Goal: Task Accomplishment & Management: Use online tool/utility

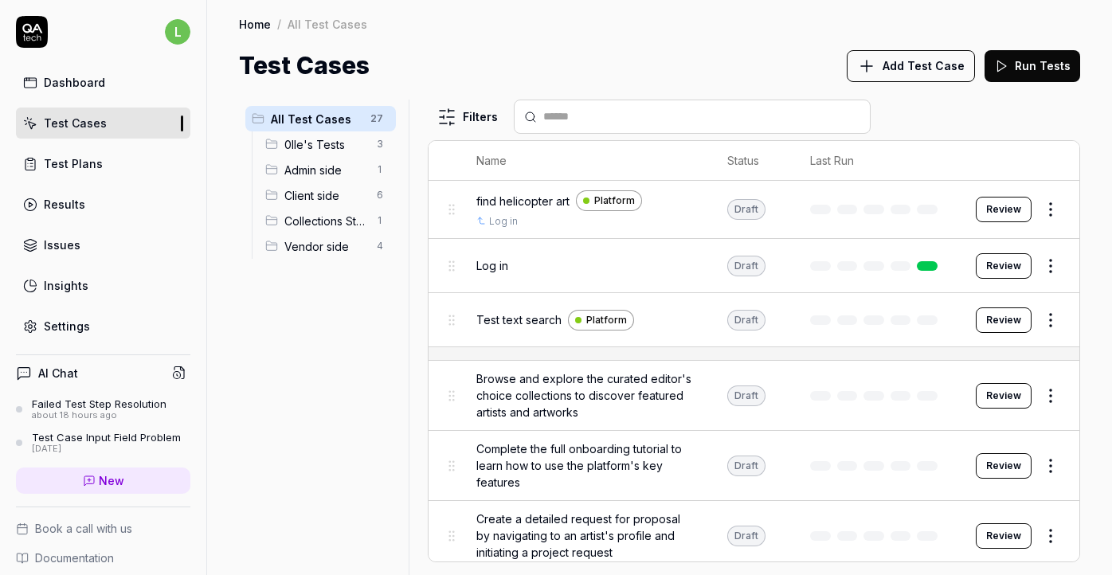
click at [308, 196] on span "Client side" at bounding box center [325, 195] width 83 height 17
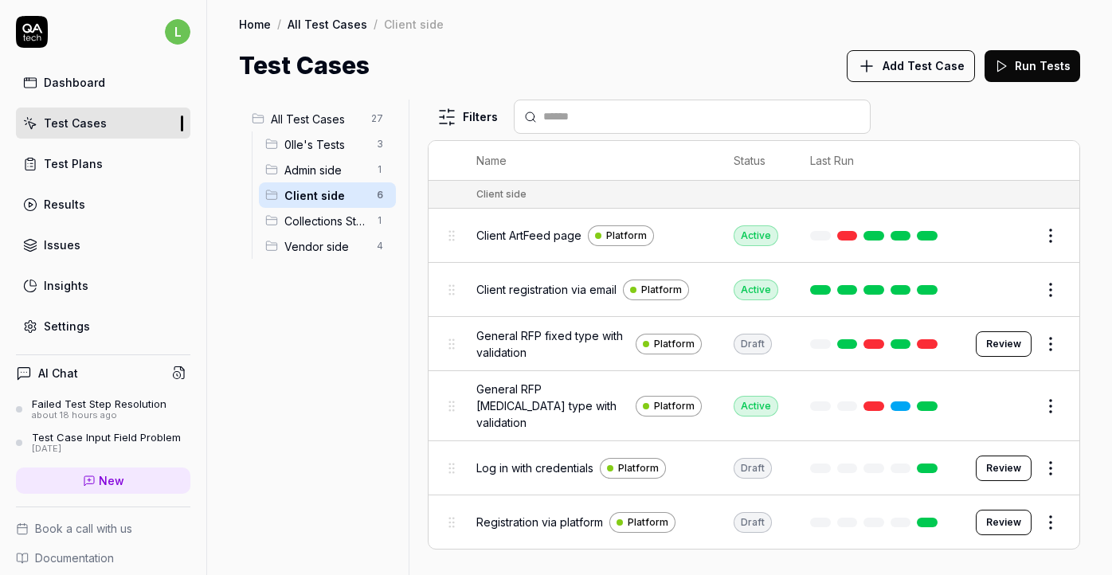
click at [98, 168] on div "Test Plans" at bounding box center [73, 163] width 59 height 17
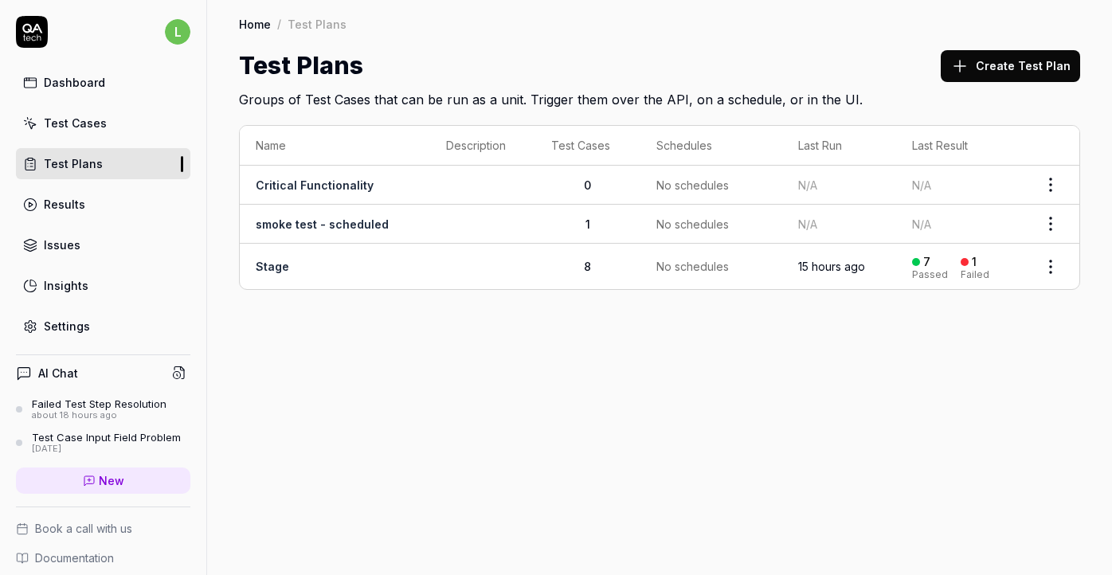
click at [299, 263] on td "Stage" at bounding box center [335, 266] width 190 height 45
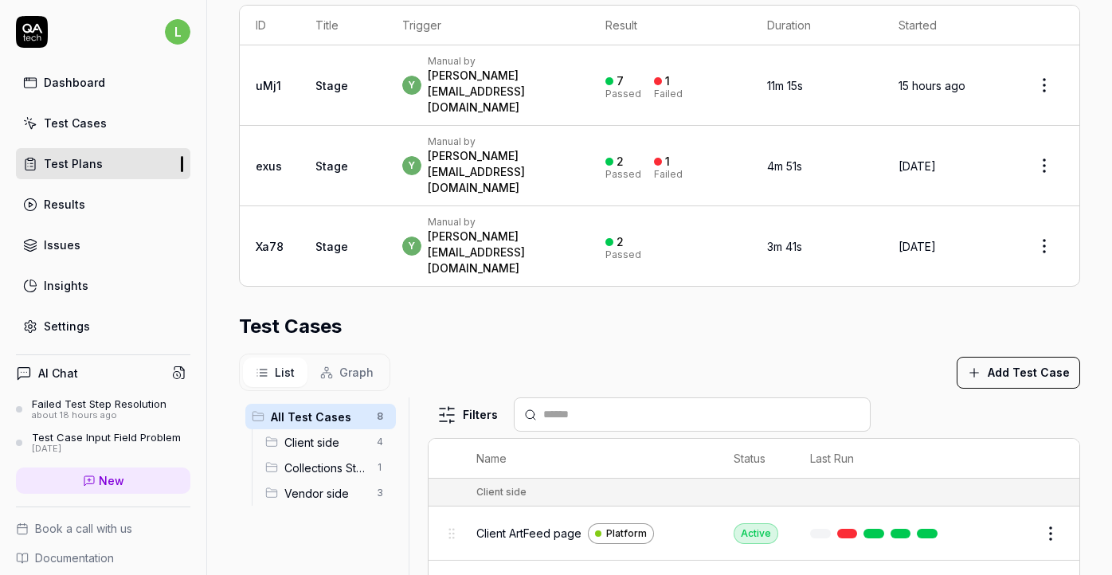
click at [85, 124] on div "Test Cases" at bounding box center [75, 123] width 63 height 17
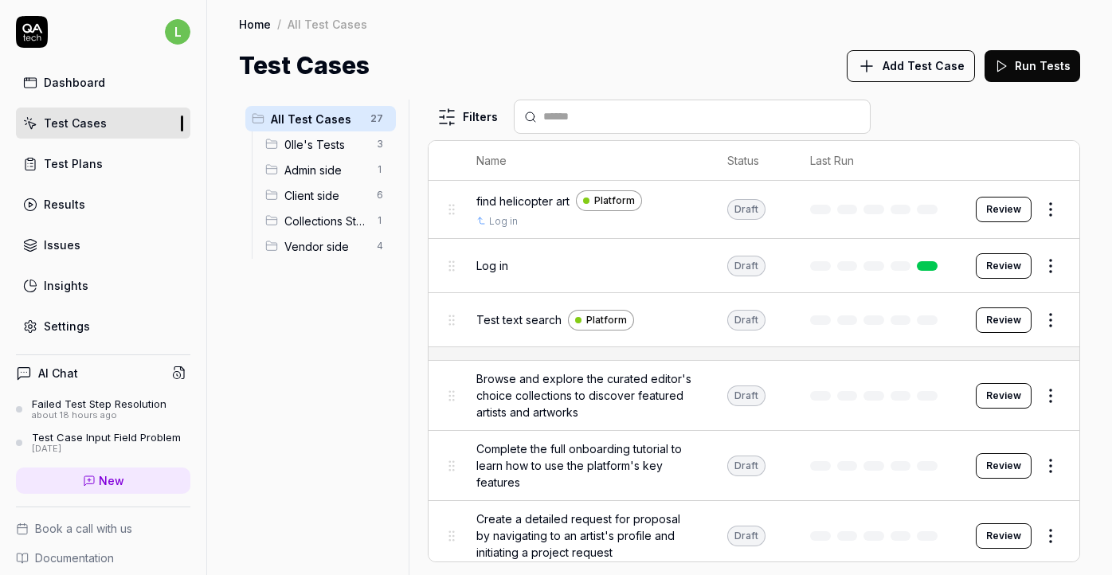
click at [908, 68] on span "Add Test Case" at bounding box center [924, 65] width 82 height 17
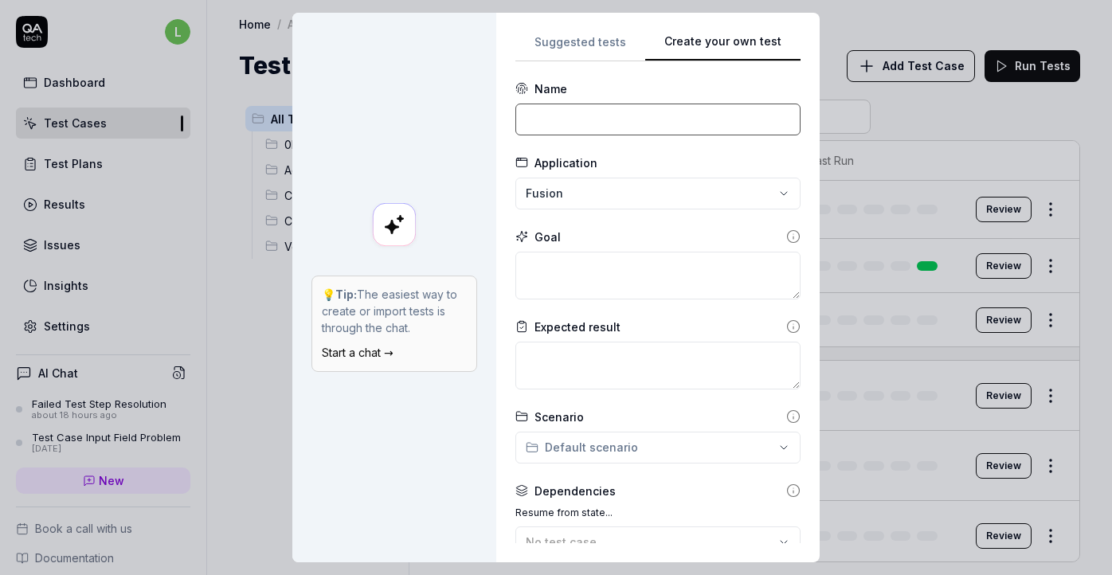
click at [666, 114] on input at bounding box center [657, 120] width 285 height 32
drag, startPoint x: 727, startPoint y: 118, endPoint x: 535, endPoint y: 110, distance: 193.0
click at [535, 110] on input "[Registration] Forgot Password" at bounding box center [657, 120] width 285 height 32
type input "[Registration] Forgot Password"
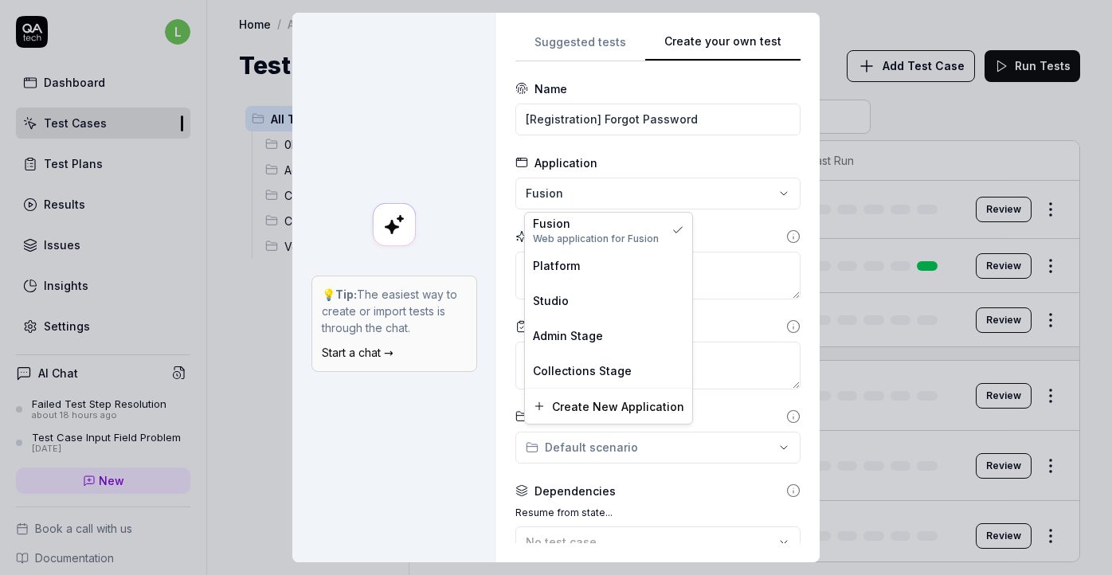
click at [669, 199] on div "**********" at bounding box center [556, 287] width 1112 height 575
click at [615, 266] on div "Platform" at bounding box center [608, 265] width 151 height 17
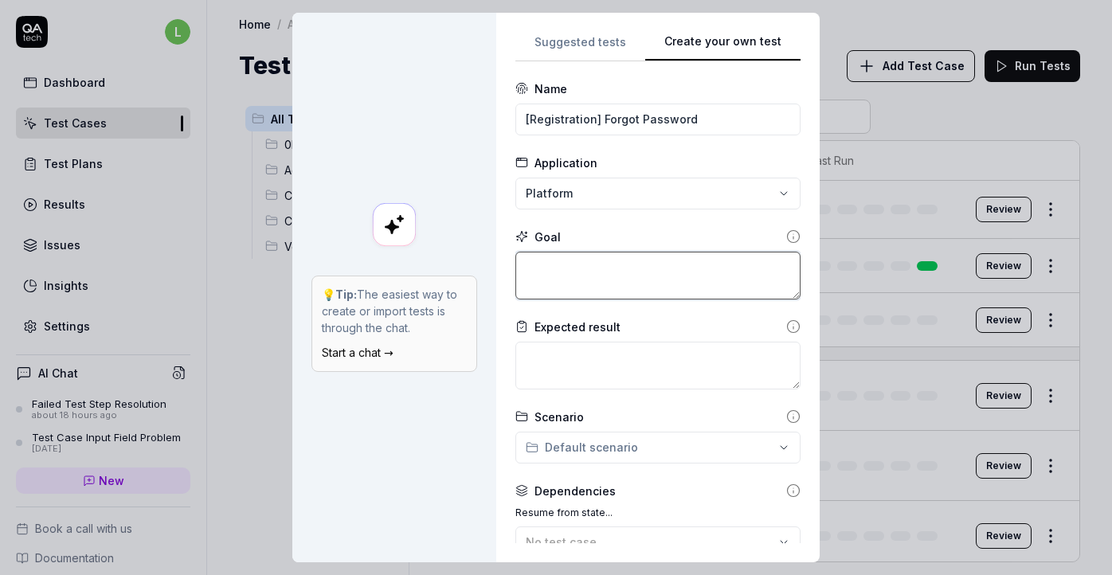
click at [615, 266] on textarea at bounding box center [657, 276] width 285 height 48
type textarea "S"
type textarea "*"
type textarea "Si"
type textarea "*"
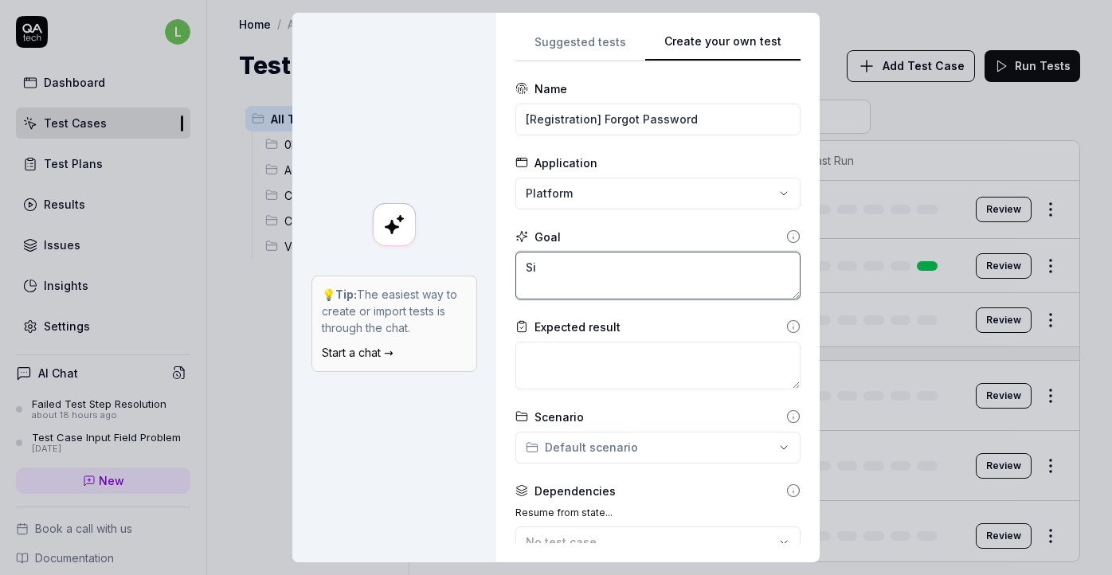
type textarea "Sig"
type textarea "*"
type textarea "Sign"
type textarea "*"
type textarea "Sign"
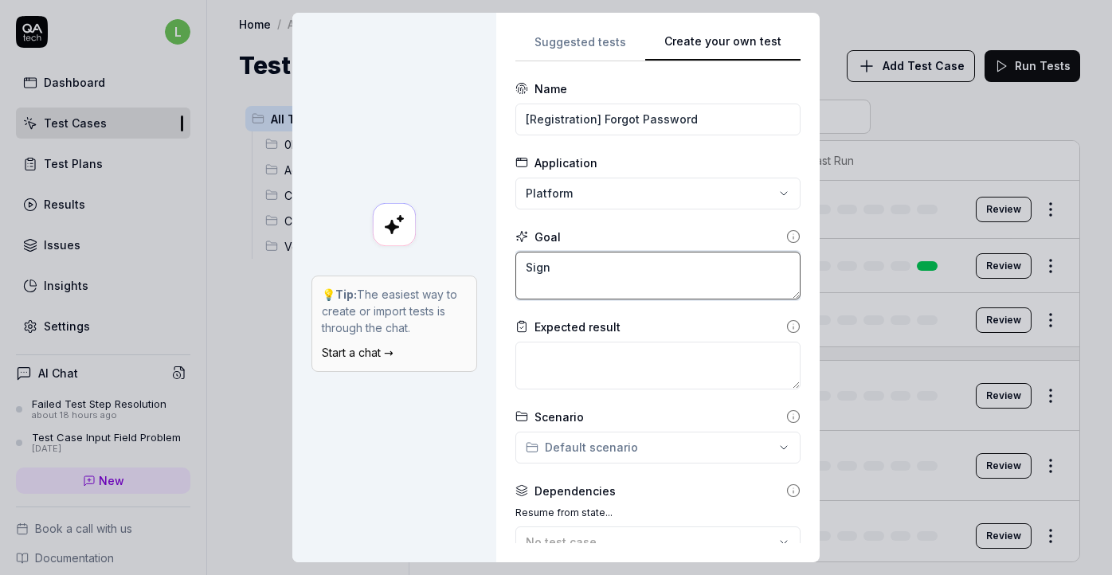
type textarea "*"
type textarea "Sign u"
type textarea "*"
type textarea "Sign up"
type textarea "*"
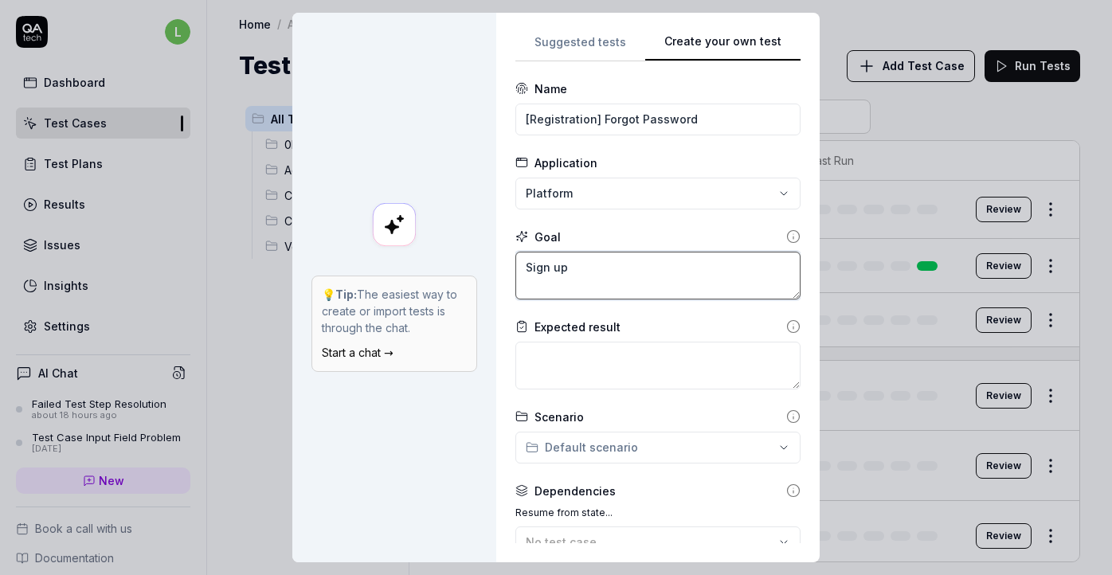
type textarea "Sign up"
type textarea "*"
type textarea "Sign up a"
type textarea "*"
type textarea "Sign up as"
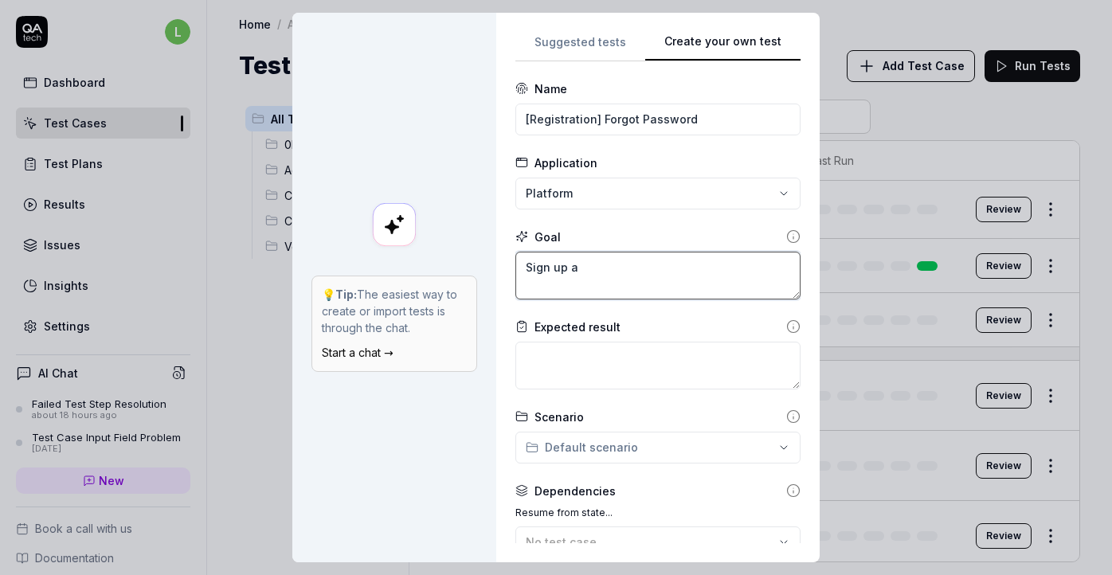
type textarea "*"
type textarea "Sign up as"
type textarea "*"
type textarea "Sign up as n"
type textarea "*"
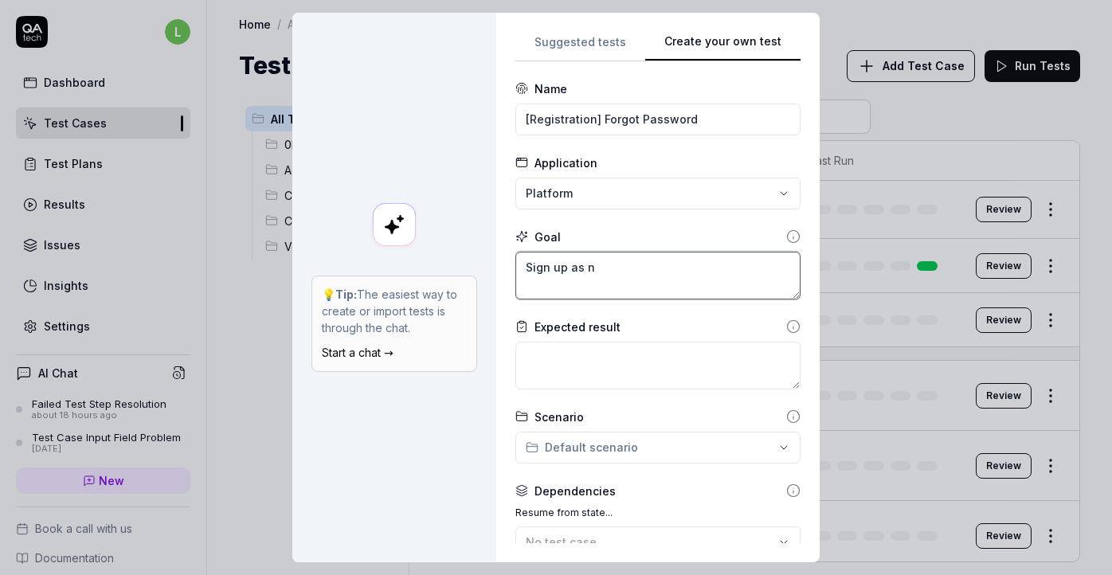
type textarea "Sign up as ne"
type textarea "*"
type textarea "Sign up as new"
type textarea "*"
type textarea "Sign up as new"
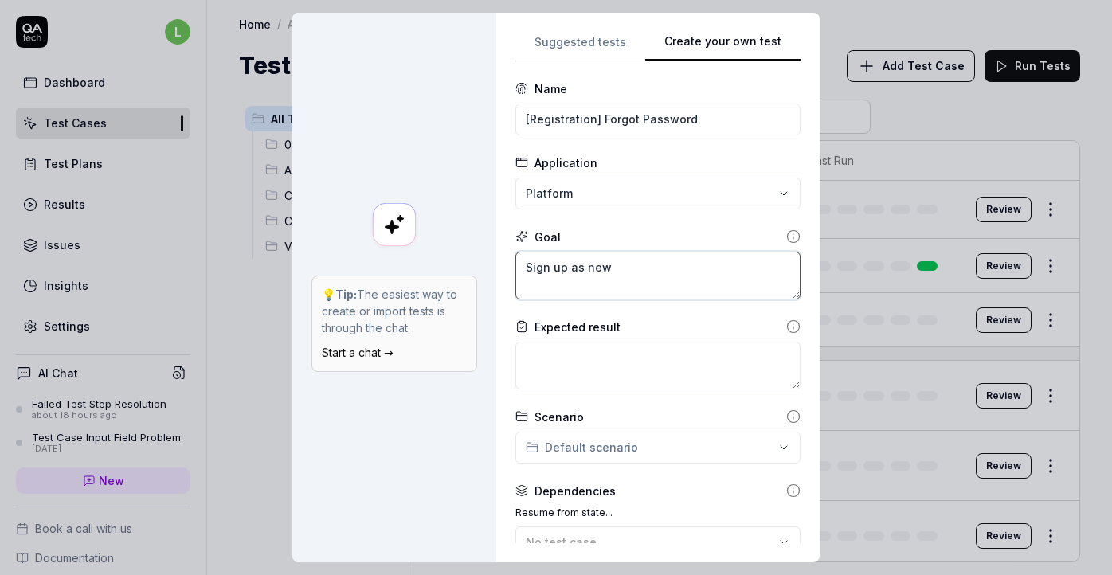
type textarea "*"
type textarea "Sign up as new u"
type textarea "*"
type textarea "Sign up as new us"
type textarea "*"
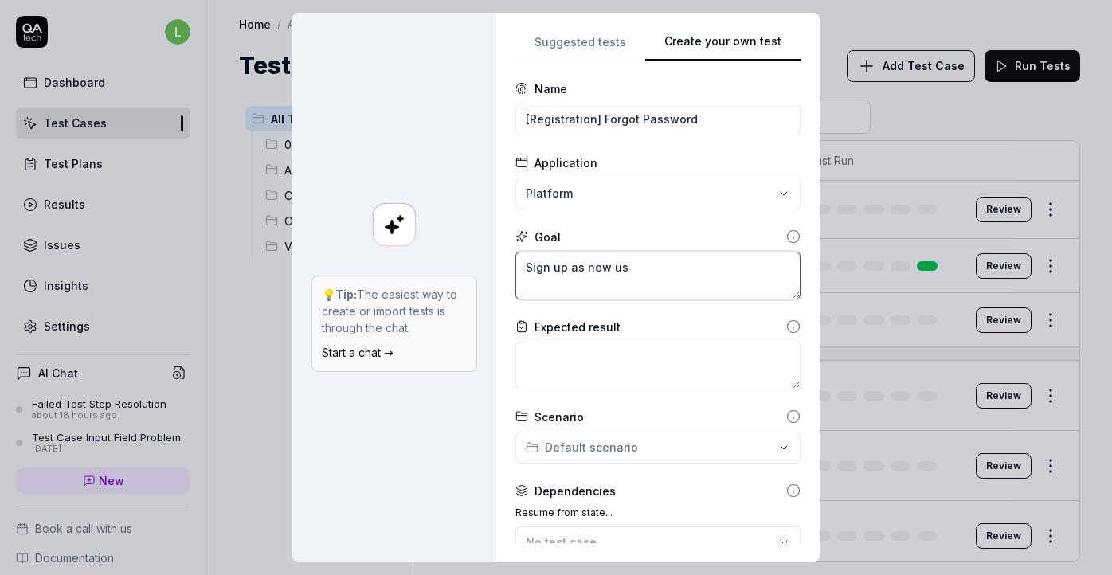
type textarea "Sign up as new use"
type textarea "*"
type textarea "Sign up as new user"
type textarea "*"
type textarea "Sign up as new user"
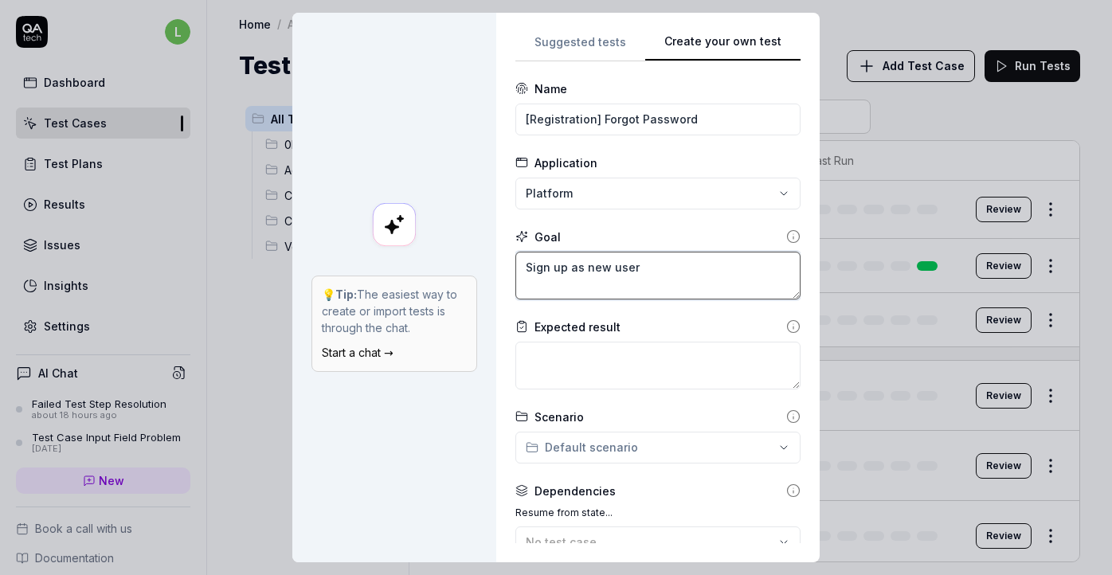
type textarea "*"
type textarea "Sign up as new user"
type textarea "*"
type textarea "Sign up as new user t"
type textarea "*"
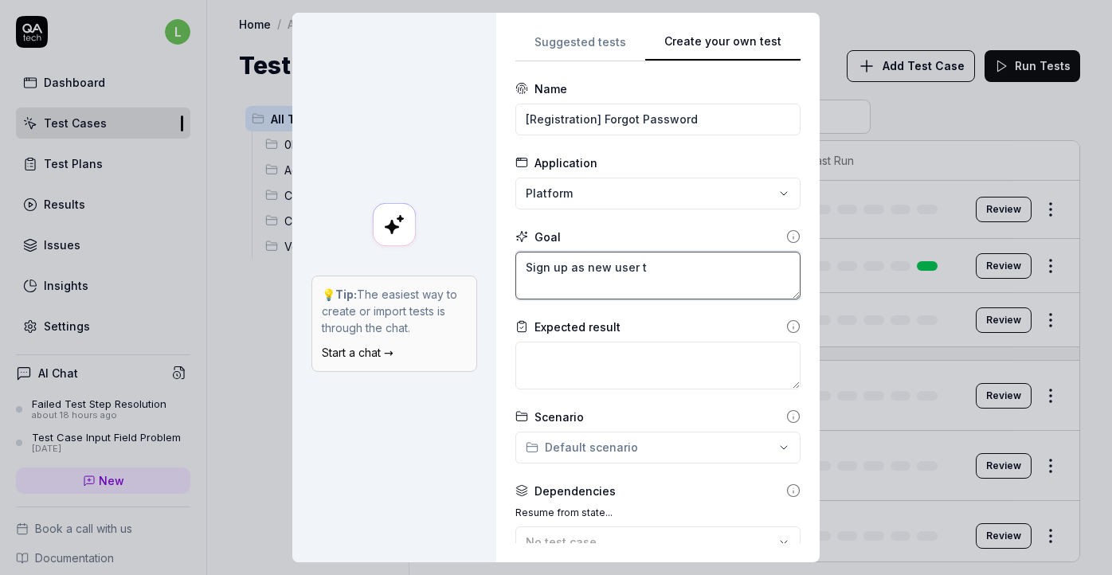
type textarea "Sign up as new user to"
type textarea "*"
type textarea "Sign up as new user to"
type textarea "*"
type textarea "Sign up as new user to t"
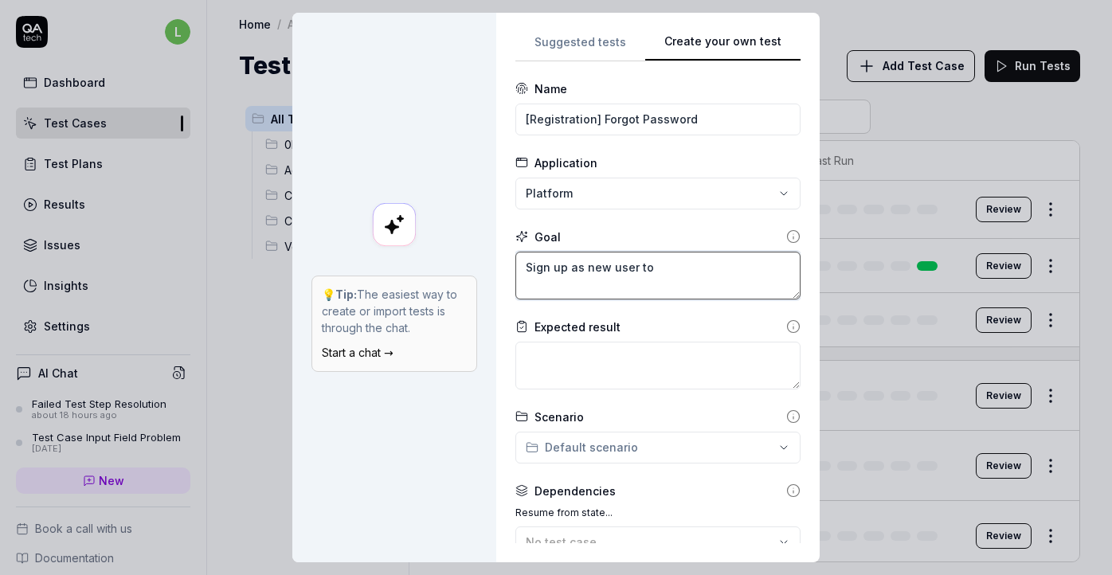
type textarea "*"
type textarea "Sign up as new user to th"
type textarea "*"
type textarea "Sign up as new user to the"
type textarea "*"
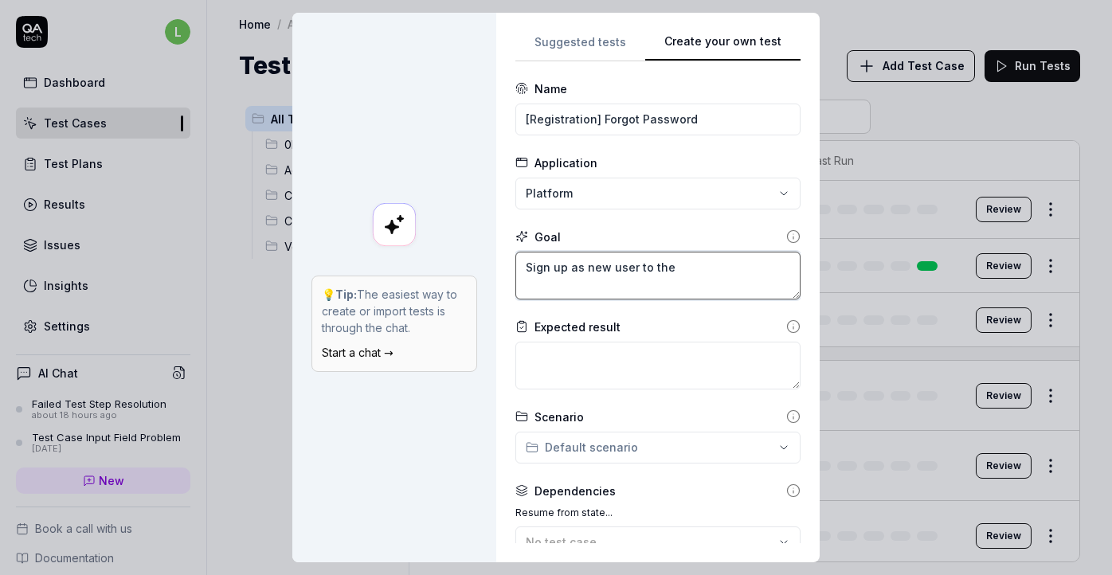
type textarea "Sign up as new user to the"
type textarea "*"
type textarea "Sign up as new user to the p"
type textarea "*"
type textarea "Sign up as new user to the pl"
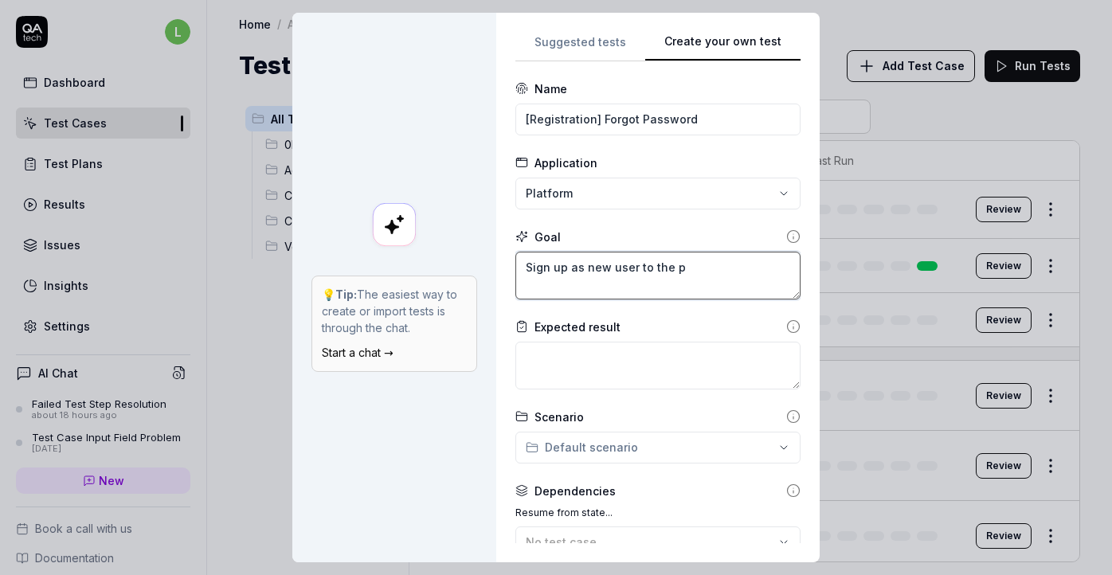
type textarea "*"
type textarea "Sign up as new user to the pla"
type textarea "*"
type textarea "Sign up as new user to the plat"
type textarea "*"
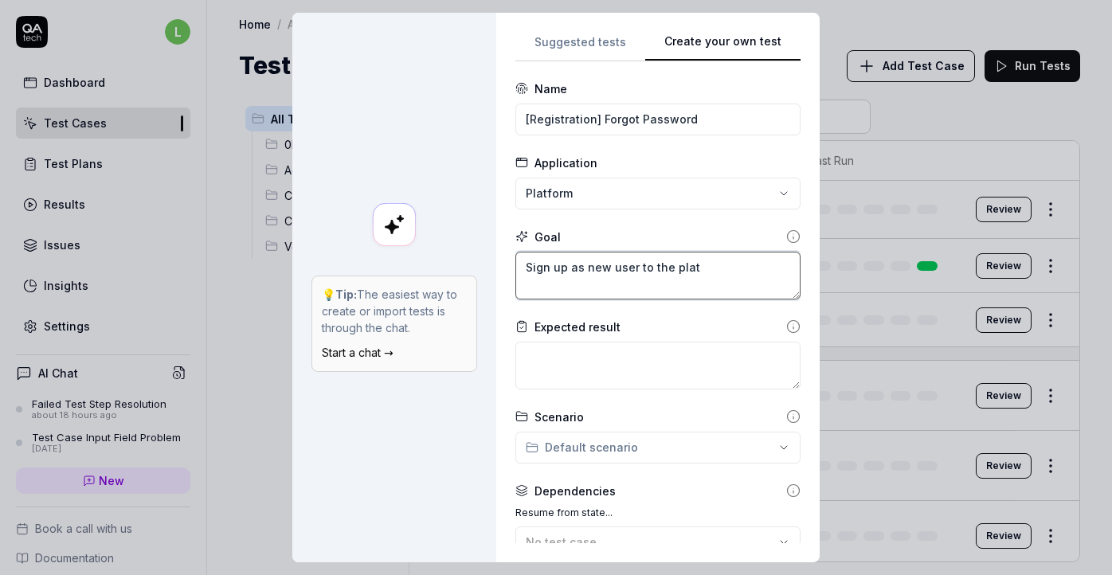
type textarea "Sign up as new user to the platf"
type textarea "*"
type textarea "Sign up as new user to the platfo"
type textarea "*"
type textarea "Sign up as new user to the platfor"
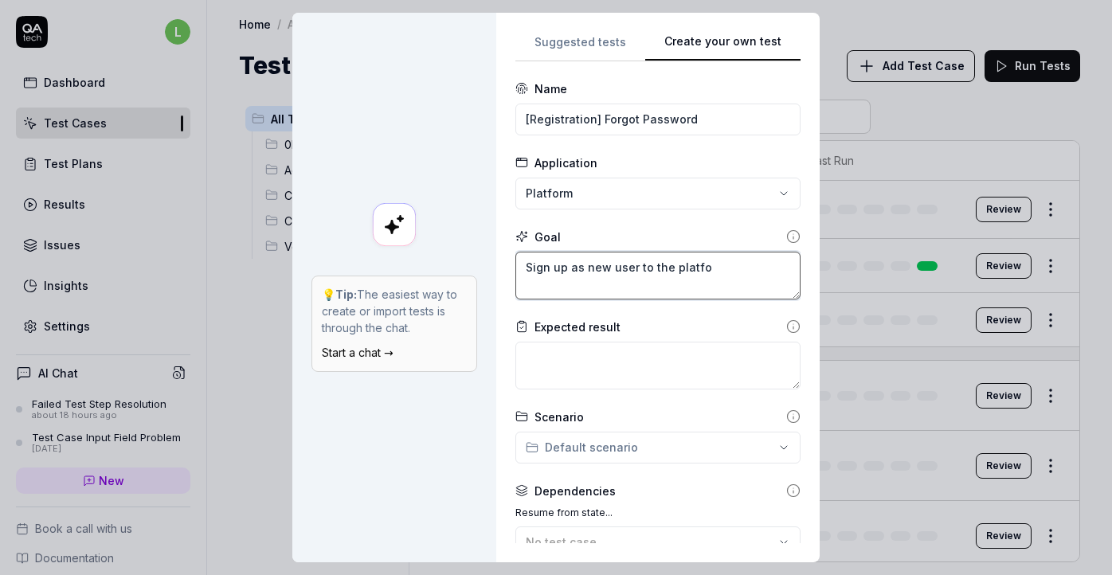
type textarea "*"
type textarea "Sign up as new user to the platform"
type textarea "*"
type textarea "Sign up as new user to the platform"
drag, startPoint x: 600, startPoint y: 121, endPoint x: 539, endPoint y: 120, distance: 61.3
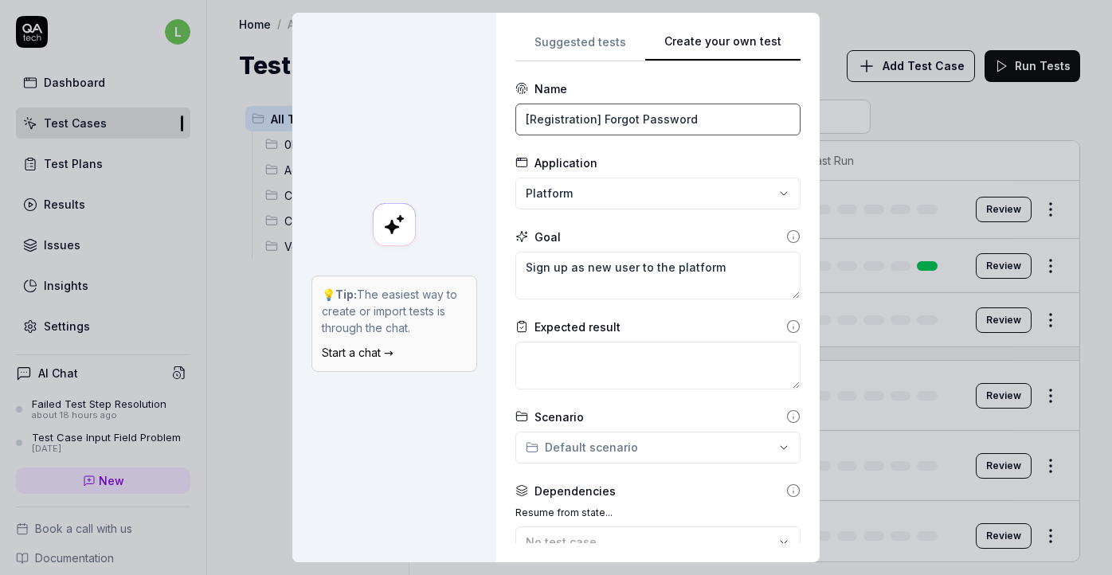
click at [539, 120] on input "[Registration] Forgot Password" at bounding box center [657, 120] width 285 height 32
type input "[Vendor] Forgot Password"
click at [619, 267] on textarea "Sign up as new user to the platform" at bounding box center [657, 276] width 285 height 48
click at [613, 266] on textarea "Sign up as new user to the platform" at bounding box center [657, 276] width 285 height 48
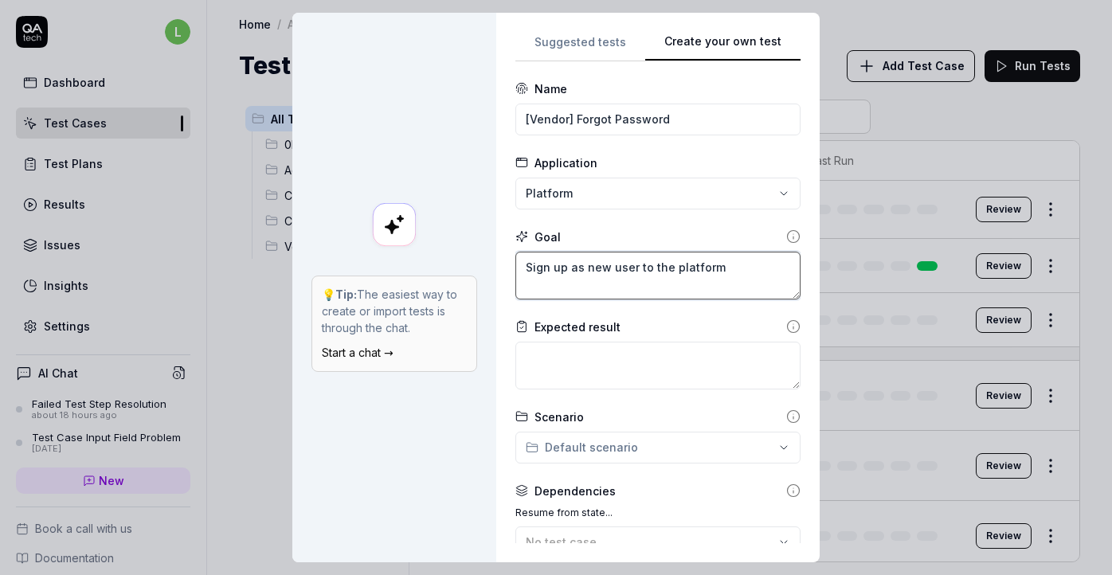
type textarea "Sign up as new user to the platform"
type textarea "*"
type textarea "Sign up as new V user to the platform"
type textarea "*"
type textarea "Sign up as new Ve user to the platform"
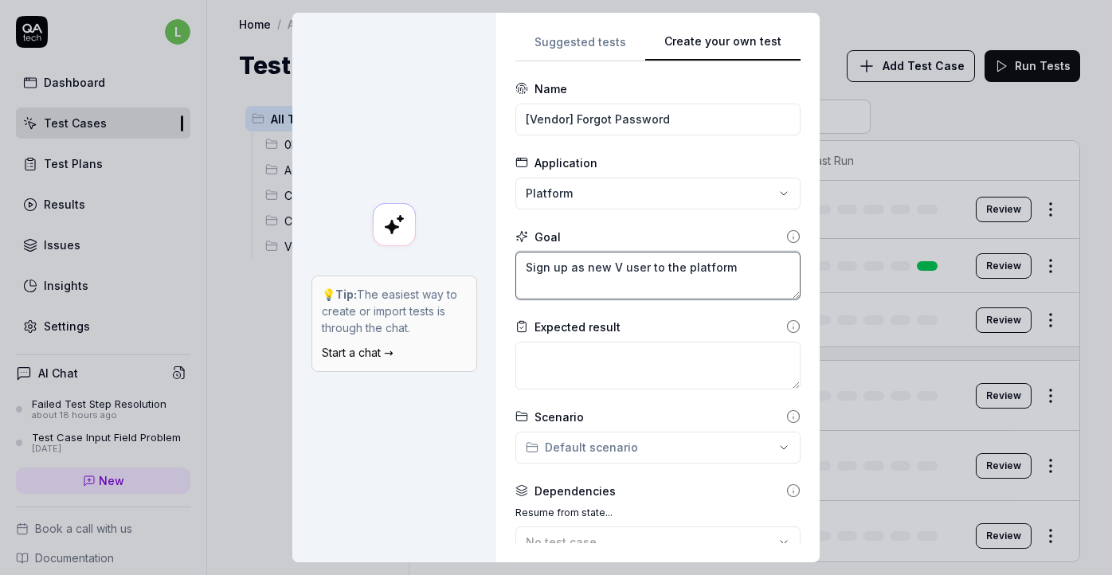
type textarea "*"
type textarea "Sign up as new Ven user to the platform"
type textarea "*"
type textarea "Sign up as new Vend user to the platform"
type textarea "*"
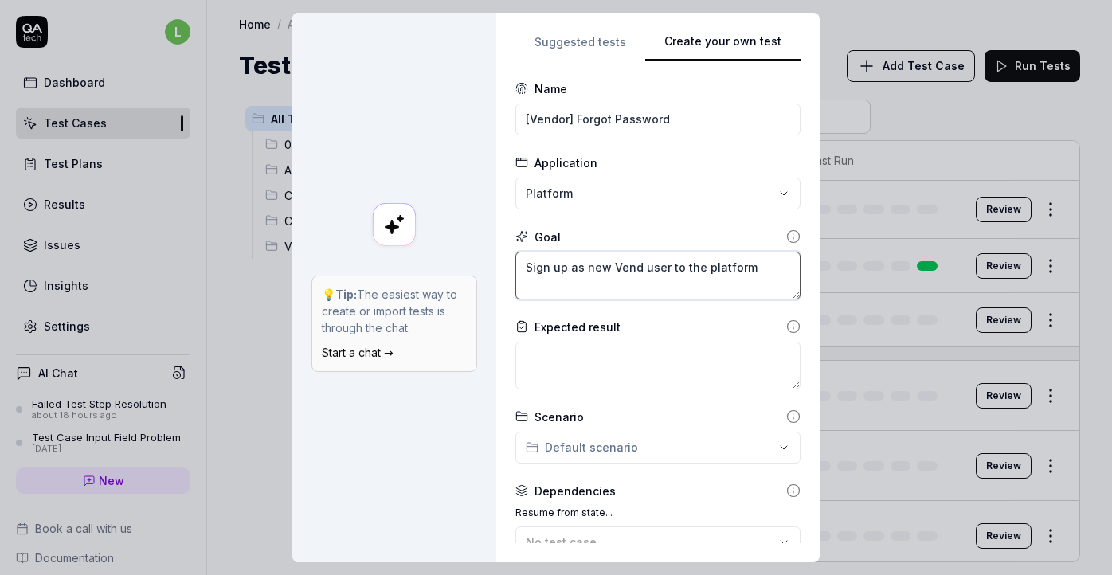
type textarea "Sign up as new Vendo user to the platform"
type textarea "*"
type textarea "Sign up as new Vendor user to the platform"
type textarea "*"
click at [778, 268] on textarea "Sign up as new Vendor user to the platform" at bounding box center [657, 276] width 285 height 48
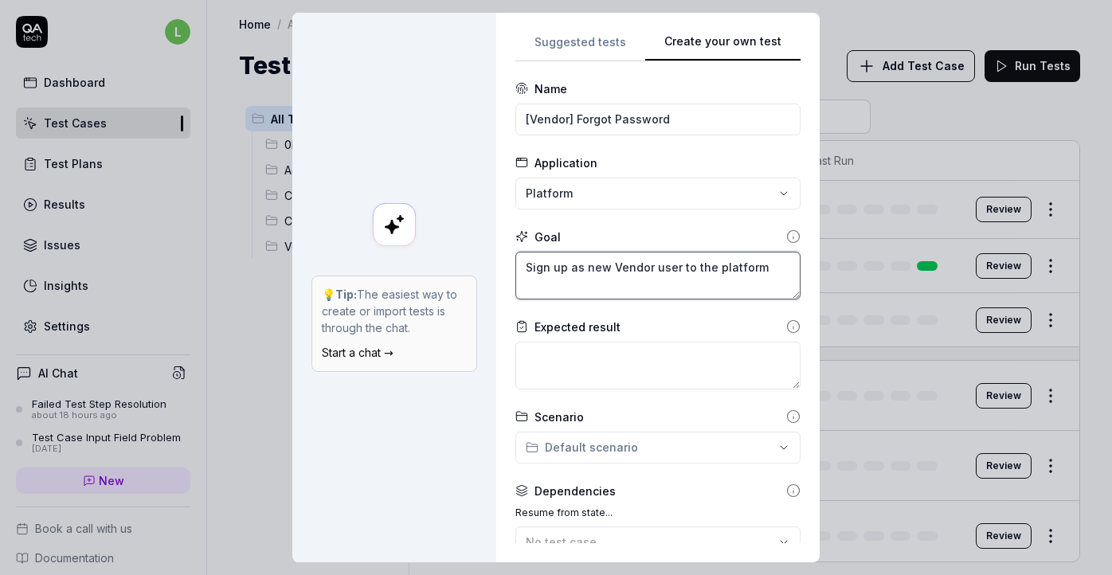
type textarea "Sign up as new Vendor user to the platform"
type textarea "*"
type textarea "Sign up as new Vendor user to the platform >"
type textarea "*"
type textarea "Sign up as new Vendor user to the platform >"
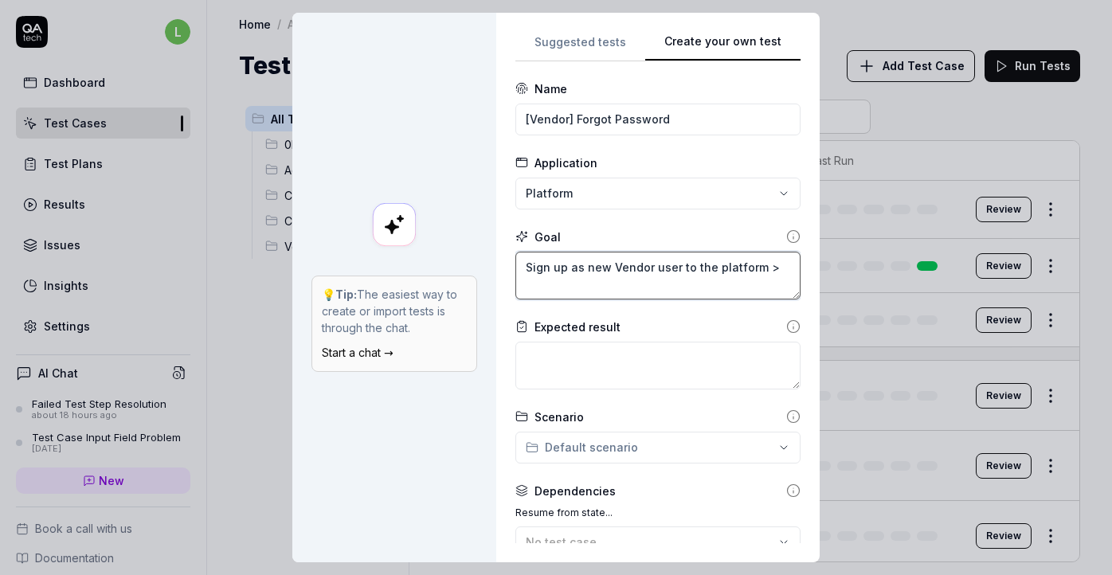
type textarea "*"
type textarea "Sign up as new Vendor user to the platform > t"
type textarea "*"
type textarea "Sign up as new Vendor user to the platform > th"
type textarea "*"
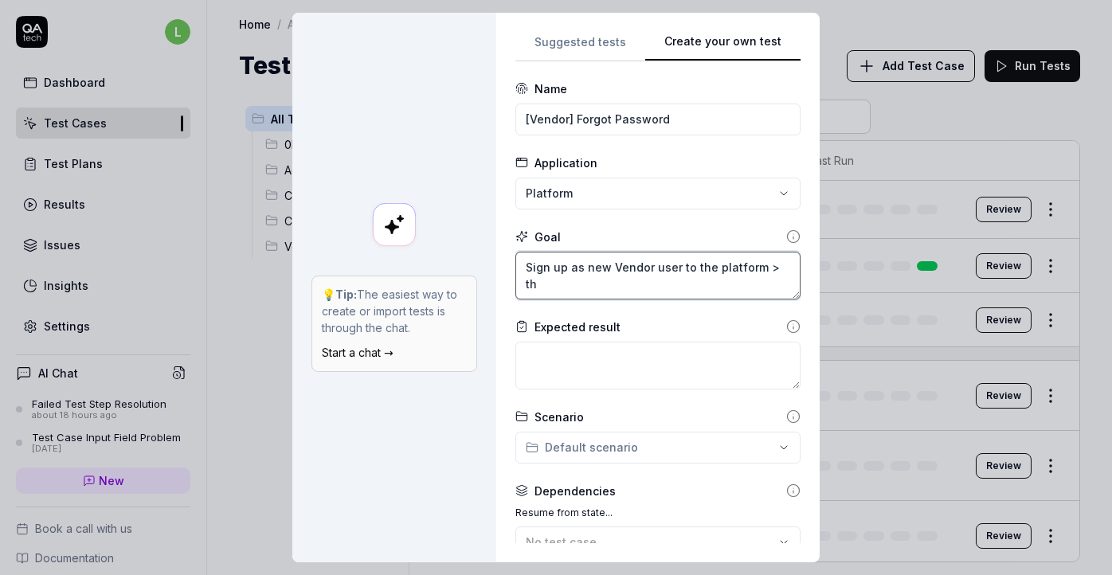
type textarea "Sign up as new Vendor user to the platform > the"
type textarea "*"
type textarea "Sign up as new Vendor user to the platform > then"
type textarea "*"
type textarea "Sign up as new Vendor user to the platform > then"
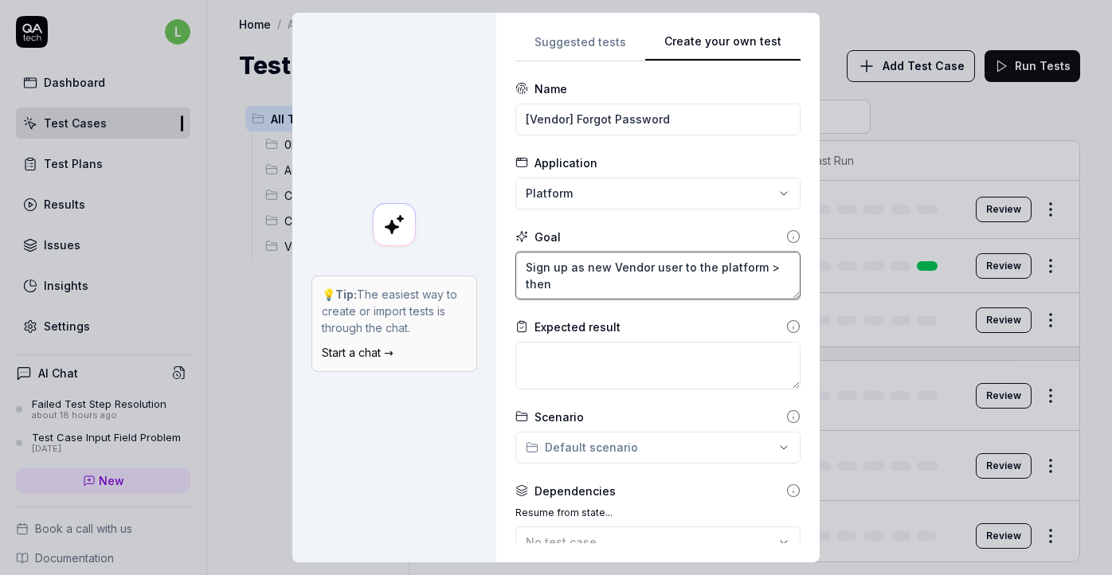
type textarea "*"
type textarea "Sign up as new Vendor user to the platform > then l"
type textarea "*"
type textarea "Sign up as new Vendor user to the platform > then lo"
type textarea "*"
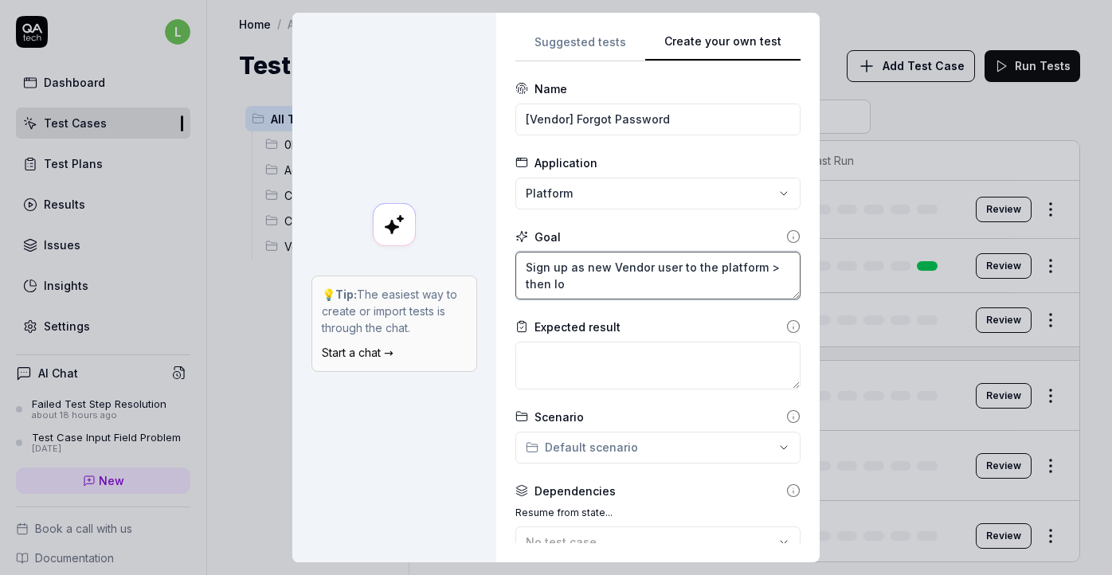
type textarea "Sign up as new Vendor user to the platform > then log"
type textarea "*"
type textarea "Sign up as new Vendor user to the platform > then logo"
type textarea "*"
type textarea "Sign up as new Vendor user to the platform > then logou"
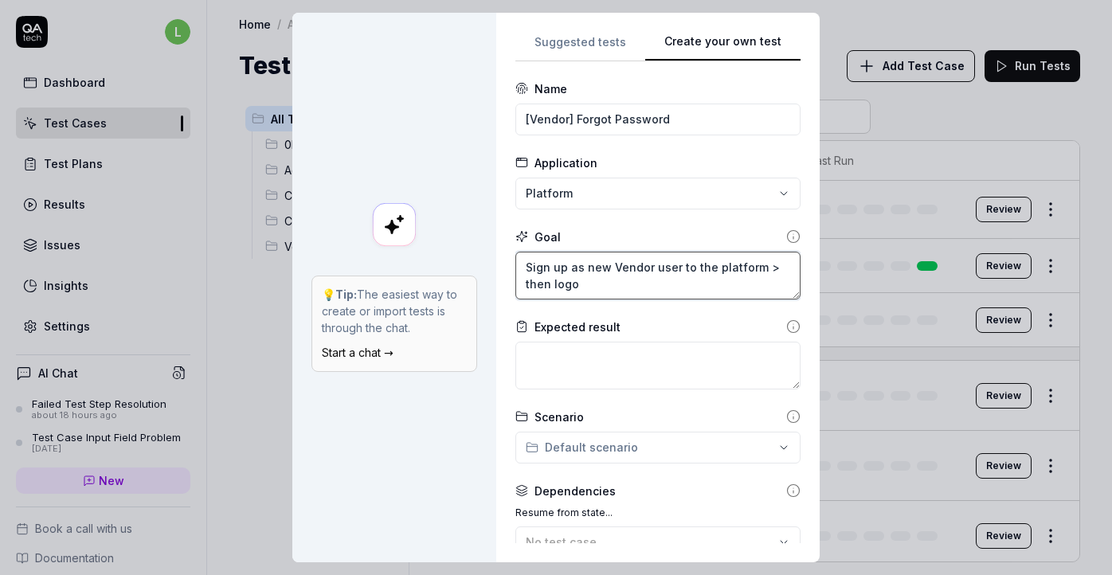
type textarea "*"
type textarea "Sign up as new Vendor user to the platform > then logout"
type textarea "*"
type textarea "Sign up as new Vendor user to the platform > then logout"
type textarea "*"
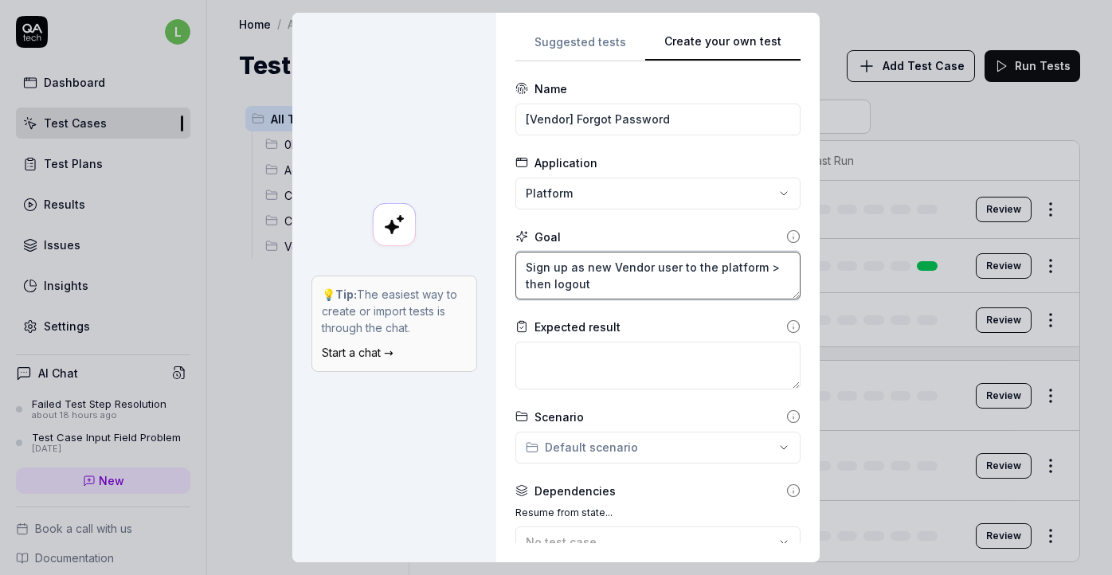
type textarea "Sign up as new Vendor user to the platform > then logout a"
type textarea "*"
type textarea "Sign up as new Vendor user to the platform > then logout an"
type textarea "*"
type textarea "Sign up as new Vendor user to the platform > then logout and"
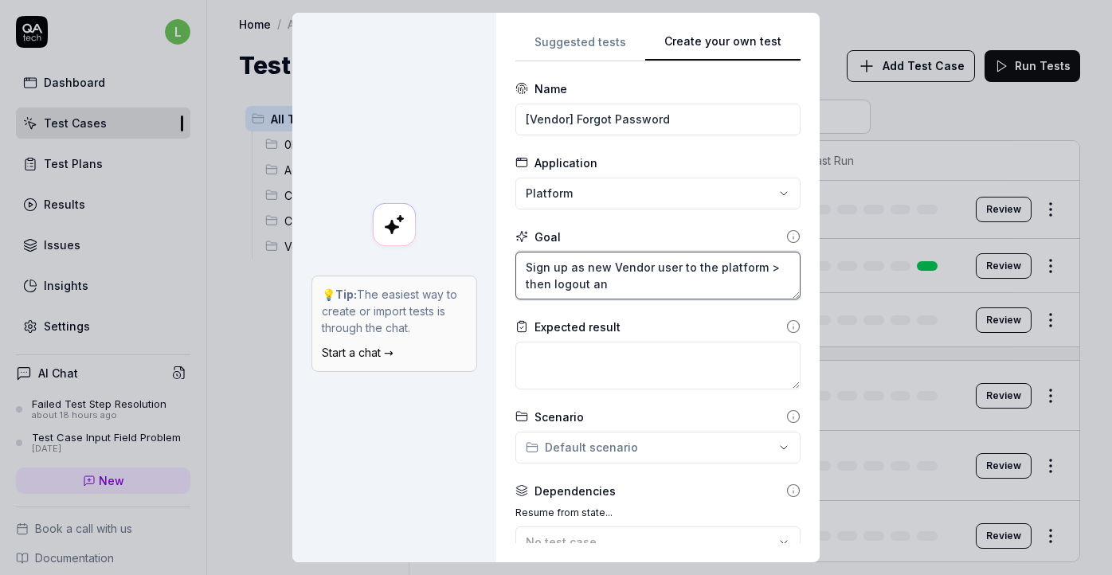
type textarea "*"
type textarea "Sign up as new Vendor user to the platform > then logout and"
type textarea "*"
type textarea "Sign up as new Vendor user to the platform > then logout and l"
type textarea "*"
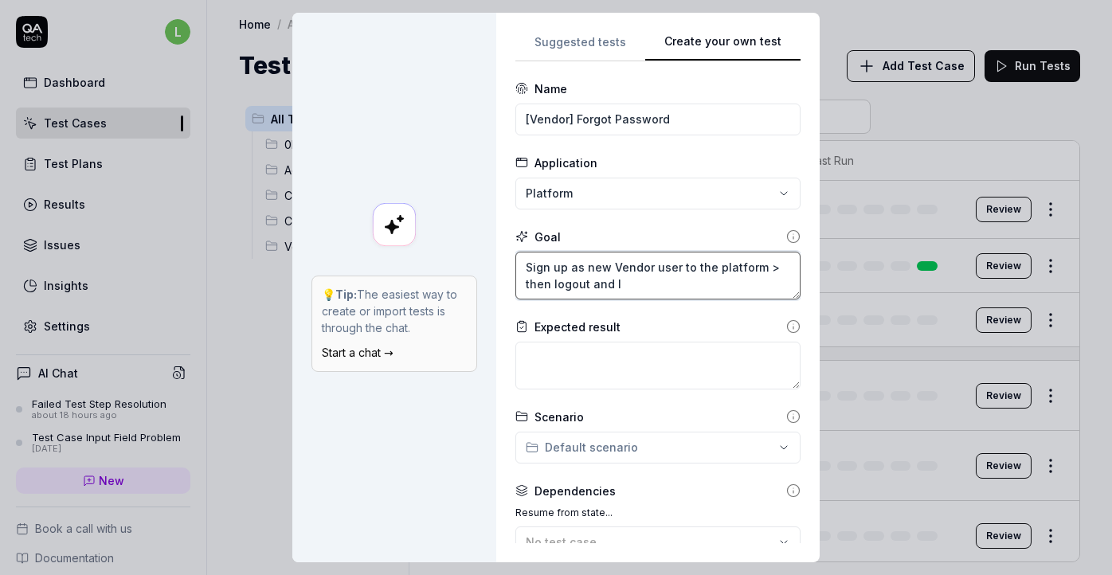
type textarea "Sign up as new Vendor user to the platform > then logout and lo"
type textarea "*"
type textarea "Sign up as new Vendor user to the platform > then logout and log"
type textarea "*"
type textarea "Sign up as new Vendor user to the platform > then logout and log"
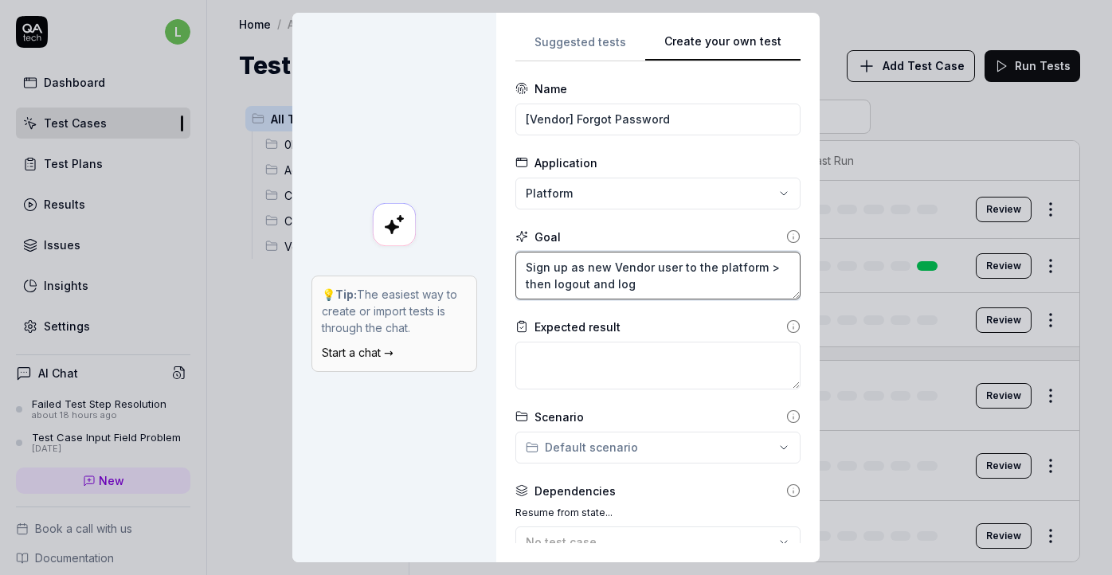
type textarea "*"
type textarea "Sign up as new Vendor user to the platform > then logout and log i"
type textarea "*"
type textarea "Sign up as new Vendor user to the platform > then logout and log in"
type textarea "*"
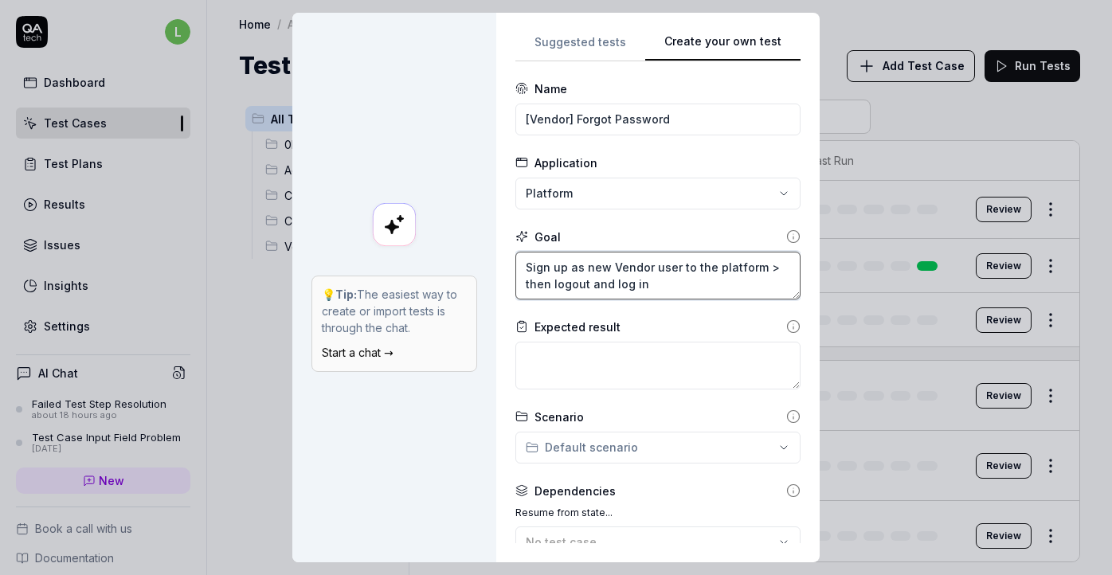
type textarea "Sign up as new Vendor user to the platform > then logout and log i"
type textarea "*"
type textarea "Sign up as new Vendor user to the platform > then logout and log"
type textarea "*"
type textarea "Sign up as new Vendor user to the platform > then logout and log"
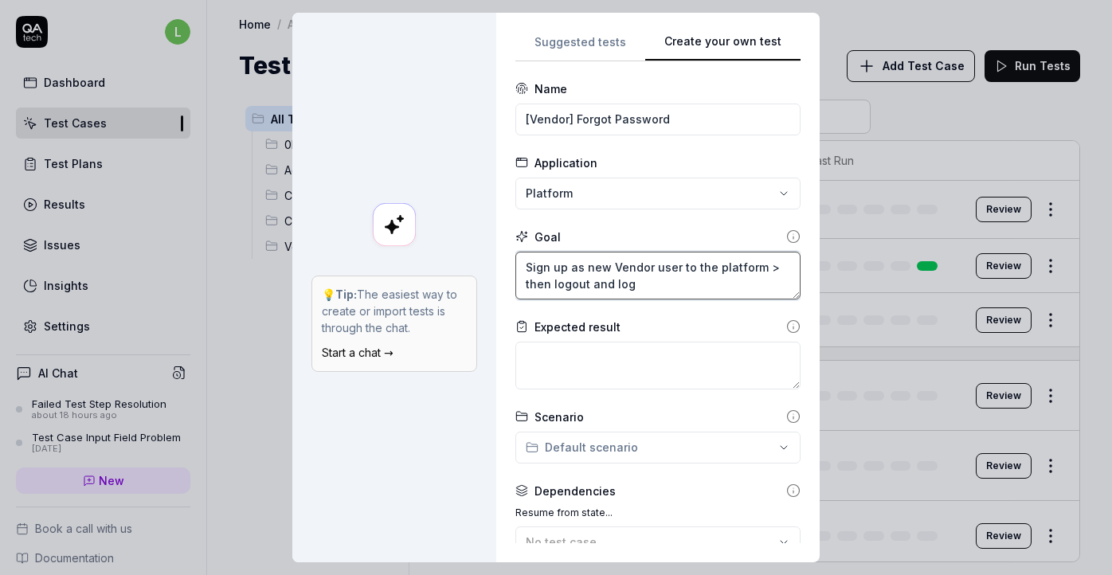
type textarea "*"
type textarea "Sign up as new Vendor user to the platform > then logout and lo"
type textarea "*"
type textarea "Sign up as new Vendor user to the platform > then logout and l"
type textarea "*"
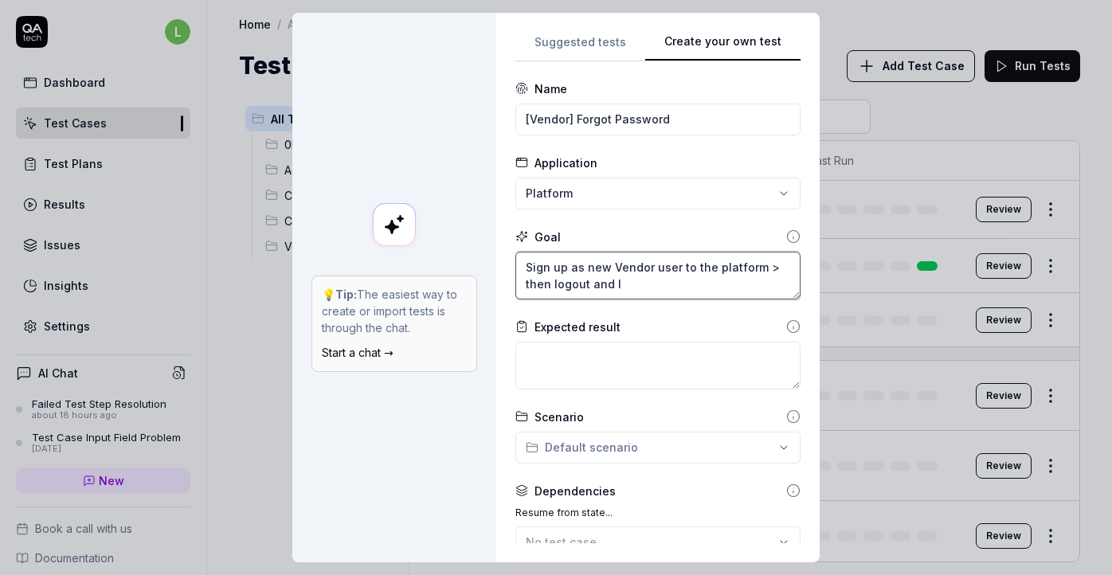
type textarea "Sign up as new Vendor user to the platform > then logout and"
type textarea "*"
type textarea "Sign up as new Vendor user to the platform > then logout and S"
type textarea "*"
type textarea "Sign up as new Vendor user to the platform > then logout and Si"
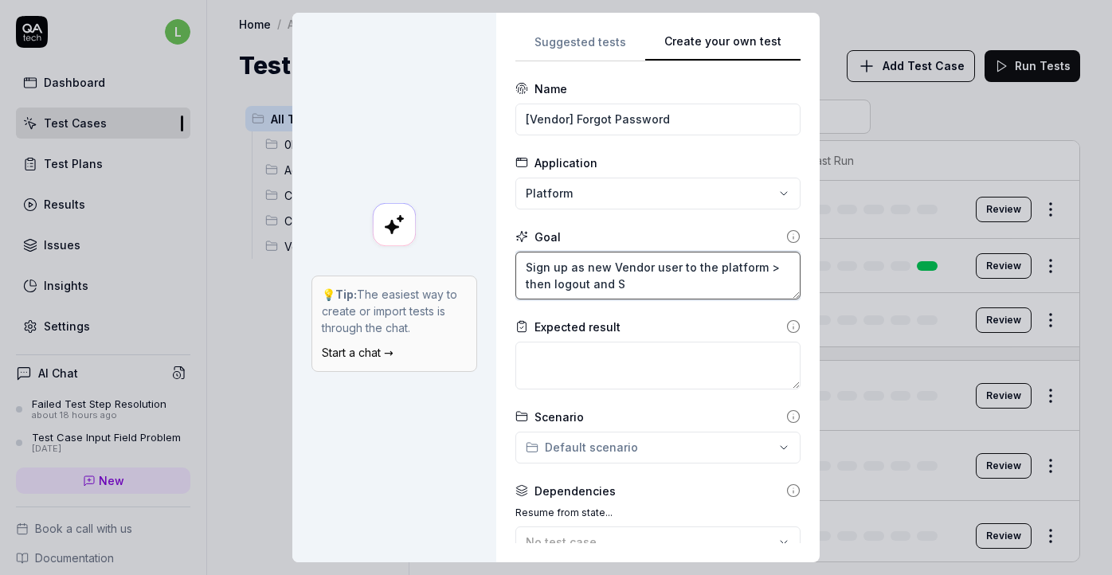
type textarea "*"
type textarea "Sign up as new Vendor user to the platform > then logout and Sig"
type textarea "*"
type textarea "Sign up as new Vendor user to the platform > then logout and Sign"
type textarea "*"
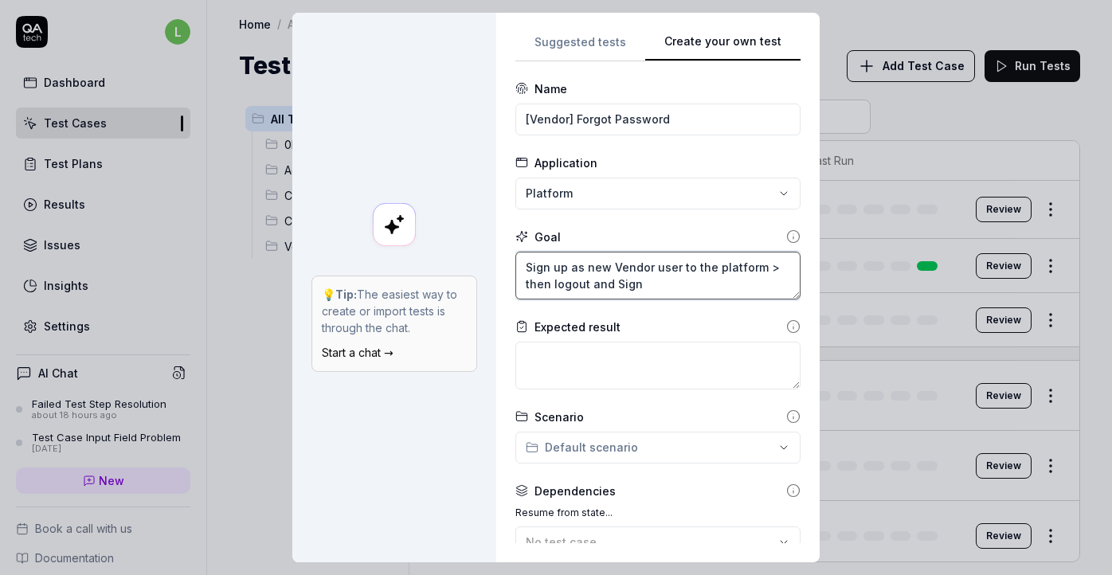
type textarea "Sign up as new Vendor user to the platform > then logout and Sign"
type textarea "*"
type textarea "Sign up as new Vendor user to the platform > then logout and Sign i"
type textarea "*"
type textarea "Sign up as new Vendor user to the platform > then logout and Sign in"
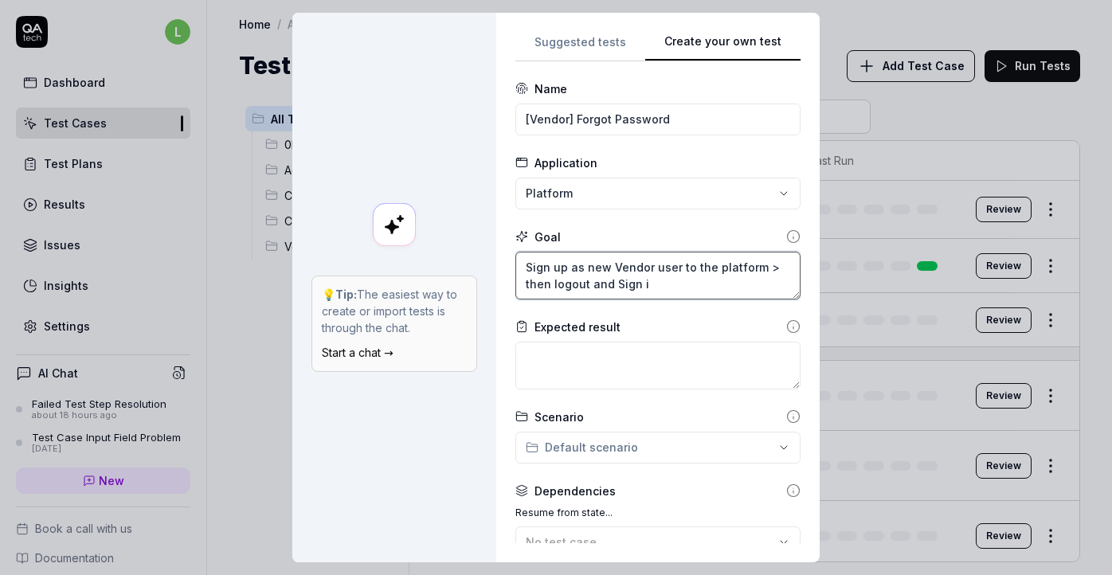
type textarea "*"
type textarea "Sign up as new Vendor user to the platform > then logout and Sign in"
type textarea "*"
type textarea "Sign up as new Vendor user to the platform > then logout and Sign in w"
type textarea "*"
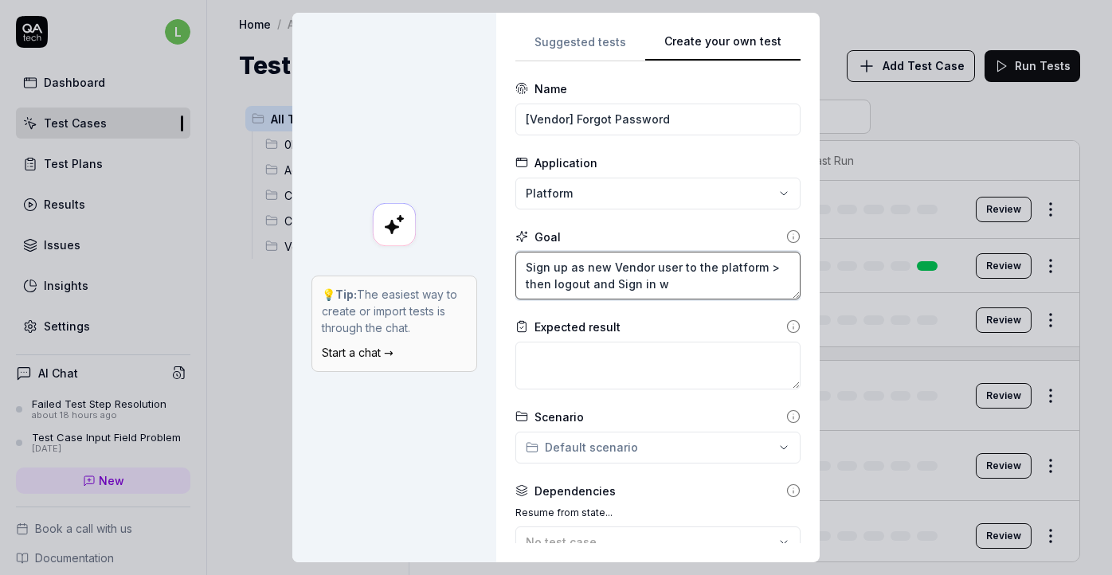
type textarea "Sign up as new Vendor user to the platform > then logout and Sign in wi"
type textarea "*"
type textarea "Sign up as new Vendor user to the platform > then logout and Sign in wit"
type textarea "*"
type textarea "Sign up as new Vendor user to the platform > then logout and Sign in with"
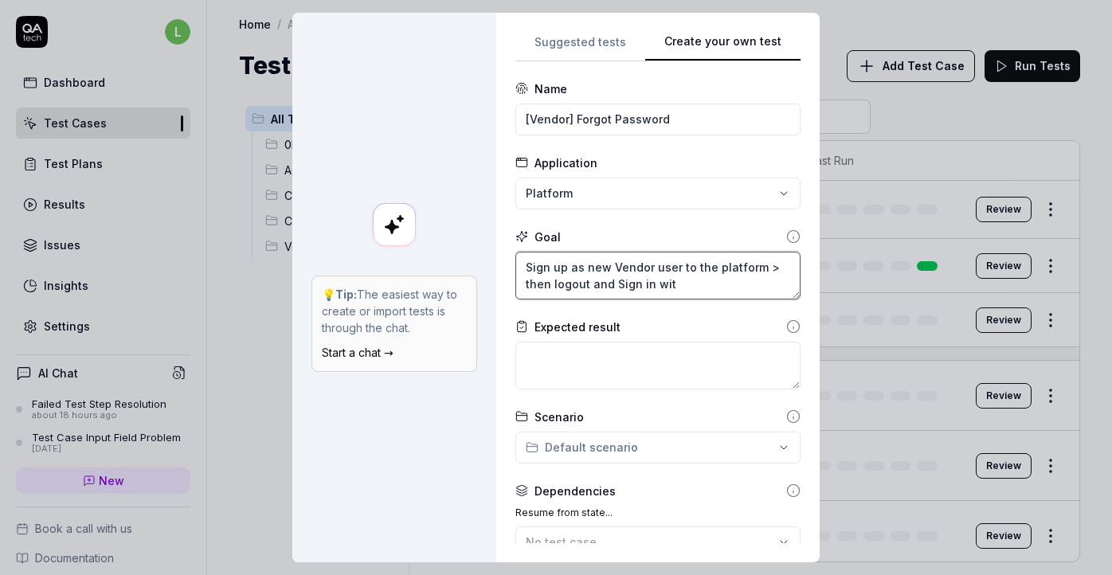
type textarea "*"
type textarea "Sign up as new Vendor user to the platform > then logout and Sign in with"
type textarea "*"
type textarea "Sign up as new Vendor user to the platform > then logout and Sign in with F"
type textarea "*"
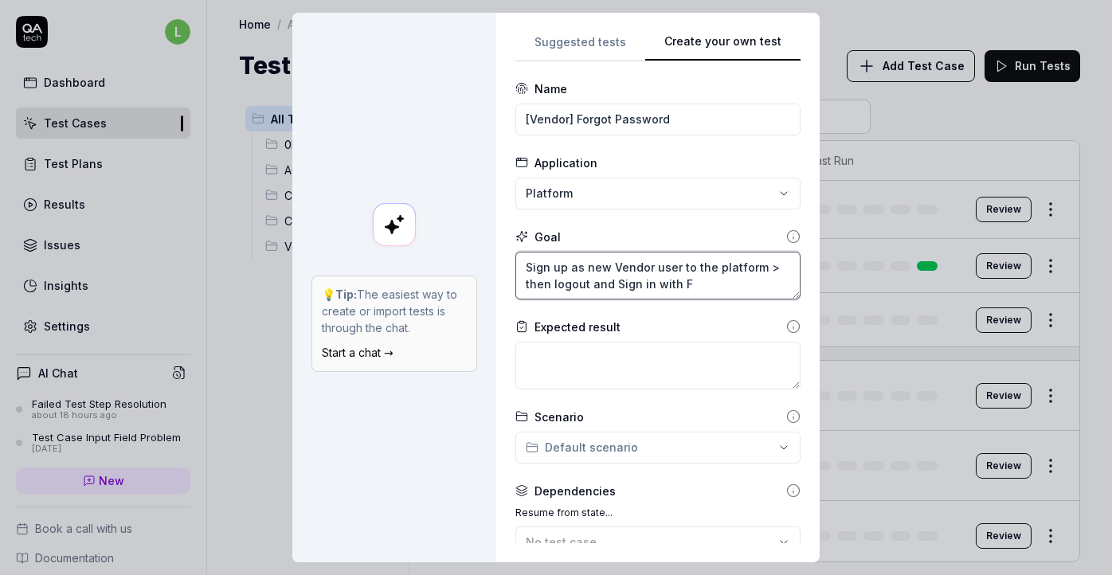
type textarea "Sign up as new Vendor user to the platform > then logout and Sign in with Fo"
type textarea "*"
type textarea "Sign up as new Vendor user to the platform > then logout and Sign in with For"
type textarea "*"
type textarea "Sign up as new Vendor user to the platform > then logout and Sign in with Forg"
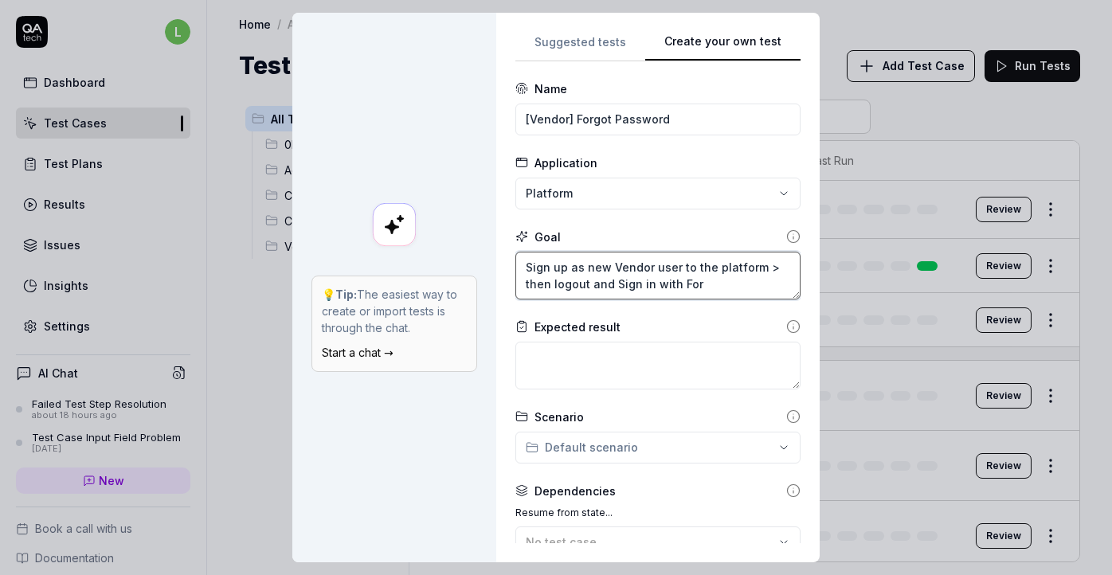
type textarea "*"
type textarea "Sign up as new Vendor user to the platform > then logout and Sign in with Forgo"
type textarea "*"
type textarea "Sign up as new Vendor user to the platform > then logout and Sign in with Forgot"
type textarea "*"
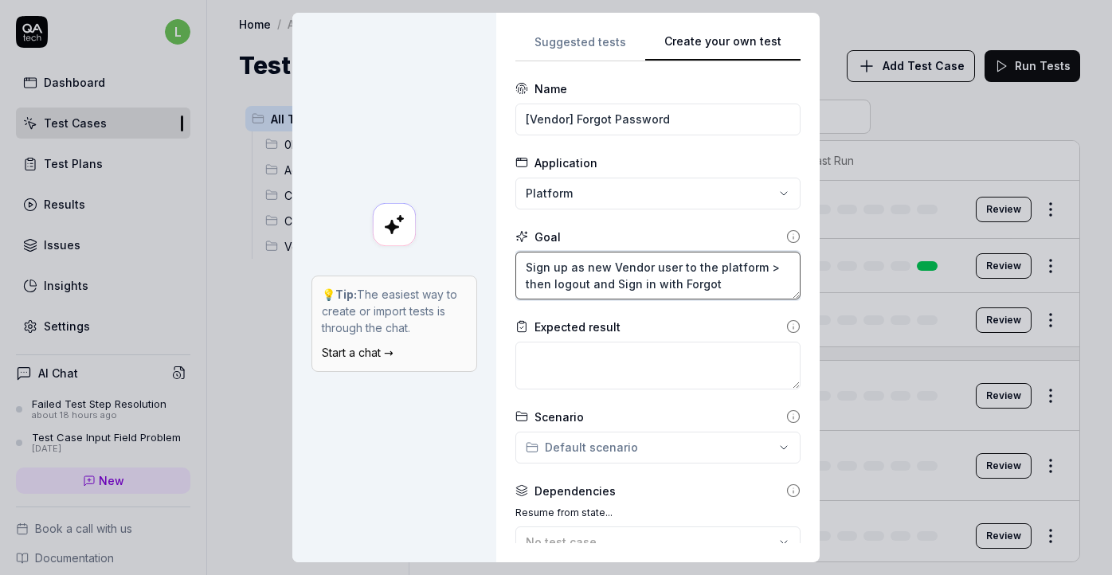
type textarea "Sign up as new Vendor user to the platform > then logout and Sign in with Forgot"
type textarea "*"
type textarea "Sign up as new Vendor user to the platform > then logout and Sign in with Forgo…"
type textarea "*"
type textarea "Sign up as new Vendor user to the platform > then logout and Sign in with Forgo…"
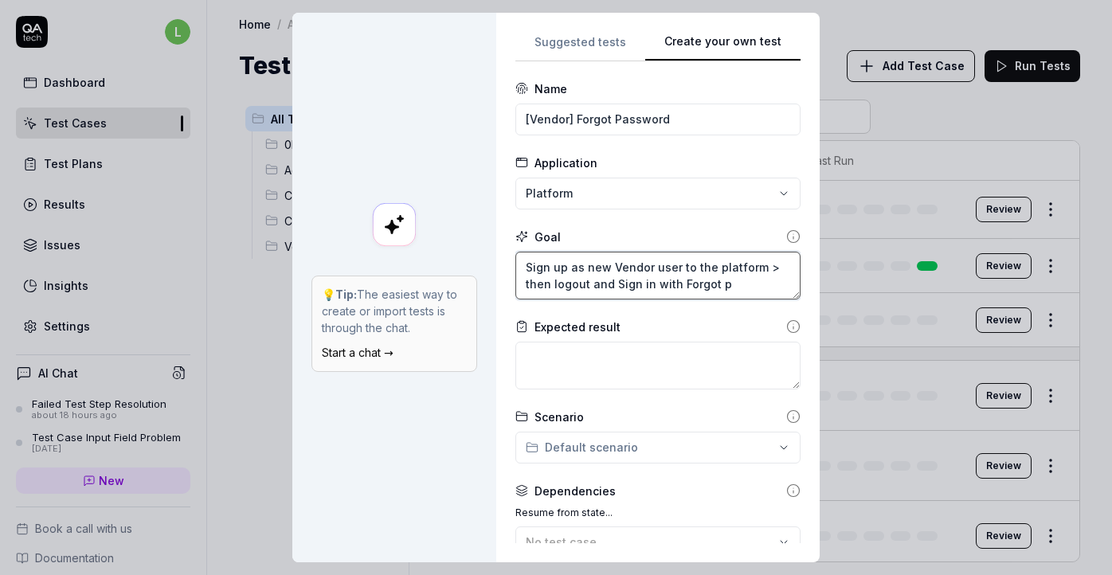
type textarea "*"
type textarea "Sign up as new Vendor user to the platform > then logout and Sign in with Forgo…"
type textarea "*"
type textarea "Sign up as new Vendor user to the platform > then logout and Sign in with Forgo…"
type textarea "*"
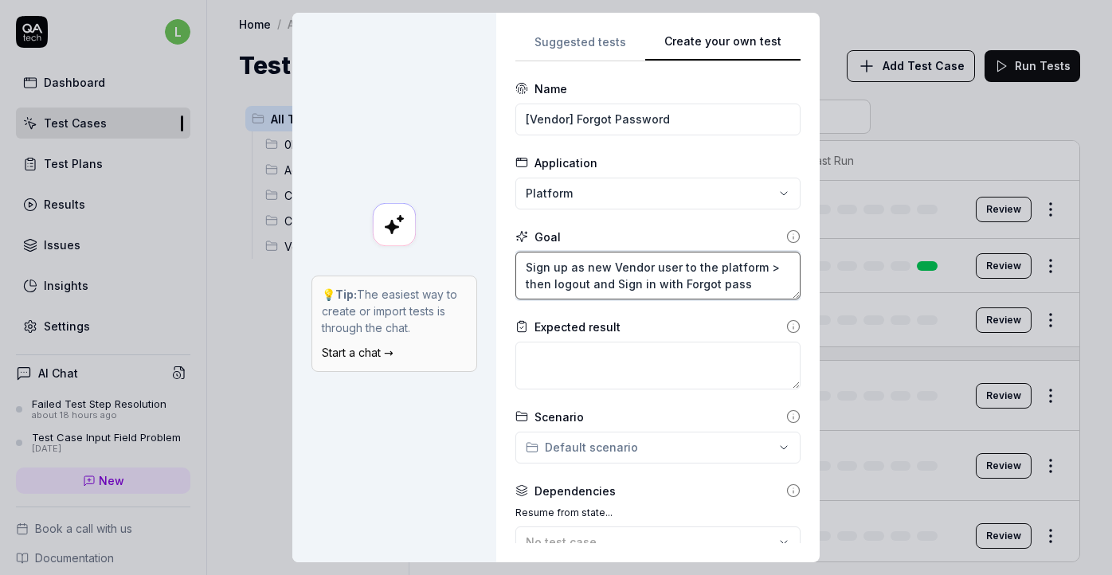
type textarea "Sign up as new Vendor user to the platform > then logout and Sign in with Forgo…"
click at [668, 357] on textarea at bounding box center [657, 366] width 285 height 48
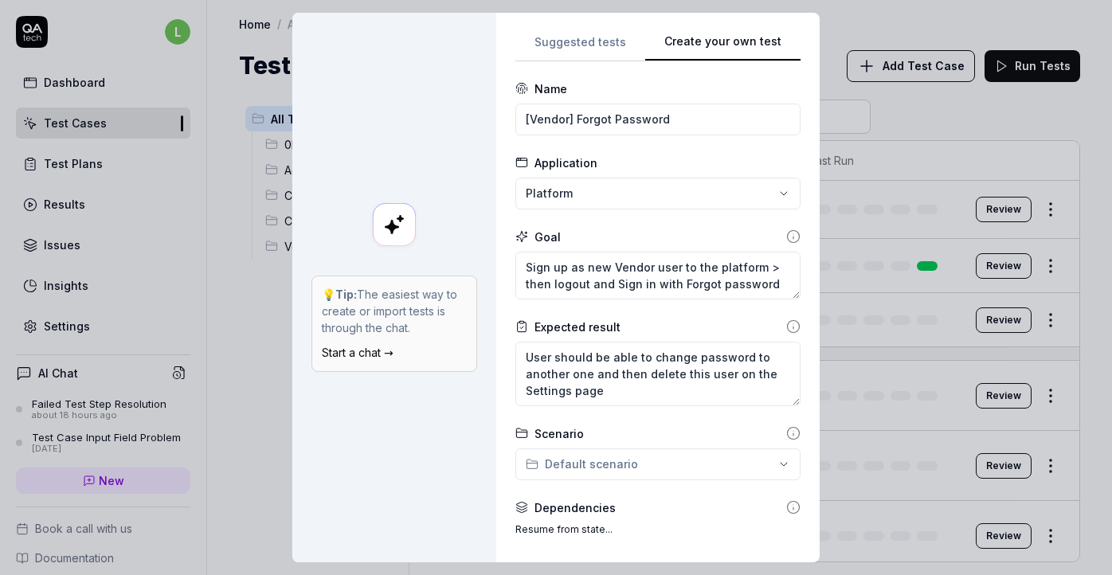
click at [712, 477] on div "**********" at bounding box center [556, 287] width 1112 height 575
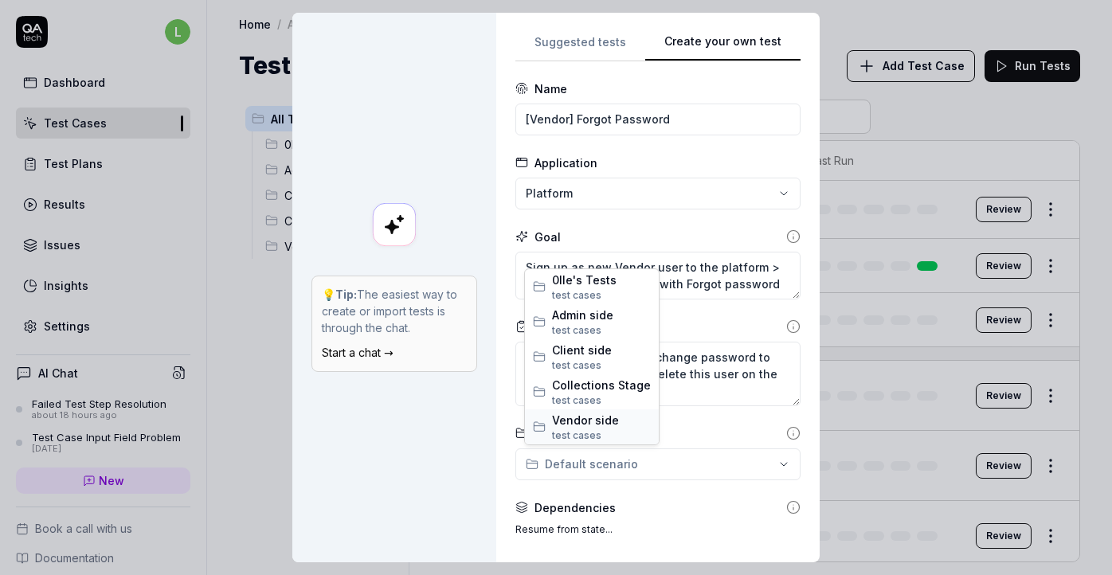
click at [603, 420] on span "Vendor side" at bounding box center [601, 420] width 99 height 17
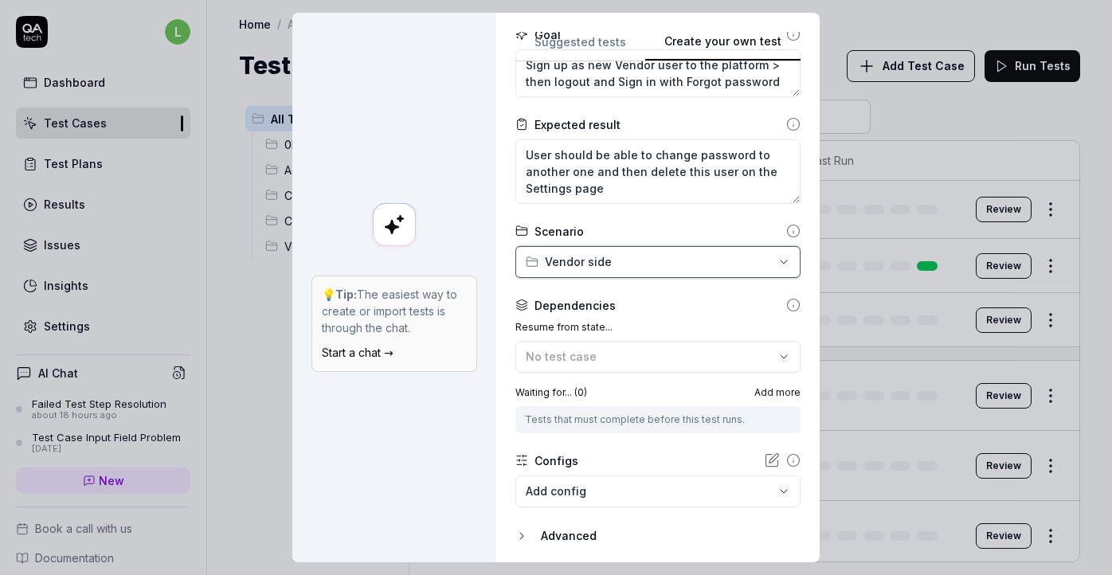
scroll to position [255, 0]
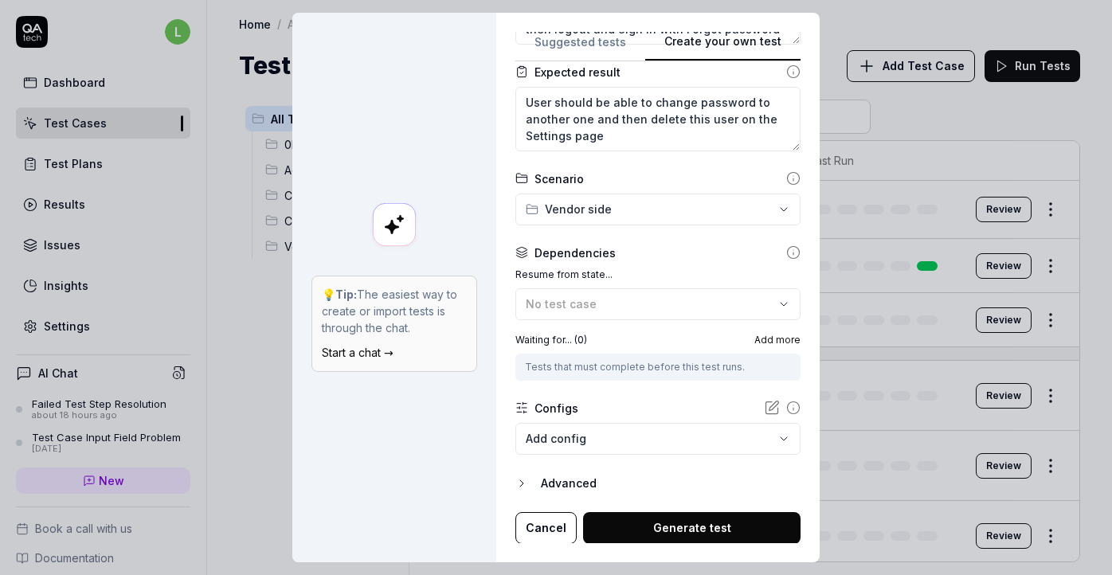
click at [710, 435] on body "l Dashboard Test Cases Test Plans Results Issues Insights Settings AI Chat Fail…" at bounding box center [556, 287] width 1112 height 575
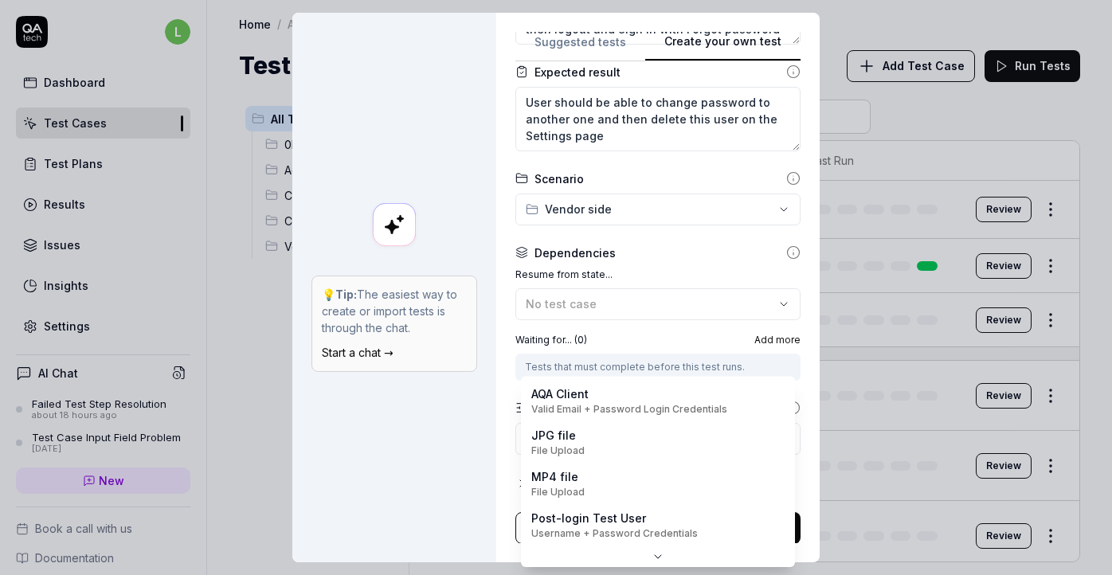
click at [731, 425] on body "l Dashboard Test Cases Test Plans Results Issues Insights Settings AI Chat Fail…" at bounding box center [556, 287] width 1112 height 575
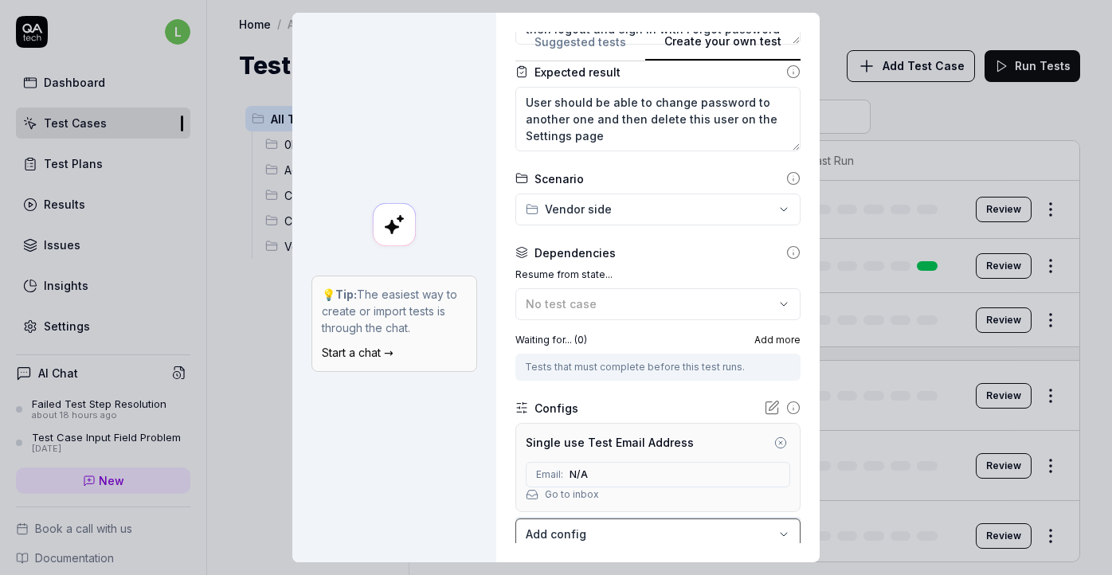
scroll to position [351, 0]
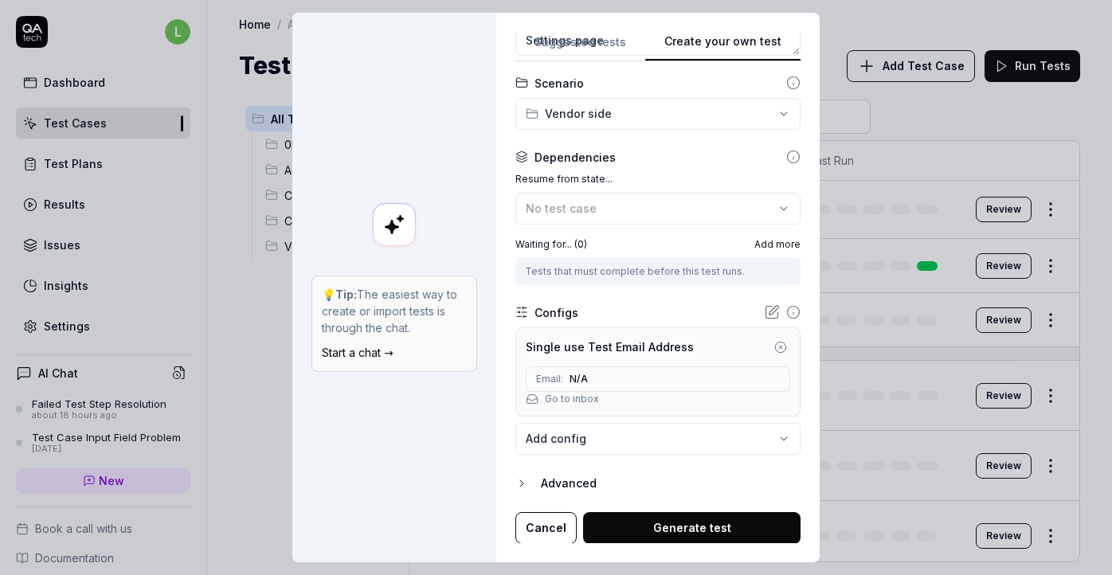
click at [739, 531] on button "Generate test" at bounding box center [691, 528] width 217 height 32
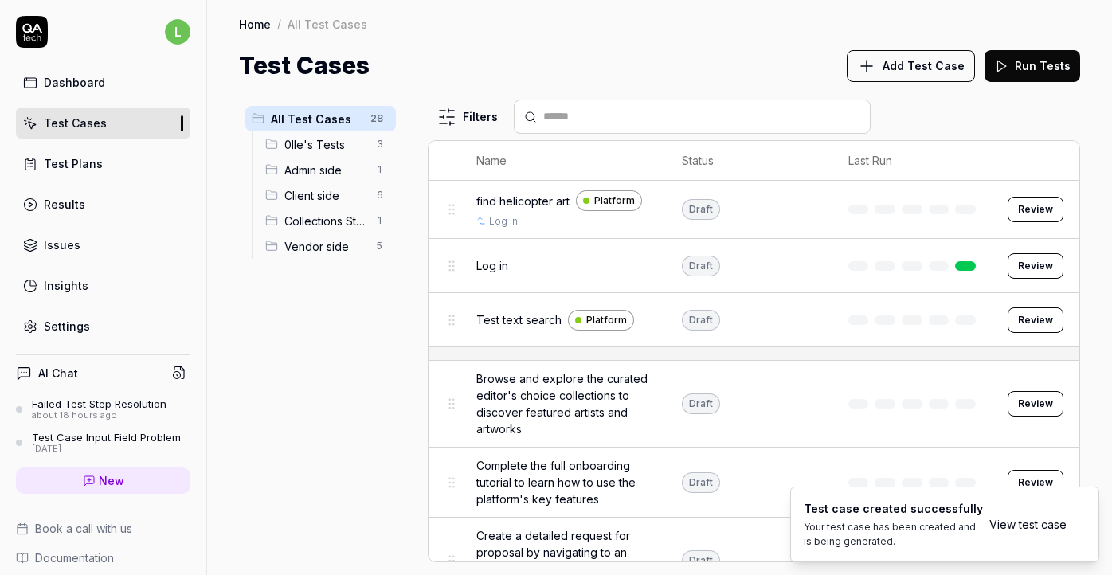
click at [1036, 527] on link "View test case" at bounding box center [1027, 524] width 77 height 17
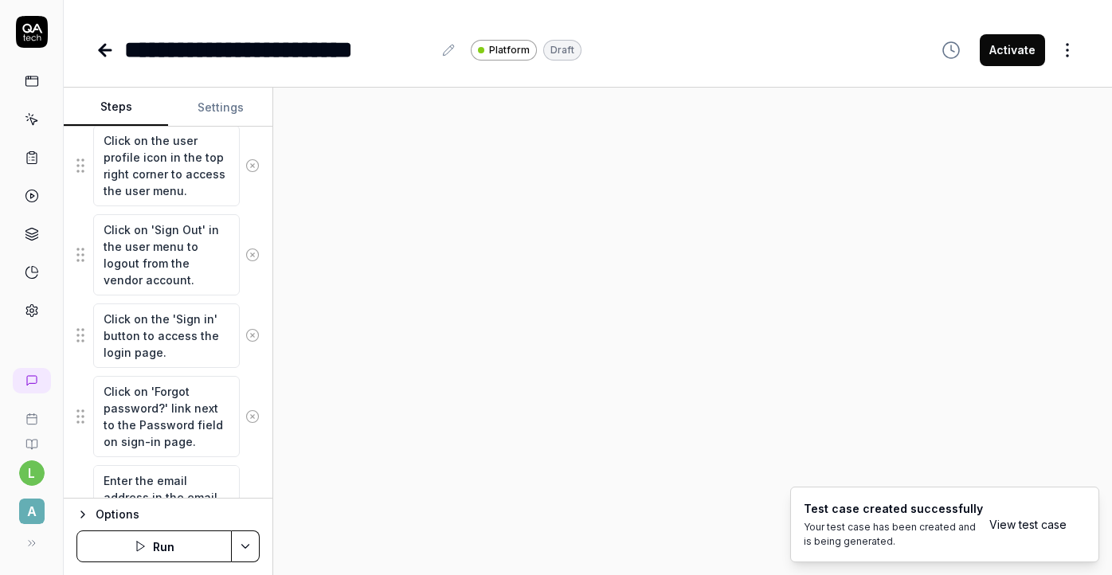
scroll to position [1721, 0]
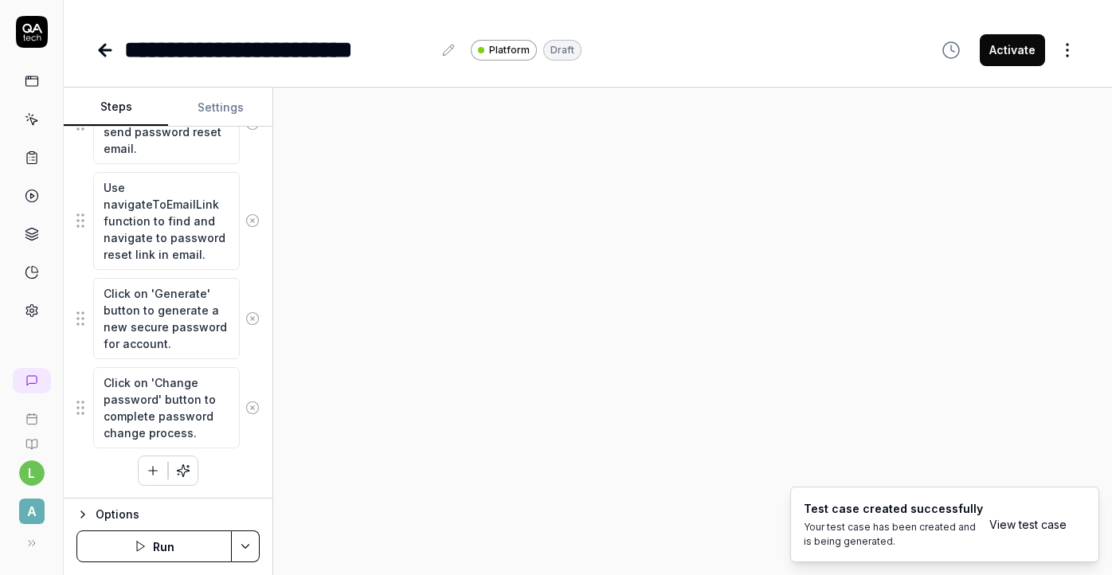
click at [161, 551] on button "Run" at bounding box center [153, 547] width 155 height 32
click at [1088, 524] on icon "Notifications (F8)" at bounding box center [1085, 525] width 13 height 13
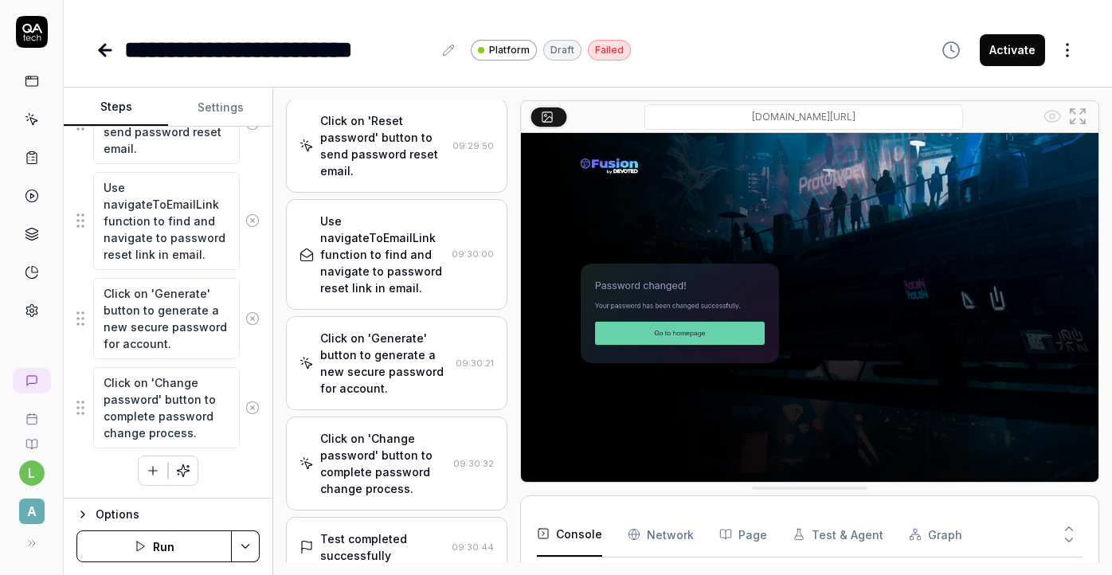
scroll to position [1751, 0]
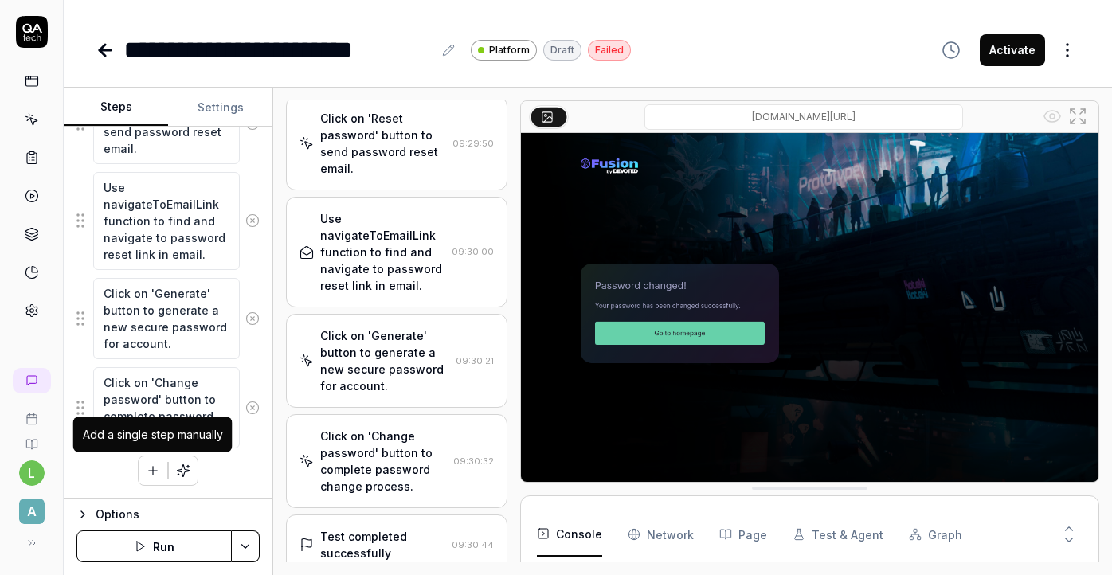
click at [151, 468] on icon "button" at bounding box center [153, 471] width 14 height 14
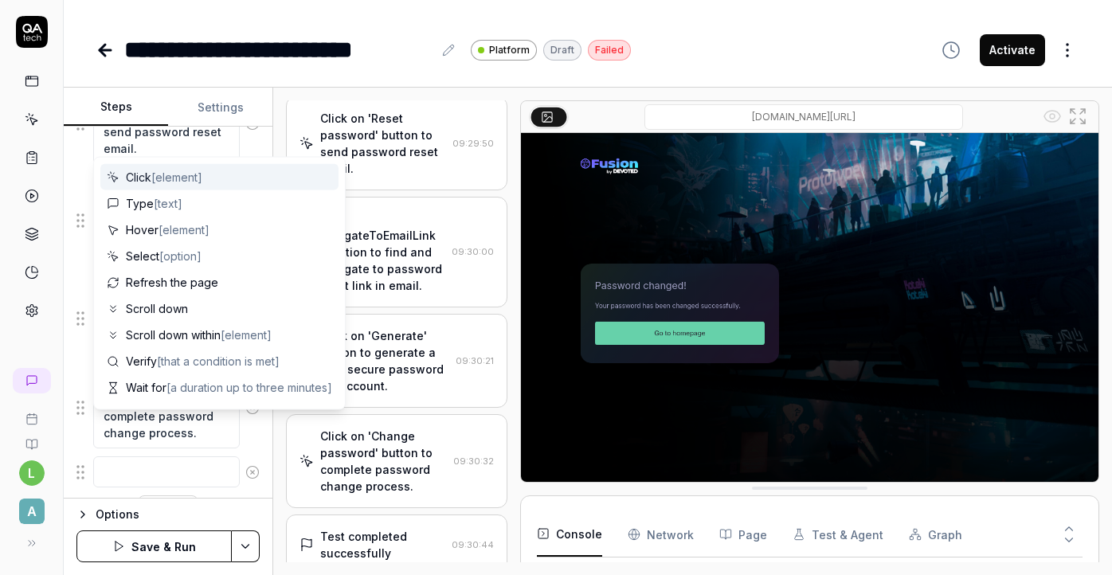
scroll to position [1761, 0]
click at [146, 419] on textarea at bounding box center [166, 432] width 147 height 31
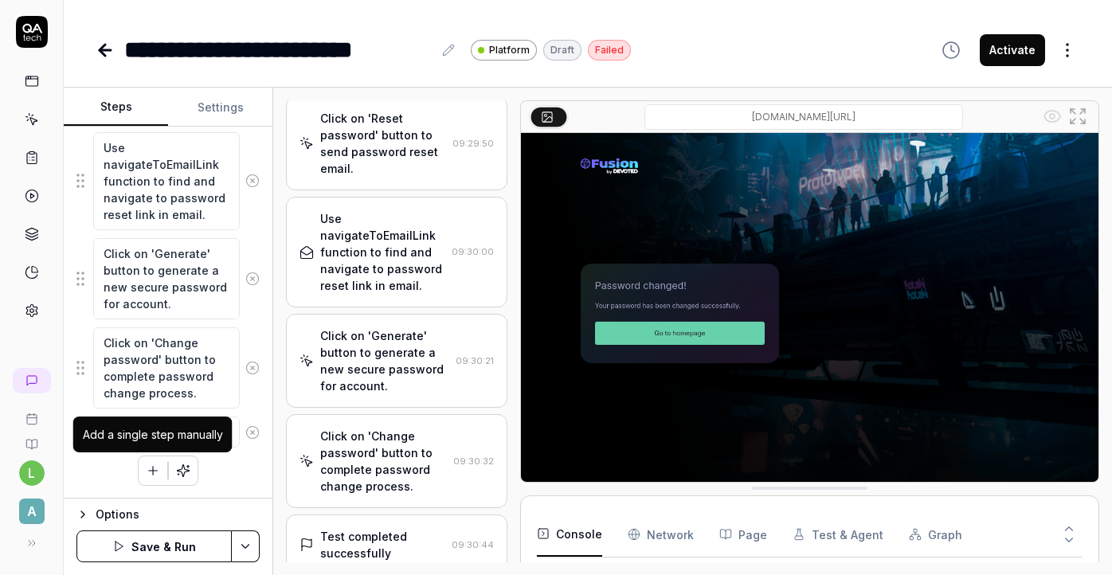
click at [156, 471] on icon "button" at bounding box center [153, 471] width 9 height 0
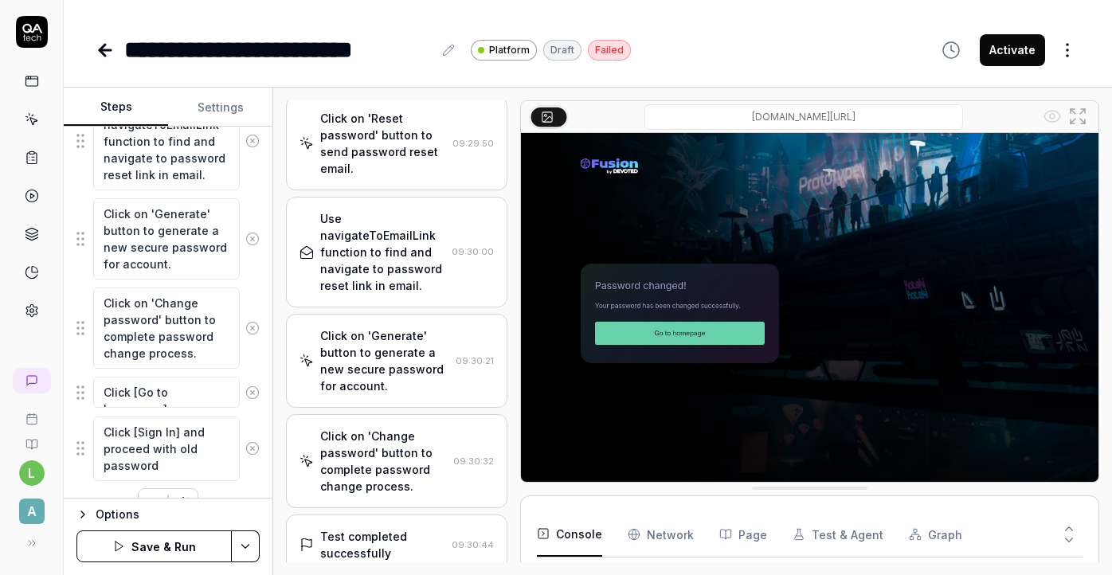
scroll to position [1833, 0]
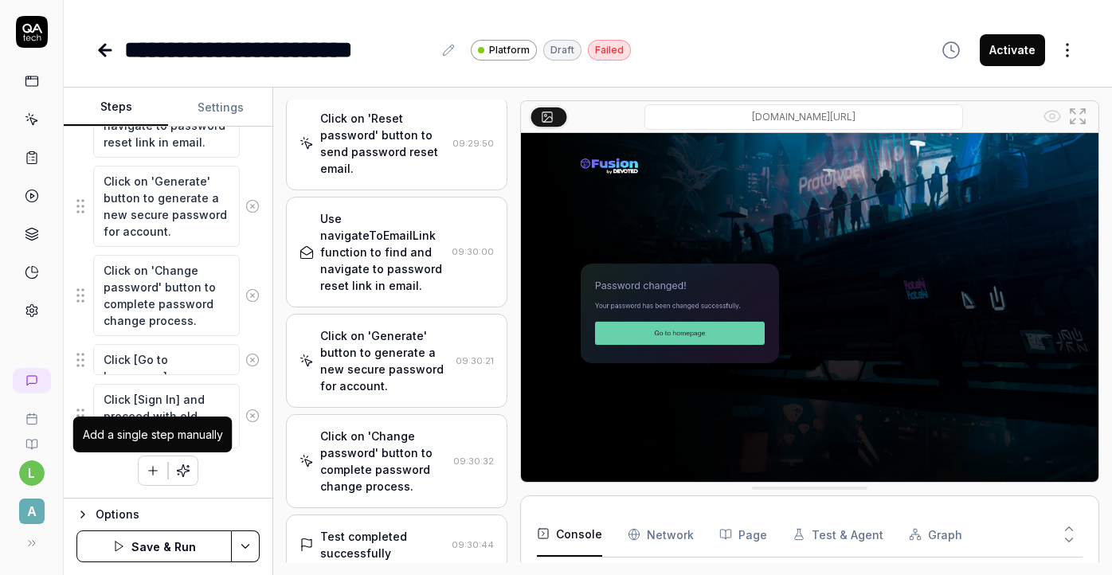
click at [156, 471] on icon "button" at bounding box center [153, 471] width 14 height 14
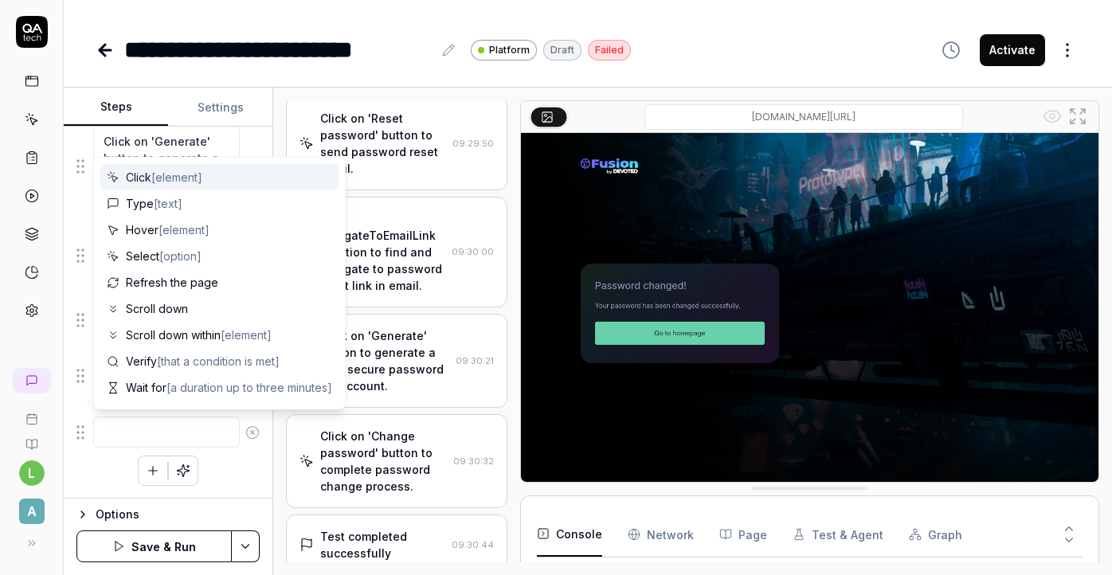
click at [153, 433] on textarea at bounding box center [166, 432] width 147 height 31
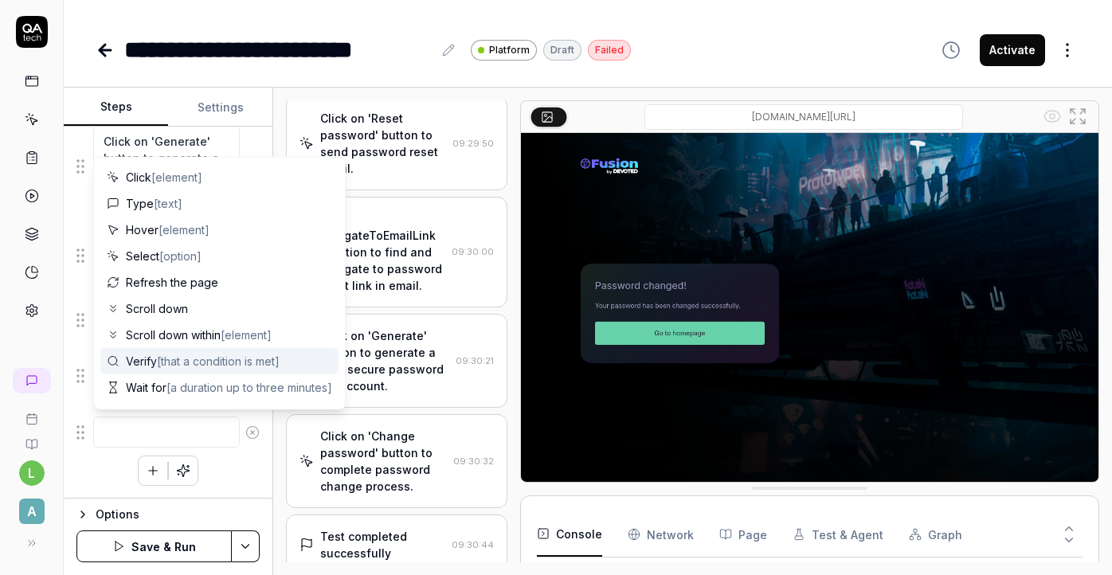
click at [209, 362] on span "[that a condition is met]" at bounding box center [218, 362] width 123 height 14
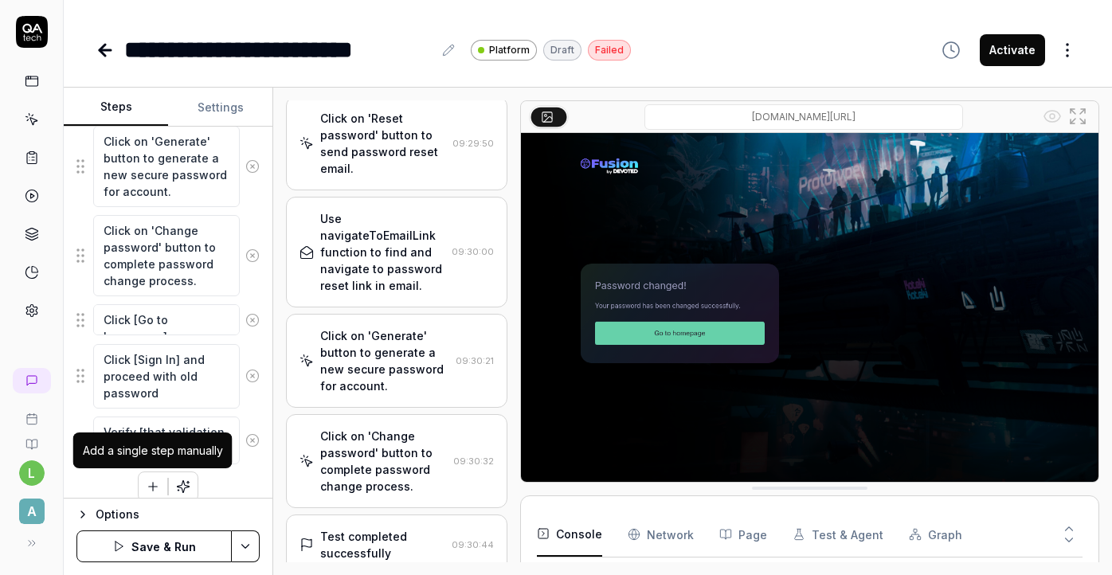
click at [151, 480] on icon "button" at bounding box center [153, 487] width 14 height 14
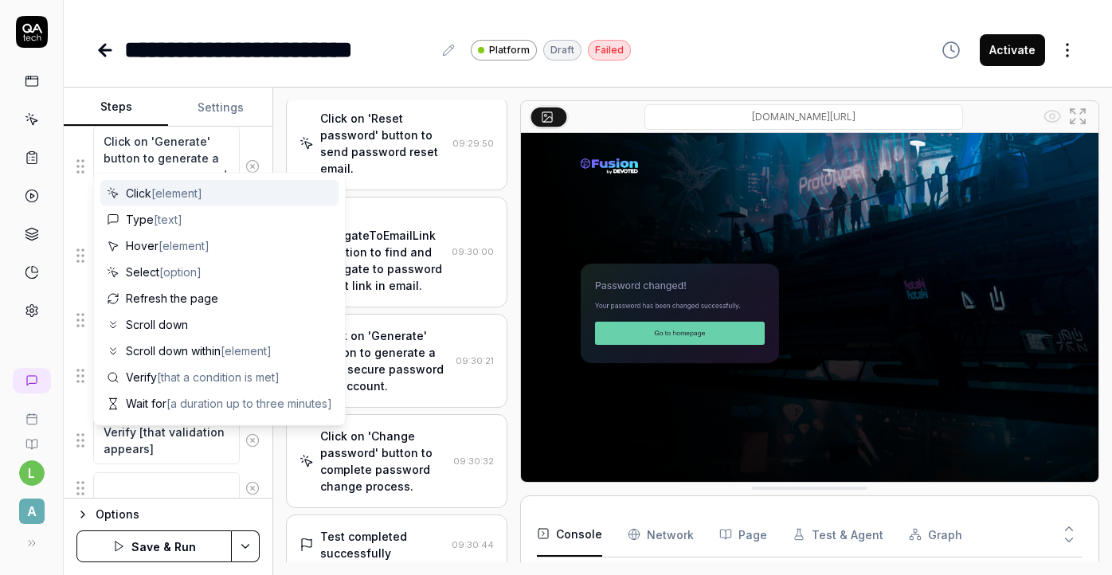
scroll to position [1913, 0]
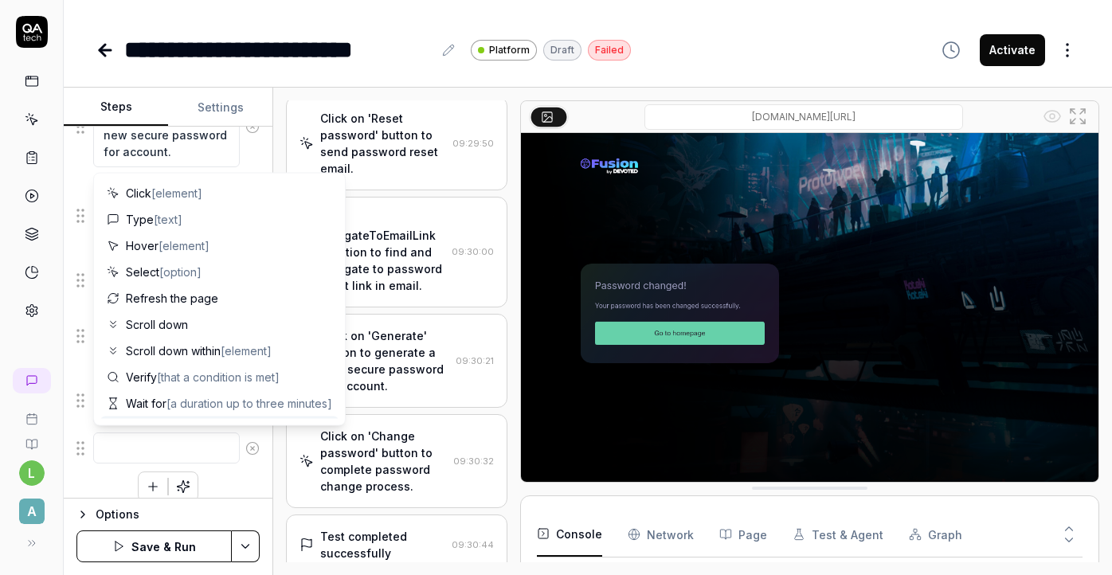
click at [165, 460] on textarea at bounding box center [166, 448] width 147 height 31
click at [174, 453] on textarea at bounding box center [166, 448] width 147 height 31
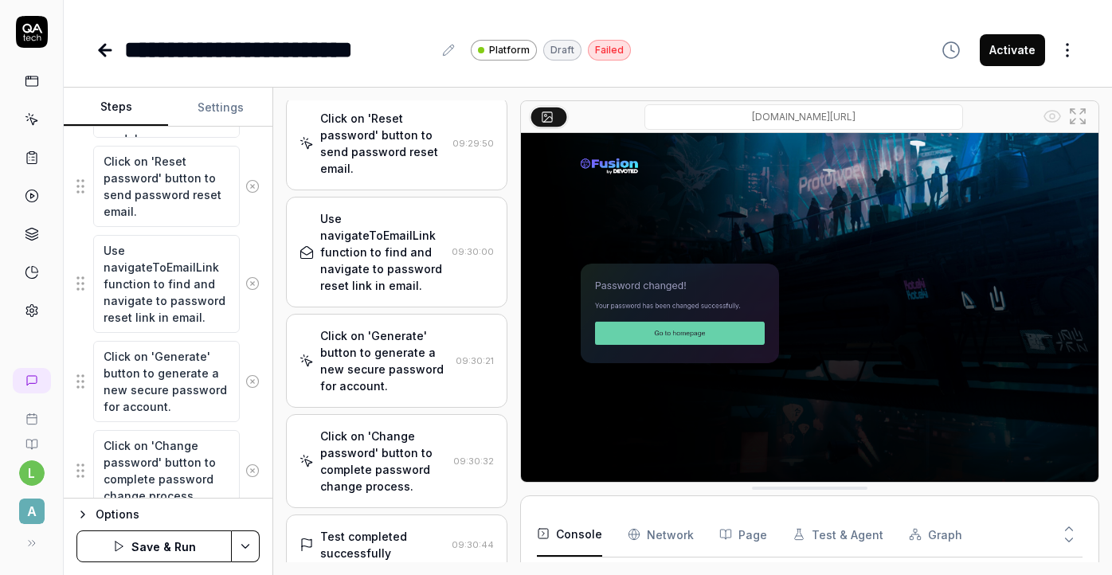
scroll to position [1929, 0]
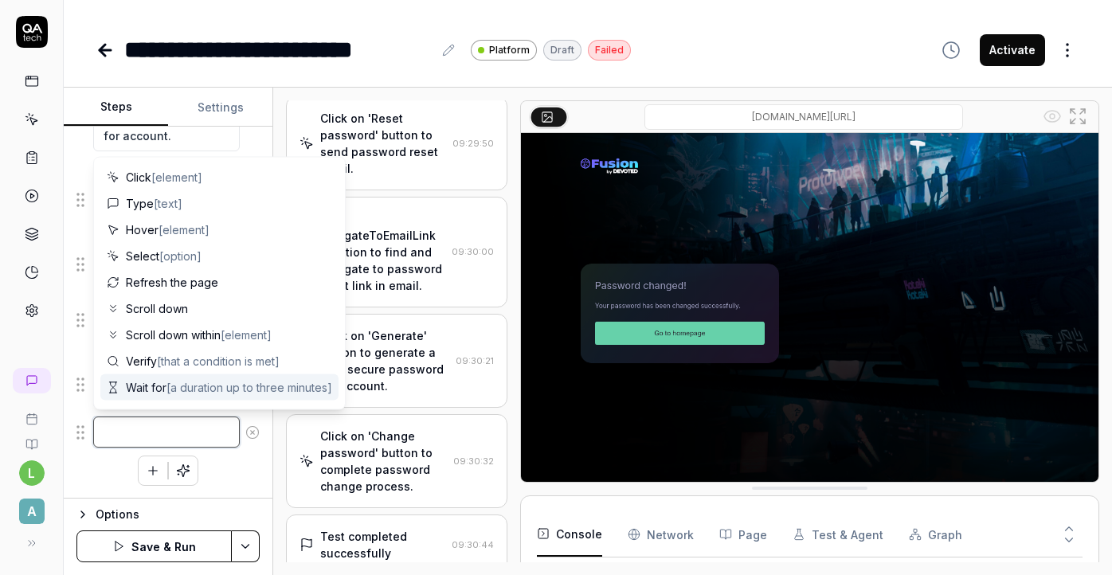
click at [174, 428] on textarea at bounding box center [166, 432] width 147 height 31
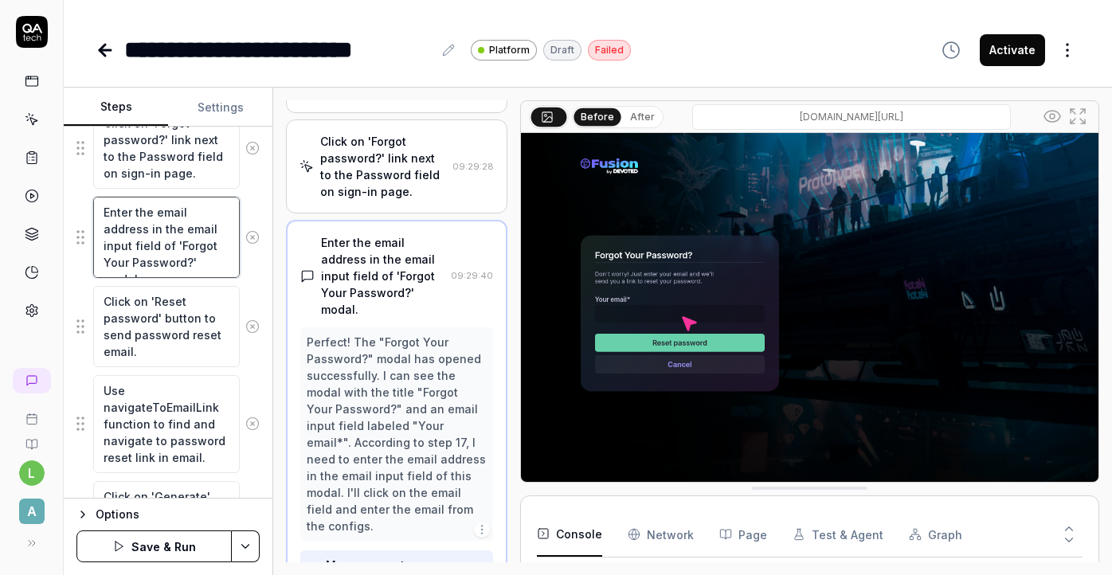
scroll to position [1507, 0]
drag, startPoint x: 103, startPoint y: 210, endPoint x: 172, endPoint y: 237, distance: 74.4
click at [173, 237] on textarea "Enter the email address in the email input field of 'Forgot Your Password?' mod…" at bounding box center [166, 237] width 147 height 81
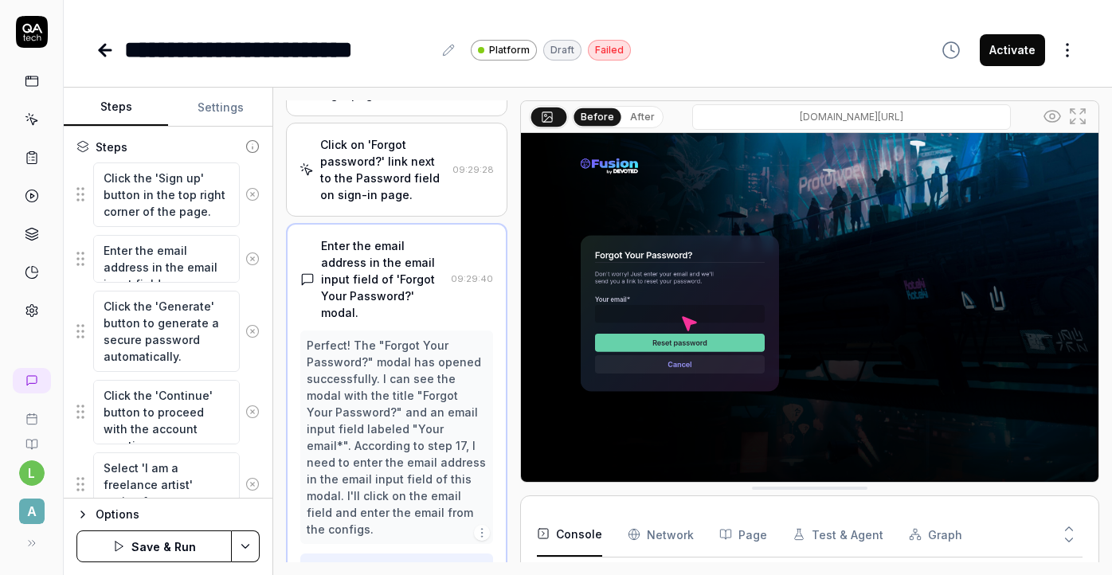
scroll to position [224, 0]
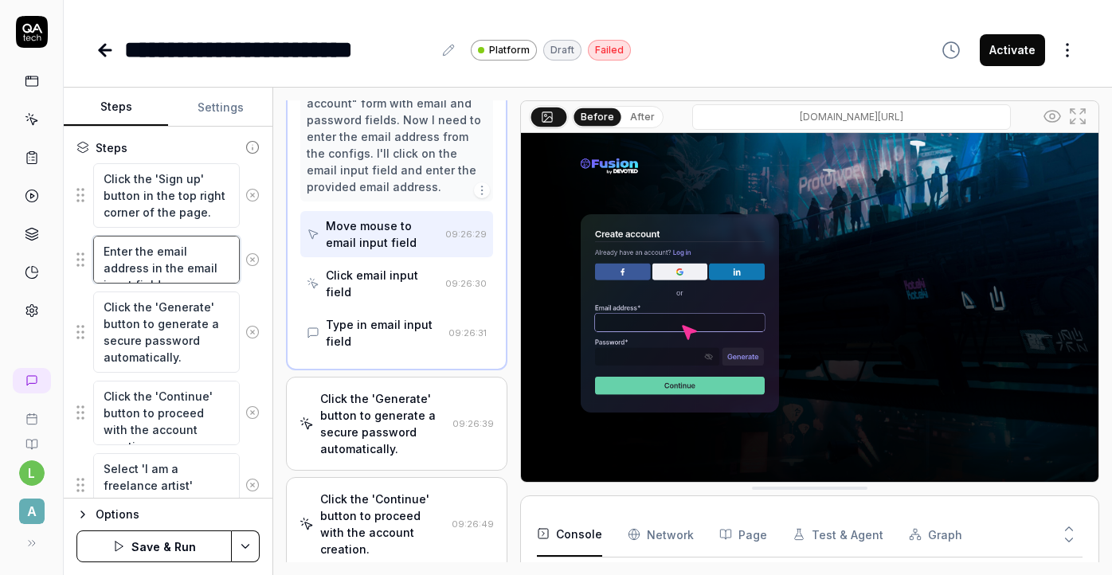
drag, startPoint x: 229, startPoint y: 268, endPoint x: 87, endPoint y: 241, distance: 144.2
click at [86, 241] on div "Enter the email address in the email input field." at bounding box center [167, 259] width 183 height 49
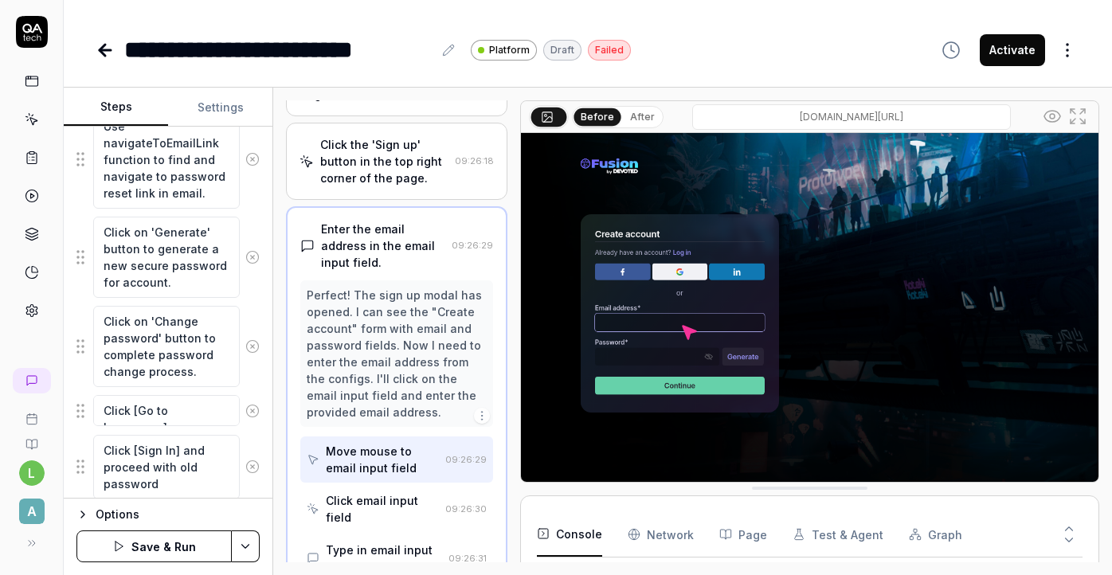
scroll to position [1889, 0]
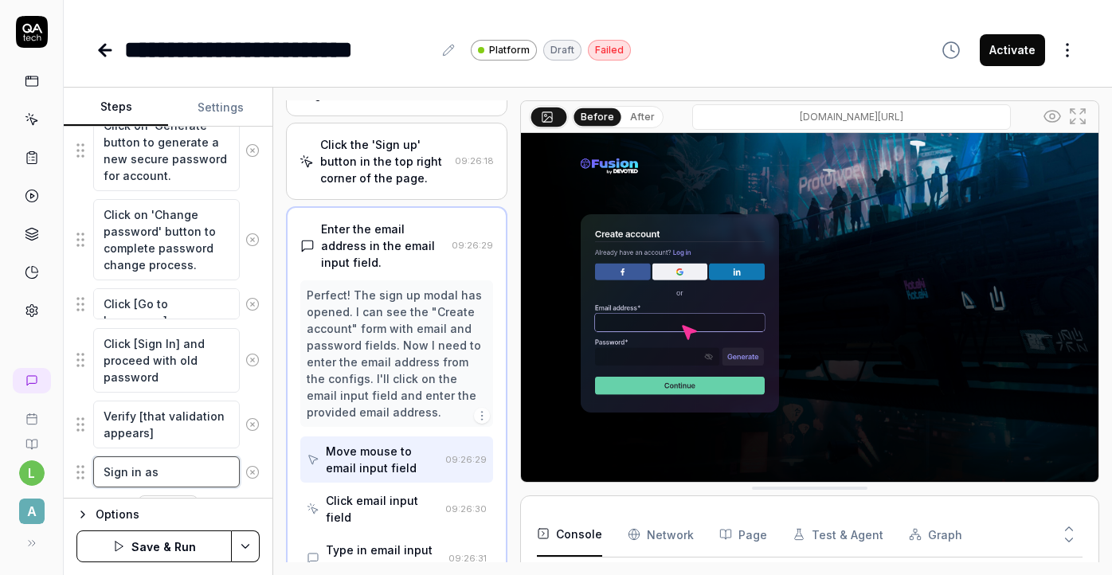
click at [183, 471] on textarea "Sign in as" at bounding box center [166, 471] width 147 height 31
click at [102, 472] on textarea "Sign in" at bounding box center [166, 471] width 147 height 31
click at [223, 476] on textarea "Click [Sign in" at bounding box center [166, 471] width 147 height 31
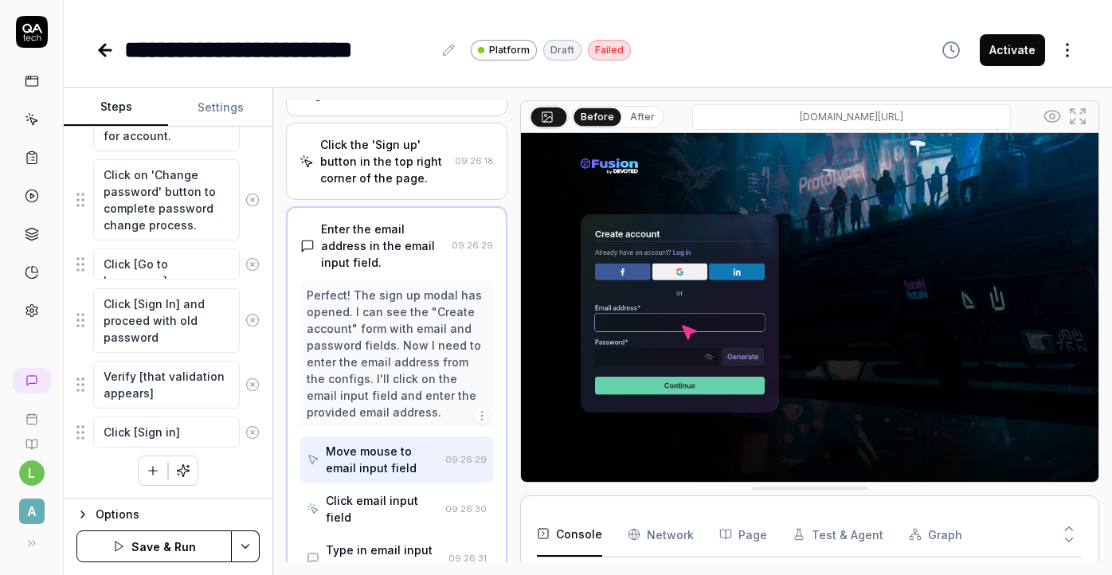
click at [156, 479] on button "button" at bounding box center [153, 470] width 29 height 29
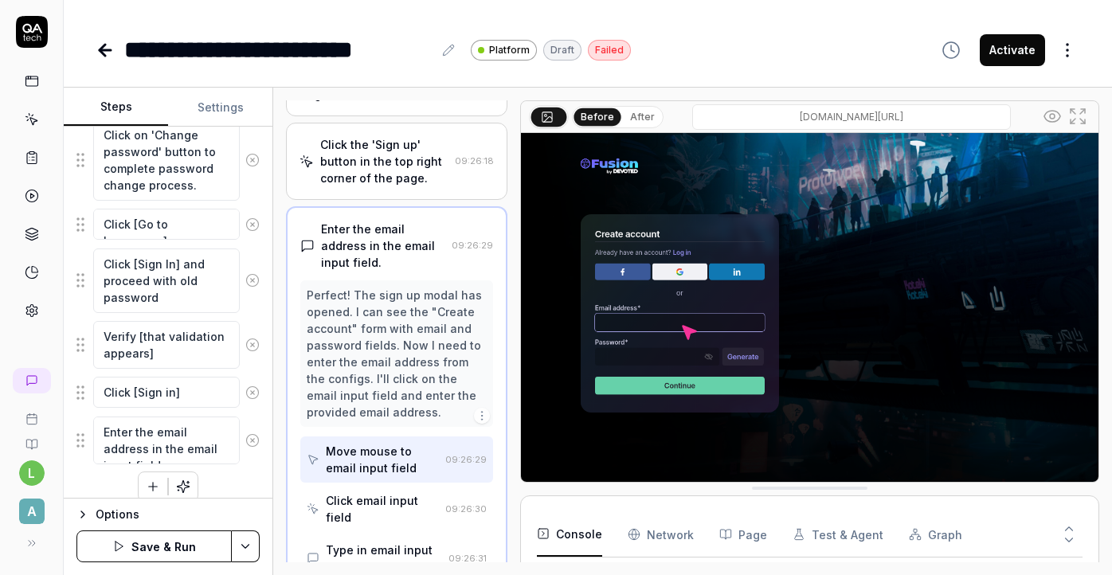
click at [155, 489] on icon "button" at bounding box center [153, 487] width 14 height 14
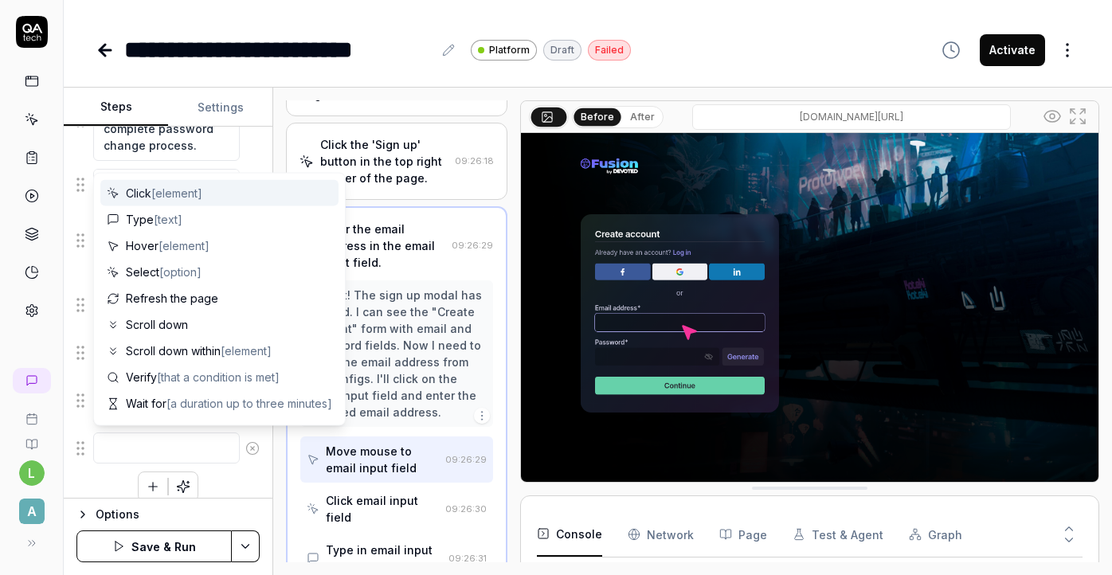
click at [149, 453] on textarea at bounding box center [166, 448] width 147 height 31
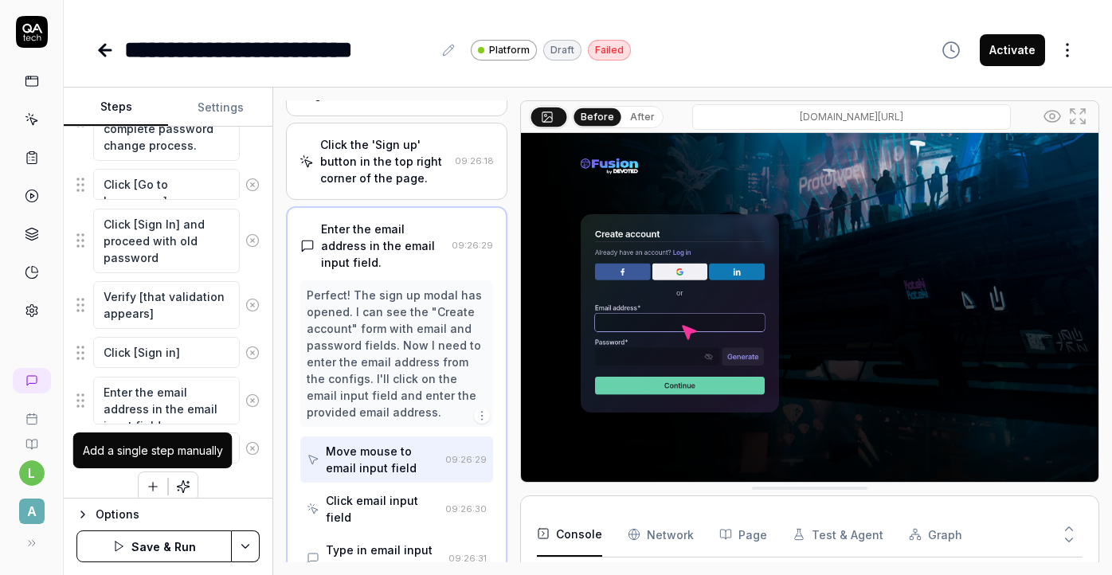
click at [152, 488] on icon "button" at bounding box center [153, 487] width 14 height 14
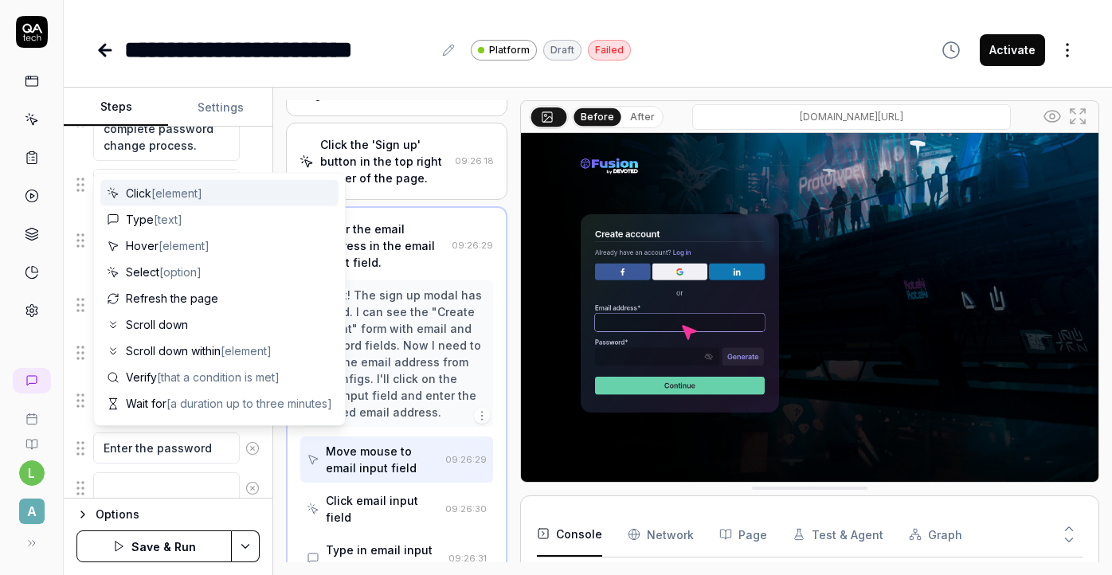
scroll to position [2048, 0]
click at [137, 454] on textarea at bounding box center [166, 448] width 147 height 31
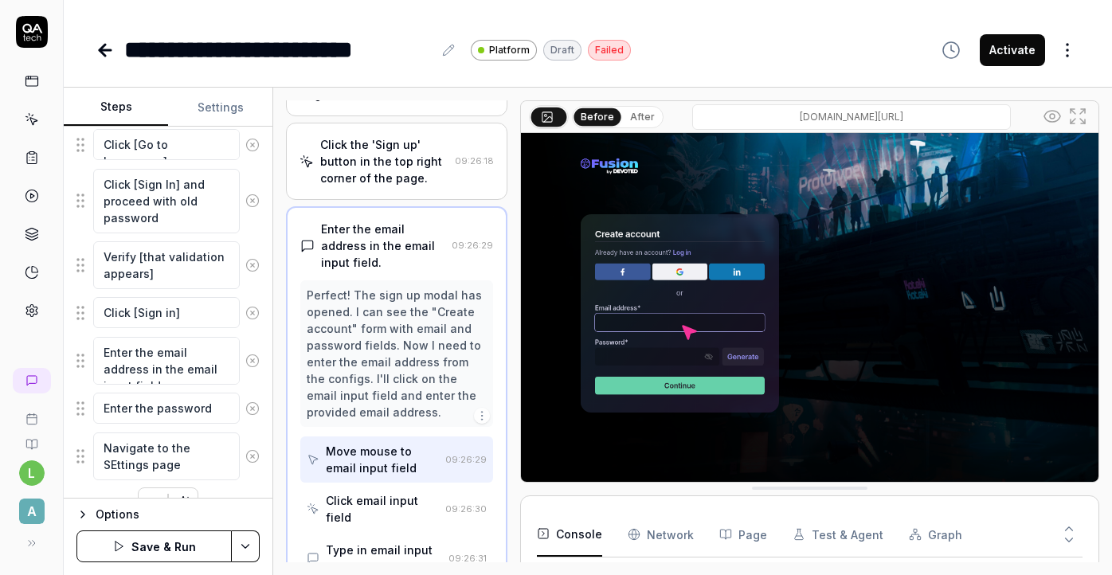
click at [118, 466] on textarea "Navigate to the SEttings page" at bounding box center [166, 457] width 147 height 48
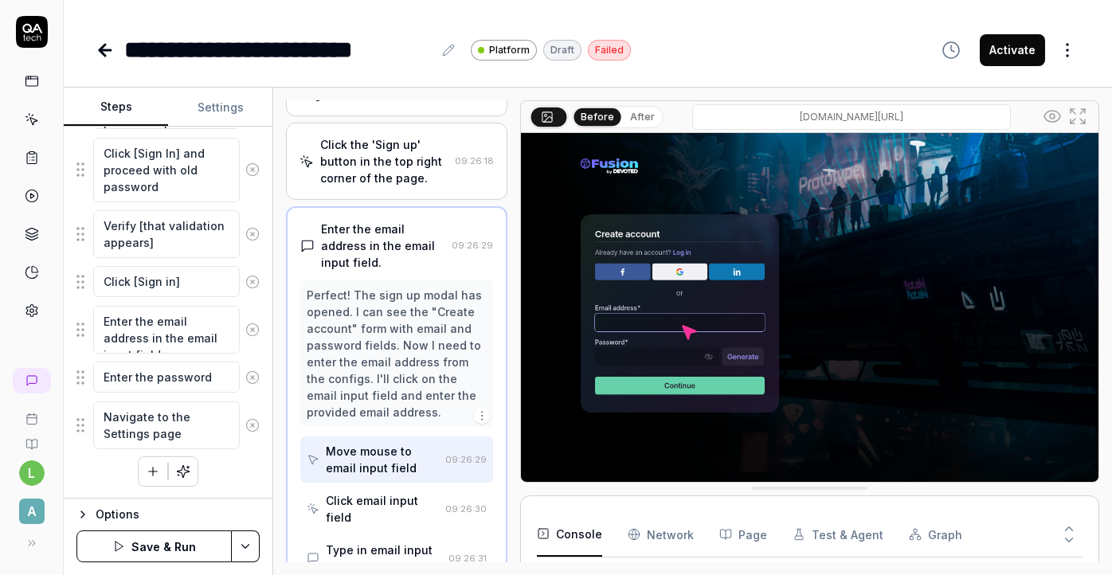
click at [151, 476] on icon "button" at bounding box center [153, 471] width 14 height 14
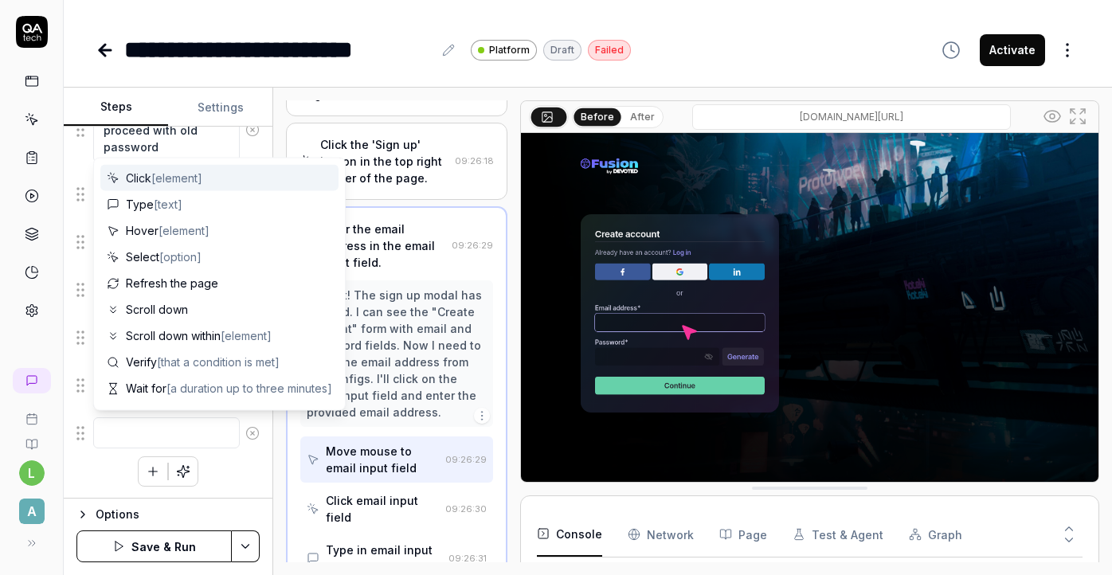
click at [129, 437] on textarea at bounding box center [166, 432] width 147 height 31
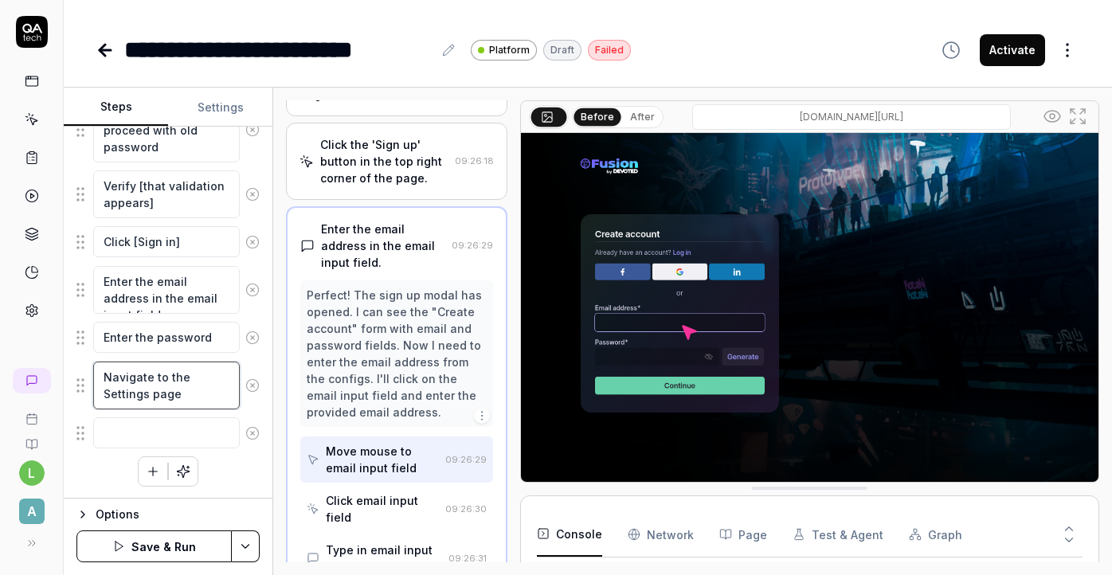
click at [186, 394] on textarea "Navigate to the Settings page" at bounding box center [166, 386] width 147 height 48
paste textarea "and scroll to the end of the page"
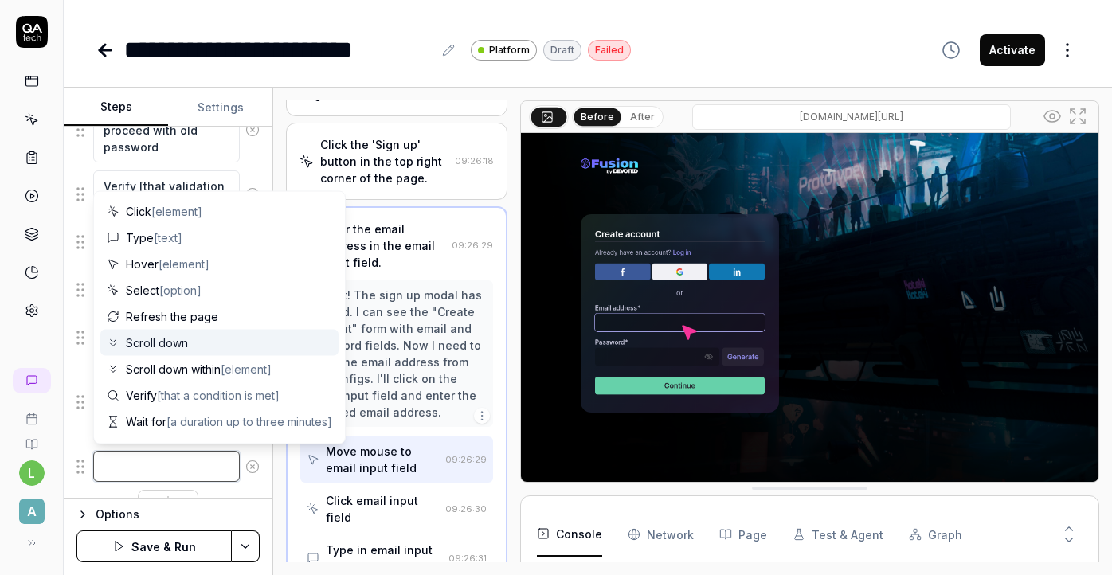
click at [208, 456] on textarea at bounding box center [166, 466] width 147 height 31
paste textarea "Click [delete the account]"
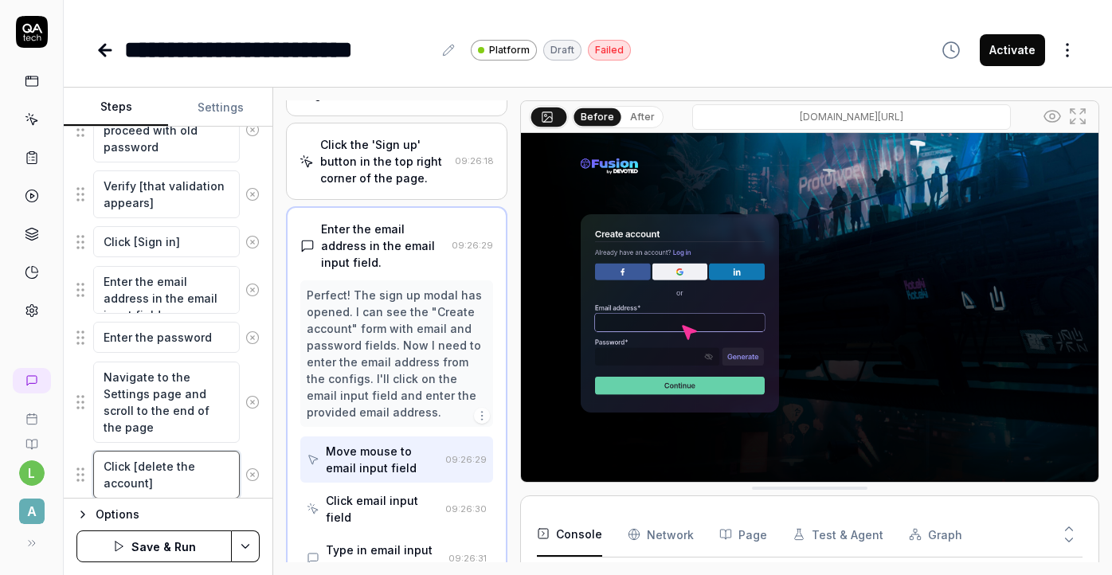
scroll to position [2169, 0]
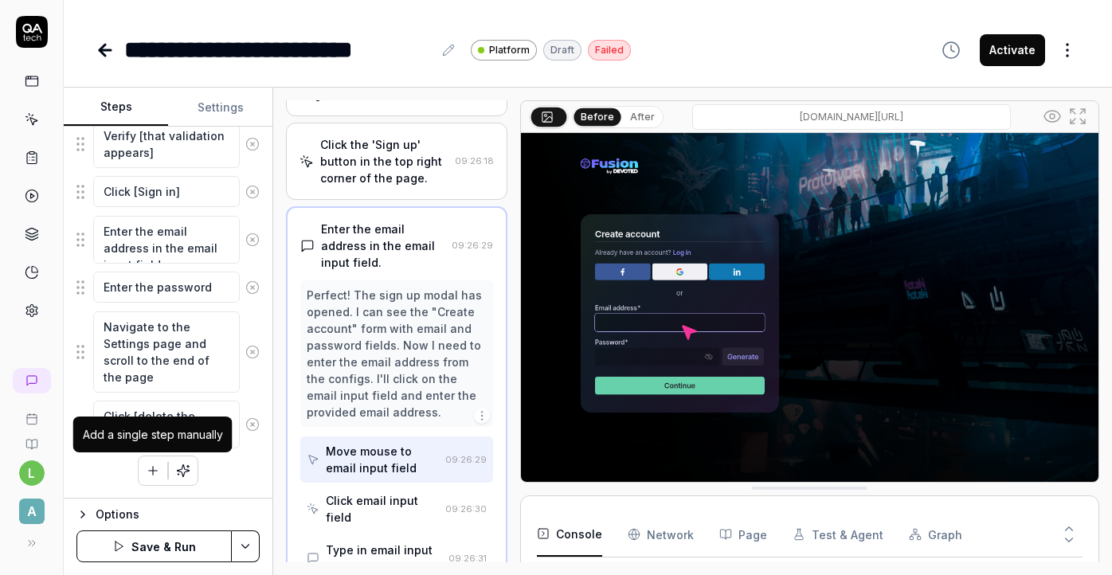
click at [150, 471] on icon "button" at bounding box center [153, 471] width 9 height 0
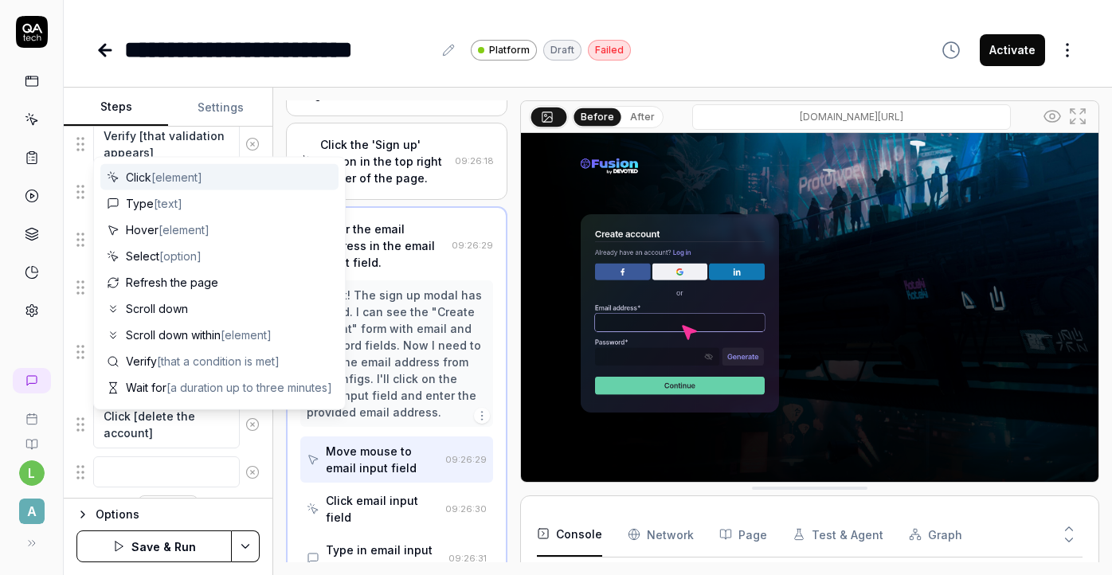
scroll to position [2209, 0]
click at [141, 441] on textarea at bounding box center [166, 432] width 147 height 31
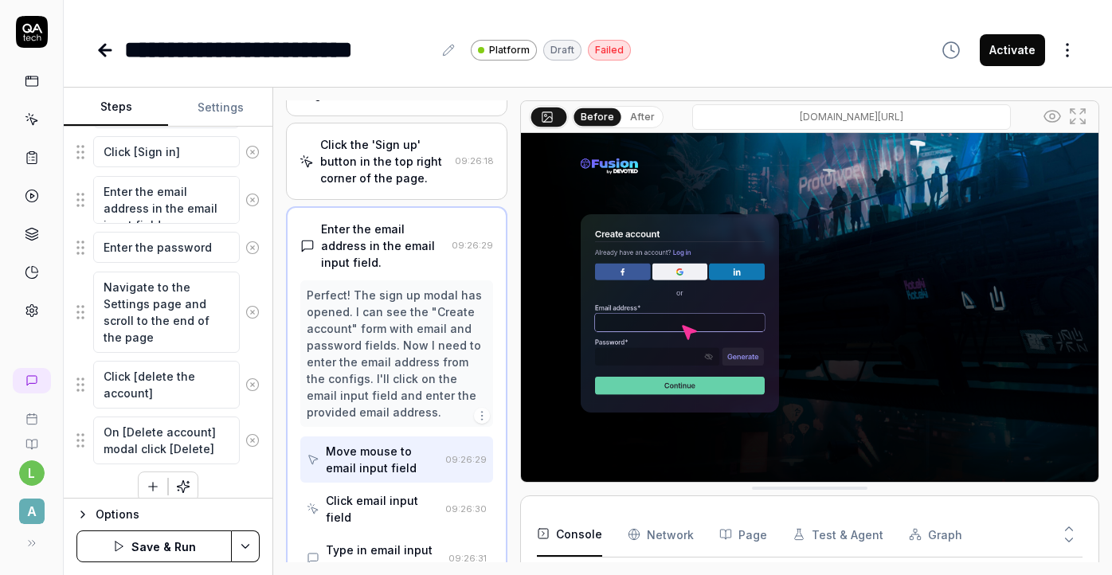
click at [166, 551] on button "Save & Run" at bounding box center [153, 547] width 155 height 32
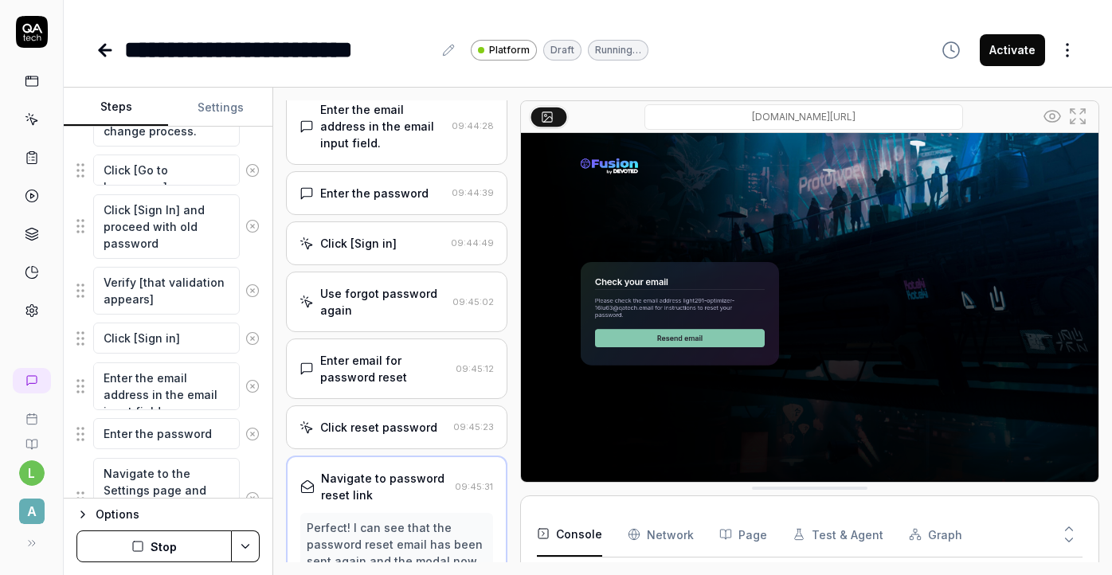
scroll to position [2312, 0]
click at [128, 552] on button "Stop" at bounding box center [153, 547] width 155 height 32
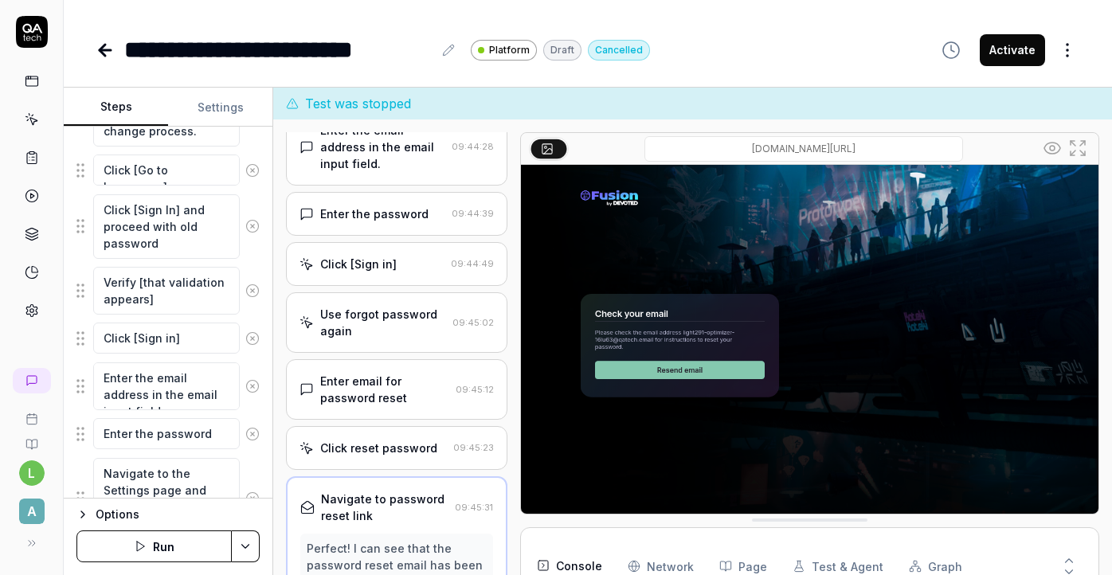
scroll to position [420, 0]
click at [152, 288] on textarea "Verify [that validation appears]" at bounding box center [166, 291] width 147 height 48
click at [164, 241] on textarea "Click [Sign In] and proceed with old password" at bounding box center [166, 226] width 147 height 65
click at [358, 440] on div "Click reset password" at bounding box center [378, 448] width 117 height 17
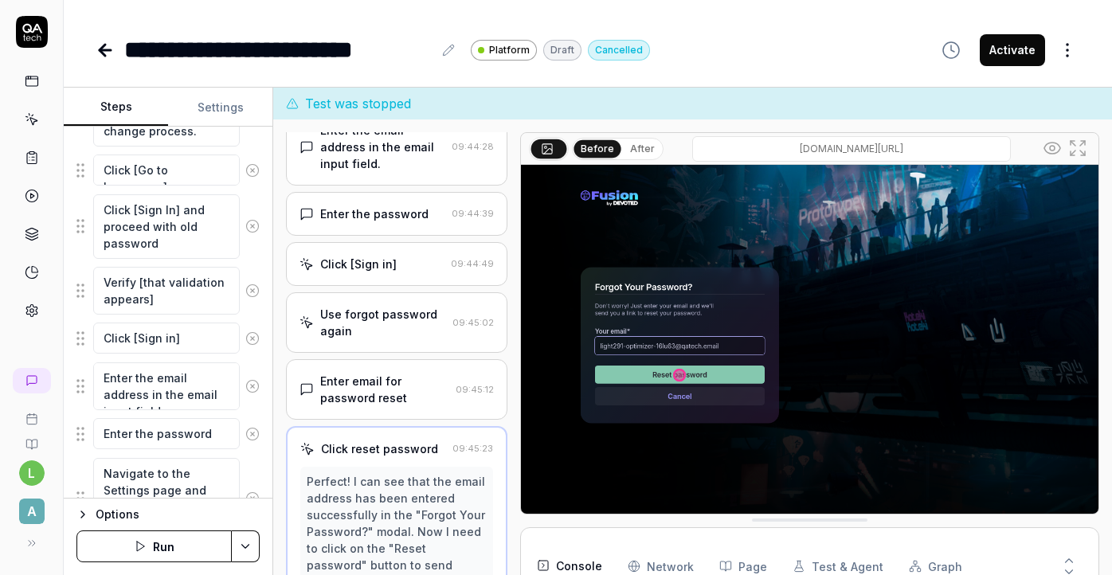
scroll to position [2294, 0]
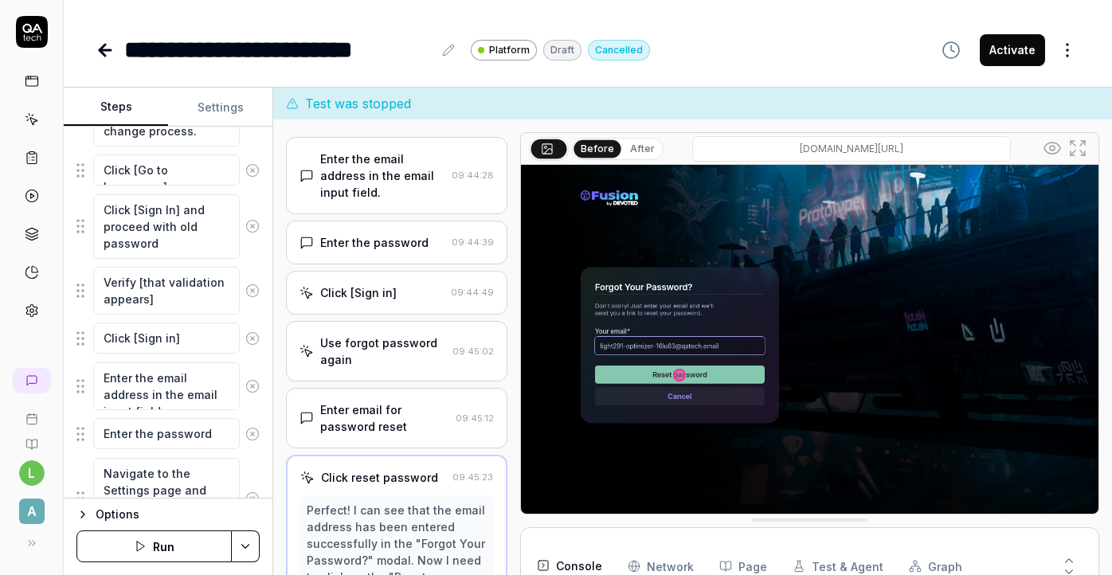
click at [394, 402] on div "Enter email for password reset" at bounding box center [384, 418] width 128 height 33
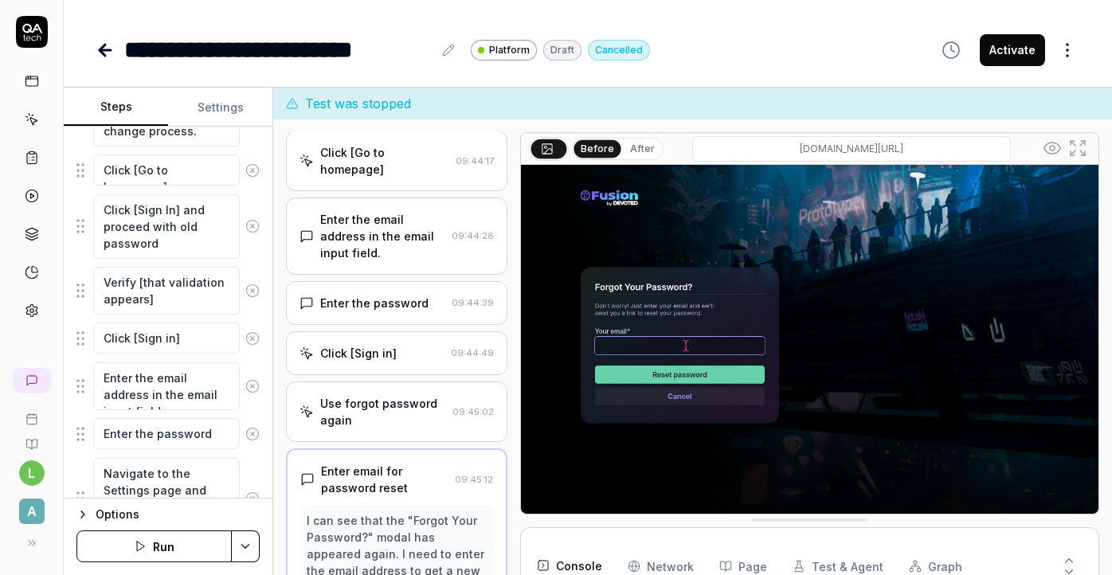
scroll to position [2227, 0]
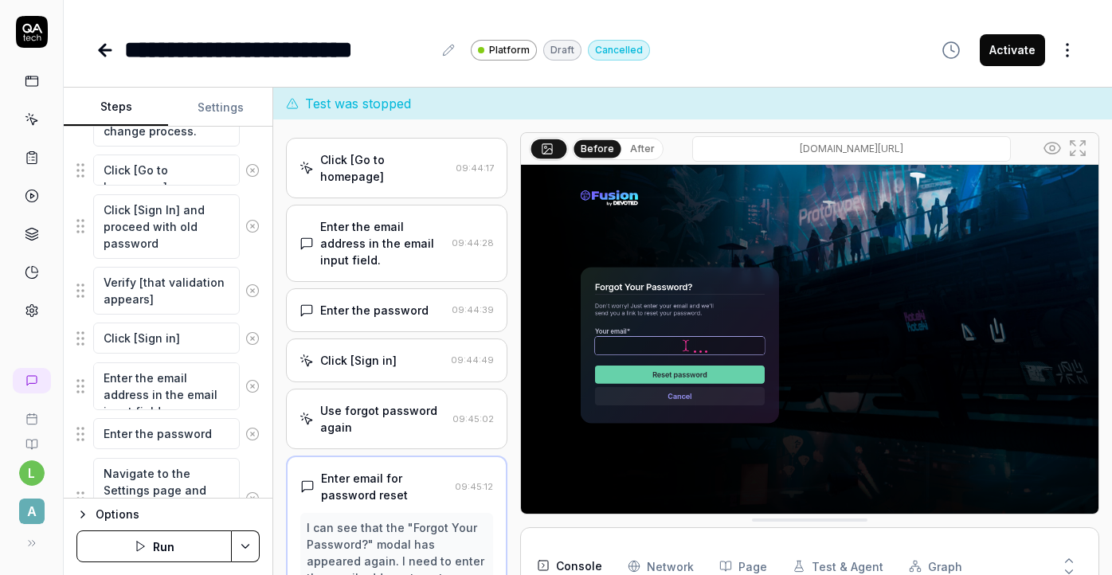
click at [402, 339] on div "Click [Sign in] 09:44:49" at bounding box center [396, 361] width 221 height 44
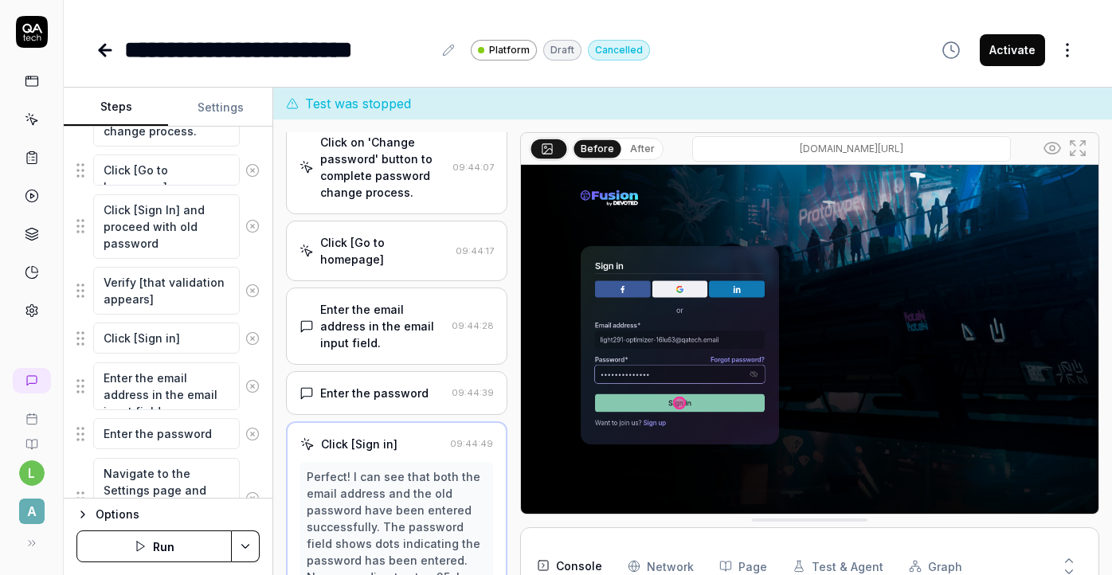
scroll to position [497, 0]
drag, startPoint x: 432, startPoint y: 49, endPoint x: 239, endPoint y: 57, distance: 192.9
click at [239, 57] on div "**********" at bounding box center [278, 50] width 308 height 36
copy div "**********"
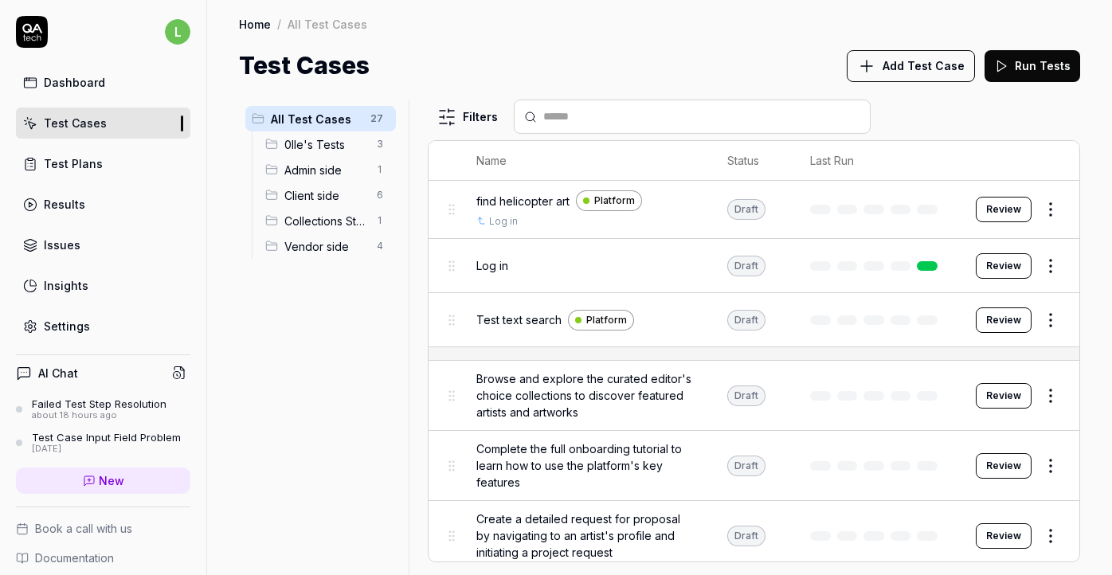
click at [65, 318] on div "Settings" at bounding box center [67, 326] width 46 height 17
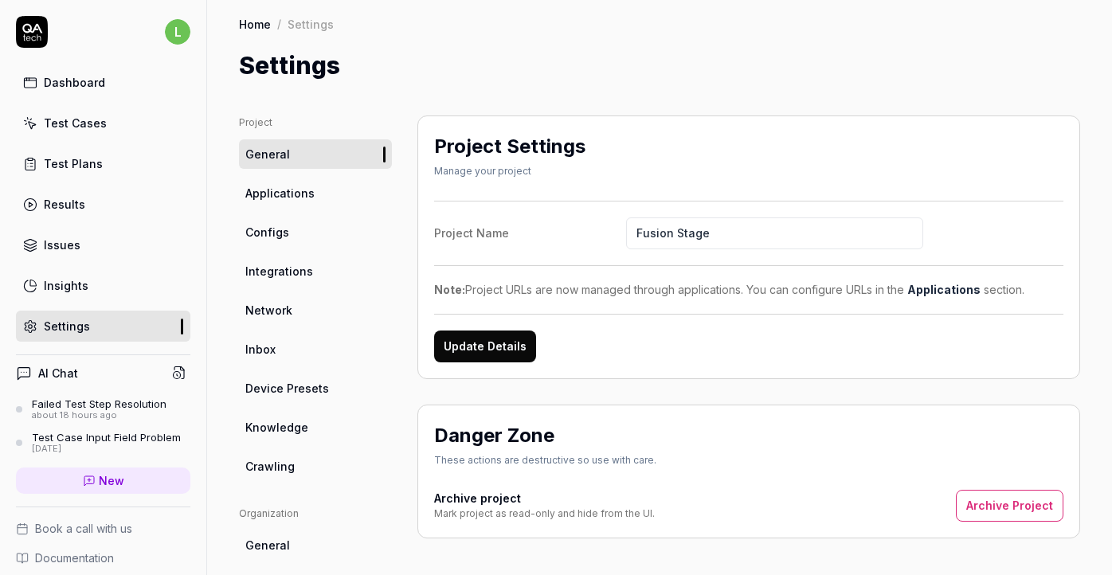
click at [306, 351] on link "Inbox" at bounding box center [315, 349] width 153 height 29
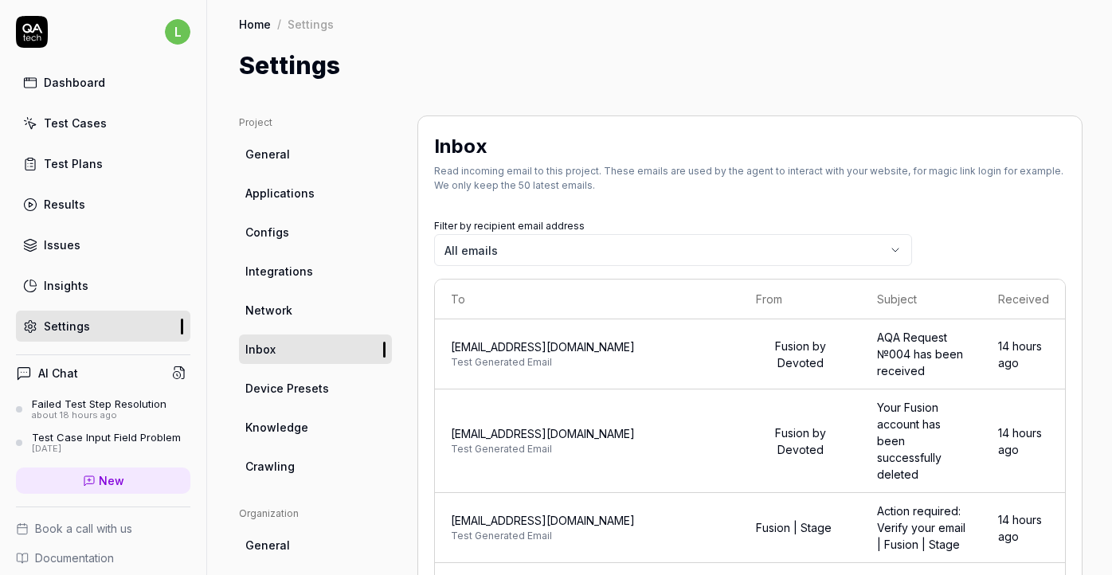
click at [299, 231] on link "Configs" at bounding box center [315, 231] width 153 height 29
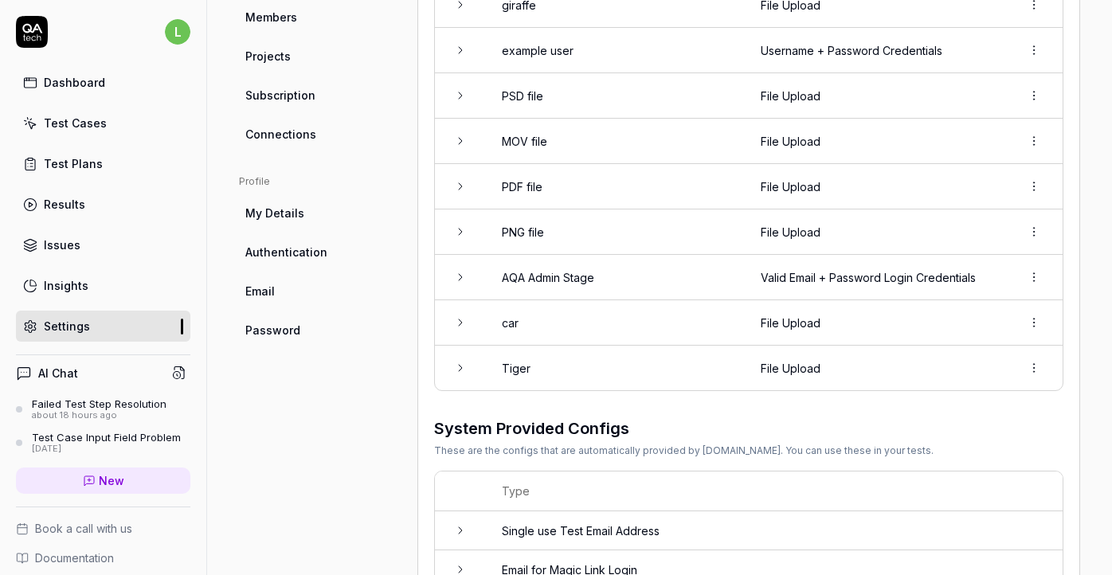
scroll to position [660, 0]
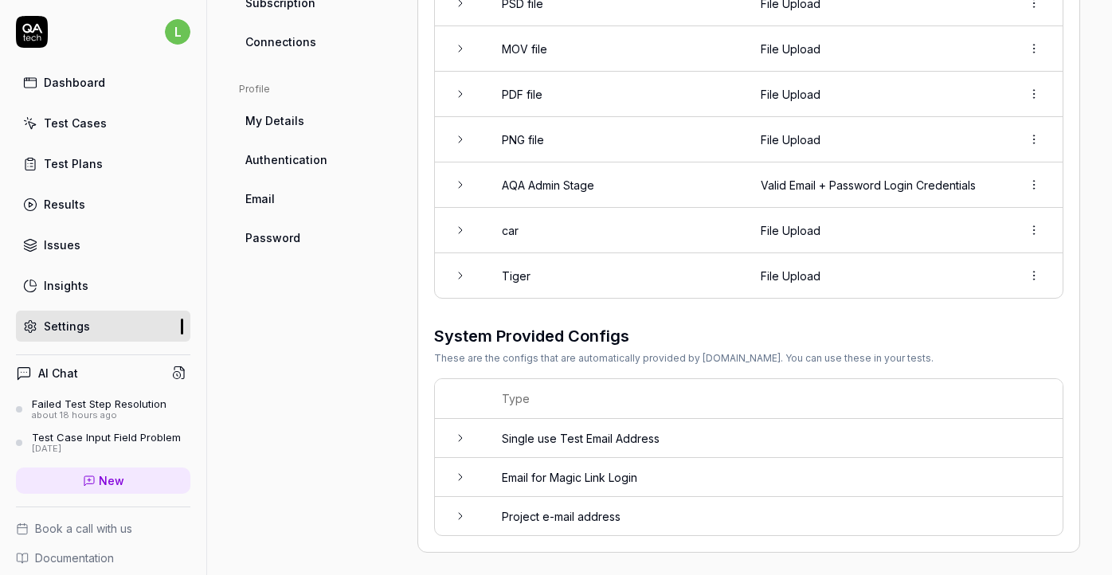
click at [657, 468] on td "Email for Magic Link Login" at bounding box center [774, 477] width 577 height 39
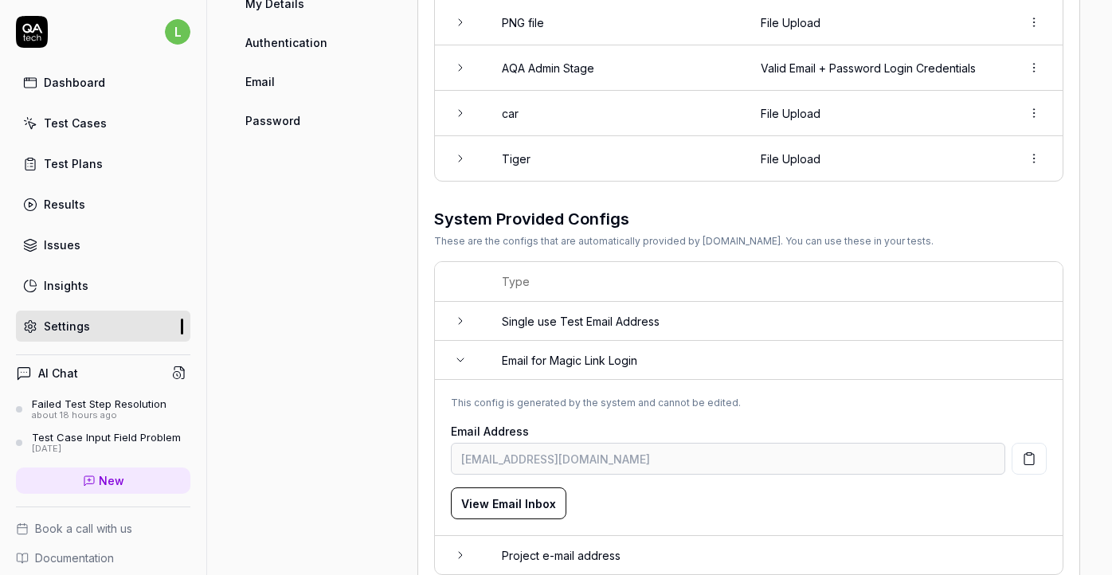
scroll to position [799, 0]
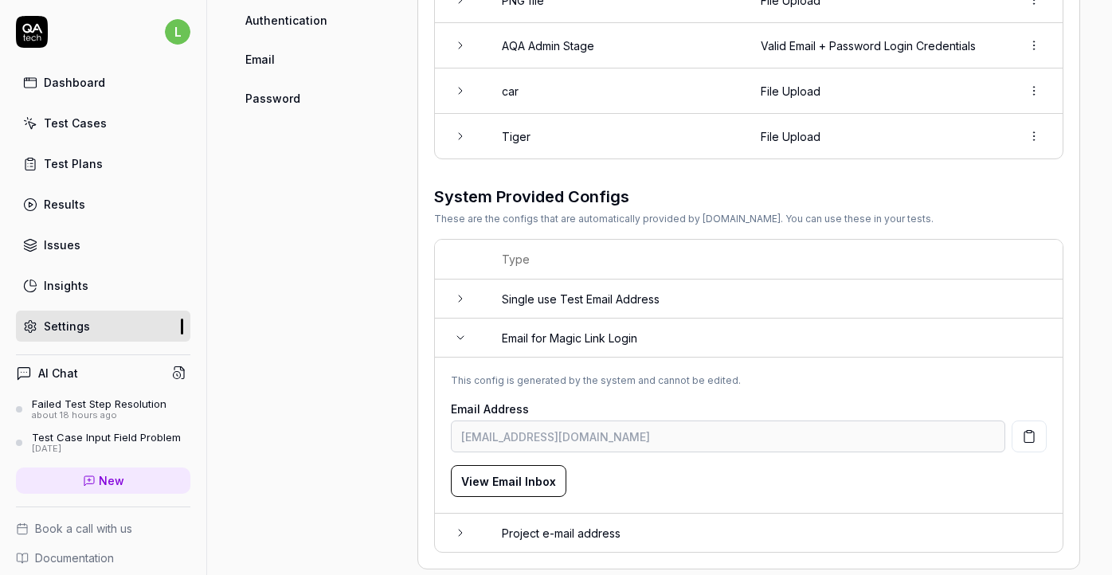
click at [634, 338] on td "Email for Magic Link Login" at bounding box center [774, 338] width 577 height 39
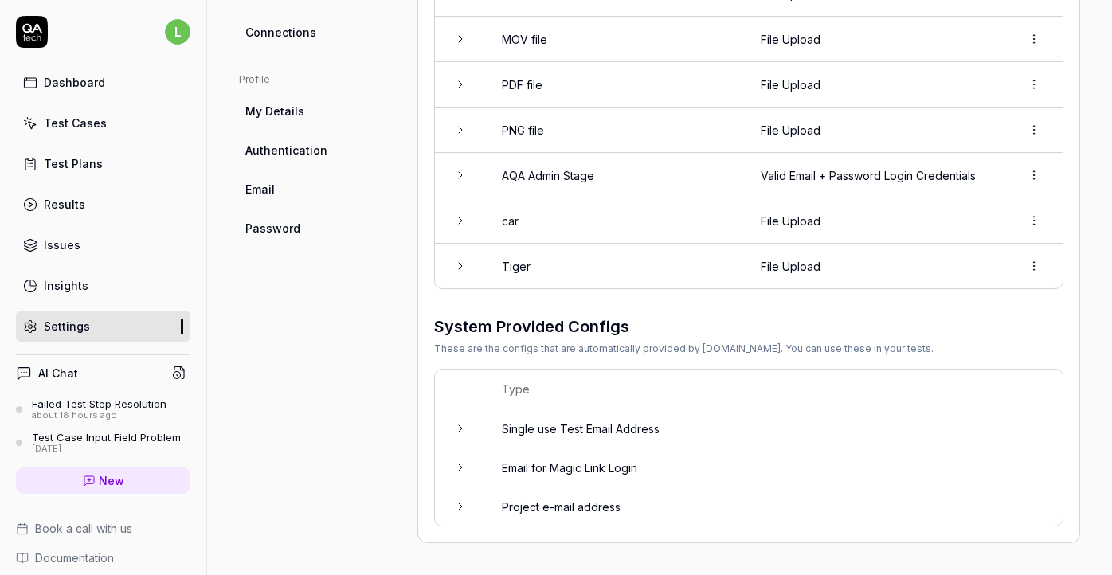
scroll to position [660, 0]
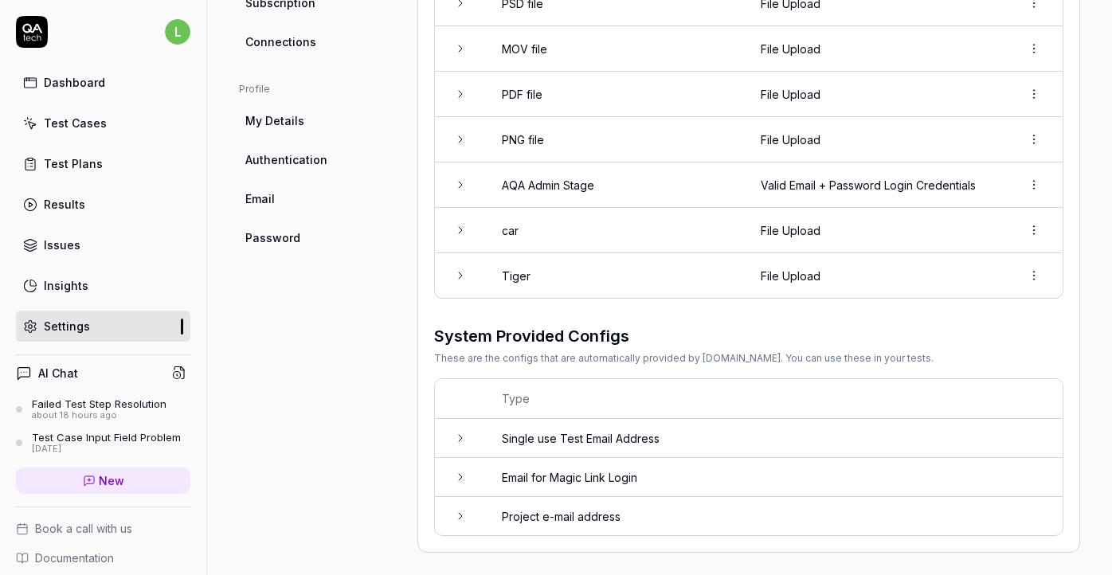
click at [660, 434] on td "Single use Test Email Address" at bounding box center [774, 438] width 577 height 39
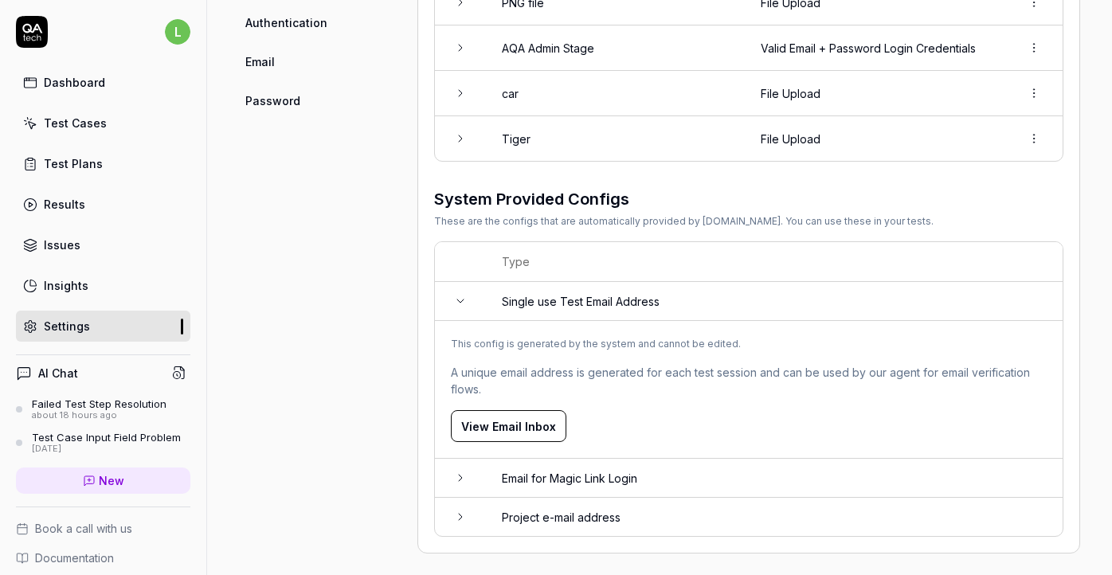
click at [625, 289] on td "Single use Test Email Address" at bounding box center [774, 301] width 577 height 39
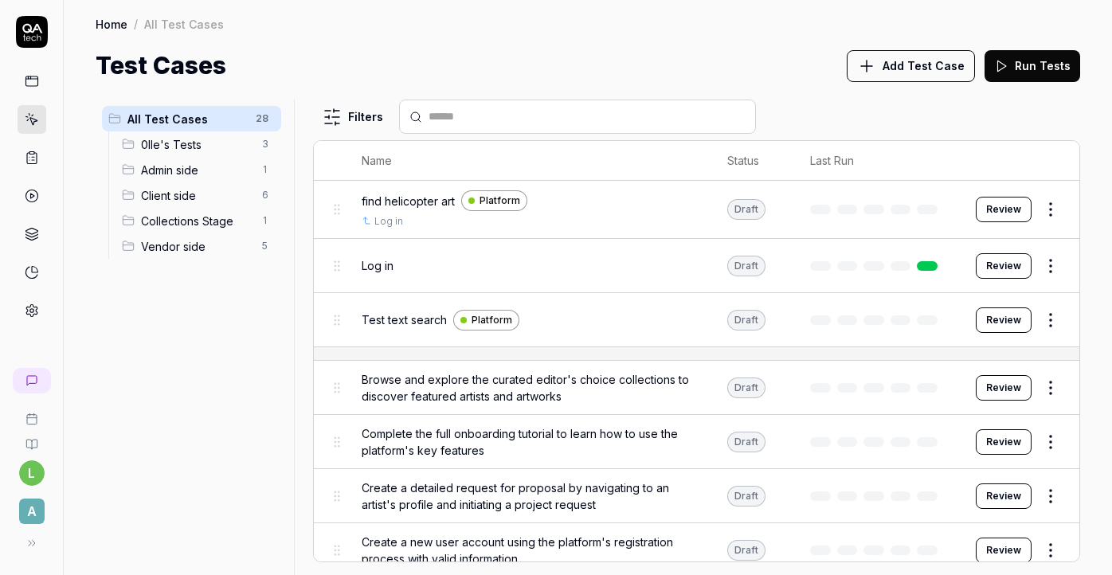
click at [186, 251] on span "Vendor side" at bounding box center [197, 246] width 112 height 17
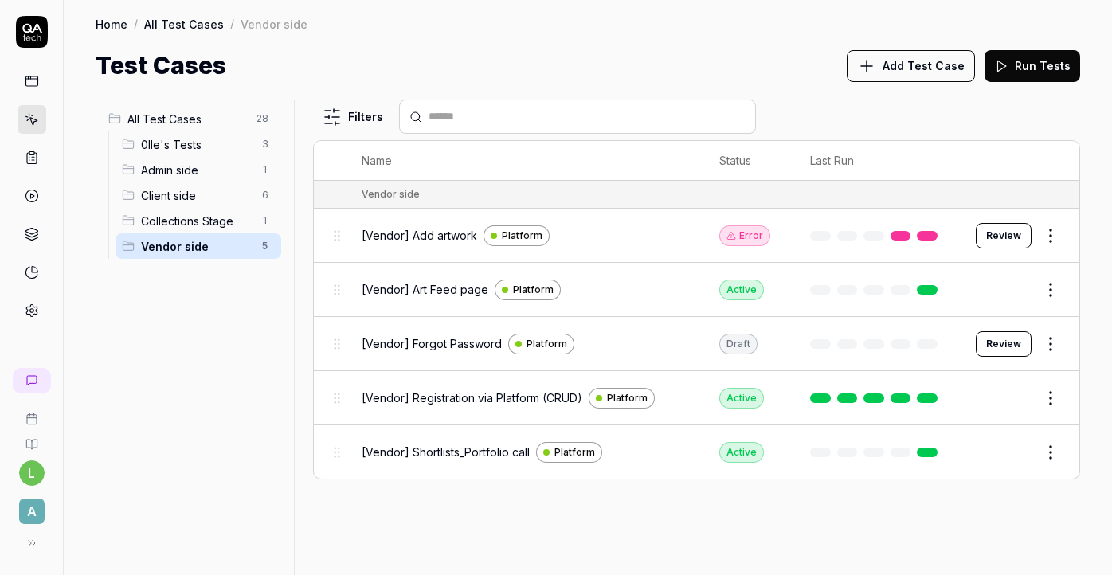
click at [441, 390] on span "[Vendor] Registration via Platform (CRUD)" at bounding box center [472, 398] width 221 height 17
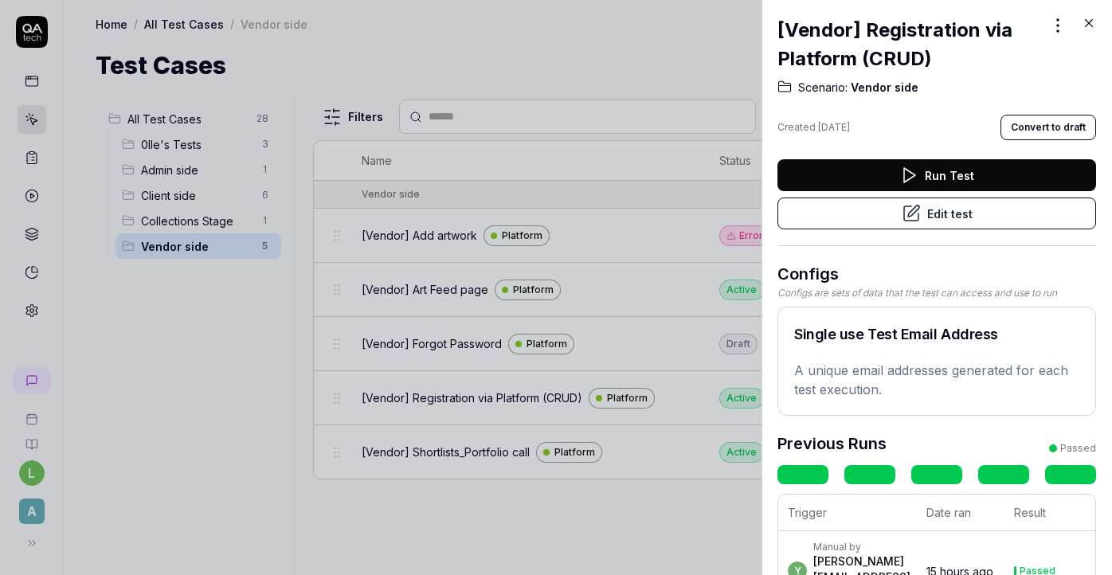
click at [992, 214] on button "Edit test" at bounding box center [937, 214] width 319 height 32
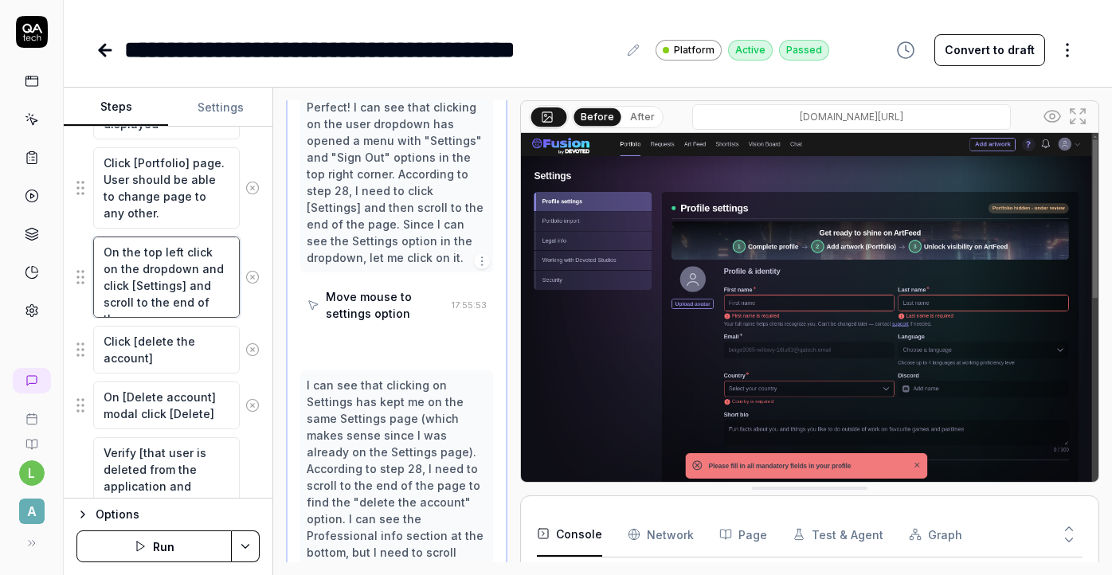
scroll to position [3186, 0]
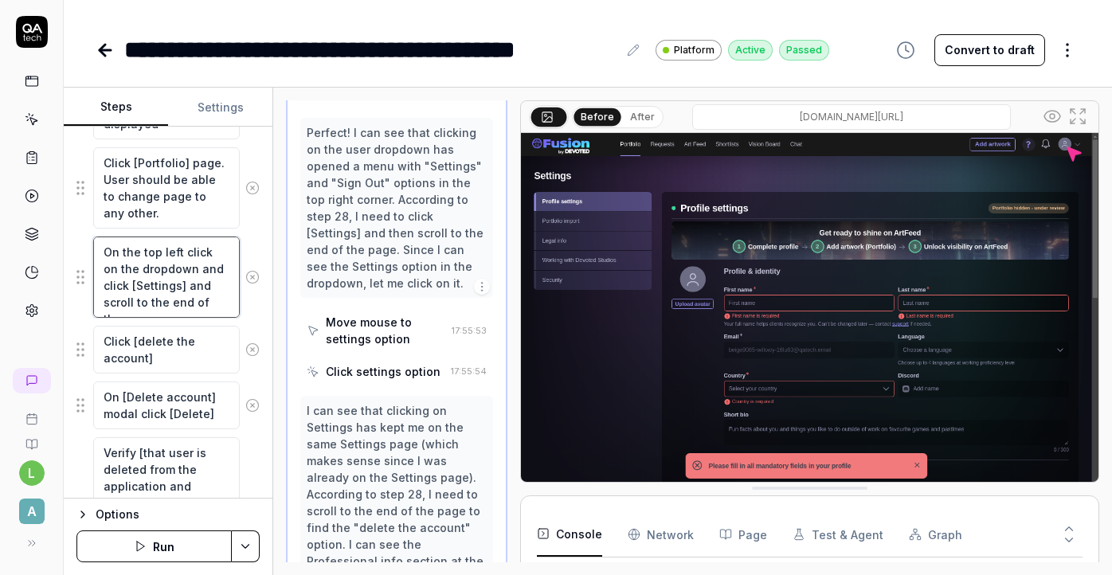
drag, startPoint x: 158, startPoint y: 284, endPoint x: 219, endPoint y: 306, distance: 65.3
click at [219, 306] on textarea "On the top left click on the dropdown and click [Settings] and scroll to the en…" at bounding box center [166, 277] width 147 height 81
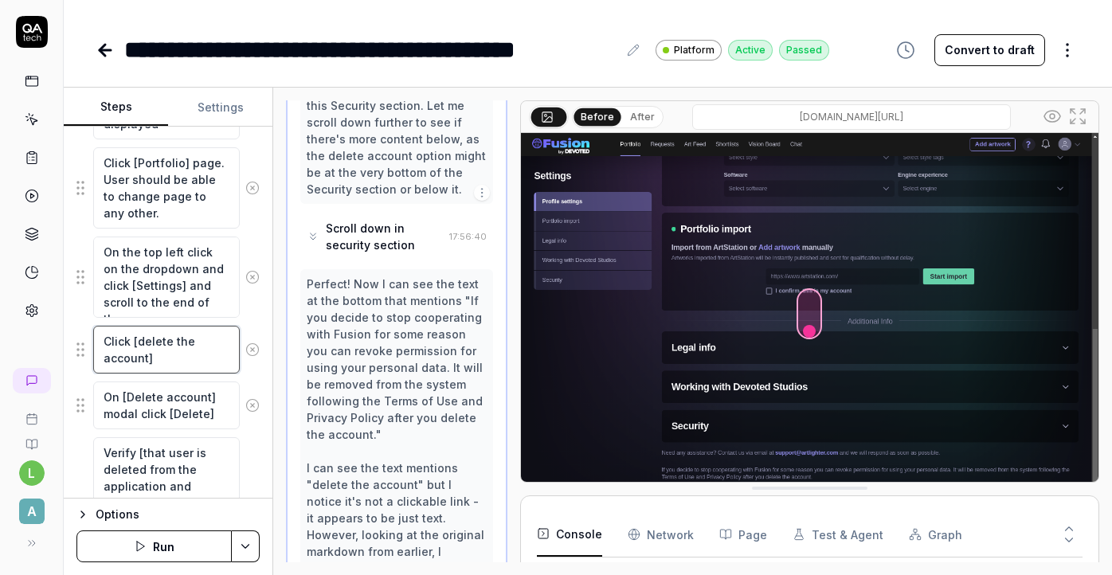
scroll to position [3599, 0]
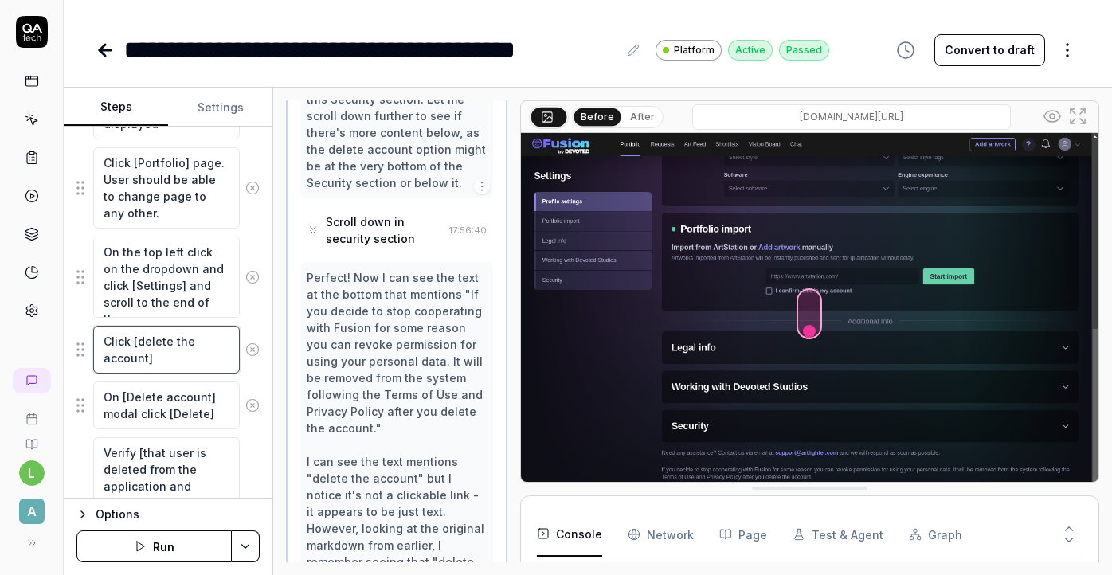
drag, startPoint x: 167, startPoint y: 361, endPoint x: 95, endPoint y: 339, distance: 75.9
click at [94, 338] on textarea "Click [delete the account]" at bounding box center [166, 350] width 147 height 48
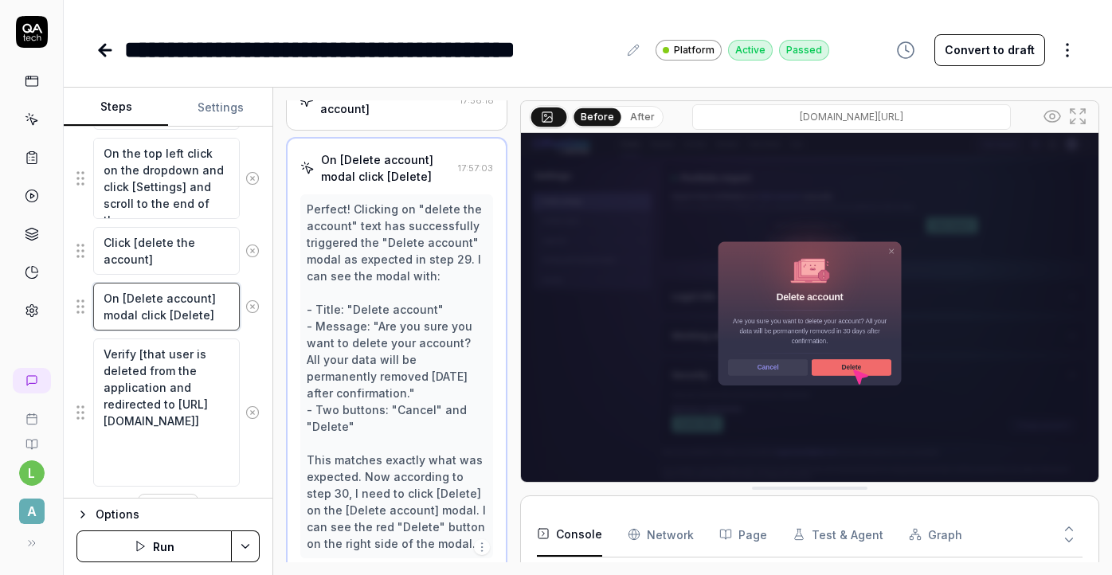
scroll to position [2462, 0]
drag, startPoint x: 222, startPoint y: 317, endPoint x: 102, endPoint y: 300, distance: 121.5
click at [102, 300] on textarea "On [Delete account] modal click [Delete]" at bounding box center [166, 307] width 147 height 48
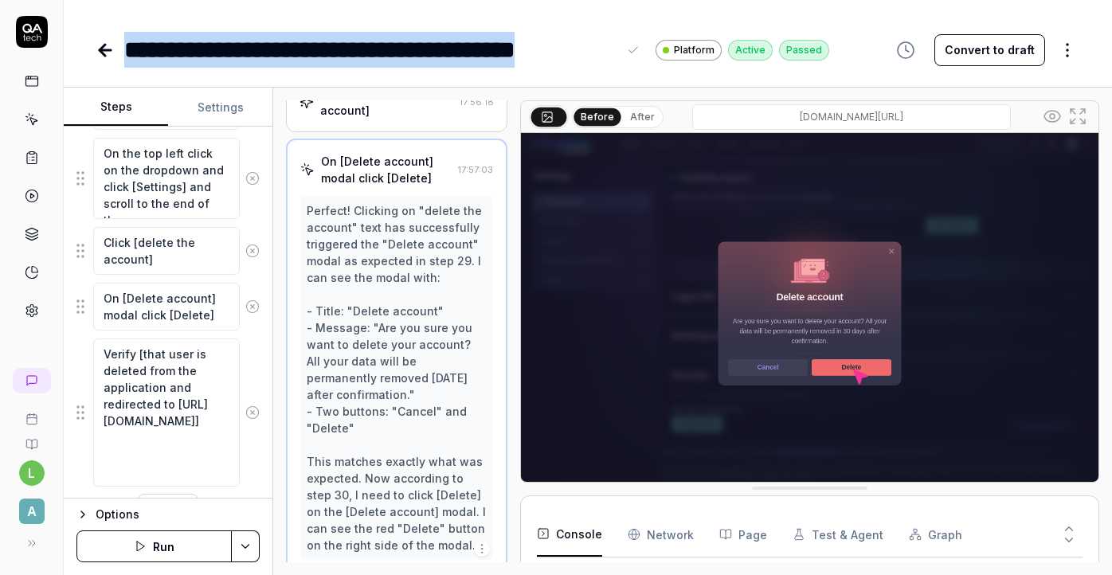
drag, startPoint x: 617, startPoint y: 47, endPoint x: 123, endPoint y: 52, distance: 494.0
click at [123, 52] on div "**********" at bounding box center [463, 50] width 734 height 36
copy div "**********"
click at [101, 47] on icon at bounding box center [103, 50] width 6 height 11
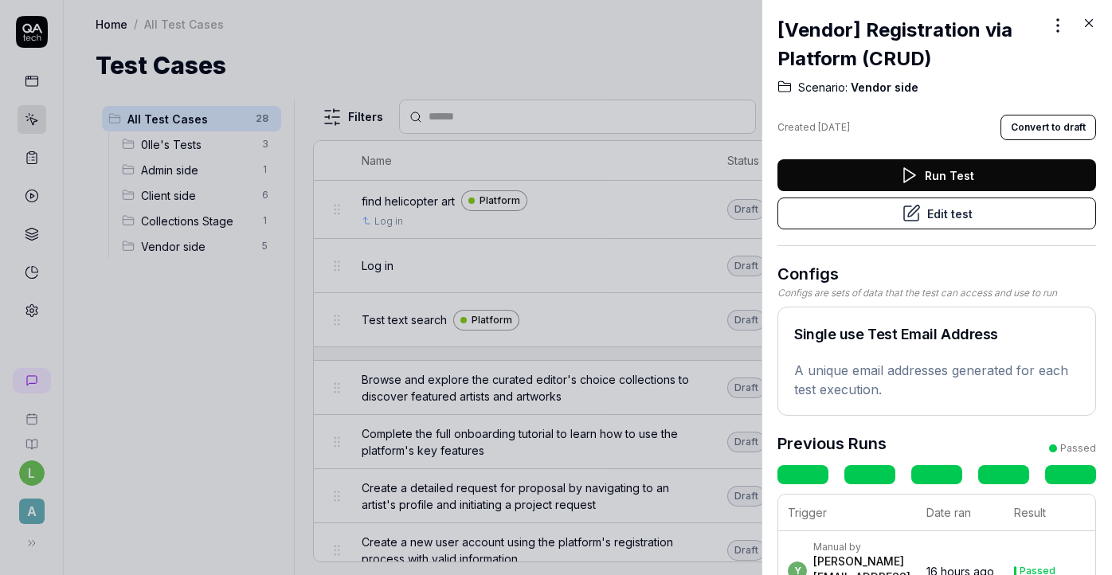
click at [1098, 20] on div "[Vendor] Registration via Platform (CRUD) Scenario: Vendor side Created 5 days …" at bounding box center [937, 287] width 351 height 575
click at [1084, 23] on icon at bounding box center [1089, 23] width 14 height 14
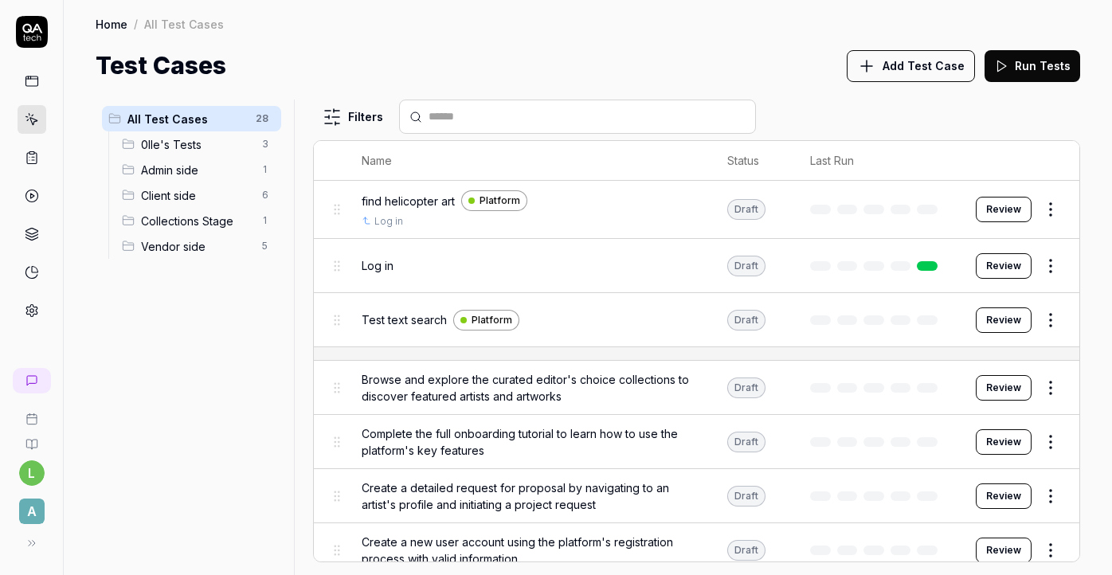
click at [183, 248] on span "Vendor side" at bounding box center [197, 246] width 112 height 17
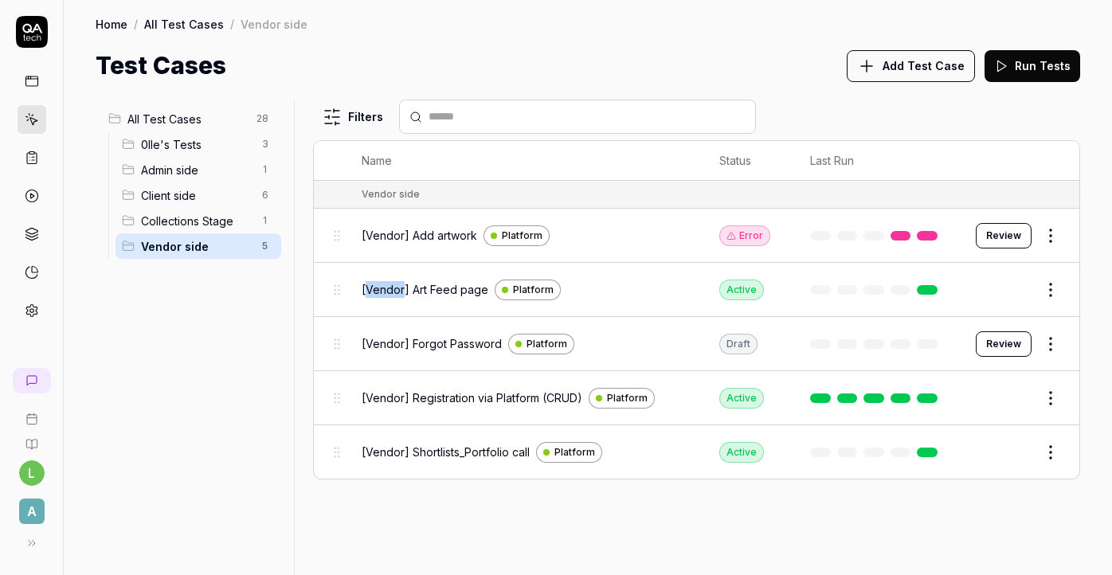
click at [1014, 286] on button "Edit" at bounding box center [1012, 289] width 38 height 25
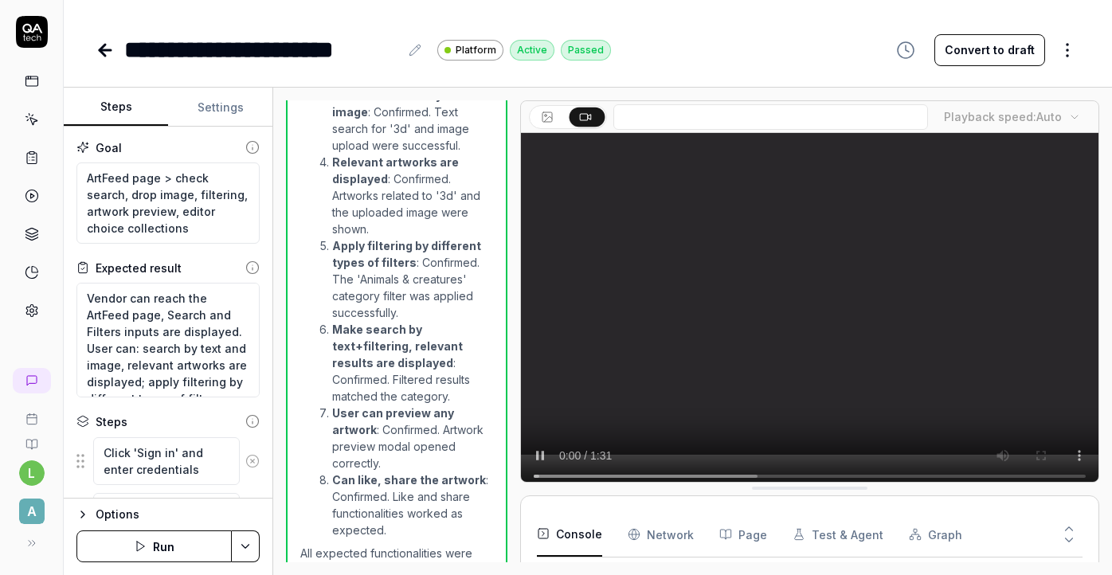
scroll to position [2741, 0]
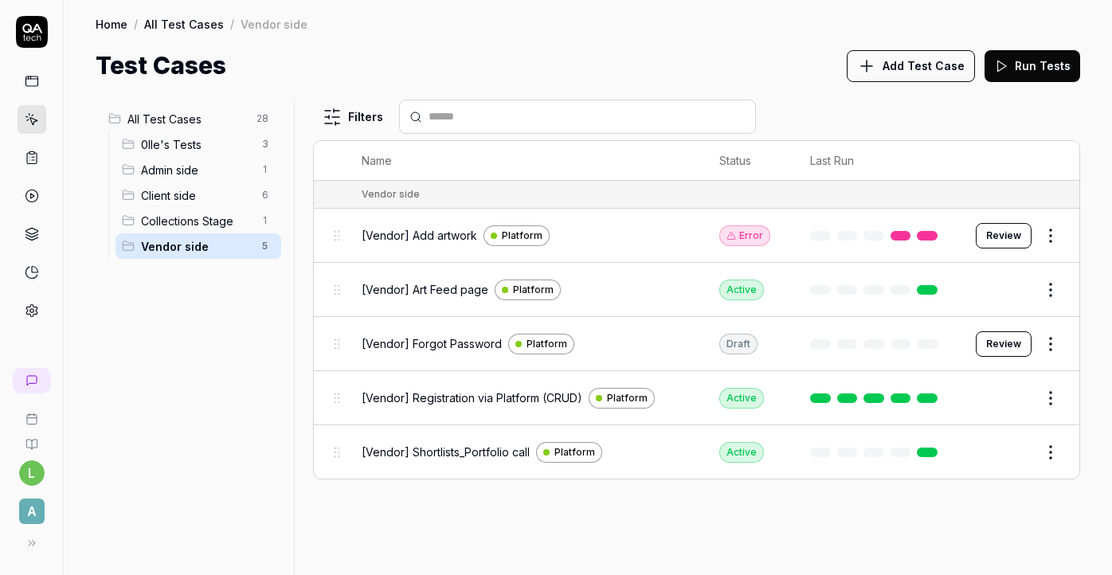
click at [1012, 451] on button "Edit" at bounding box center [1012, 452] width 38 height 25
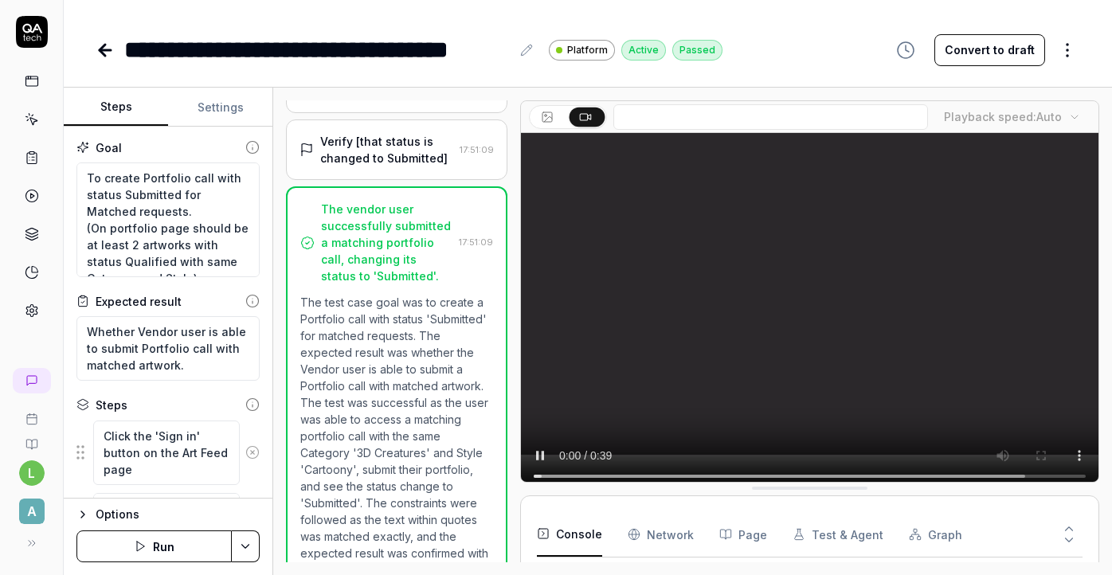
scroll to position [71, 0]
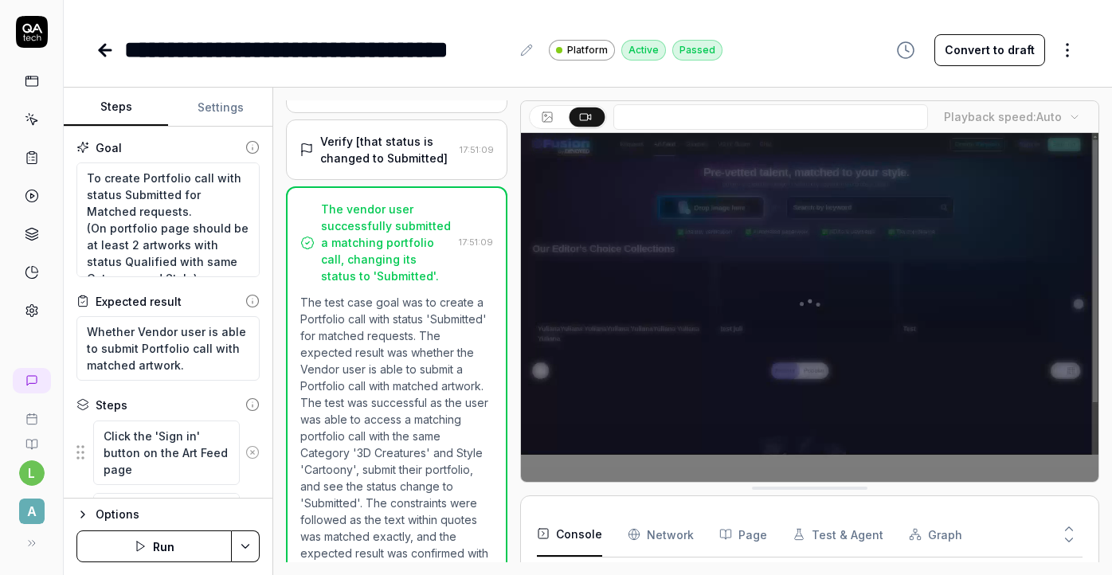
type textarea "*"
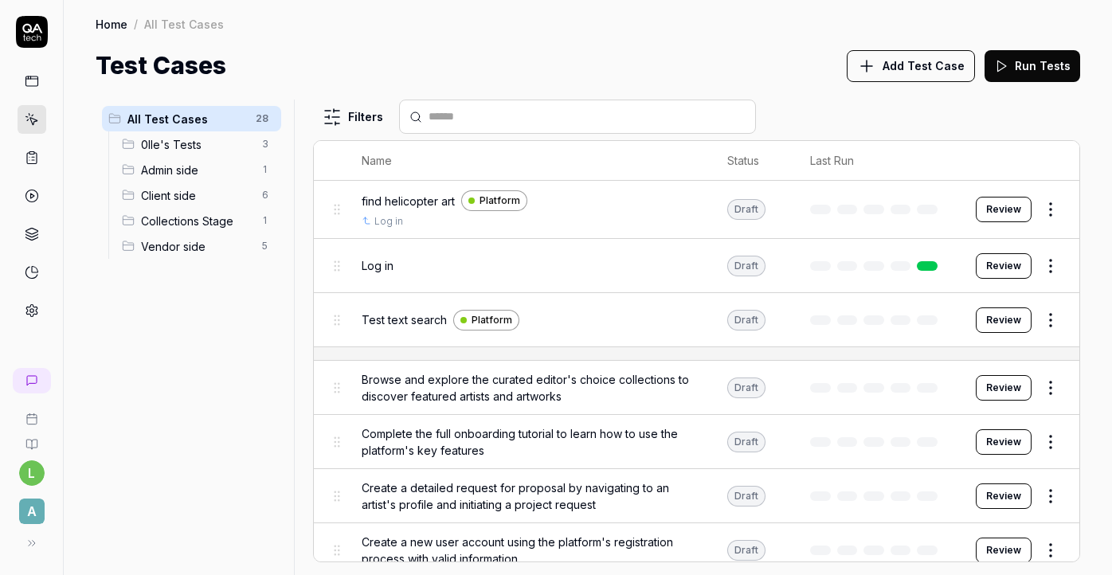
click at [202, 205] on div "Client side 6" at bounding box center [199, 194] width 166 height 25
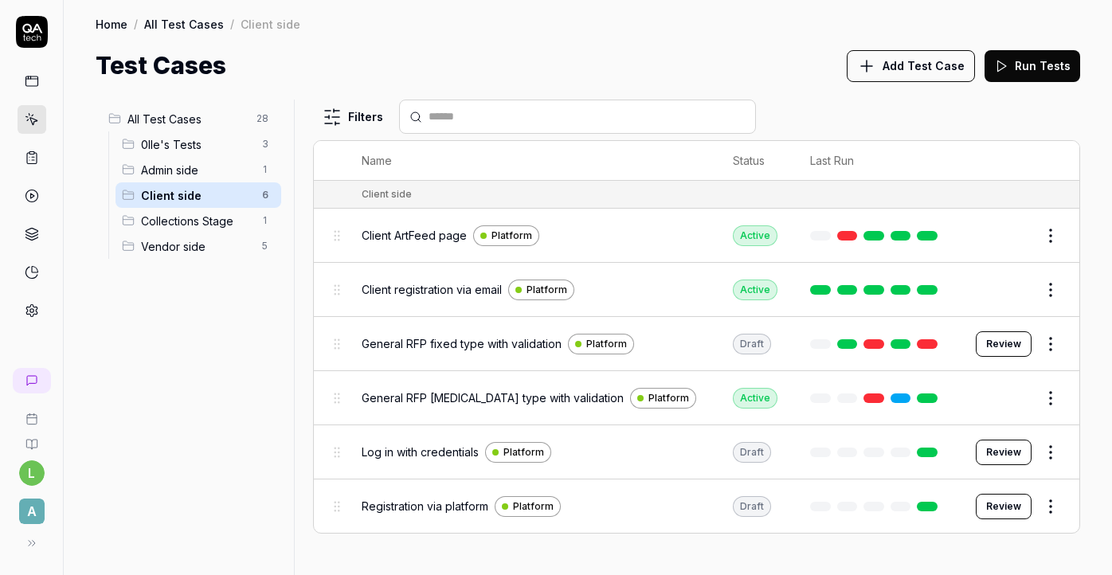
click at [189, 241] on span "Vendor side" at bounding box center [197, 246] width 112 height 17
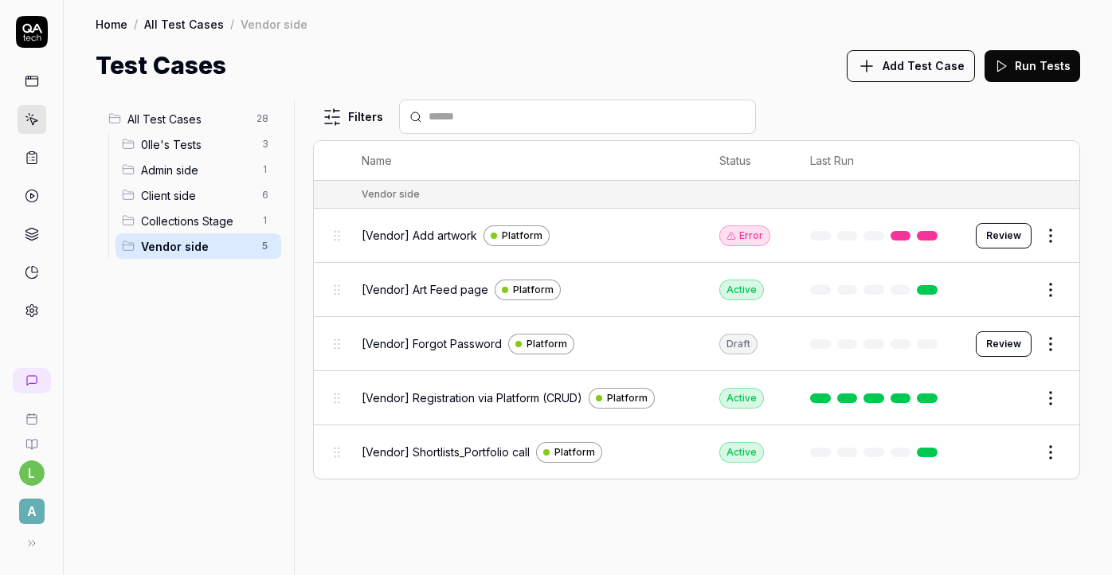
click at [1049, 236] on html "l A Home / All Test Cases / Vendor side Home / All Test Cases / Vendor side Tes…" at bounding box center [556, 287] width 1112 height 575
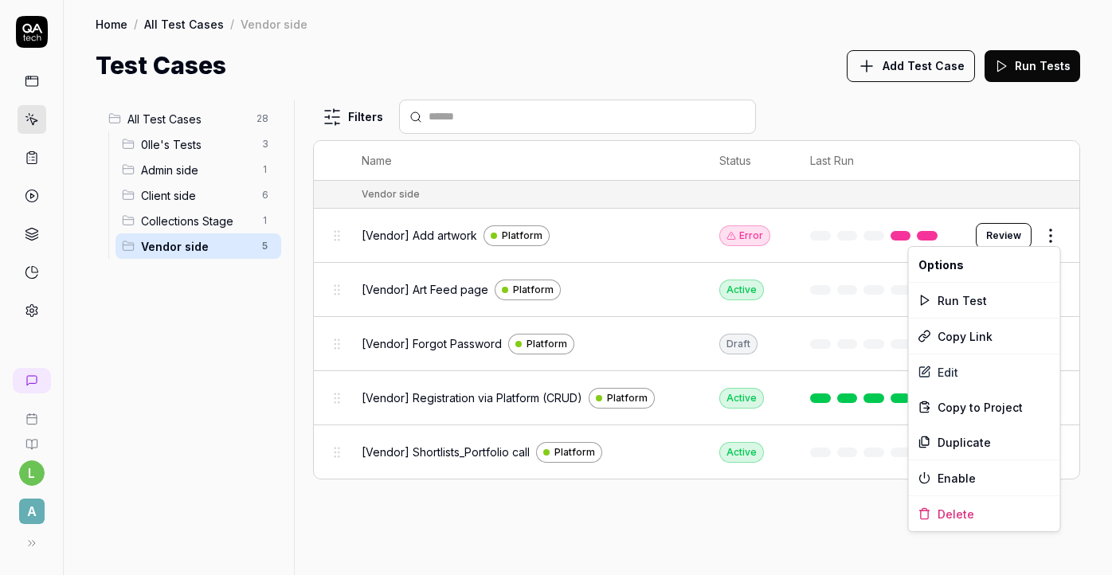
click at [1009, 235] on html "l A Home / All Test Cases / Vendor side Home / All Test Cases / Vendor side Tes…" at bounding box center [556, 287] width 1112 height 575
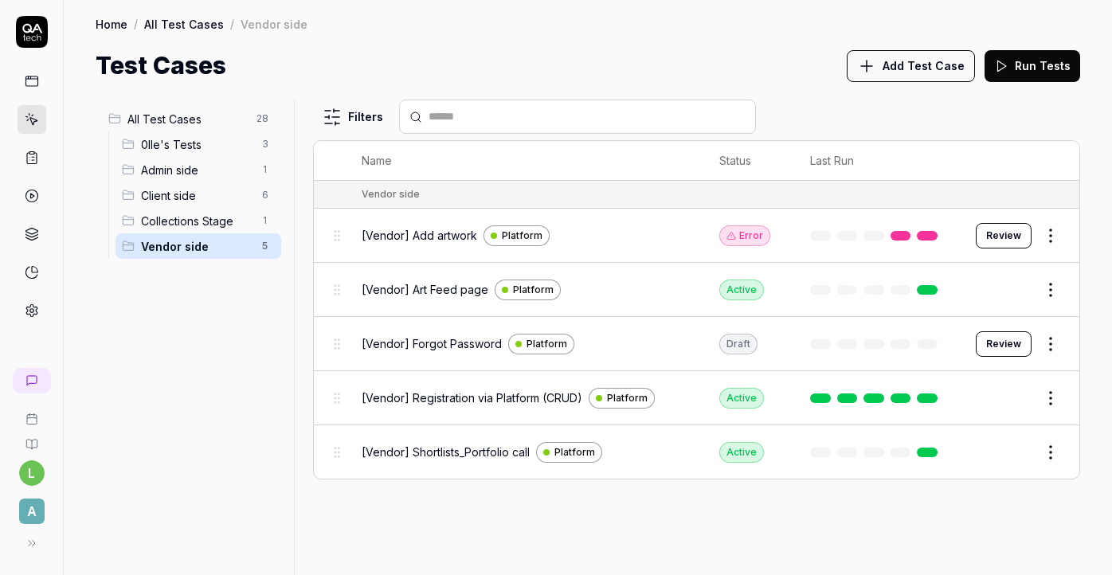
click at [1009, 235] on button "Review" at bounding box center [1004, 235] width 56 height 25
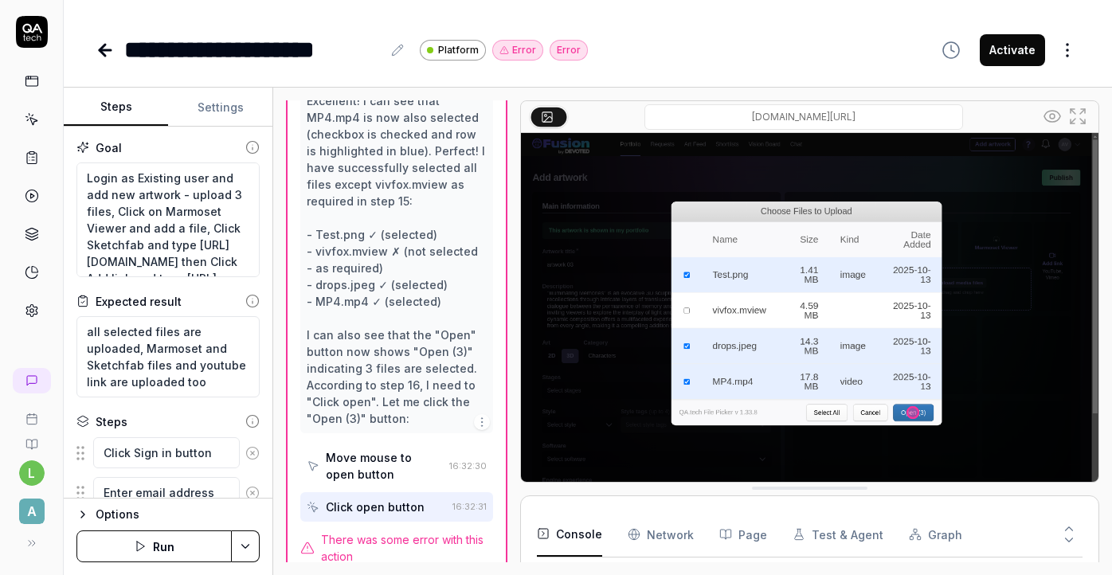
scroll to position [207, 0]
click at [96, 51] on icon at bounding box center [105, 50] width 19 height 19
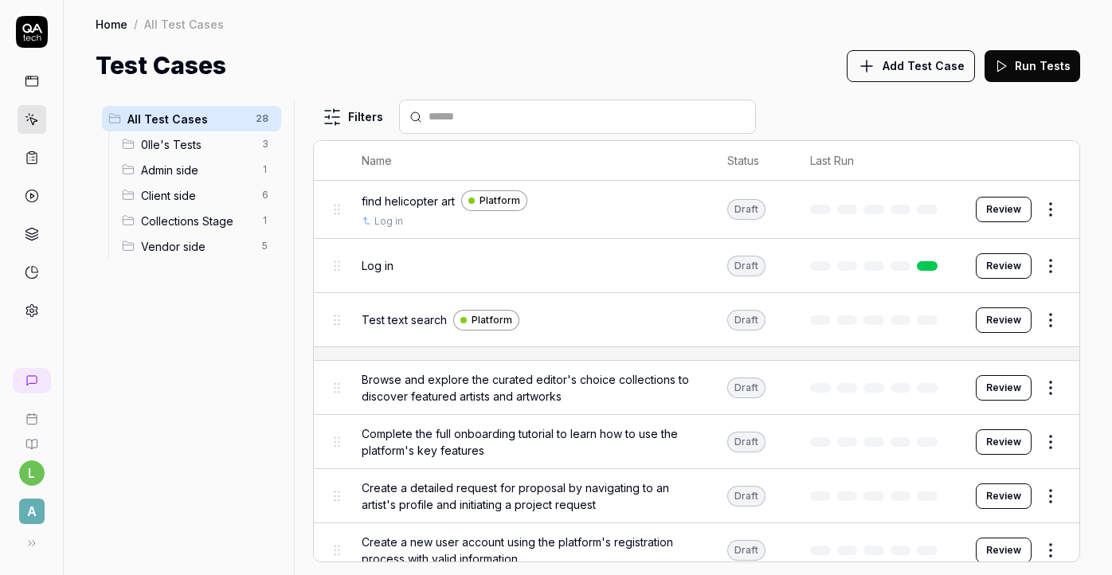
click at [181, 249] on span "Vendor side" at bounding box center [197, 246] width 112 height 17
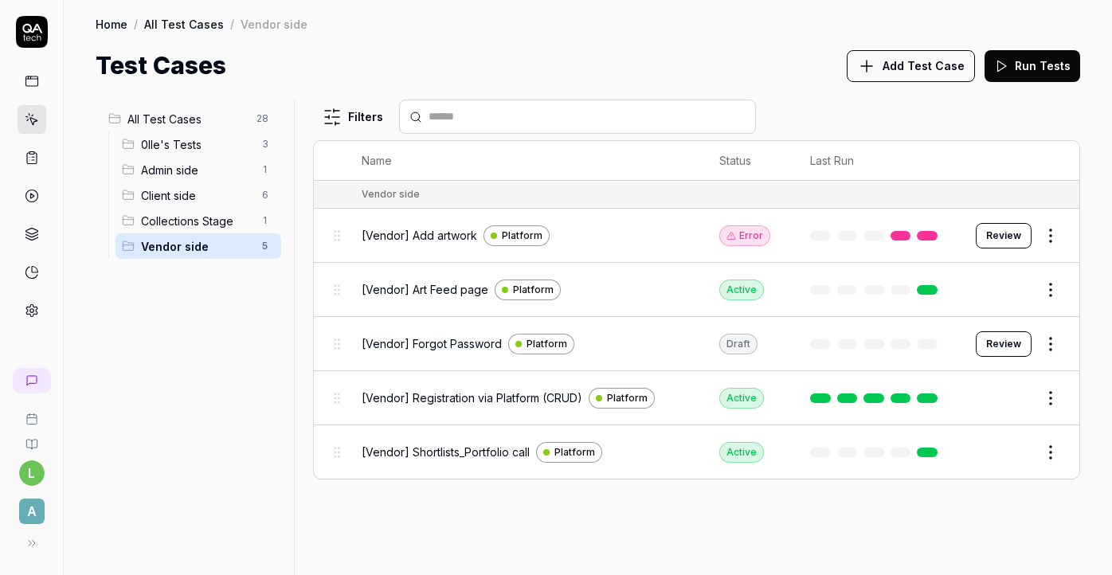
click at [461, 340] on span "[Vendor] Forgot Password" at bounding box center [432, 343] width 140 height 17
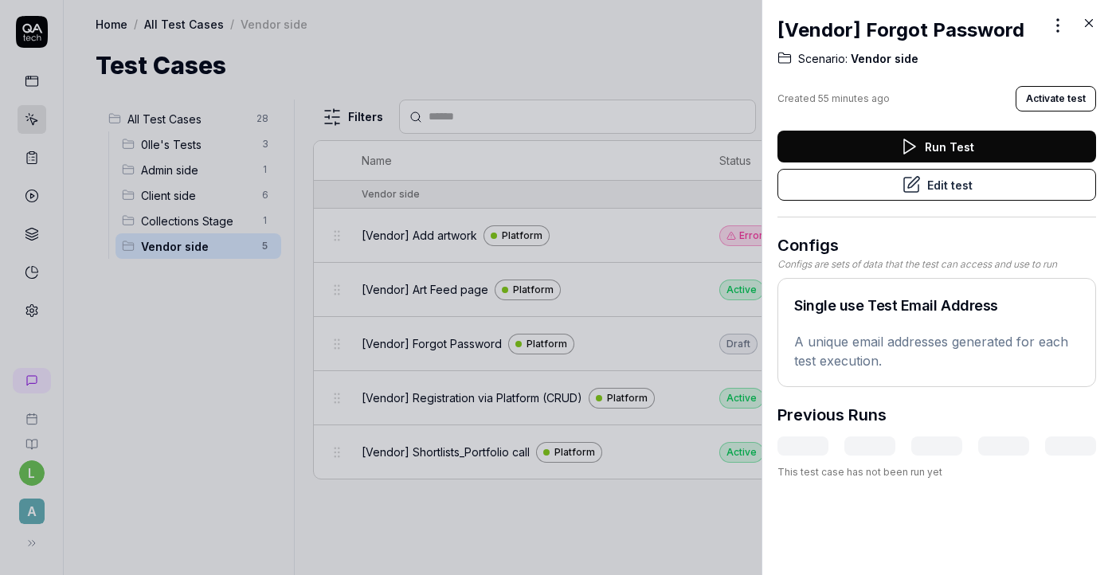
click at [951, 183] on button "Edit test" at bounding box center [937, 185] width 319 height 32
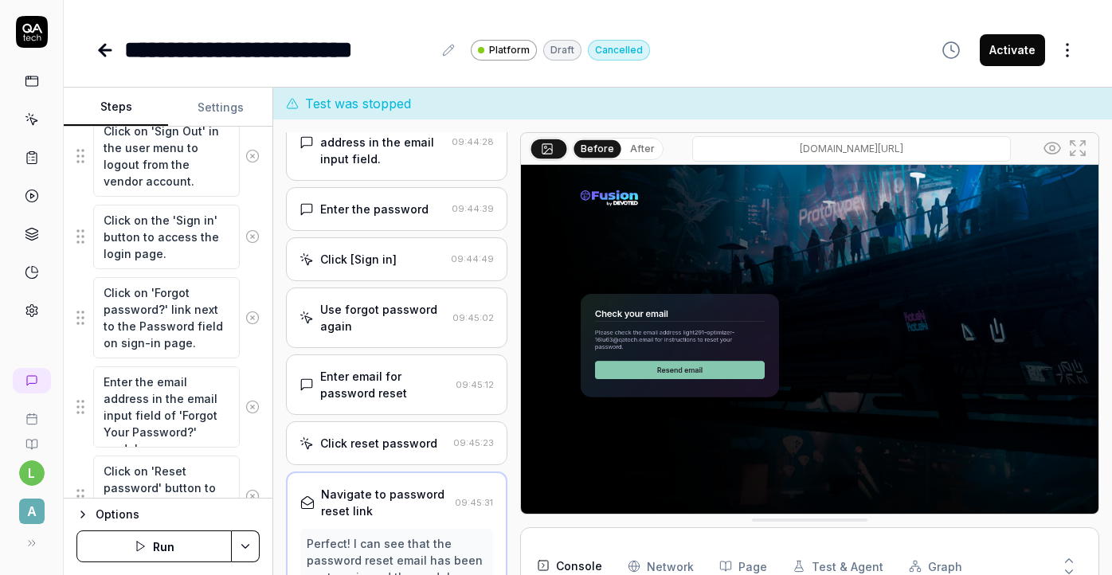
scroll to position [1351, 0]
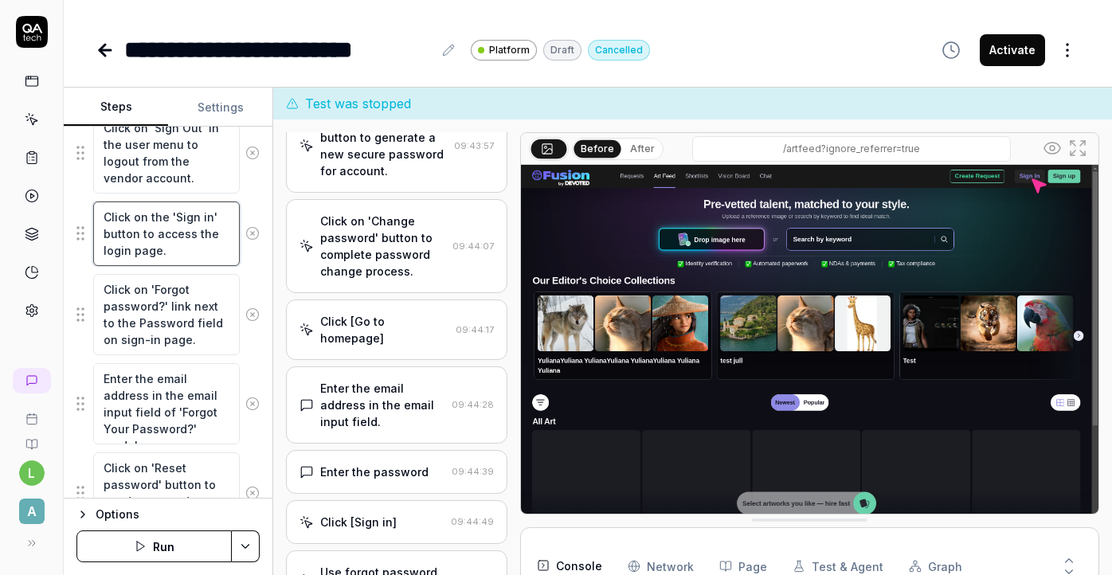
click at [162, 247] on textarea "Click on the 'Sign in' button to access the login page." at bounding box center [166, 234] width 147 height 65
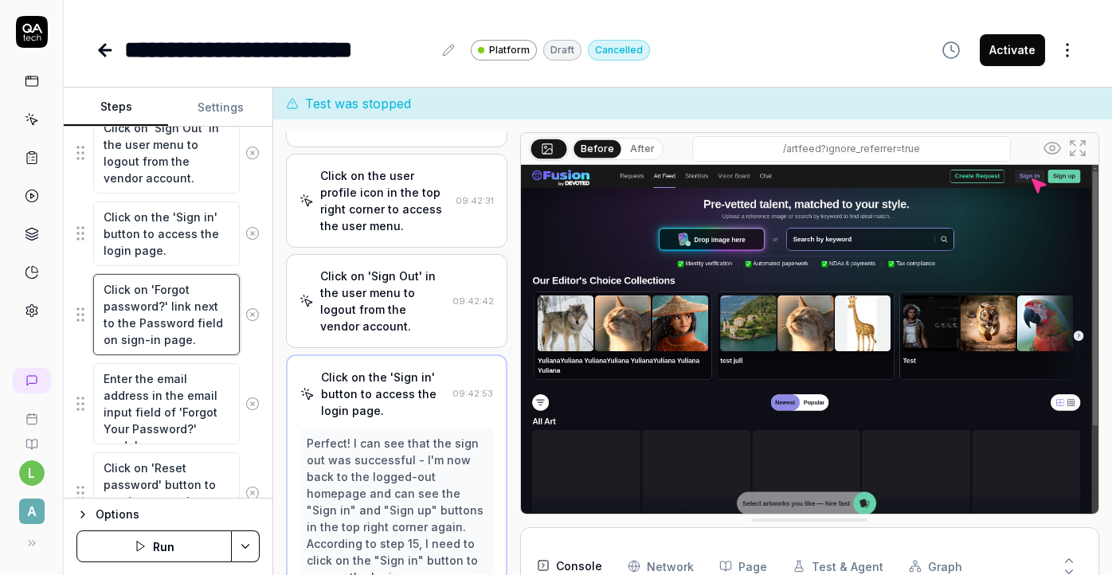
click at [181, 325] on textarea "Click on 'Forgot password?' link next to the Password field on sign-in page." at bounding box center [166, 314] width 147 height 81
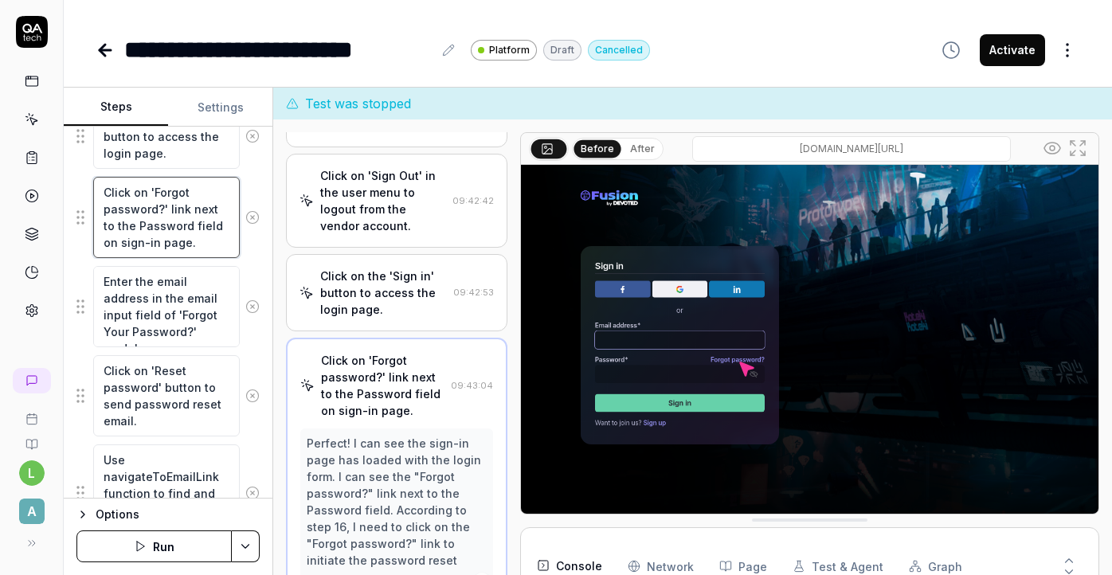
scroll to position [1459, 0]
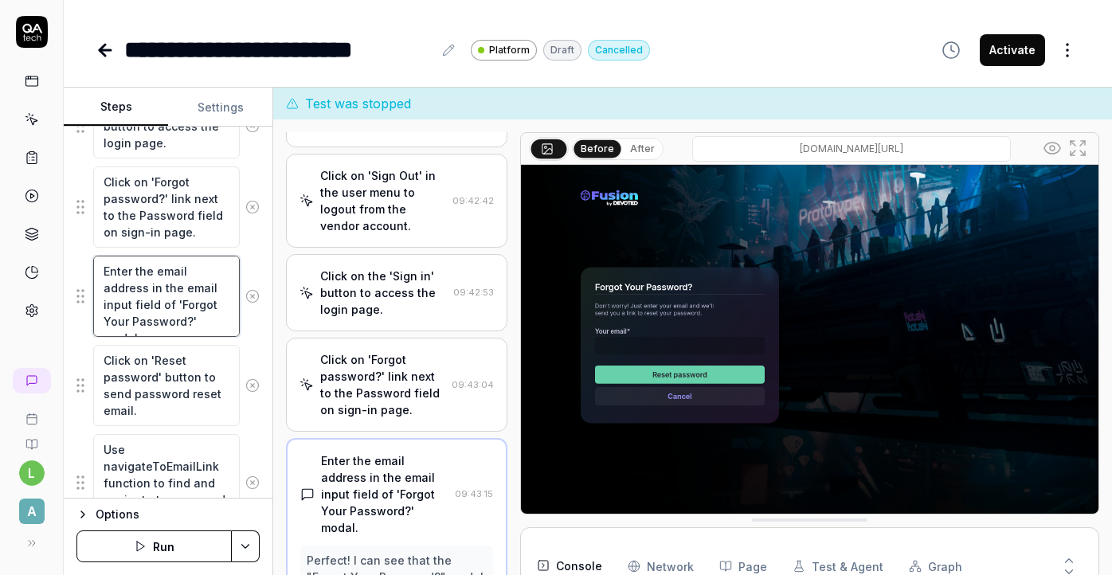
click at [181, 325] on textarea "Enter the email address in the email input field of 'Forgot Your Password?' mod…" at bounding box center [166, 296] width 147 height 81
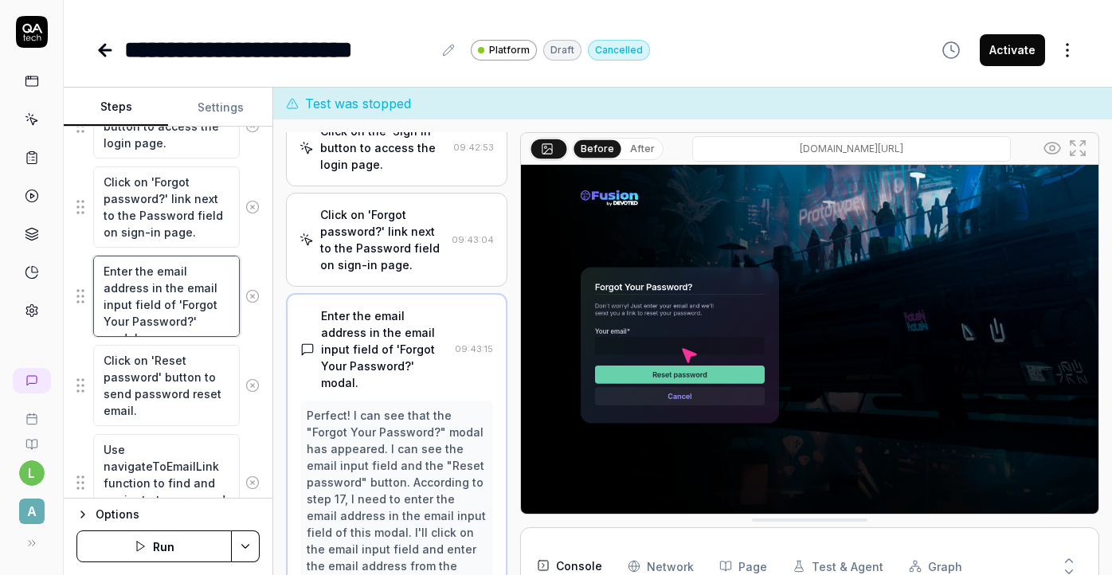
scroll to position [1541, 0]
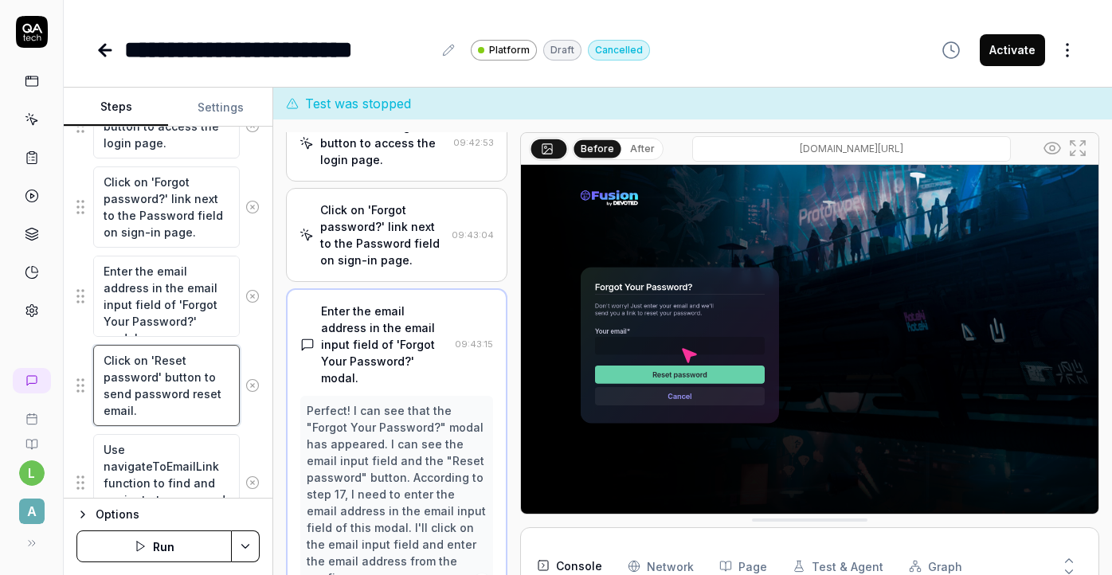
click at [189, 380] on textarea "Click on 'Reset password' button to send password reset email." at bounding box center [166, 385] width 147 height 81
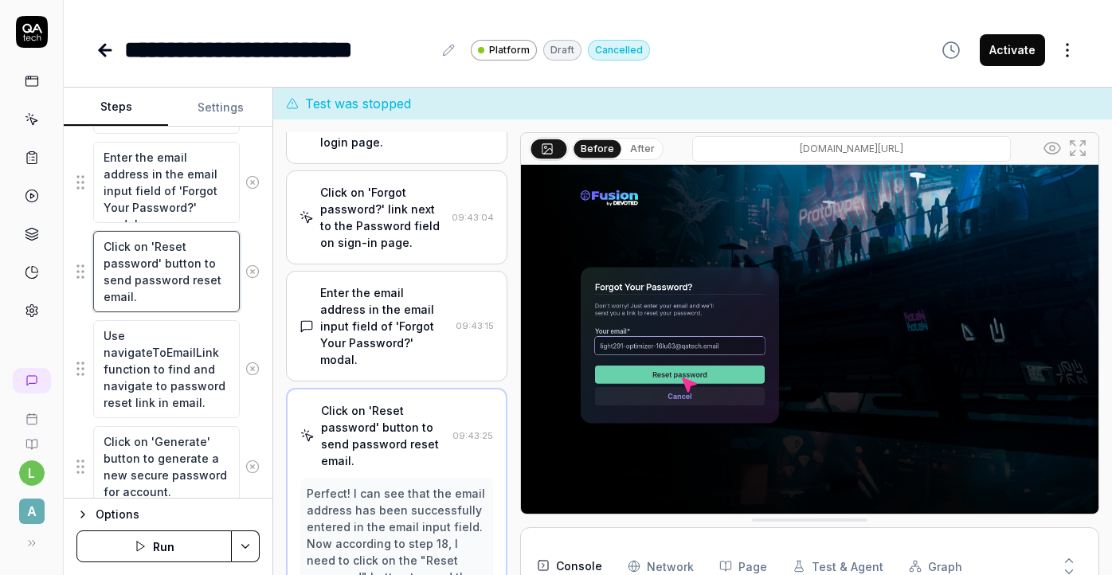
scroll to position [1572, 0]
click at [188, 380] on textarea "Use navigateToEmailLink function to find and navigate to password reset link in…" at bounding box center [166, 370] width 147 height 98
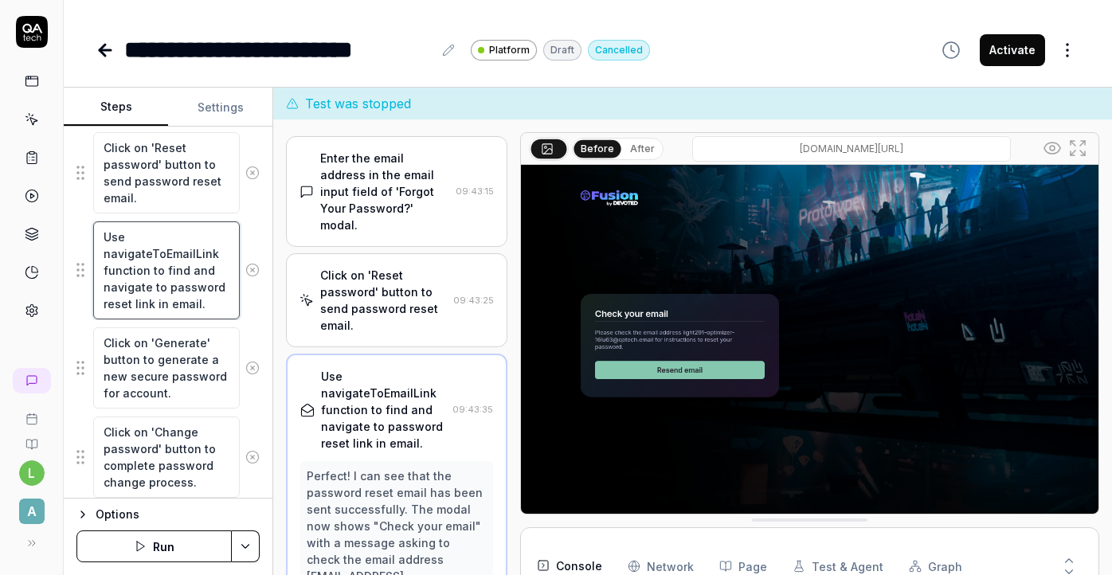
scroll to position [1672, 0]
click at [188, 379] on textarea "Click on 'Generate' button to generate a new secure password for account." at bounding box center [166, 367] width 147 height 81
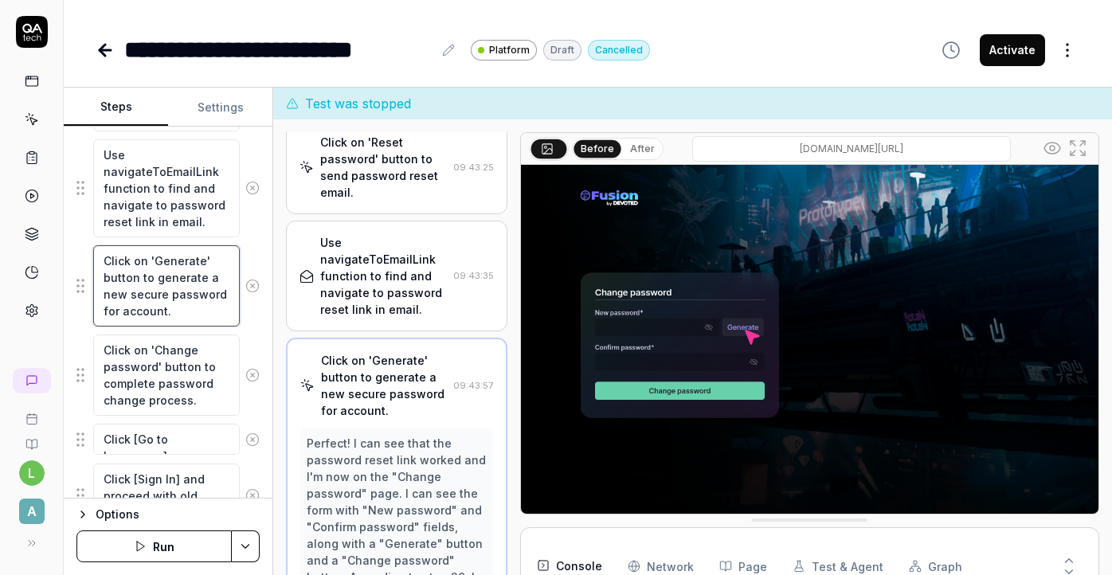
scroll to position [1755, 0]
click at [188, 379] on textarea "Click on 'Change password' button to complete password change process." at bounding box center [166, 373] width 147 height 81
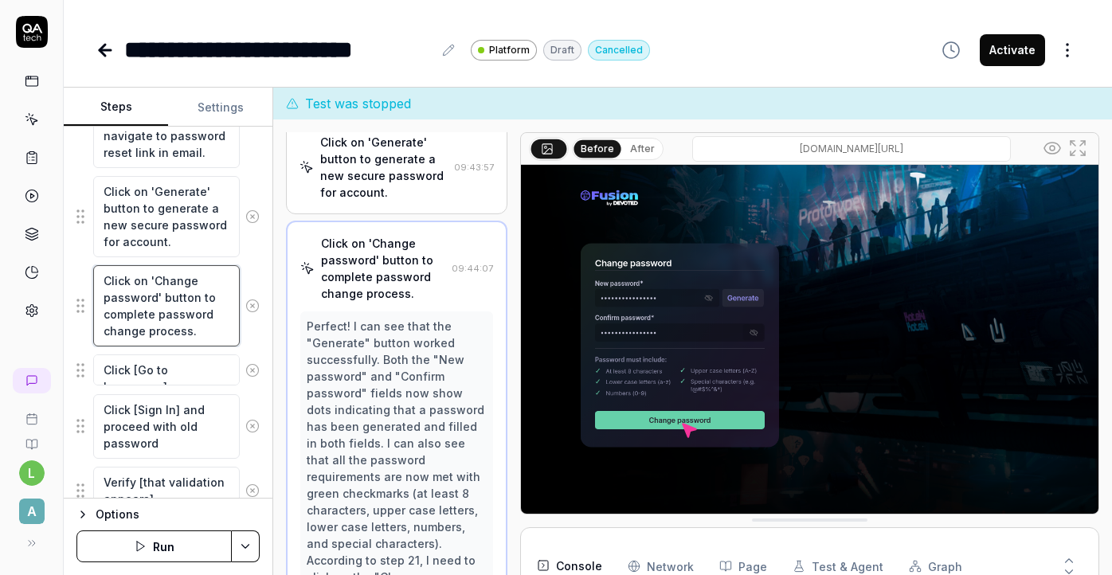
scroll to position [1825, 0]
click at [187, 374] on textarea "Click [Go to homepage]" at bounding box center [166, 367] width 147 height 31
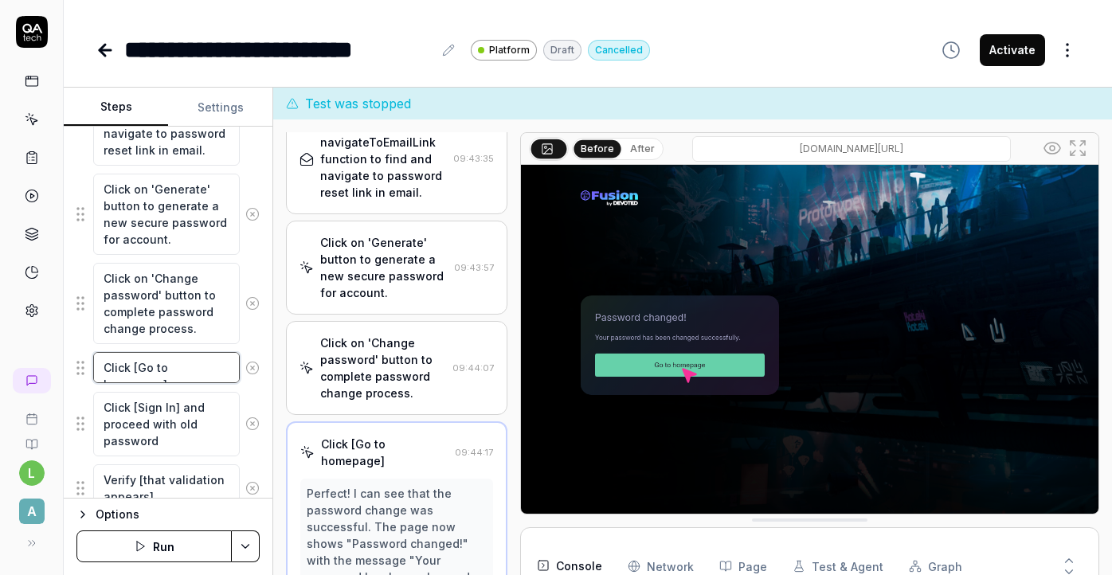
scroll to position [1943, 0]
click at [184, 454] on textarea "Click [Sign In] and proceed with old password" at bounding box center [166, 424] width 147 height 65
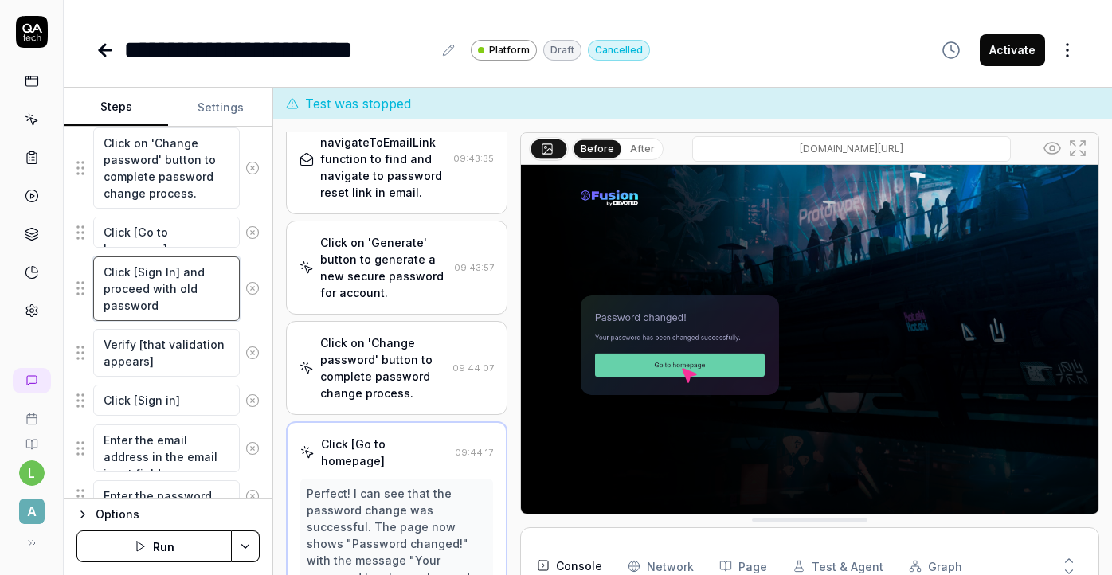
scroll to position [1969, 0]
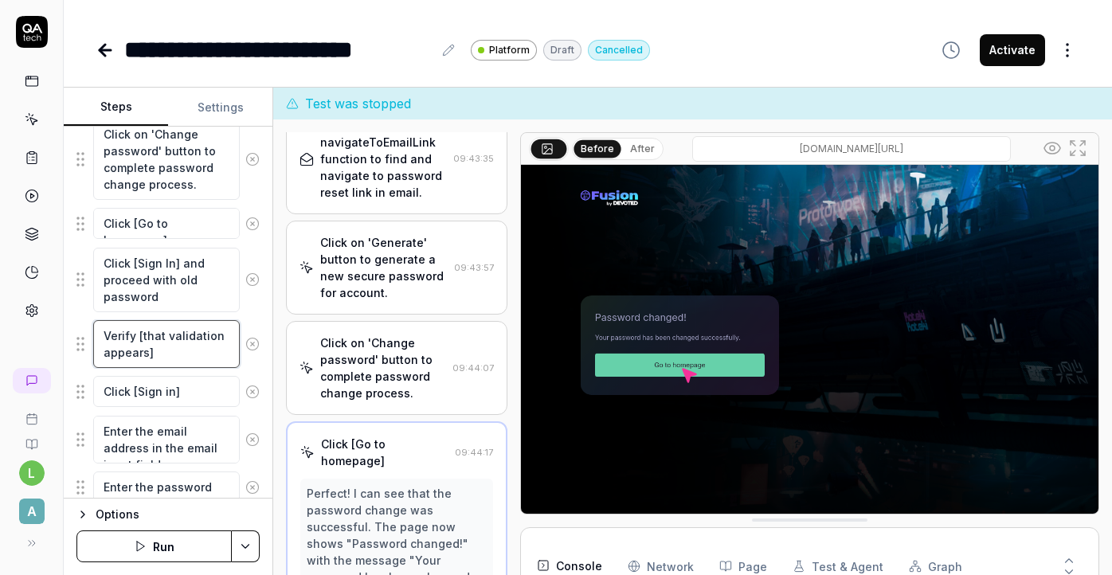
click at [195, 332] on textarea "Verify [that validation appears]" at bounding box center [166, 344] width 147 height 48
click at [370, 485] on div "Perfect! I can see that the password change was successful. The page now shows …" at bounding box center [396, 568] width 179 height 167
click at [196, 364] on textarea "Verify [that validation appears]" at bounding box center [166, 344] width 147 height 48
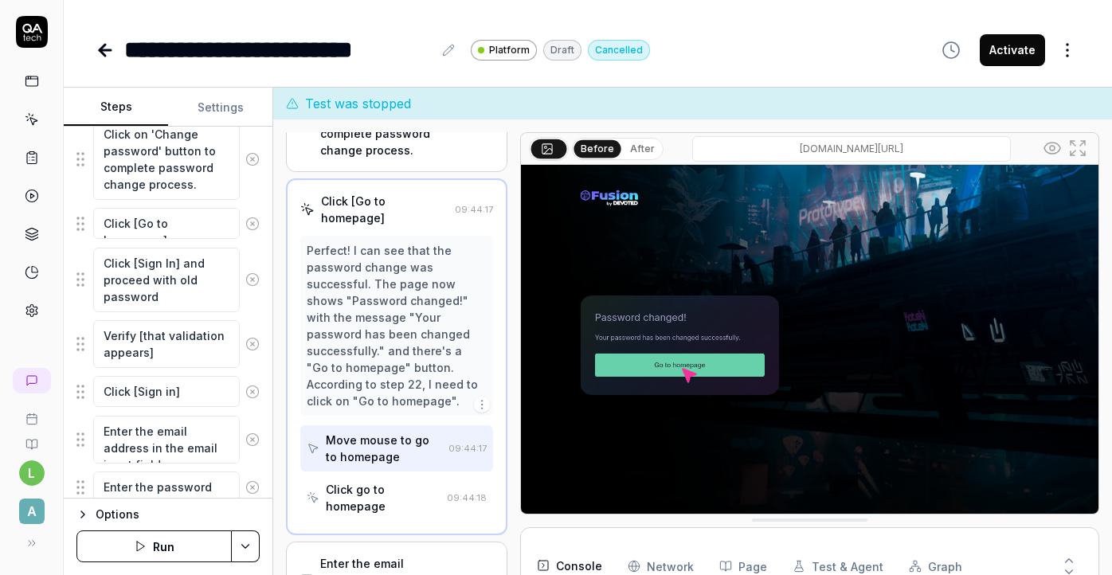
click at [386, 555] on div "Enter the email address in the email input field." at bounding box center [382, 580] width 124 height 50
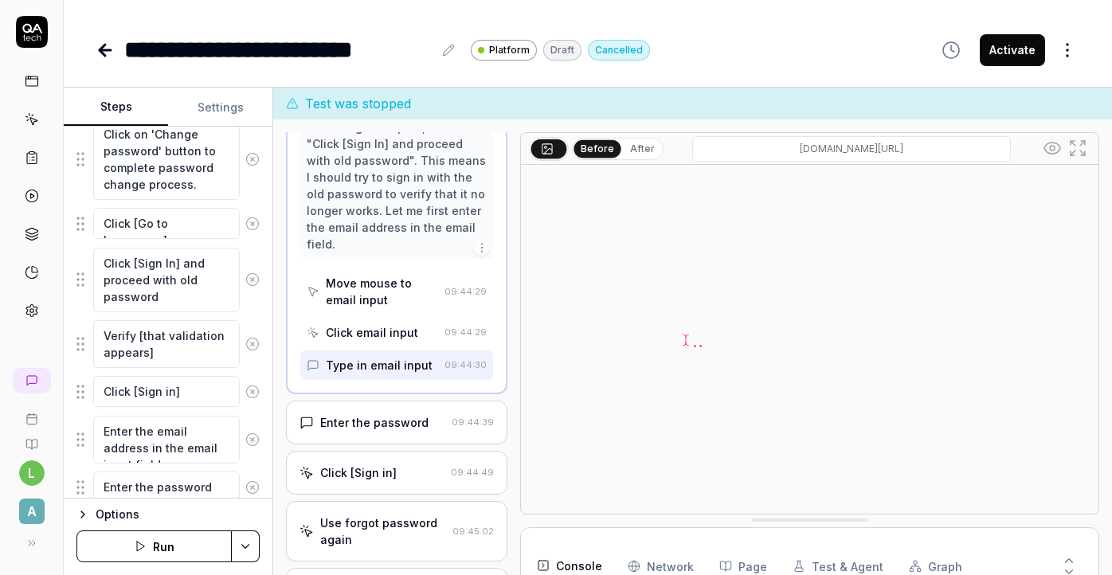
scroll to position [2505, 0]
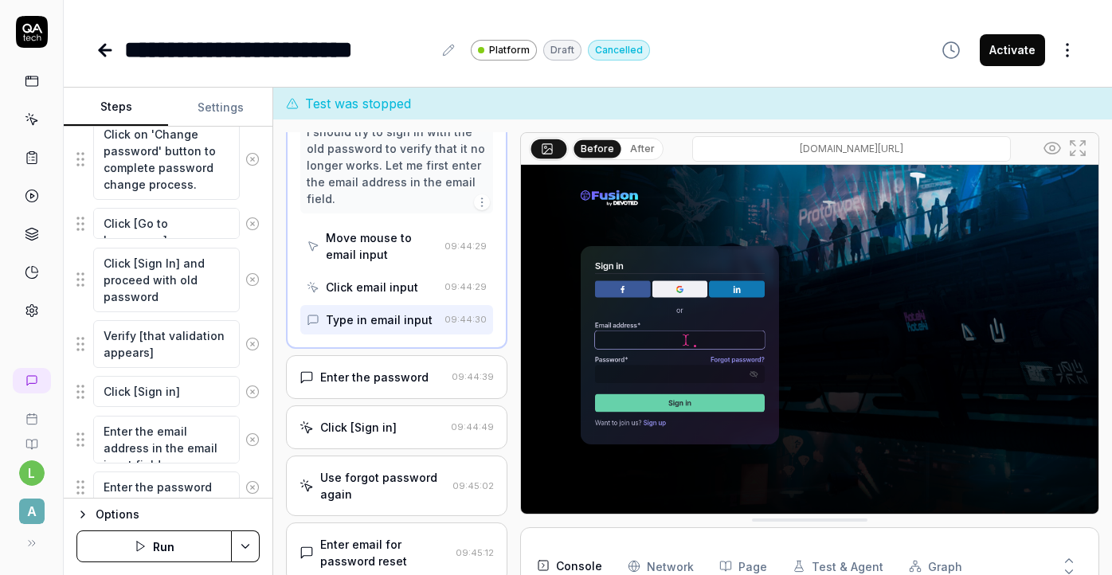
click at [380, 369] on div "Enter the password" at bounding box center [374, 377] width 108 height 17
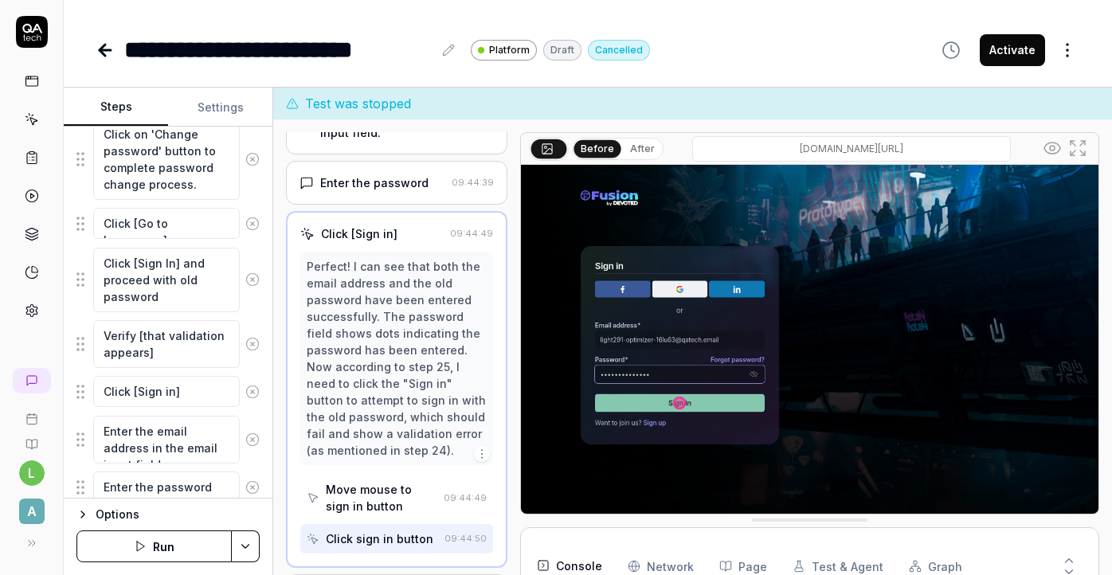
scroll to position [2355, 0]
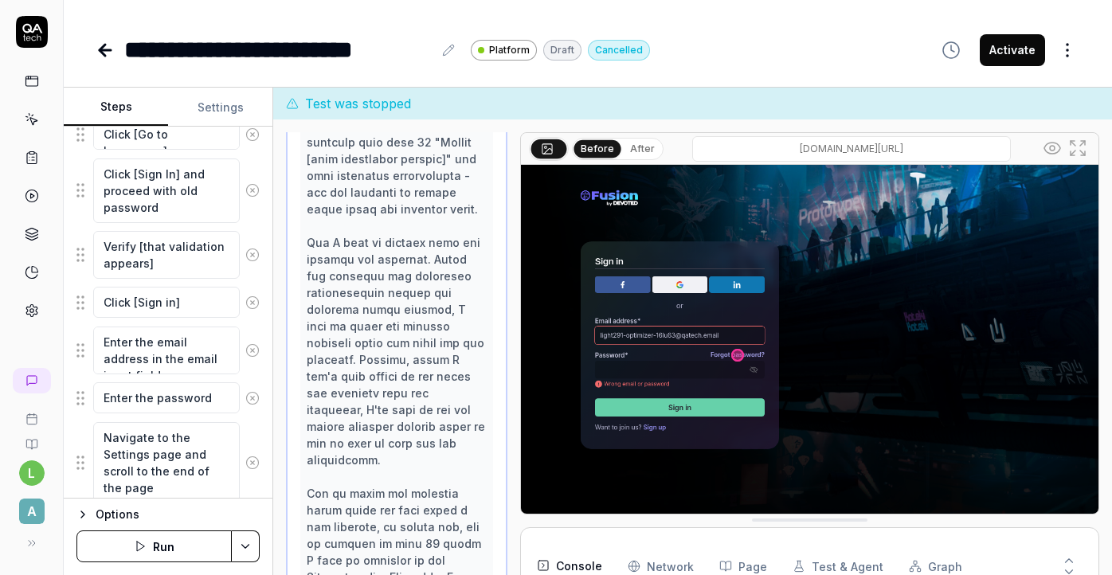
scroll to position [2057, 0]
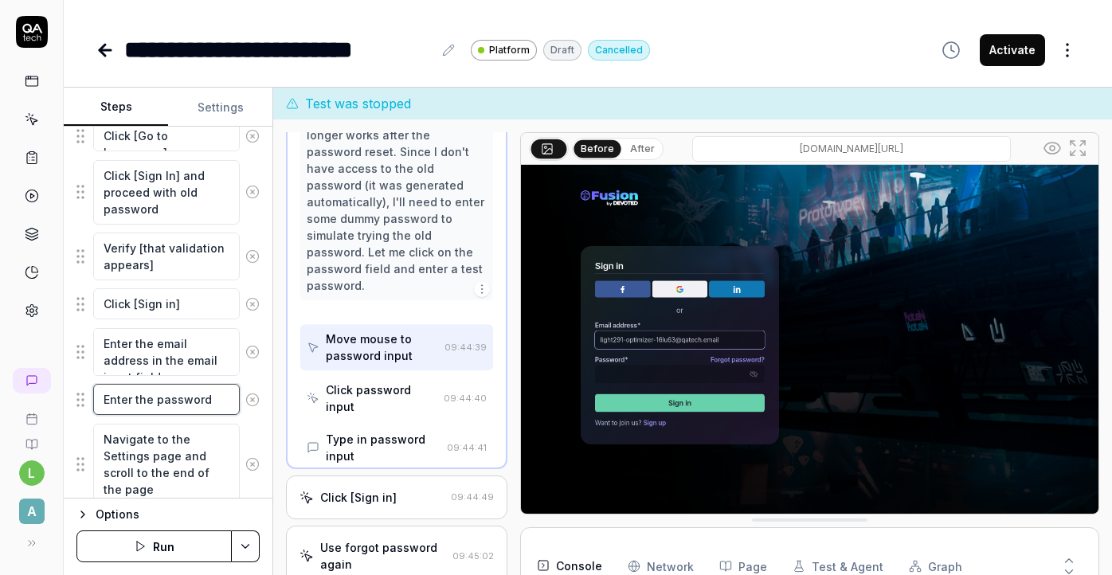
click at [212, 405] on textarea "Enter the password" at bounding box center [166, 399] width 147 height 31
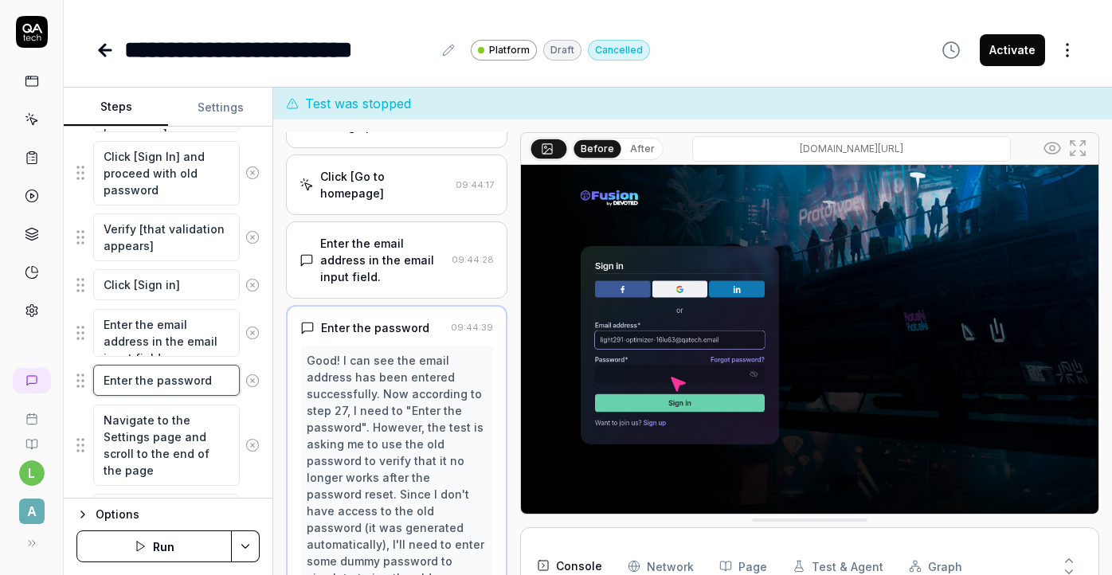
scroll to position [2225, 0]
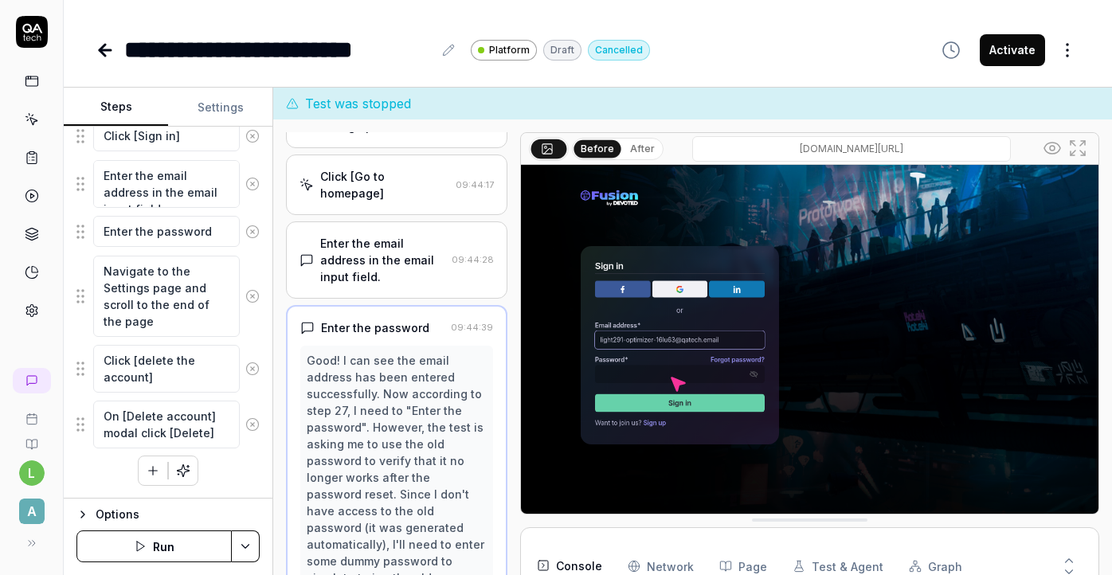
click at [190, 550] on button "Run" at bounding box center [153, 547] width 155 height 32
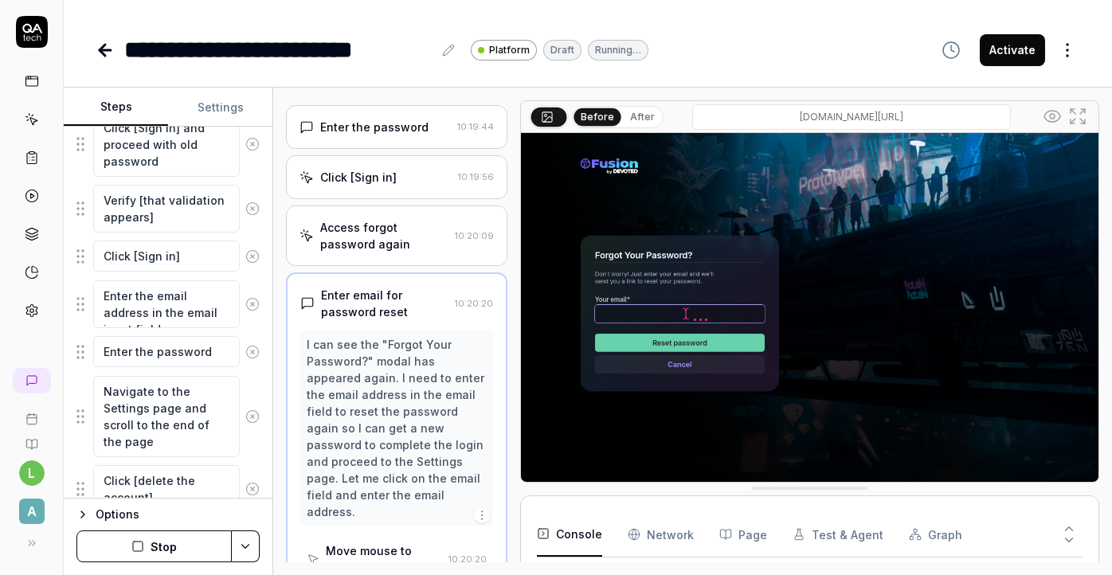
scroll to position [355, 0]
click at [164, 547] on button "Stop" at bounding box center [153, 547] width 155 height 32
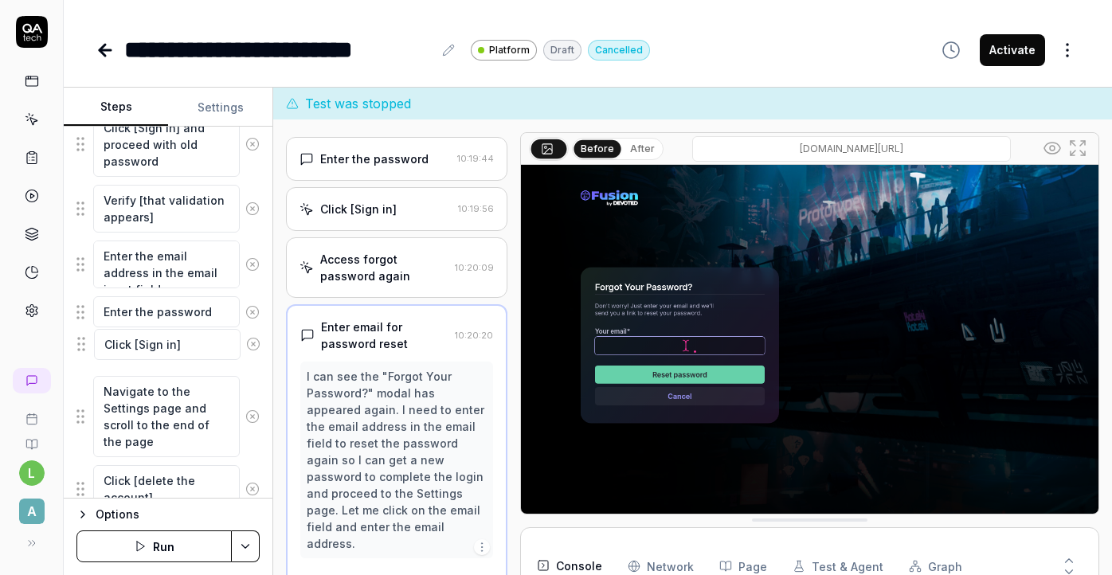
drag, startPoint x: 77, startPoint y: 253, endPoint x: 79, endPoint y: 339, distance: 86.9
click at [215, 309] on textarea "Enter the password" at bounding box center [166, 311] width 147 height 31
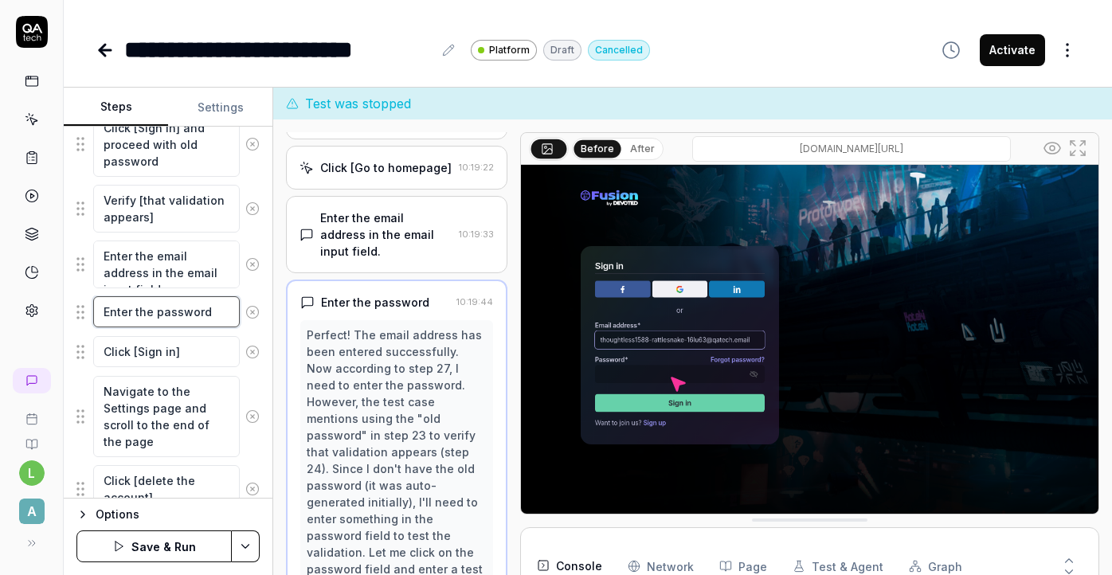
scroll to position [2176, 0]
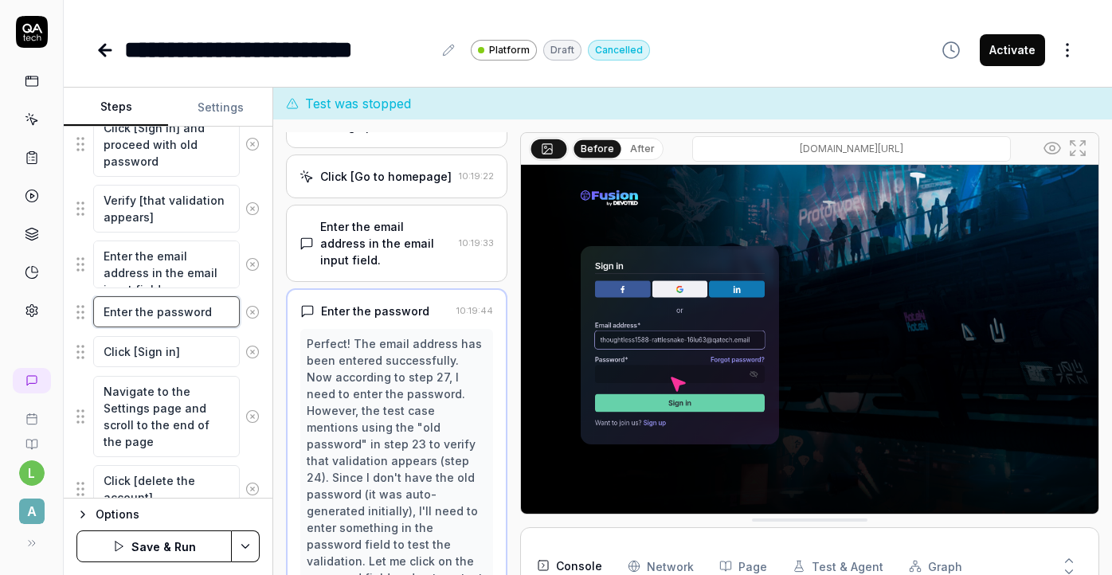
drag, startPoint x: 151, startPoint y: 311, endPoint x: 136, endPoint y: 314, distance: 15.3
click at [136, 314] on textarea "Enter the password" at bounding box center [166, 311] width 147 height 31
type textarea "*"
type textarea "Enter v password"
type textarea "*"
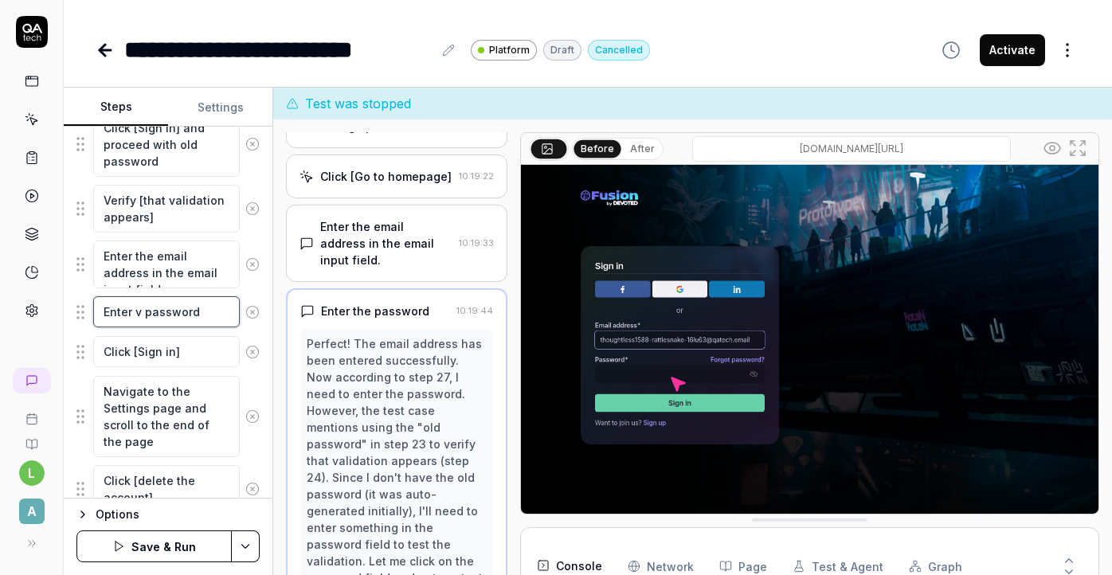
type textarea "Enter va password"
type textarea "*"
type textarea "Enter val password"
type textarea "*"
type textarea "Enter vali password"
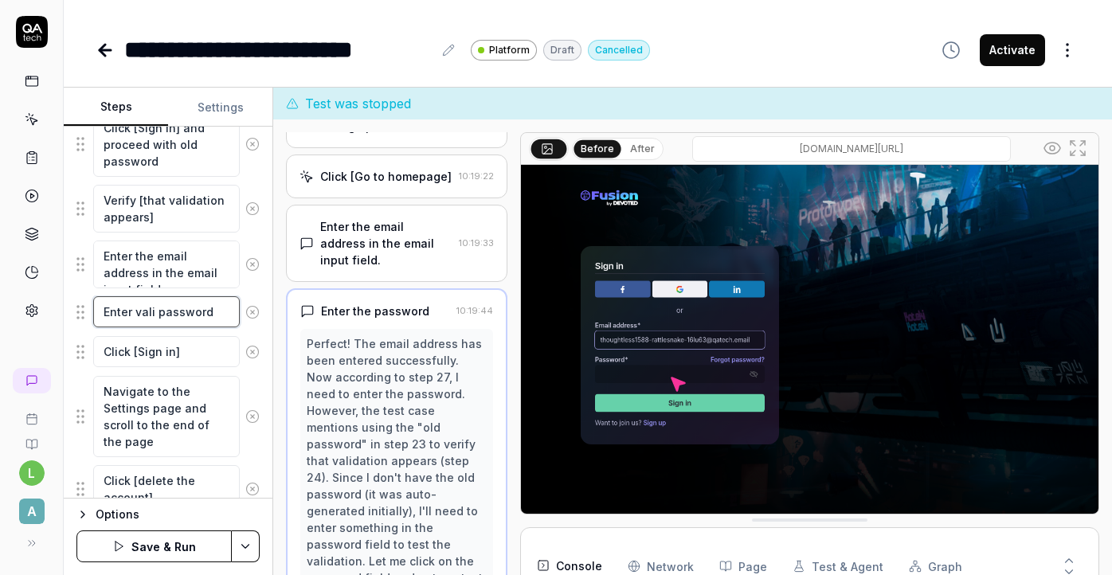
type textarea "*"
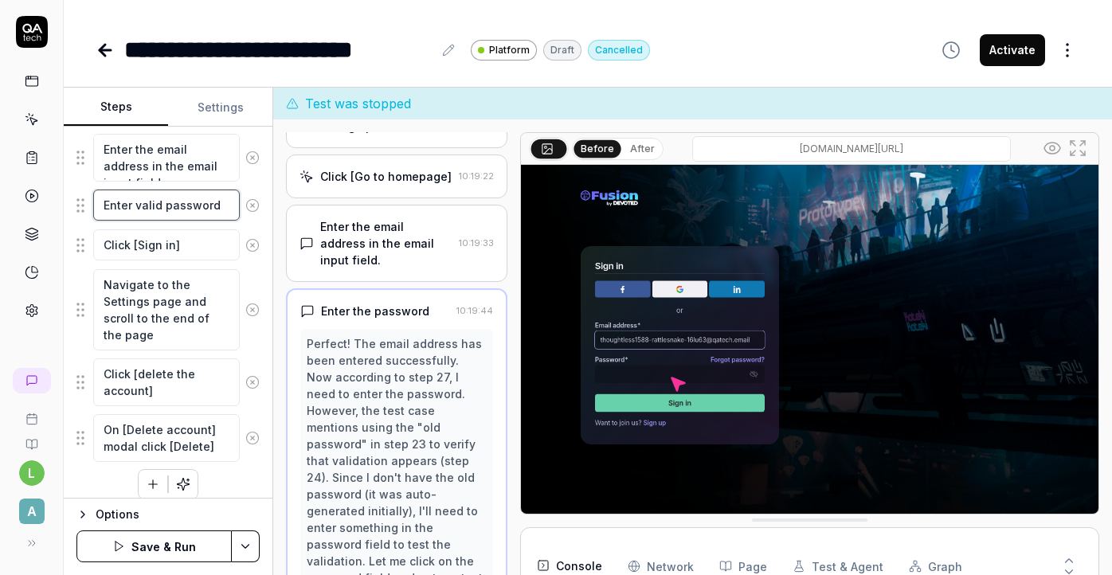
scroll to position [2214, 0]
type textarea "Enter valid password"
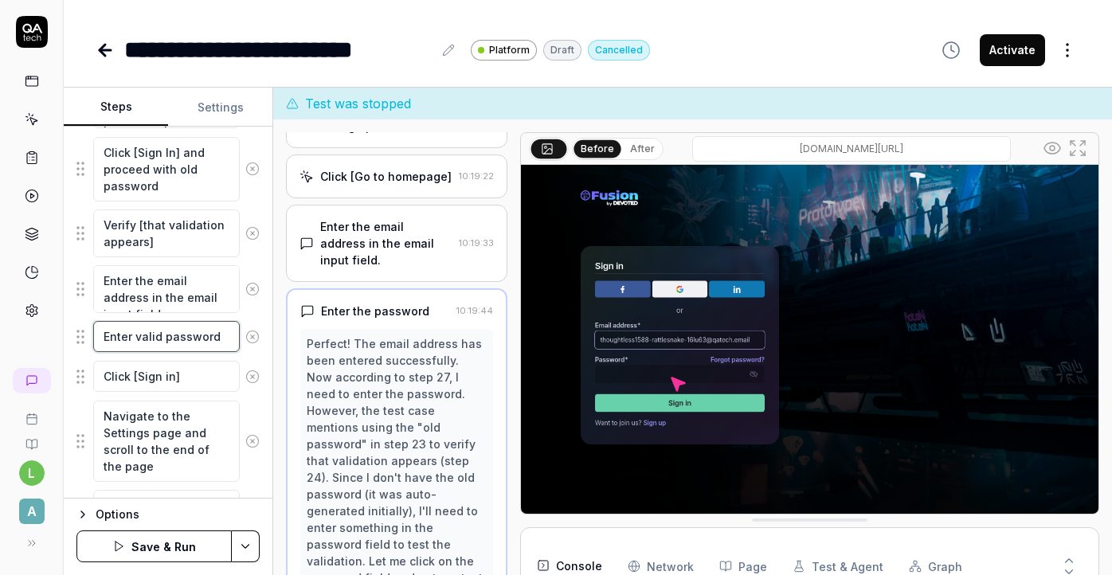
scroll to position [2078, 0]
click at [200, 220] on textarea "Verify [that validation appears]" at bounding box center [166, 236] width 147 height 48
click at [204, 195] on textarea "Click [Sign In] and proceed with old password" at bounding box center [166, 171] width 147 height 65
click at [336, 335] on div "Perfect! The email address has been entered successfully. Now according to step…" at bounding box center [396, 469] width 179 height 268
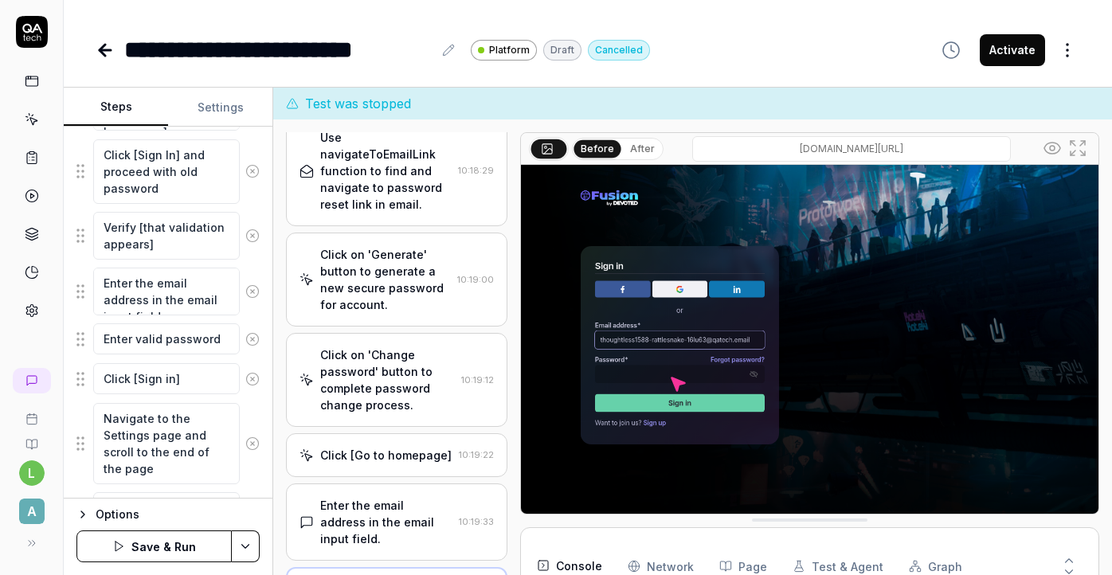
click at [342, 347] on div "Click on 'Change password' button to complete password change process." at bounding box center [387, 380] width 134 height 67
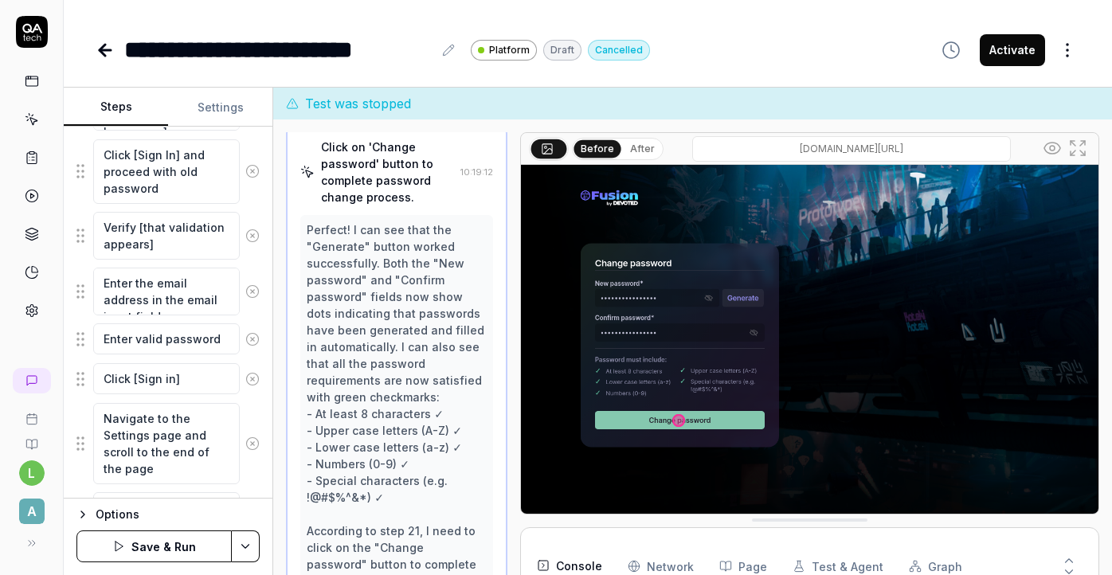
scroll to position [2161, 0]
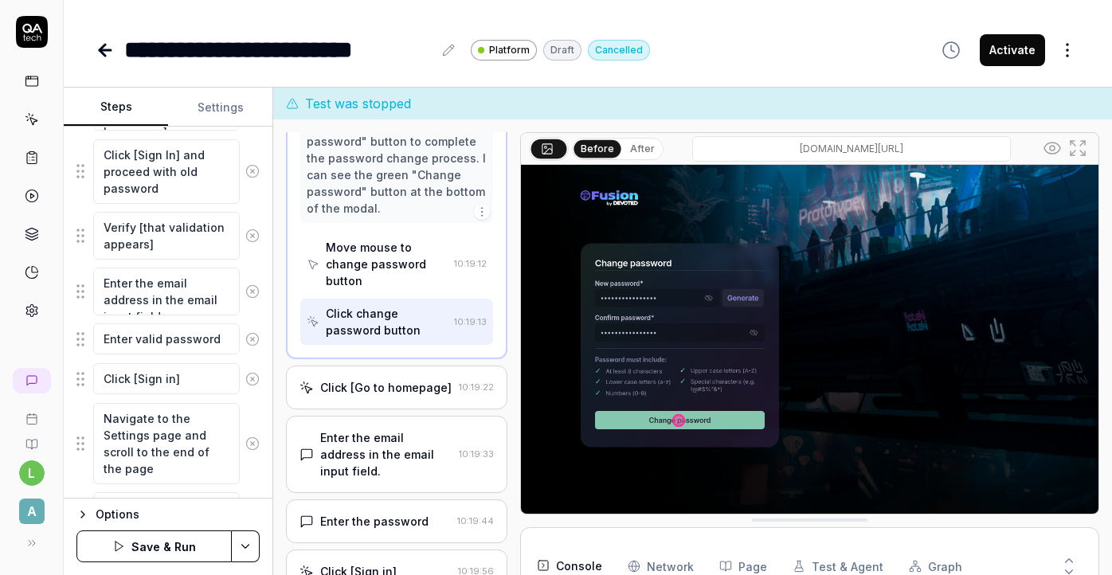
click at [385, 379] on div "Click [Go to homepage]" at bounding box center [385, 387] width 131 height 17
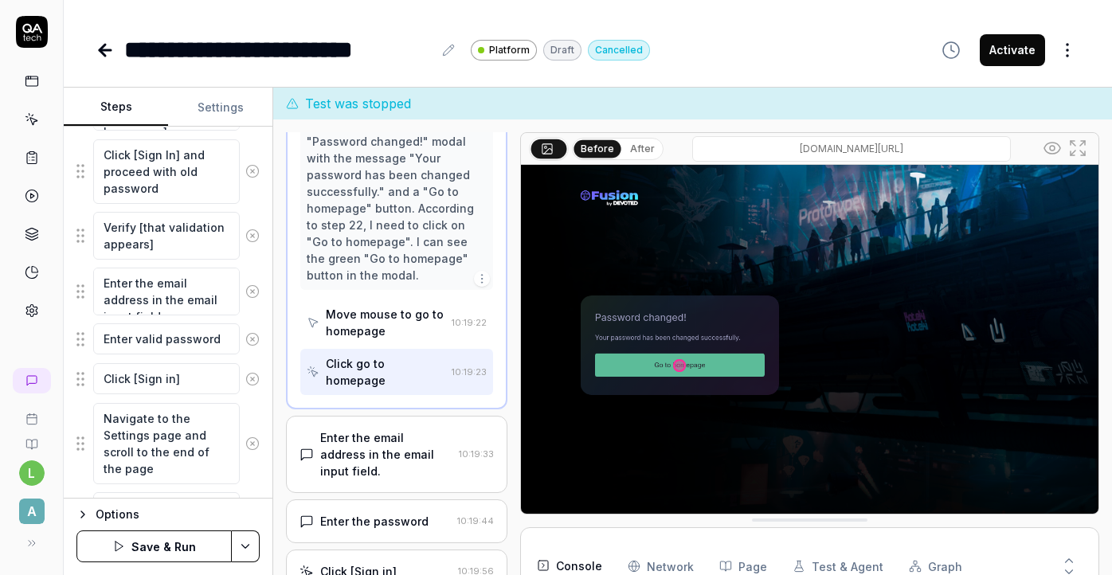
scroll to position [2406, 0]
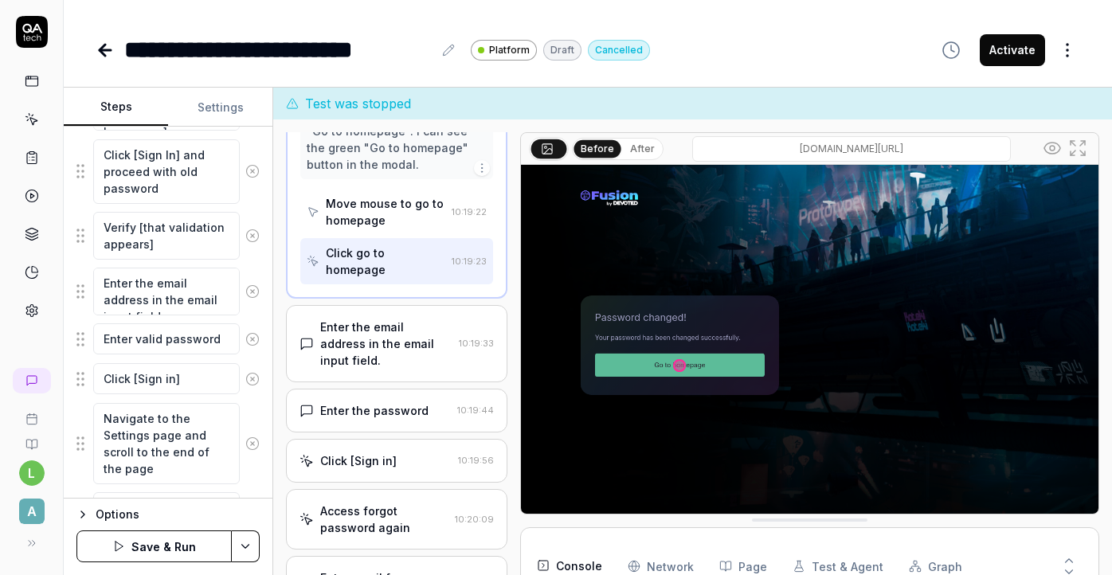
click at [383, 402] on div "Enter the password" at bounding box center [374, 410] width 108 height 17
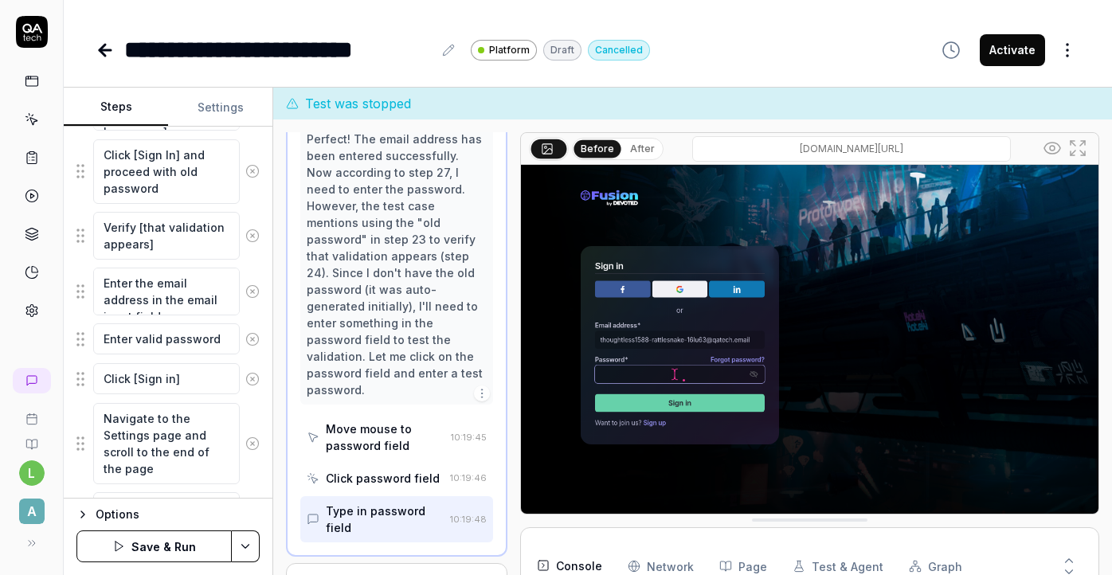
scroll to position [2522, 0]
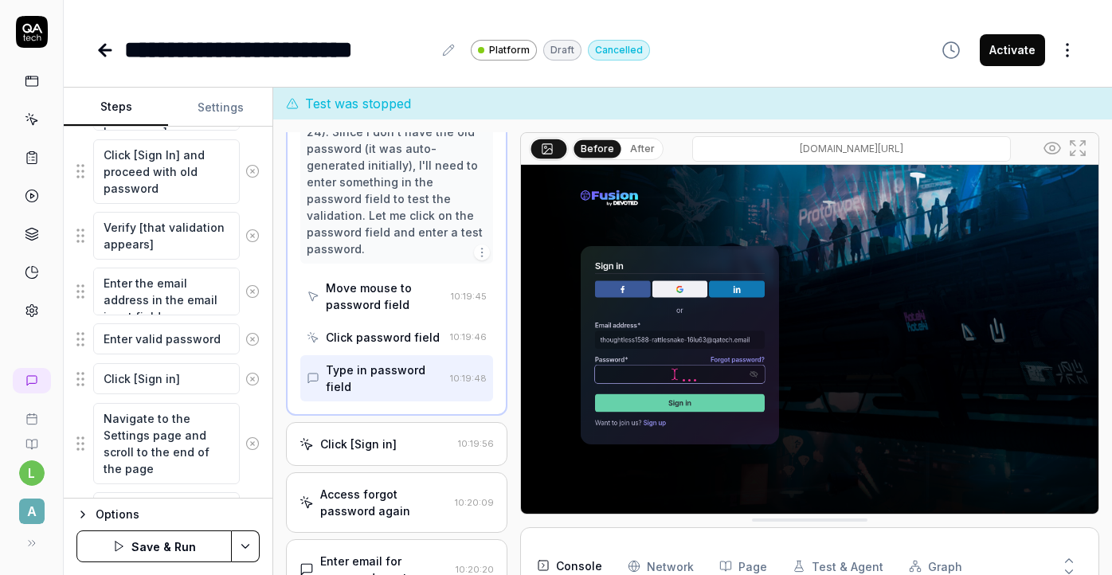
click at [386, 436] on div "Click [Sign in]" at bounding box center [358, 444] width 76 height 17
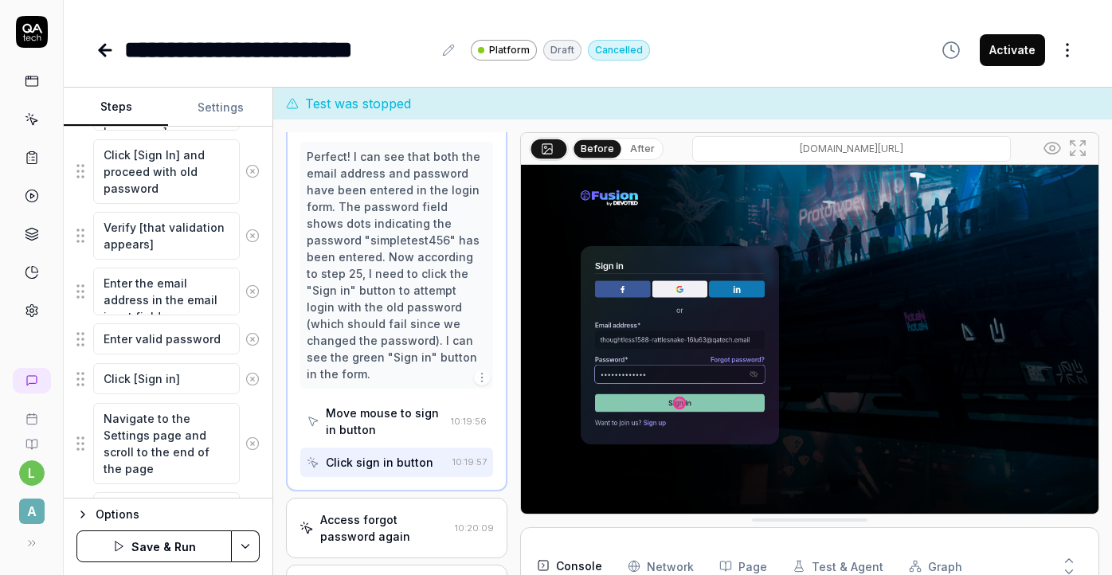
scroll to position [2456, 0]
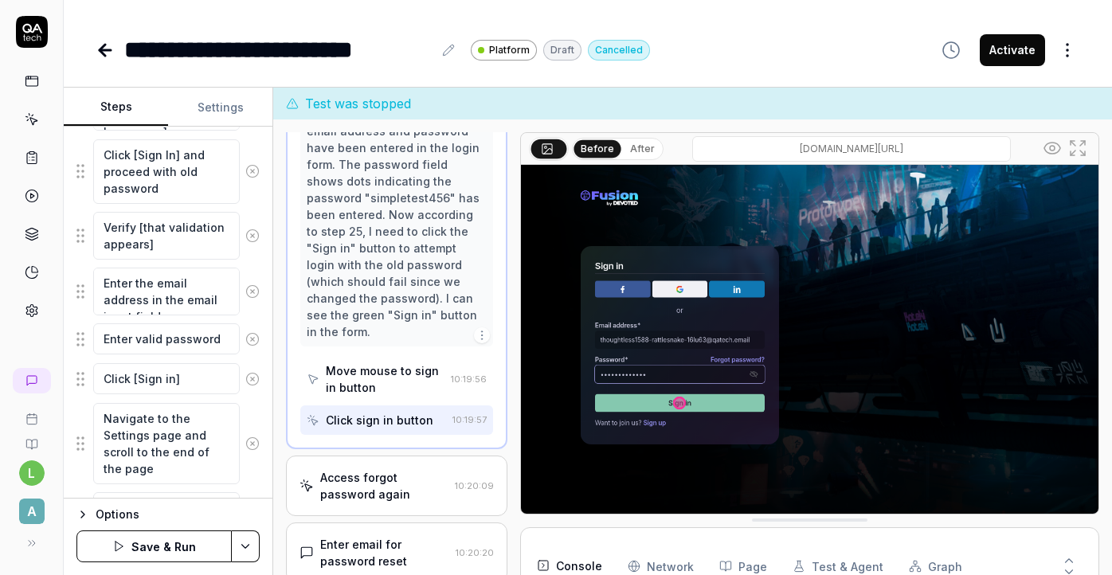
click at [391, 469] on div "Access forgot password again" at bounding box center [383, 485] width 127 height 33
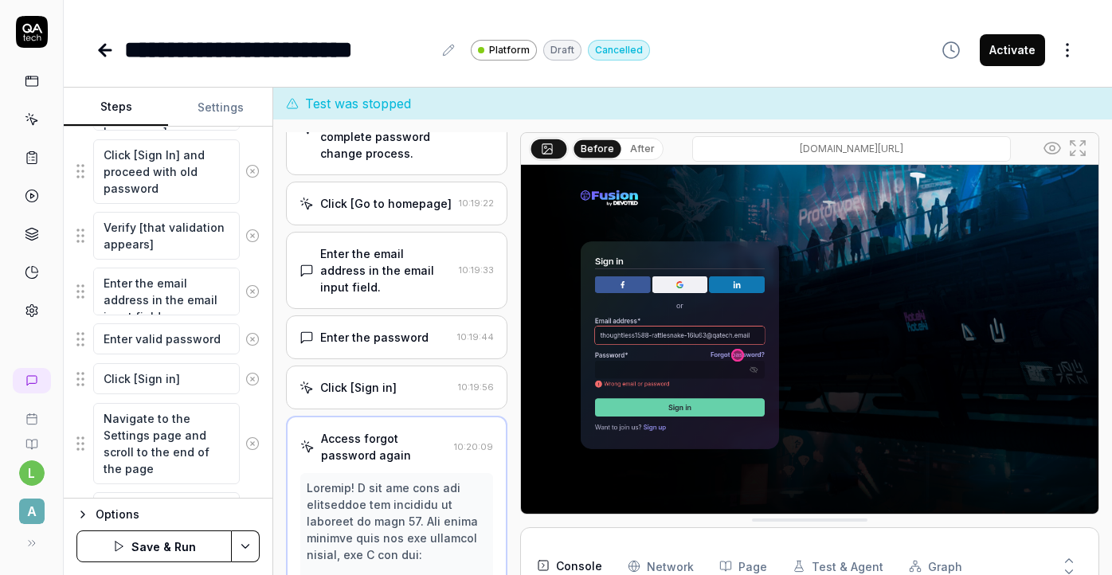
scroll to position [2146, 0]
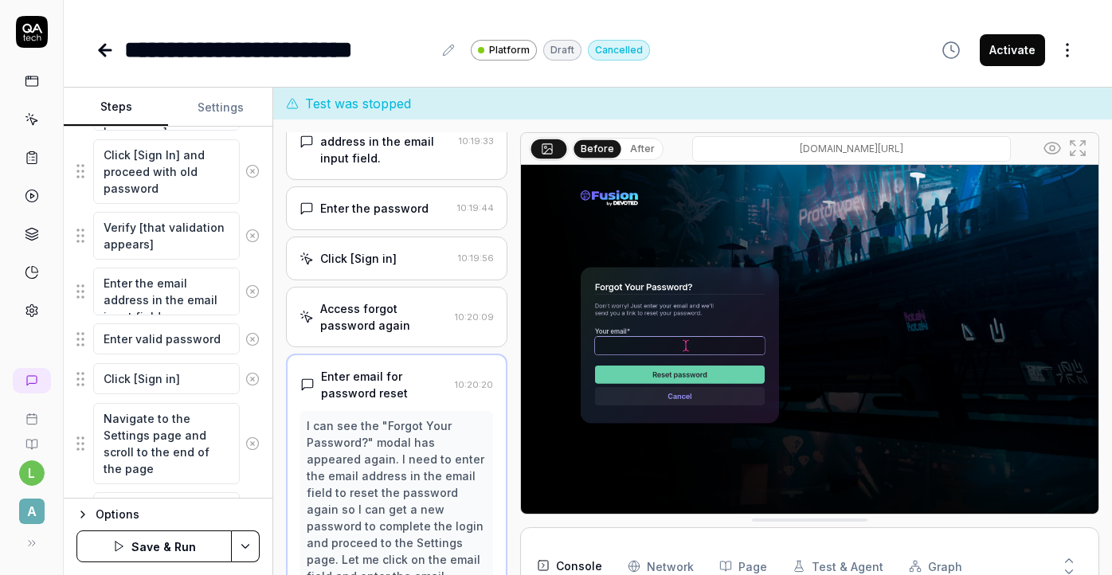
scroll to position [2277, 0]
click at [252, 289] on icon at bounding box center [252, 291] width 14 height 14
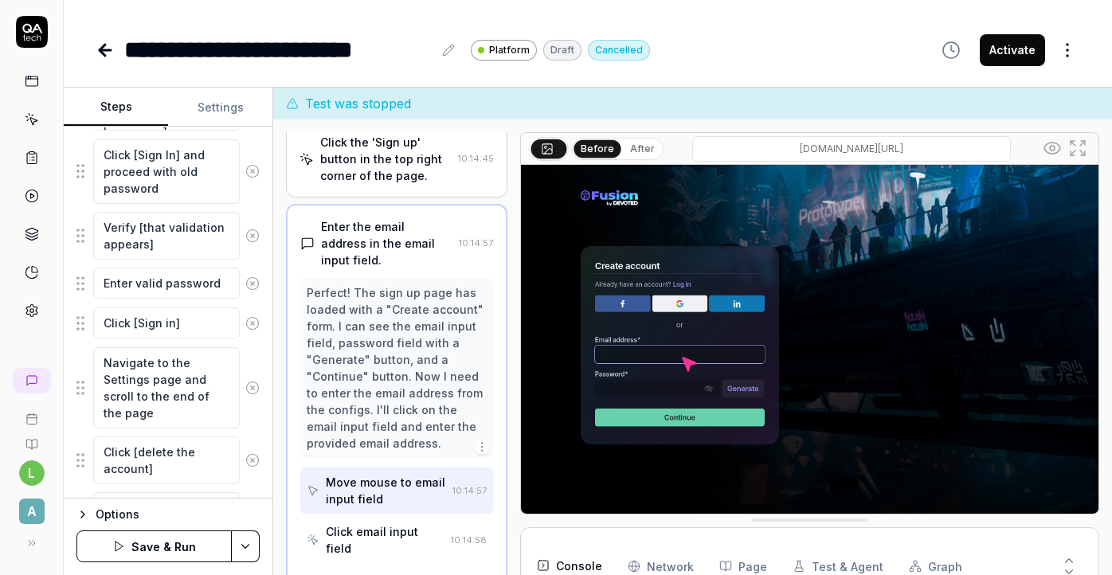
scroll to position [85, 0]
click at [218, 290] on textarea "Enter valid password" at bounding box center [166, 283] width 147 height 31
click at [210, 237] on textarea "Verify [that validation appears]" at bounding box center [166, 236] width 147 height 48
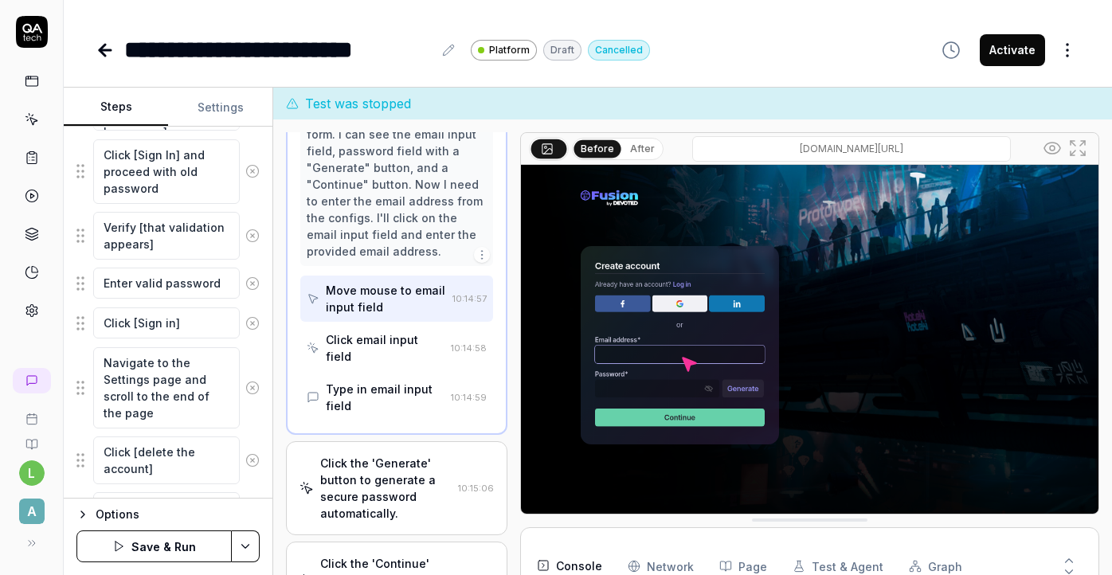
click at [401, 455] on div "Click the 'Generate' button to generate a secure password automatically." at bounding box center [385, 488] width 131 height 67
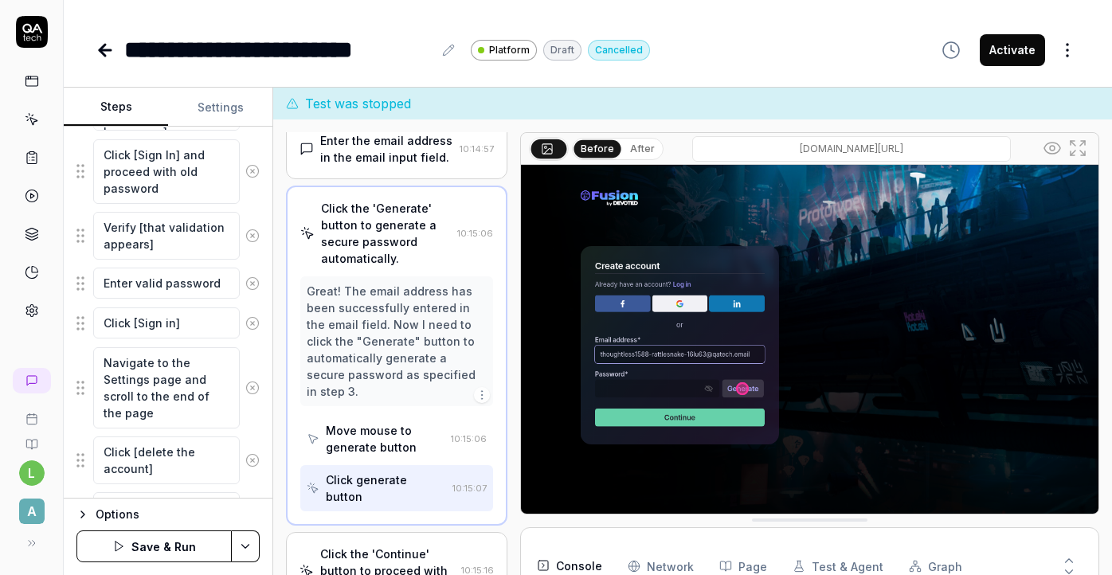
scroll to position [173, 0]
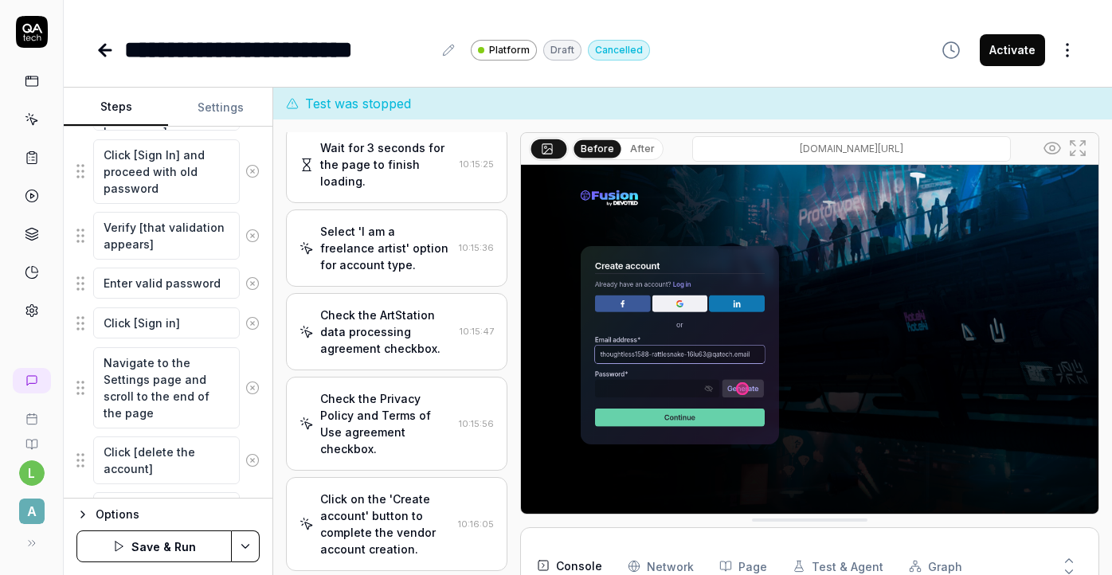
click at [398, 491] on div "Click on the 'Create account' button to complete the vendor account creation." at bounding box center [385, 524] width 131 height 67
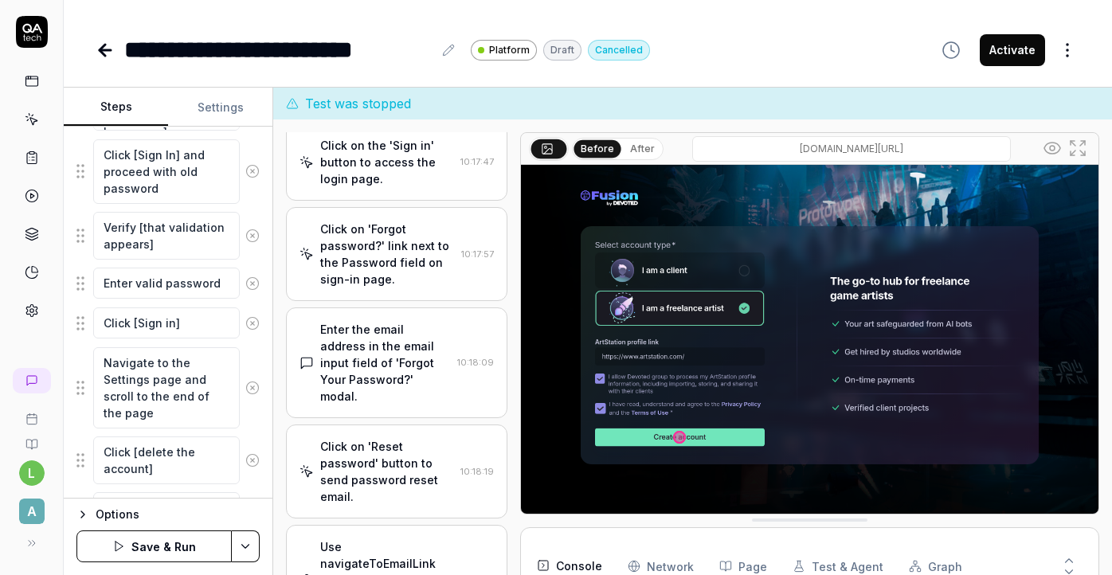
click at [393, 438] on div "Click on 'Reset password' button to send password reset email." at bounding box center [386, 471] width 133 height 67
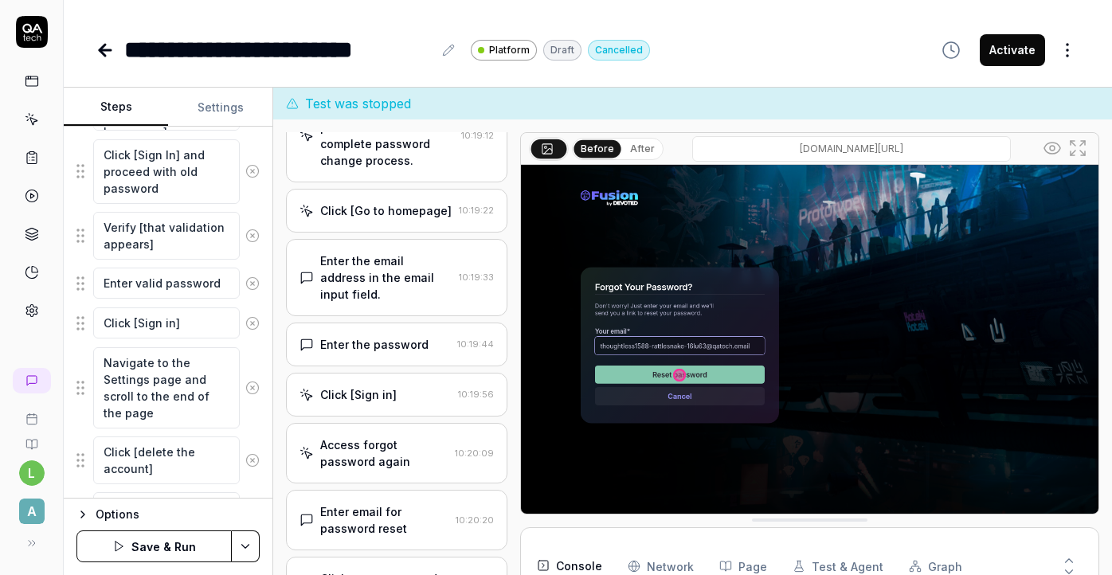
scroll to position [2490, 0]
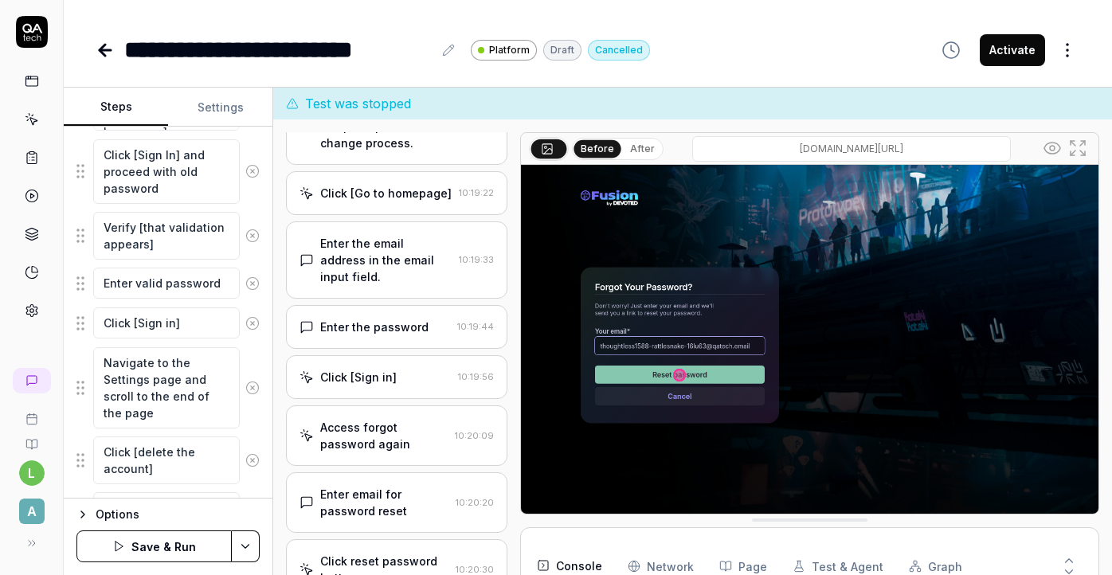
click at [392, 305] on div "Enter the password 10:19:44" at bounding box center [396, 327] width 221 height 44
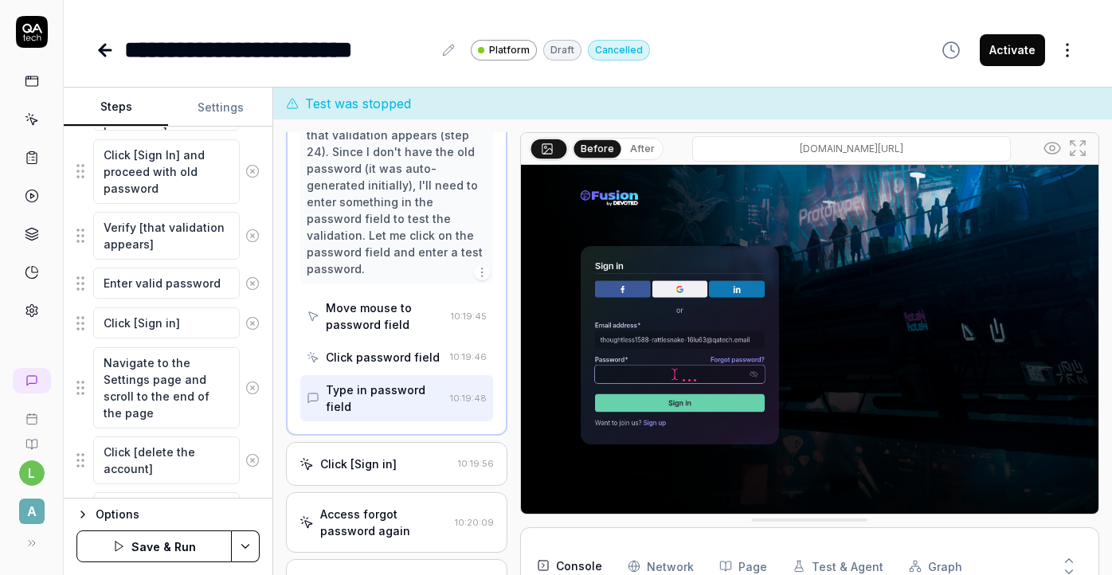
scroll to position [2522, 0]
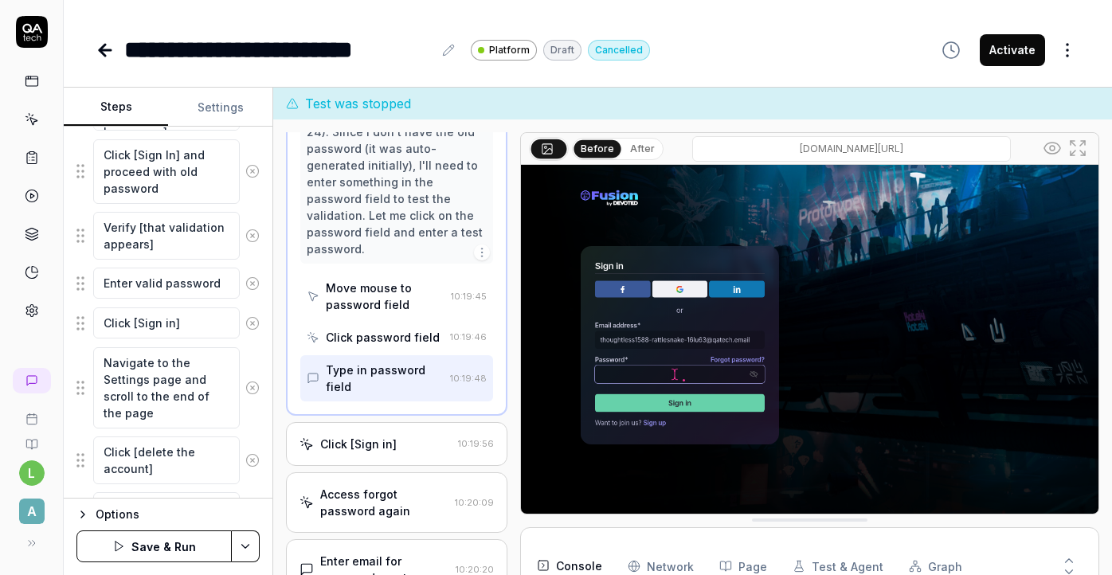
click at [386, 436] on div "Click [Sign in]" at bounding box center [358, 444] width 76 height 17
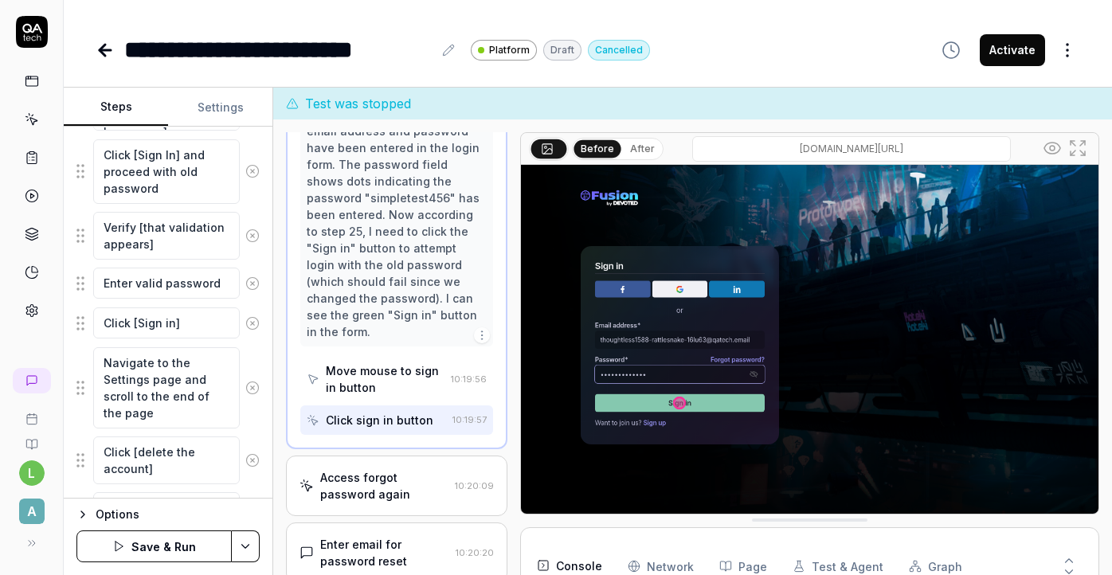
scroll to position [32, 0]
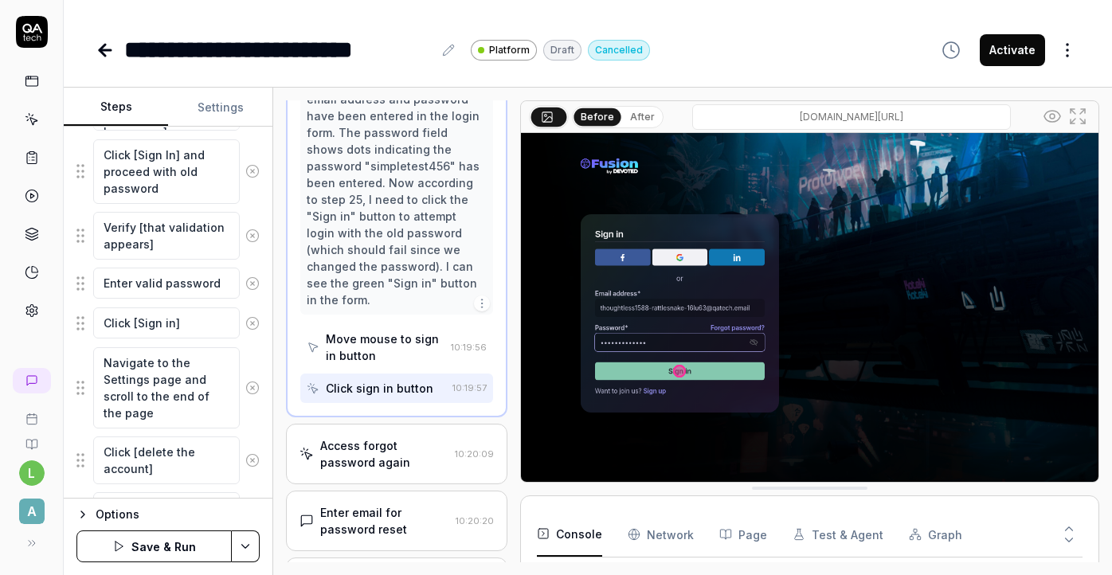
click at [390, 437] on div "Access forgot password again" at bounding box center [383, 453] width 127 height 33
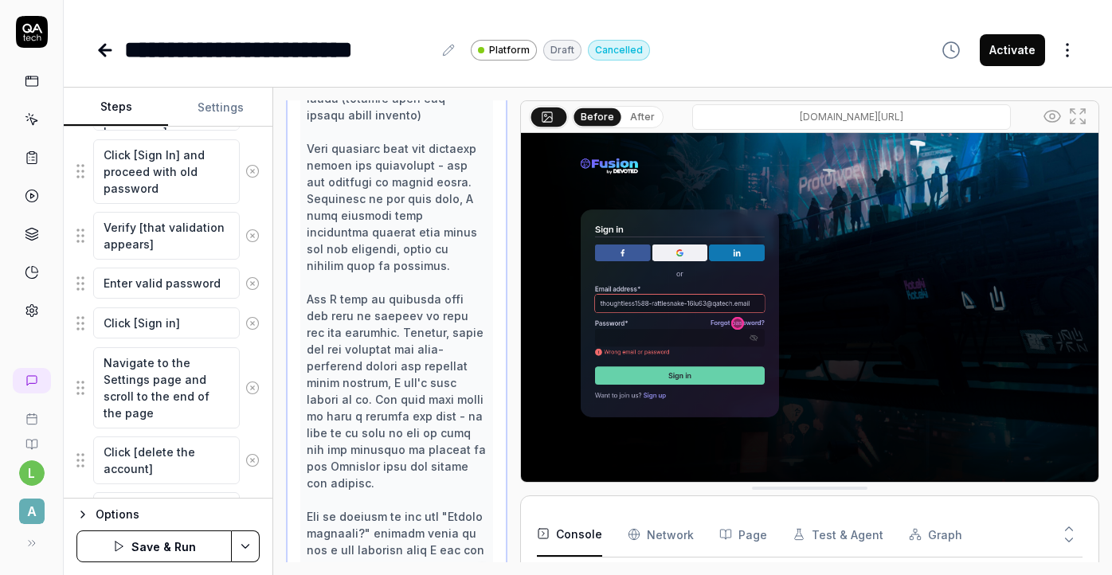
scroll to position [2713, 0]
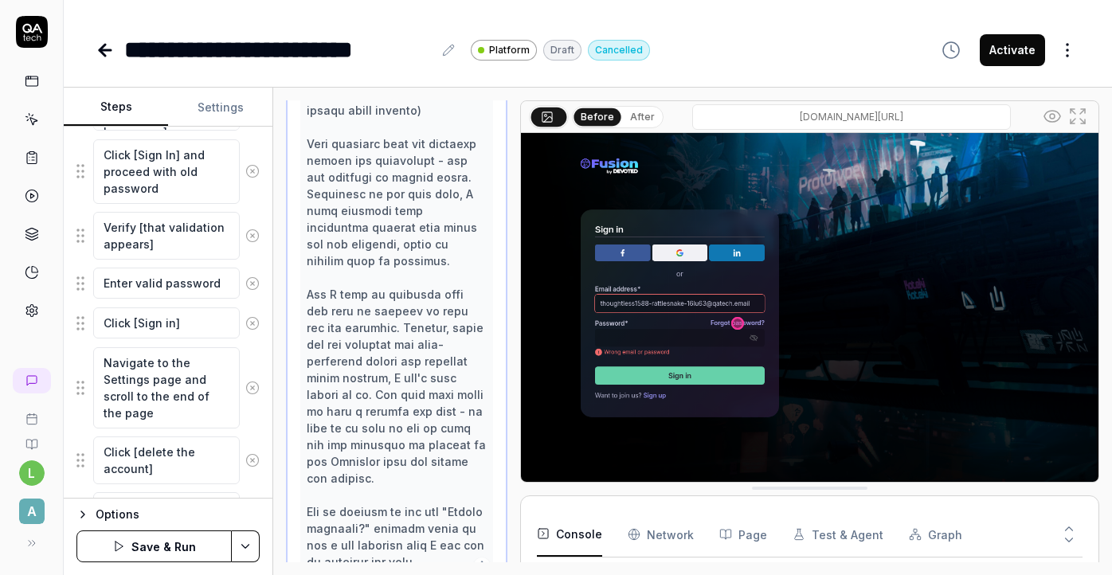
click at [192, 550] on button "Save & Run" at bounding box center [153, 547] width 155 height 32
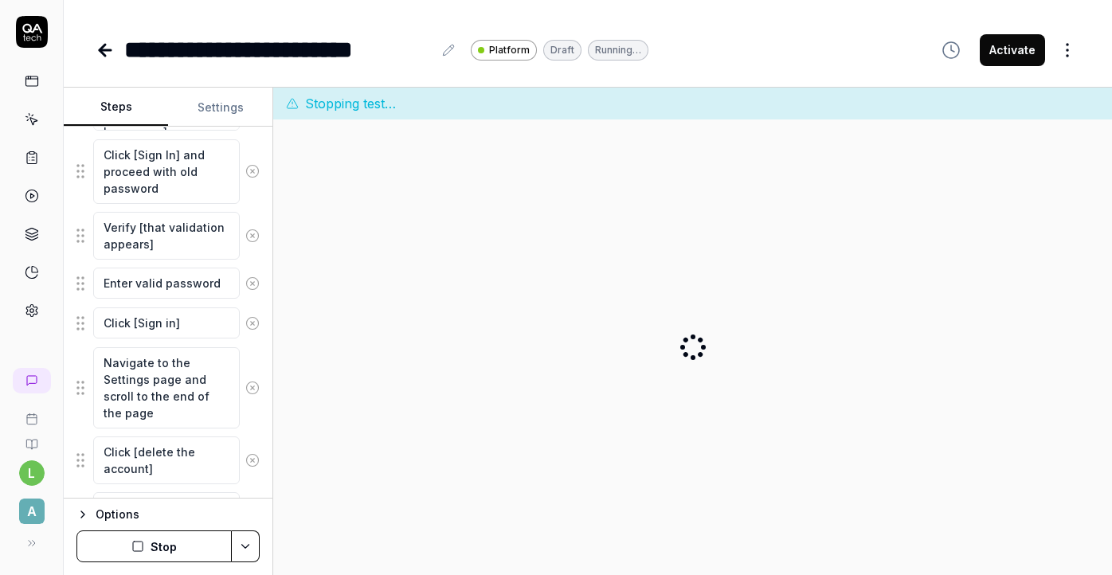
scroll to position [0, 0]
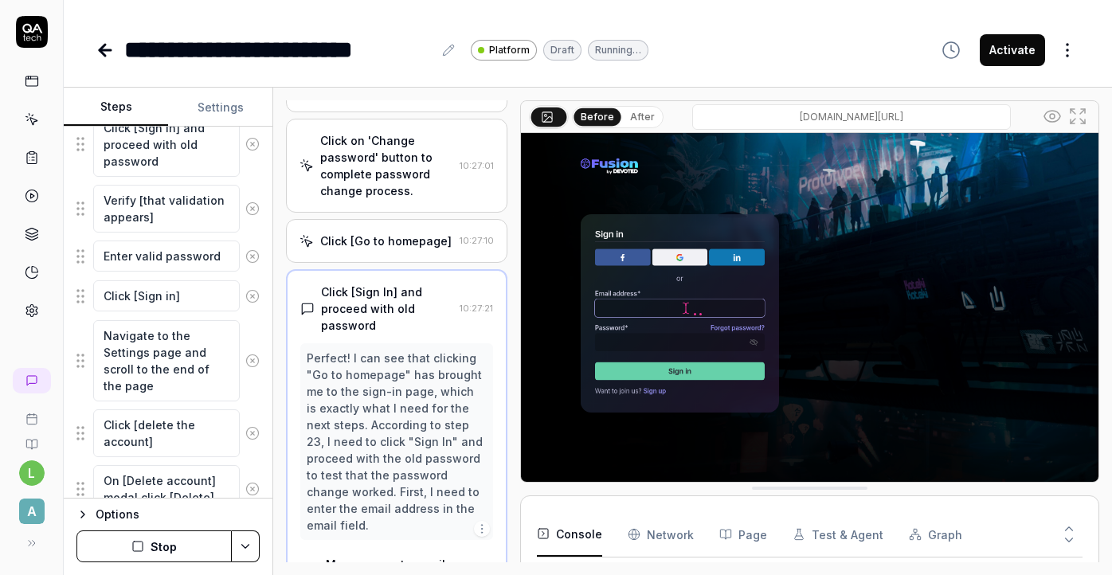
scroll to position [2083, 0]
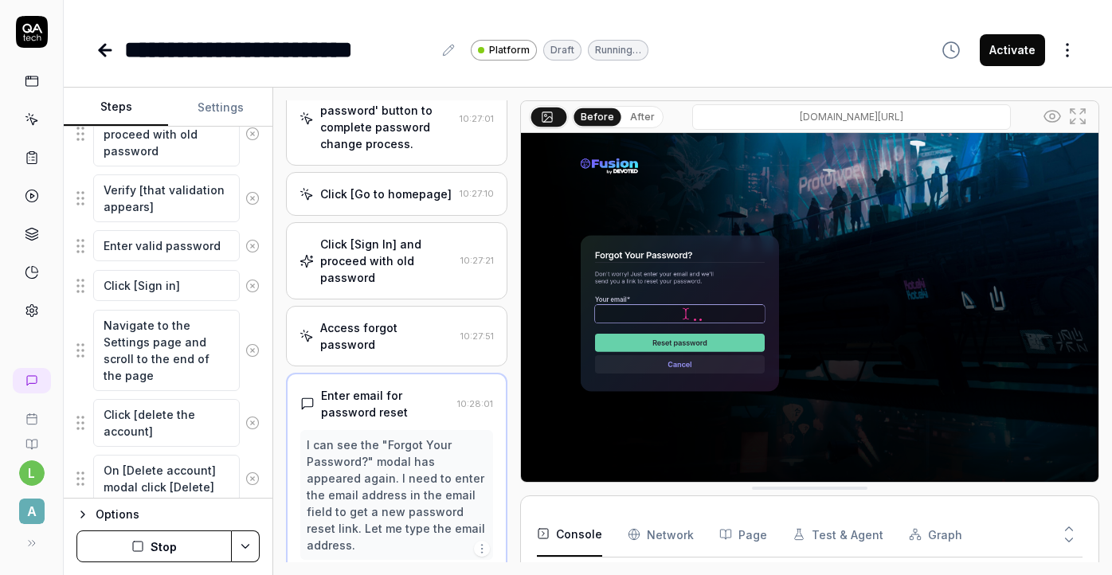
click at [144, 547] on icon "button" at bounding box center [137, 546] width 13 height 13
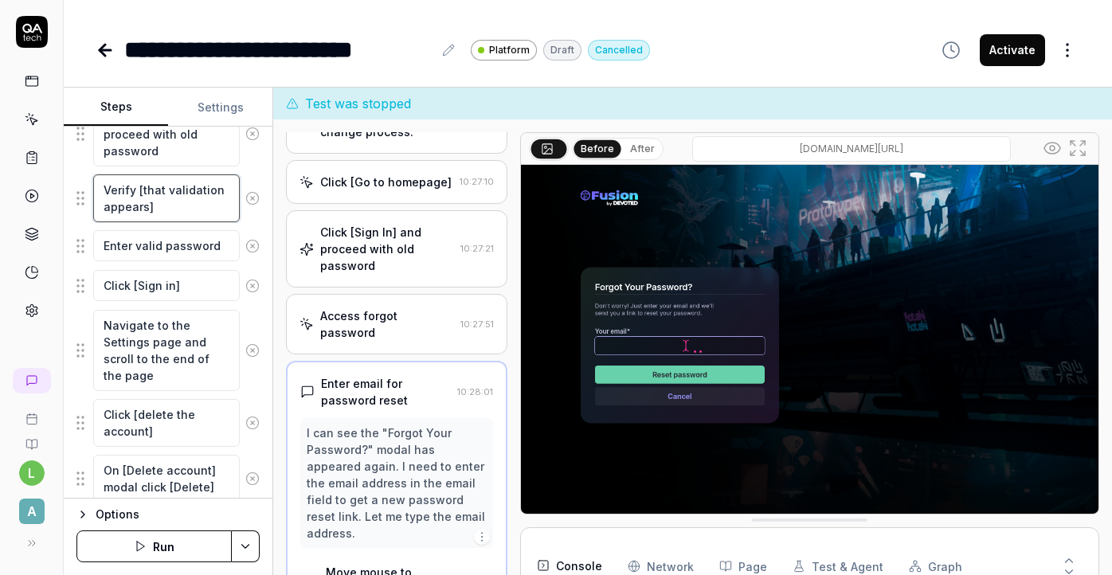
click at [212, 203] on textarea "Verify [that validation appears]" at bounding box center [166, 198] width 147 height 48
click at [406, 418] on div "I can see the "Forgot Your Password?" modal has appeared again. I need to enter…" at bounding box center [396, 560] width 192 height 284
click at [397, 425] on div "I can see the "Forgot Your Password?" modal has appeared again. I need to enter…" at bounding box center [396, 483] width 179 height 117
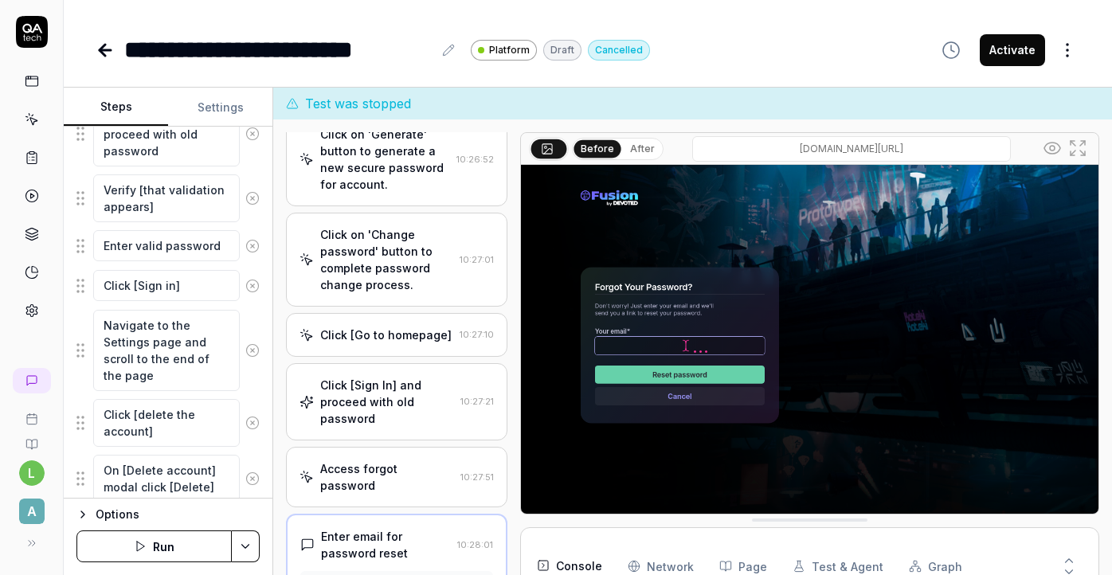
click at [406, 460] on div "Access forgot password" at bounding box center [386, 476] width 133 height 33
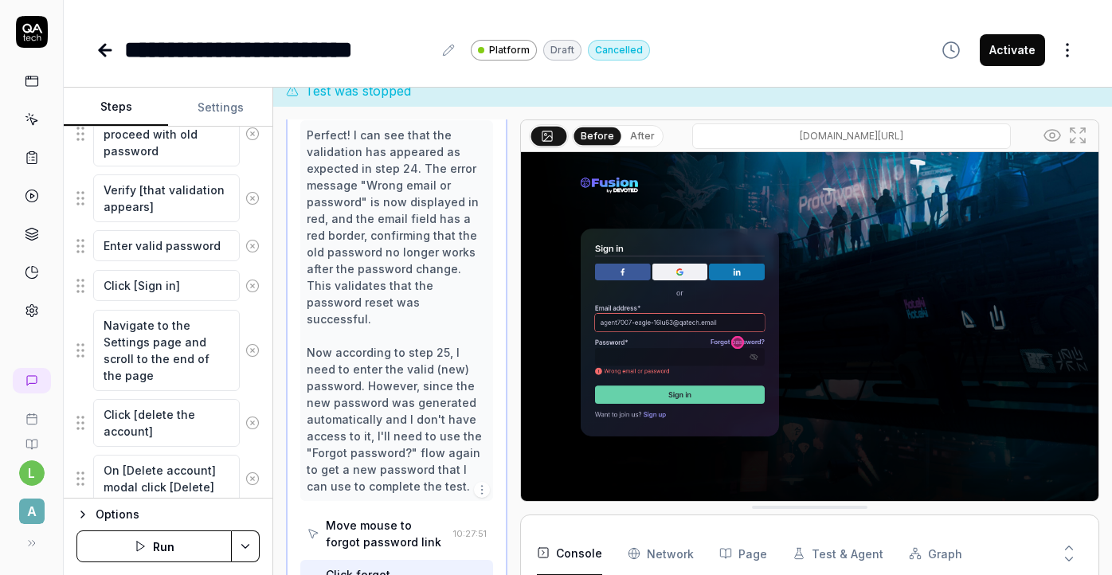
click at [456, 511] on div "Move mouse to forgot password link 10:27:51" at bounding box center [396, 534] width 192 height 46
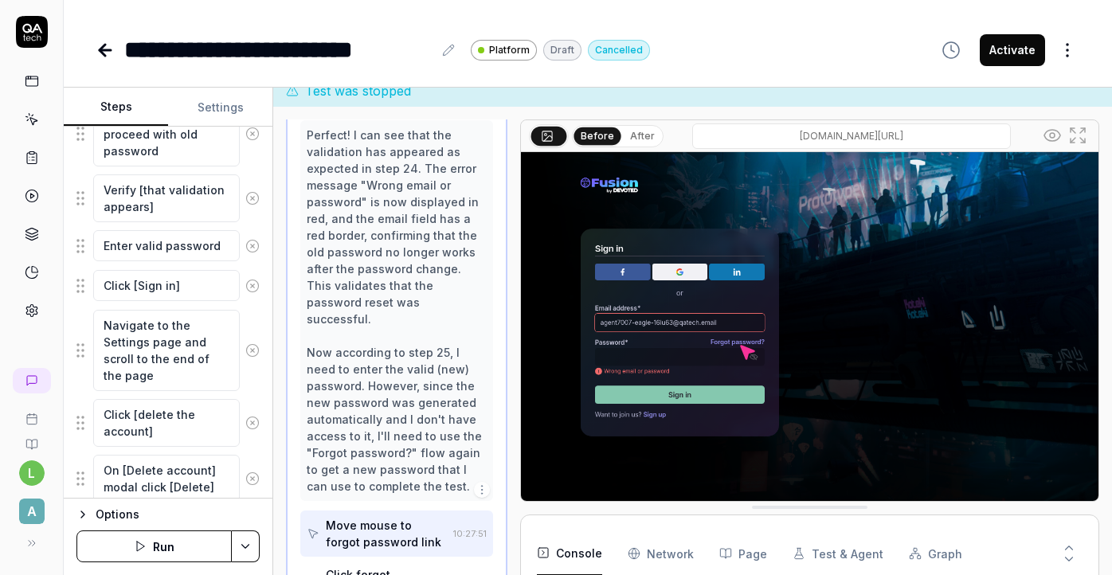
click at [470, 560] on div "Click forgot password link 10:27:52" at bounding box center [396, 583] width 192 height 46
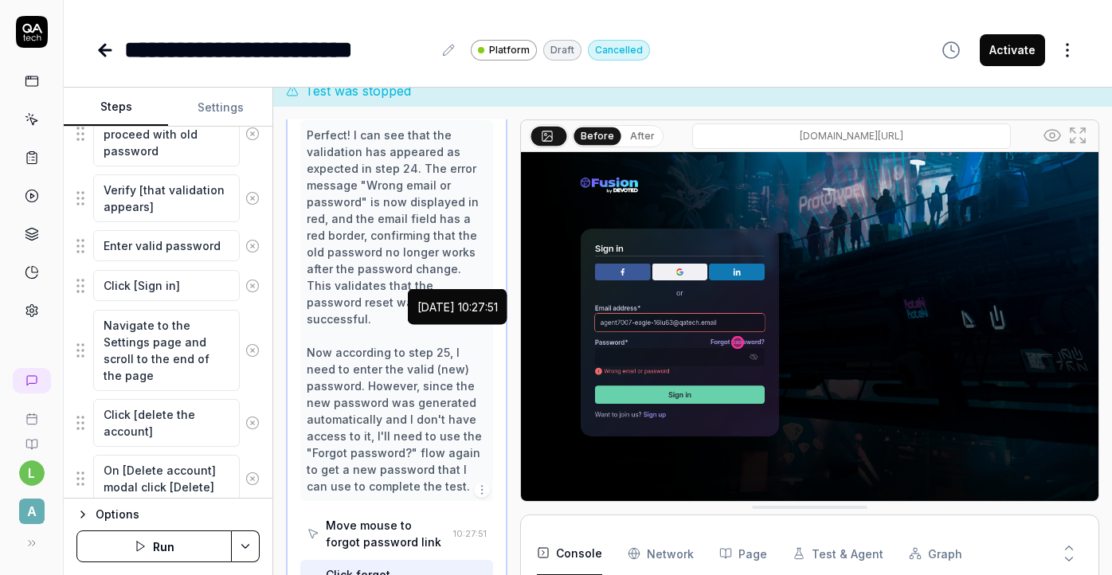
click at [467, 528] on time "10:27:51" at bounding box center [469, 533] width 33 height 11
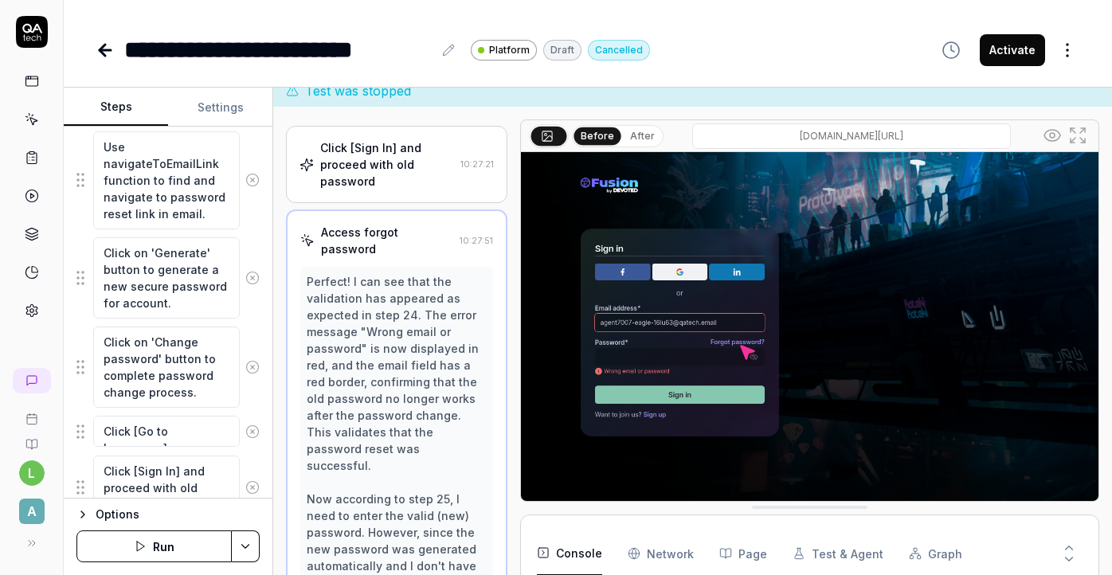
scroll to position [1761, 0]
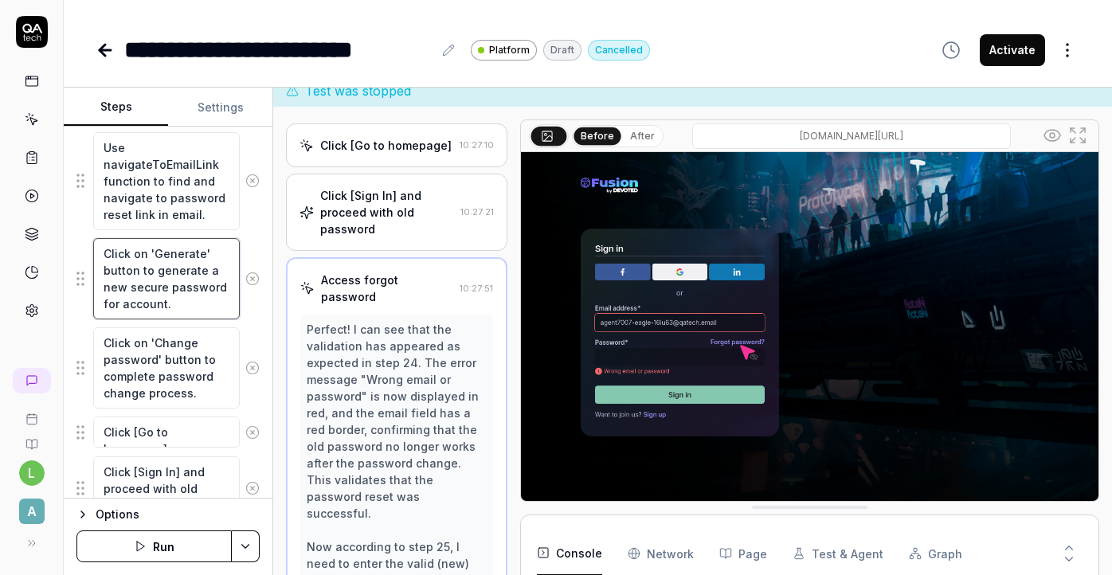
click at [198, 298] on textarea "Click on 'Generate' button to generate a new secure password for account." at bounding box center [166, 278] width 147 height 81
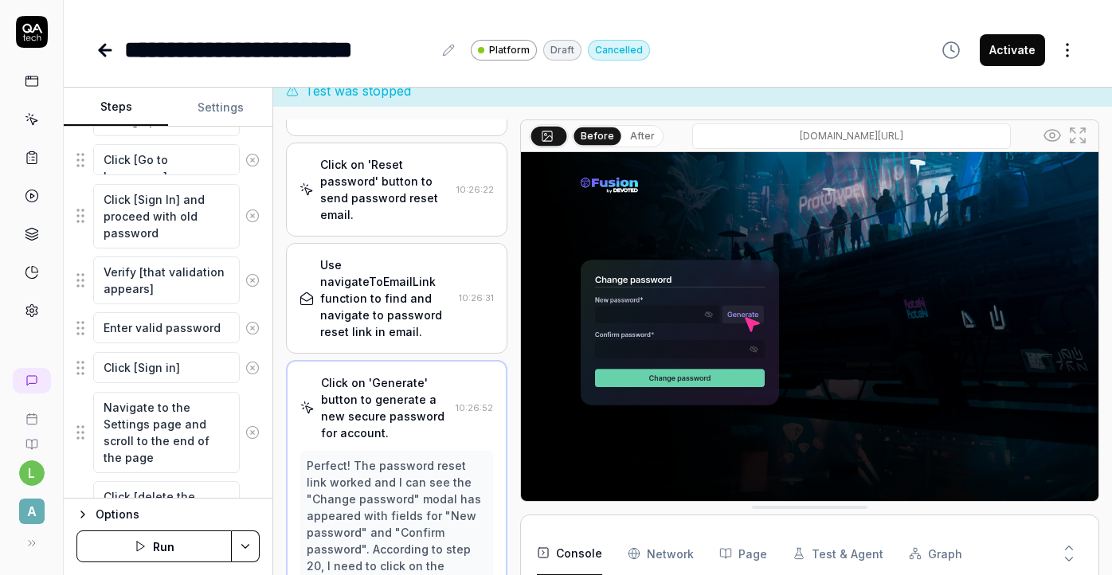
scroll to position [2039, 0]
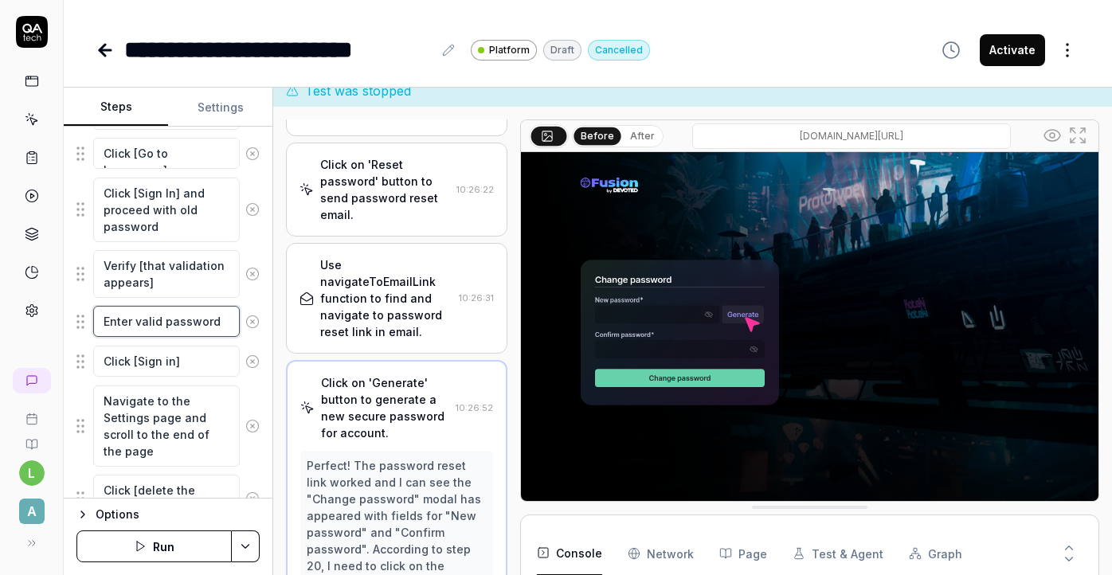
click at [227, 319] on textarea "Enter valid password" at bounding box center [166, 321] width 147 height 31
type textarea "*"
type textarea "Enter valid password f"
type textarea "*"
type textarea "Enter valid password fr"
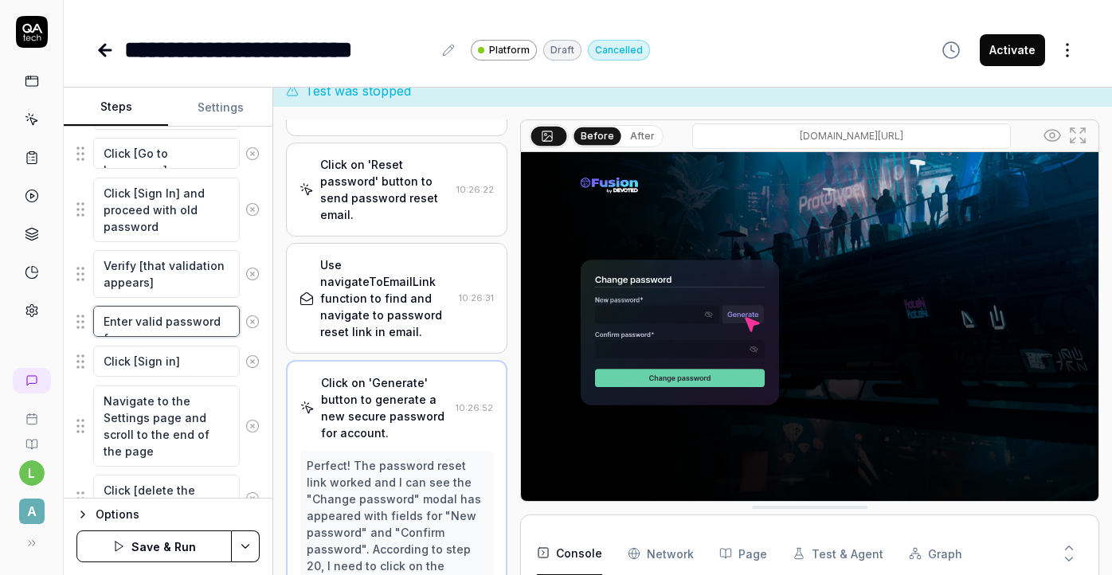
type textarea "*"
type textarea "Enter valid password fro"
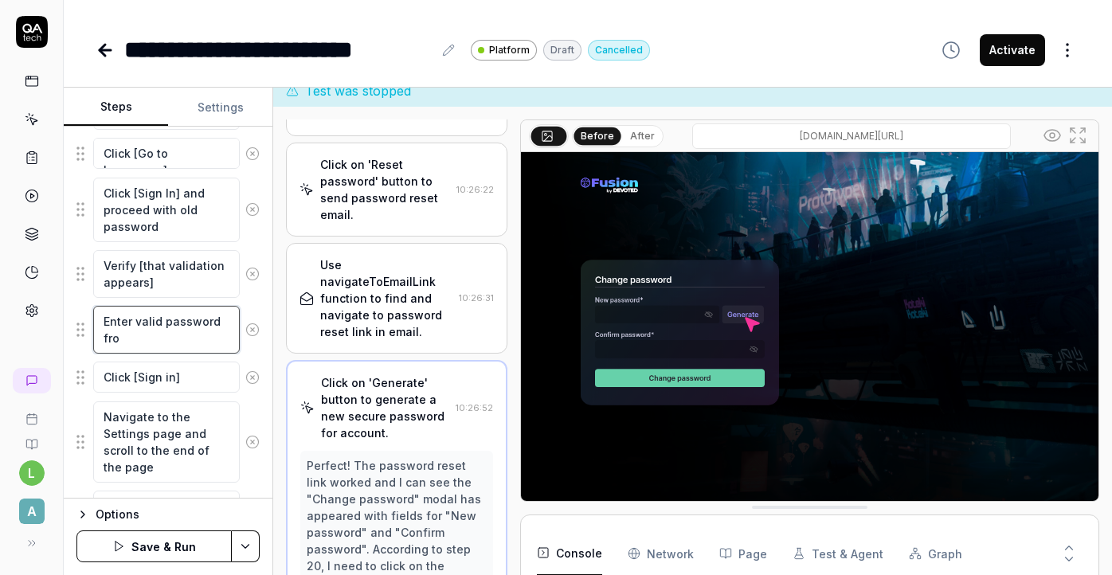
type textarea "*"
type textarea "Enter valid password from"
type textarea "*"
type textarea "Enter valid password from"
type textarea "*"
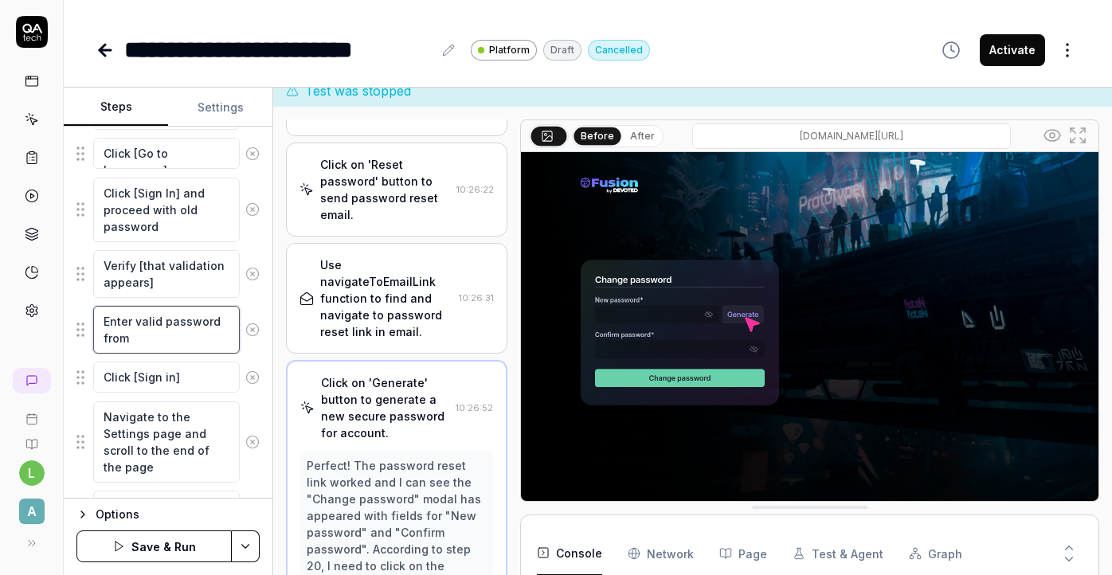
type textarea "Enter valid password from s"
type textarea "*"
type textarea "Enter valid password from st"
type textarea "*"
type textarea "Enter valid password from ste"
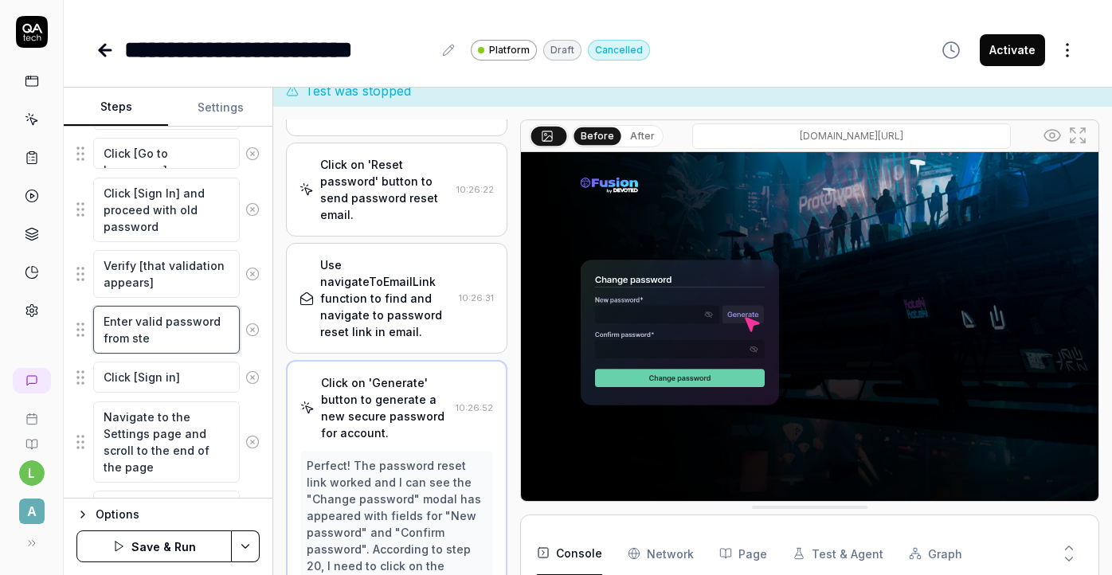
type textarea "*"
type textarea "Enter valid password from step"
type textarea "*"
type textarea "Enter valid password from step"
type textarea "*"
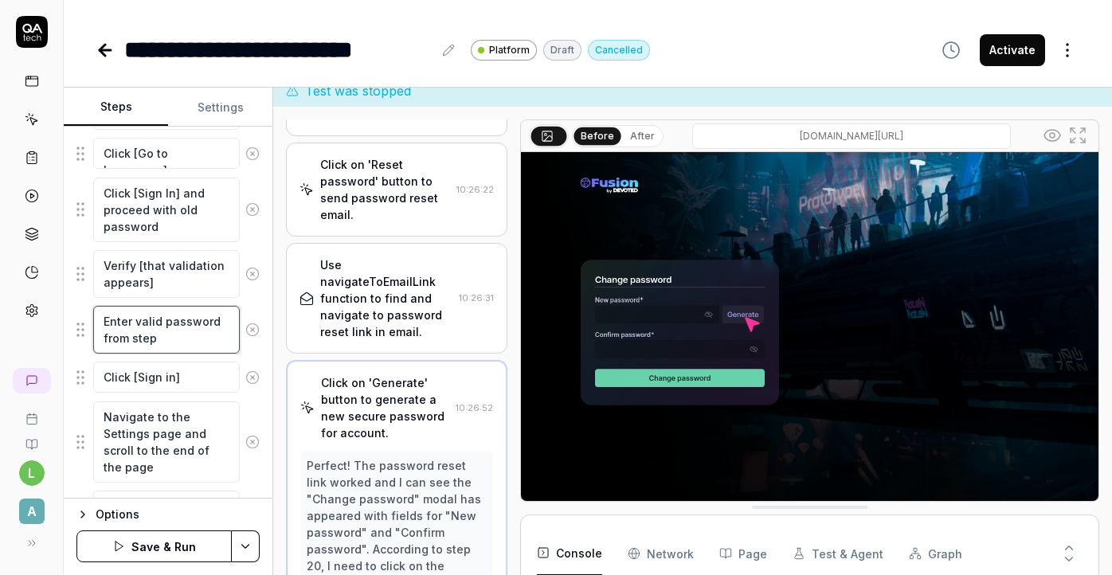
type textarea "Enter valid password from step 2"
type textarea "*"
type textarea "Enter valid password from step 20"
click at [242, 546] on html "**********" at bounding box center [556, 287] width 1112 height 575
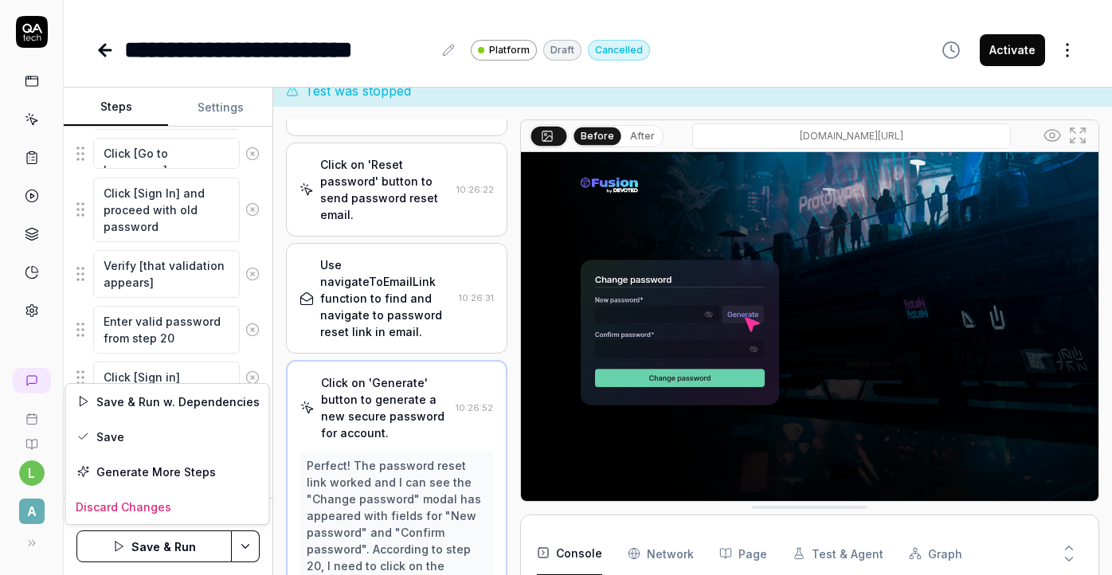
click at [241, 546] on html "**********" at bounding box center [556, 287] width 1112 height 575
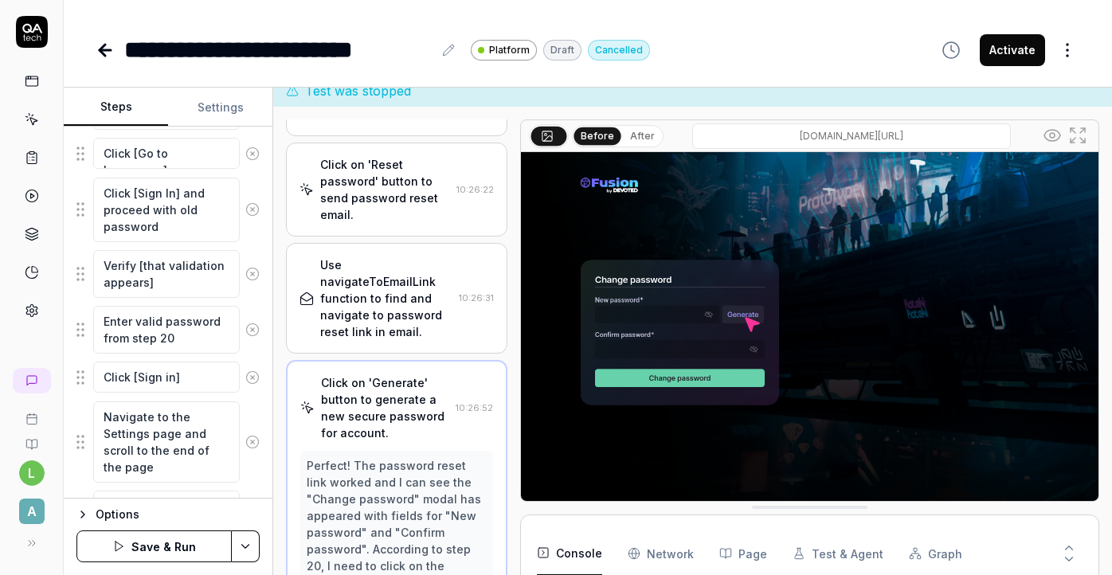
scroll to position [2185, 0]
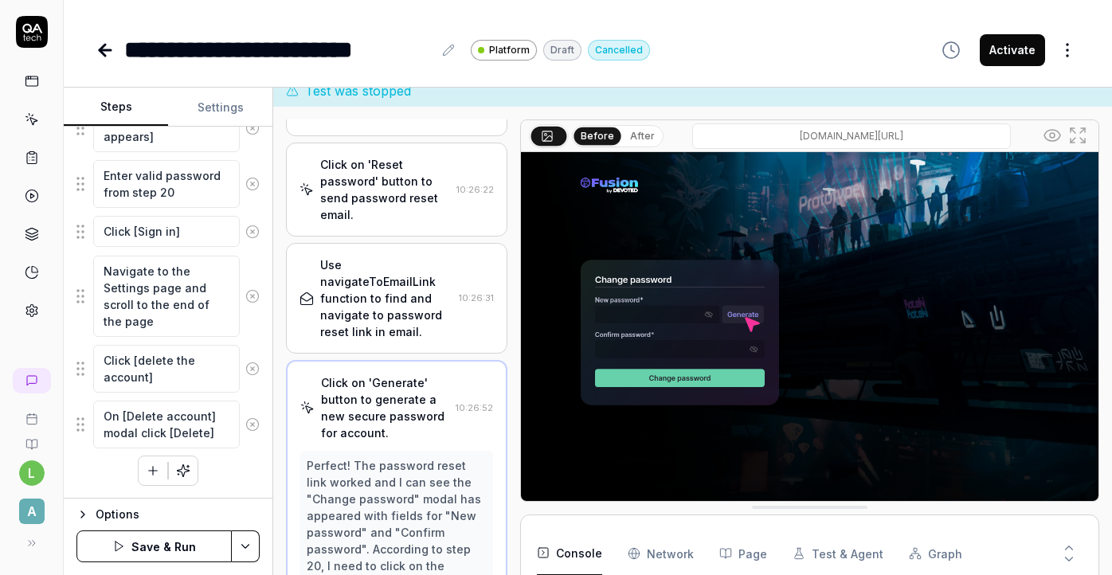
click at [151, 472] on icon "button" at bounding box center [153, 471] width 14 height 14
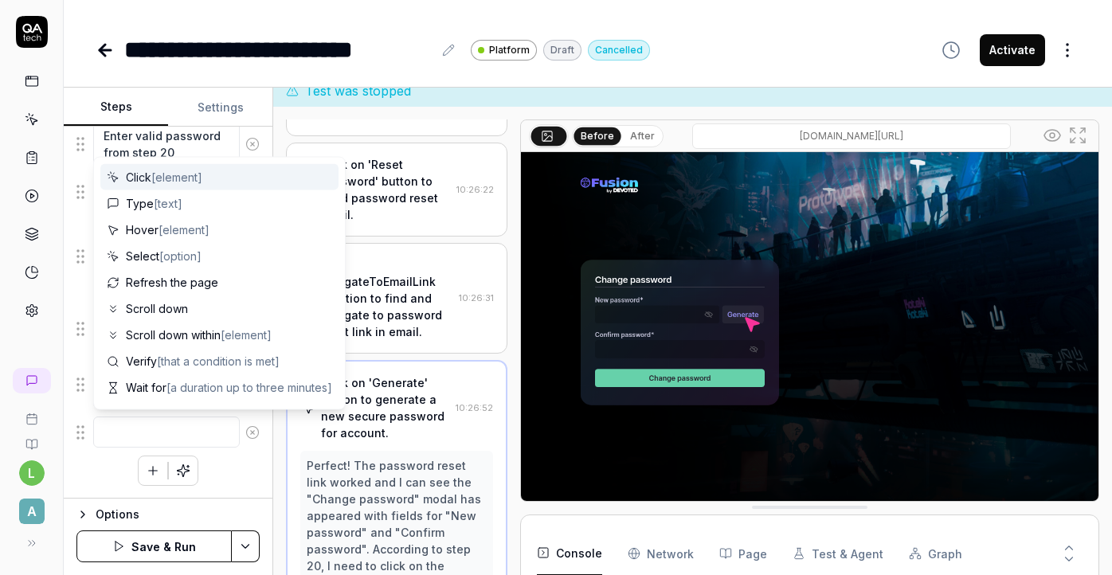
click at [155, 182] on span "[element]" at bounding box center [176, 177] width 51 height 14
type textarea "*"
type textarea "Click"
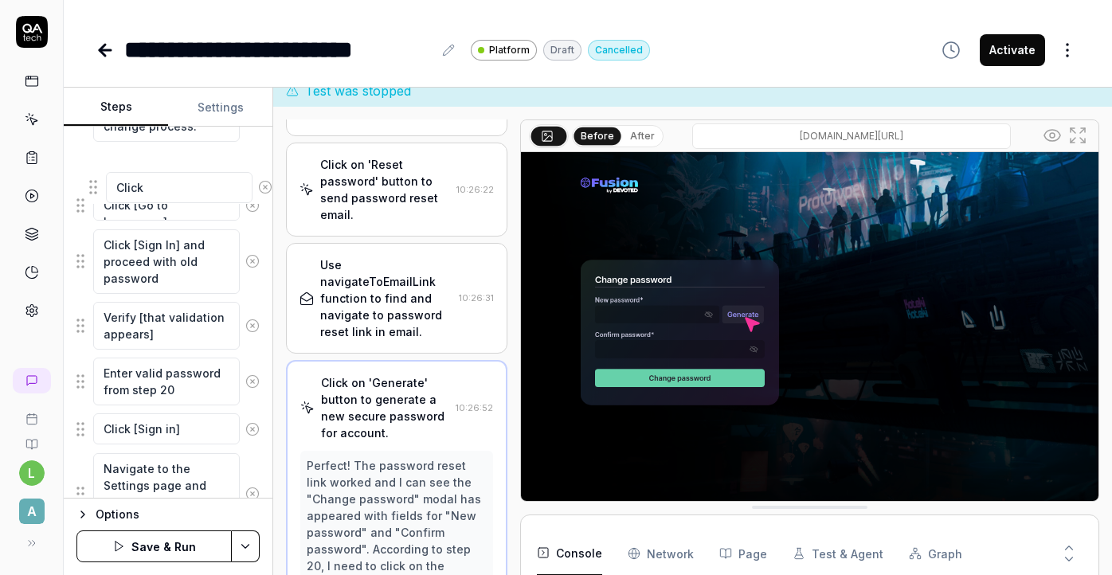
scroll to position [1990, 0]
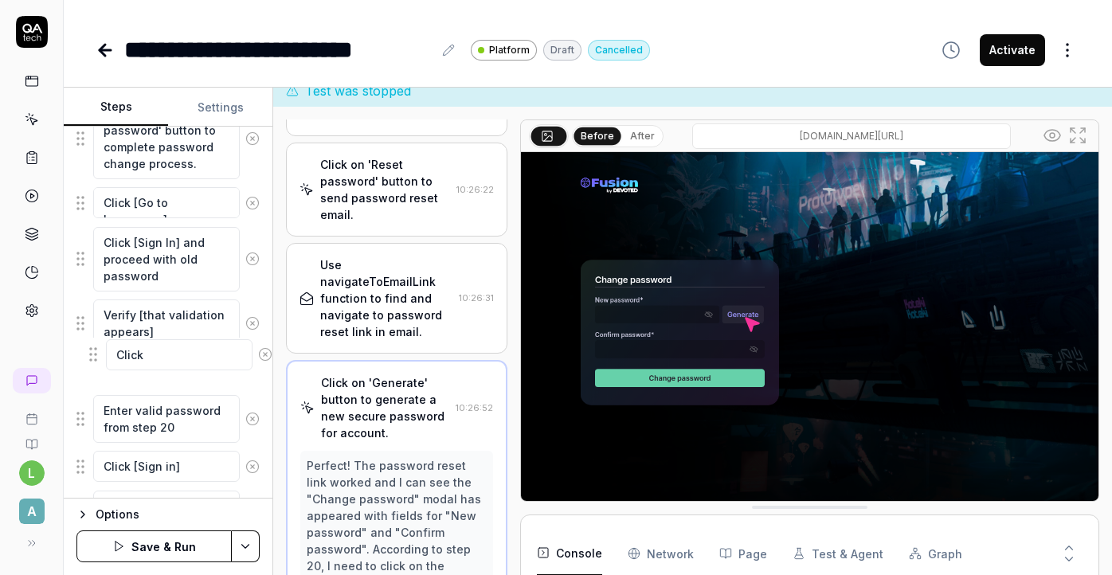
drag, startPoint x: 84, startPoint y: 435, endPoint x: 96, endPoint y: 358, distance: 78.3
click at [96, 358] on textarea "Click" at bounding box center [166, 370] width 147 height 31
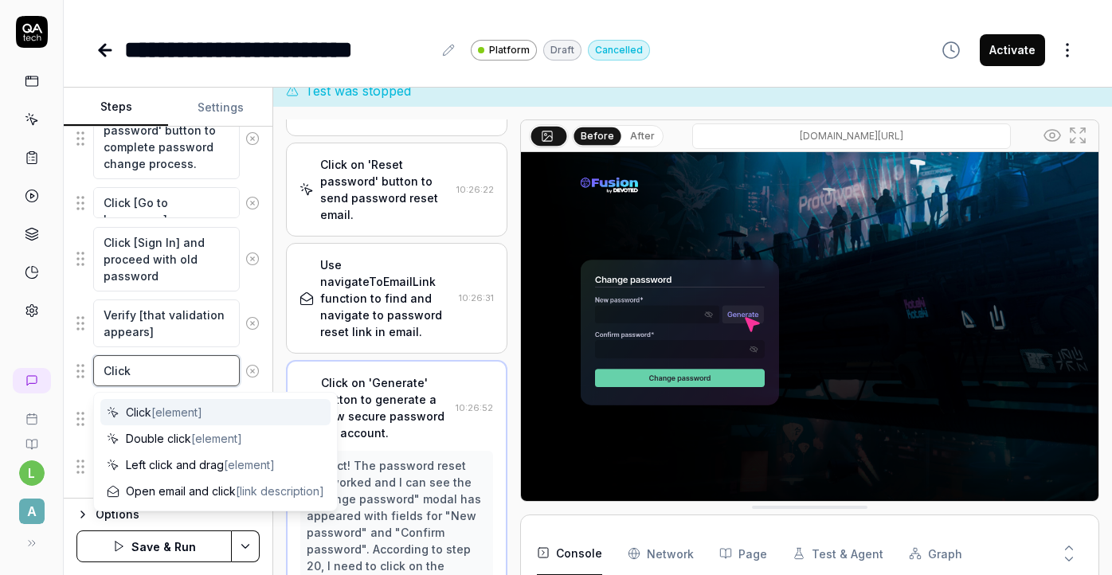
click at [159, 371] on textarea "Click" at bounding box center [166, 370] width 147 height 31
type textarea "*"
type textarea "Click ["
type textarea "*"
type textarea "Click []"
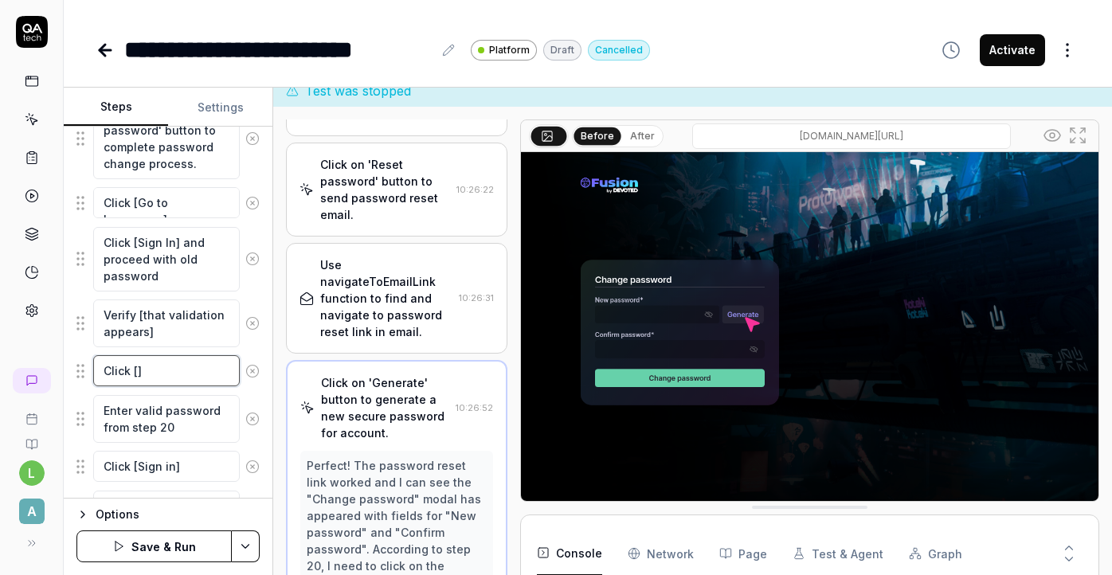
type textarea "*"
type textarea "Click o[]"
type textarea "*"
type textarea "Click on[]"
type textarea "*"
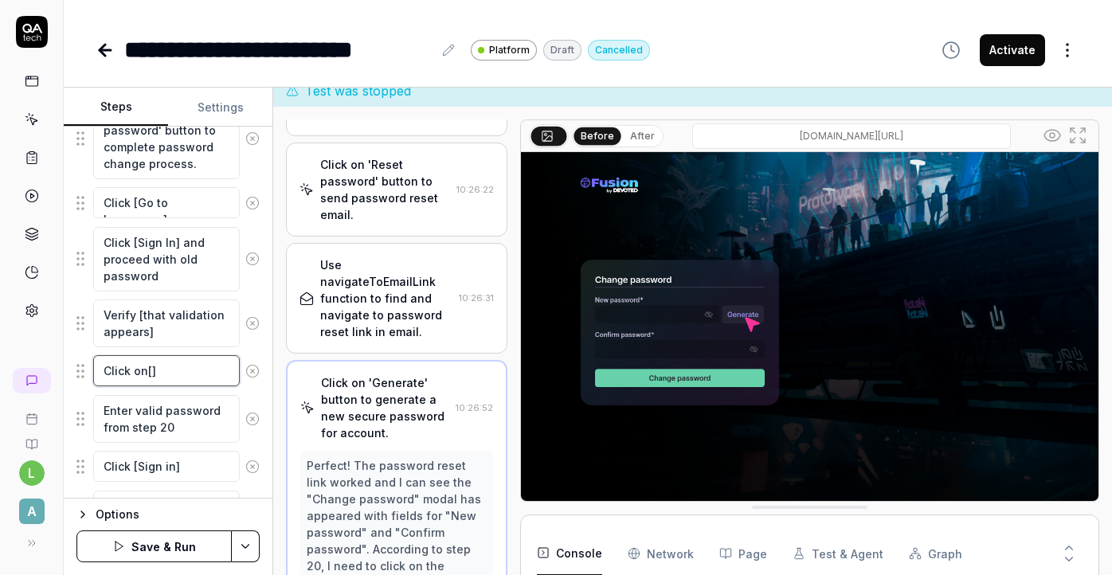
type textarea "Click on []"
type textarea "*"
type textarea "Click on t[]"
type textarea "*"
type textarea "Click on th[]"
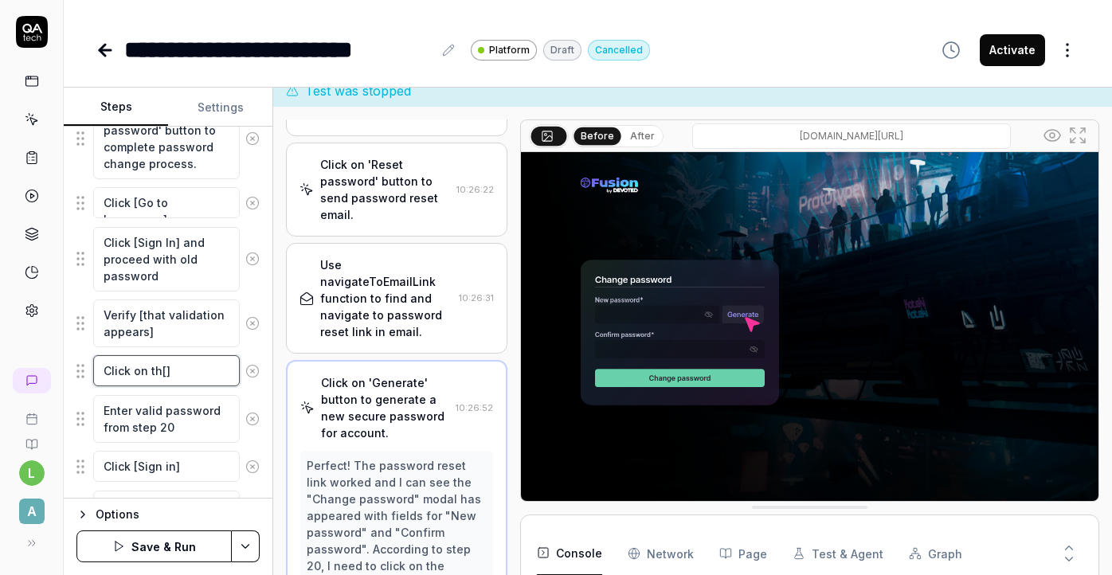
type textarea "*"
type textarea "Click on the[]"
type textarea "*"
type textarea "Click on the []"
type textarea "*"
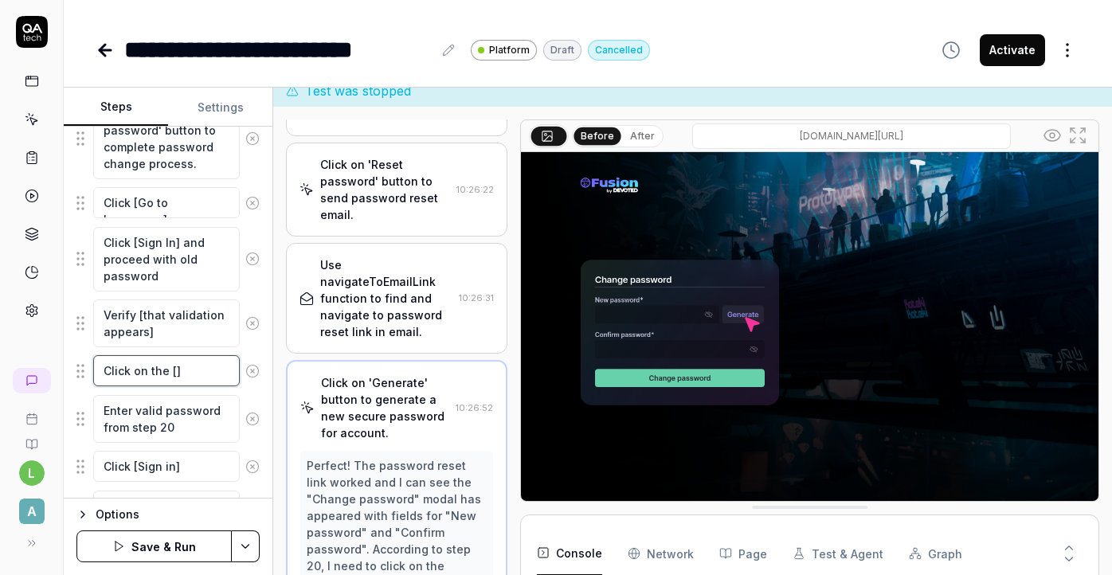
type textarea "Click on the [P]"
type textarea "*"
type textarea "Click on the [Pa]"
type textarea "*"
type textarea "Click on the [Pas]"
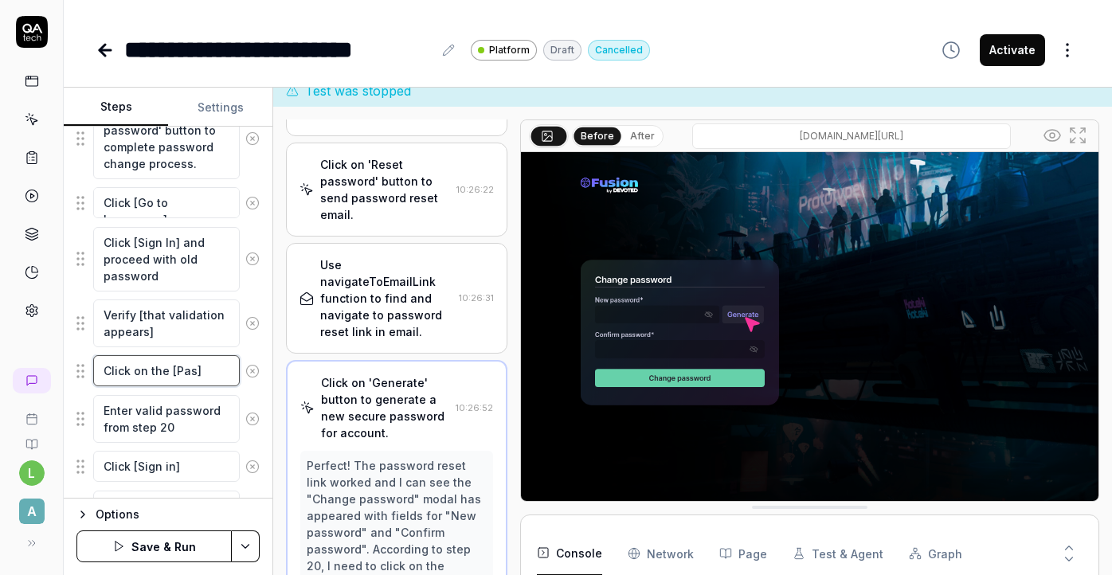
type textarea "*"
type textarea "Click on the [Pass]"
type textarea "*"
type textarea "Click on the [Passw]"
type textarea "*"
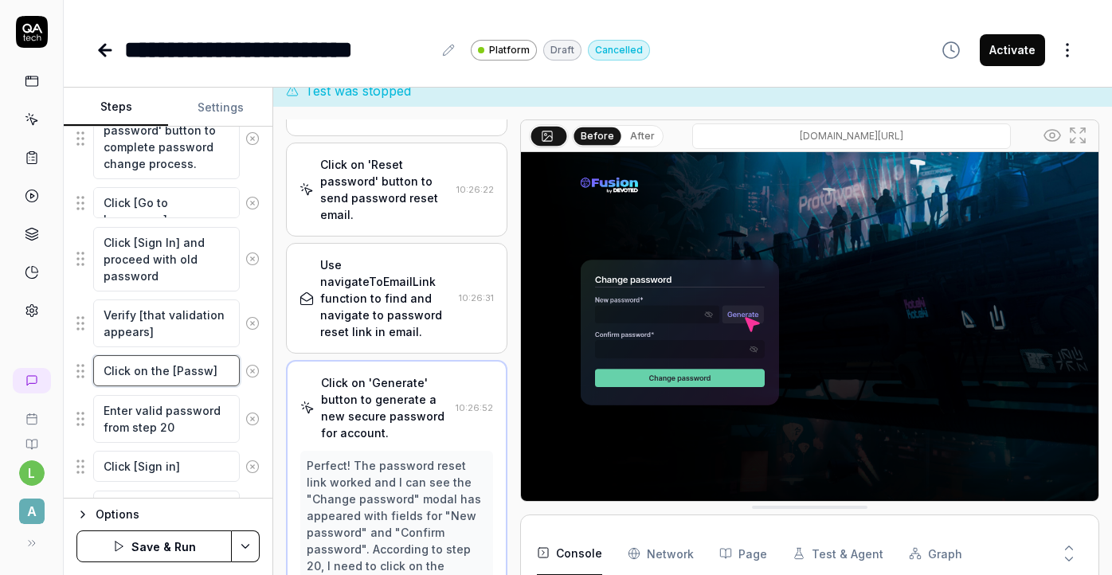
type textarea "Click on the [Passwo]"
type textarea "*"
type textarea "Click on the [Passwor]"
type textarea "*"
type textarea "Click on the [Password]"
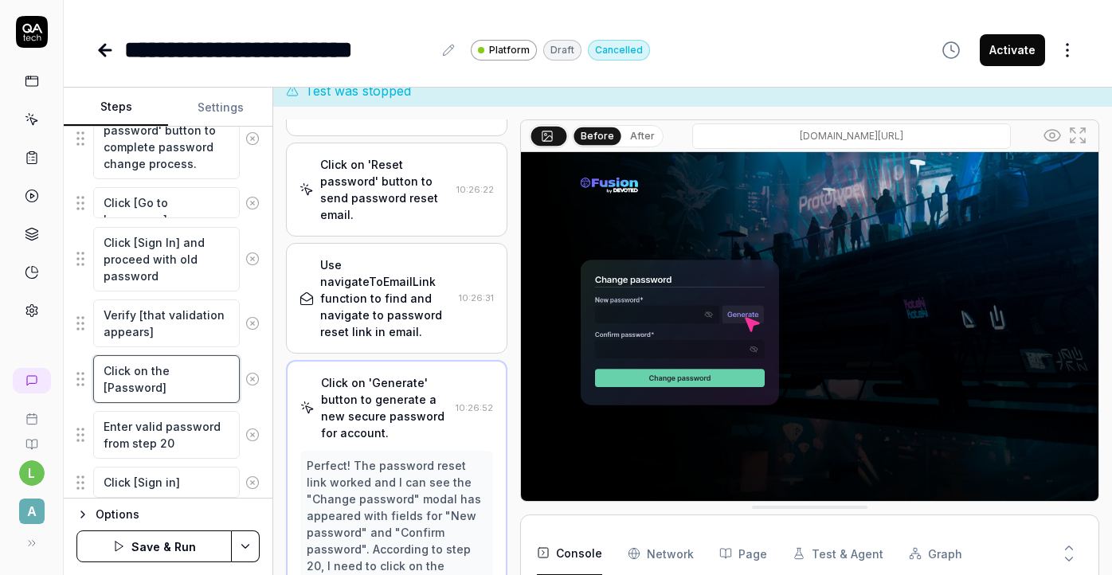
type textarea "*"
type textarea "Click on the [Password]"
type textarea "*"
type textarea "Click on the [Password] i"
type textarea "*"
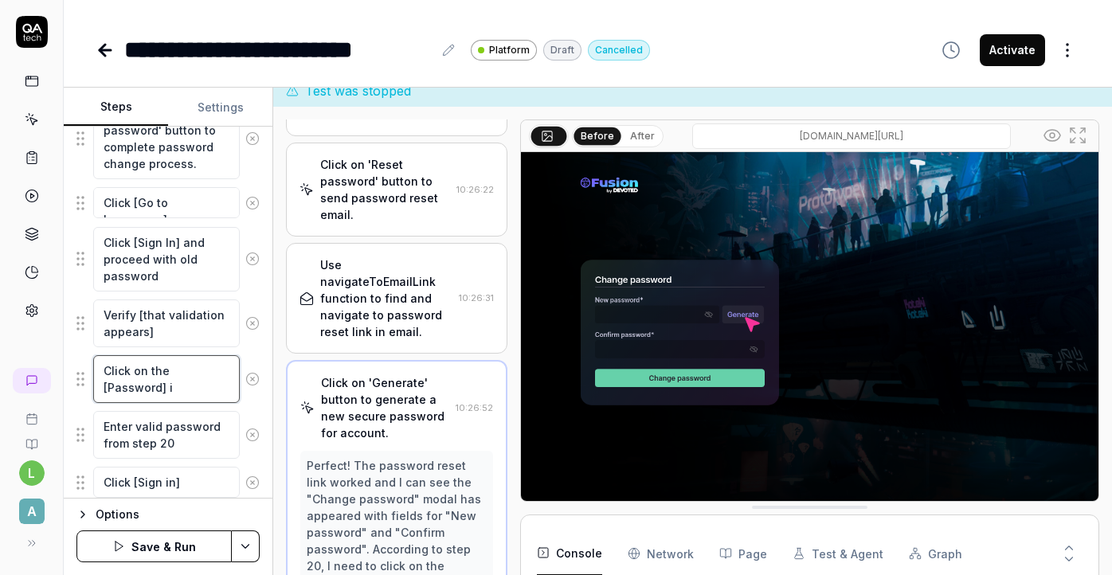
type textarea "Click on the [Password] in"
type textarea "*"
type textarea "Click on the [Password] inp"
type textarea "*"
type textarea "Click on the [Password] inpu"
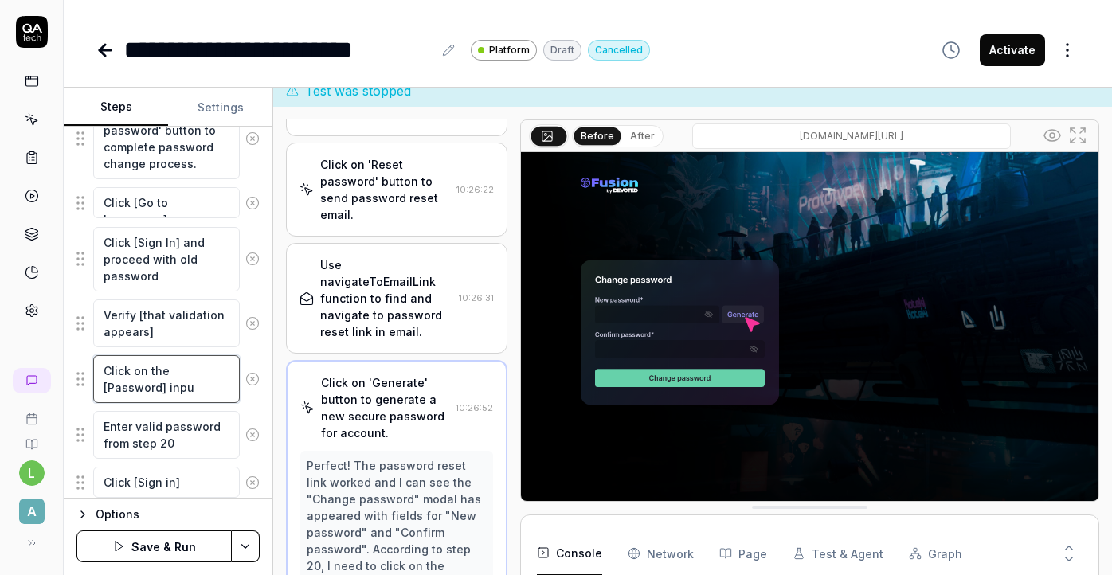
type textarea "*"
type textarea "Click on the [Password] input"
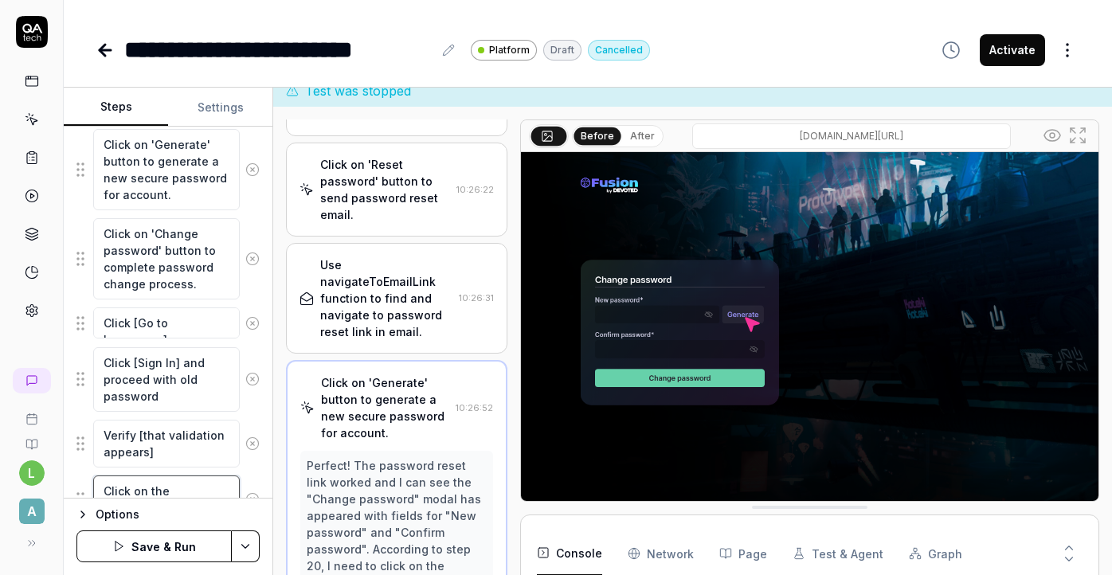
scroll to position [1851, 0]
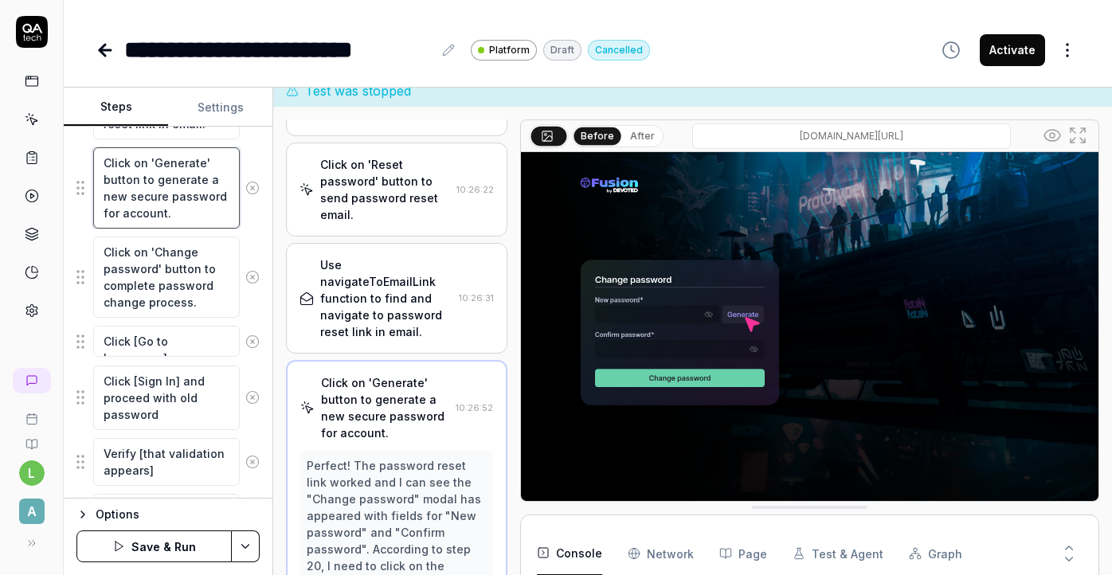
click at [212, 199] on textarea "Click on 'Generate' button to generate a new secure password for account." at bounding box center [166, 187] width 147 height 81
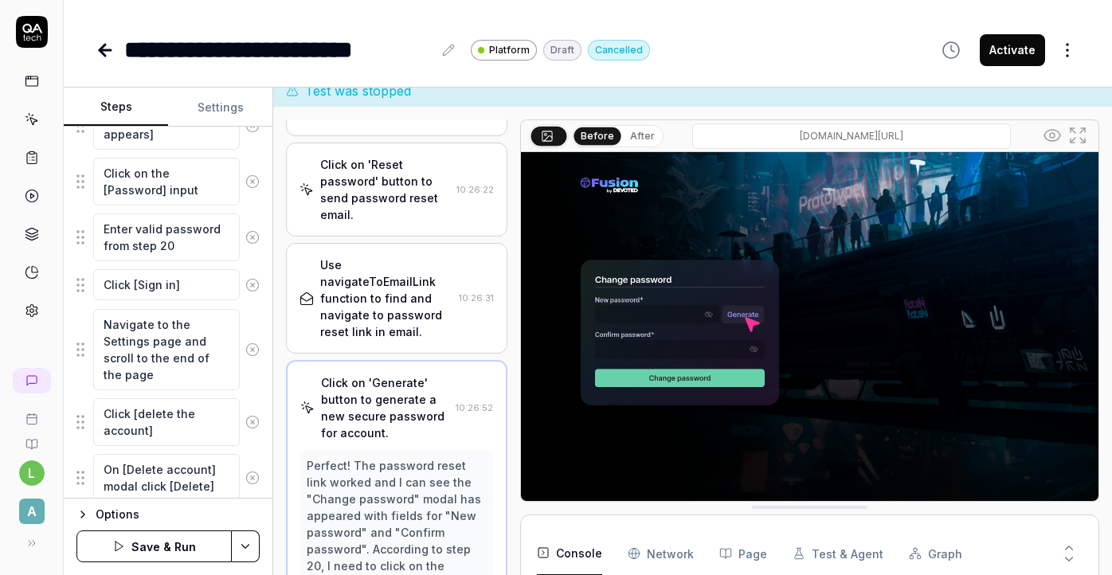
scroll to position [2241, 0]
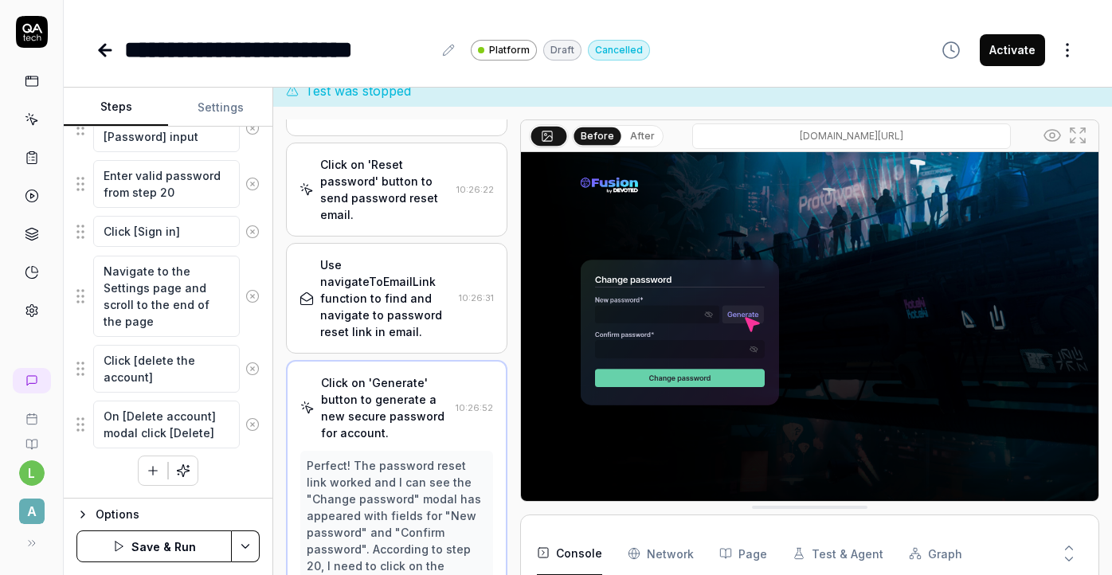
click at [181, 549] on button "Save & Run" at bounding box center [153, 547] width 155 height 32
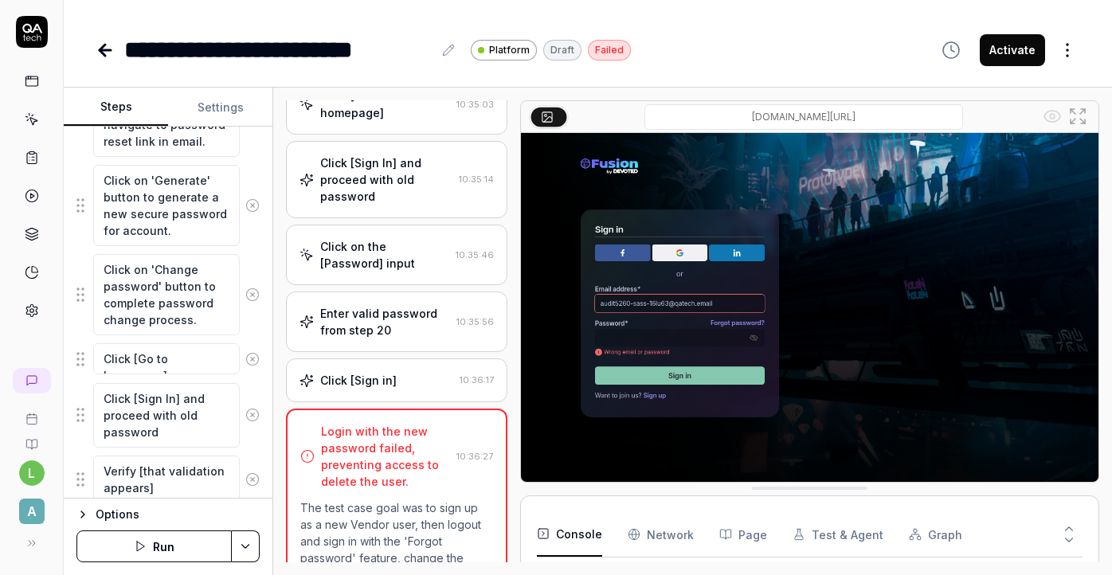
scroll to position [1830, 0]
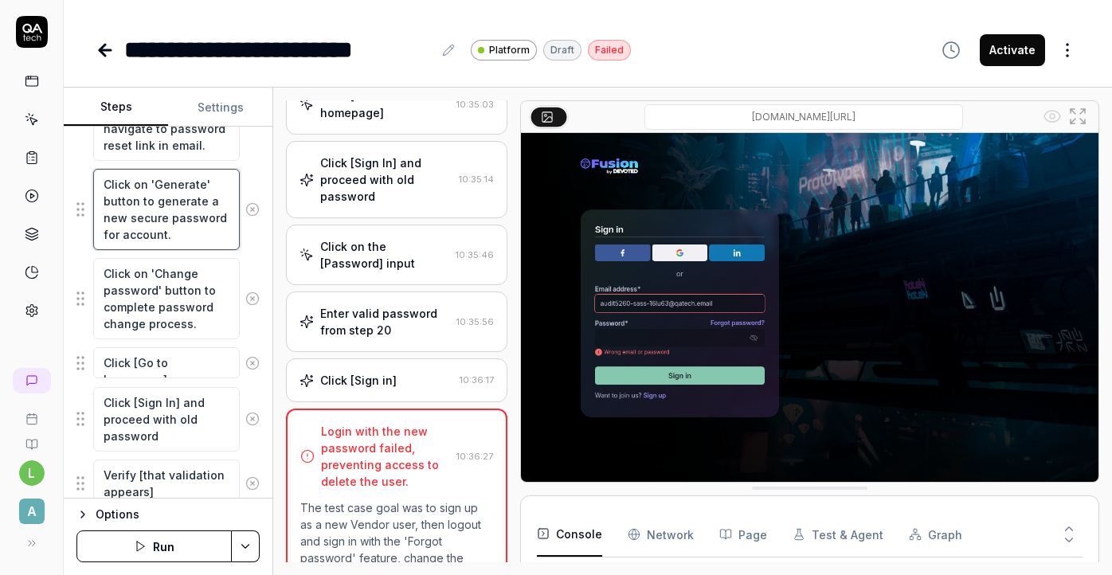
click at [186, 221] on textarea "Click on 'Generate' button to generate a new secure password for account." at bounding box center [166, 209] width 147 height 81
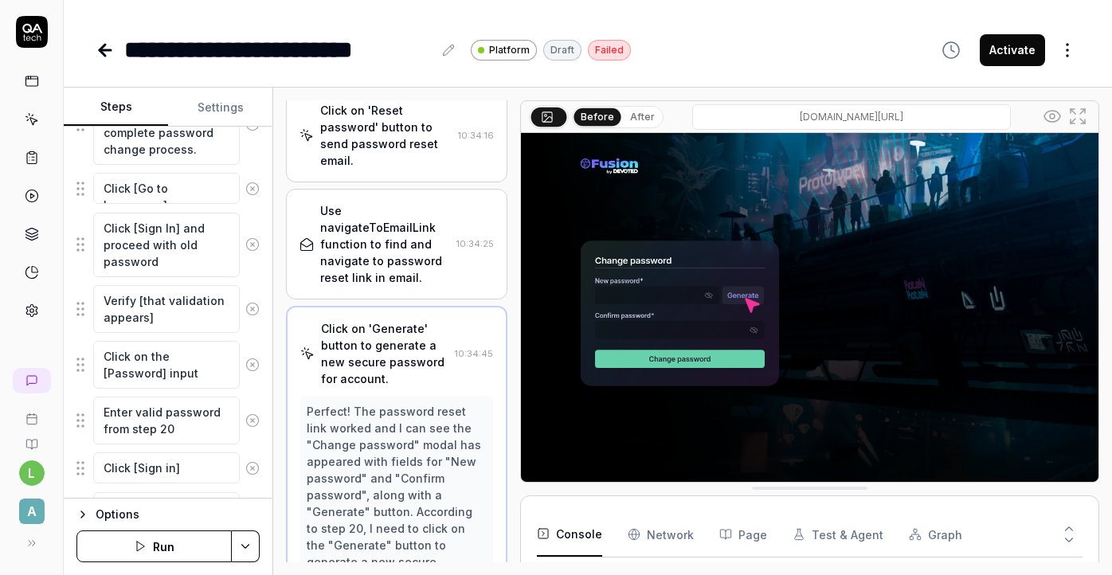
scroll to position [2241, 0]
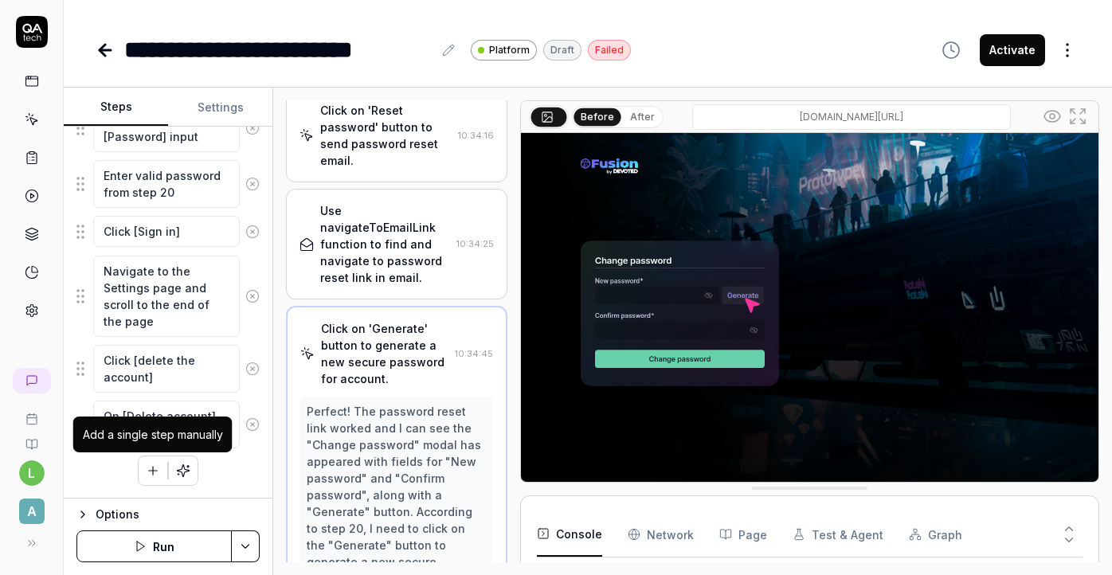
click at [151, 479] on button "button" at bounding box center [153, 470] width 29 height 29
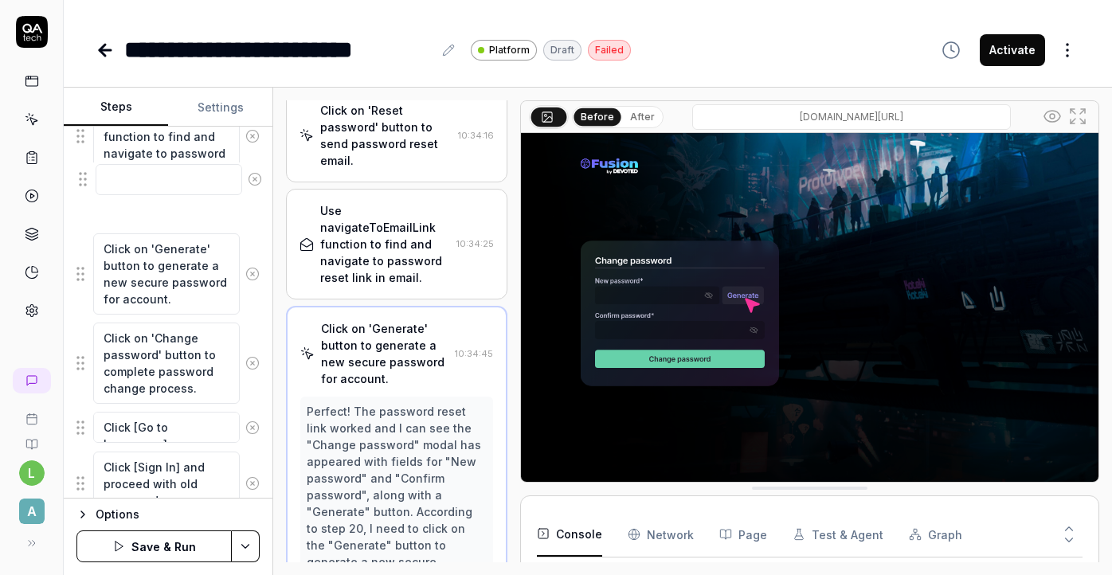
scroll to position [1796, 0]
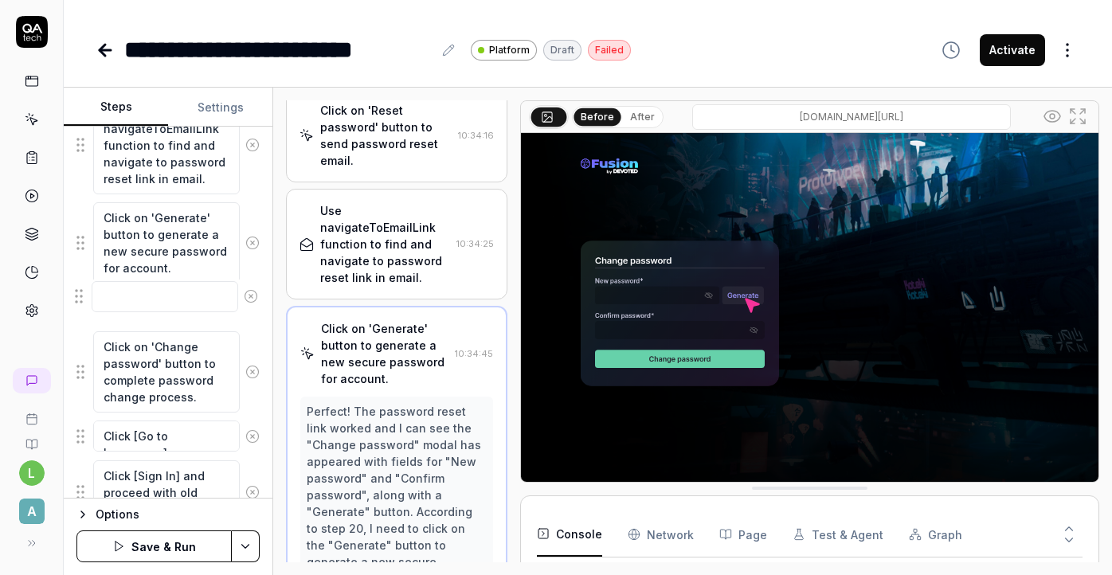
drag, startPoint x: 83, startPoint y: 433, endPoint x: 81, endPoint y: 297, distance: 135.4
click at [164, 310] on textarea at bounding box center [166, 307] width 147 height 31
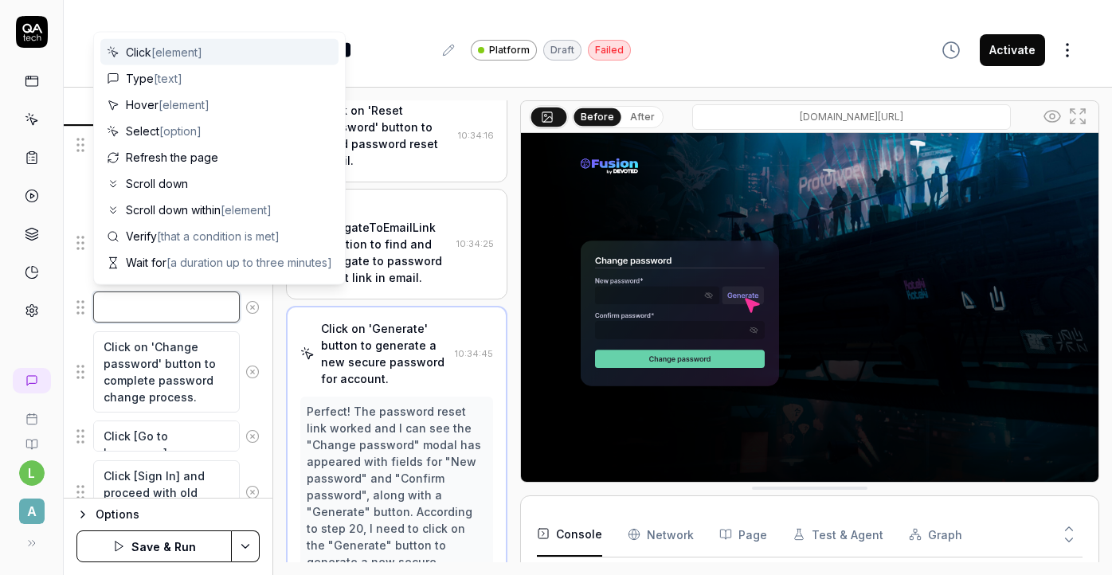
click at [164, 310] on textarea at bounding box center [166, 307] width 147 height 31
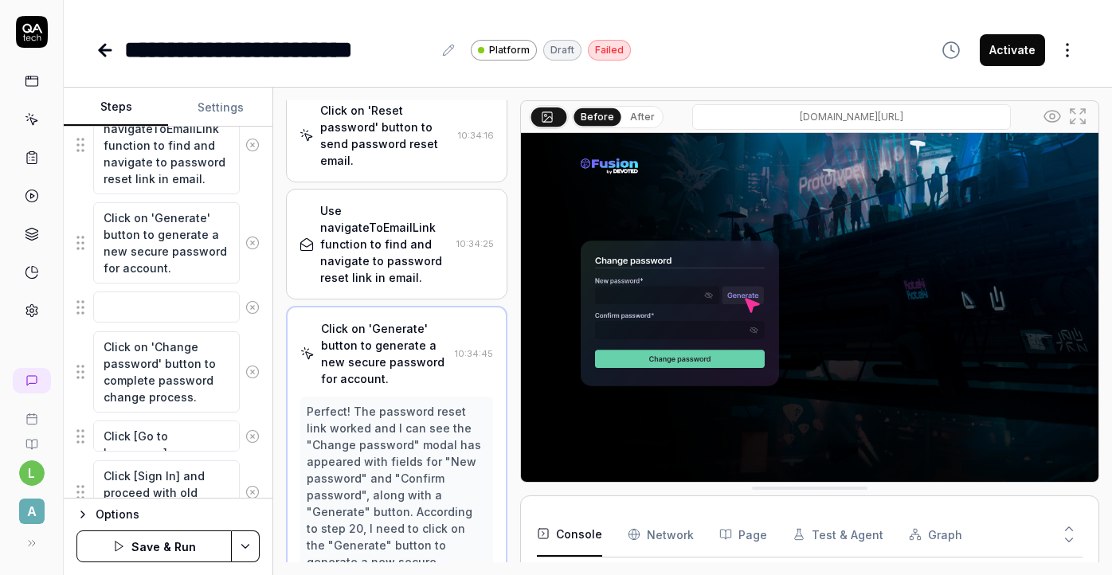
click at [585, 84] on div "**********" at bounding box center [588, 287] width 1048 height 575
click at [185, 300] on textarea at bounding box center [166, 307] width 147 height 31
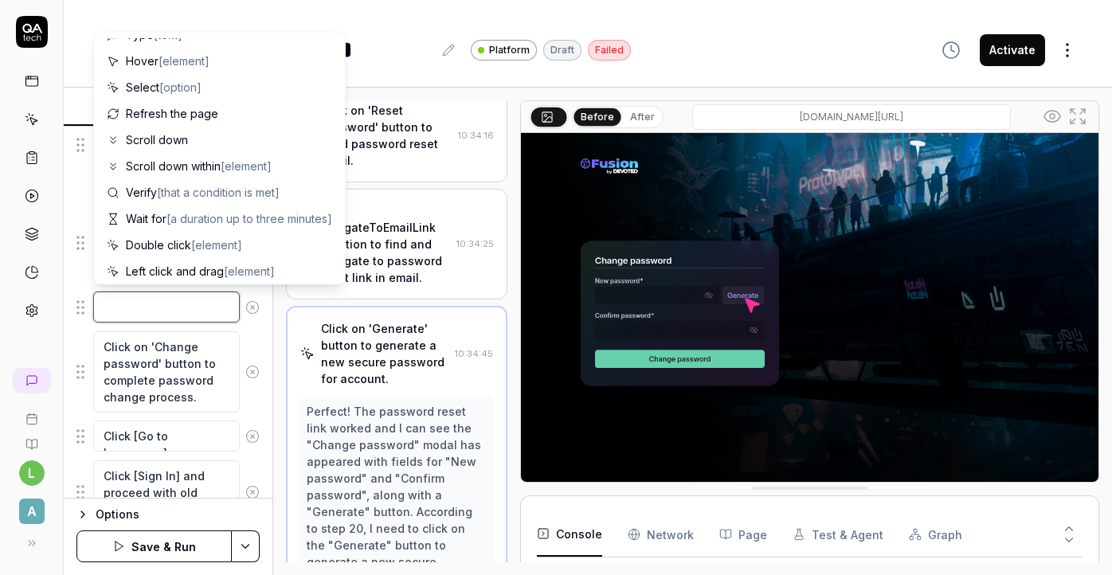
scroll to position [0, 0]
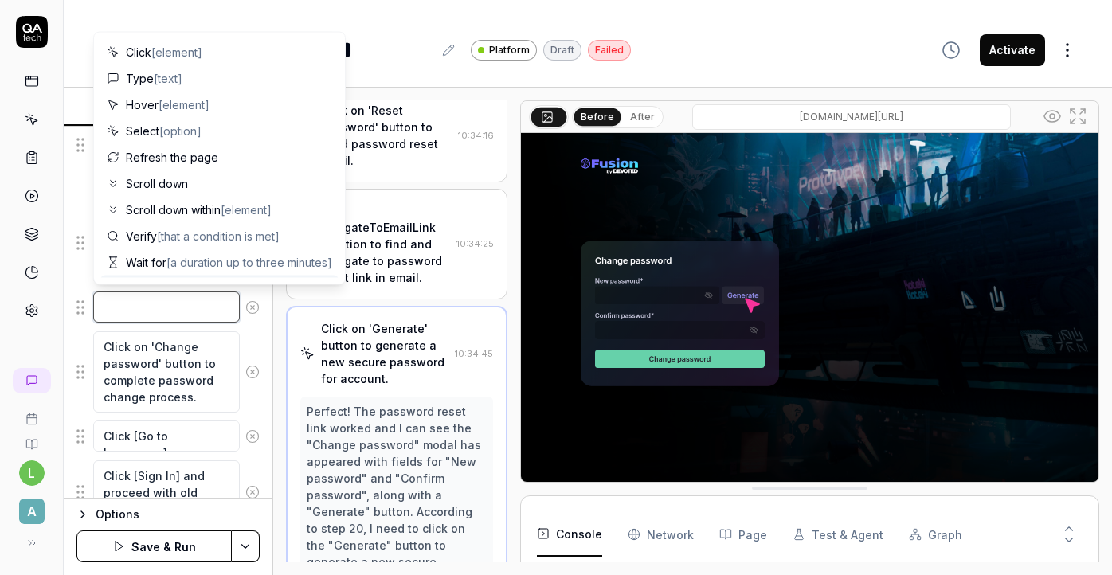
click at [198, 307] on textarea at bounding box center [166, 307] width 147 height 31
type textarea "*"
type textarea "C"
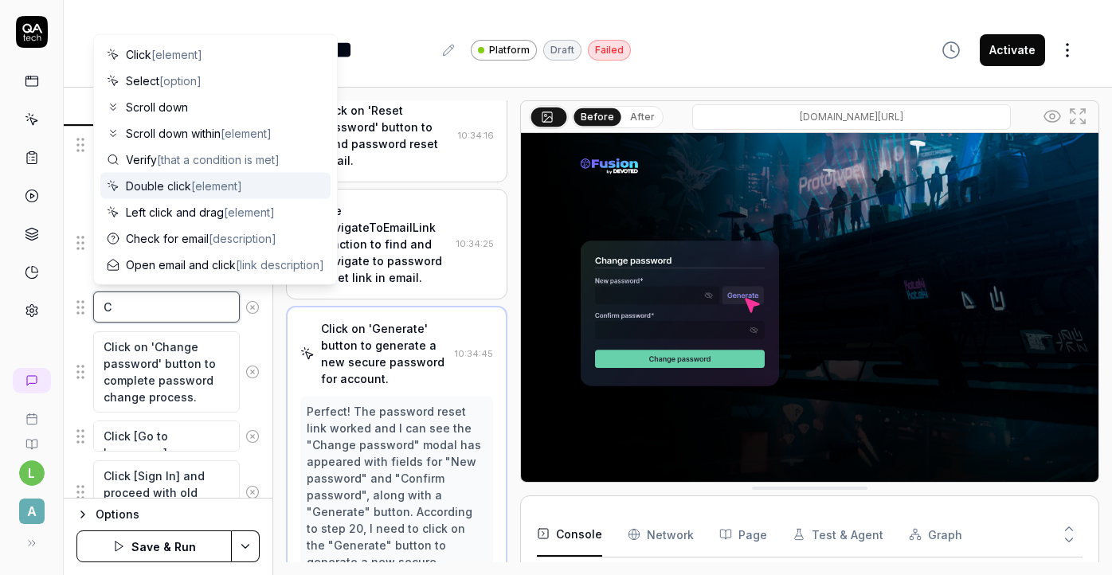
type textarea "*"
type textarea "Cl"
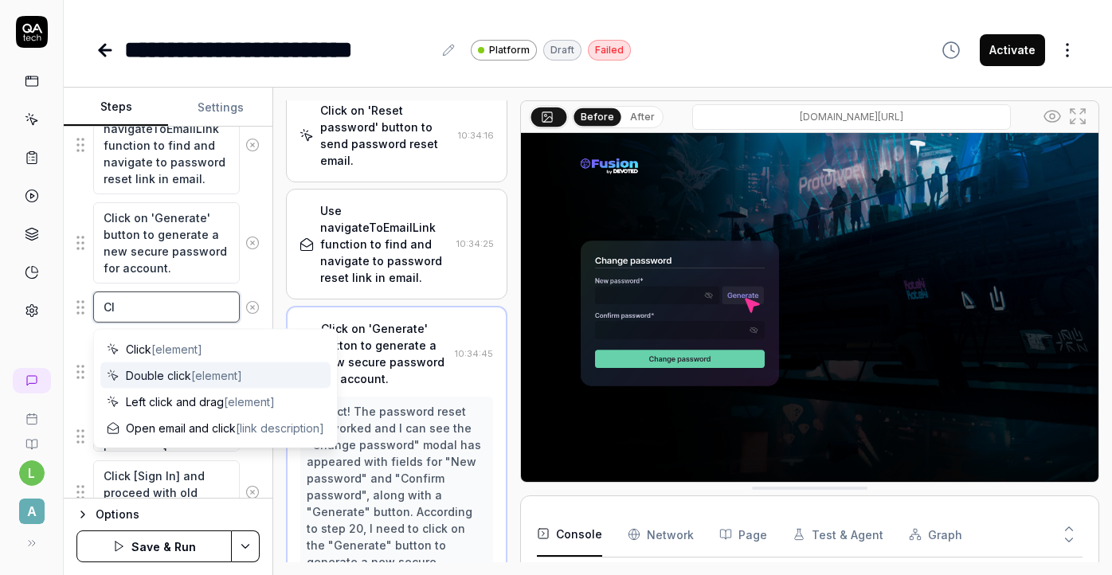
type textarea "*"
type textarea "Cli"
type textarea "*"
type textarea "Clic"
type textarea "*"
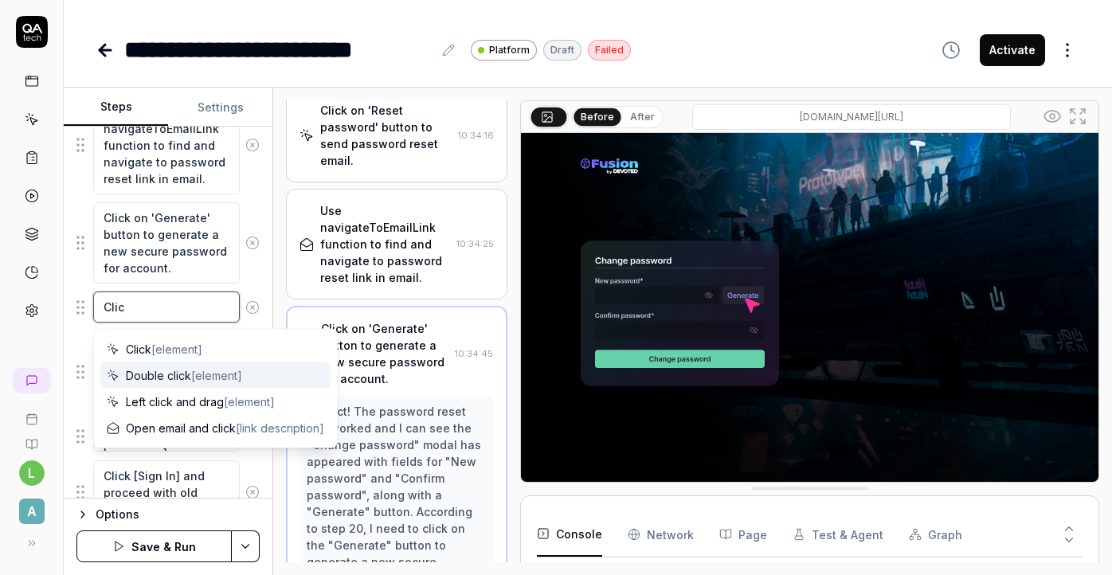
type textarea "Clico"
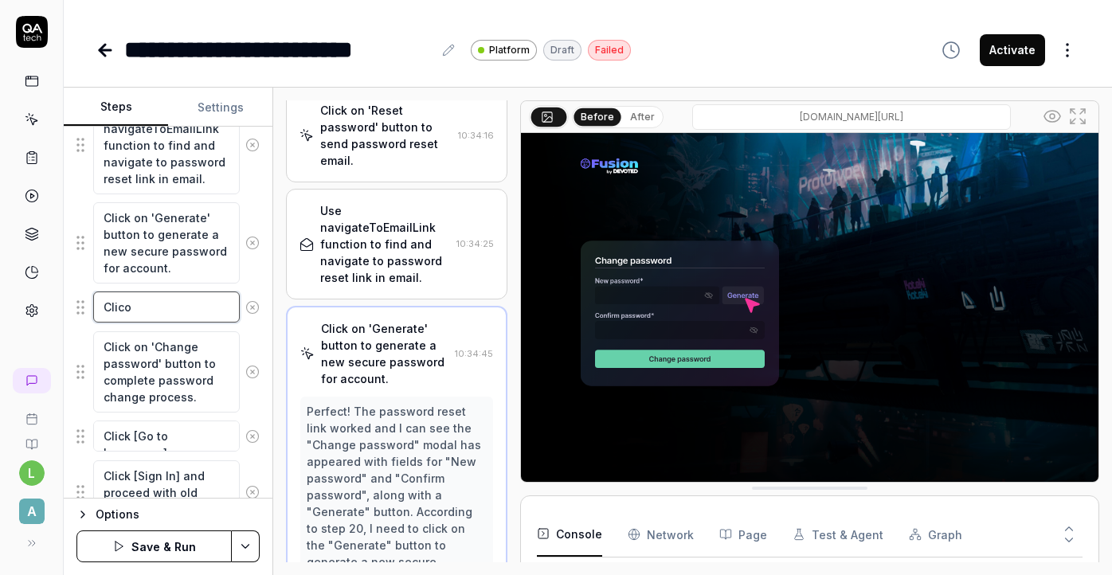
type textarea "*"
type textarea "Clico"
type textarea "*"
type textarea "Clico o"
type textarea "*"
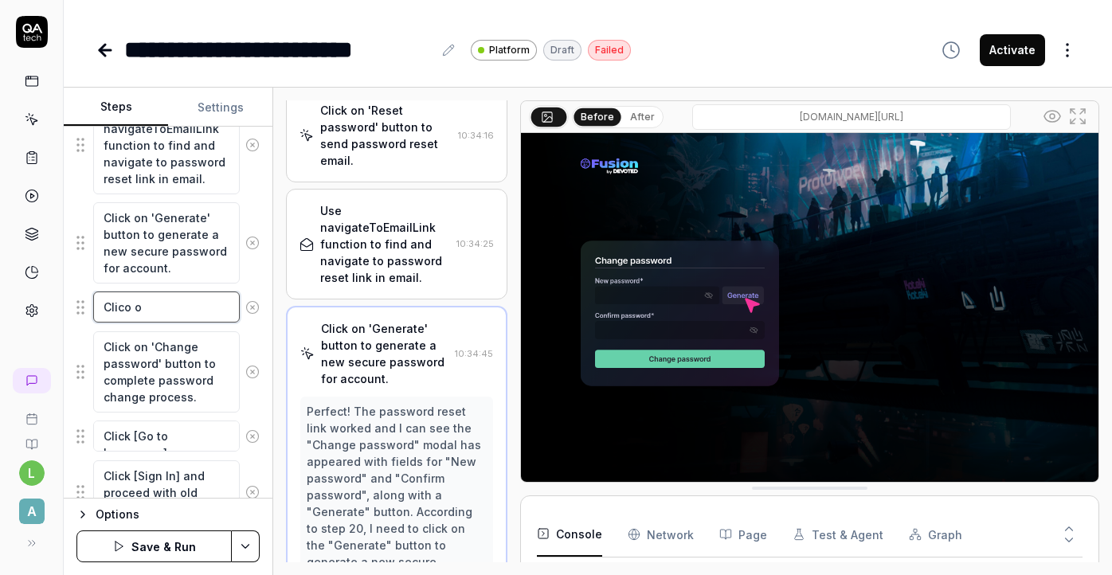
type textarea "Clico on"
type textarea "*"
type textarea "Clico on"
type textarea "*"
type textarea "Clico on"
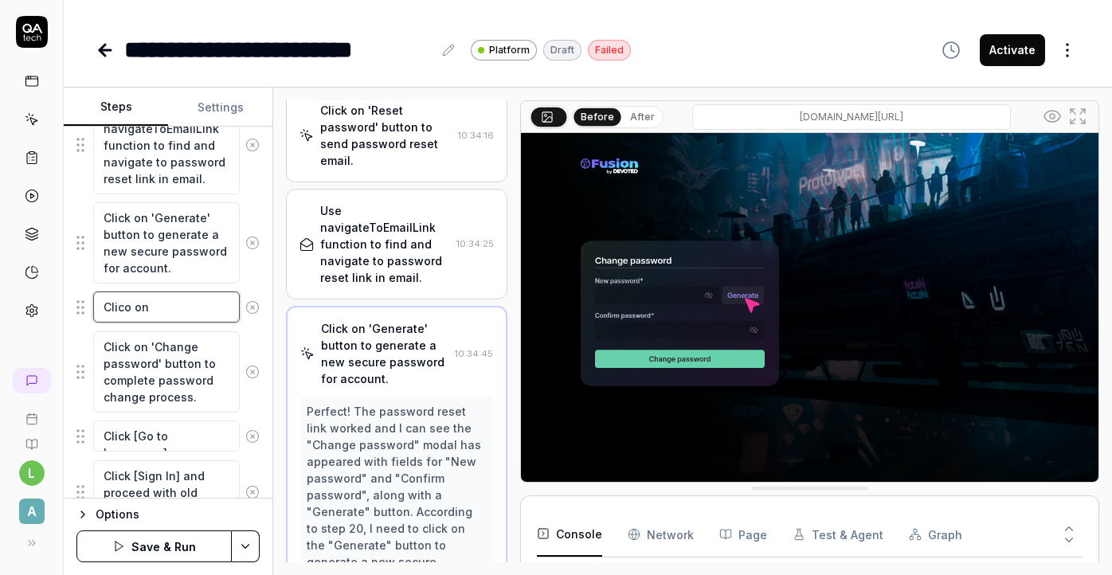
type textarea "*"
type textarea "Clico o"
type textarea "*"
type textarea "Clico"
type textarea "*"
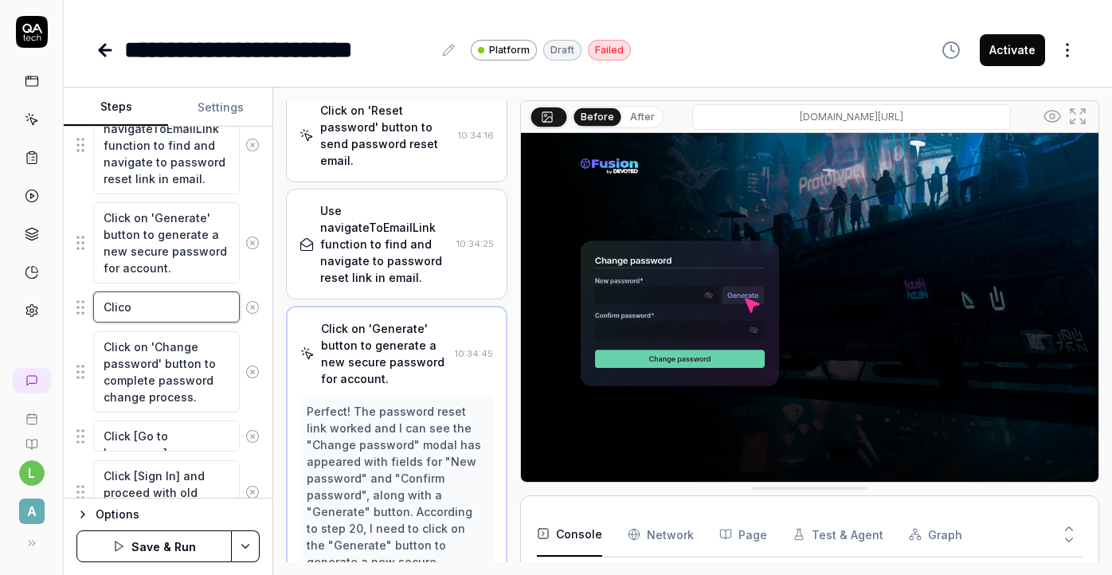
type textarea "Clico"
type textarea "*"
type textarea "Clic"
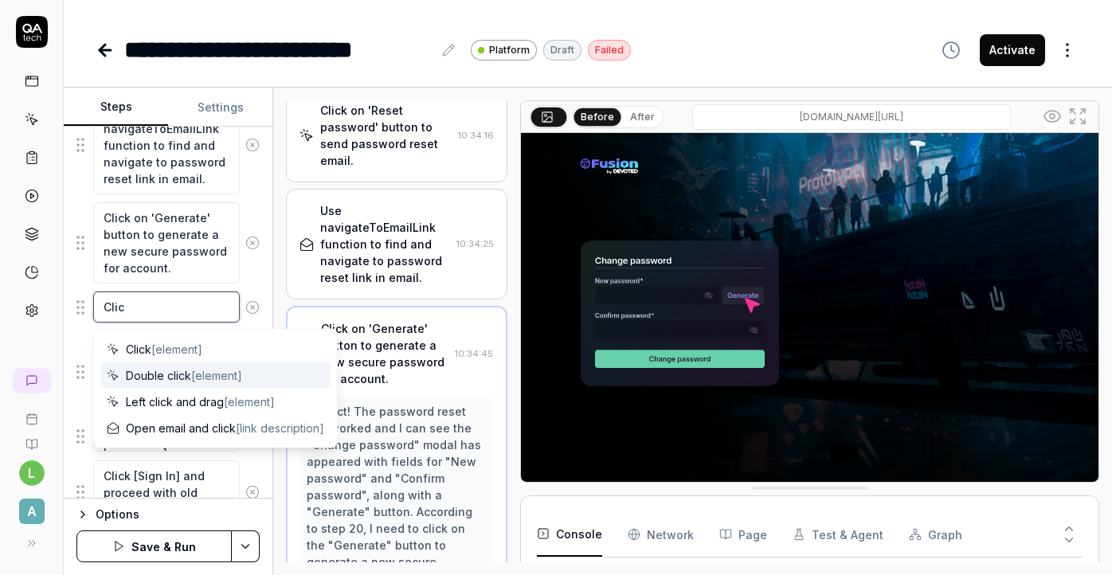
type textarea "*"
type textarea "Click"
type textarea "*"
type textarea "Click"
type textarea "*"
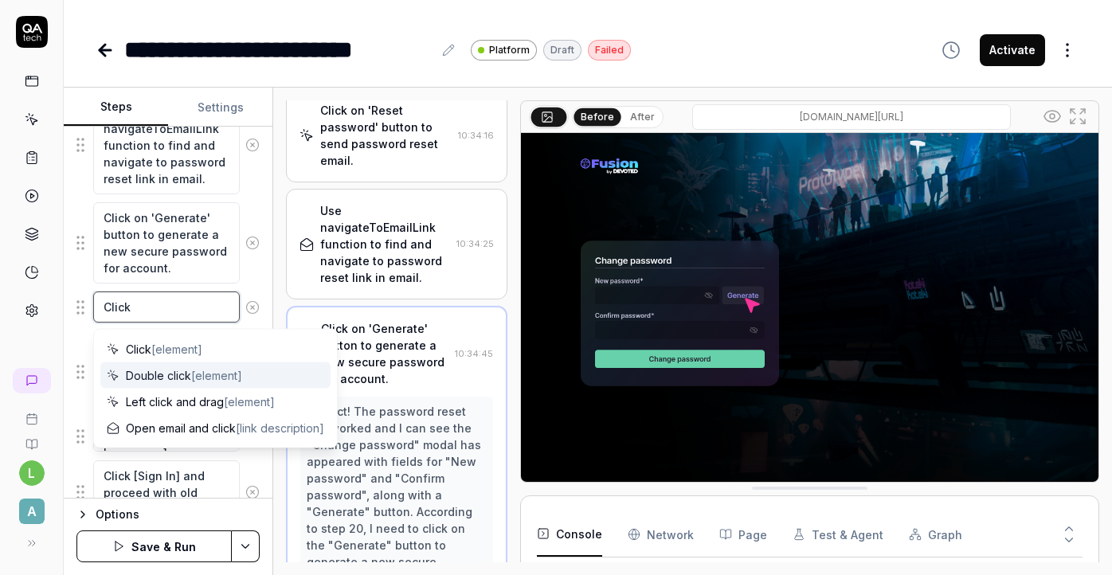
type textarea "Click o"
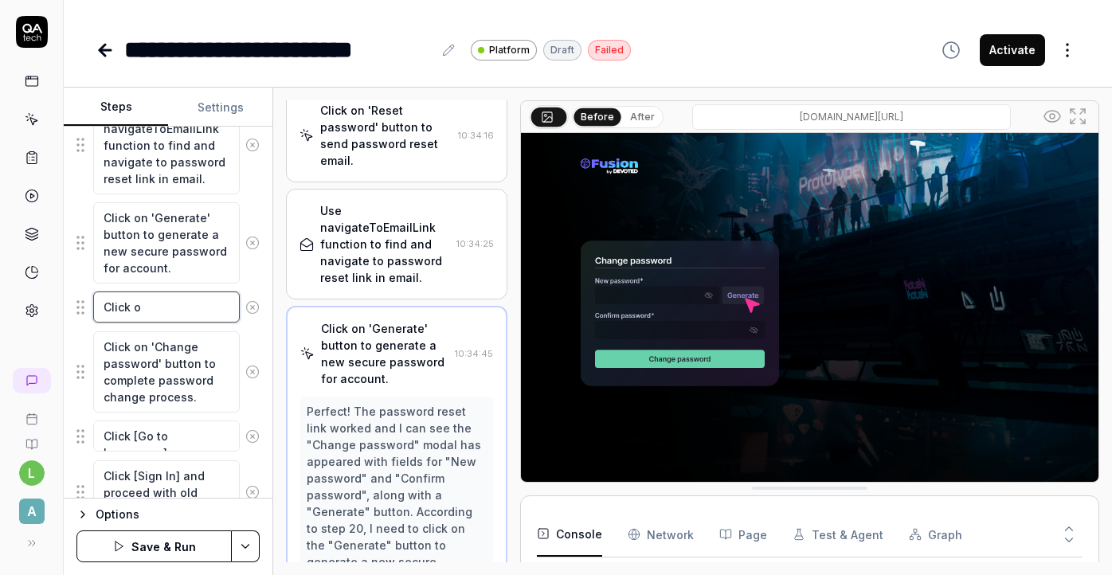
type textarea "*"
type textarea "Click on"
type textarea "*"
type textarea "Click on"
type textarea "*"
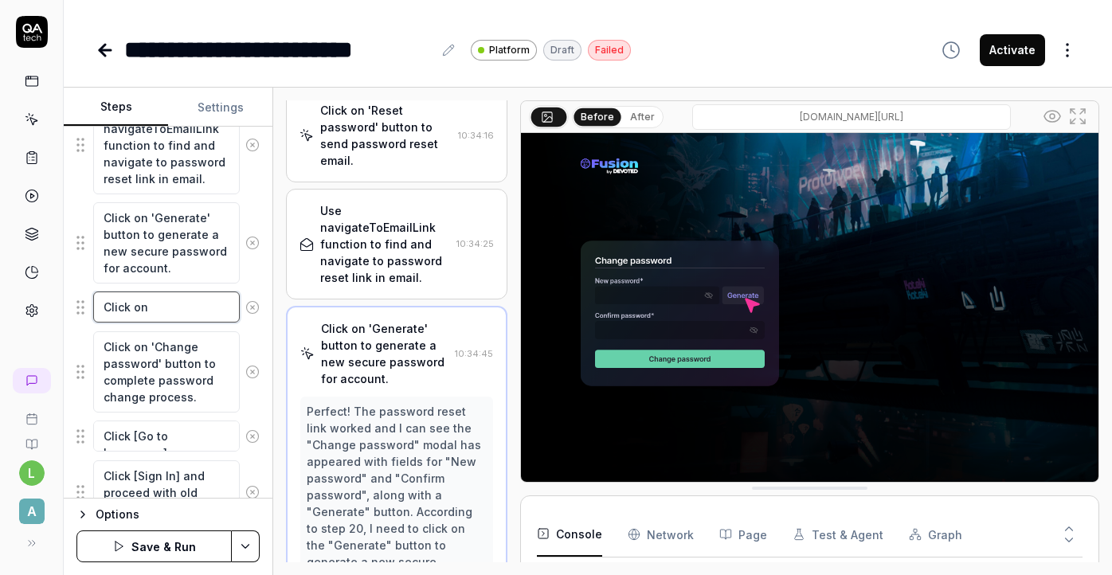
type textarea "Click on ["
type textarea "*"
type textarea "Click on []"
type textarea "*"
type textarea "Click on [N]"
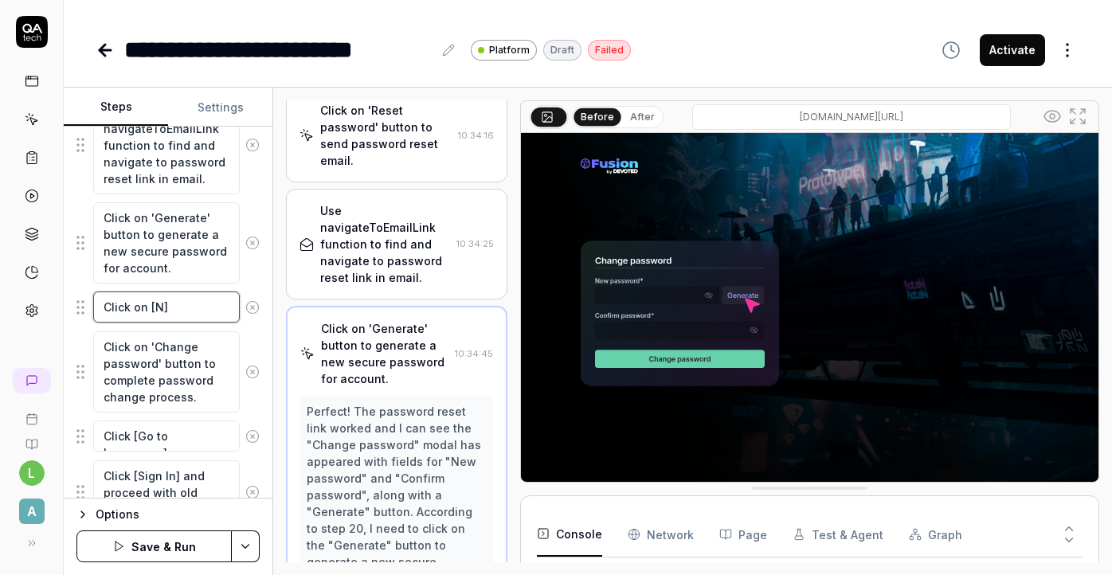
type textarea "*"
type textarea "Click on [Ne]"
type textarea "*"
type textarea "Click on [New]"
type textarea "*"
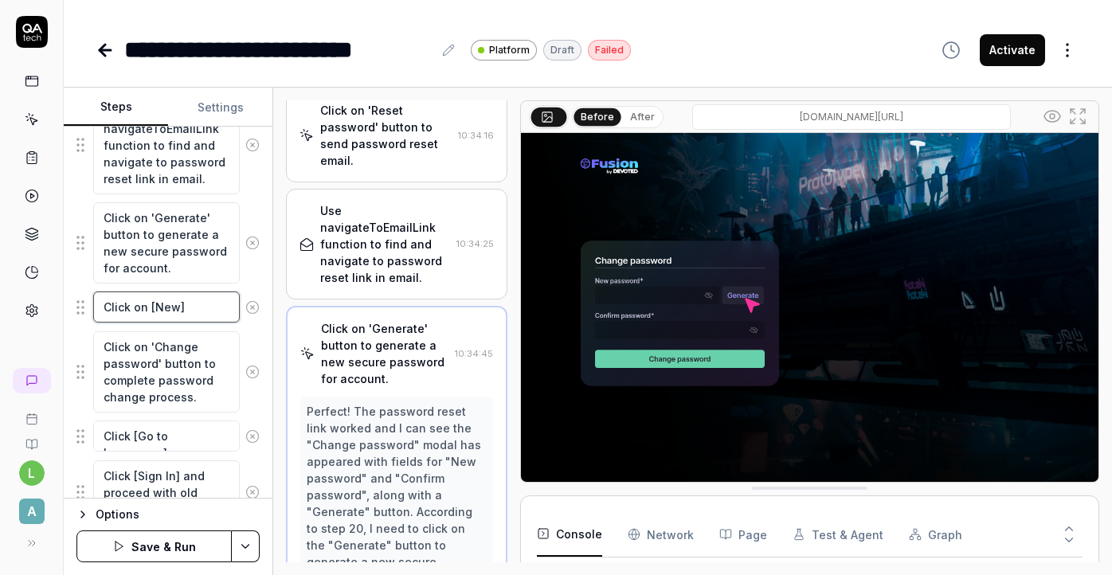
type textarea "Click on [New ]"
type textarea "*"
type textarea "Click on [New p]"
type textarea "*"
type textarea "Click on [New pas]"
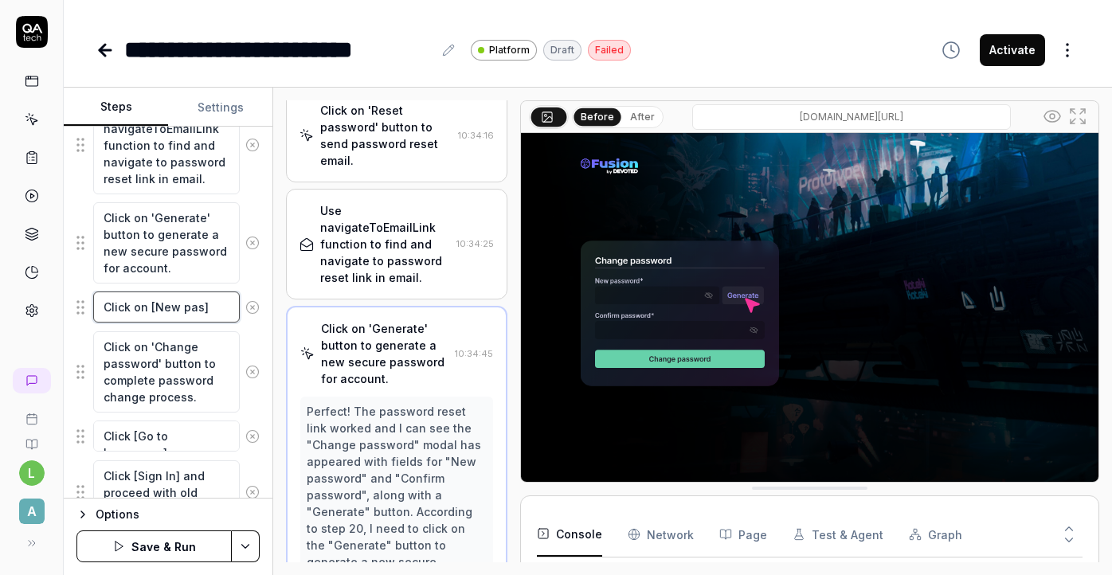
type textarea "*"
type textarea "Click on [New pass]"
type textarea "*"
type textarea "Click on [New passw]"
type textarea "*"
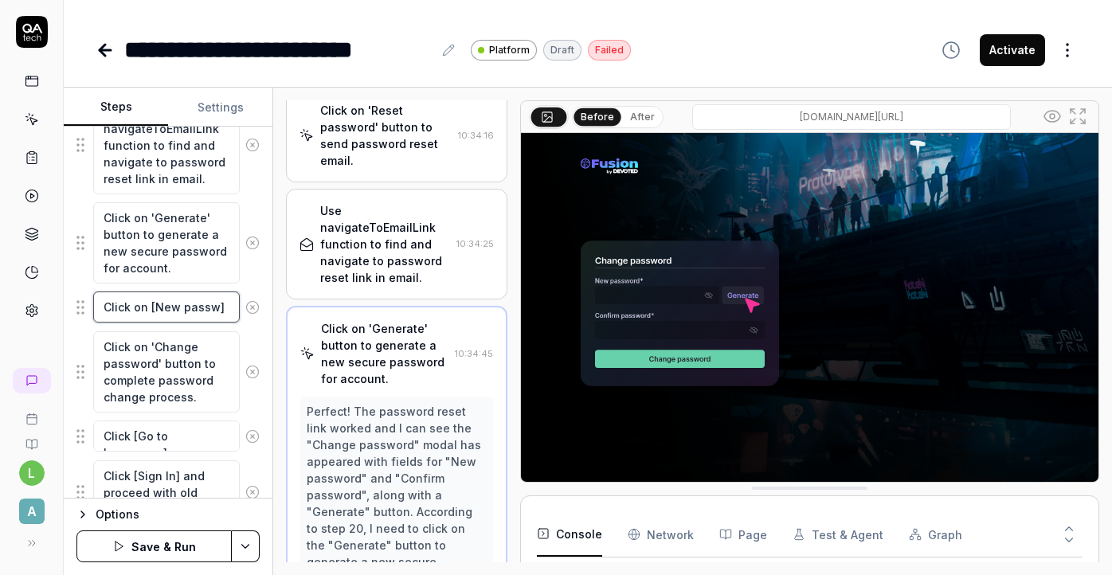
type textarea "Click on [New passwo]"
type textarea "*"
type textarea "Click on [New passwor]"
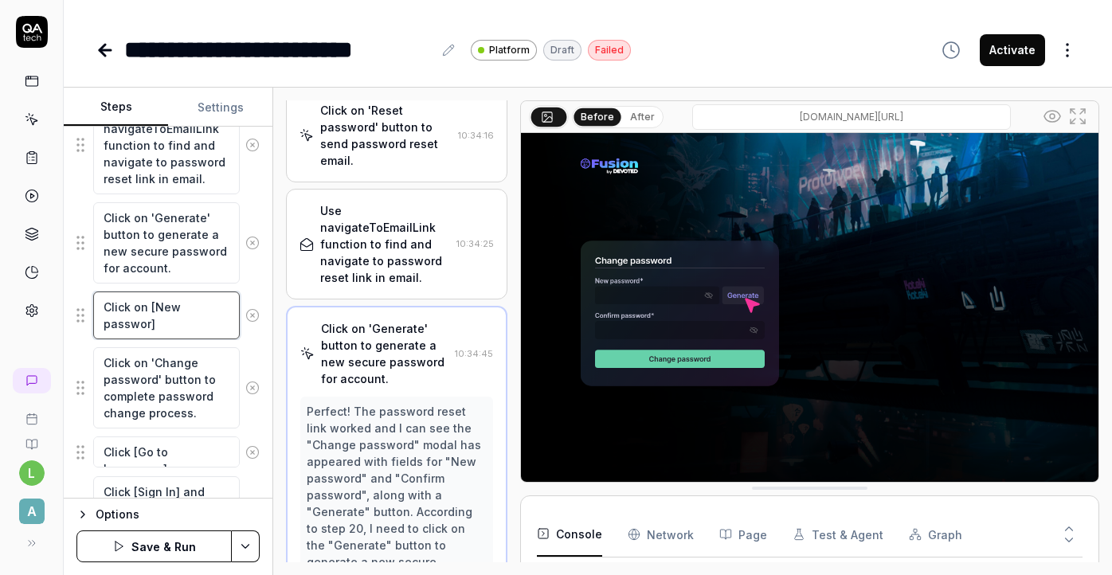
type textarea "*"
type textarea "Click on [New password]"
type textarea "*"
type textarea "Click on [New password ]"
type textarea "*"
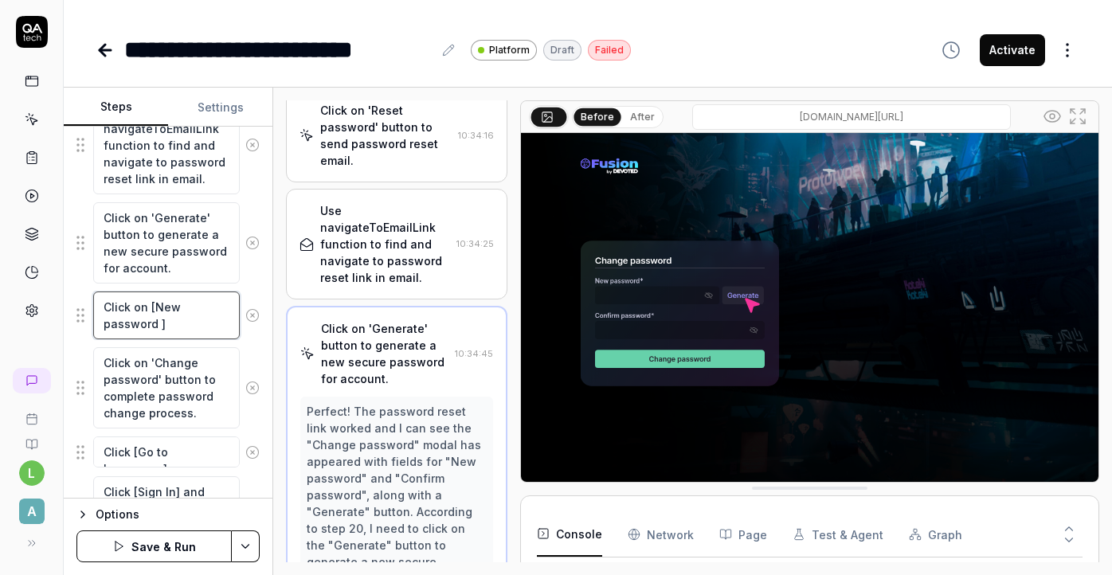
type textarea "Click on [New password]"
type textarea "*"
type textarea "Click on [New password]"
type textarea "*"
type textarea "Click on [New password] i"
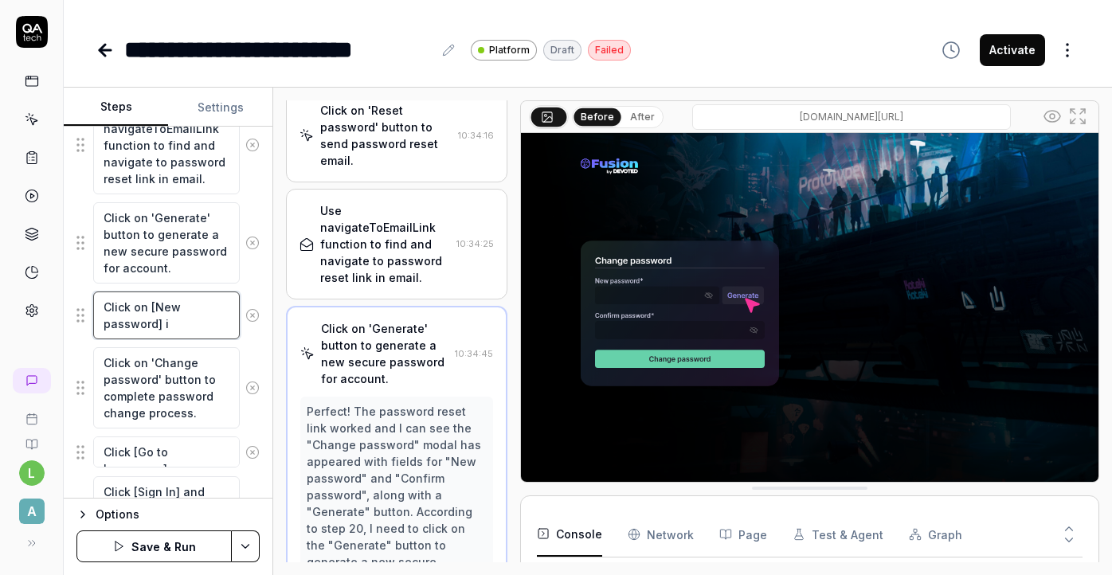
type textarea "*"
type textarea "Click on [New password] in"
type textarea "*"
type textarea "Click on [New password] inp"
type textarea "*"
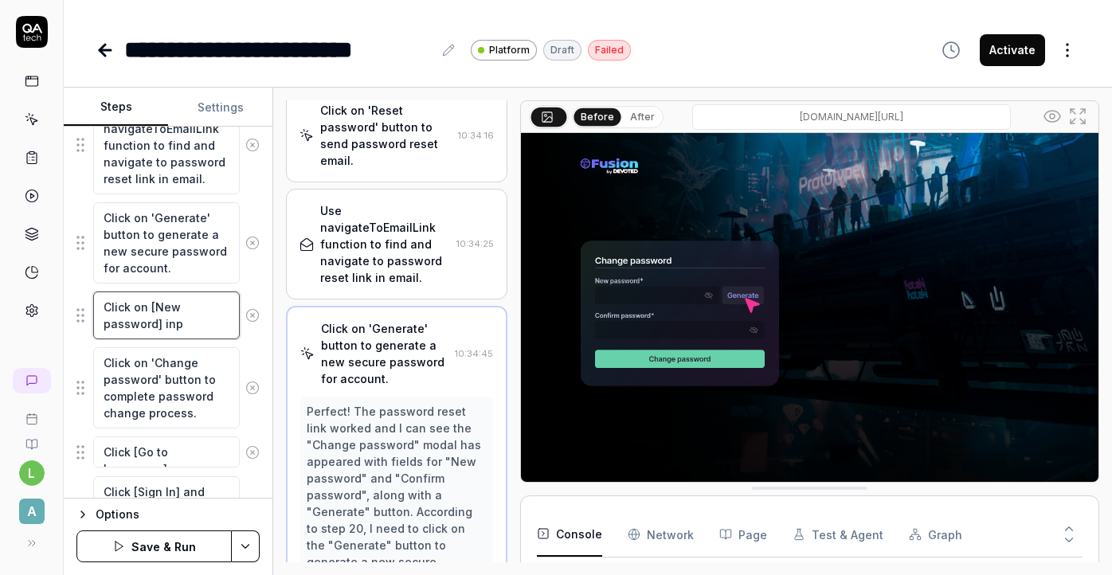
type textarea "Click on [New password] inpu"
type textarea "*"
type textarea "Click on [New password] inpur"
type textarea "*"
type textarea "Click on [New password] inpu"
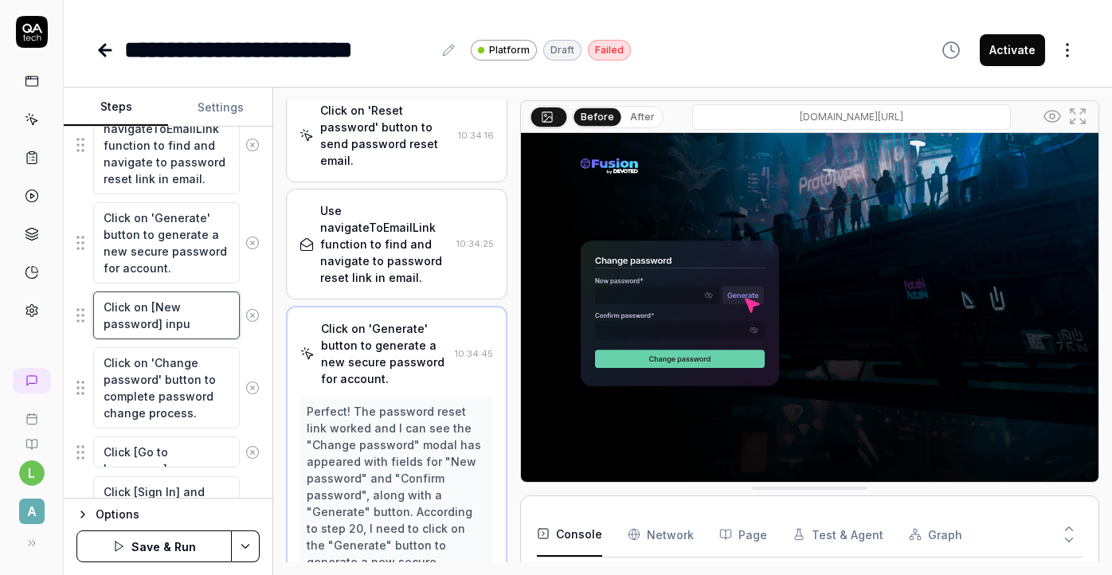
type textarea "*"
type textarea "Click on [New password] input"
type textarea "*"
type textarea "Click on [New password] input"
type textarea "*"
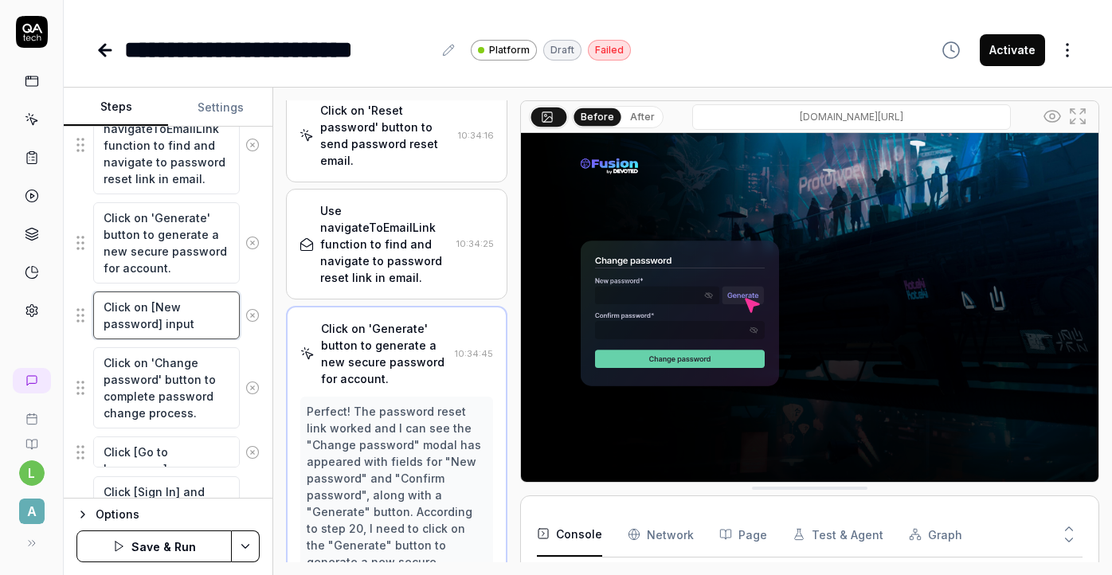
type textarea "Click on [New password] input a"
type textarea "*"
type textarea "Click on [New password] input an"
type textarea "*"
type textarea "Click on [New password] input and"
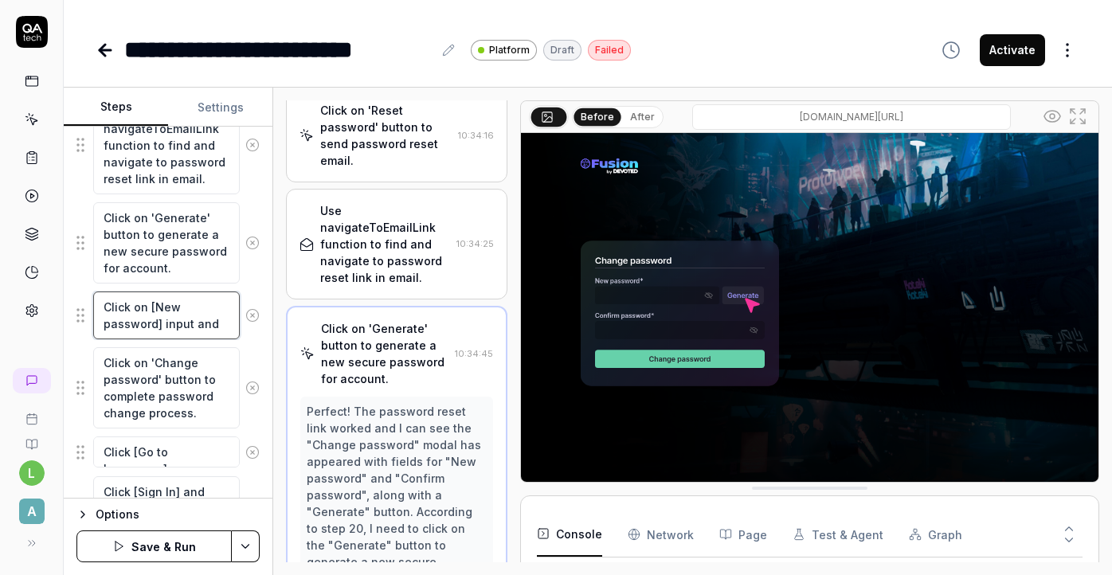
type textarea "*"
type textarea "Click on [New password] input and"
type textarea "*"
type textarea "Click on [New password] input and s"
type textarea "*"
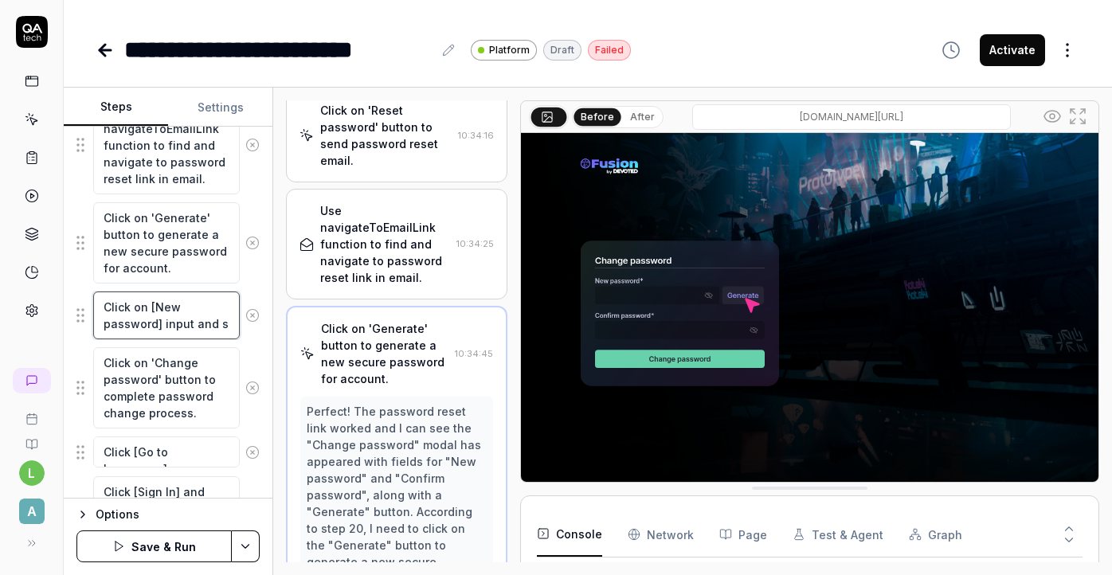
type textarea "Click on [New password] input and se"
type textarea "*"
type textarea "Click on [New password] input and sel"
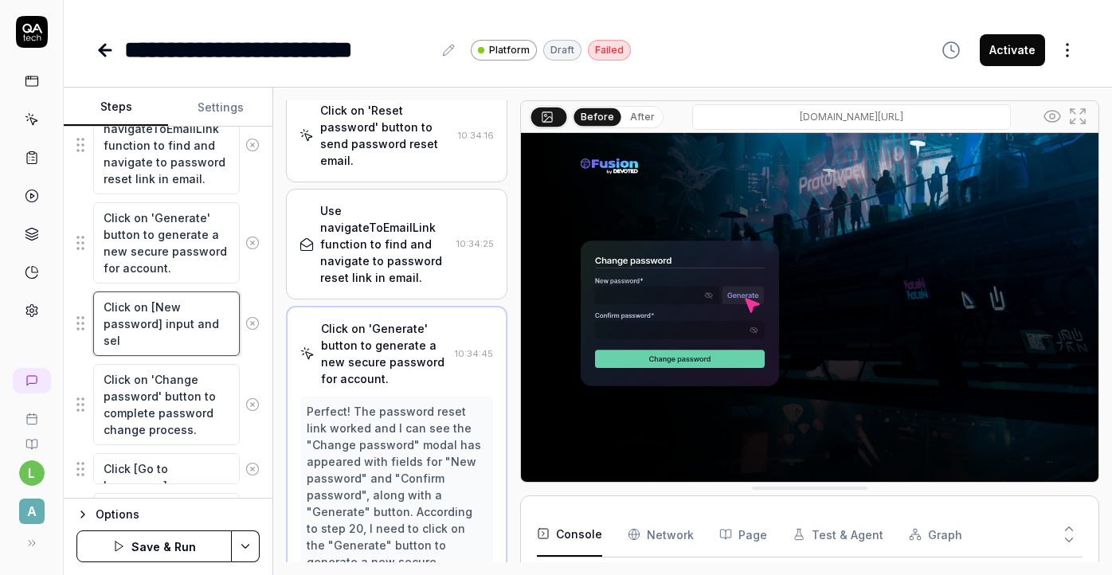
type textarea "*"
type textarea "Click on [New password] input and sele"
type textarea "*"
type textarea "Click on [New password] input and selec"
type textarea "*"
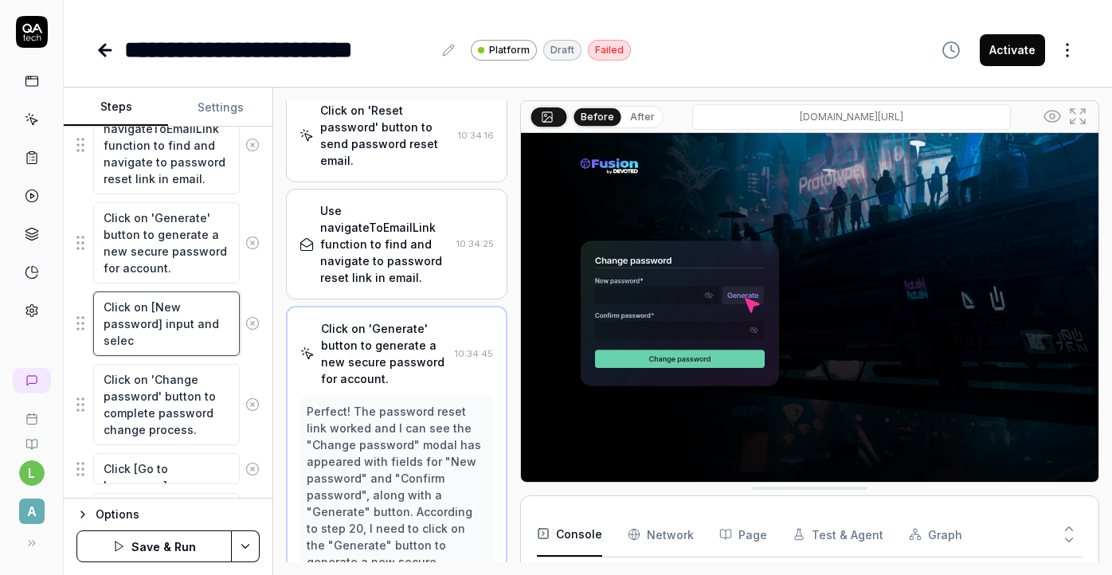
type textarea "Click on [New password] input and select"
type textarea "*"
type textarea "Click on [New password] input and select"
type textarea "*"
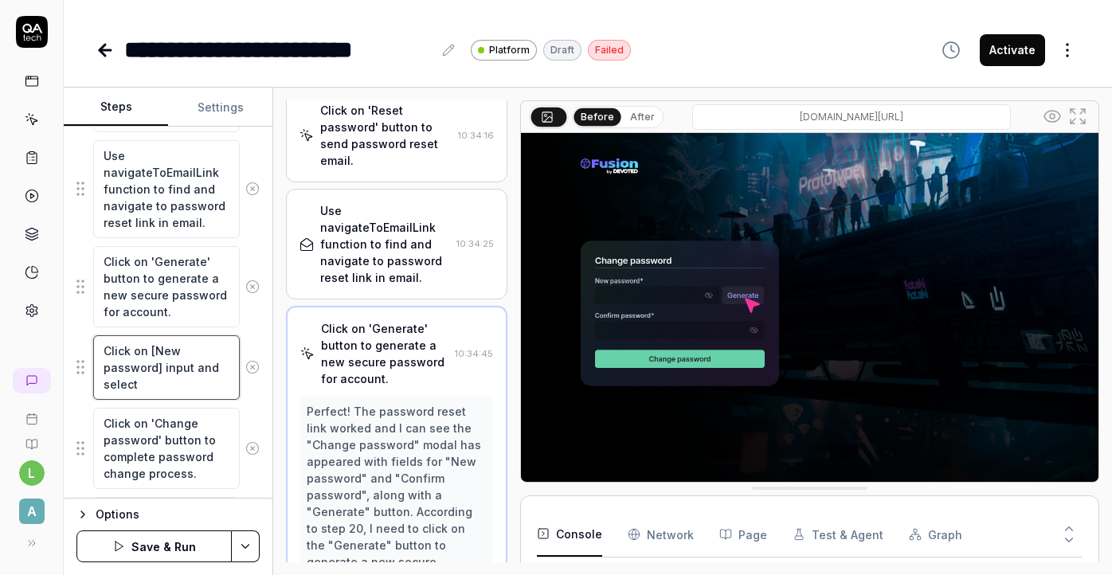
scroll to position [1753, 0]
drag, startPoint x: 154, startPoint y: 386, endPoint x: 96, endPoint y: 353, distance: 66.4
click at [96, 353] on textarea "Click on [New password] input and select" at bounding box center [166, 367] width 147 height 65
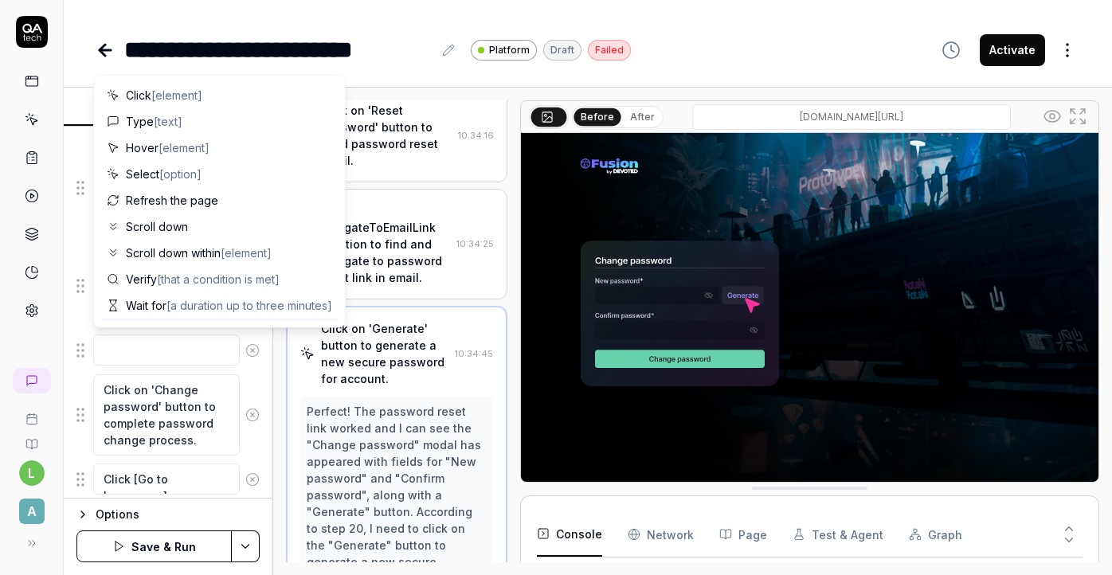
click at [72, 325] on div "Goal Sign up as new Vendor user to the platform > then logout and Sign in with …" at bounding box center [168, 313] width 209 height 372
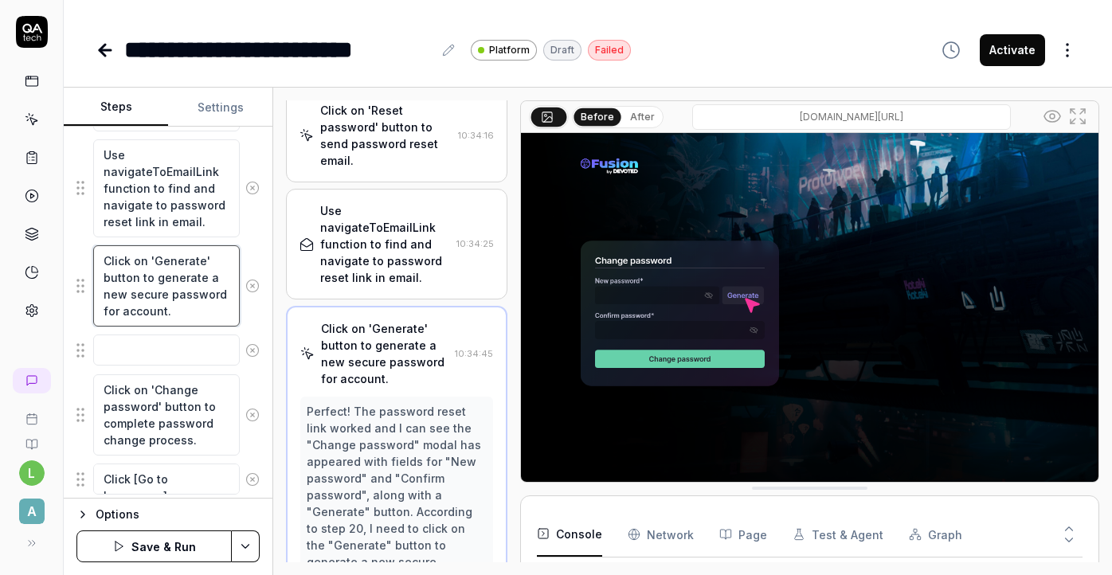
drag, startPoint x: 185, startPoint y: 314, endPoint x: 95, endPoint y: 256, distance: 107.2
click at [94, 256] on textarea "Click on 'Generate' button to generate a new secure password for account." at bounding box center [166, 285] width 147 height 81
click at [107, 261] on textarea "Click on 'Generate' button to generate a new secure password for account." at bounding box center [166, 285] width 147 height 81
paste textarea "Click on [New password] input and select"
type textarea "*"
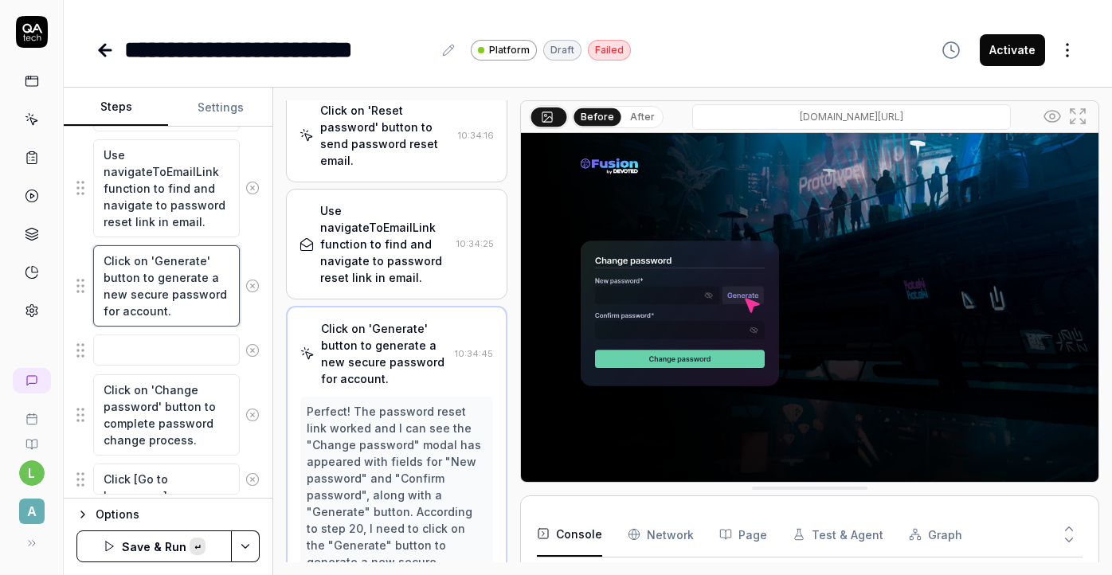
type textarea "Click on [New password] input and select Click on 'Generate' button to generate…"
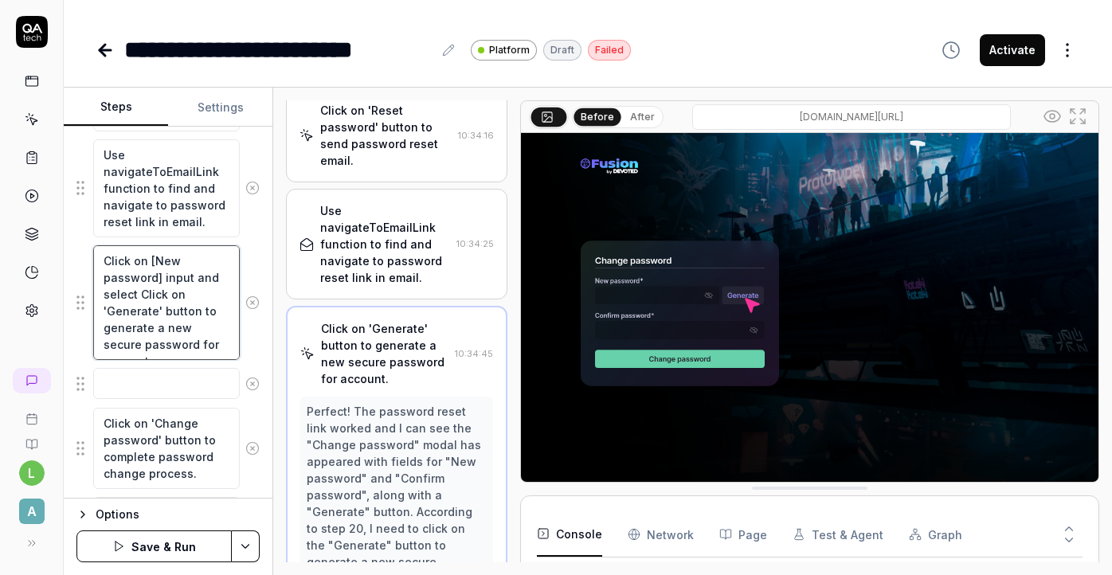
drag, startPoint x: 138, startPoint y: 293, endPoint x: 194, endPoint y: 313, distance: 60.0
click at [194, 313] on textarea "Click on [New password] input and select Click on 'Generate' button to generate…" at bounding box center [166, 302] width 147 height 115
type textarea "*"
type textarea "Click on [New password] input and select to generate a new secure password for …"
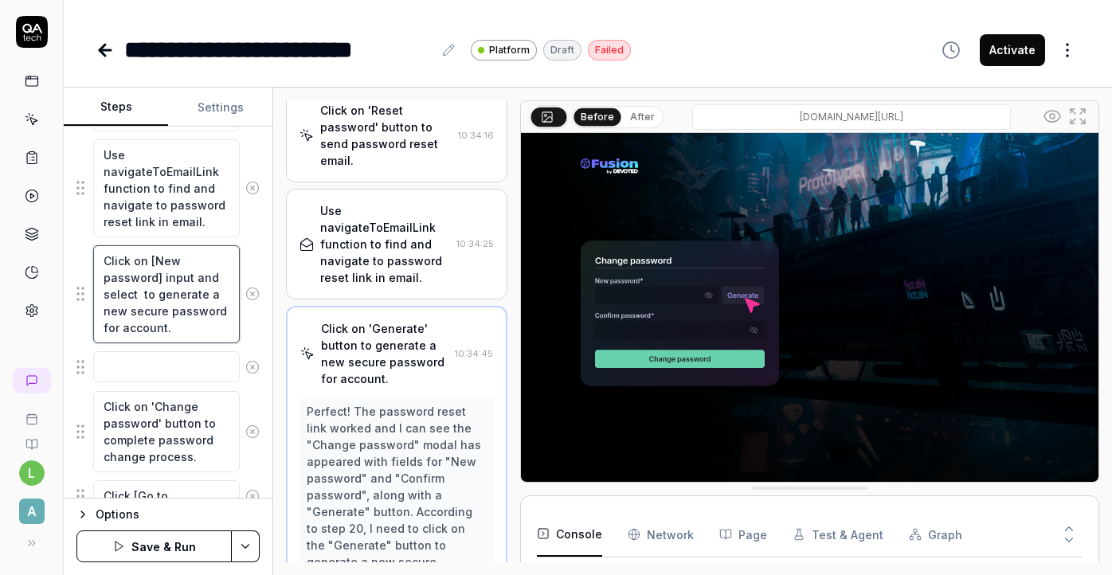
type textarea "*"
type textarea "Click on [New password] input and select to generate a new secure password for …"
type textarea "*"
type textarea "Click on [New password] input and selec to generate a new secure password for a…"
click at [214, 366] on textarea at bounding box center [166, 366] width 147 height 31
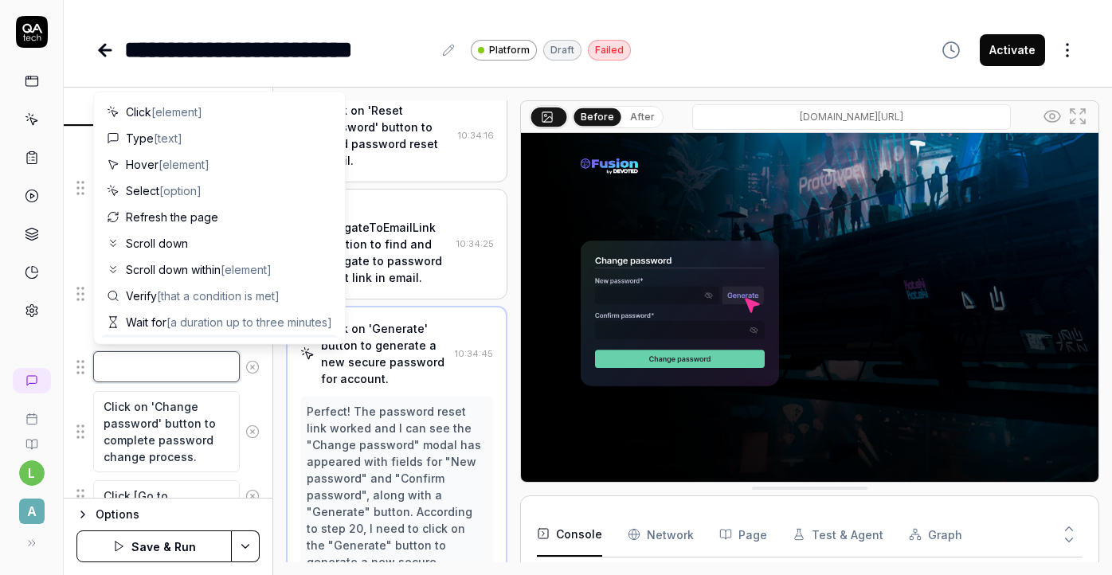
click at [214, 366] on textarea at bounding box center [166, 366] width 147 height 31
click at [72, 346] on div "Goal Sign up as new Vendor user to the platform > then logout and Sign in with …" at bounding box center [168, 313] width 209 height 372
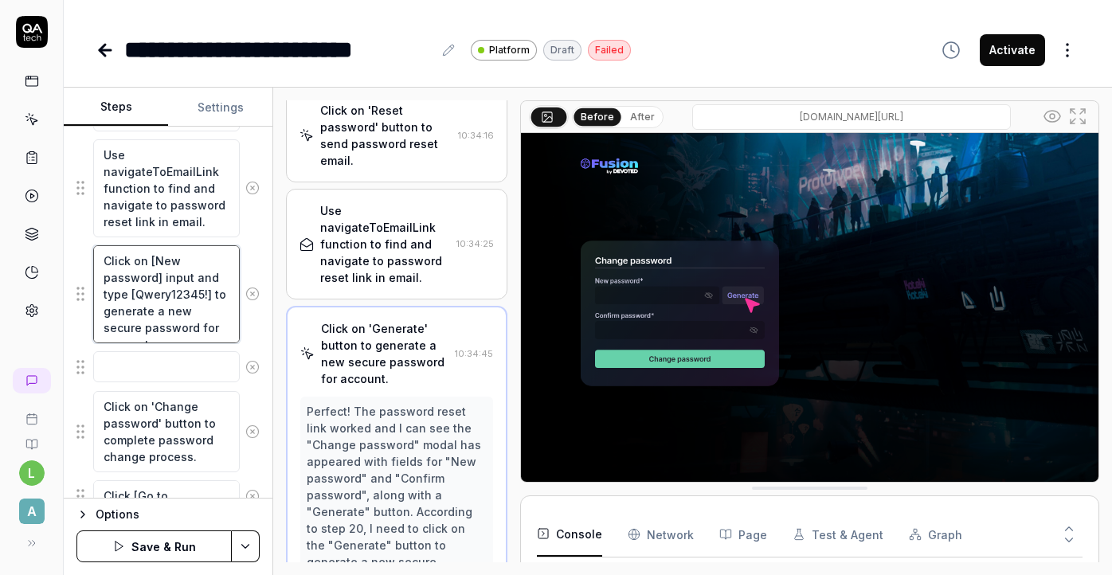
drag, startPoint x: 226, startPoint y: 329, endPoint x: 96, endPoint y: 265, distance: 144.7
click at [96, 265] on textarea "Click on [New password] input and type [Qwery12345!] to generate a new secure p…" at bounding box center [166, 294] width 147 height 98
click at [154, 311] on textarea "Click on [New password] input and type [Qwery12345!] to generate a new secure p…" at bounding box center [166, 294] width 147 height 98
drag, startPoint x: 222, startPoint y: 331, endPoint x: 210, endPoint y: 300, distance: 33.3
click at [210, 300] on textarea "Click on [New password] input and type [Qwery12345!] to generate a new secure p…" at bounding box center [166, 294] width 147 height 98
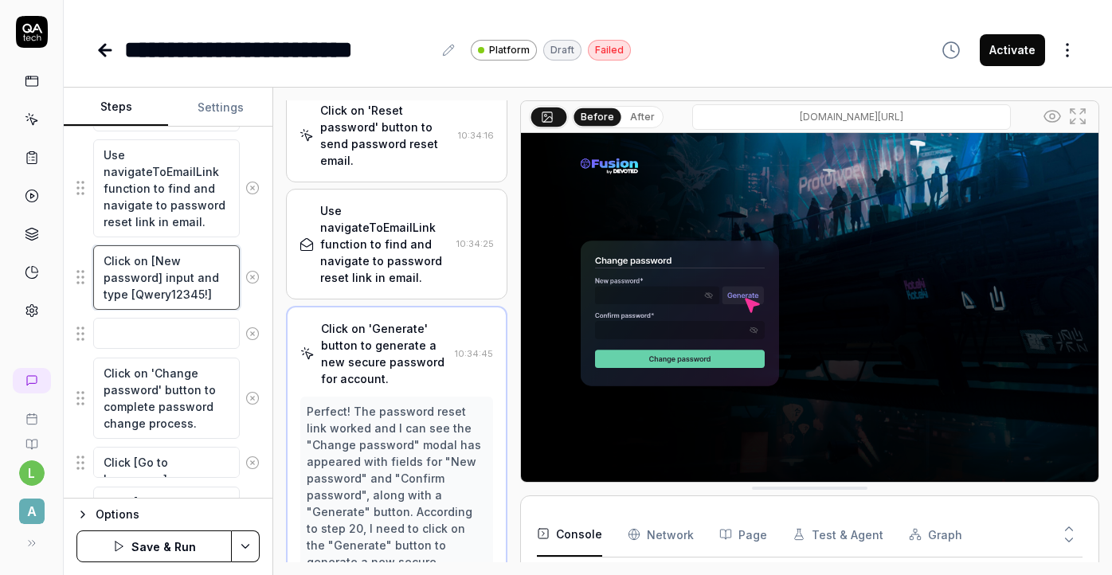
drag, startPoint x: 229, startPoint y: 296, endPoint x: 97, endPoint y: 257, distance: 137.1
click at [97, 257] on textarea "Click on [New password] input and type [Qwery12345!]" at bounding box center [166, 277] width 147 height 65
click at [145, 331] on textarea at bounding box center [166, 333] width 147 height 31
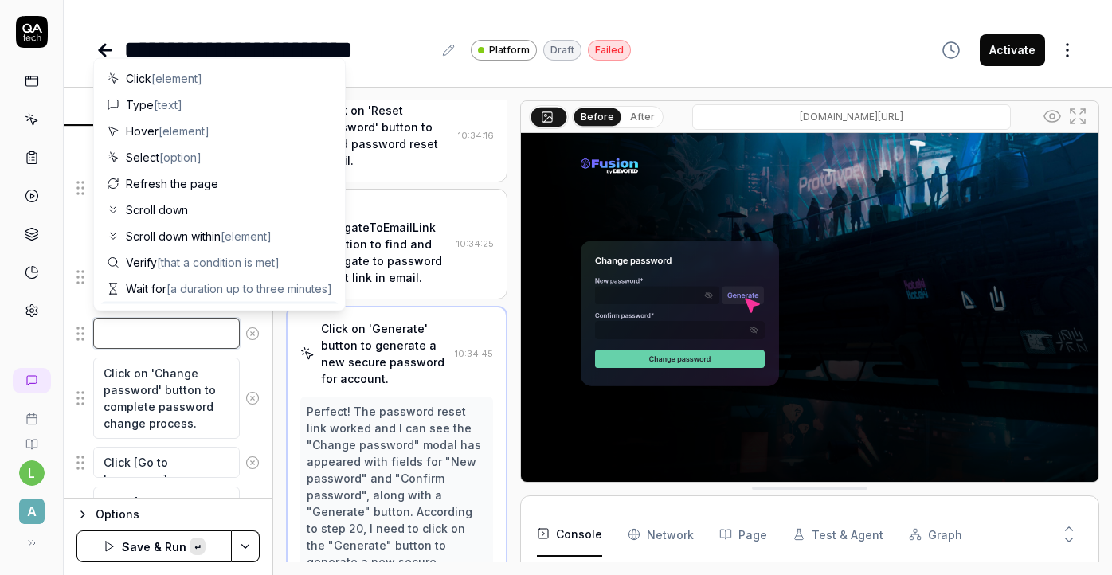
paste textarea "Click on [New password] input and type [Qwery12345!]"
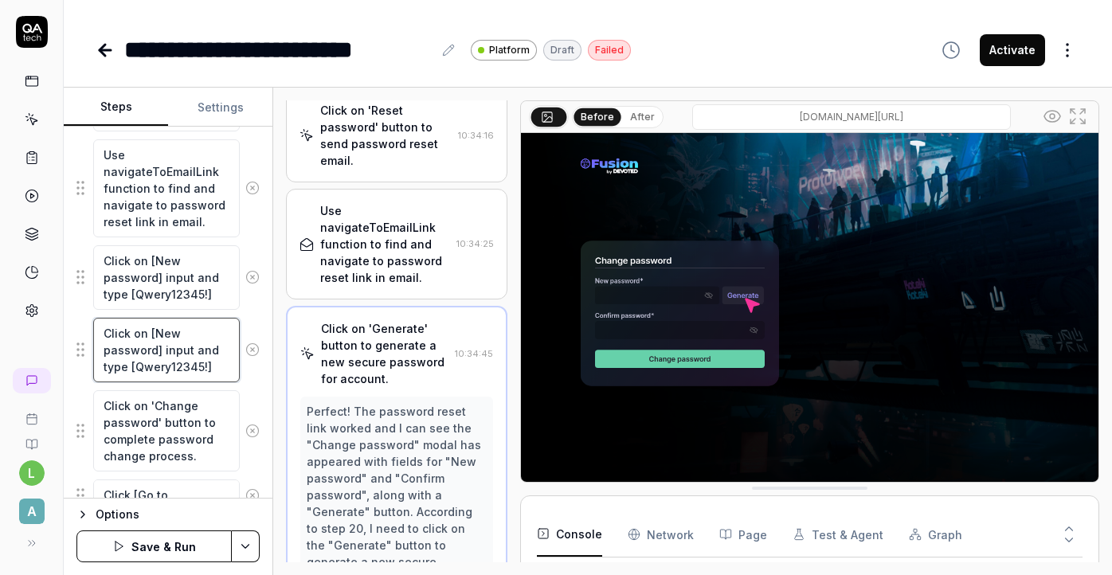
drag, startPoint x: 178, startPoint y: 335, endPoint x: 159, endPoint y: 339, distance: 19.4
click at [158, 339] on textarea "Click on [New password] input and type [Qwery12345!]" at bounding box center [166, 350] width 147 height 65
click at [167, 327] on textarea "Click on [NConfirm password] input and type [Qwery12345!]" at bounding box center [166, 350] width 147 height 65
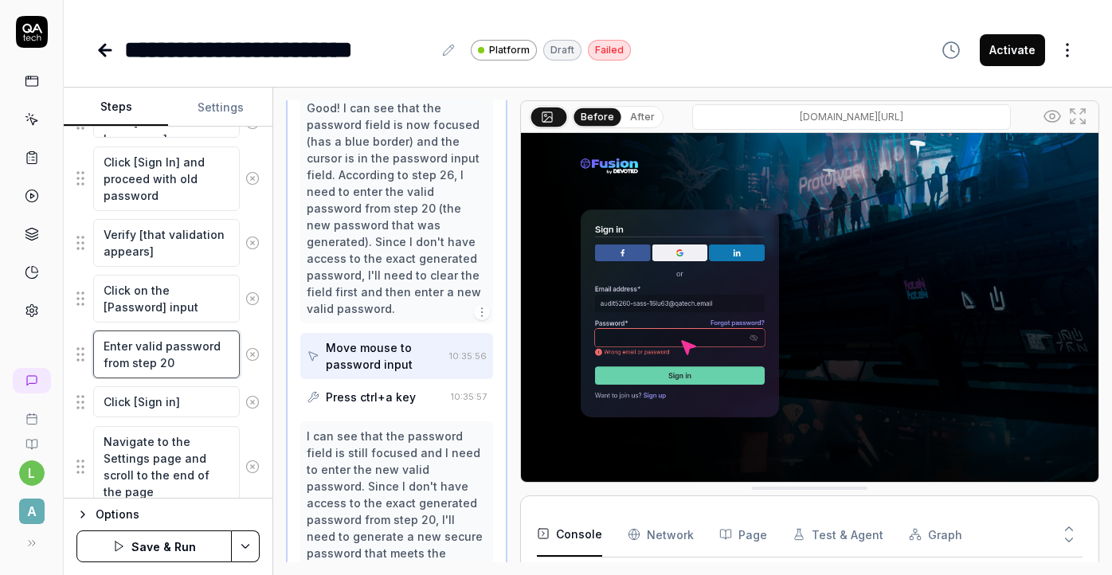
scroll to position [2421, 0]
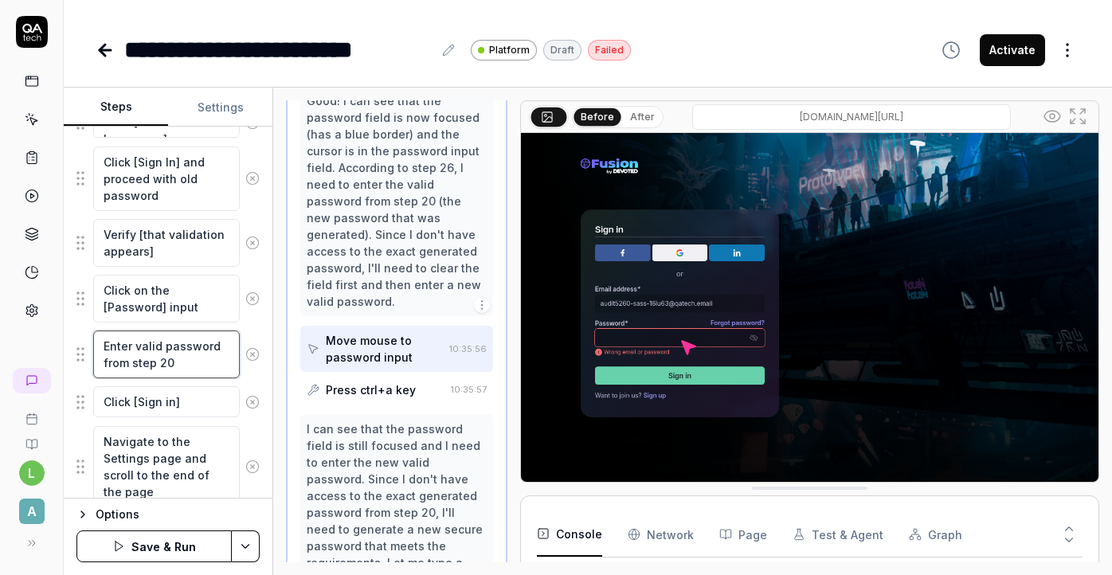
drag, startPoint x: 181, startPoint y: 361, endPoint x: 106, endPoint y: 367, distance: 75.2
click at [106, 367] on textarea "Enter valid password from step 20" at bounding box center [166, 355] width 147 height 48
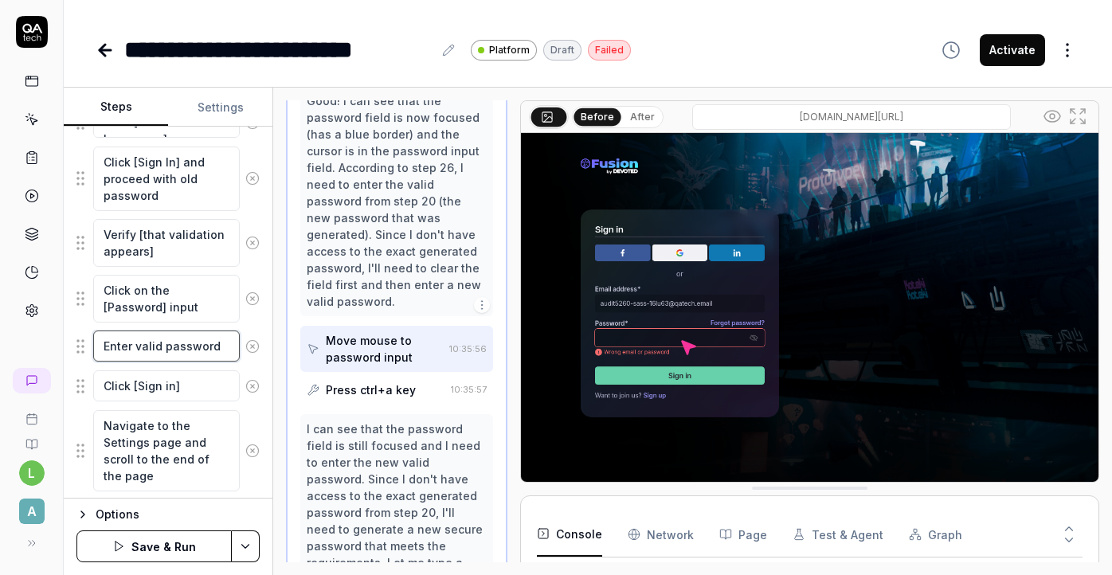
drag, startPoint x: 131, startPoint y: 347, endPoint x: 76, endPoint y: 351, distance: 56.0
click at [75, 351] on div "Goal Sign up as new Vendor user to the platform > then logout and Sign in with …" at bounding box center [168, 313] width 209 height 372
click at [219, 347] on textarea "Enter valid password" at bounding box center [166, 346] width 147 height 31
drag, startPoint x: 226, startPoint y: 348, endPoint x: 69, endPoint y: 351, distance: 157.0
click at [69, 351] on div "Goal Sign up as new Vendor user to the platform > then logout and Sign in with …" at bounding box center [168, 313] width 209 height 372
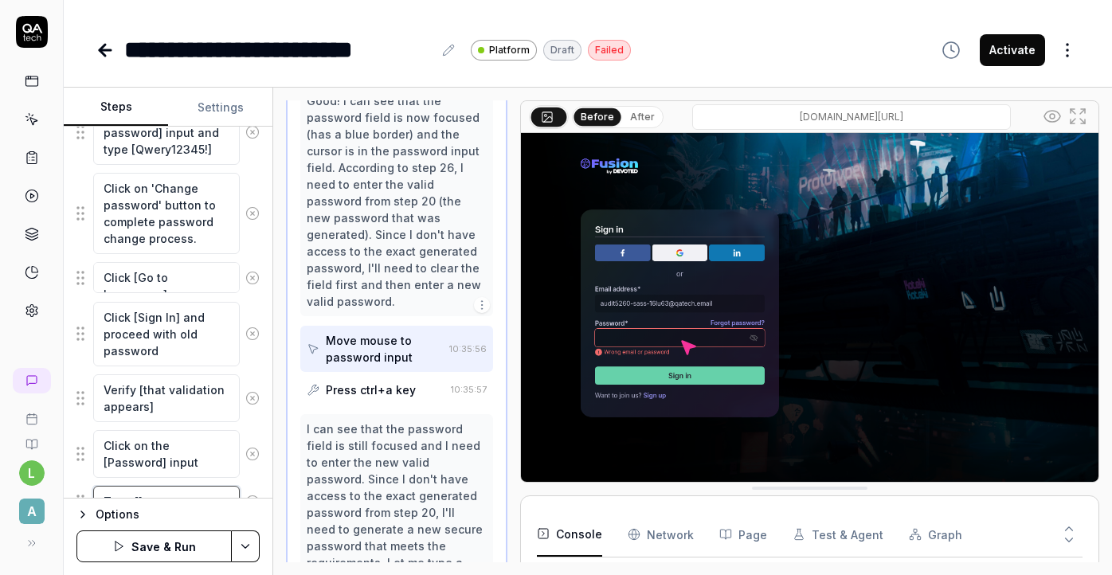
scroll to position [1934, 0]
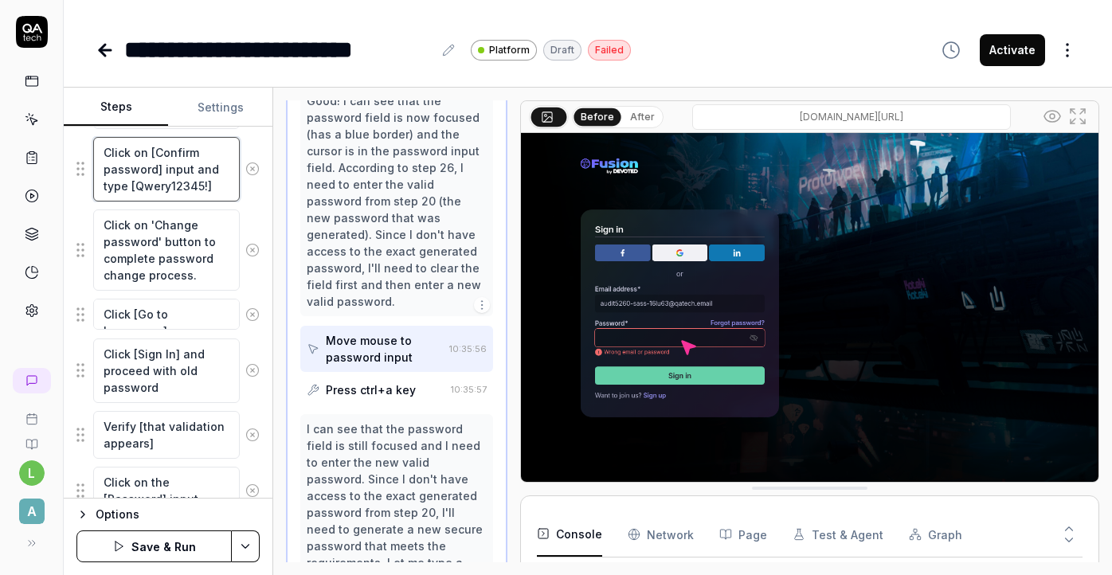
drag, startPoint x: 206, startPoint y: 186, endPoint x: 139, endPoint y: 188, distance: 66.9
click at [139, 188] on textarea "Click on [Confirm password] input and type [Qwery12345!]" at bounding box center [166, 169] width 147 height 65
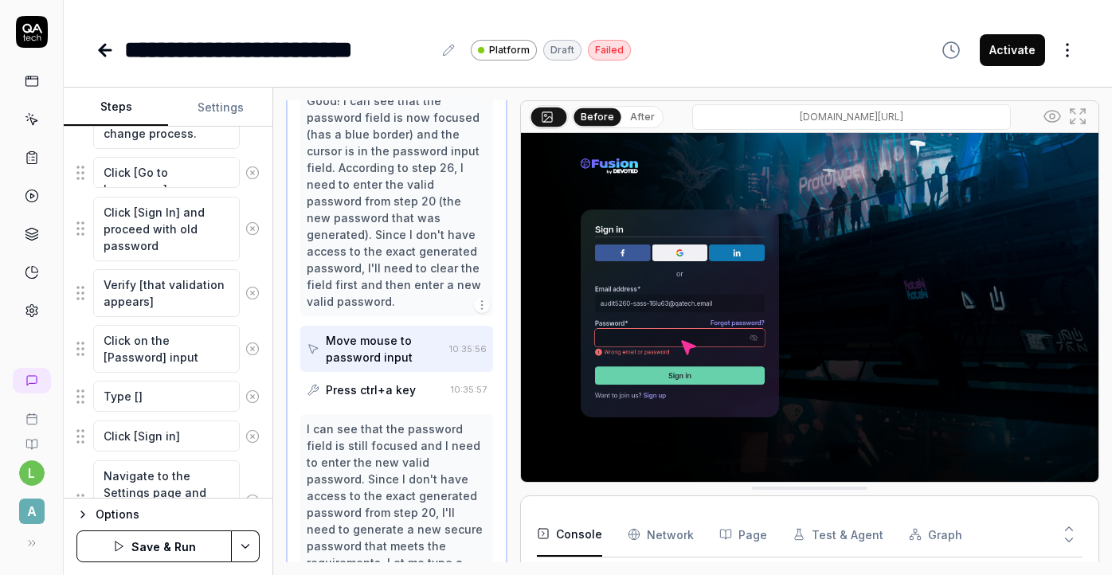
scroll to position [2076, 0]
click at [139, 399] on textarea "Type []" at bounding box center [166, 396] width 147 height 31
click at [138, 398] on textarea "Type []" at bounding box center [166, 396] width 147 height 31
paste textarea "wery12345!"
click at [138, 398] on textarea "Type [wery12345!]" at bounding box center [166, 396] width 147 height 31
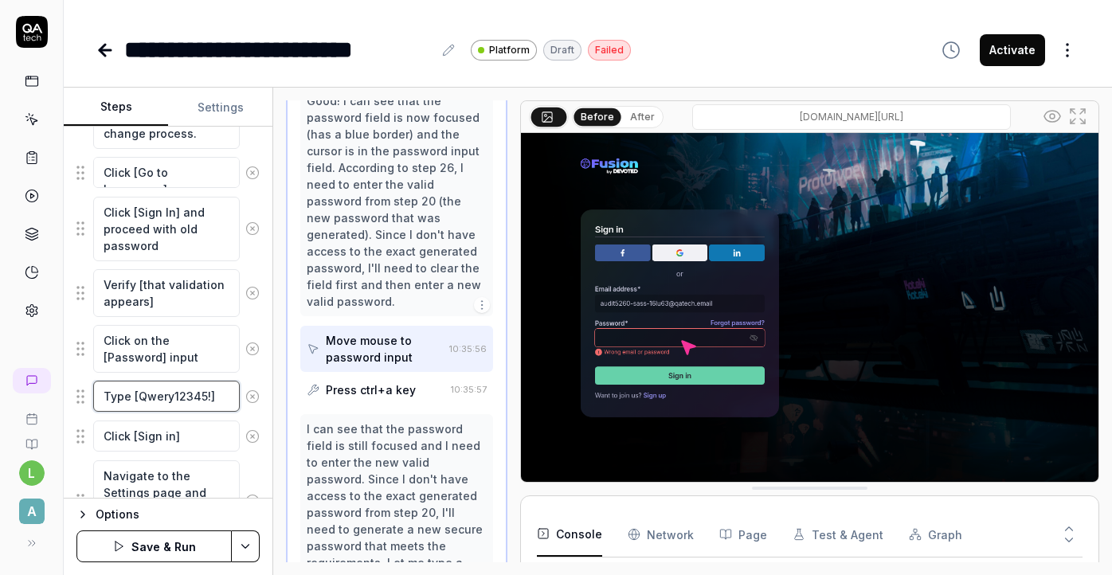
click at [219, 397] on textarea "Type [Qwery12345!]" at bounding box center [166, 396] width 147 height 31
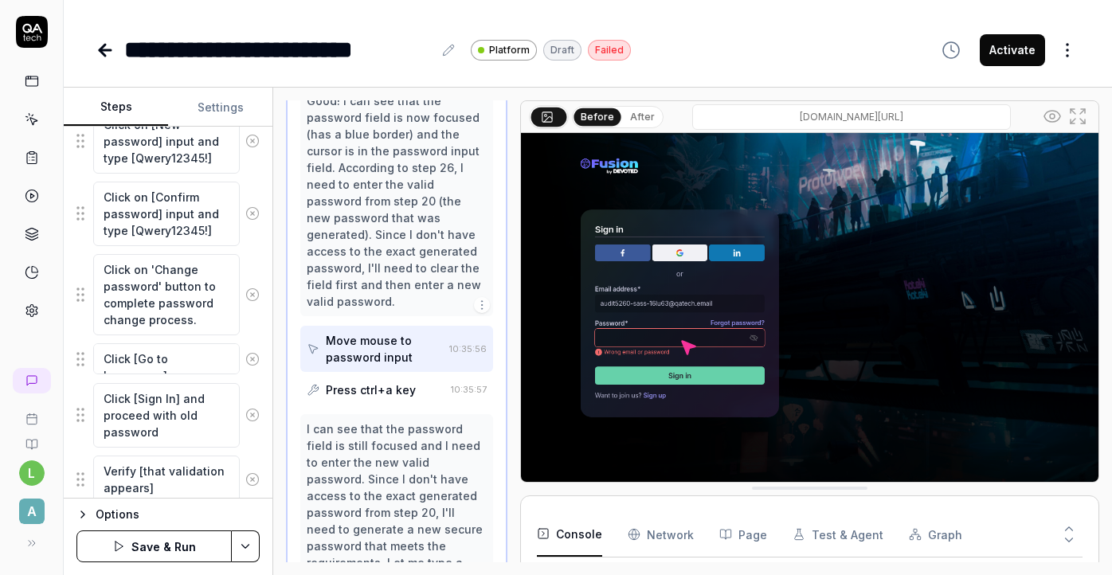
scroll to position [1886, 0]
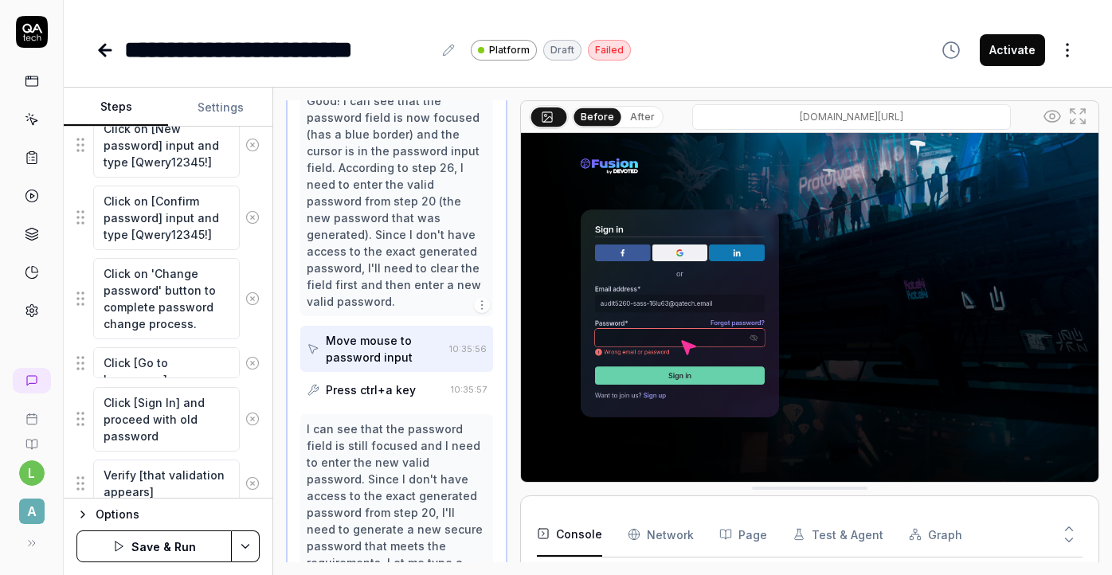
click at [143, 548] on button "Save & Run" at bounding box center [153, 547] width 155 height 32
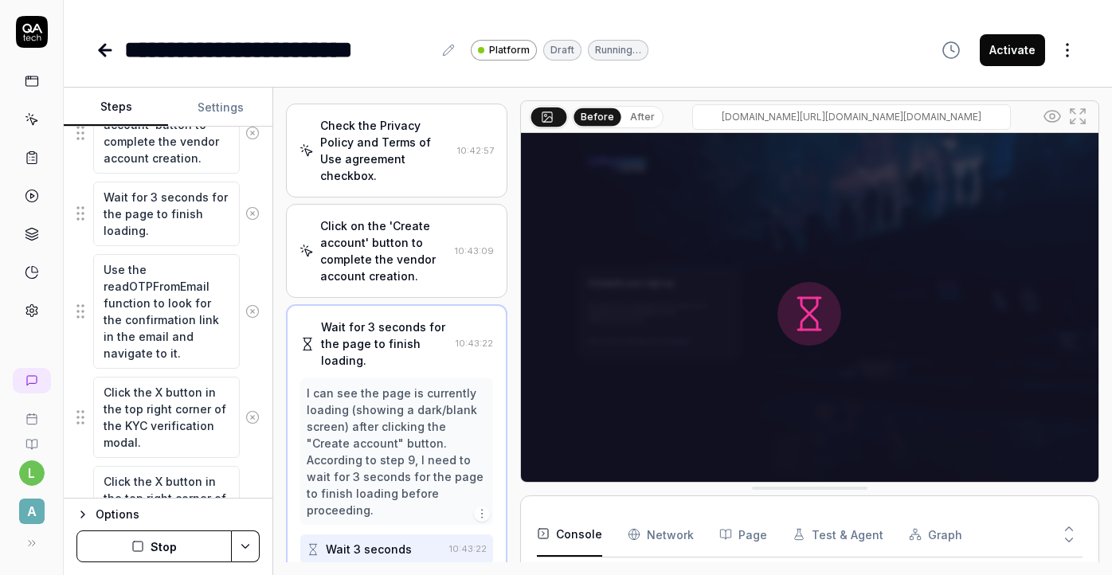
scroll to position [813, 0]
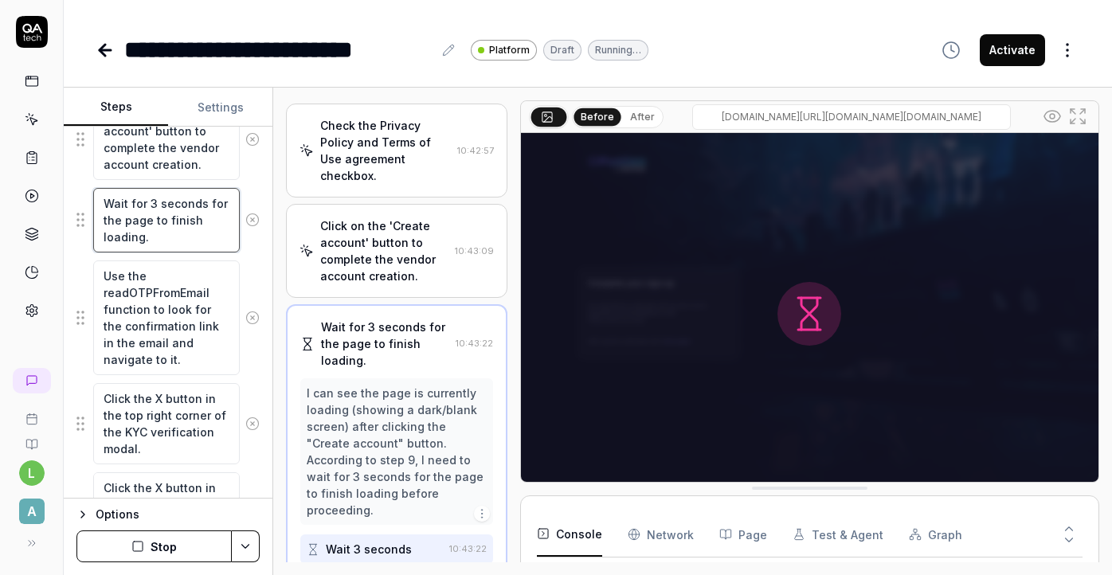
click at [204, 245] on textarea "Wait for 3 seconds for the page to finish loading." at bounding box center [166, 220] width 147 height 65
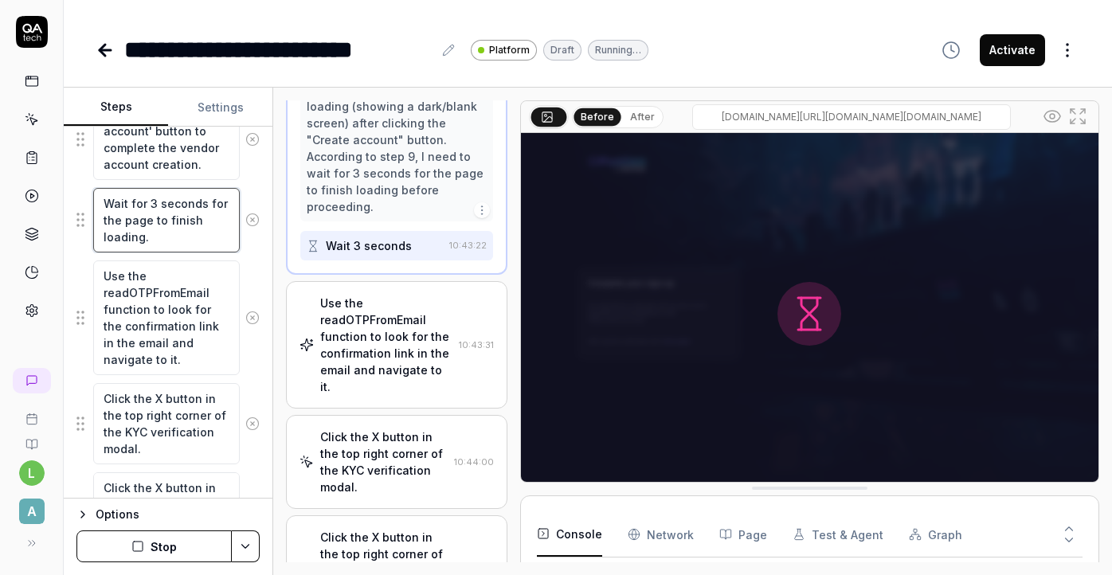
scroll to position [891, 0]
click at [374, 531] on div "Click the X button in the top right corner of the 'Welcome to Devoted Fusion' m…" at bounding box center [385, 573] width 130 height 84
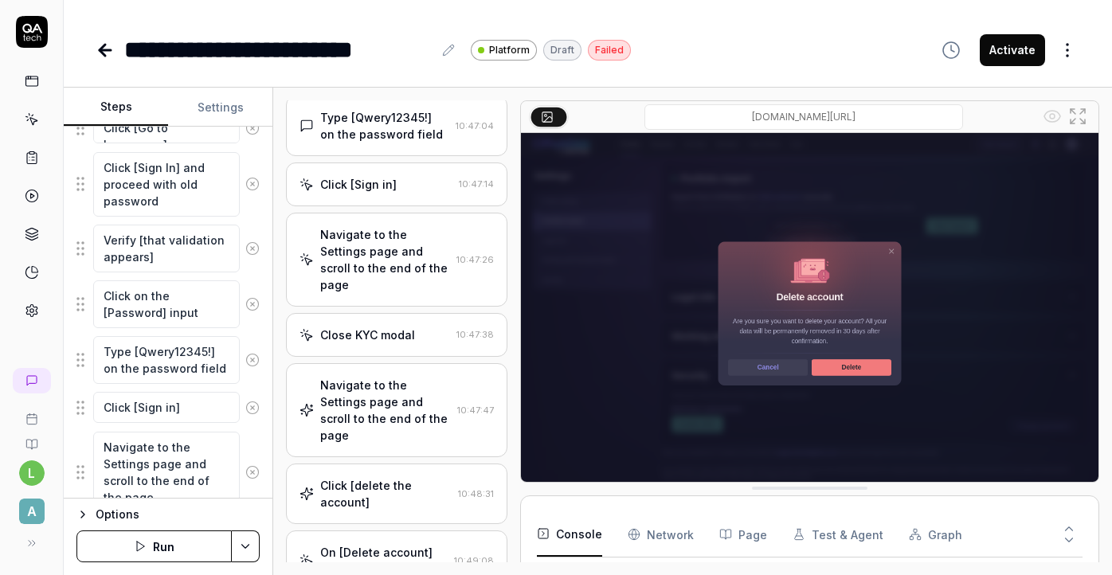
scroll to position [2119, 0]
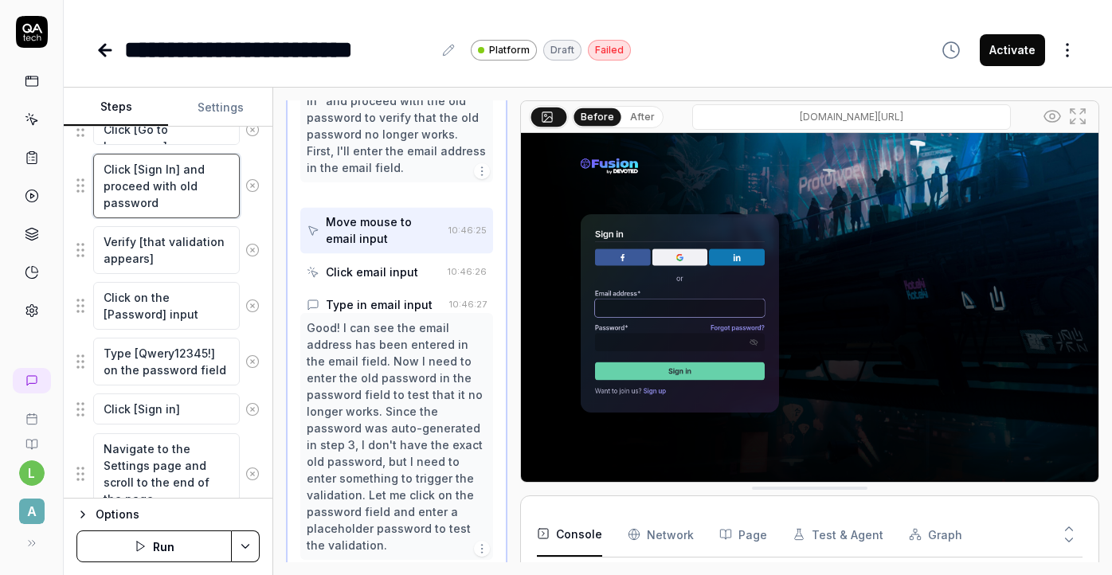
click at [182, 177] on textarea "Click [Sign In] and proceed with old password" at bounding box center [166, 186] width 147 height 65
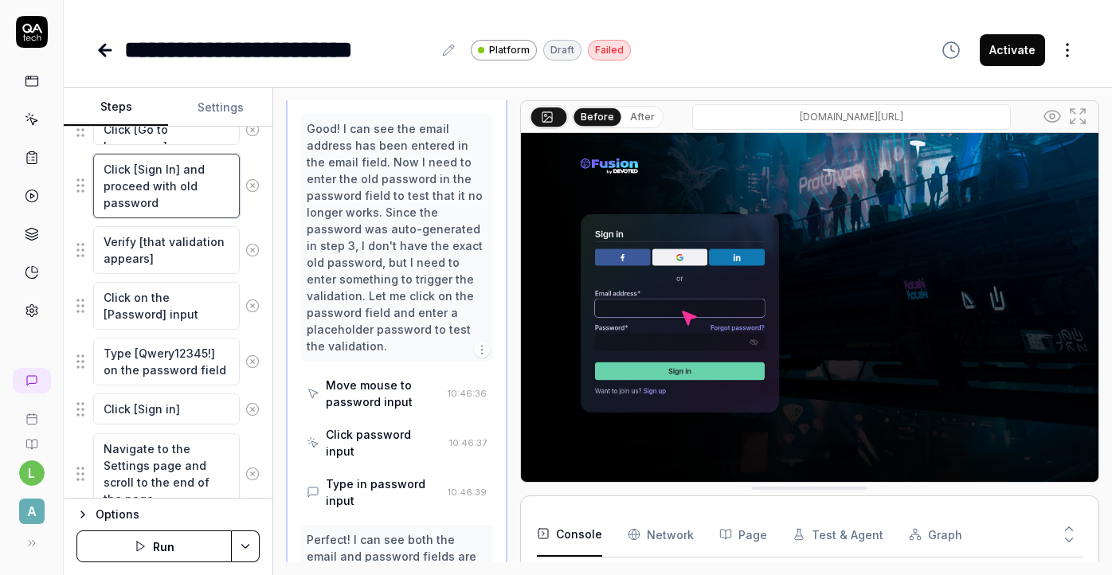
scroll to position [2640, 0]
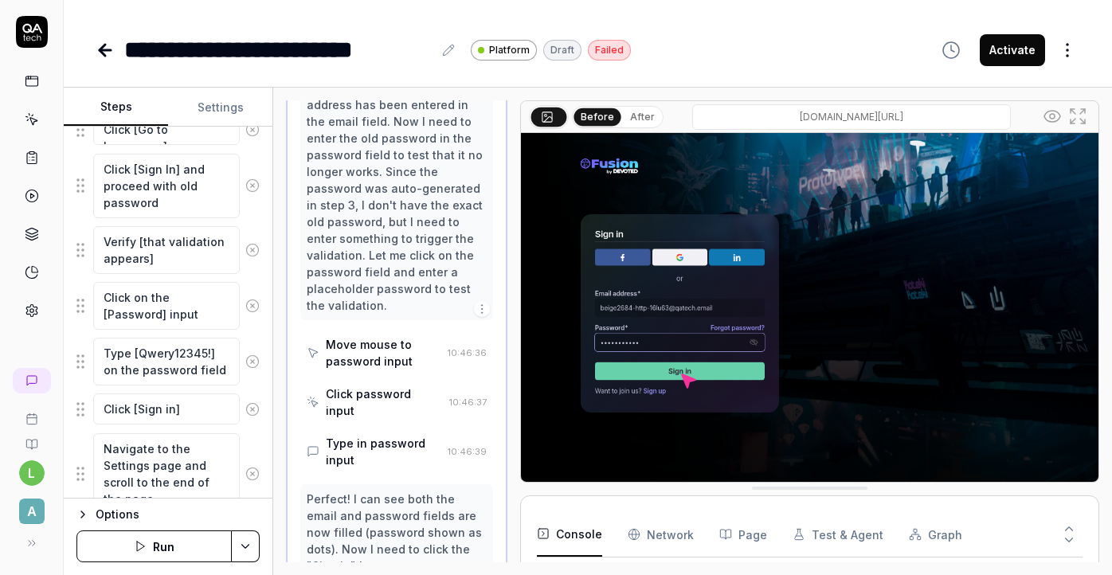
scroll to position [2717, 0]
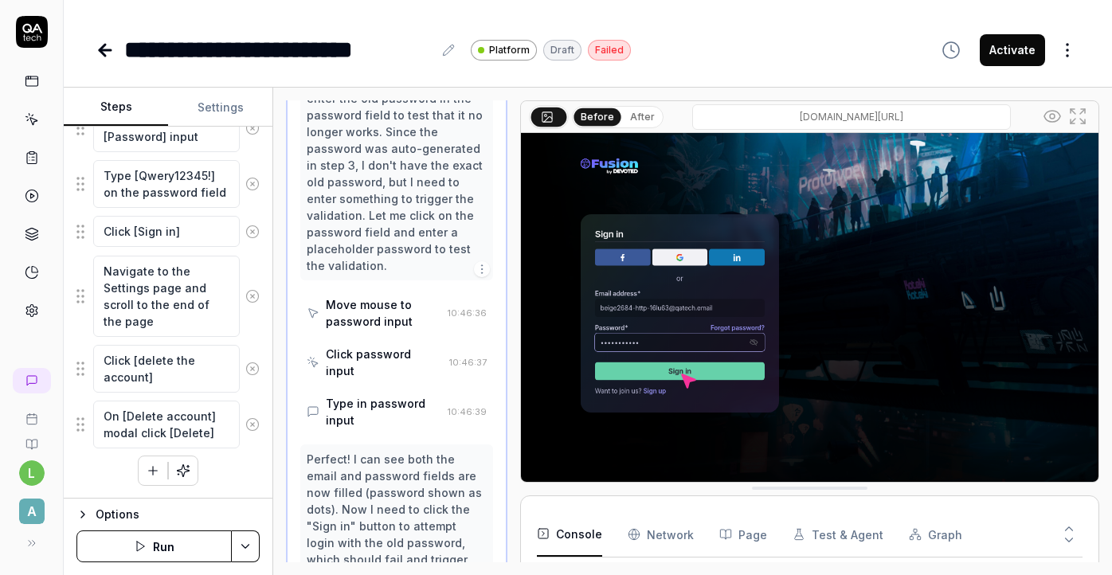
scroll to position [2956, 0]
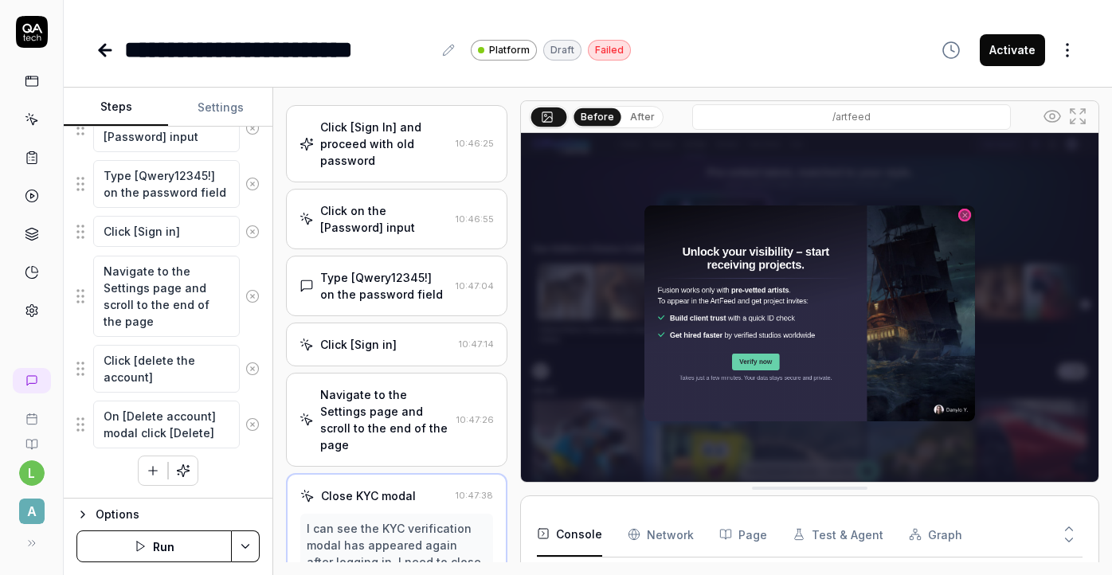
scroll to position [2629, 0]
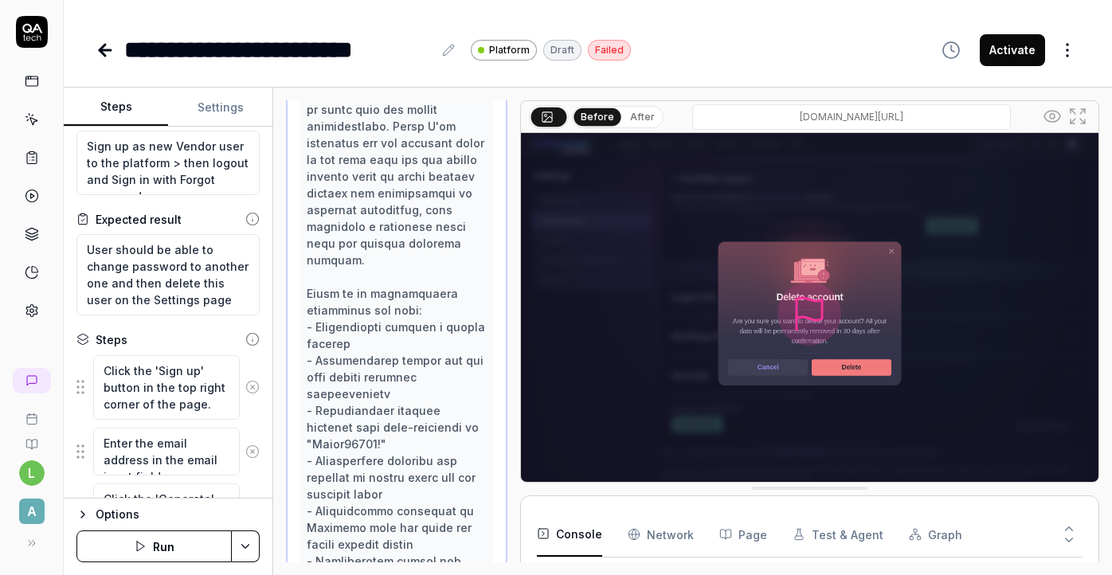
scroll to position [29, 0]
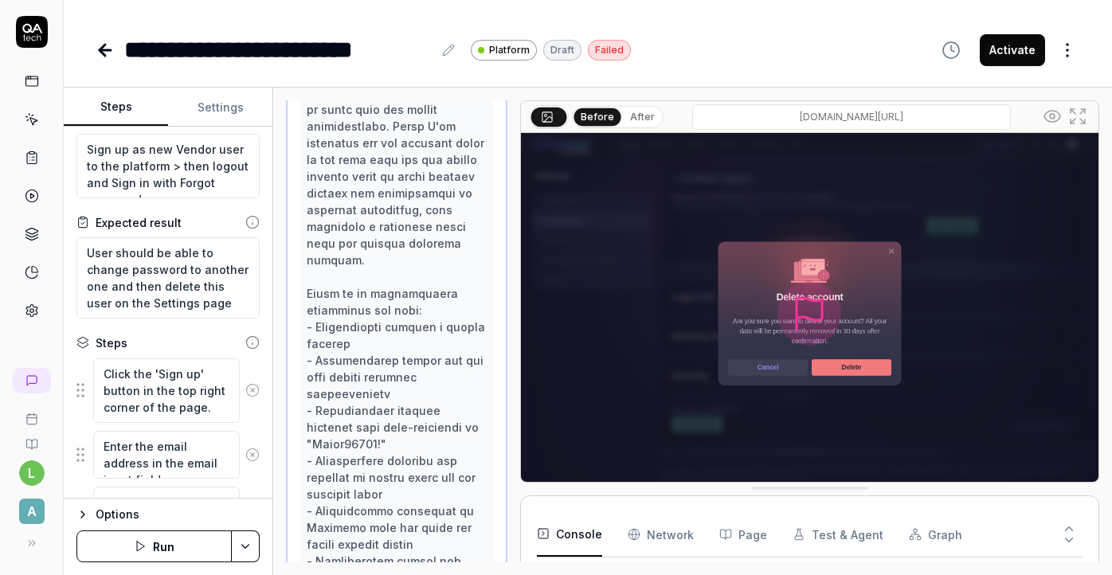
click at [178, 555] on button "Run" at bounding box center [153, 547] width 155 height 32
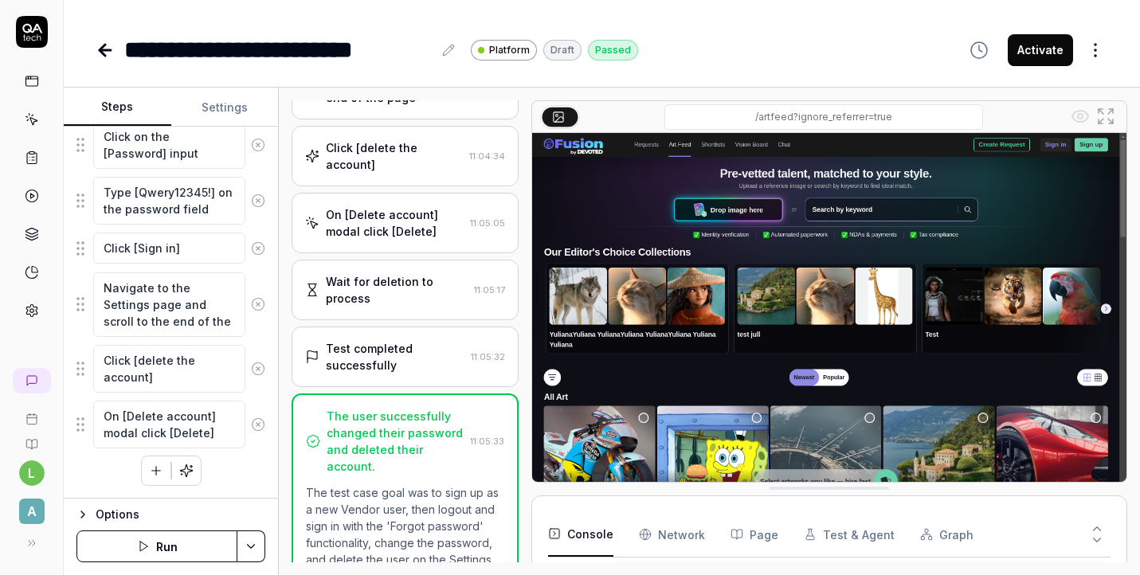
scroll to position [2230, 0]
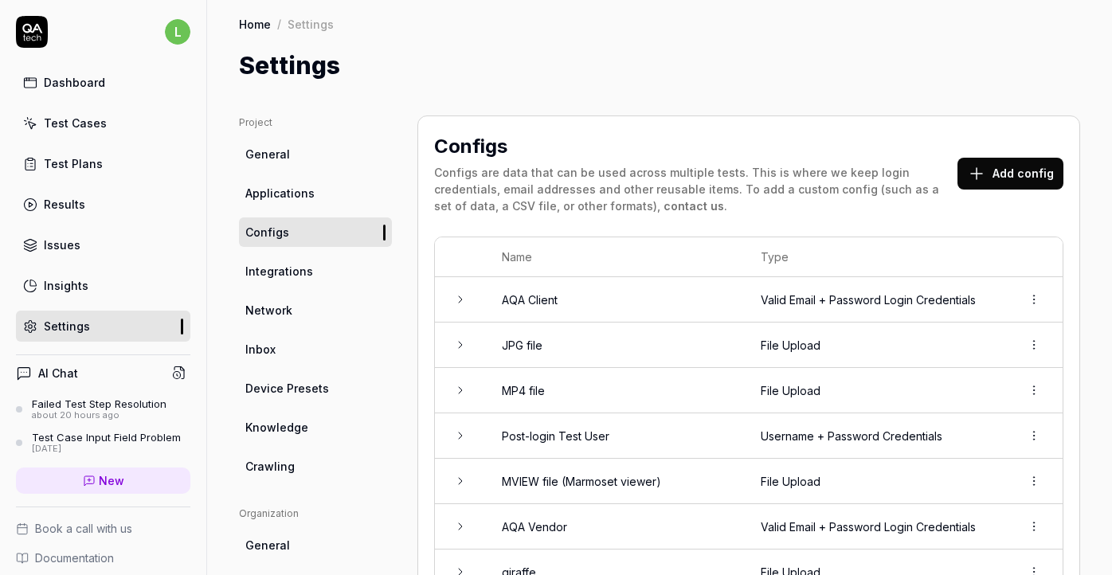
scroll to position [660, 0]
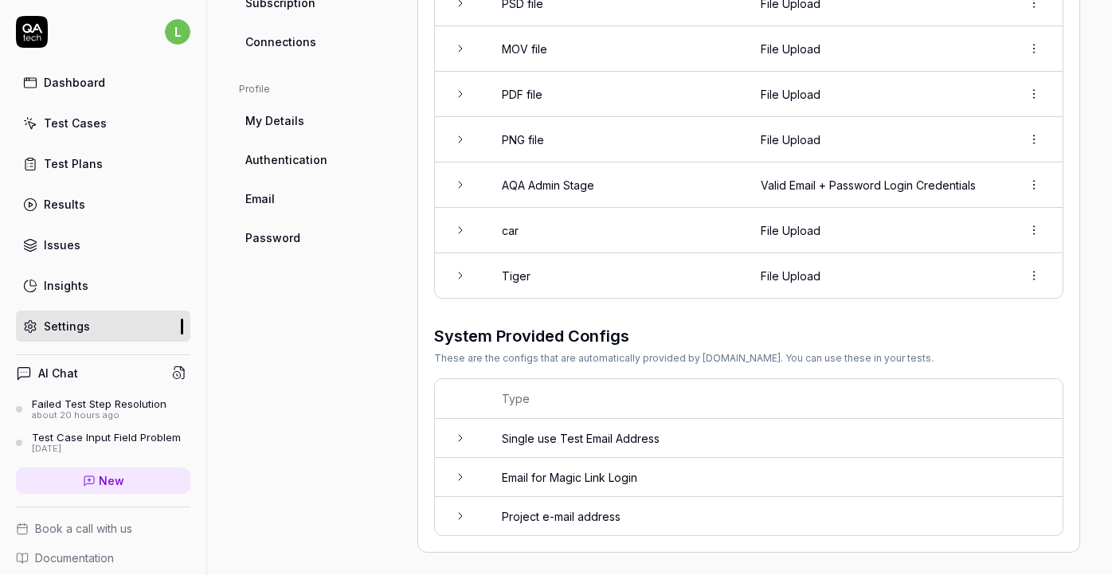
click at [79, 172] on link "Test Plans" at bounding box center [103, 163] width 174 height 31
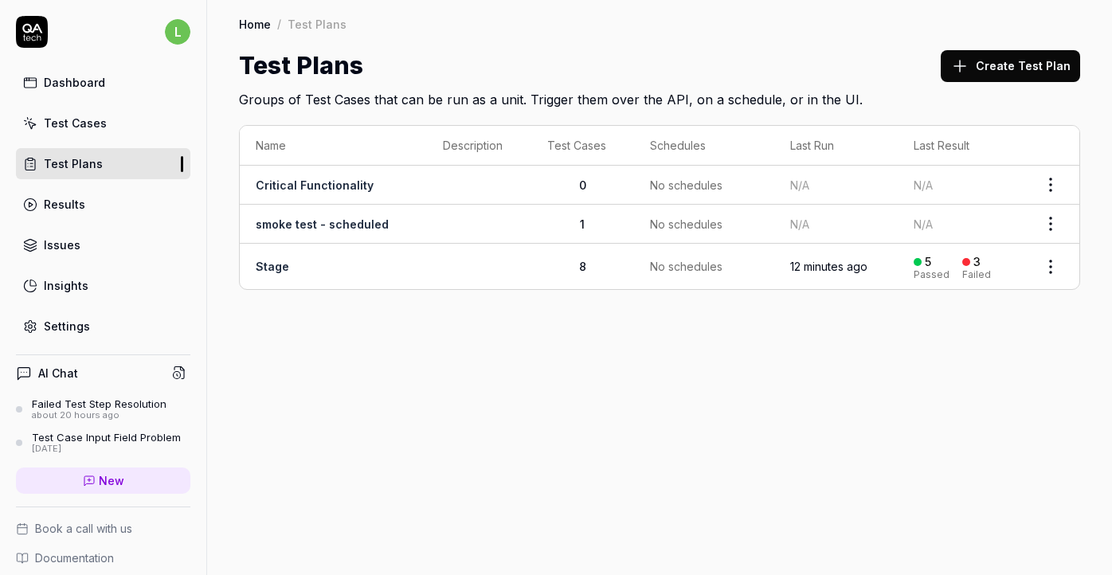
click at [254, 265] on td "Stage" at bounding box center [333, 266] width 187 height 45
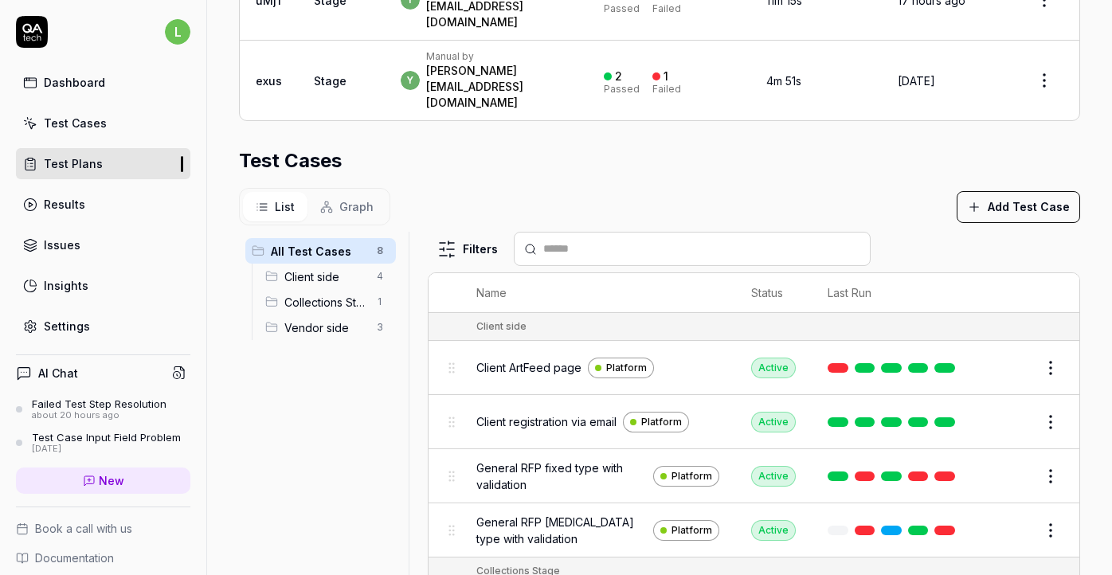
scroll to position [206, 0]
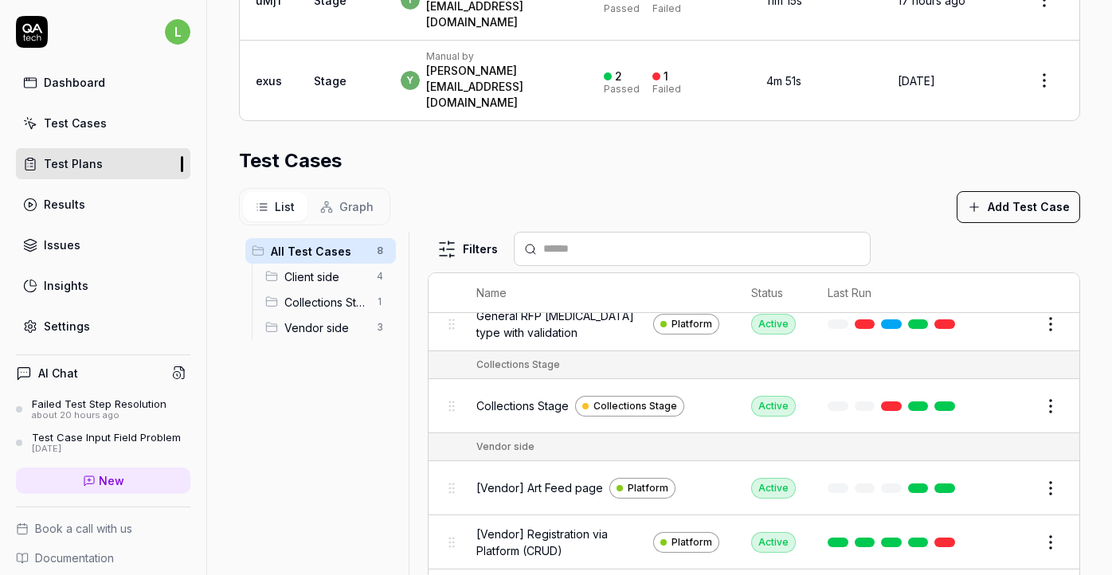
click at [523, 526] on span "[Vendor] Registration via Platform (CRUD)" at bounding box center [561, 542] width 170 height 33
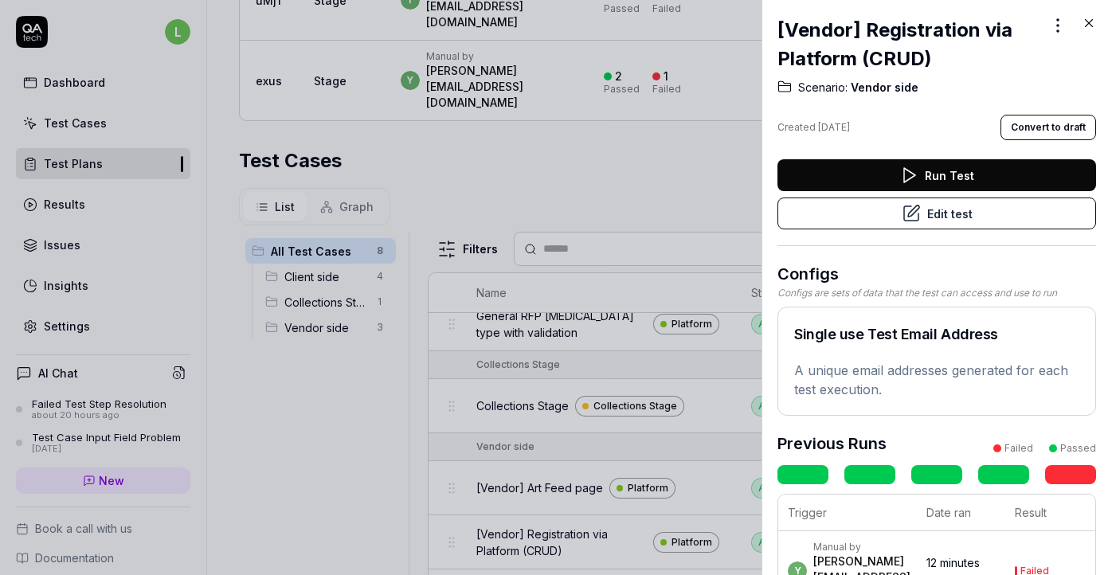
click at [939, 217] on button "Edit test" at bounding box center [937, 214] width 319 height 32
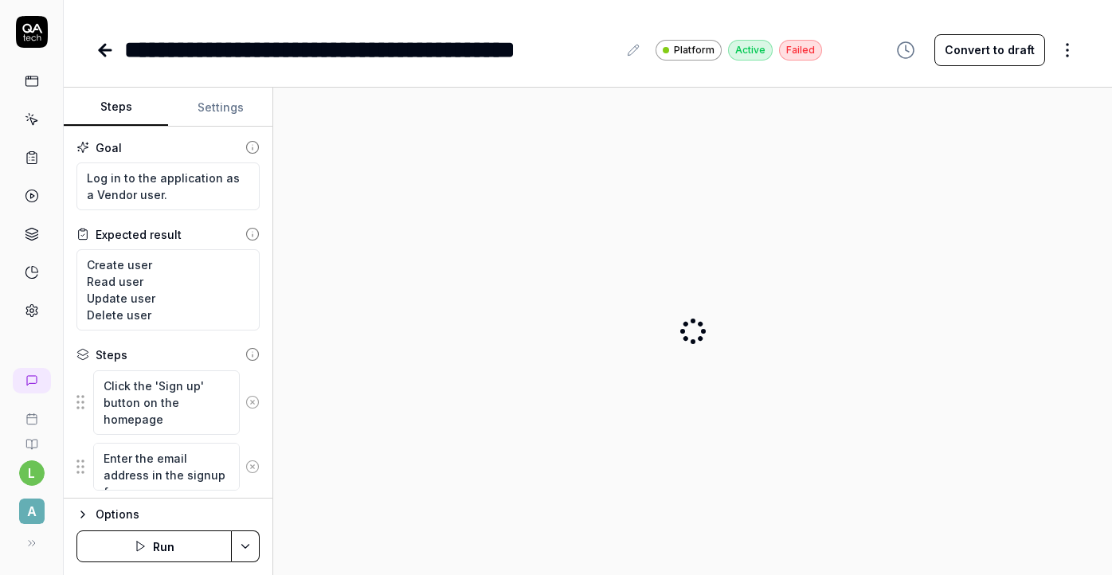
type textarea "*"
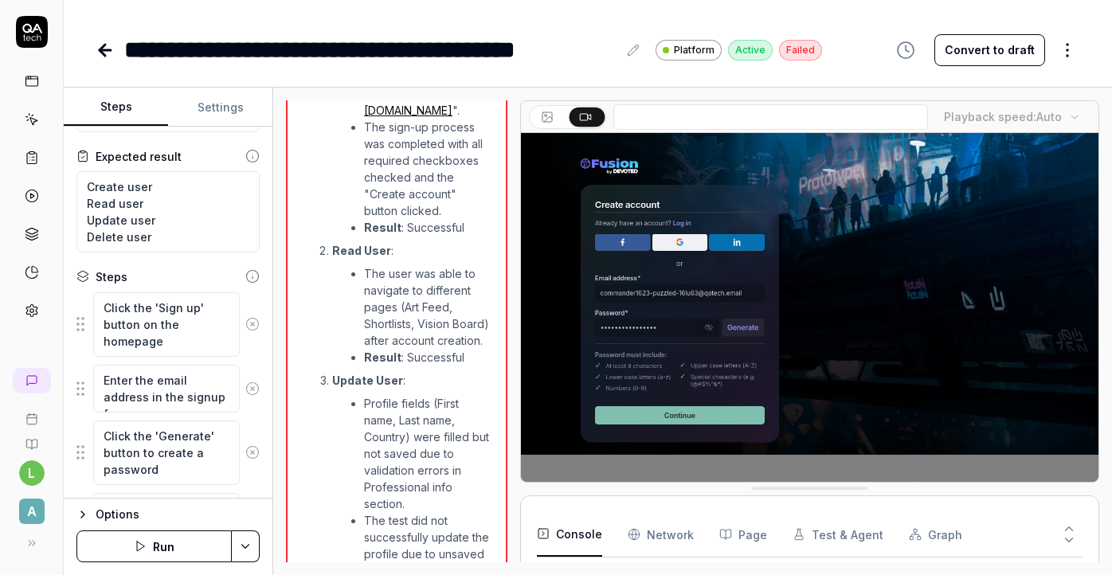
scroll to position [66, 0]
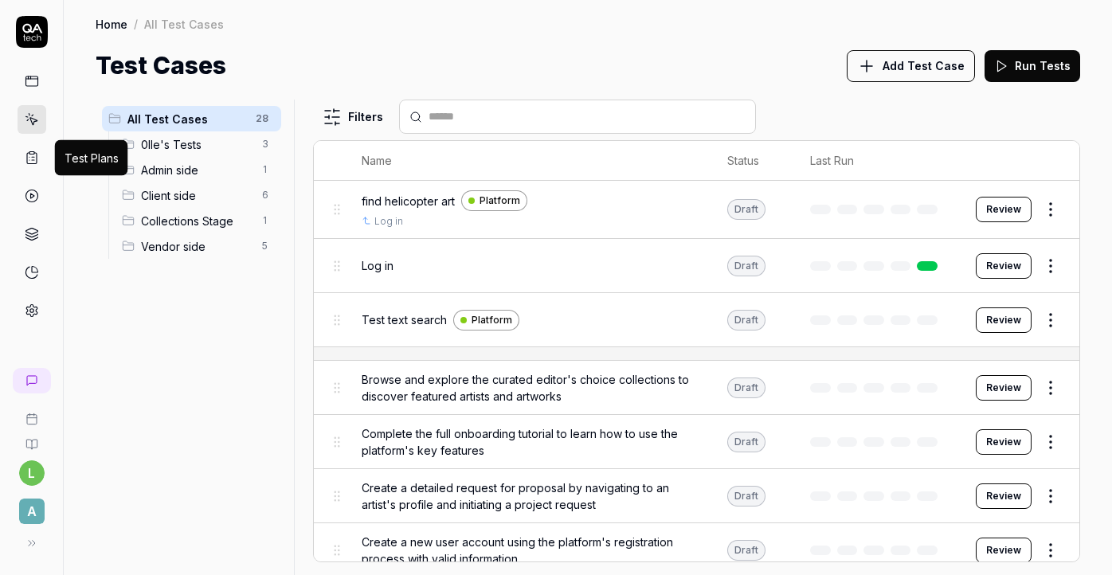
click at [33, 162] on icon at bounding box center [32, 158] width 14 height 14
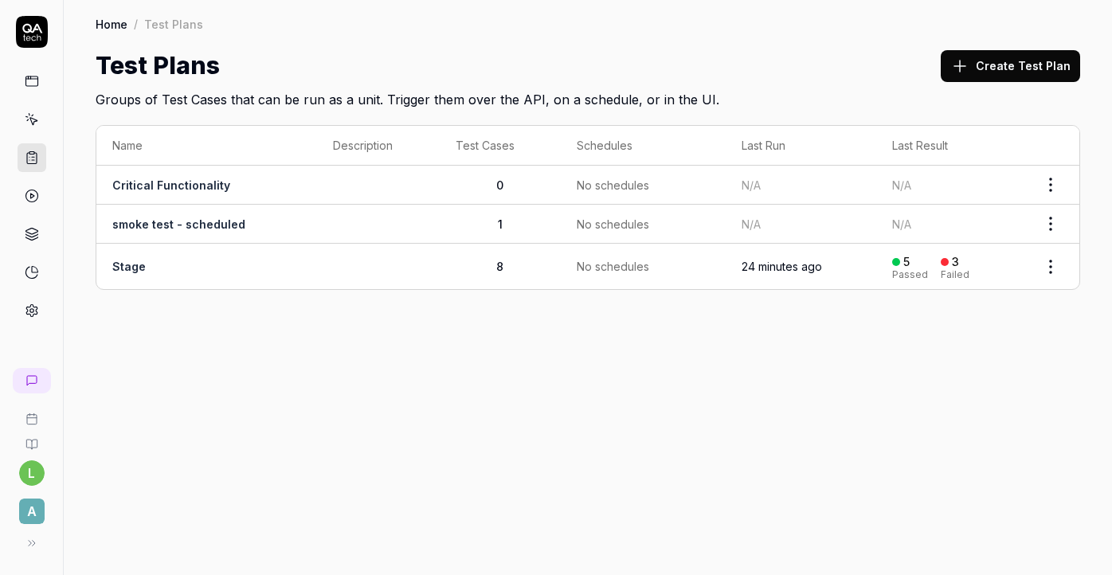
click at [198, 263] on td "Stage" at bounding box center [206, 266] width 221 height 45
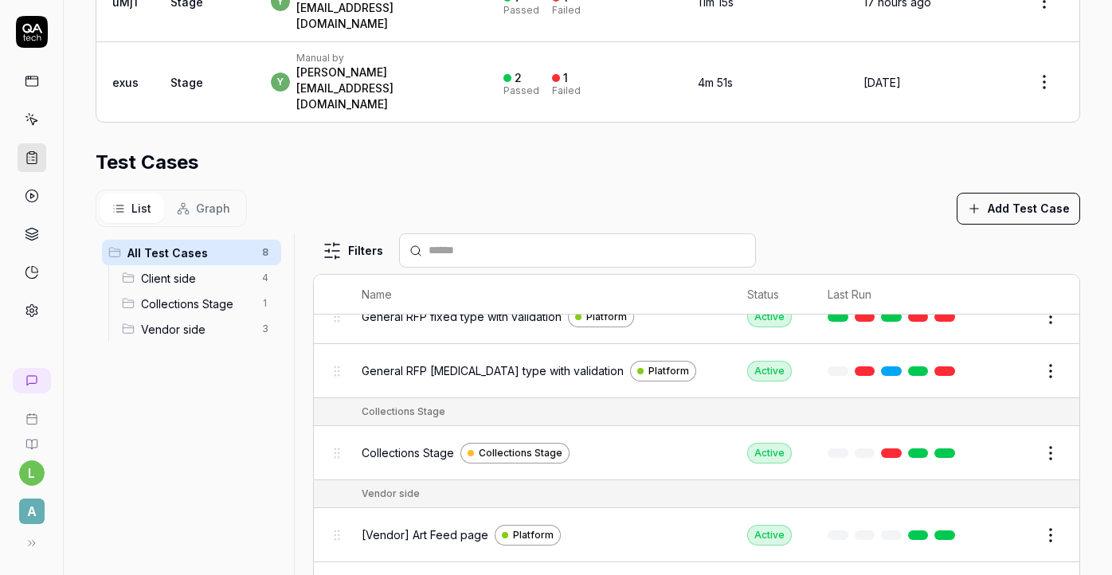
scroll to position [206, 0]
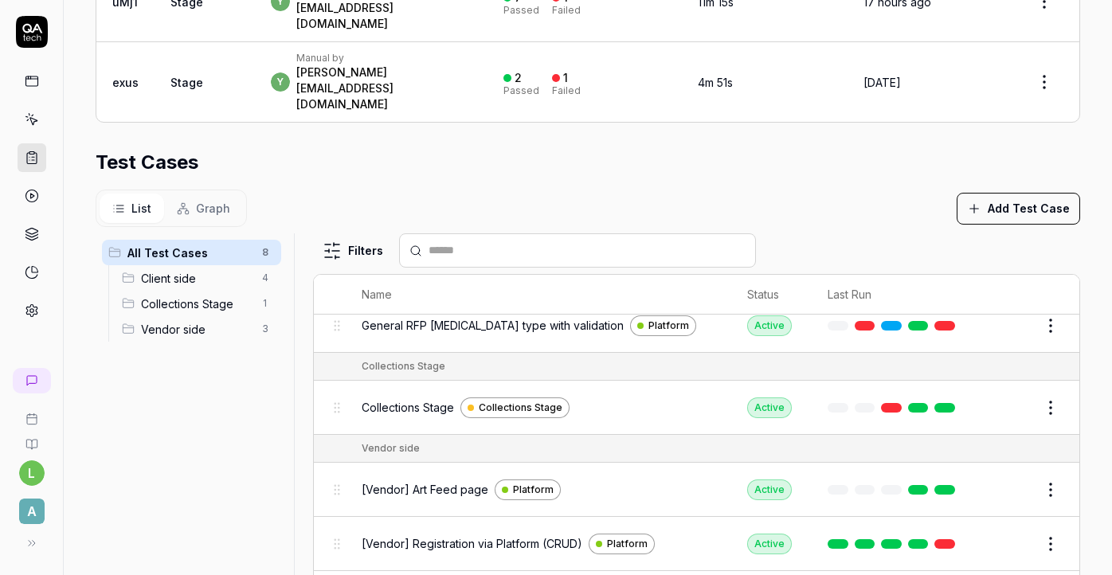
click at [442, 535] on span "[Vendor] Registration via Platform (CRUD)" at bounding box center [472, 543] width 221 height 17
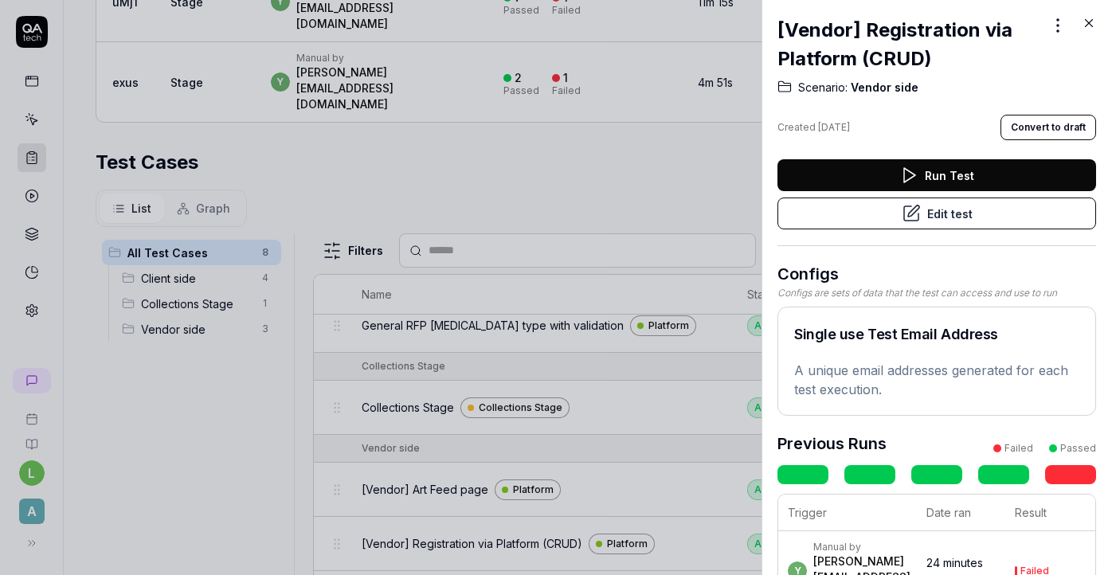
click at [957, 217] on button "Edit test" at bounding box center [937, 214] width 319 height 32
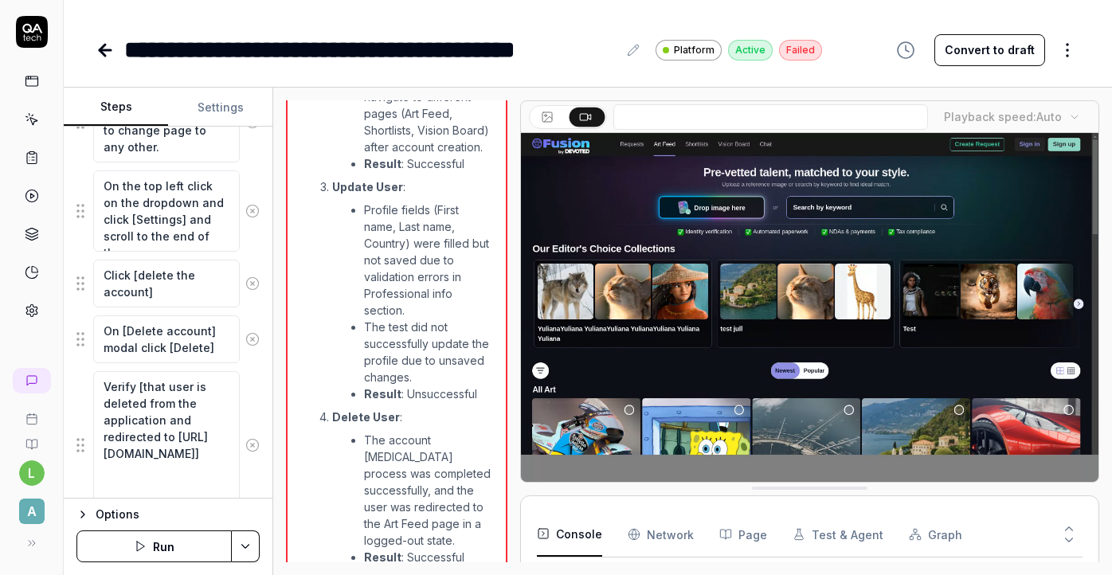
scroll to position [2347, 0]
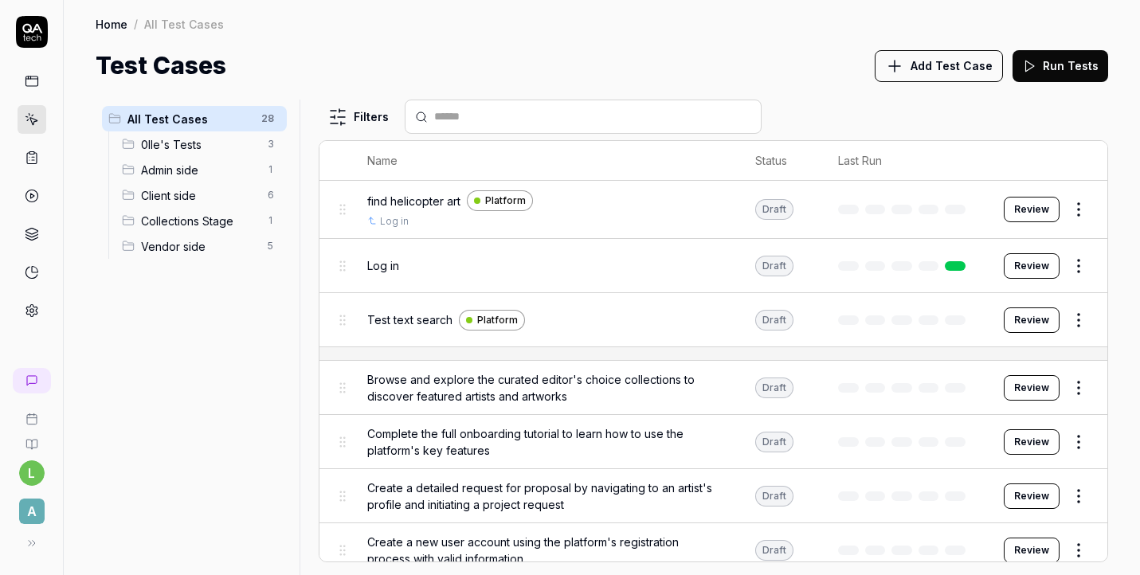
click at [25, 84] on icon at bounding box center [32, 81] width 14 height 14
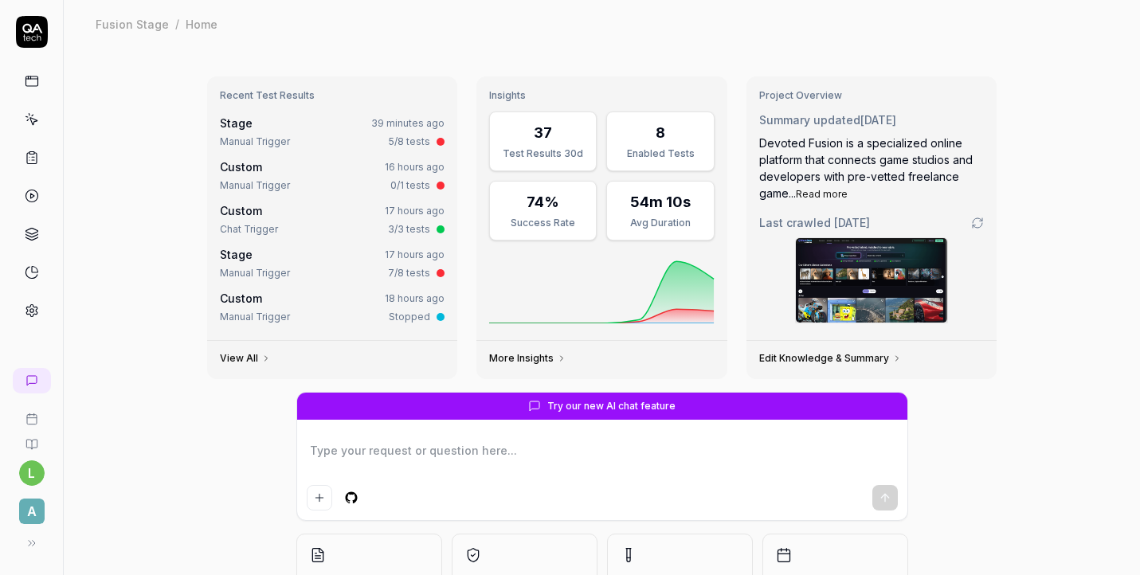
click at [28, 169] on link at bounding box center [32, 157] width 29 height 29
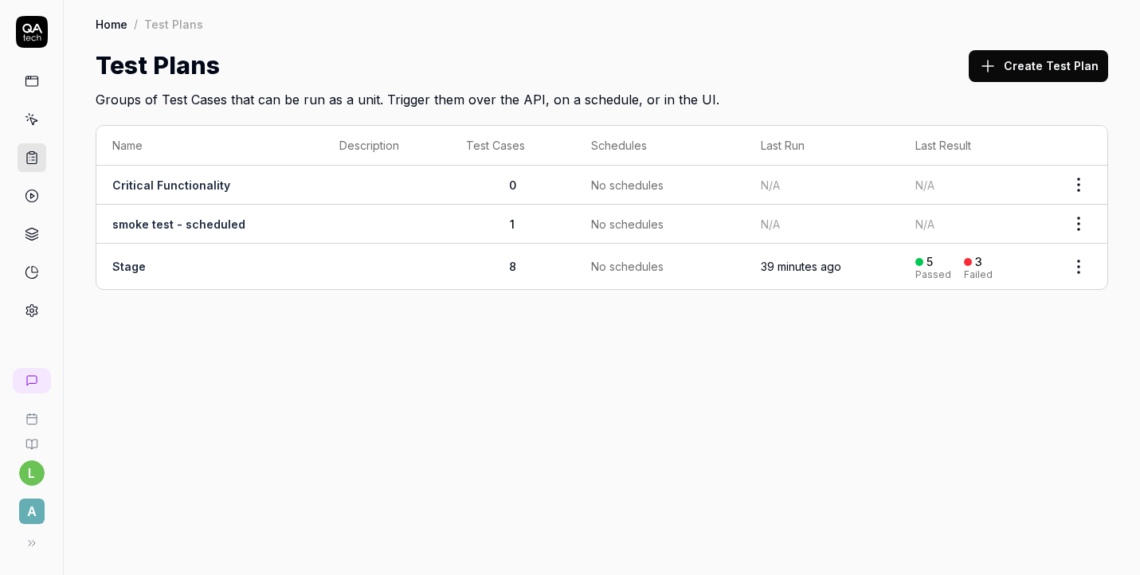
click at [160, 276] on td "Stage" at bounding box center [209, 266] width 227 height 45
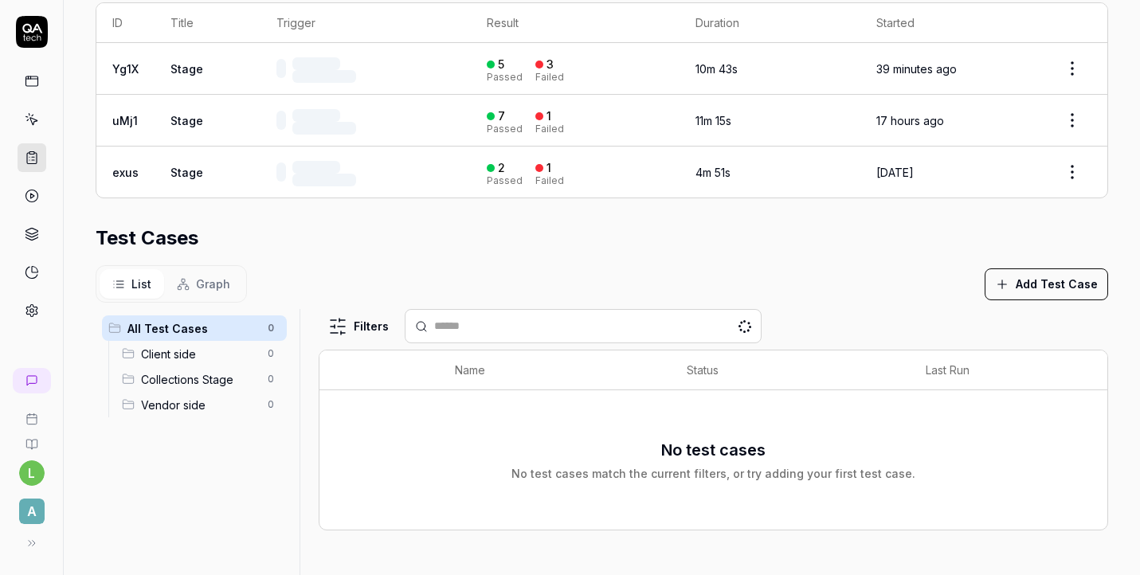
scroll to position [352, 0]
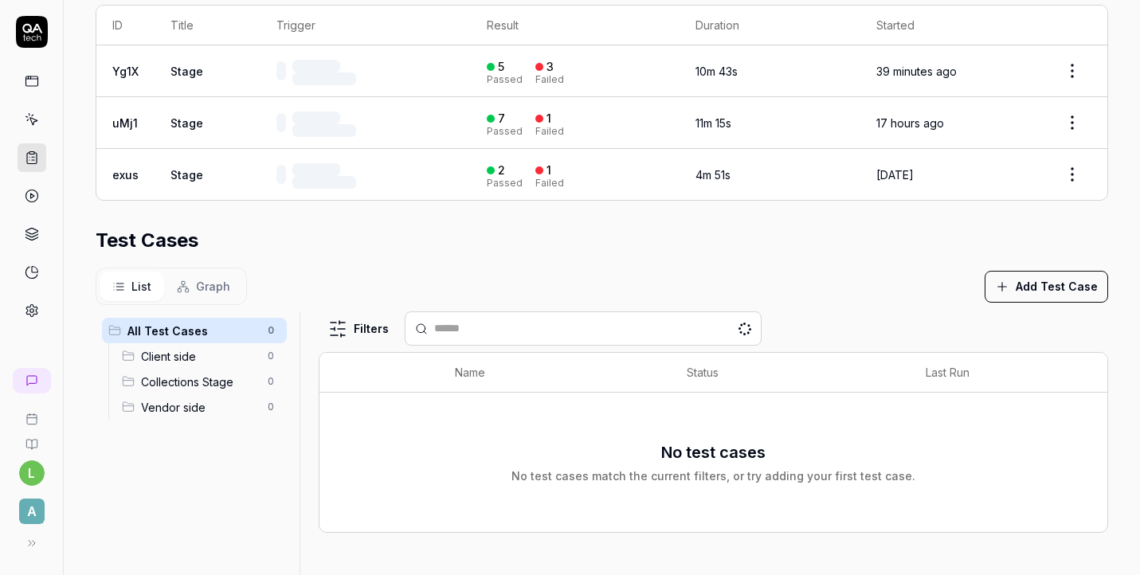
click at [154, 268] on div "List Graph" at bounding box center [171, 286] width 151 height 37
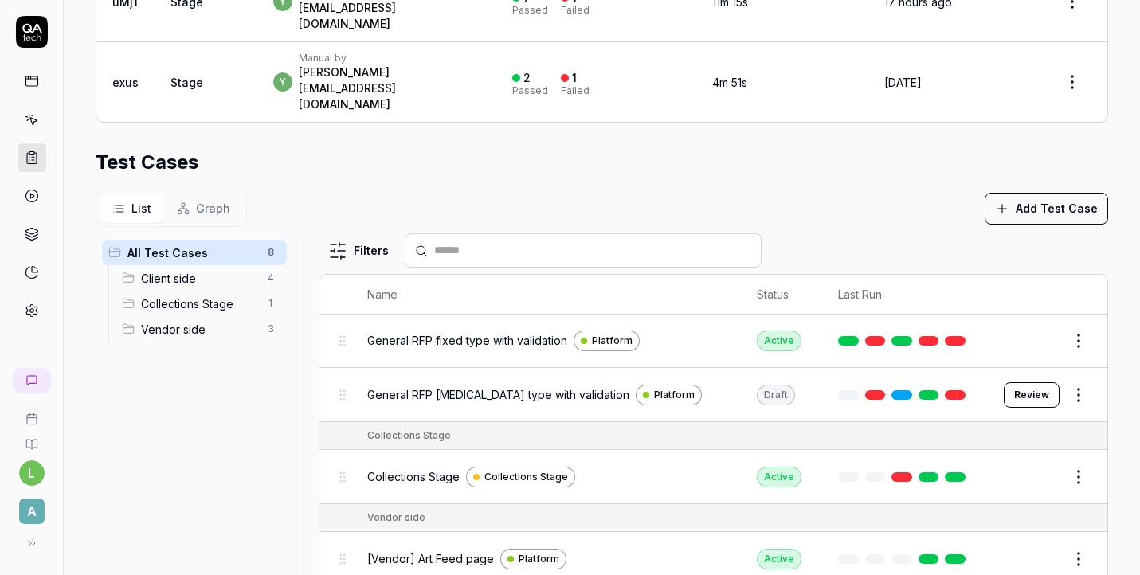
scroll to position [206, 0]
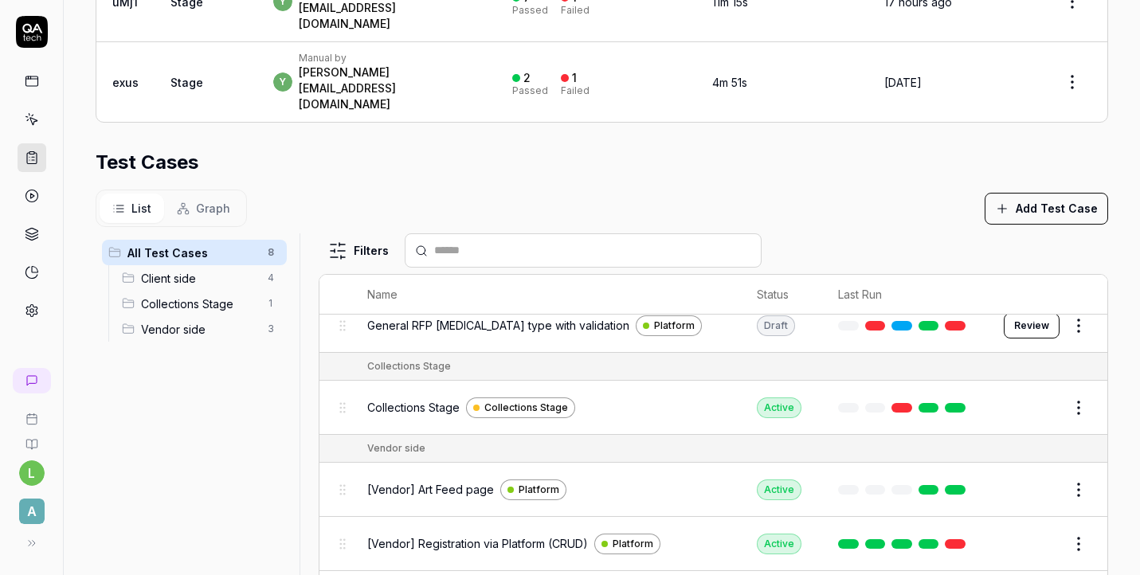
click at [1040, 531] on button "Edit" at bounding box center [1040, 543] width 38 height 25
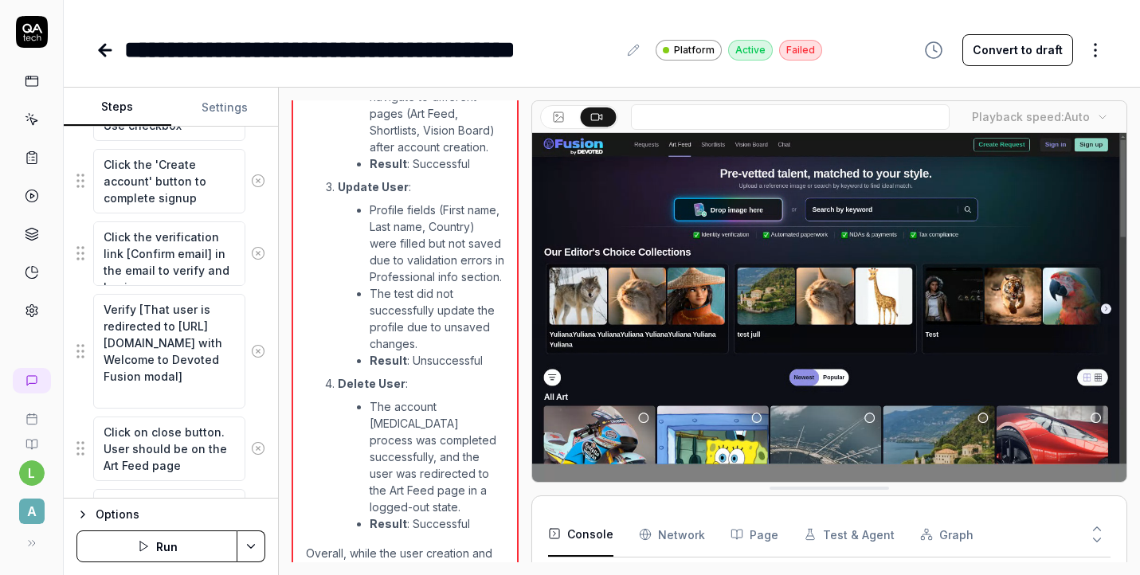
scroll to position [682, 0]
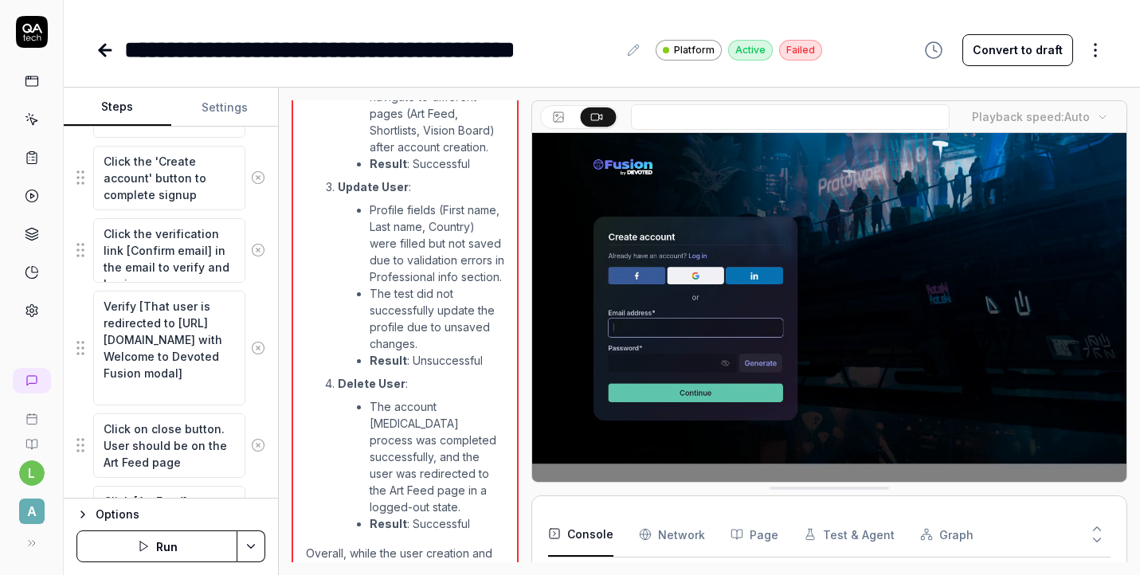
click at [999, 50] on button "Convert to draft" at bounding box center [1017, 50] width 111 height 32
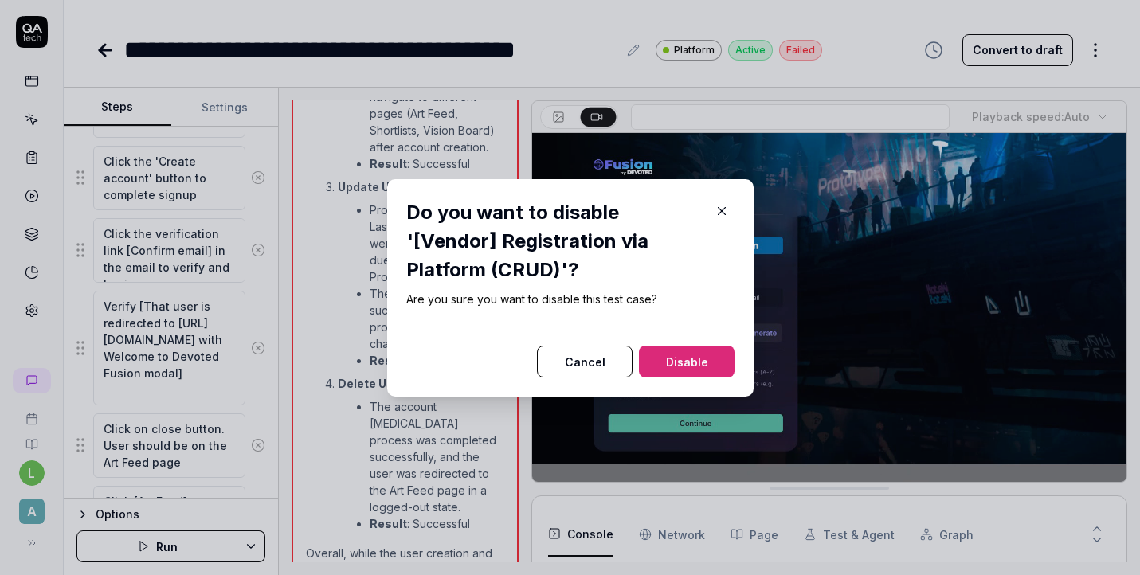
click at [707, 358] on button "Disable" at bounding box center [687, 362] width 96 height 32
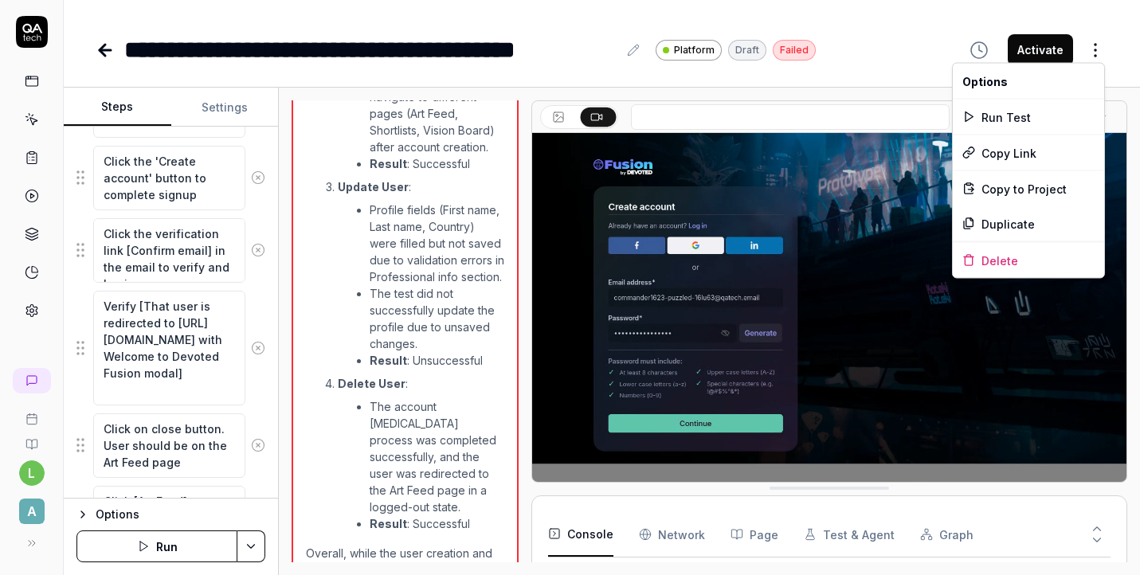
click at [1103, 50] on html "**********" at bounding box center [570, 287] width 1140 height 575
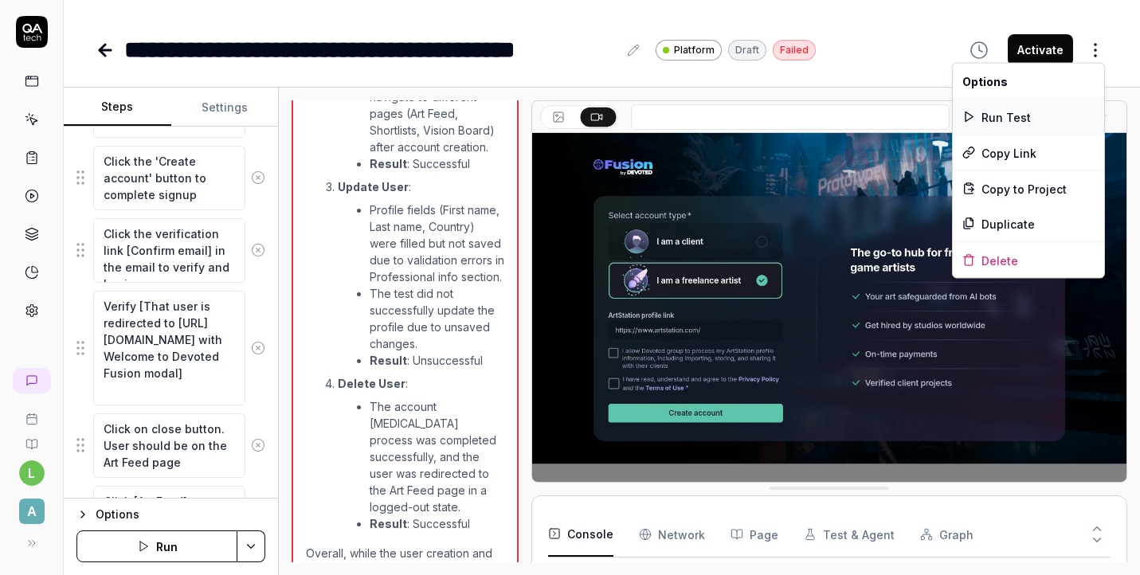
click at [1059, 120] on div "Run Test" at bounding box center [1028, 117] width 151 height 35
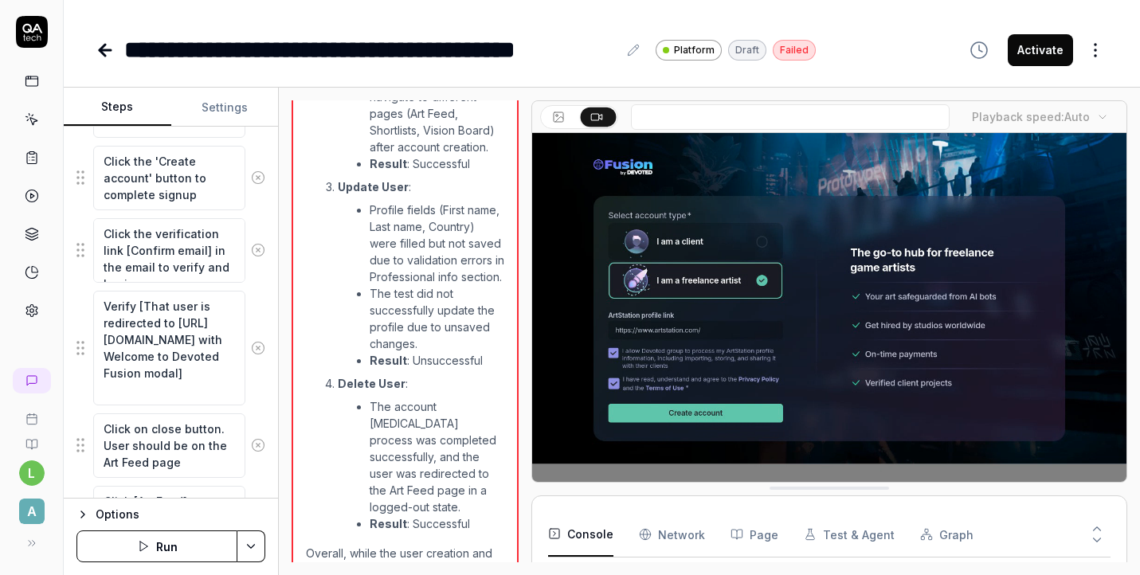
click at [173, 546] on button "Run" at bounding box center [156, 547] width 161 height 32
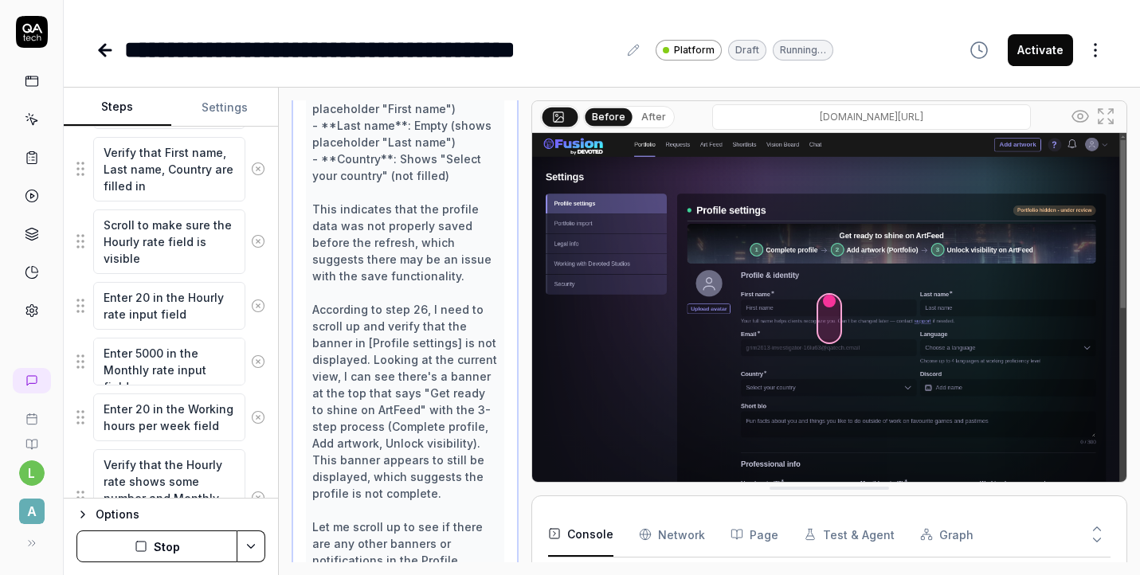
scroll to position [200, 0]
click at [802, 72] on div "**********" at bounding box center [602, 287] width 1076 height 575
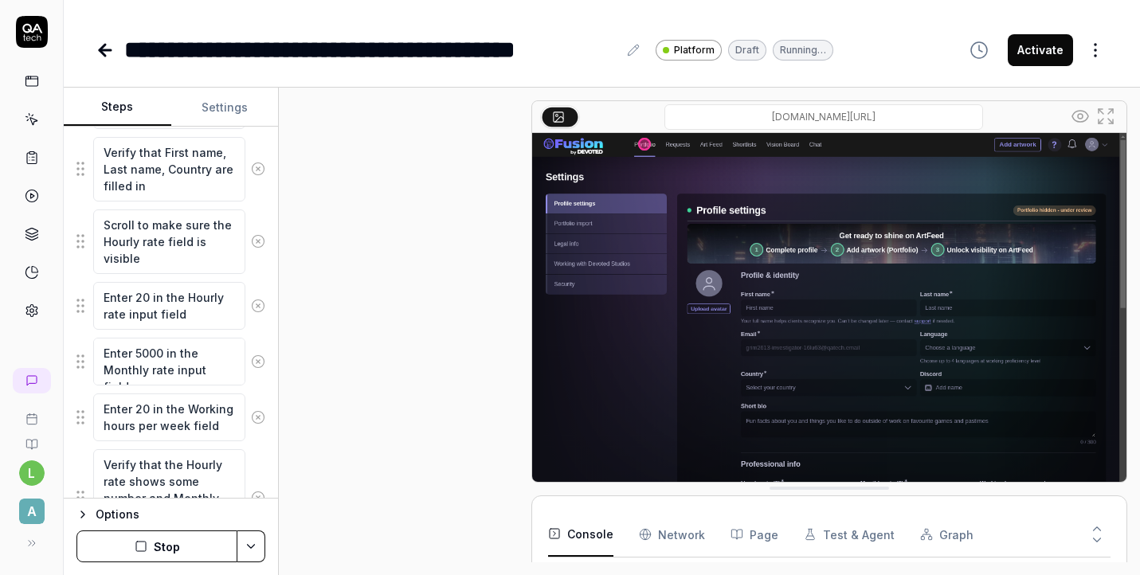
scroll to position [2110, 0]
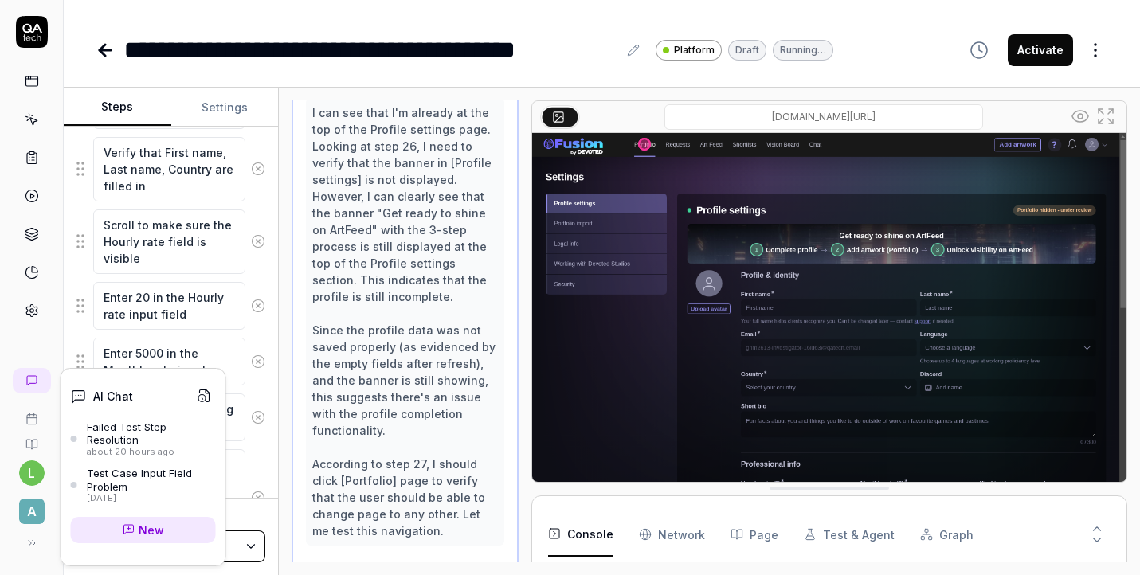
click at [286, 570] on div "Open browser 11:22:50 Stage https://app-stage.artlighter.com Click the 'Sign up…" at bounding box center [709, 332] width 861 height 488
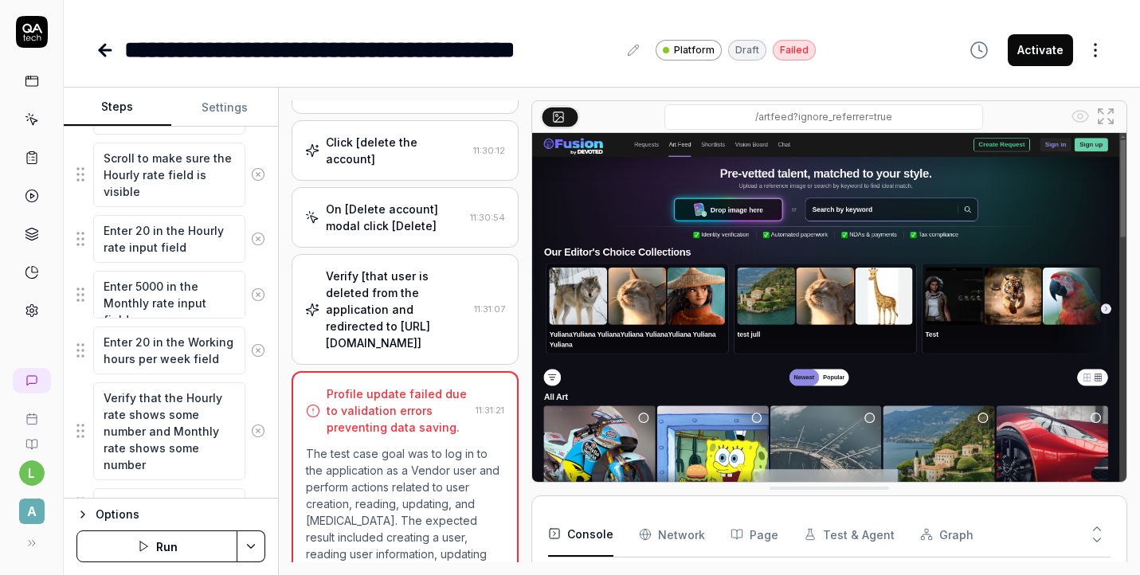
scroll to position [2711, 0]
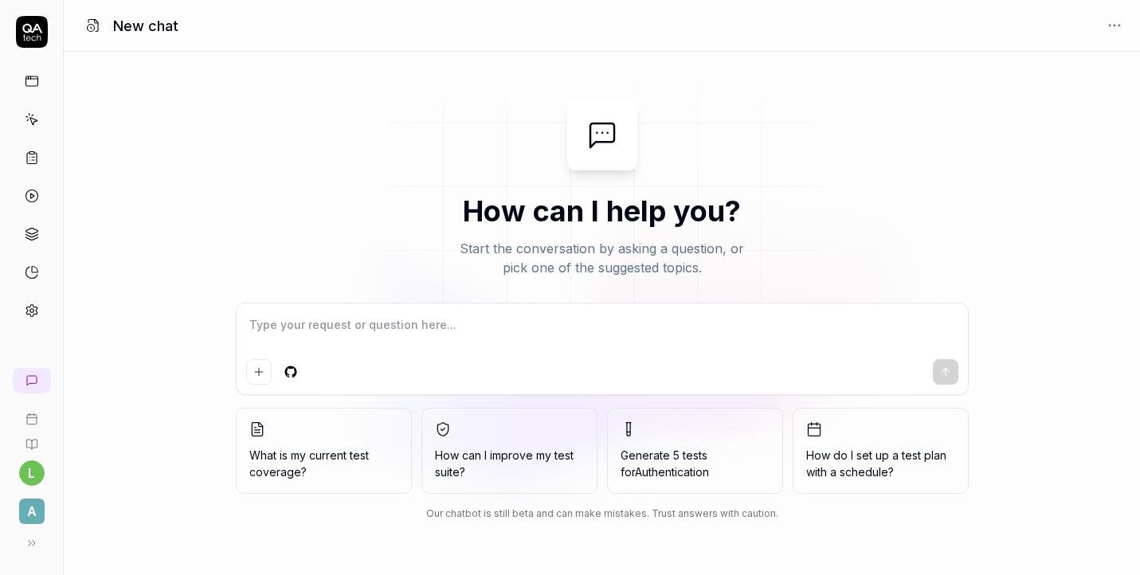
type textarea "*"
click at [443, 335] on textarea at bounding box center [602, 333] width 712 height 40
type textarea "[URL][DOMAIN_NAME]"
type textarea "*"
type textarea "[URL][DOMAIN_NAME]"
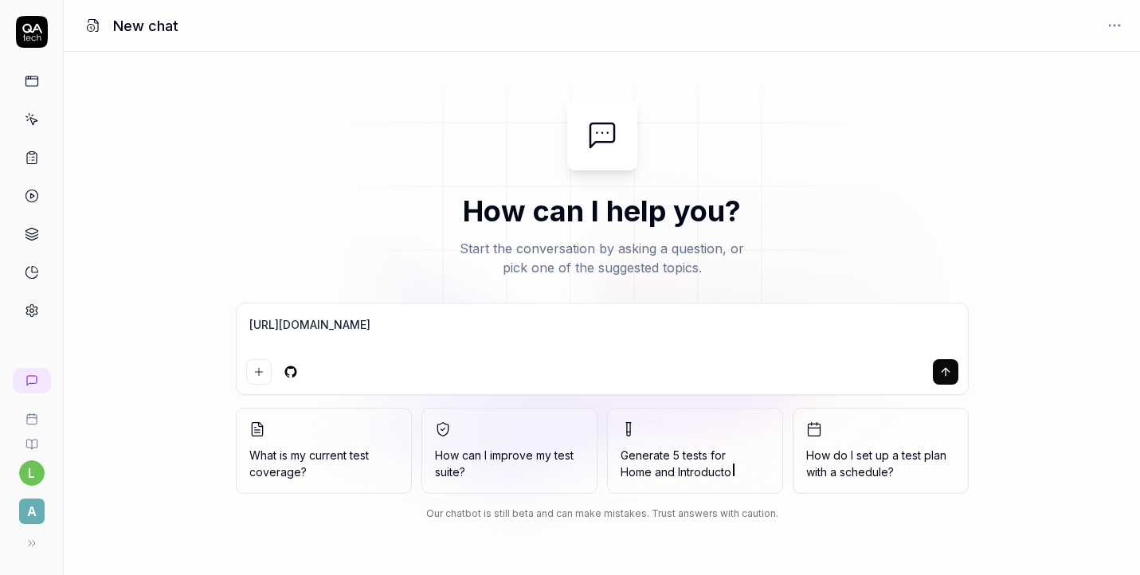
type textarea "*"
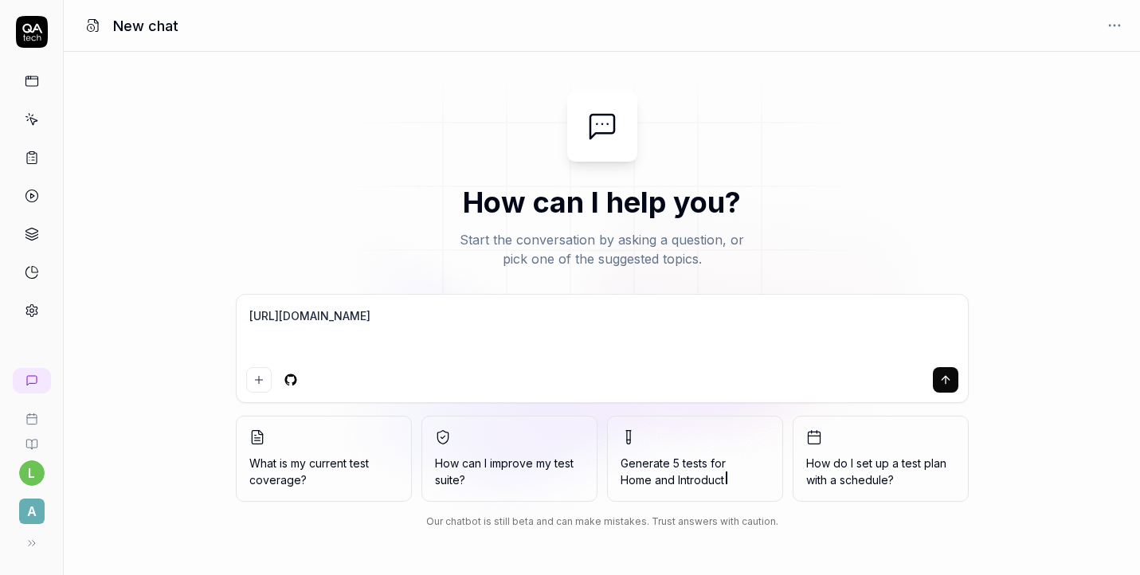
type textarea "[URL][DOMAIN_NAME]"
type textarea "*"
type textarea "[URL][DOMAIN_NAME]"
type textarea "*"
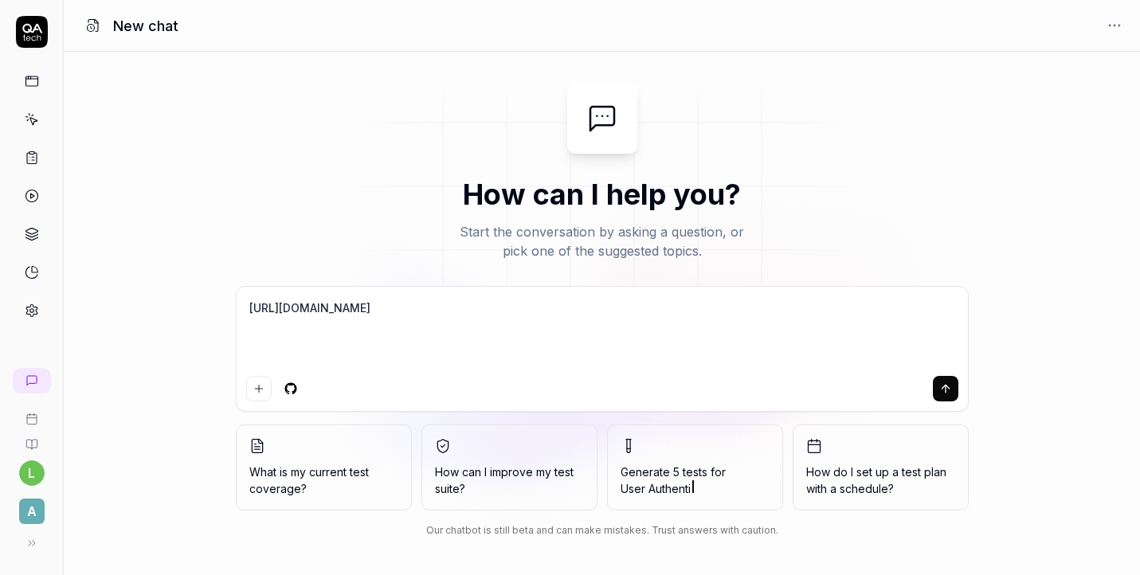
type textarea "[URL][DOMAIN_NAME] ц"
type textarea "*"
type textarea "[URL][DOMAIN_NAME] цр"
type textarea "*"
type textarea "[URL][DOMAIN_NAME] црн"
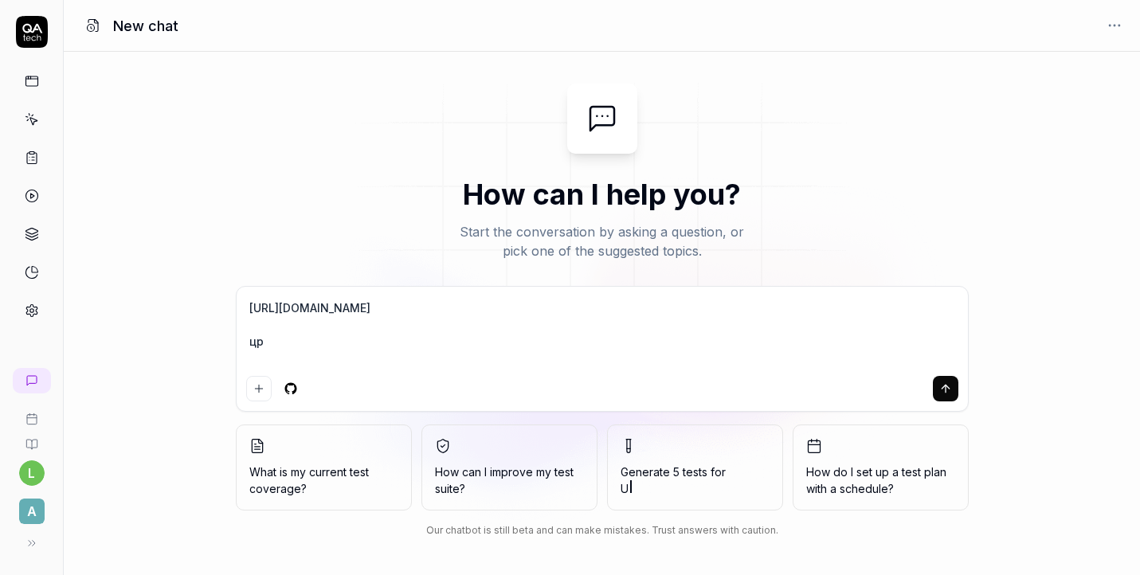
type textarea "*"
type textarea "[URL][DOMAIN_NAME] црн"
type textarea "*"
type textarea "[URL][DOMAIN_NAME] црн"
type textarea "*"
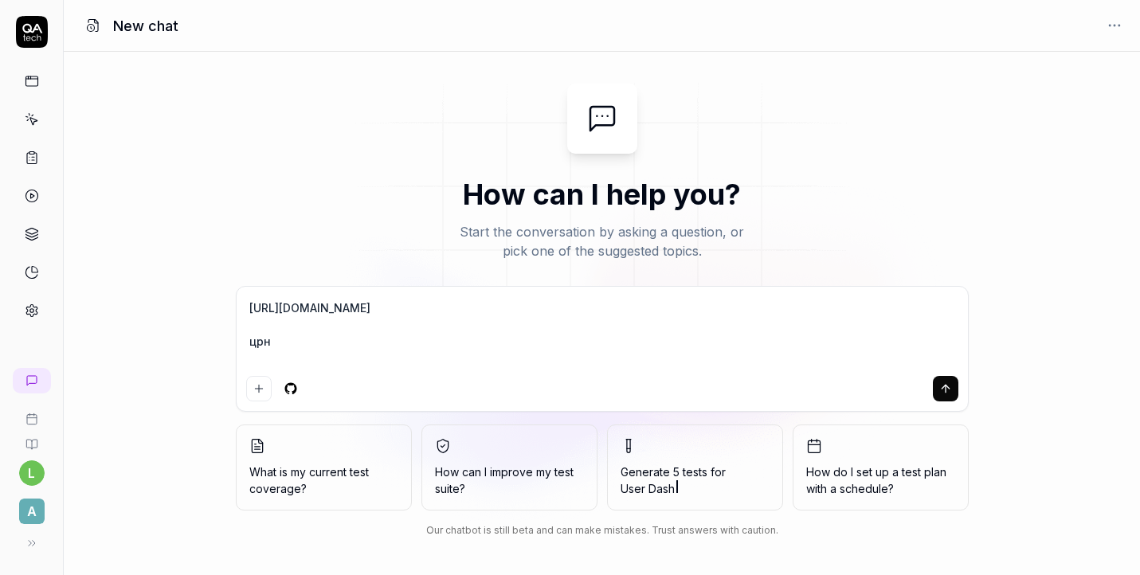
type textarea "[URL][DOMAIN_NAME] цр"
type textarea "*"
type textarea "[URL][DOMAIN_NAME] ц"
type textarea "*"
type textarea "[URL][DOMAIN_NAME]"
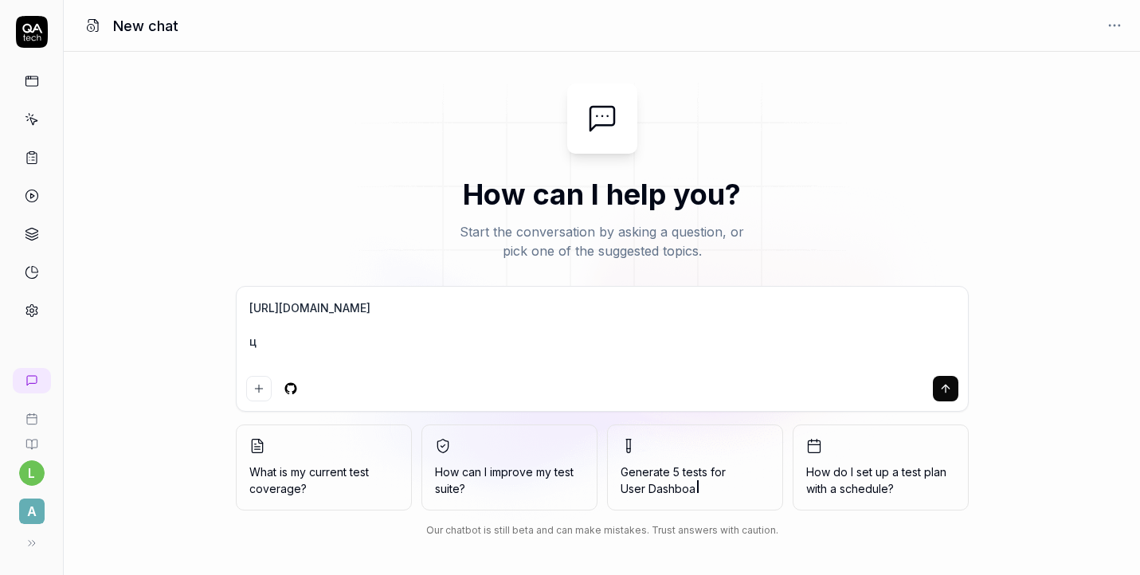
type textarea "*"
type textarea "[URL][DOMAIN_NAME] w"
type textarea "*"
type textarea "[URL][DOMAIN_NAME] wh"
type textarea "*"
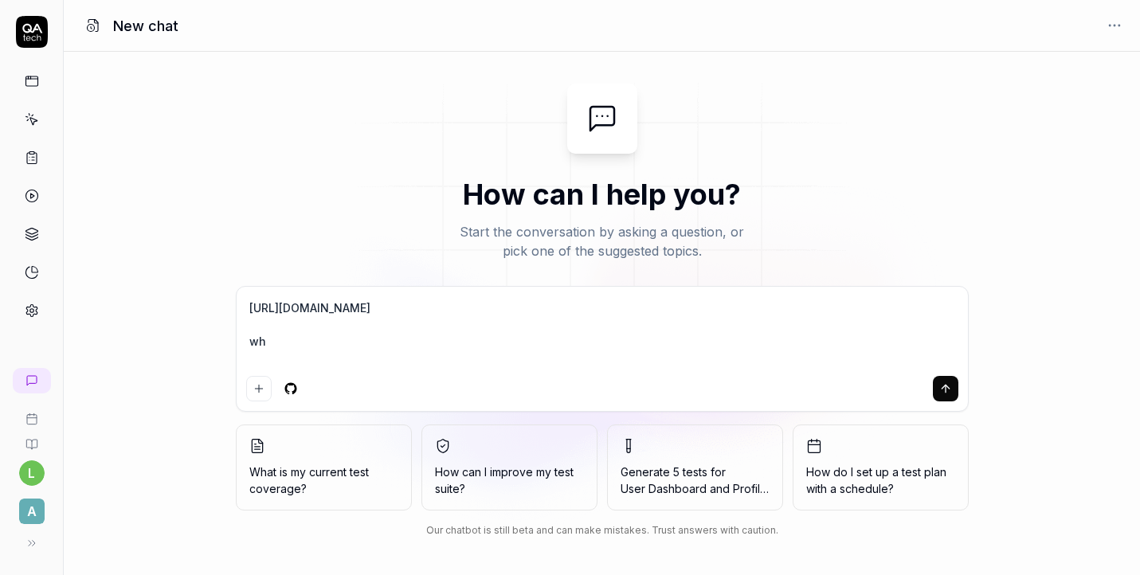
type textarea "[URL][DOMAIN_NAME] why"
type textarea "*"
type textarea "[URL][DOMAIN_NAME] why"
type textarea "*"
type textarea "[URL][DOMAIN_NAME] why i"
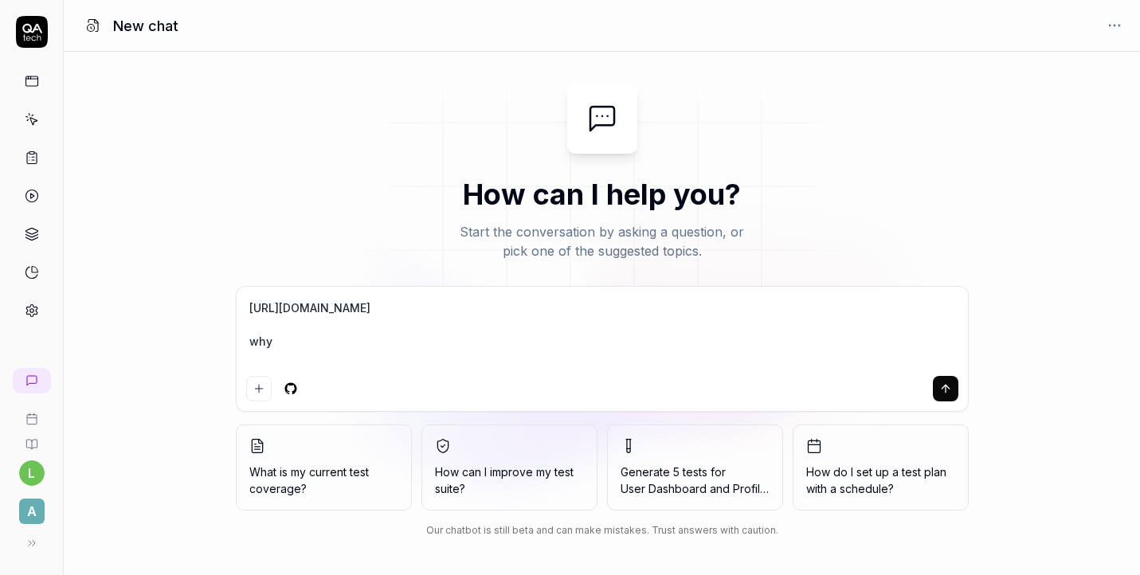
type textarea "*"
type textarea "[URL][DOMAIN_NAME] why in"
type textarea "*"
type textarea "[URL][DOMAIN_NAME] why in"
type textarea "*"
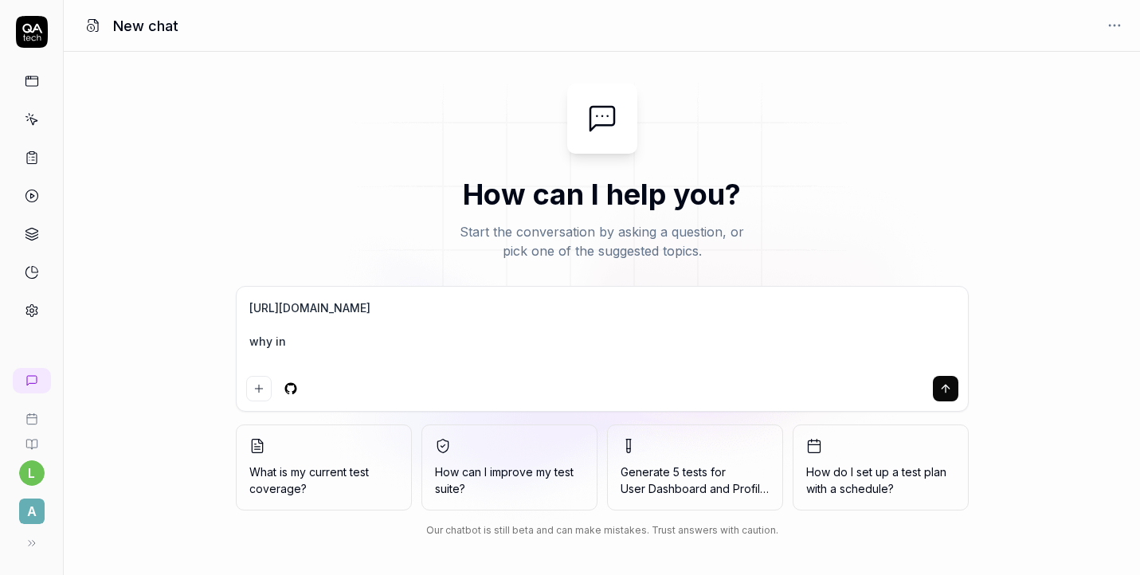
type textarea "[URL][DOMAIN_NAME] why in t"
type textarea "*"
type textarea "[URL][DOMAIN_NAME] why in th"
type textarea "*"
type textarea "[URL][DOMAIN_NAME] why in thi"
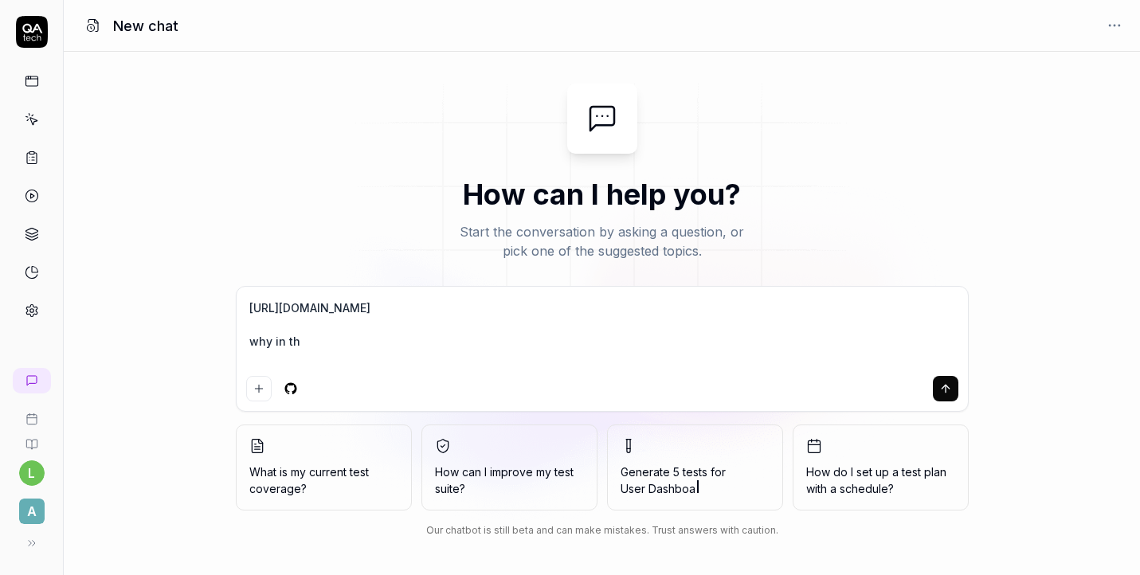
type textarea "*"
type textarea "[URL][DOMAIN_NAME] why in this"
type textarea "*"
type textarea "[URL][DOMAIN_NAME] why in this"
type textarea "*"
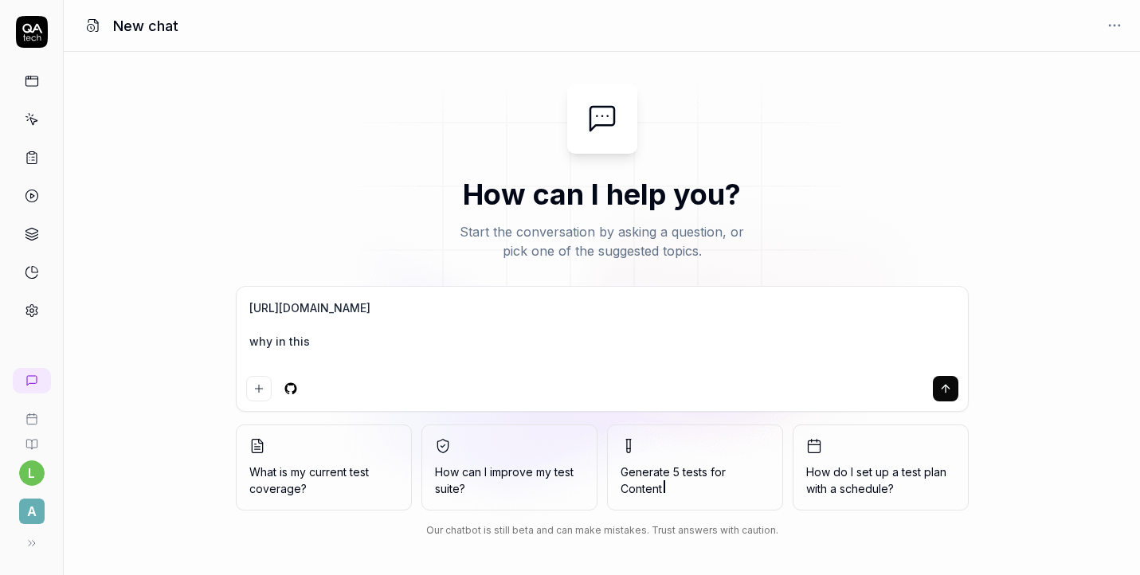
type textarea "[URL][DOMAIN_NAME] why in this t"
type textarea "*"
type textarea "[URL][DOMAIN_NAME] why in this te"
type textarea "*"
type textarea "[URL][DOMAIN_NAME] why in this tes"
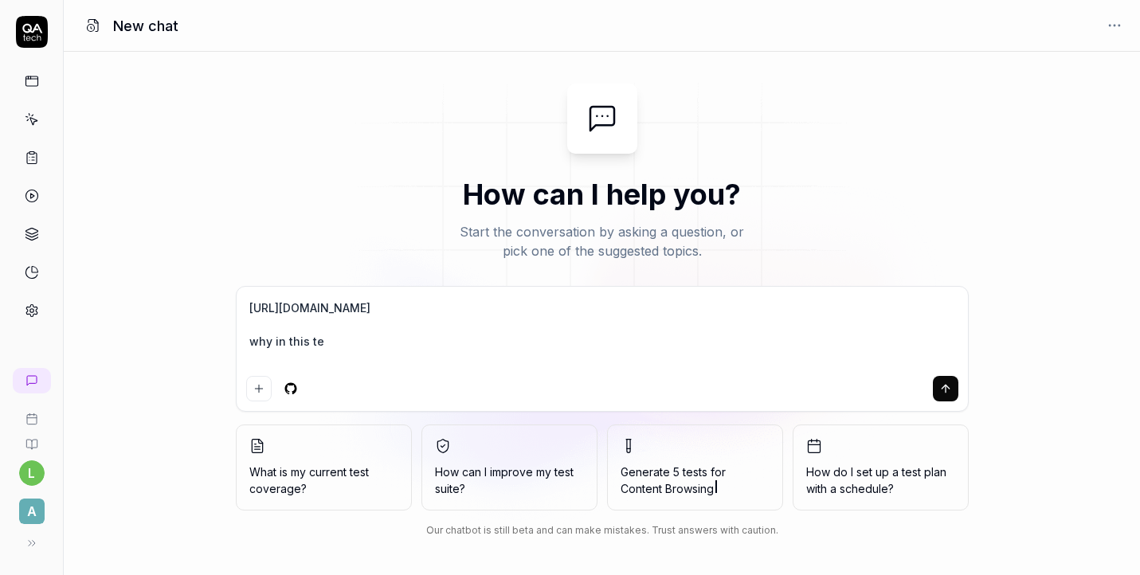
type textarea "*"
type textarea "[URL][DOMAIN_NAME] why in this test"
type textarea "*"
type textarea "[URL][DOMAIN_NAME] why in this test"
type textarea "*"
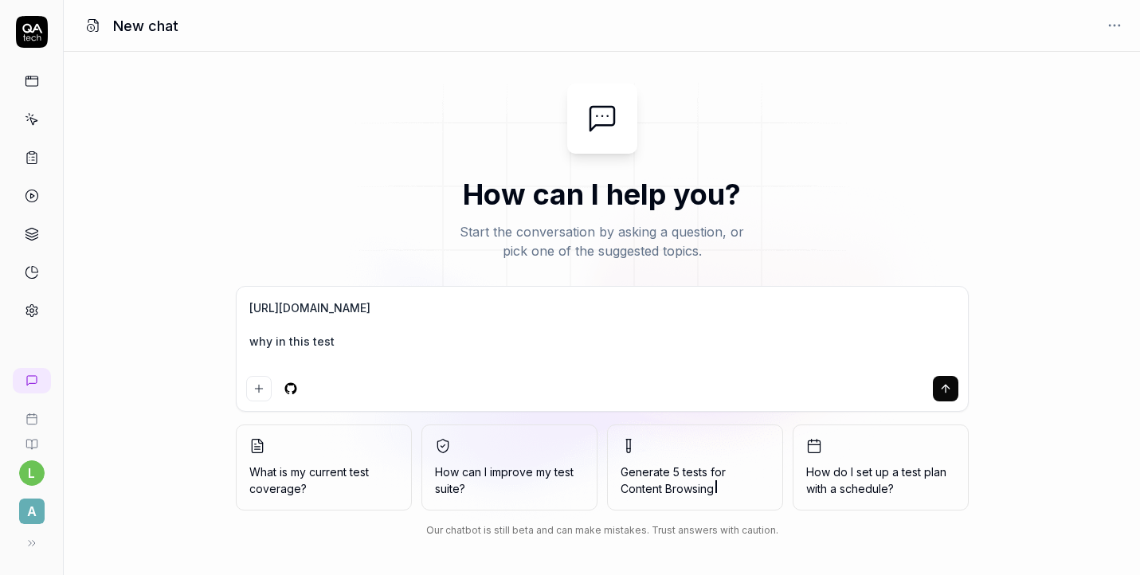
type textarea "[URL][DOMAIN_NAME] why in this test t"
type textarea "*"
type textarea "[URL][DOMAIN_NAME] why in this test th"
type textarea "*"
type textarea "[URL][DOMAIN_NAME] why in this test the"
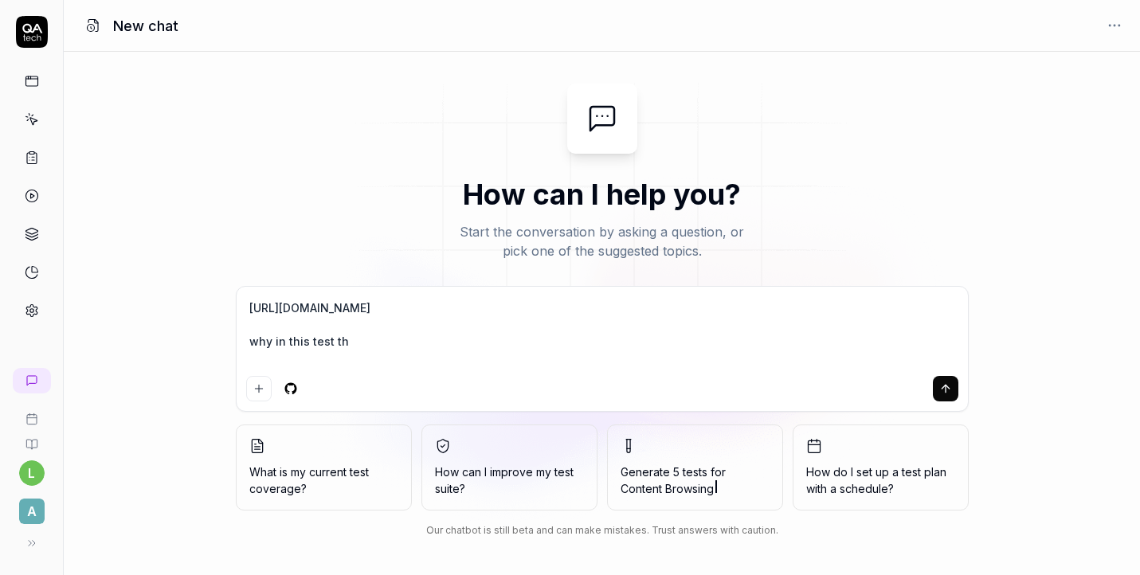
type textarea "*"
type textarea "[URL][DOMAIN_NAME] why in this test the"
type textarea "*"
type textarea "[URL][DOMAIN_NAME] why in this test the f"
type textarea "*"
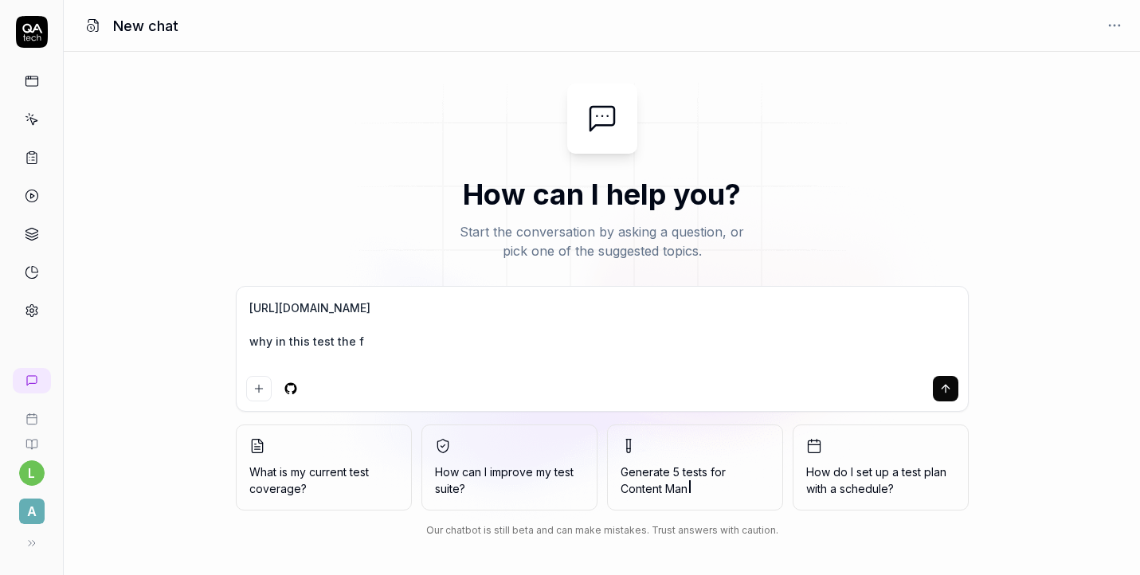
type textarea "[URL][DOMAIN_NAME] why in this test the fi"
type textarea "*"
type textarea "[URL][DOMAIN_NAME] why in this test the fie"
type textarea "*"
type textarea "[URL][DOMAIN_NAME] why in this test the fiel"
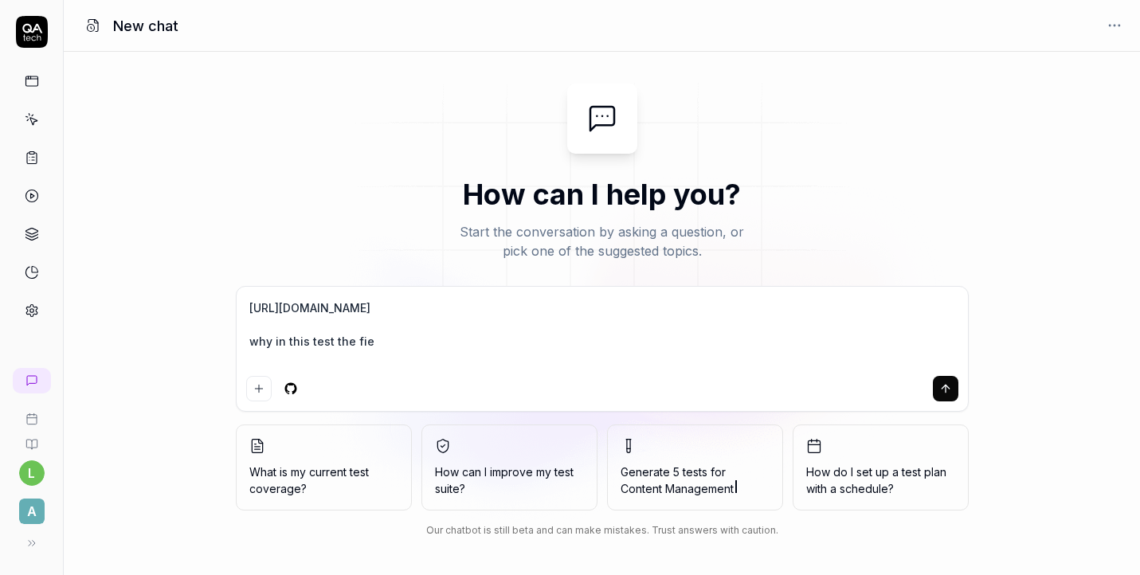
type textarea "*"
type textarea "[URL][DOMAIN_NAME] why in this test the field"
type textarea "*"
type textarea "[URL][DOMAIN_NAME] why in this test the fields"
type textarea "*"
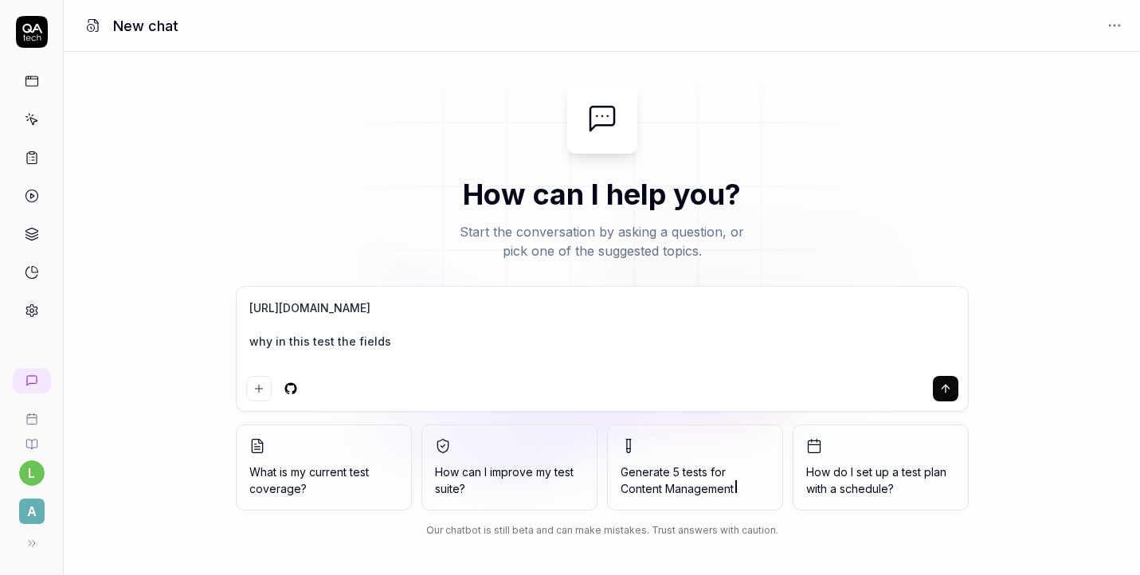
type textarea "[URL][DOMAIN_NAME] why in this test the fields"
type textarea "*"
type textarea "[URL][DOMAIN_NAME] why in this test the fields a"
type textarea "*"
type textarea "[URL][DOMAIN_NAME] why in this test the fields ar"
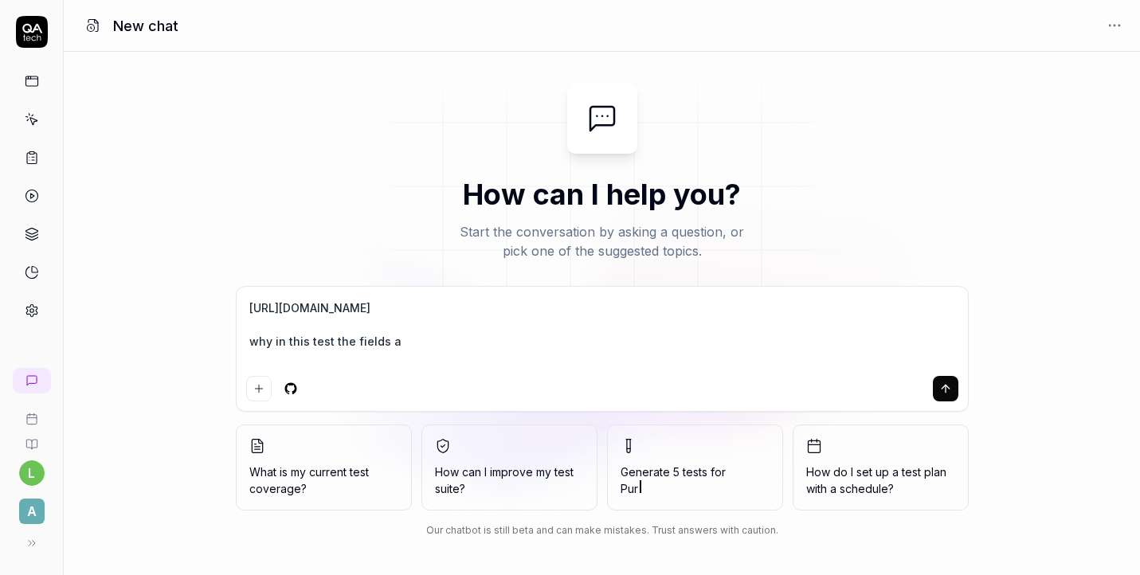
type textarea "*"
type textarea "[URL][DOMAIN_NAME] why in this test the fields are"
type textarea "*"
type textarea "[URL][DOMAIN_NAME] why in this test the fields are"
type textarea "*"
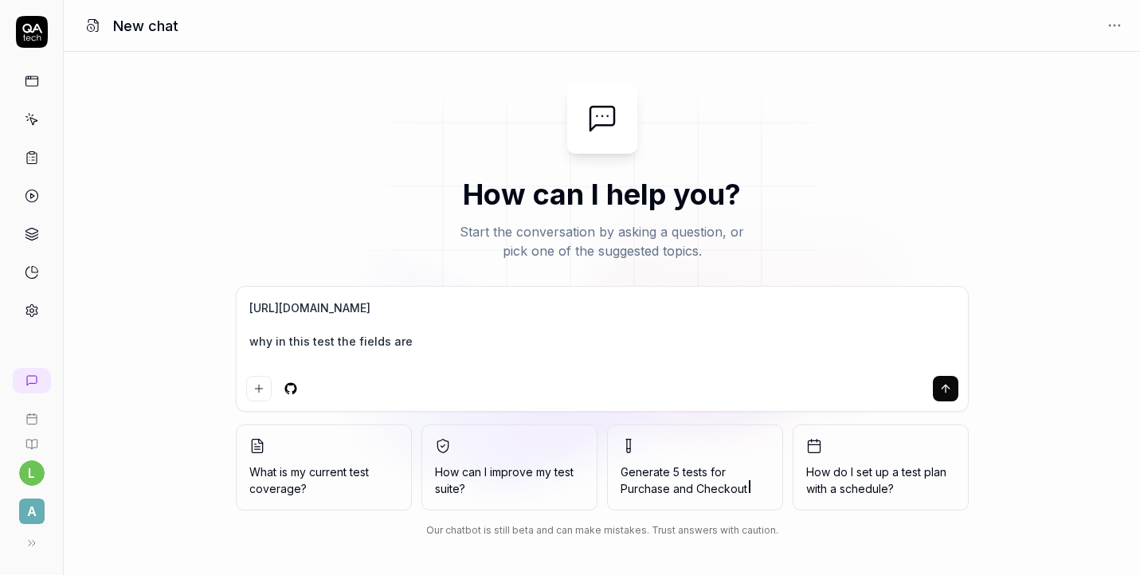
type textarea "[URL][DOMAIN_NAME] why in this test the fields are n"
type textarea "*"
type textarea "[URL][DOMAIN_NAME] why in this test the fields are no"
type textarea "*"
type textarea "[URL][DOMAIN_NAME] why in this test the fields are not"
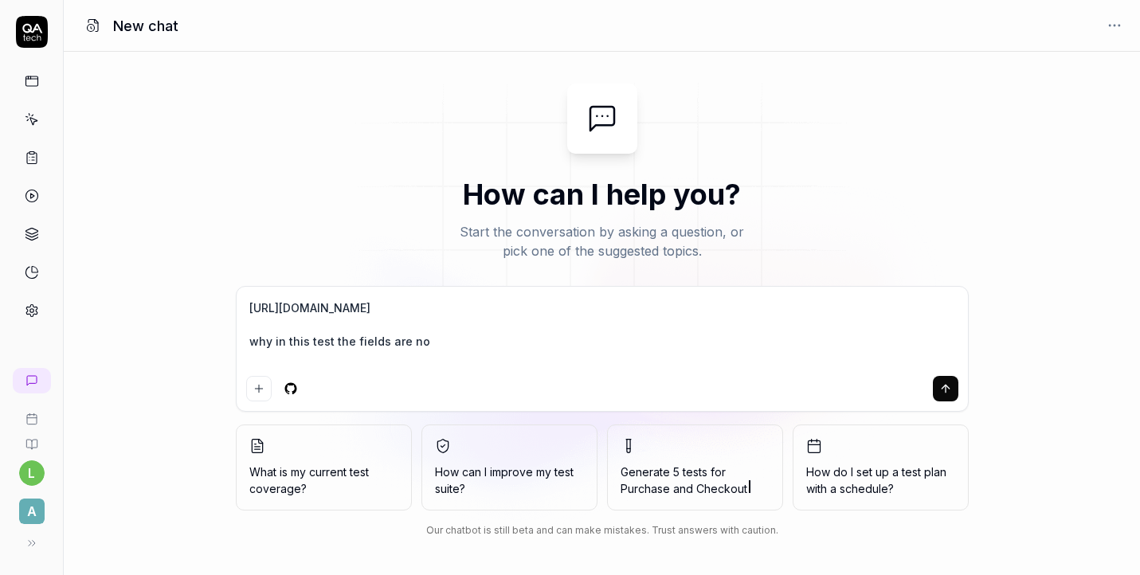
type textarea "*"
type textarea "[URL][DOMAIN_NAME] why in this test the fields are not"
type textarea "*"
type textarea "[URL][DOMAIN_NAME] why in this test the fields are not t"
type textarea "*"
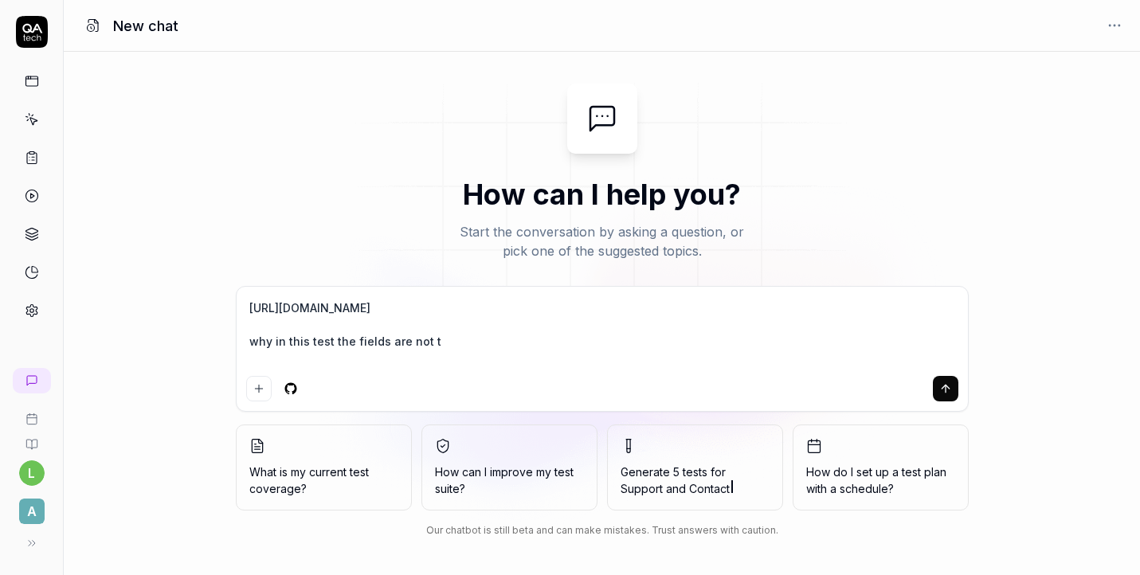
type textarea "[URL][DOMAIN_NAME] why in this test the fields are not ty"
type textarea "*"
type textarea "[URL][DOMAIN_NAME] why in this test the fields are not typ"
type textarea "*"
type textarea "[URL][DOMAIN_NAME] why in this test the fields are not type"
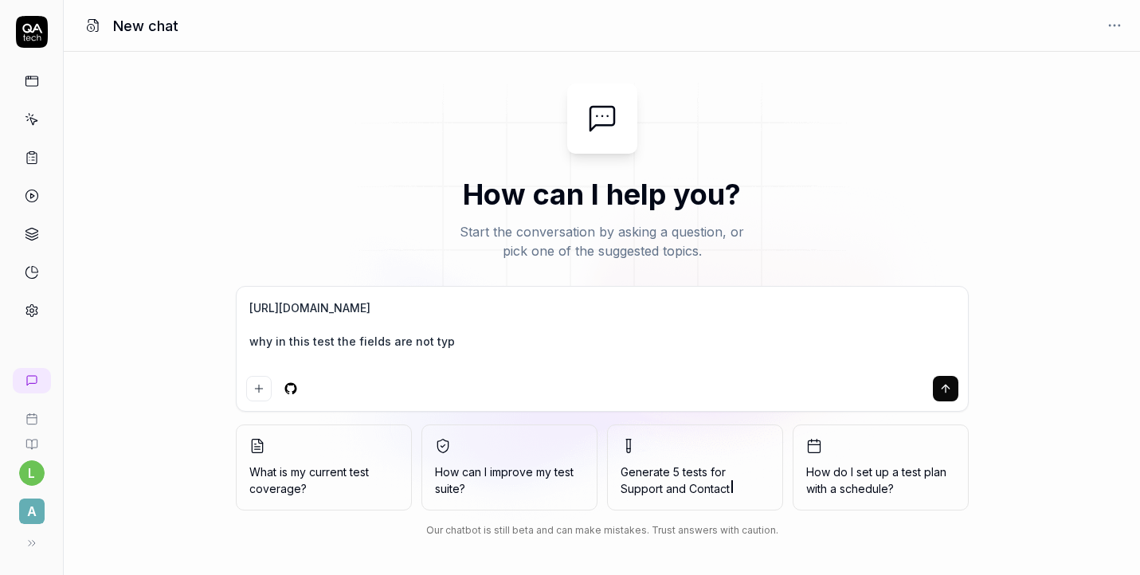
type textarea "*"
type textarea "[URL][DOMAIN_NAME] why in this test the fields are not typed"
type textarea "*"
type textarea "[URL][DOMAIN_NAME] why in this test the fields are not typed?"
type textarea "*"
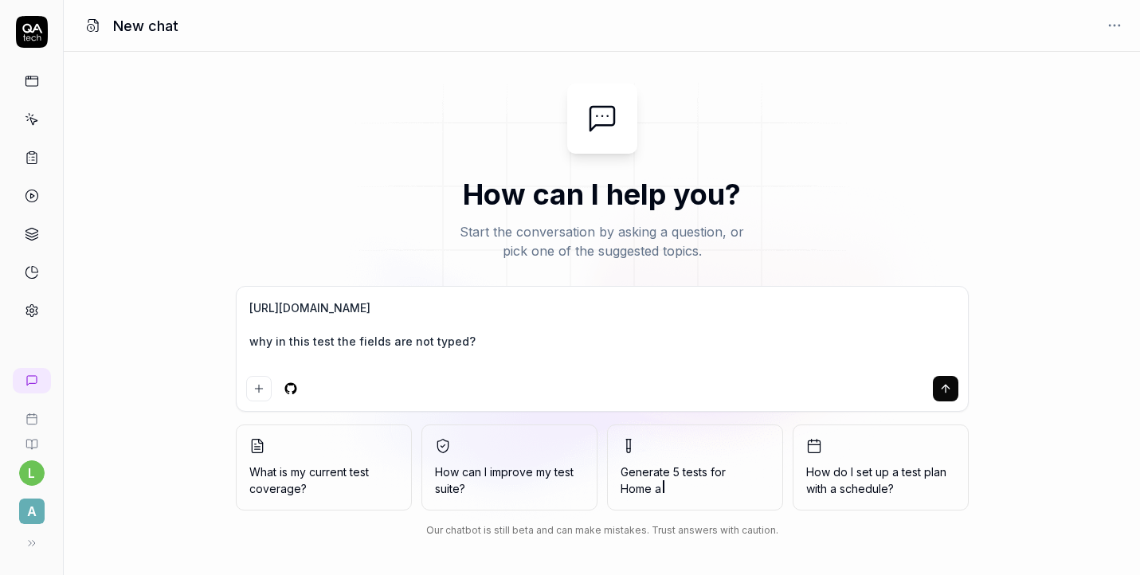
type textarea "[URL][DOMAIN_NAME] why in this test the fields are not typed?"
type textarea "*"
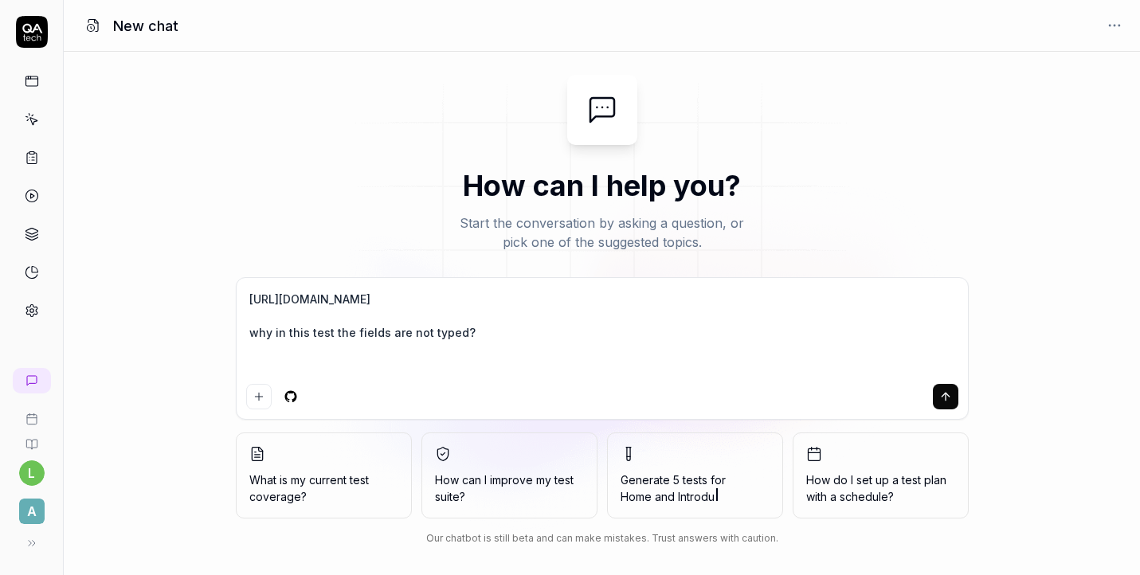
type textarea "[URL][DOMAIN_NAME] why in this test the fields are not typed? I"
type textarea "*"
type textarea "[URL][DOMAIN_NAME] why in this test the fields are not typed? I"
type textarea "*"
type textarea "[URL][DOMAIN_NAME] why in this test the fields are not typed? I m"
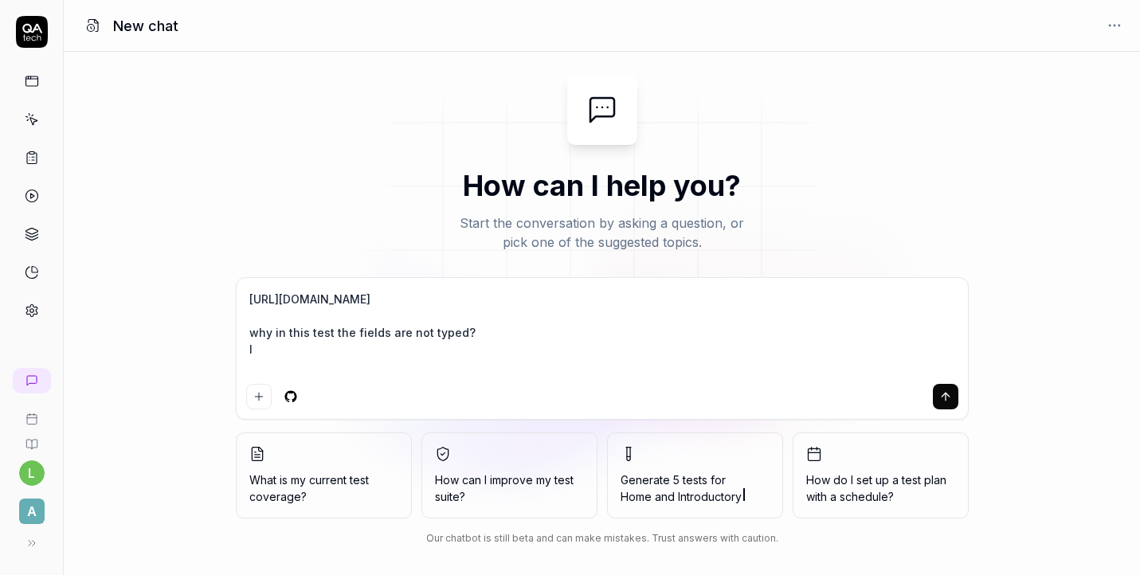
type textarea "*"
type textarea "[URL][DOMAIN_NAME] why in this test the fields are not typed? I me"
type textarea "*"
type textarea "[URL][DOMAIN_NAME] why in this test the fields are not typed? I mea"
type textarea "*"
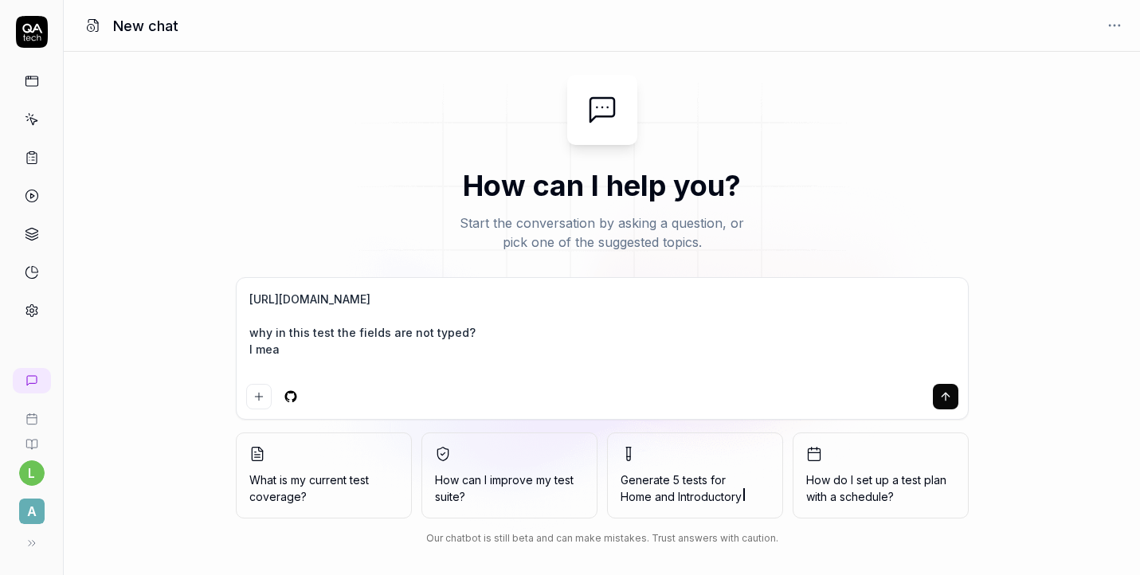
type textarea "[URL][DOMAIN_NAME] why in this test the fields are not typed? I mean"
type textarea "*"
type textarea "[URL][DOMAIN_NAME] why in this test the fields are not typed? I mean"
type textarea "*"
type textarea "[URL][DOMAIN_NAME] why in this test the fields are not typed? I mean"
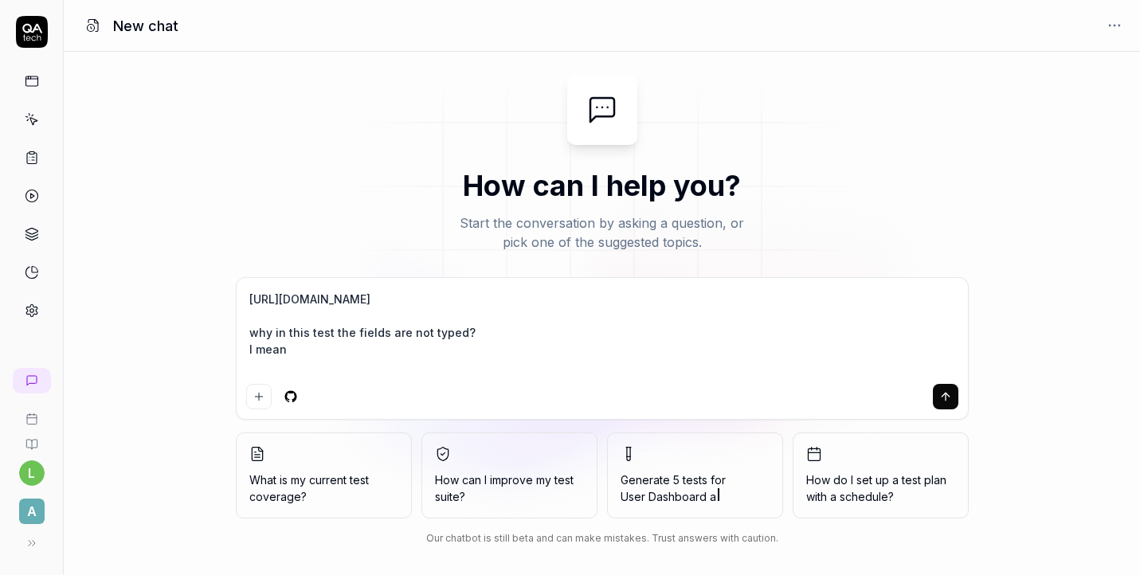
type textarea "*"
click at [460, 371] on textarea "[URL][DOMAIN_NAME] why in this test the fields are not typed? I mean" at bounding box center [602, 333] width 712 height 90
type textarea "[URL][DOMAIN_NAME] why in this test the fields are not typed? I mean H"
type textarea "*"
type textarea "[URL][DOMAIN_NAME] why in this test the fields are not typed? I mean Ho"
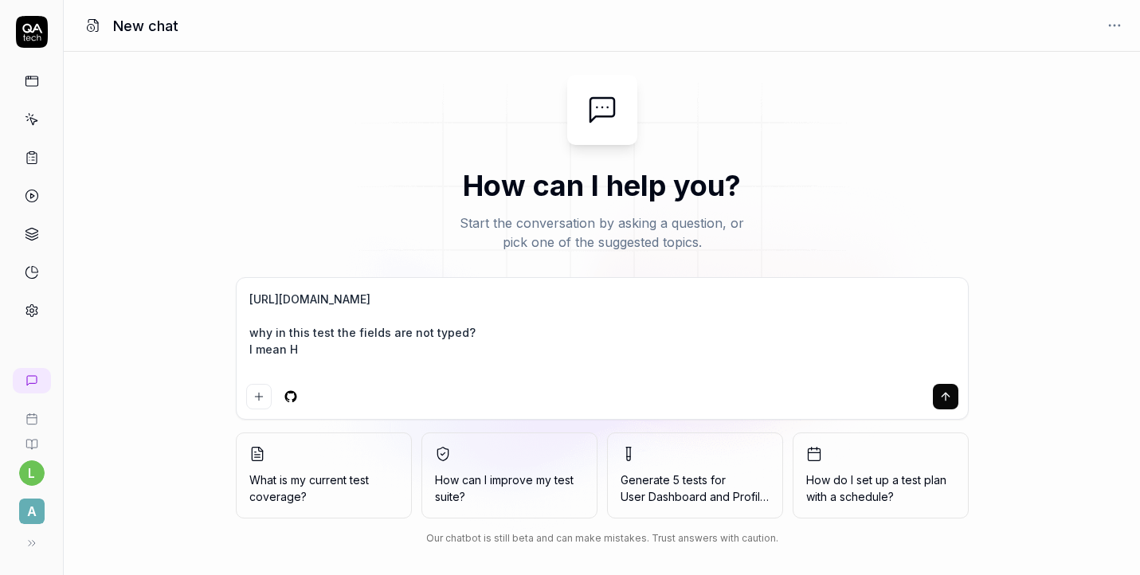
type textarea "*"
type textarea "[URL][DOMAIN_NAME] why in this test the fields are not typed? I mean Hou"
type textarea "*"
type textarea "[URL][DOMAIN_NAME] why in this test the fields are not typed? I mean Hour"
type textarea "*"
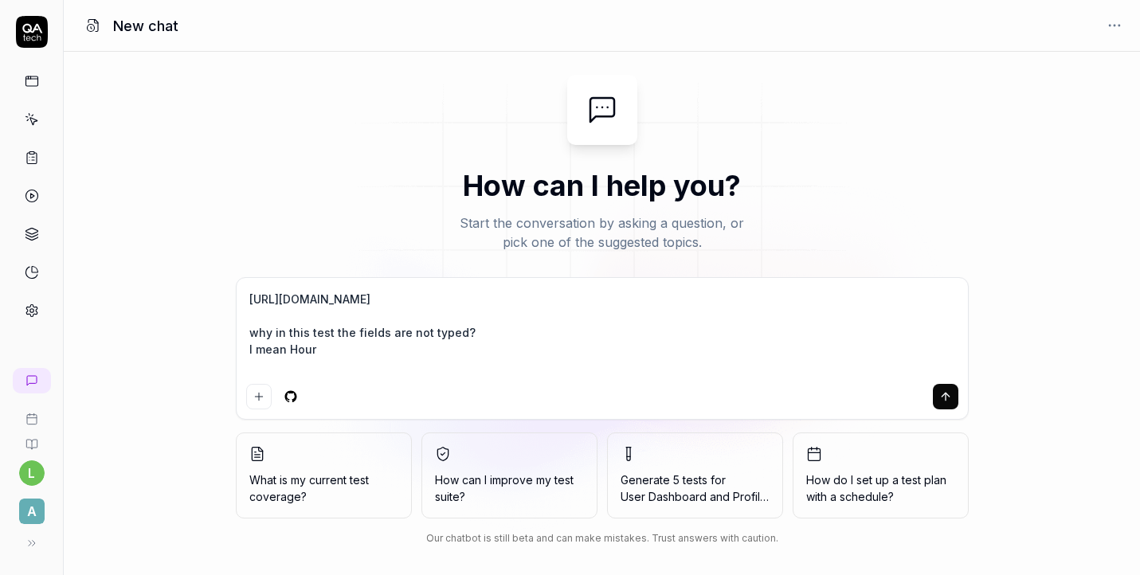
type textarea "[URL][DOMAIN_NAME] why in this test the fields are not typed? I mean Hourl"
type textarea "*"
type textarea "[URL][DOMAIN_NAME] why in this test the fields are not typed? I mean Hourly"
type textarea "*"
type textarea "[URL][DOMAIN_NAME] why in this test the fields are not typed? I mean Hourly"
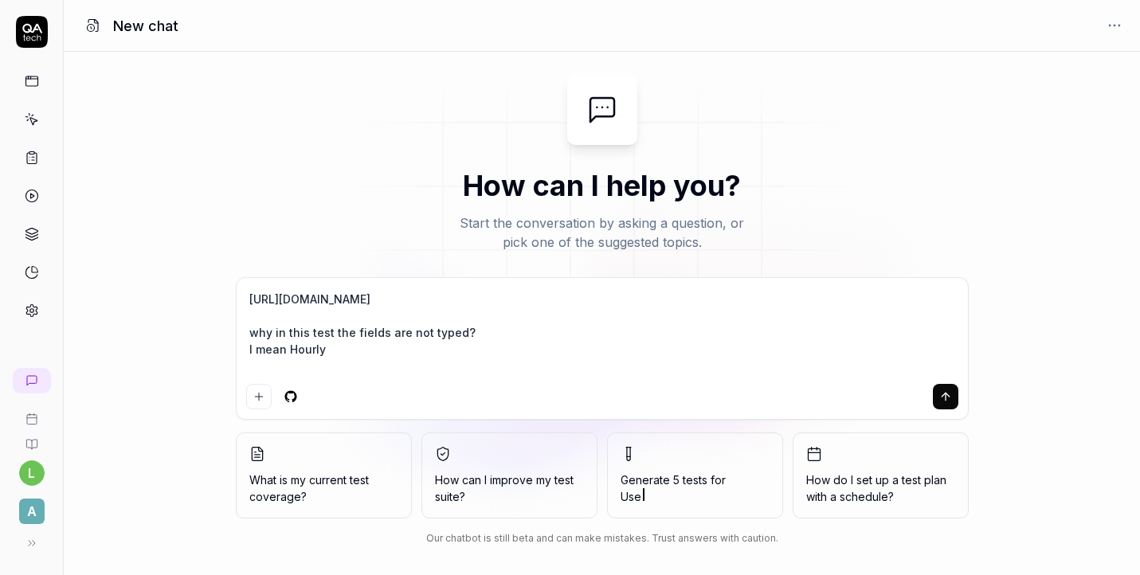
type textarea "*"
type textarea "[URL][DOMAIN_NAME] why in this test the fields are not typed? I mean Hourly r"
type textarea "*"
type textarea "[URL][DOMAIN_NAME] why in this test the fields are not typed? I mean Hourly ra"
type textarea "*"
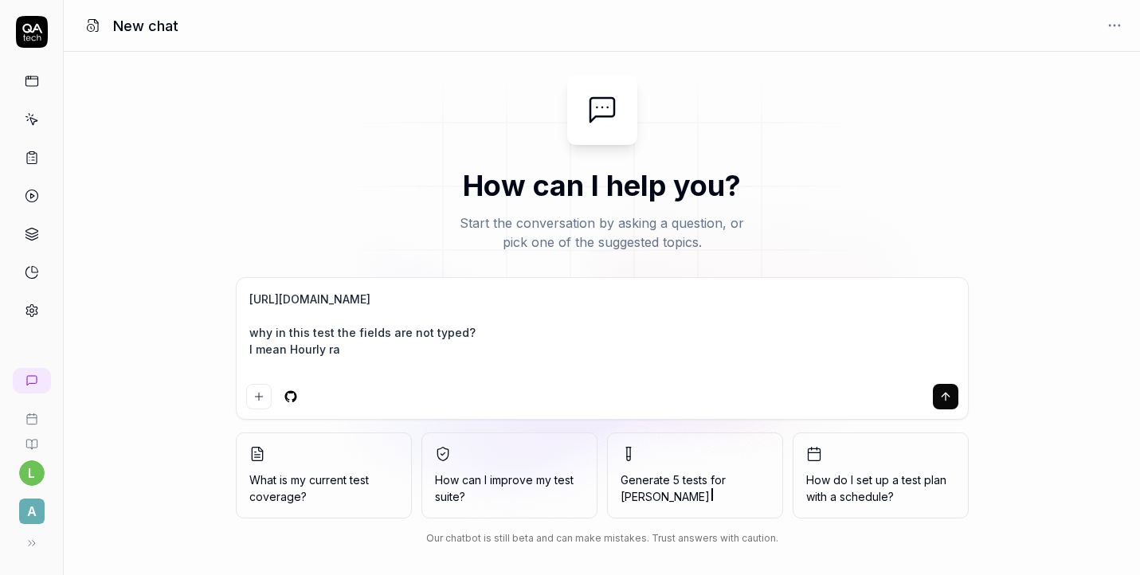
type textarea "[URL][DOMAIN_NAME] why in this test the fields are not typed? I mean Hourly rat"
type textarea "*"
type textarea "[URL][DOMAIN_NAME] why in this test the fields are not typed? I mean Hourly rate"
type textarea "*"
type textarea "[URL][DOMAIN_NAME] why in this test the fields are not typed? I mean Hourly rat…"
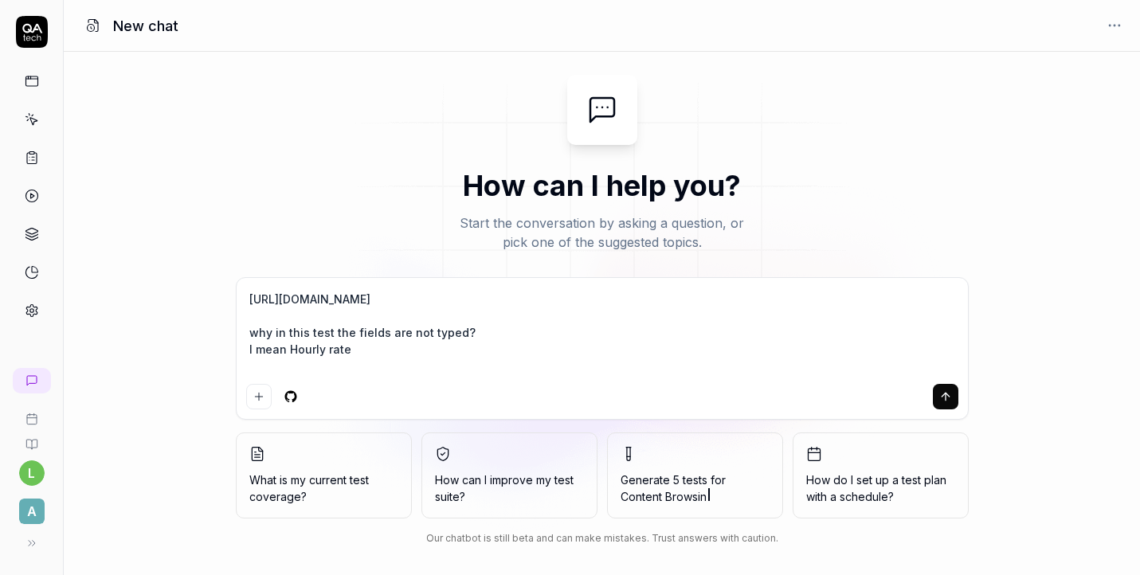
type textarea "*"
type textarea "[URL][DOMAIN_NAME] why in this test the fields are not typed? I mean Hourly rat…"
type textarea "*"
type textarea "[URL][DOMAIN_NAME] why in this test the fields are not typed? I mean Hourly rat…"
type textarea "*"
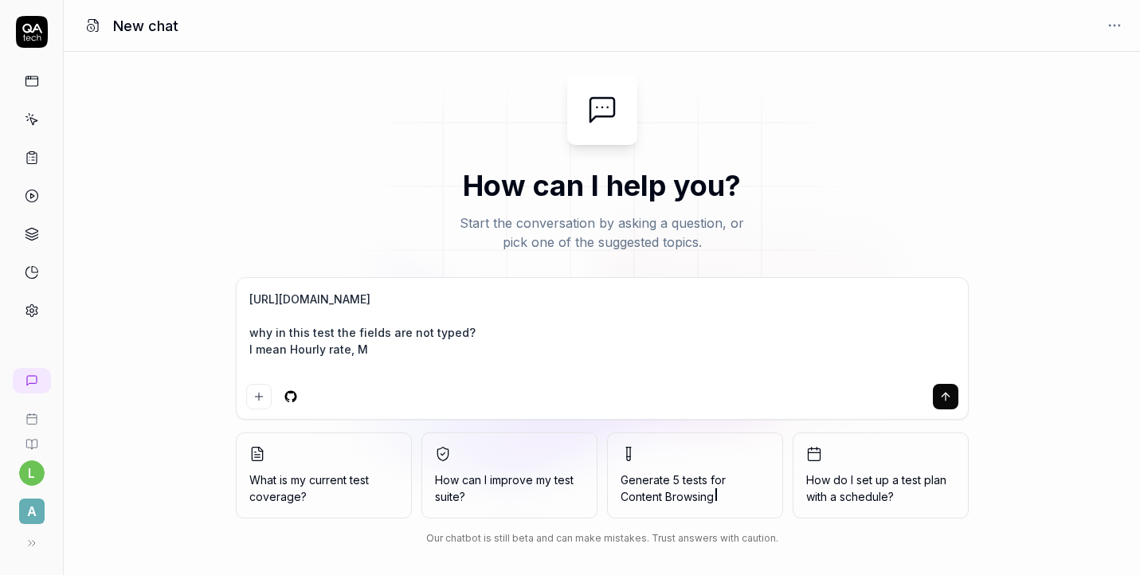
type textarea "[URL][DOMAIN_NAME] why in this test the fields are not typed? I mean Hourly rat…"
type textarea "*"
type textarea "[URL][DOMAIN_NAME] why in this test the fields are not typed? I mean Hourly rat…"
type textarea "*"
type textarea "[URL][DOMAIN_NAME] why in this test the fields are not typed? I mean Hourly rat…"
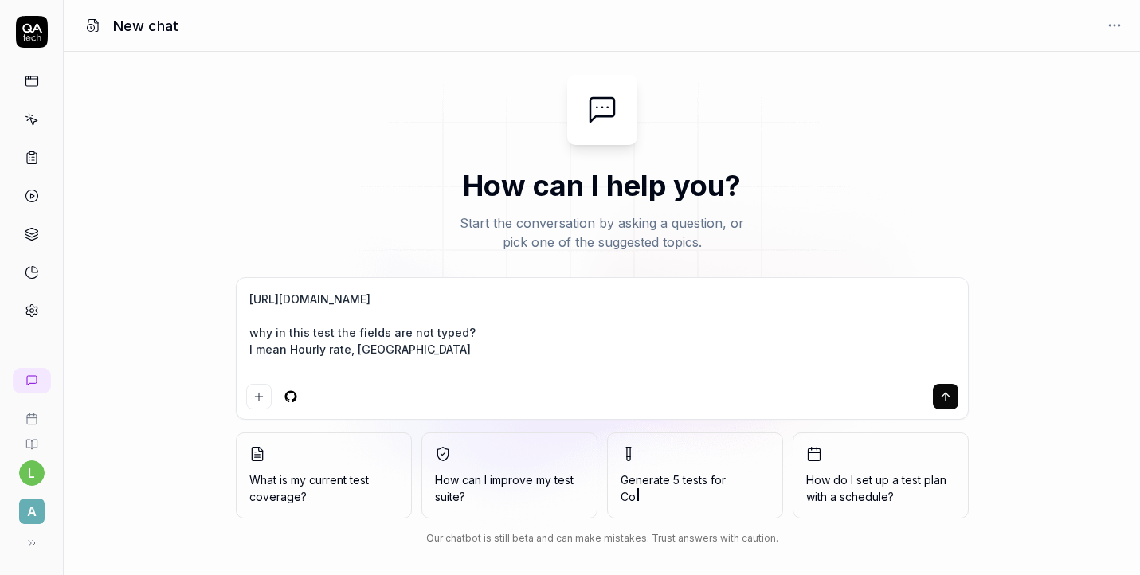
type textarea "*"
type textarea "[URL][DOMAIN_NAME] why in this test the fields are not typed? I mean Hourly rat…"
type textarea "*"
type textarea "[URL][DOMAIN_NAME] why in this test the fields are not typed? I mean Hourly rat…"
type textarea "*"
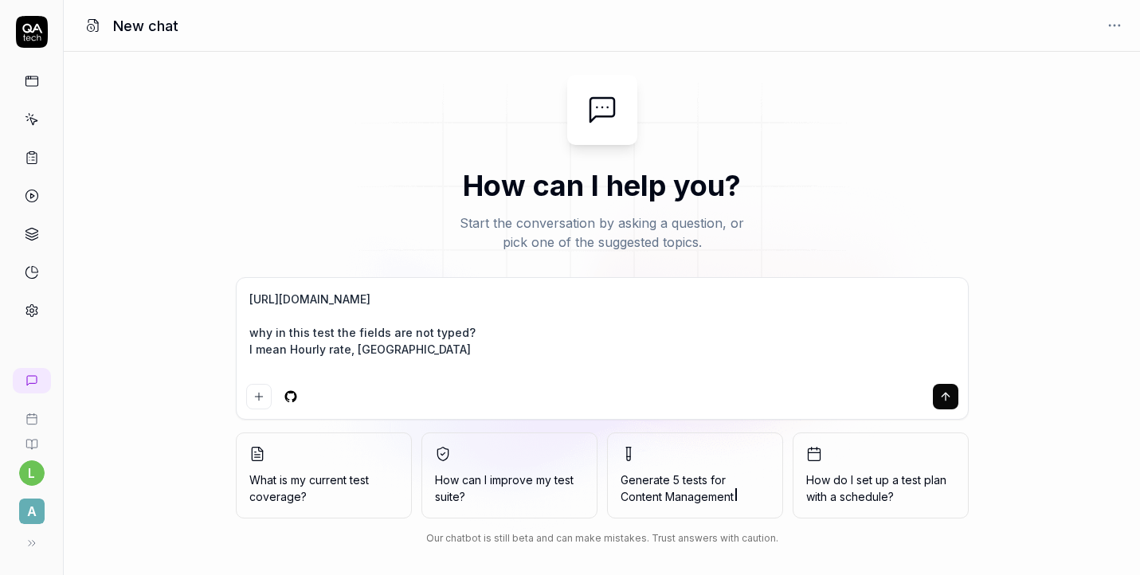
type textarea "[URL][DOMAIN_NAME] why in this test the fields are not typed? I mean Hourly rat…"
type textarea "*"
type textarea "[URL][DOMAIN_NAME] why in this test the fields are not typed? I mean Hourly rat…"
type textarea "*"
type textarea "[URL][DOMAIN_NAME] why in this test the fields are not typed? I mean Hourly rat…"
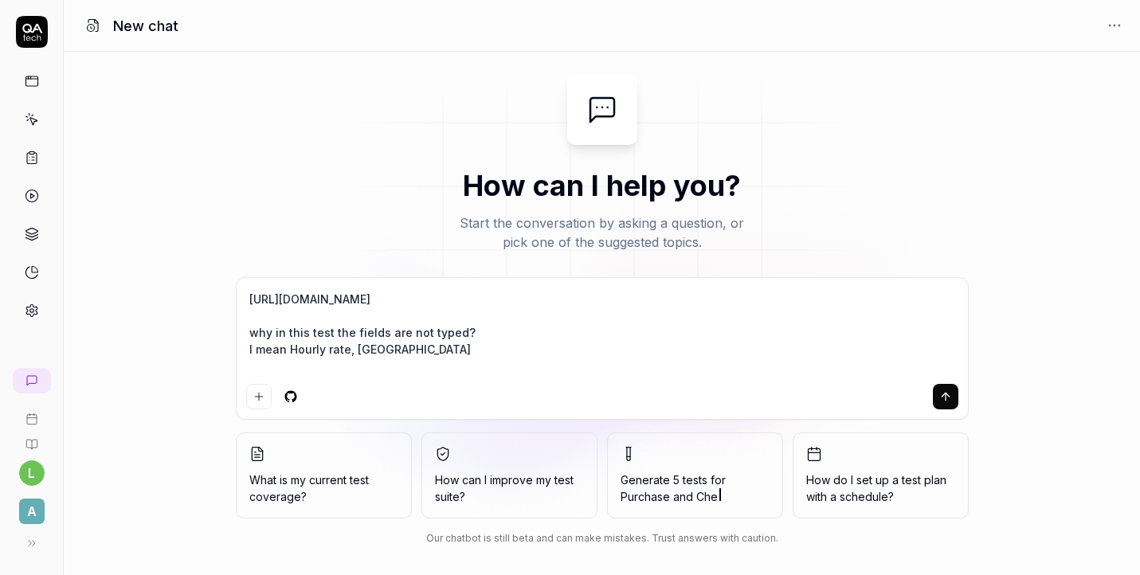
type textarea "*"
type textarea "[URL][DOMAIN_NAME] why in this test the fields are not typed? I mean Hourly rat…"
type textarea "*"
type textarea "[URL][DOMAIN_NAME] why in this test the fields are not typed? I mean Hourly rat…"
type textarea "*"
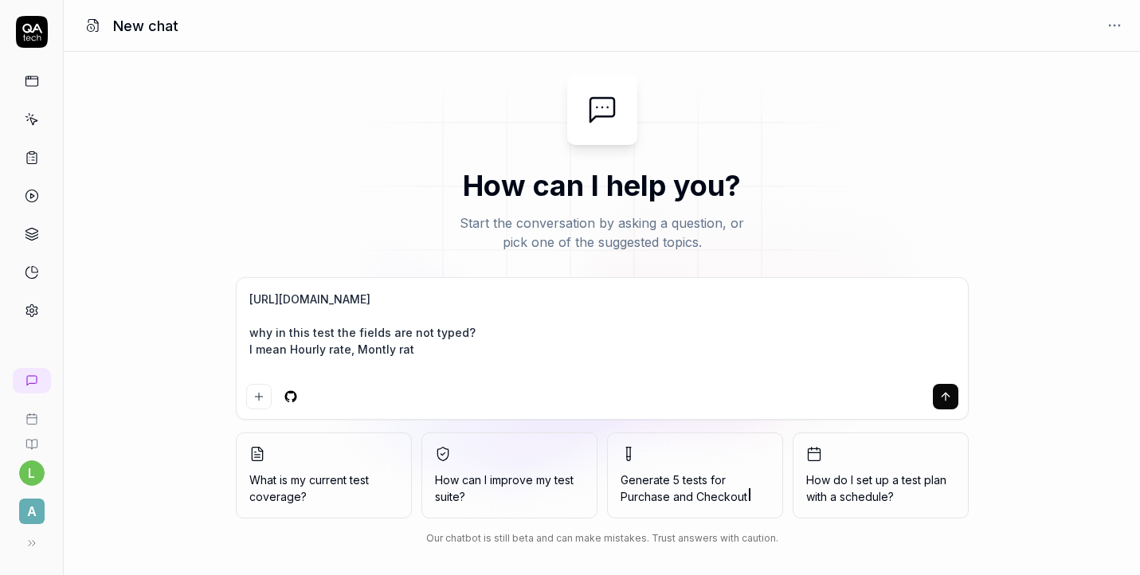
type textarea "[URL][DOMAIN_NAME] why in this test the fields are not typed? I mean Hourly rat…"
type textarea "*"
type textarea "[URL][DOMAIN_NAME] why in this test the fields are not typed? I mean Hourly rat…"
type textarea "*"
click at [382, 366] on textarea "[URL][DOMAIN_NAME] why in this test the fields are not typed? I mean Hourly rat…" at bounding box center [602, 333] width 712 height 90
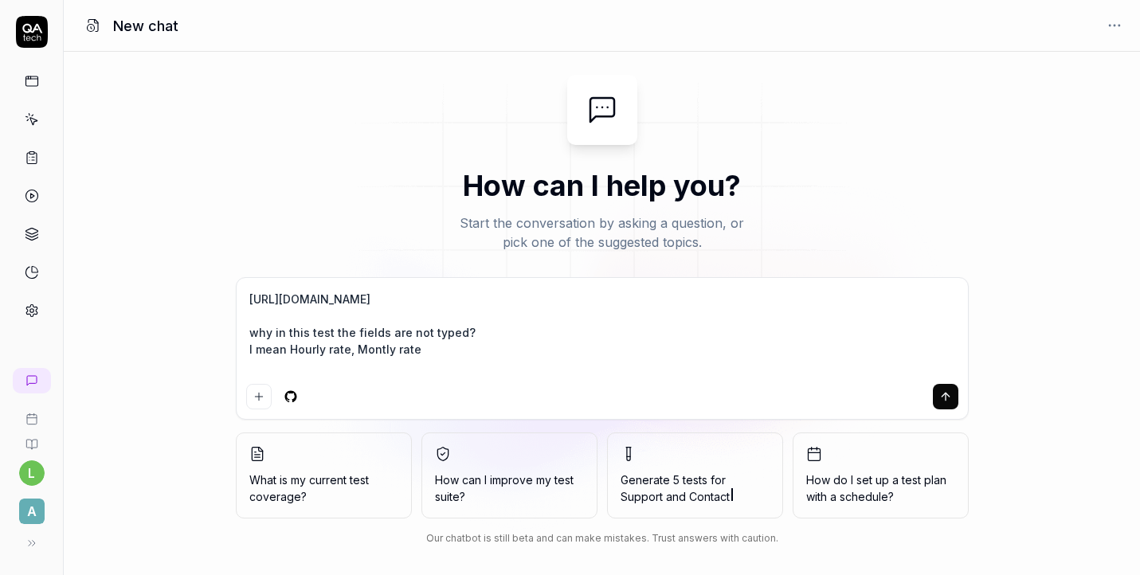
type textarea "[URL][DOMAIN_NAME] why in this test the fields are not typed? I mean Hourly rat…"
click at [445, 370] on textarea "[URL][DOMAIN_NAME] why in this test the fields are not typed? I mean Hourly rat…" at bounding box center [602, 333] width 712 height 90
type textarea "*"
click at [383, 368] on textarea "[URL][DOMAIN_NAME] why in this test the fields are not typed? I mean Hourly rat…" at bounding box center [602, 333] width 712 height 90
type textarea "[URL][DOMAIN_NAME] why in this test the fields are not typed? I mean Hourly rat…"
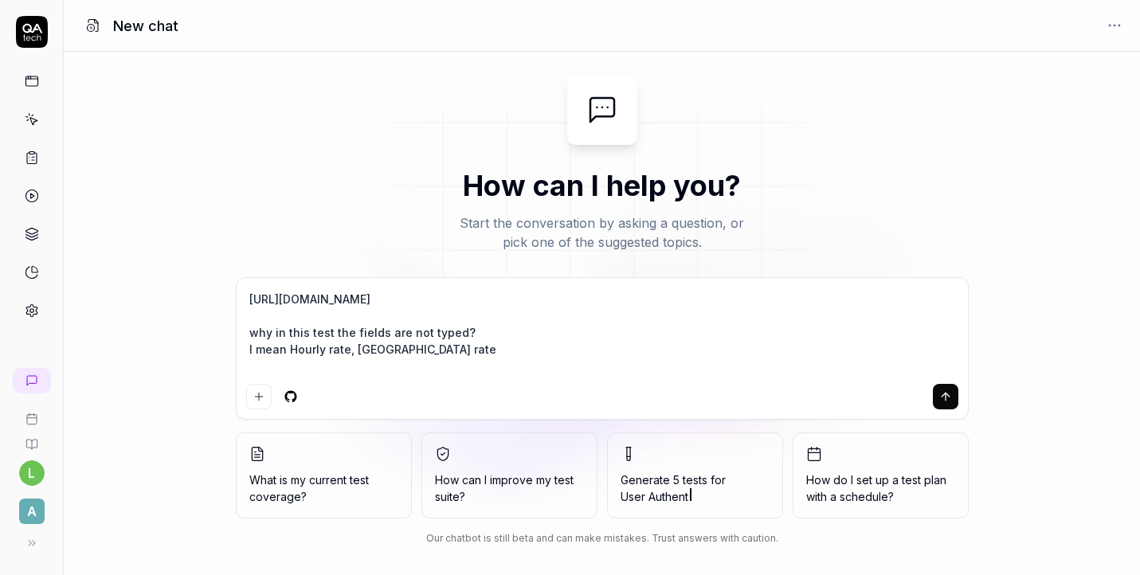
type textarea "*"
click at [387, 367] on textarea "[URL][DOMAIN_NAME] why in this test the fields are not typed? I mean Hourly rat…" at bounding box center [602, 333] width 712 height 90
type textarea "[URL][DOMAIN_NAME] why in this test the fields are not typed? I mean Hourly rat…"
type textarea "*"
type textarea "[URL][DOMAIN_NAME] why in this test the fields are not typed? I mean Hourly rat…"
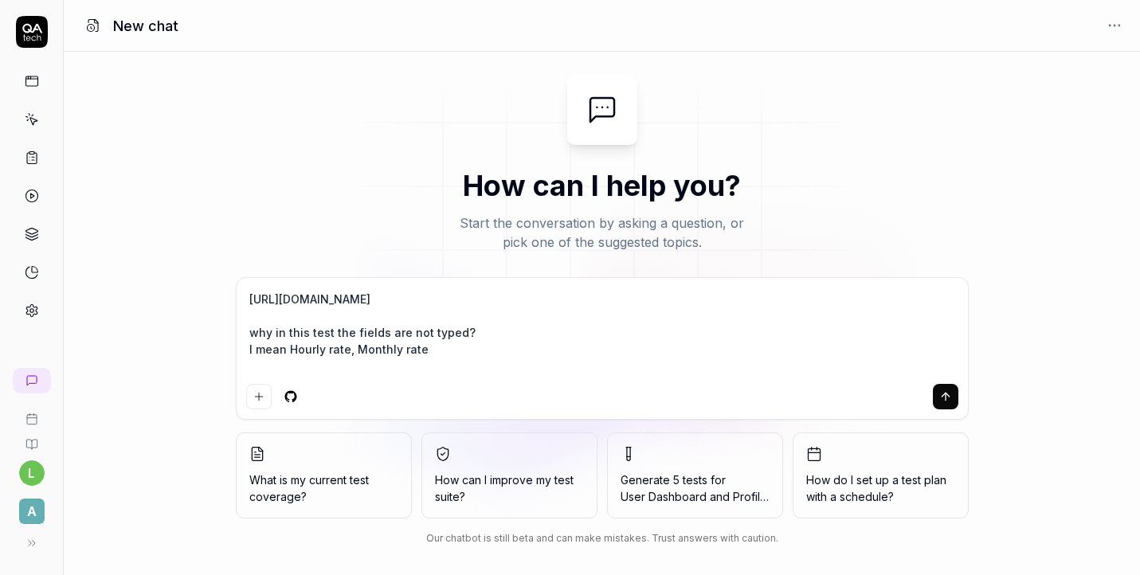
click at [544, 371] on textarea "[URL][DOMAIN_NAME] why in this test the fields are not typed? I mean Hourly rat…" at bounding box center [602, 333] width 712 height 90
type textarea "*"
type textarea "[URL][DOMAIN_NAME] why in this test the fields are not typed? I mean Hourly rat…"
type textarea "*"
type textarea "[URL][DOMAIN_NAME] why in this test the fields are not typed? I mean Hourly rat…"
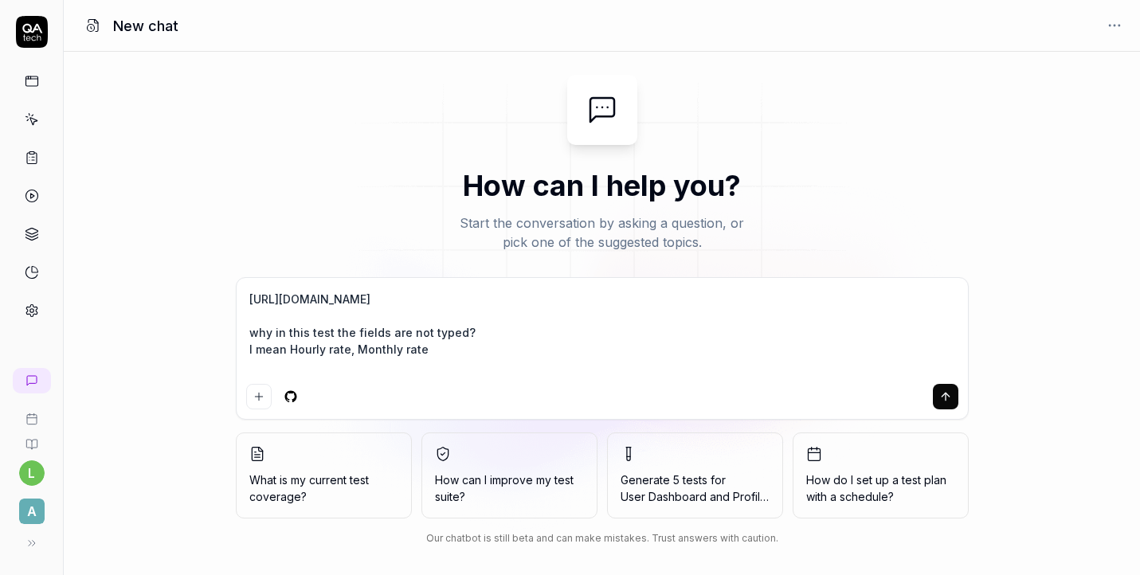
type textarea "*"
type textarea "[URL][DOMAIN_NAME] why in this test the fields are not typed? I mean Hourly rat…"
type textarea "*"
type textarea "[URL][DOMAIN_NAME] why in this test the fields are not typed? I mean Hourly rat…"
type textarea "*"
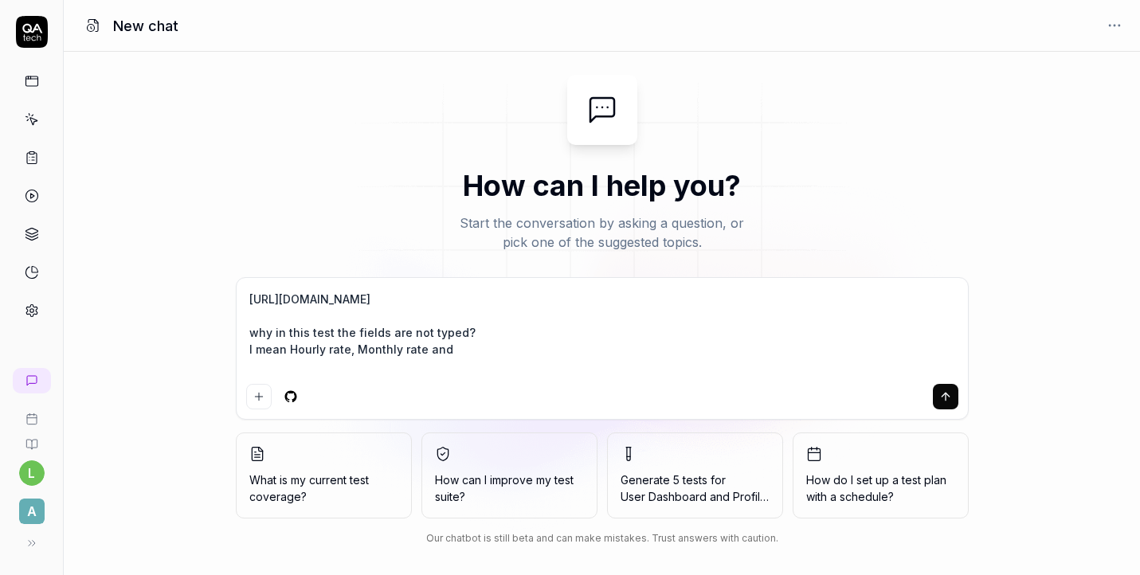
type textarea "[URL][DOMAIN_NAME] why in this test the fields are not typed? I mean Hourly rat…"
type textarea "*"
type textarea "[URL][DOMAIN_NAME] why in this test the fields are not typed? I mean Hourly rat…"
type textarea "*"
type textarea "[URL][DOMAIN_NAME] why in this test the fields are not typed? I mean Hourly rat…"
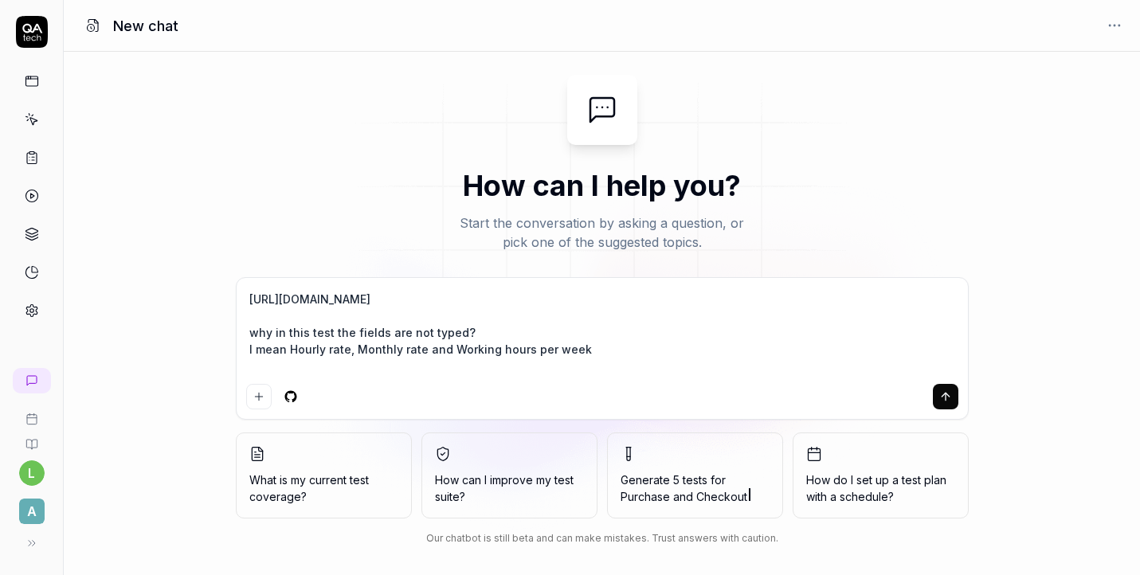
click at [941, 398] on icon "submit" at bounding box center [945, 396] width 13 height 13
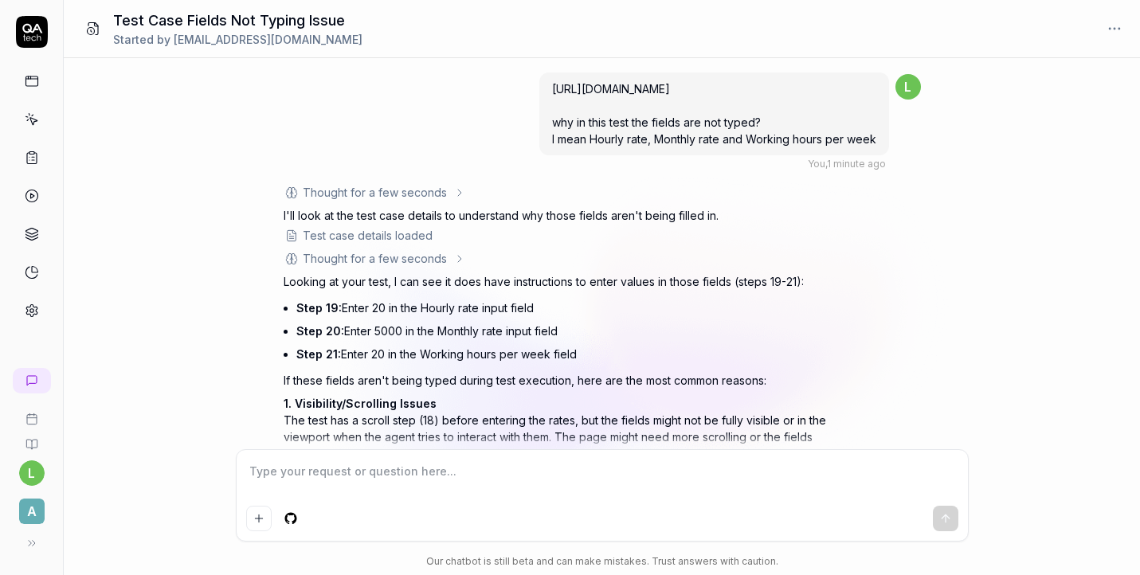
scroll to position [402, 0]
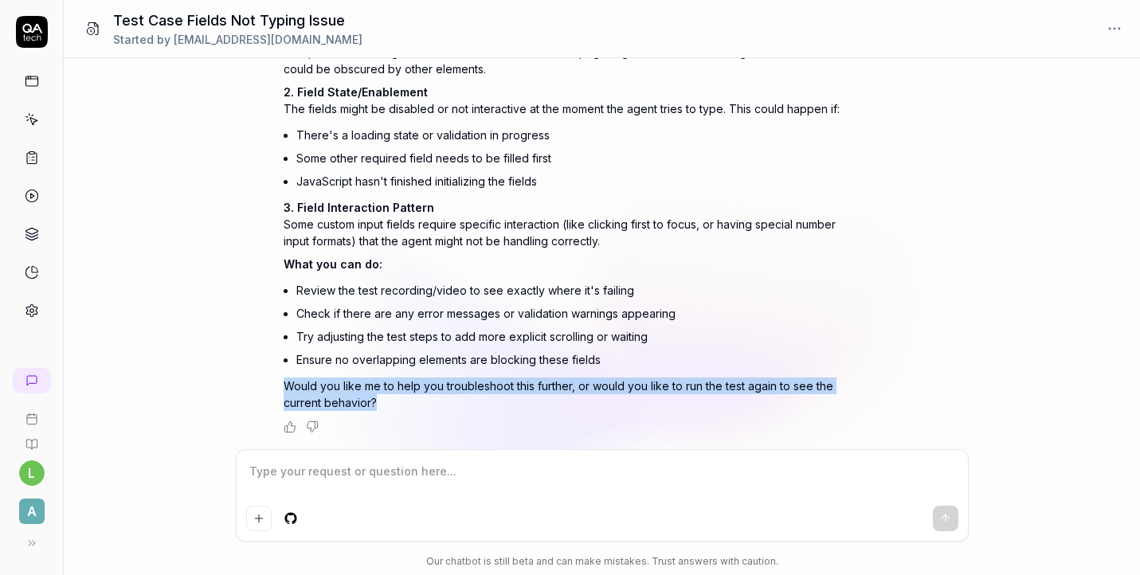
drag, startPoint x: 284, startPoint y: 381, endPoint x: 396, endPoint y: 400, distance: 113.2
click at [397, 400] on p "Would you like me to help you troubleshoot this further, or would you like to r…" at bounding box center [563, 394] width 558 height 33
copy p "Would you like me to help you troubleshoot this further, or would you like to r…"
click at [775, 464] on textarea at bounding box center [602, 480] width 712 height 40
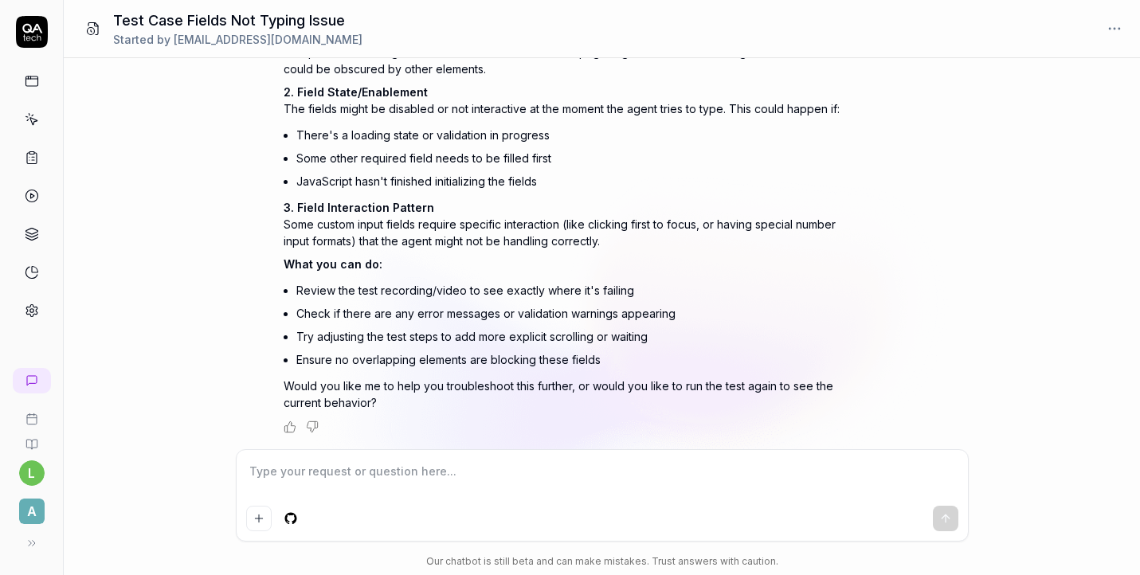
click at [775, 464] on textarea at bounding box center [602, 480] width 712 height 40
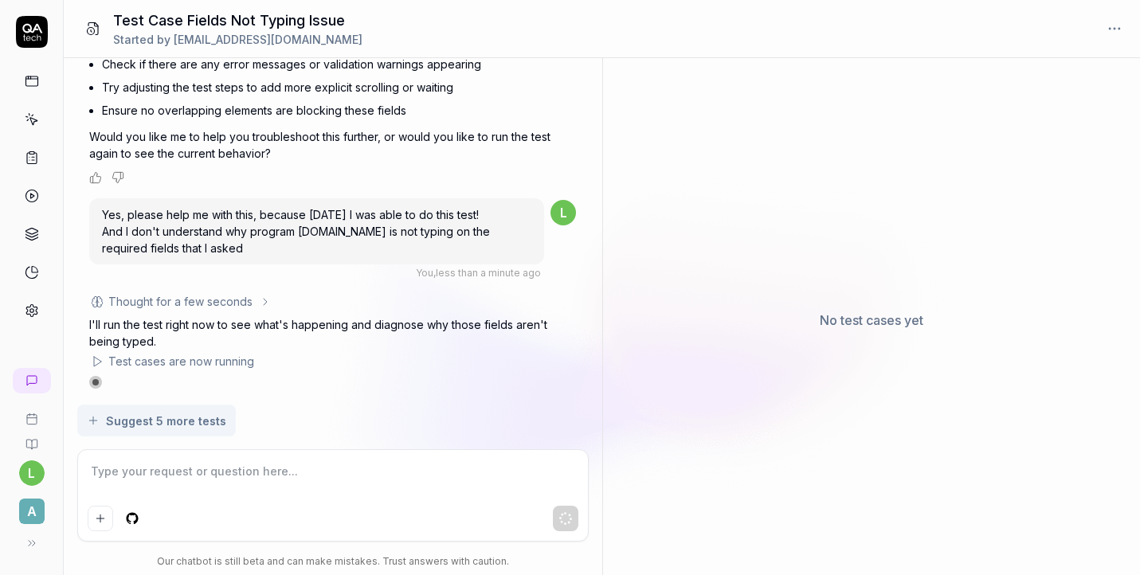
scroll to position [707, 0]
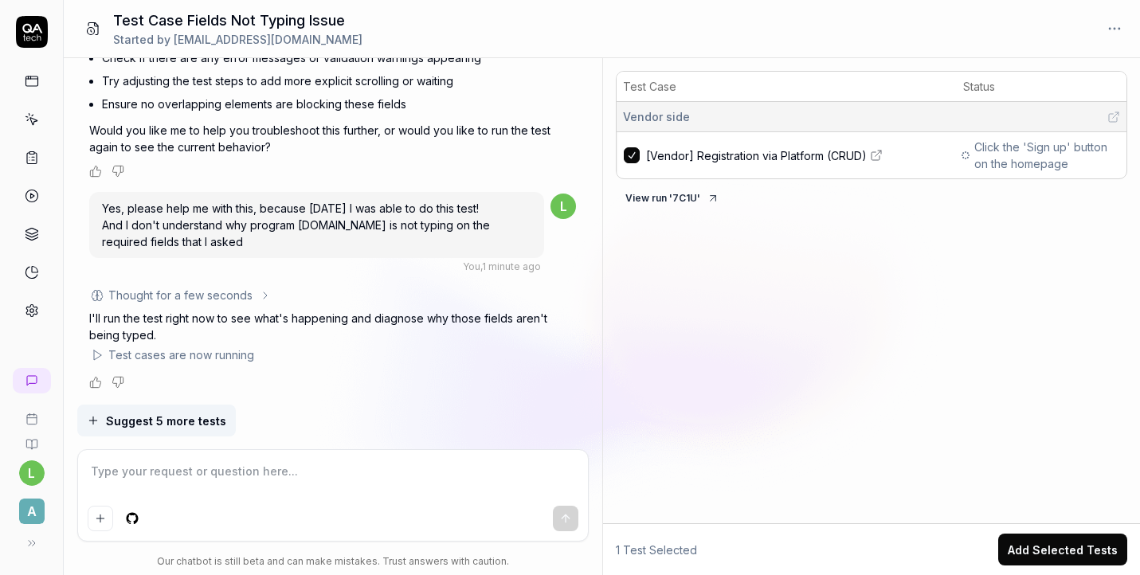
click at [719, 195] on button "View run ' 7C1U '" at bounding box center [672, 198] width 113 height 25
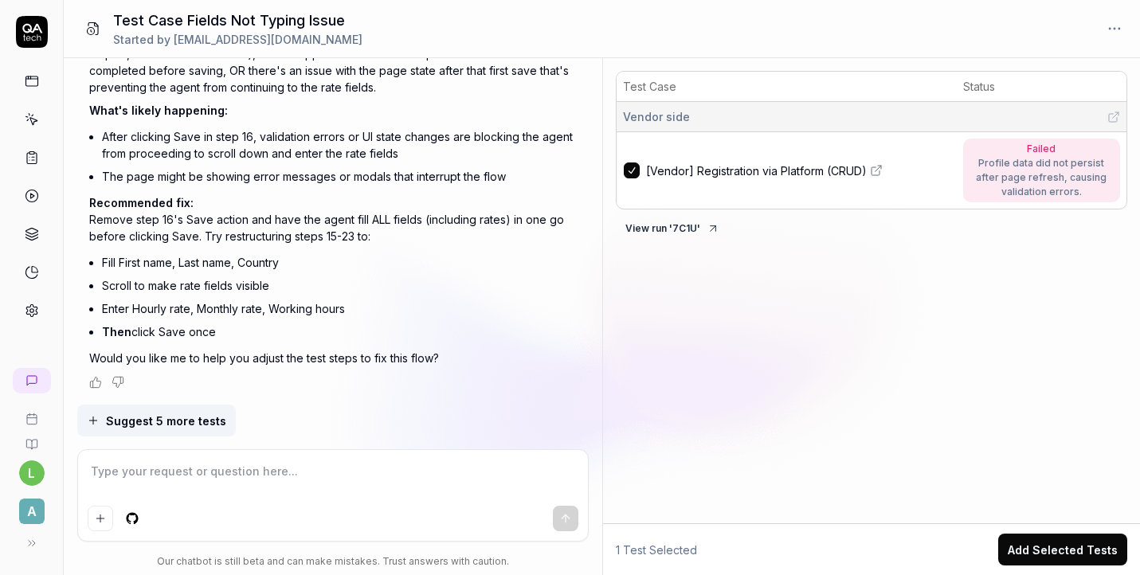
scroll to position [1396, 0]
drag, startPoint x: 294, startPoint y: 263, endPoint x: 104, endPoint y: 267, distance: 189.6
click at [104, 267] on li "Fill First name, Last name, Country" at bounding box center [339, 262] width 474 height 23
copy li "Fill First name, Last name, Country"
drag, startPoint x: 292, startPoint y: 284, endPoint x: 100, endPoint y: 289, distance: 191.3
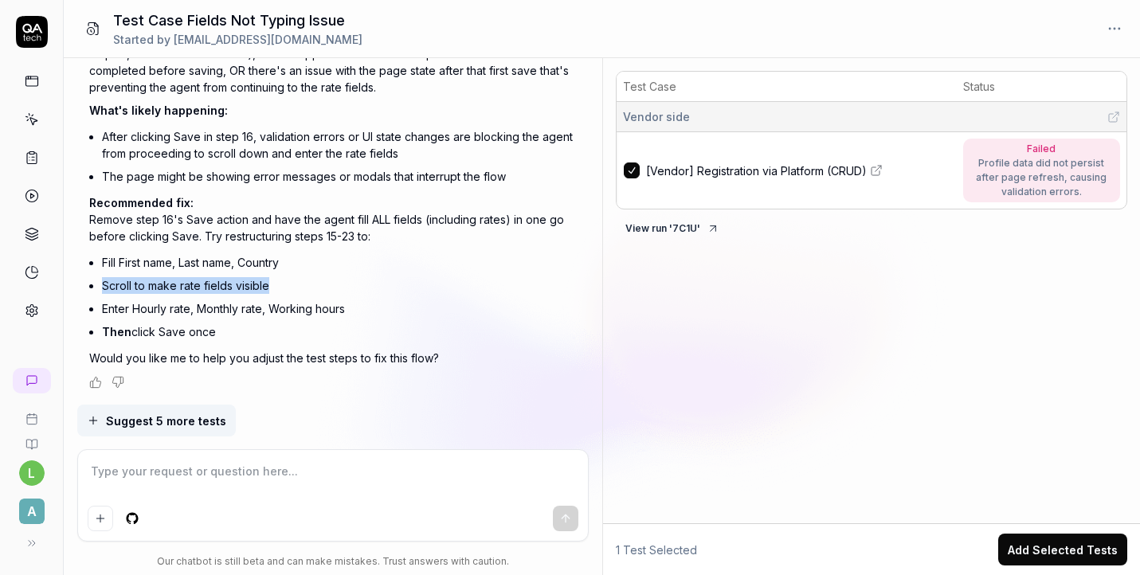
click at [100, 289] on div "I can see the test just finished. Looking at the results, I found the issue: Th…" at bounding box center [332, 72] width 487 height 590
copy li "Scroll to make rate fields visible"
click at [28, 123] on icon at bounding box center [32, 119] width 14 height 14
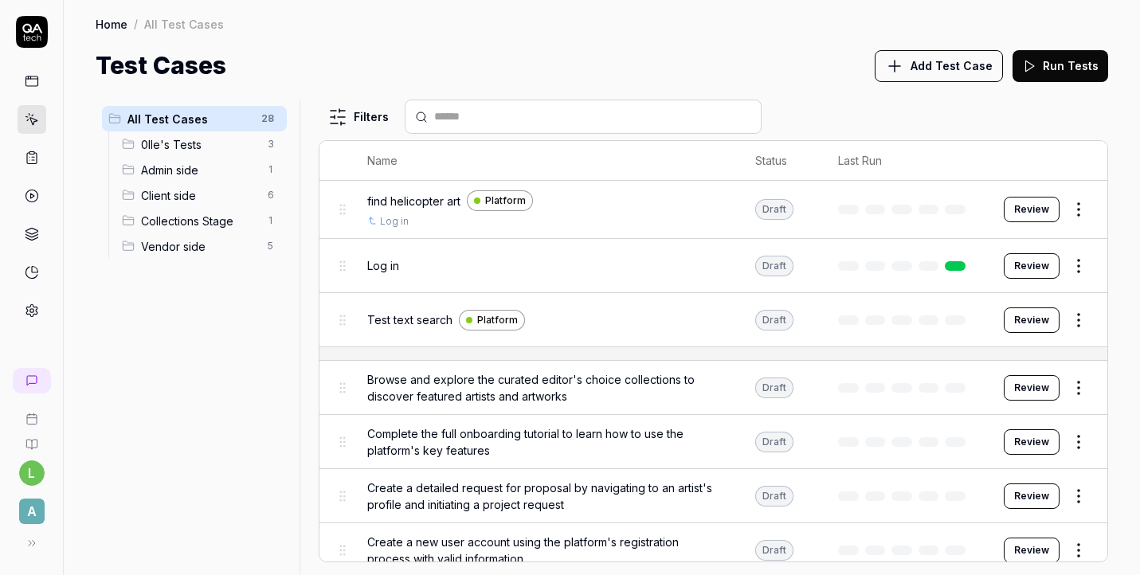
click at [30, 86] on icon at bounding box center [32, 81] width 14 height 14
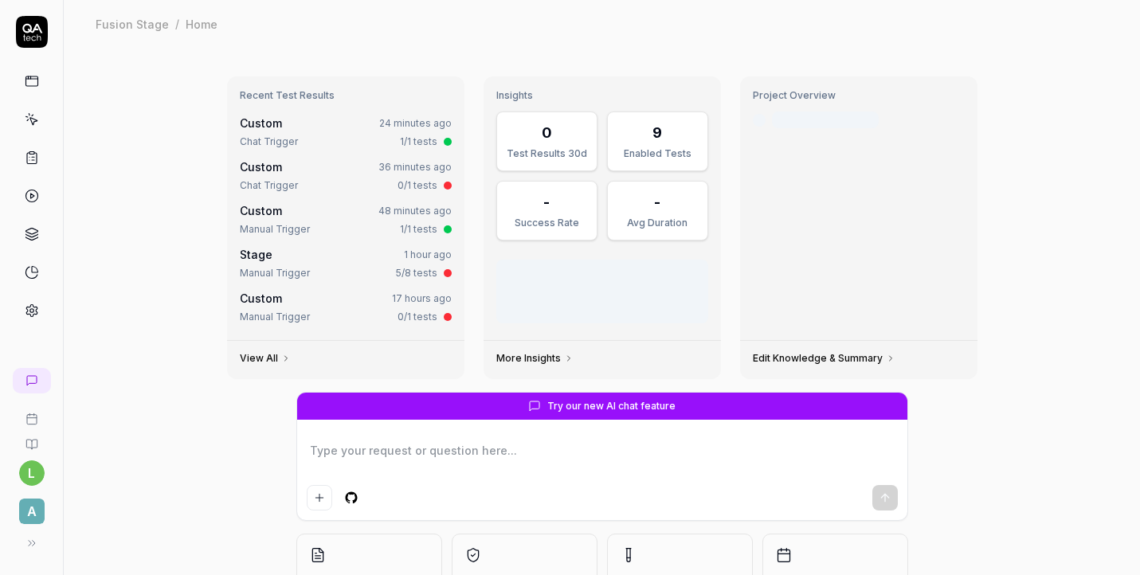
click at [37, 168] on link at bounding box center [32, 157] width 29 height 29
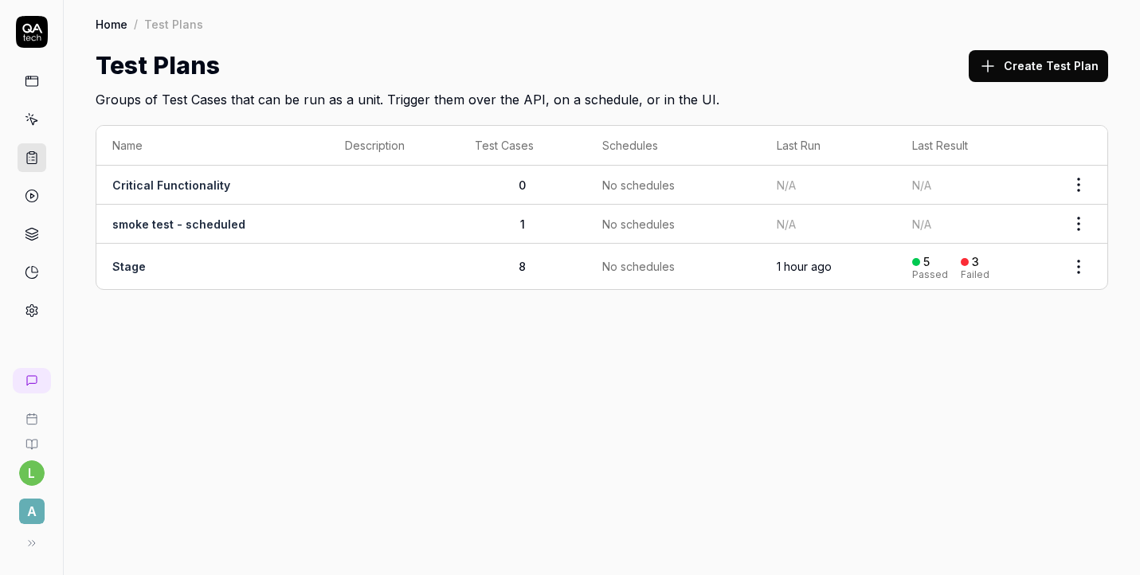
click at [133, 266] on link "Stage" at bounding box center [128, 267] width 33 height 14
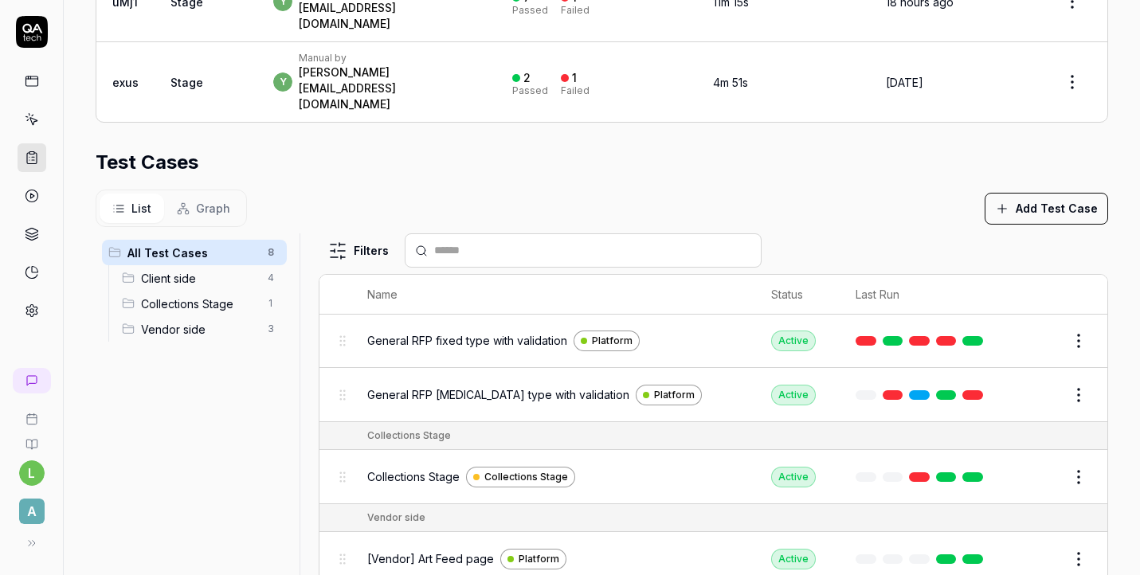
scroll to position [206, 0]
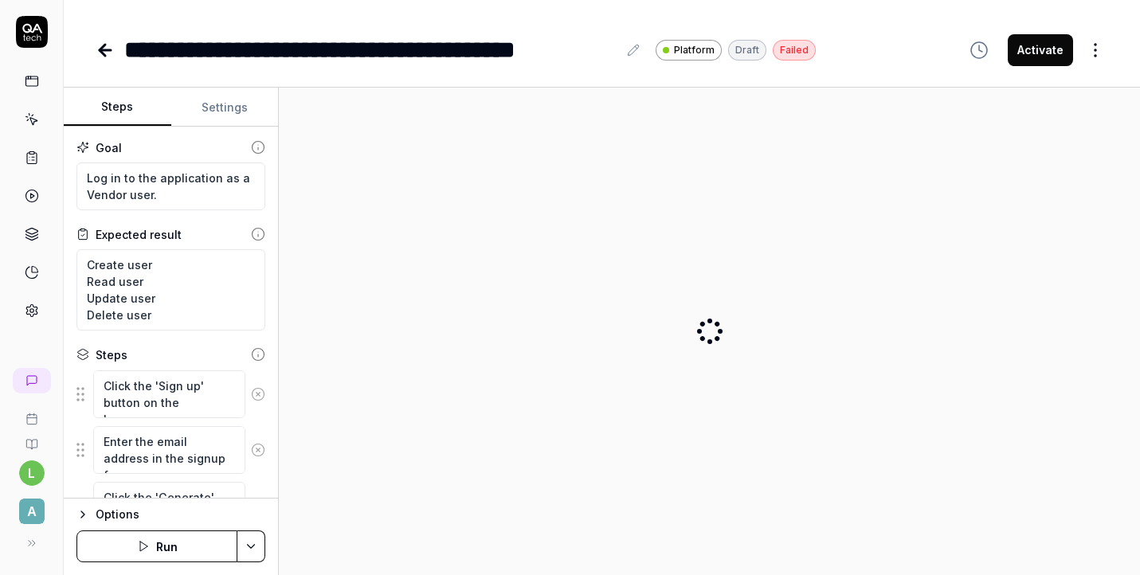
type textarea "*"
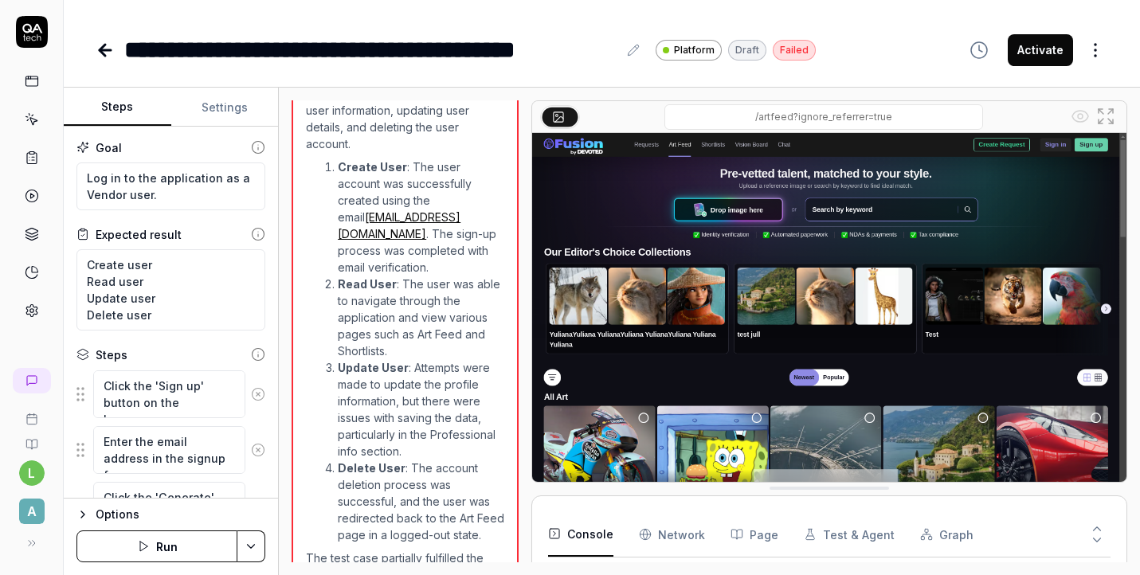
scroll to position [2711, 0]
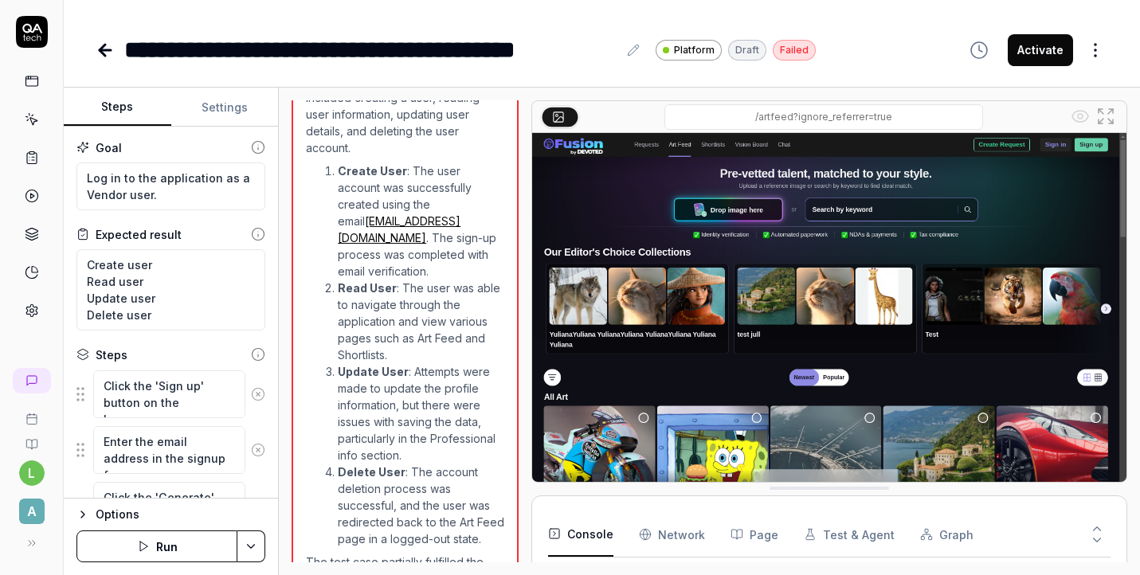
scroll to position [2711, 0]
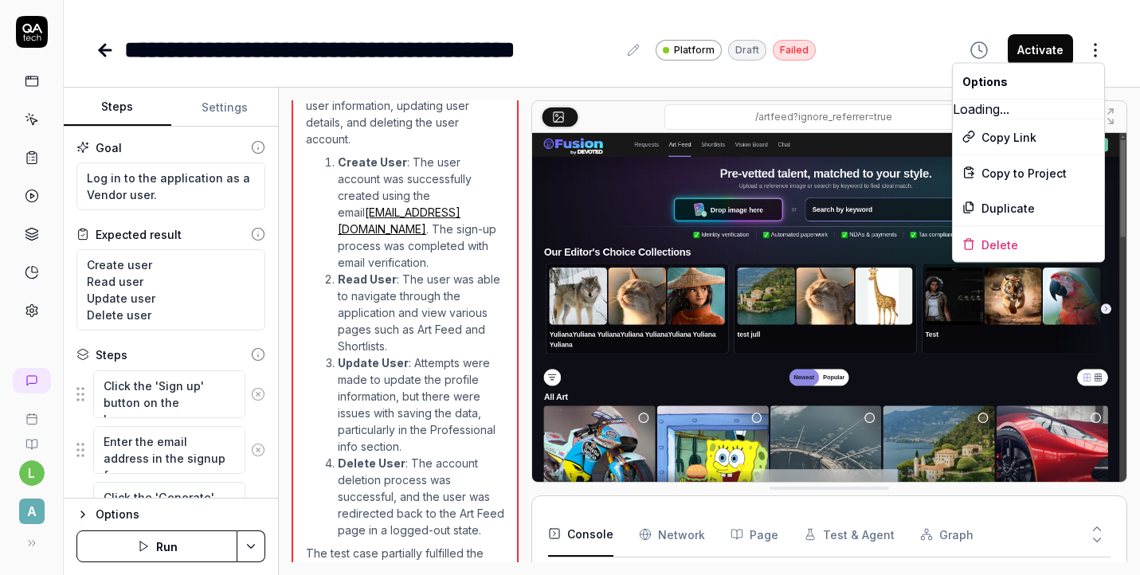
click at [1106, 53] on html "**********" at bounding box center [570, 287] width 1140 height 575
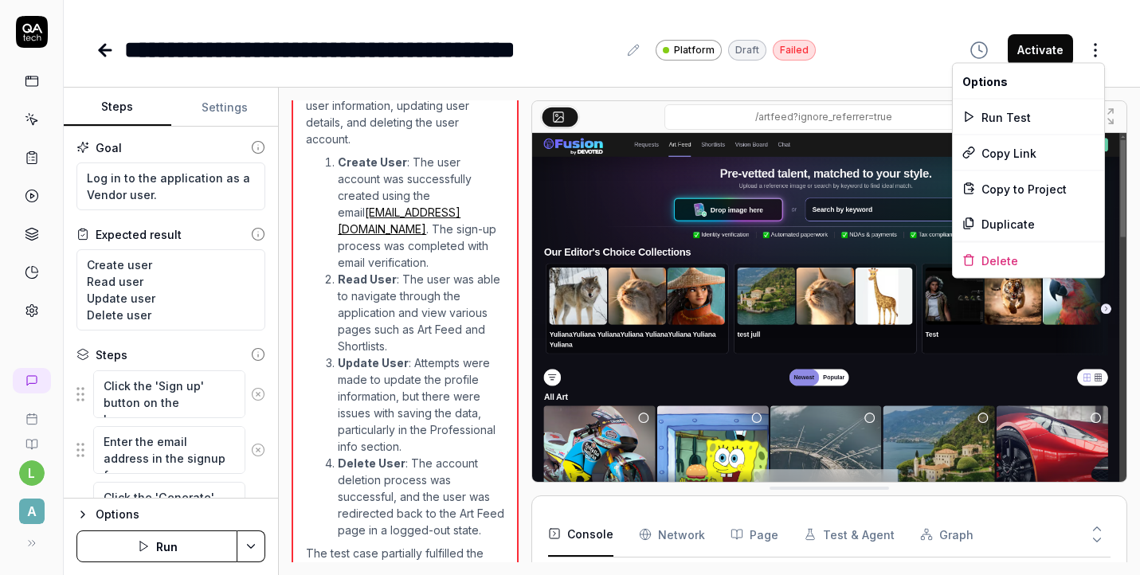
click at [1099, 45] on html "**********" at bounding box center [570, 287] width 1140 height 575
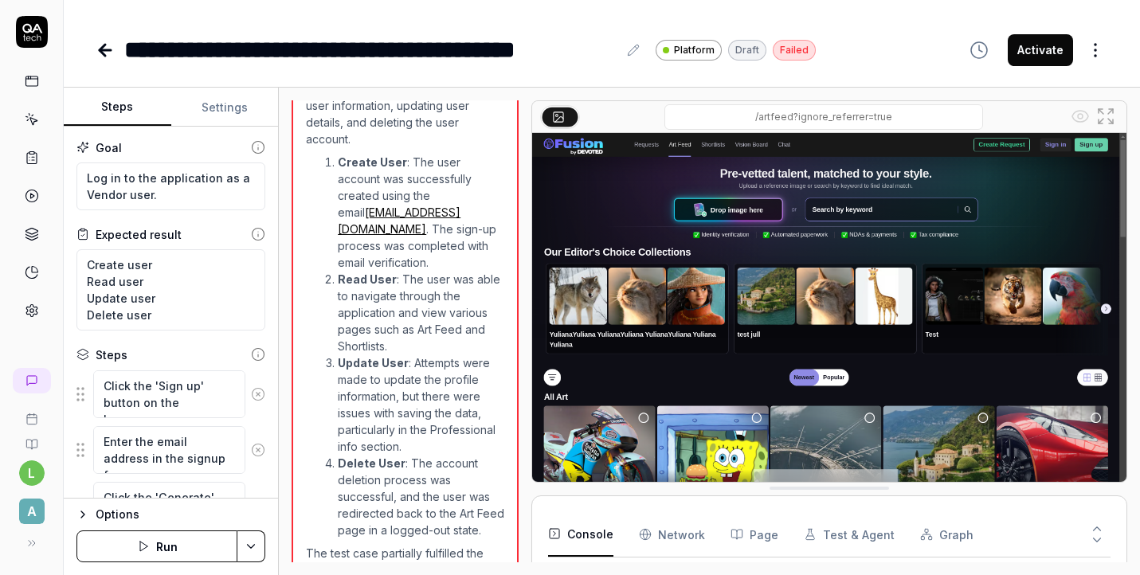
type textarea "*"
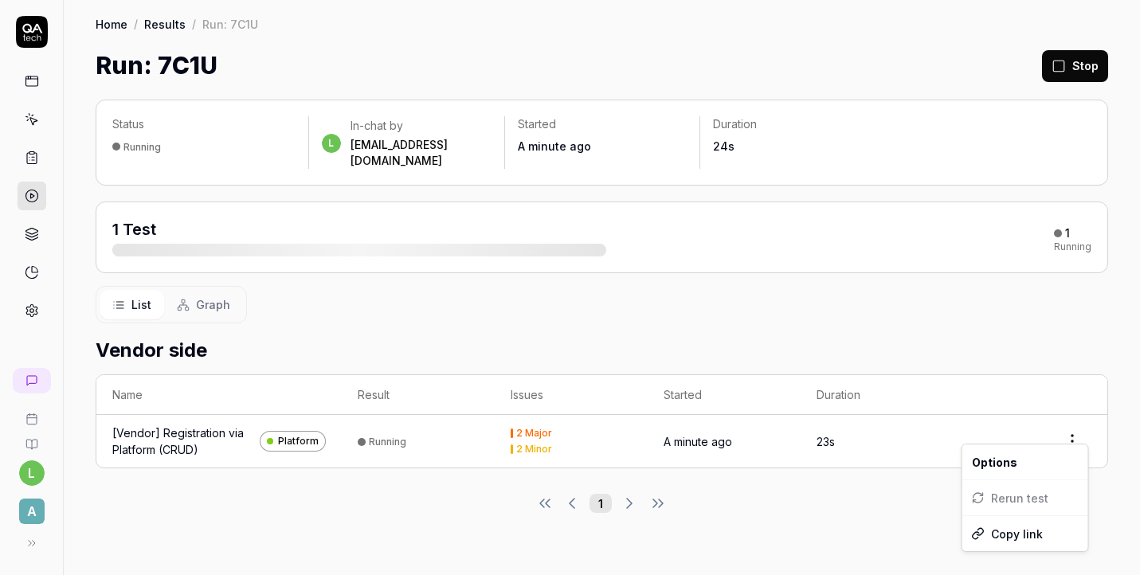
click at [1083, 421] on html "l A Home / Results / Run: 7C1U Home / Results / Run: 7C1U Run: 7C1U Stop Status…" at bounding box center [570, 287] width 1140 height 575
click at [997, 341] on html "l A Home / Results / Run: 7C1U Home / Results / Run: 7C1U Run: 7C1U Stop Status…" at bounding box center [570, 287] width 1140 height 575
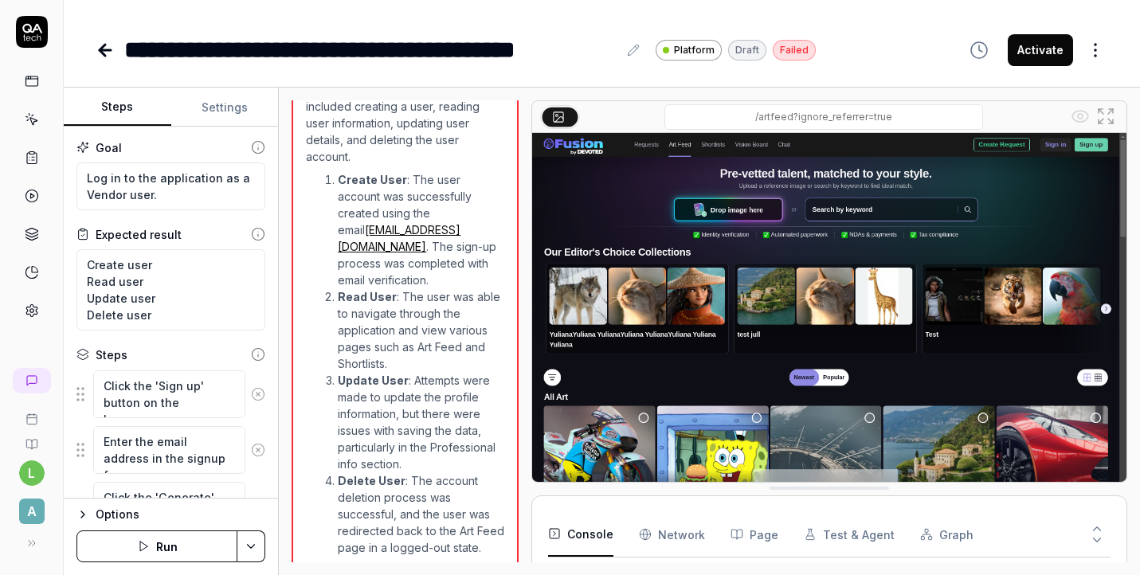
scroll to position [2711, 0]
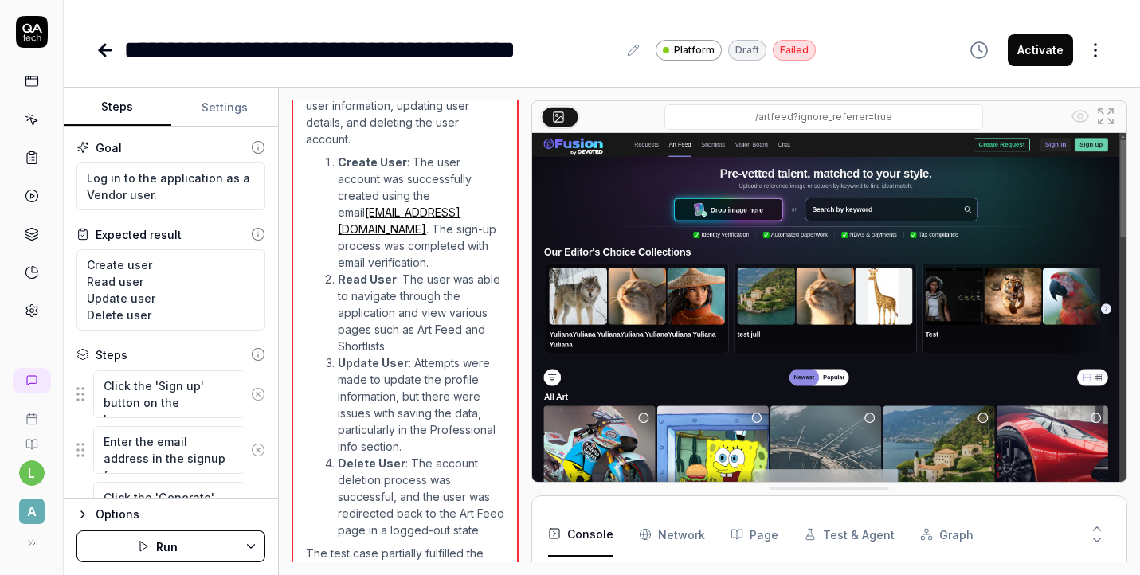
click at [104, 50] on icon at bounding box center [105, 50] width 11 height 0
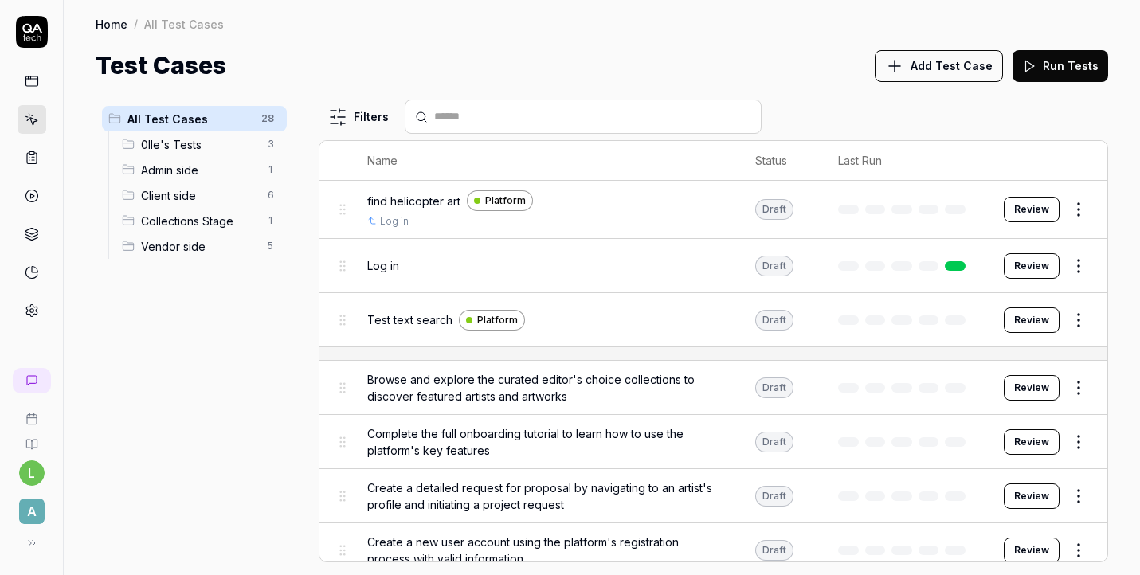
click at [203, 250] on span "Vendor side" at bounding box center [199, 246] width 117 height 17
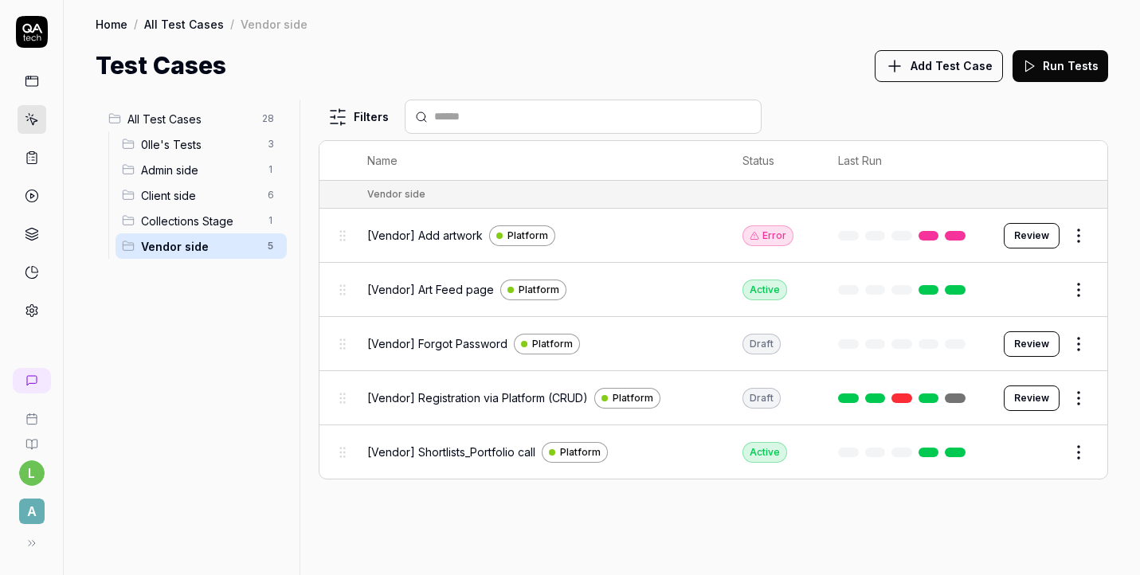
click at [1025, 397] on button "Review" at bounding box center [1032, 398] width 56 height 25
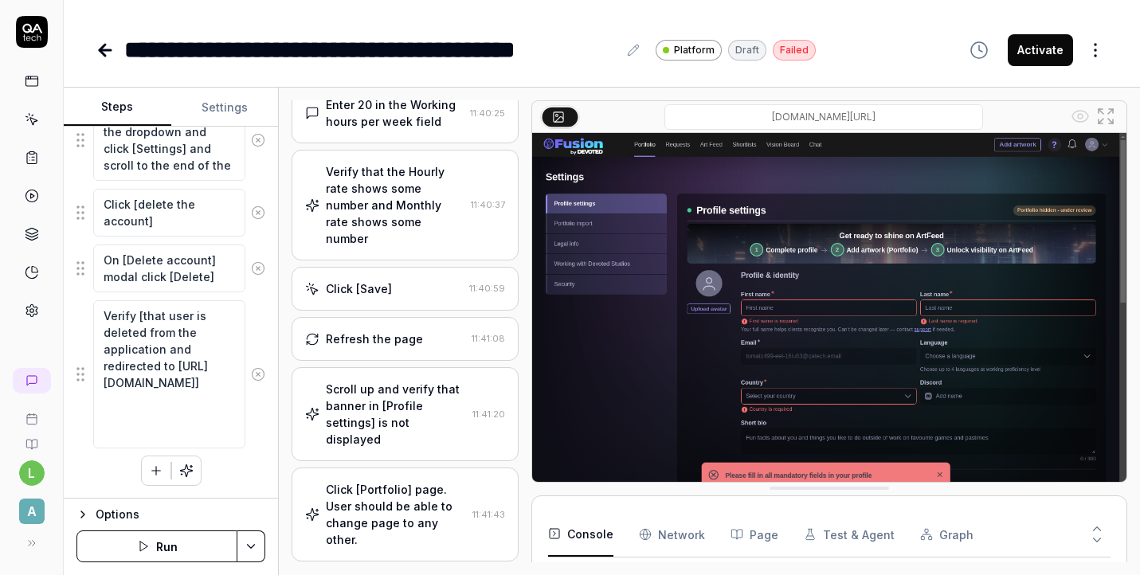
scroll to position [1881, 0]
click at [416, 482] on div "Click [Portfolio] page. User should be able to change page to any other." at bounding box center [396, 515] width 140 height 67
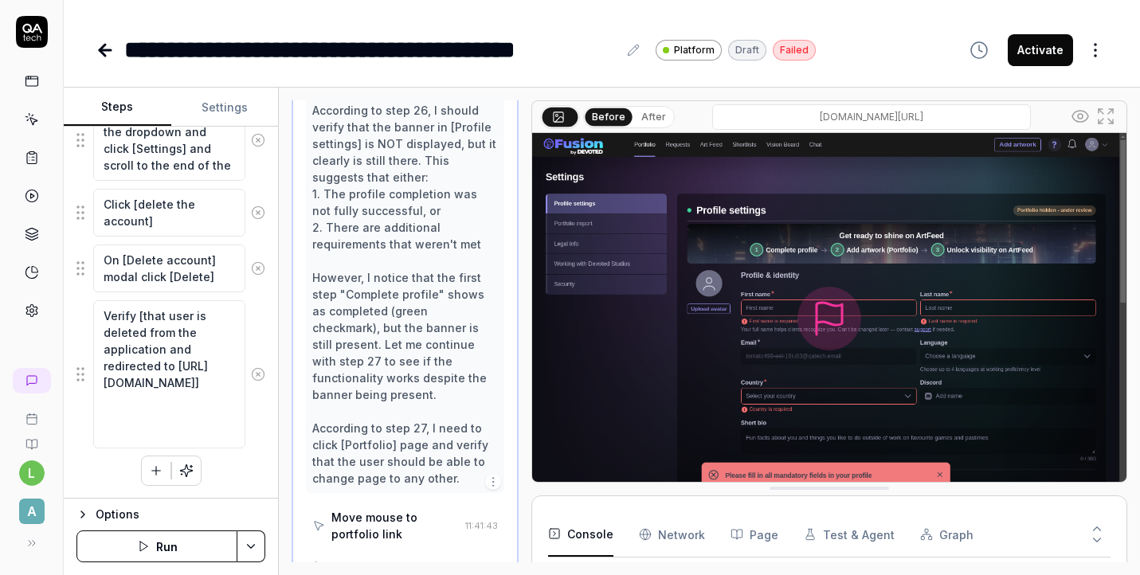
scroll to position [2526, 0]
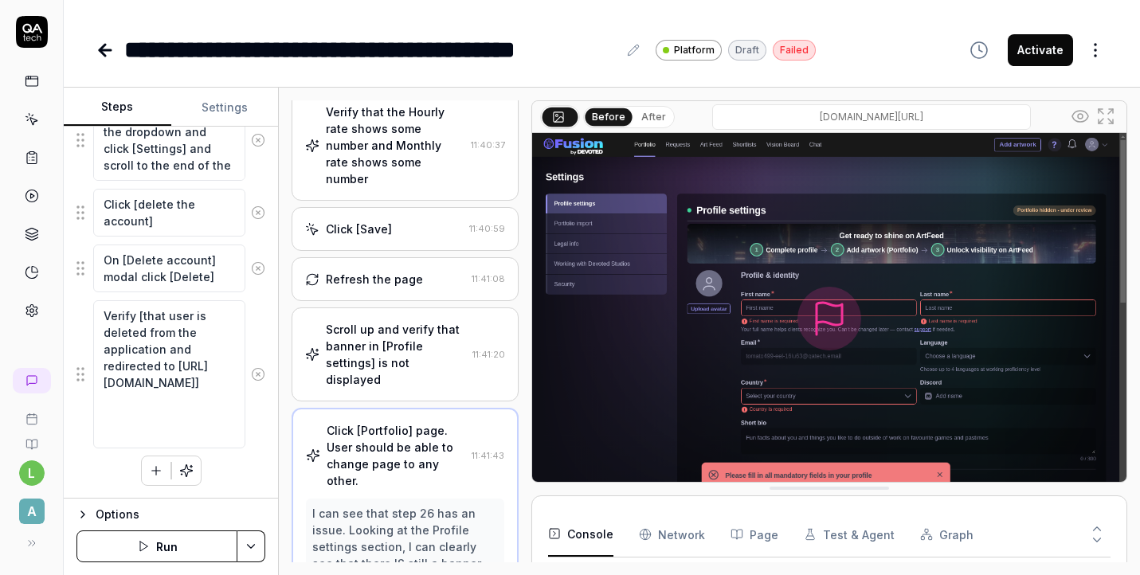
click at [390, 321] on div "Scroll up and verify that banner in [Profile settings] is not displayed" at bounding box center [396, 354] width 140 height 67
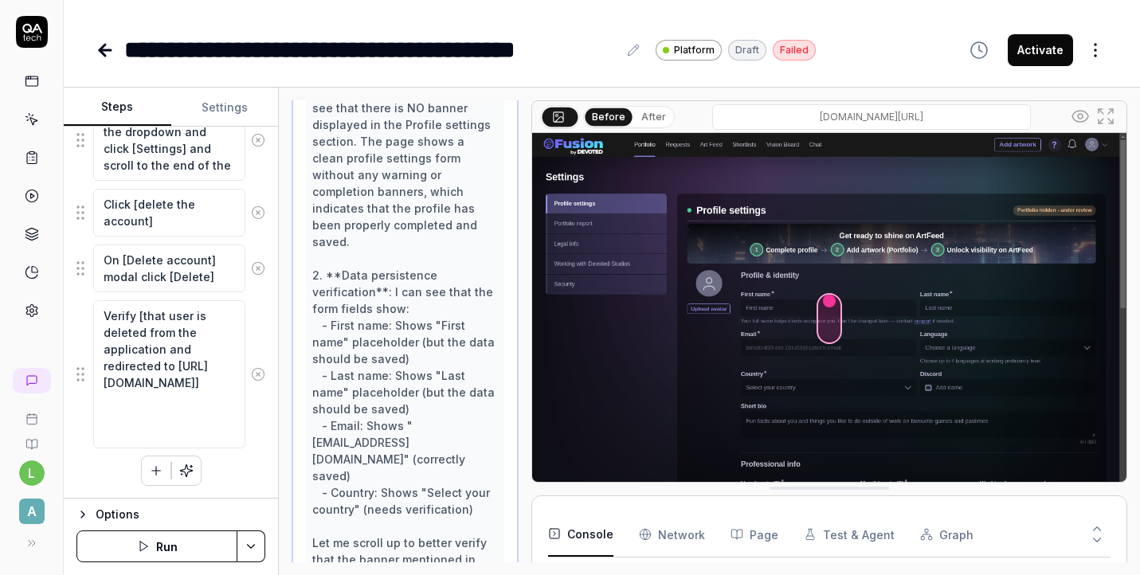
scroll to position [2774, 0]
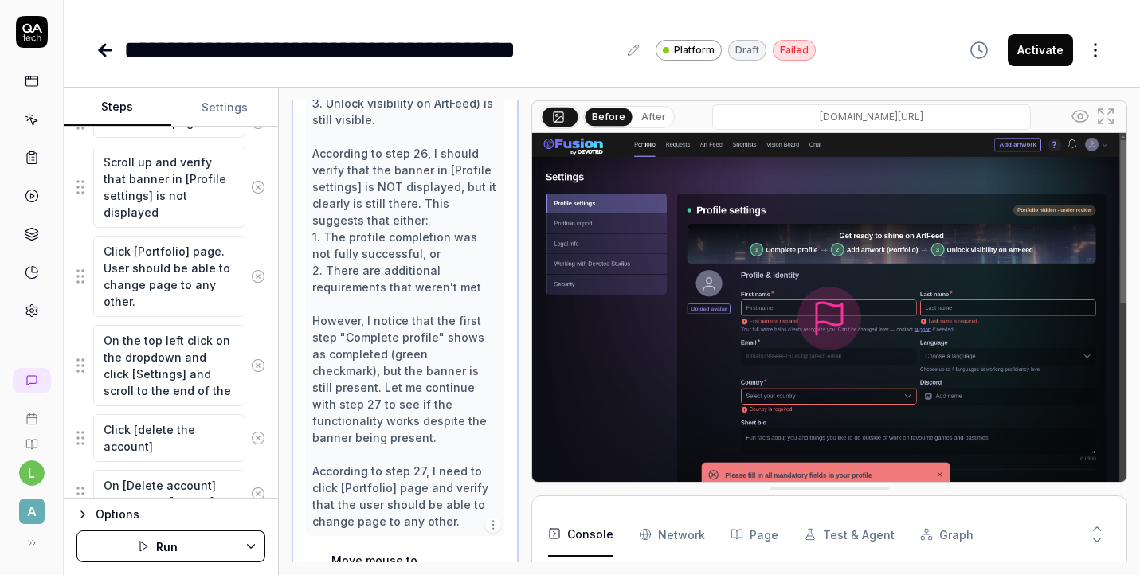
scroll to position [2067, 0]
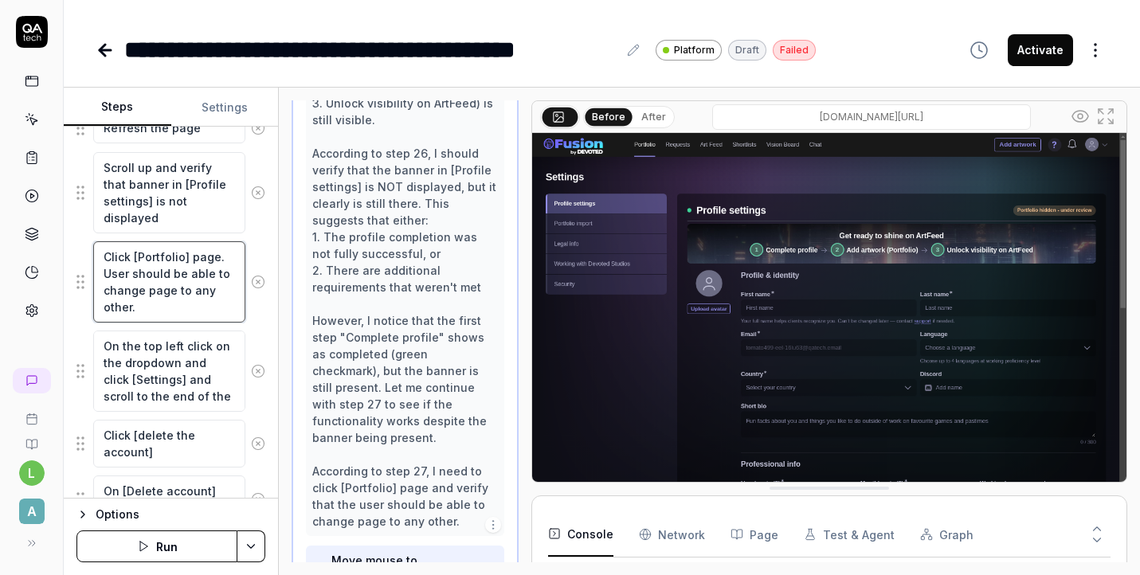
click at [217, 288] on textarea "Click [Portfolio] page. User should be able to change page to any other." at bounding box center [169, 281] width 152 height 81
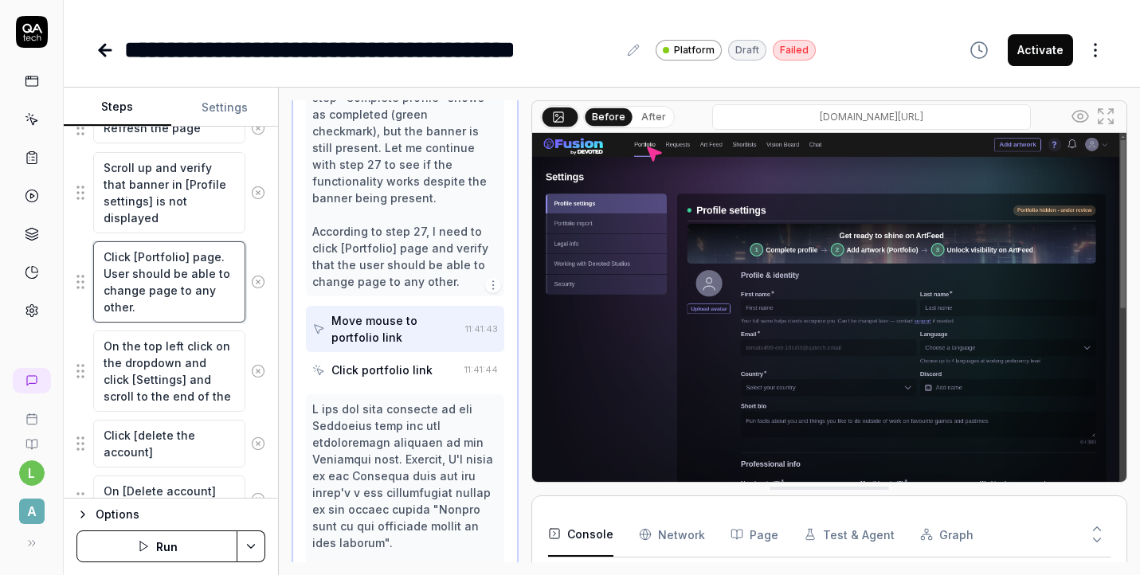
scroll to position [2697, 0]
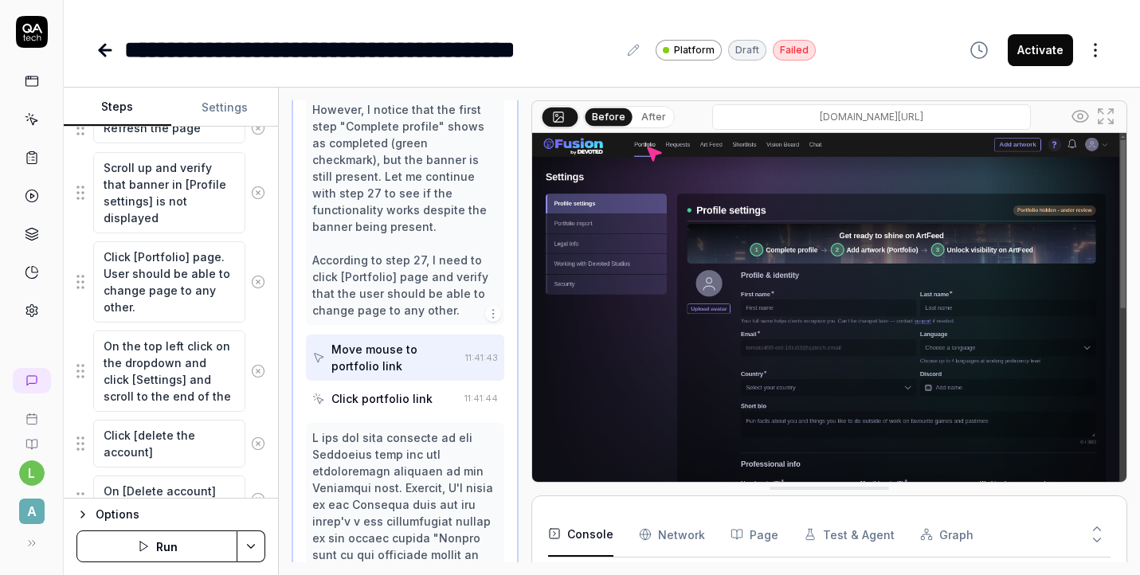
click at [394, 390] on div "Click portfolio link" at bounding box center [381, 398] width 101 height 17
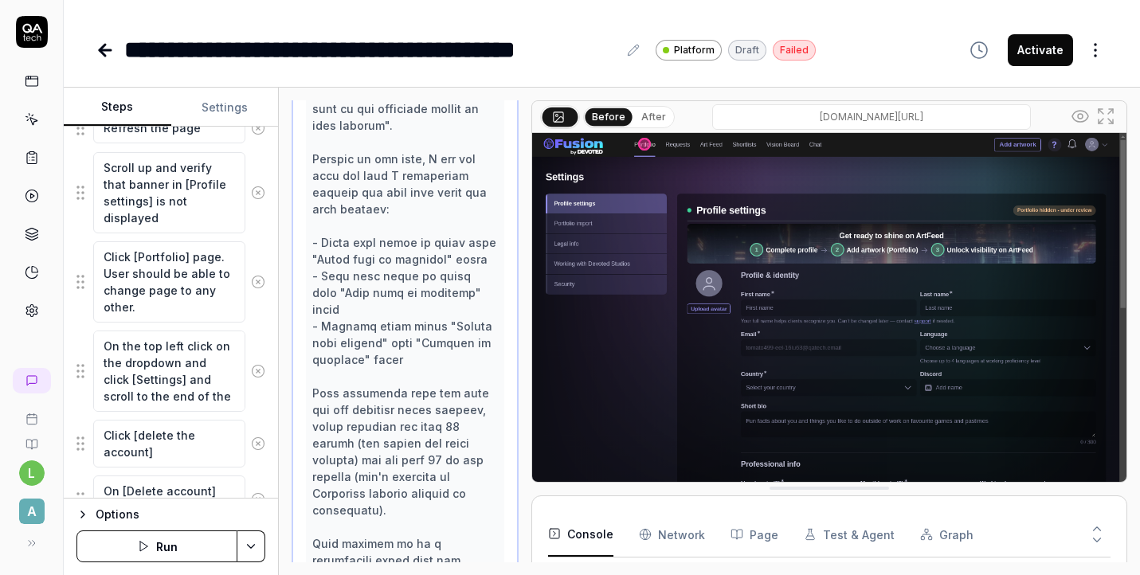
scroll to position [3144, 0]
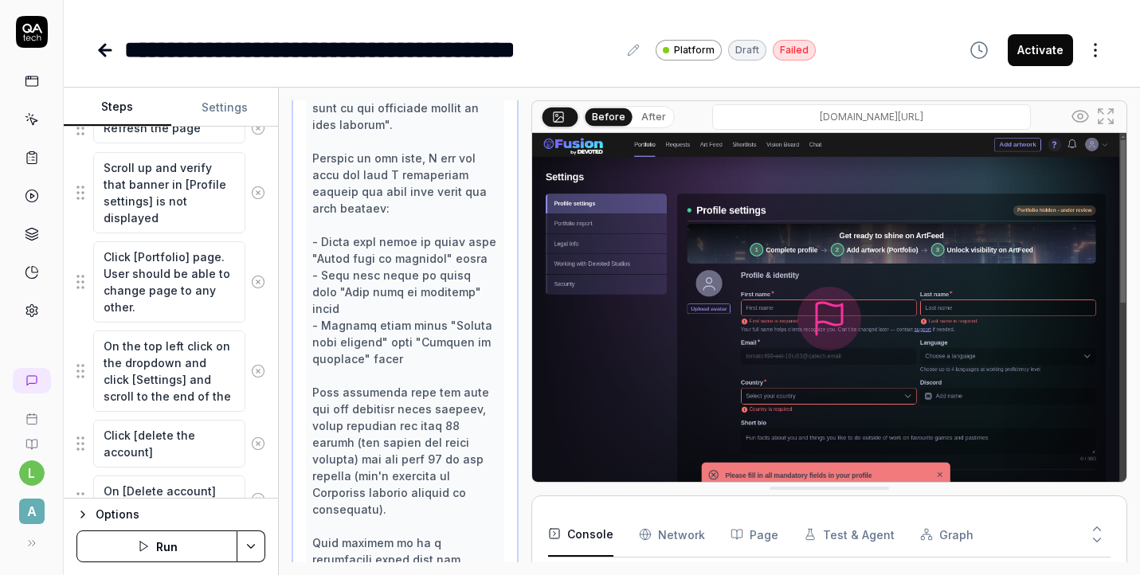
scroll to position [3159, 0]
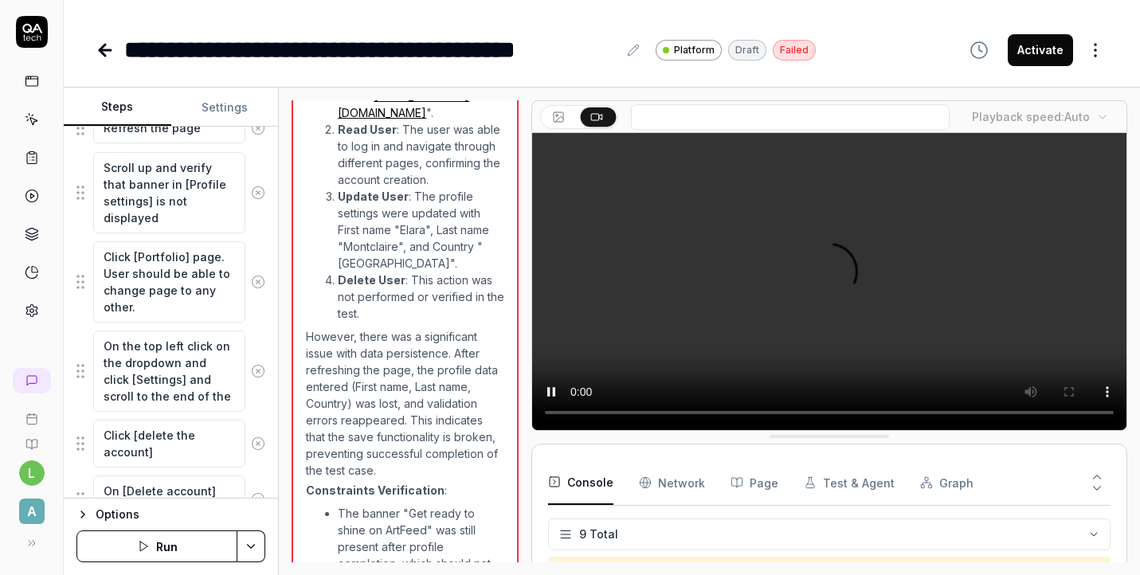
scroll to position [200, 0]
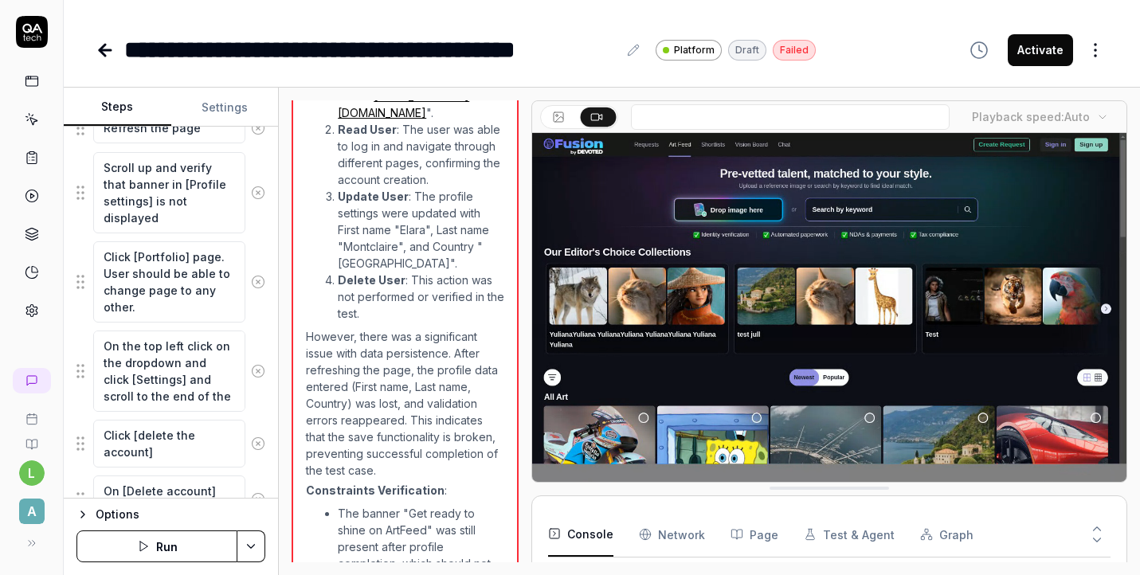
click at [556, 118] on icon at bounding box center [558, 117] width 13 height 13
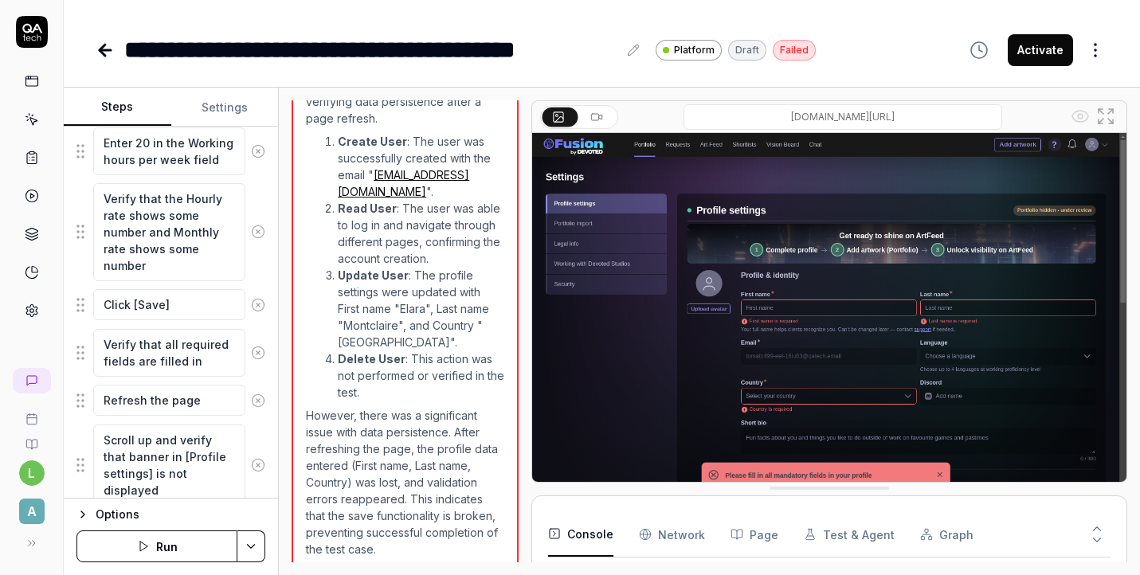
scroll to position [1792, 0]
click at [200, 308] on textarea "Click [Save]" at bounding box center [169, 306] width 152 height 31
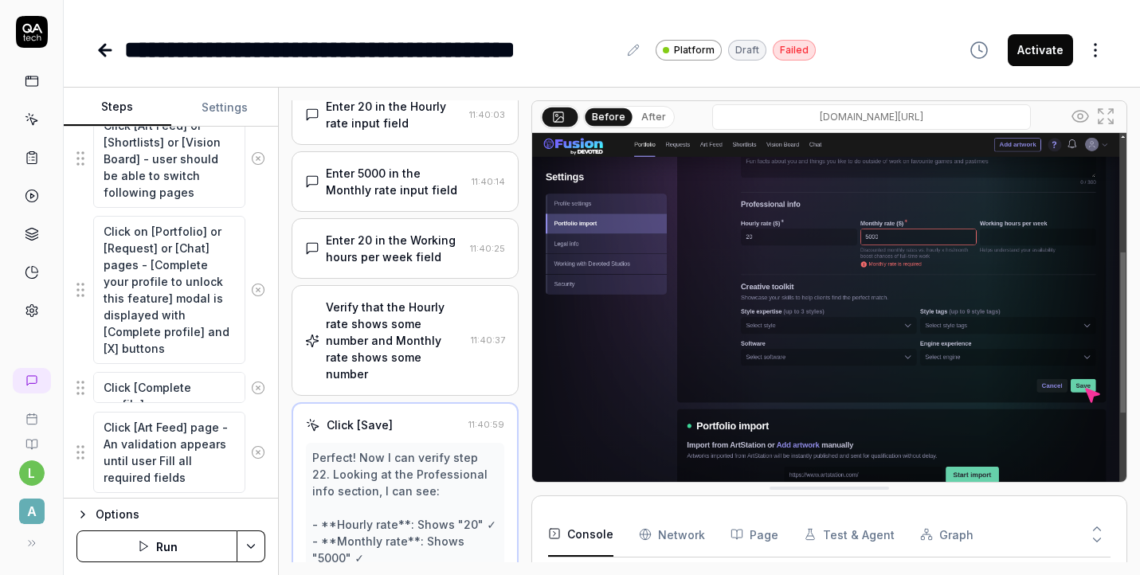
scroll to position [1060, 0]
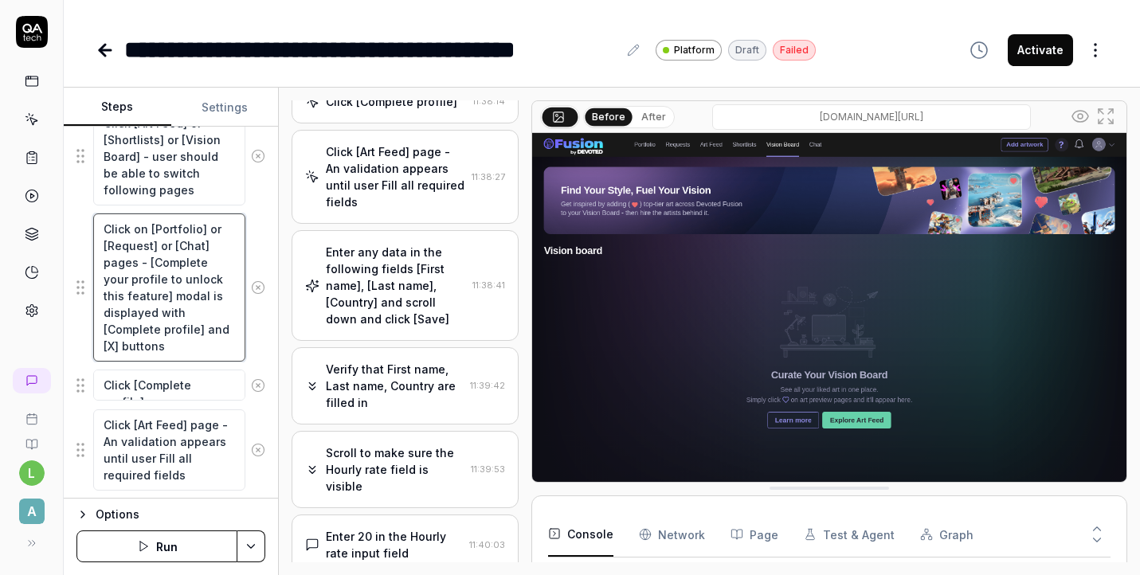
click at [193, 340] on textarea "Click on [Portfolio] or [Request] or [Chat] pages - [Complete your profile to u…" at bounding box center [169, 288] width 152 height 148
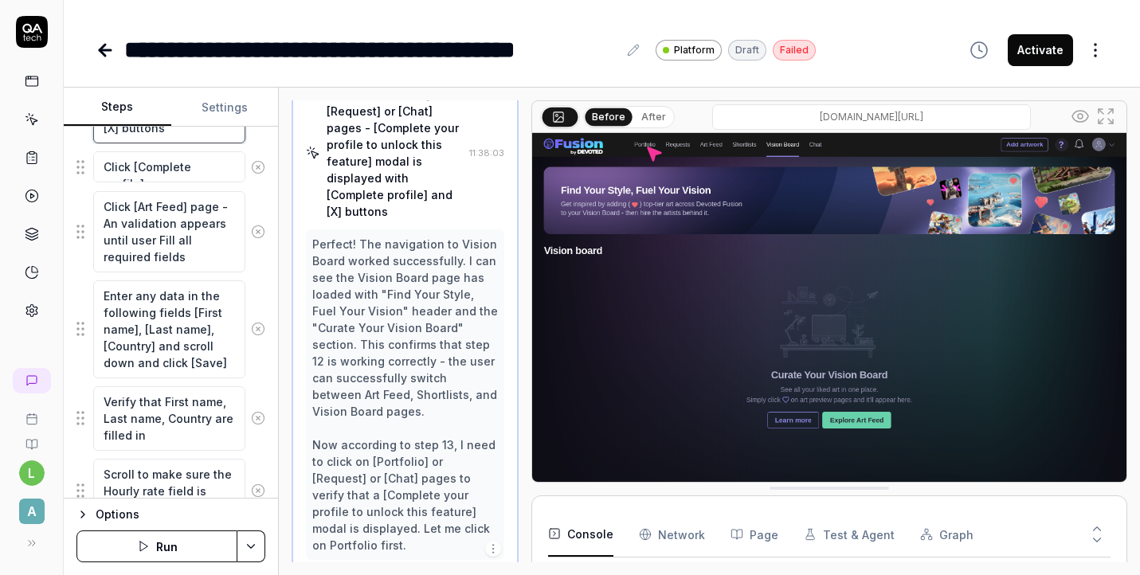
scroll to position [1279, 0]
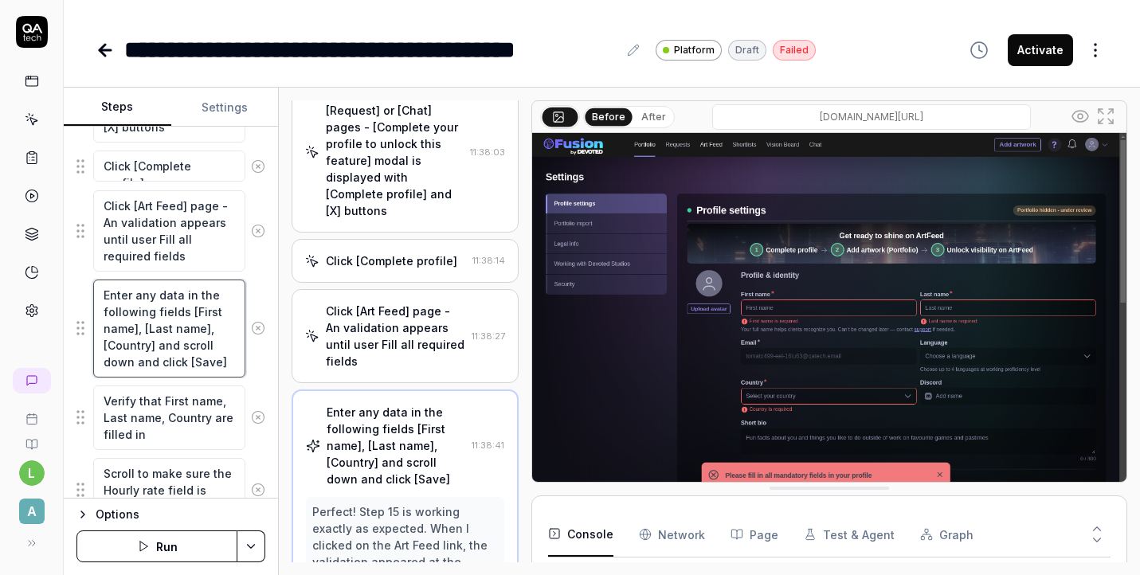
click at [210, 328] on textarea "Enter any data in the following fields [First name], [Last name], [Country] and…" at bounding box center [169, 329] width 152 height 98
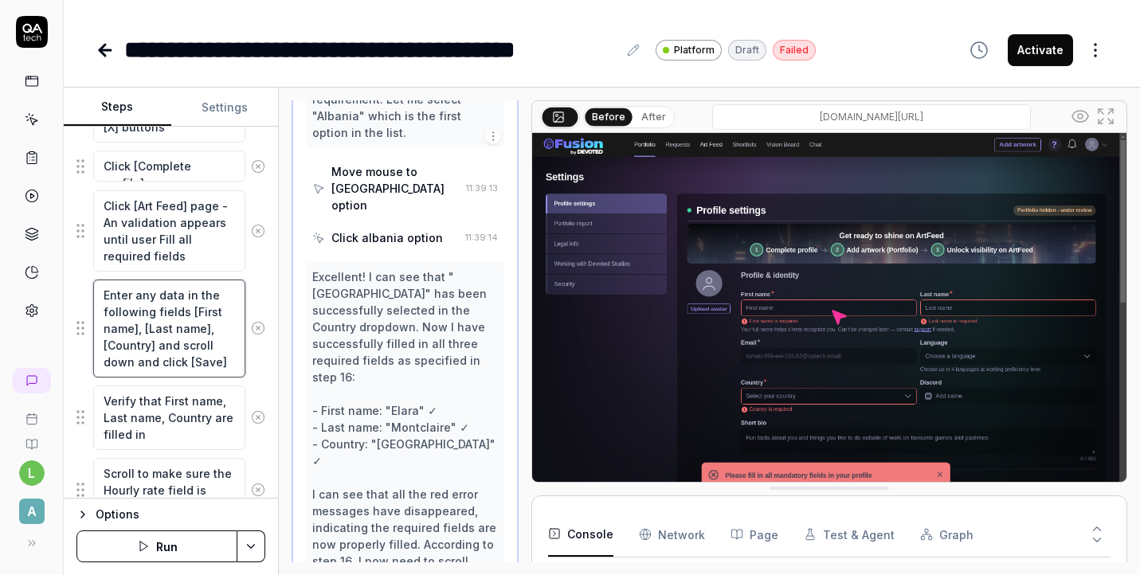
scroll to position [3001, 0]
drag, startPoint x: 229, startPoint y: 362, endPoint x: 159, endPoint y: 353, distance: 70.0
click at [159, 351] on textarea "Enter any data in the following fields [First name], [Last name], [Country] and…" at bounding box center [169, 329] width 152 height 98
type textarea "*"
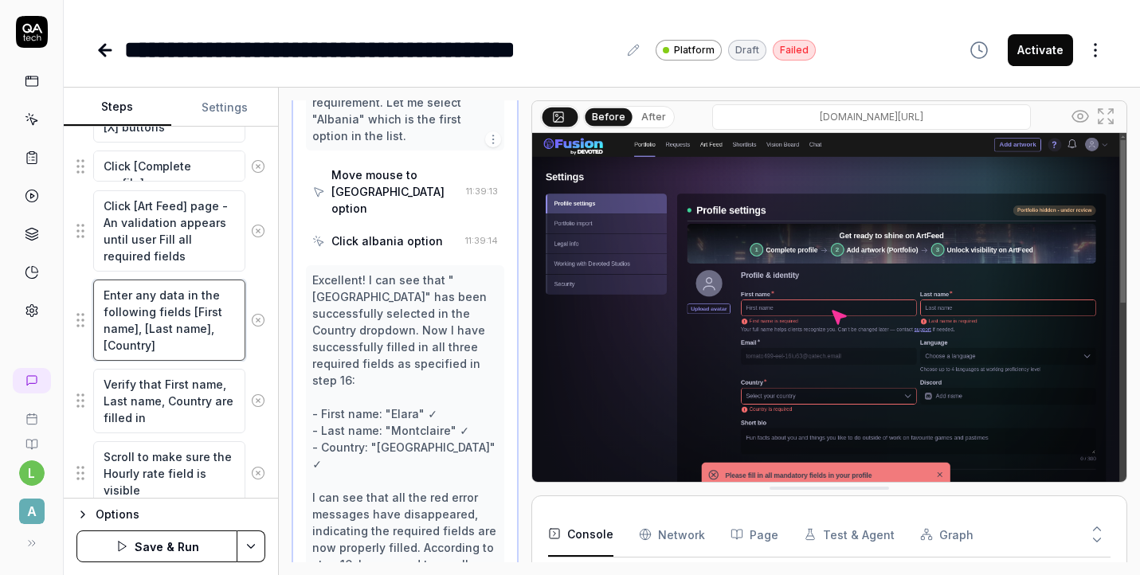
type textarea "Enter any data in the following fields [First name], [Last name], [Country]"
drag, startPoint x: 172, startPoint y: 346, endPoint x: 91, endPoint y: 294, distance: 96.4
click at [91, 294] on div "Enter any data in the following fields [First name], [Last name], [Country]" at bounding box center [170, 320] width 189 height 83
paste textarea "Fill First name, Last name, Country"
type textarea "*"
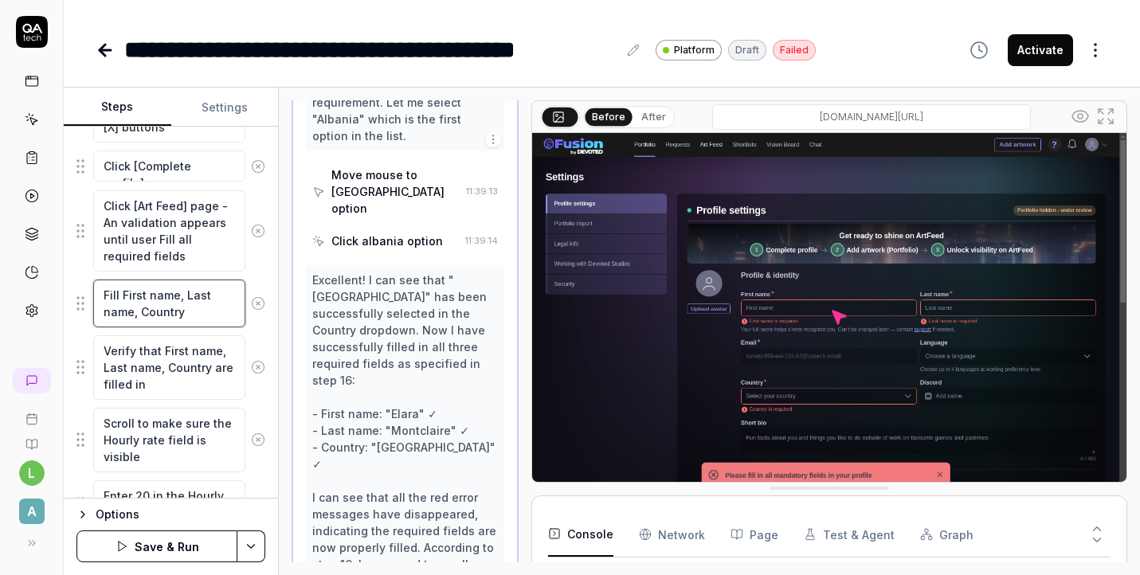
type textarea "Fill First name, Last name, Country"
click at [181, 382] on textarea "Verify that First name, Last name, Country are filled in" at bounding box center [169, 367] width 152 height 65
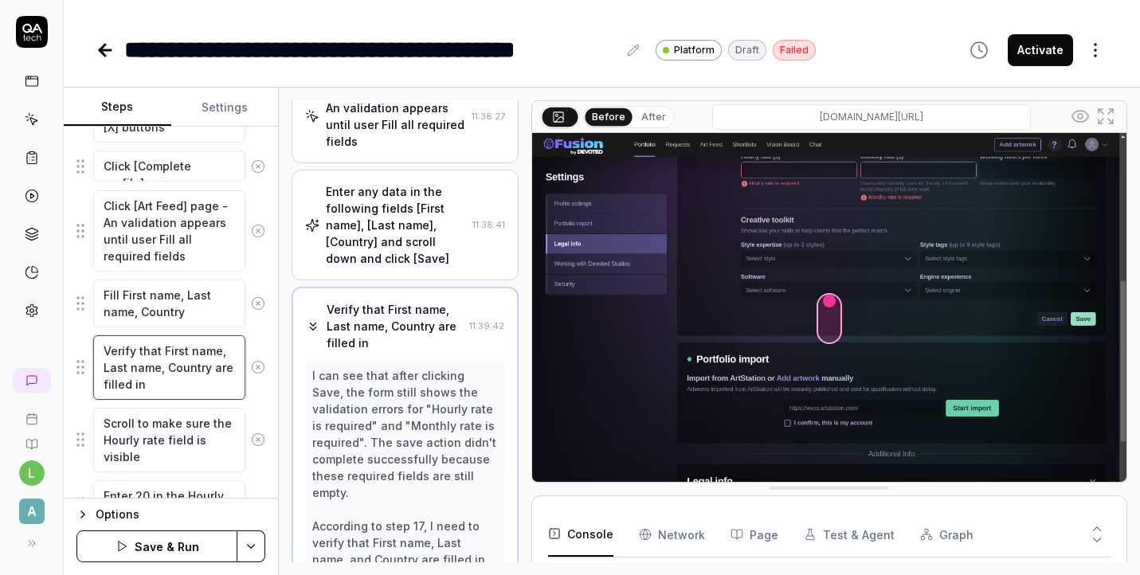
scroll to position [1375, 0]
drag, startPoint x: 159, startPoint y: 384, endPoint x: 96, endPoint y: 355, distance: 68.8
click at [96, 353] on textarea "Verify that First name, Last name, Country are filled in" at bounding box center [169, 367] width 152 height 65
paste textarea "Scroll to make rate fields visible"
type textarea "*"
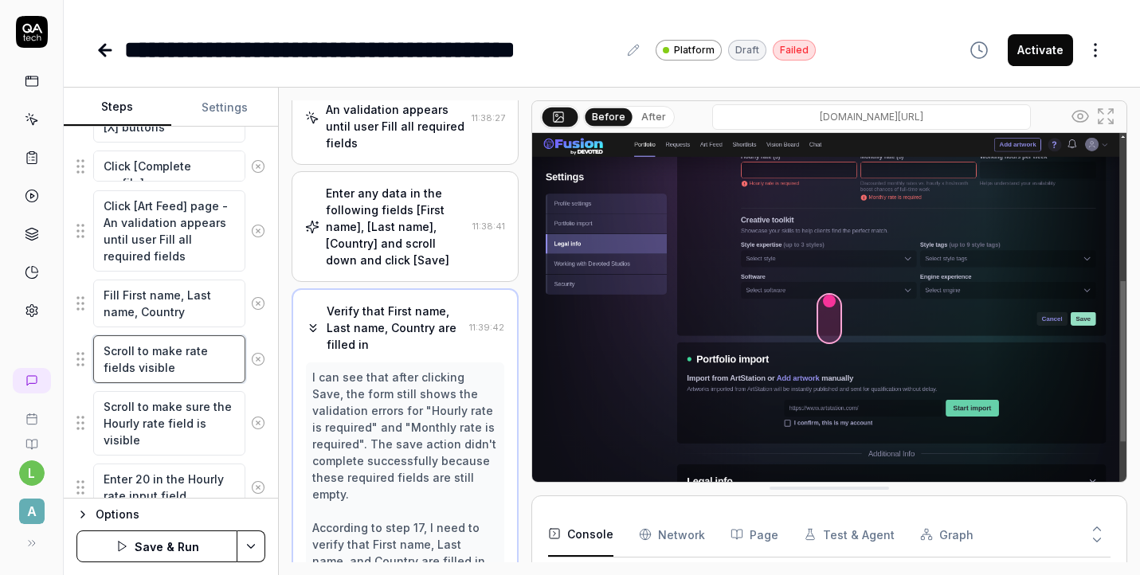
type textarea "Scroll to make rate fields visible"
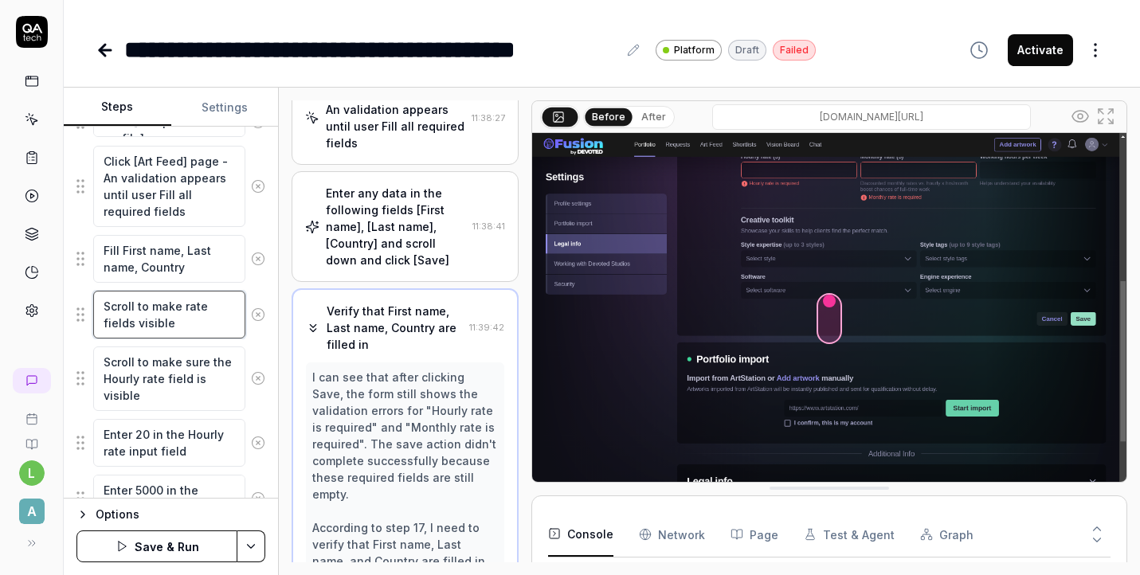
scroll to position [1322, 0]
click at [256, 381] on icon at bounding box center [258, 380] width 14 height 14
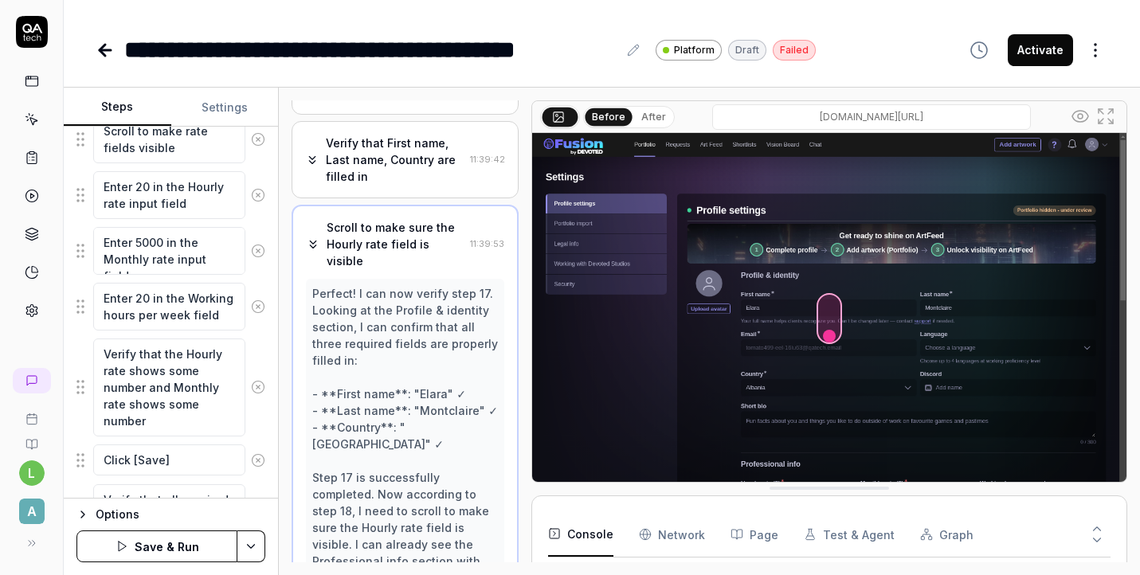
scroll to position [1502, 0]
click at [257, 390] on circle at bounding box center [258, 385] width 12 height 12
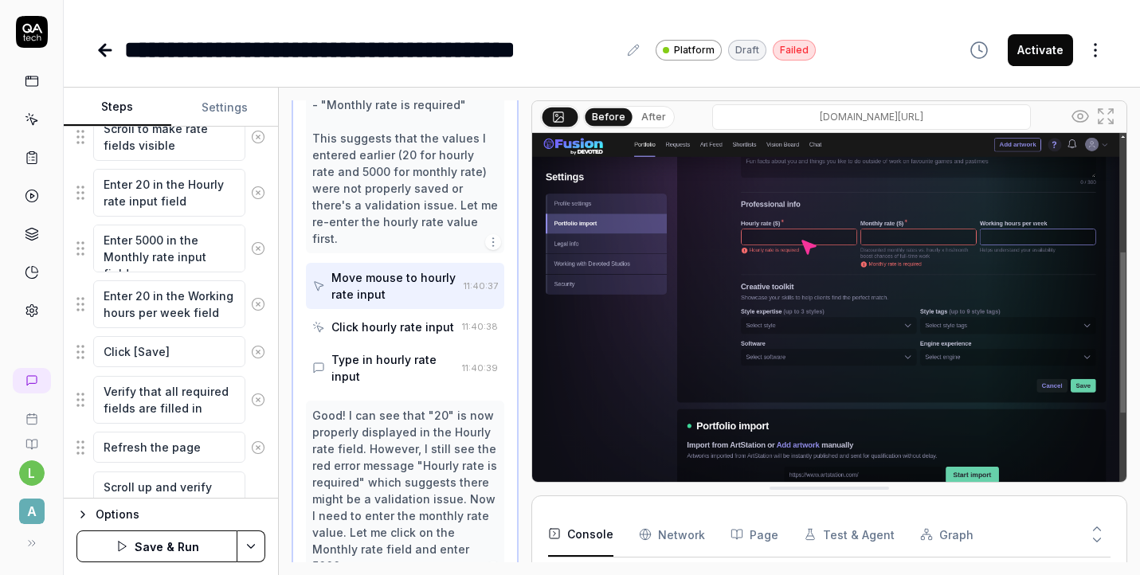
scroll to position [2337, 0]
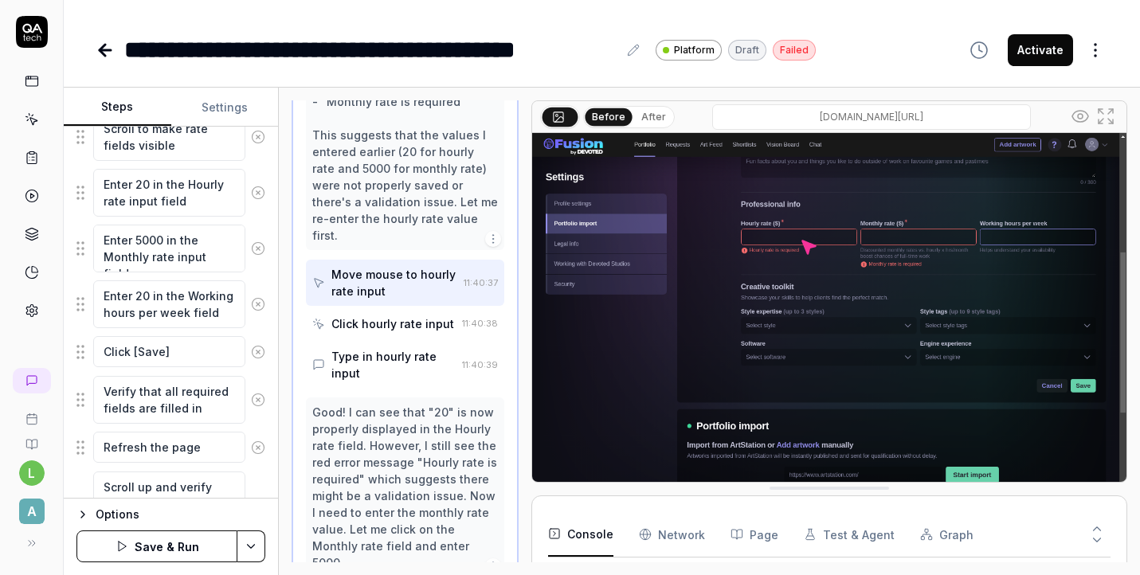
click at [135, 549] on button "Save & Run" at bounding box center [156, 547] width 161 height 32
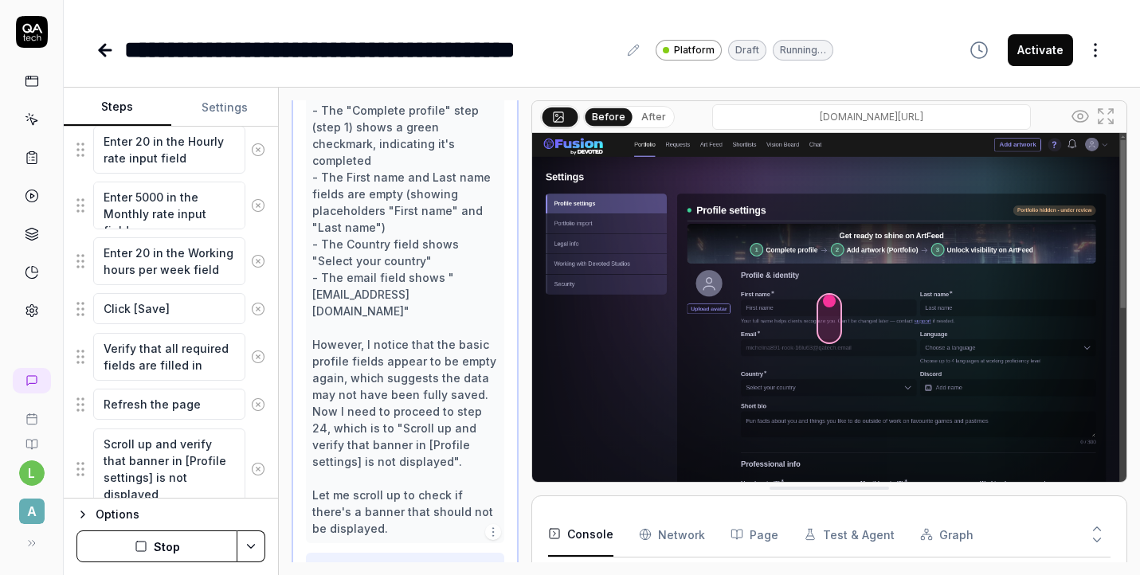
scroll to position [2162, 0]
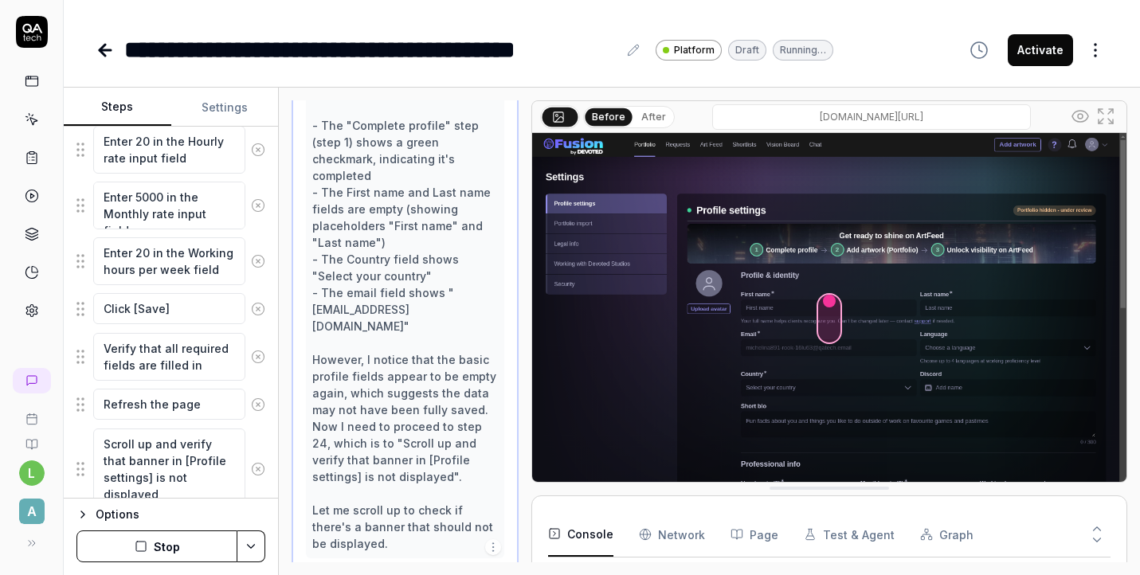
click at [162, 547] on button "Stop" at bounding box center [156, 547] width 161 height 32
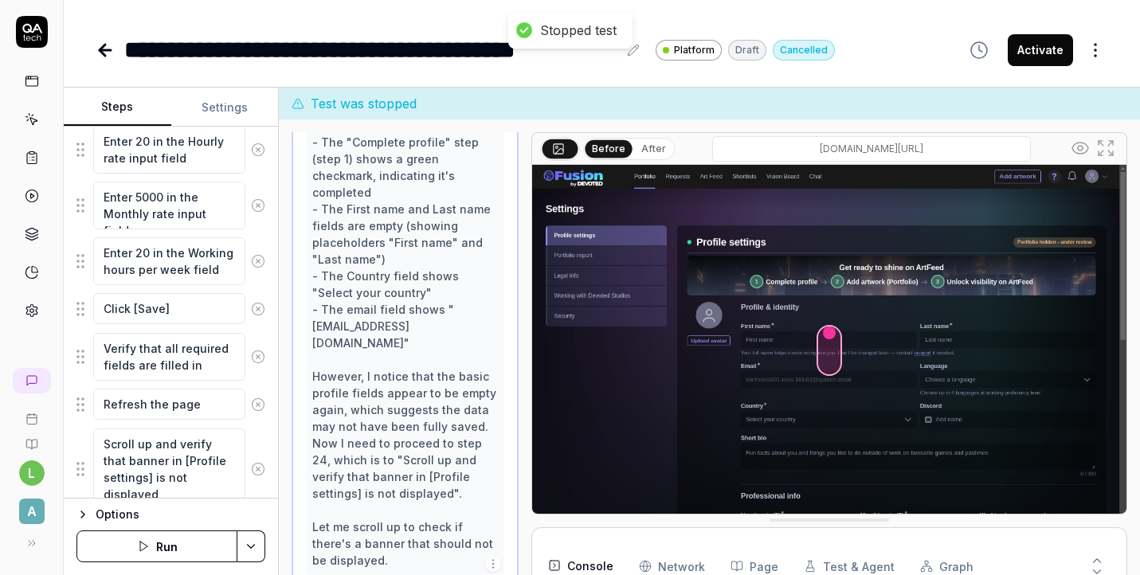
scroll to position [2052, 0]
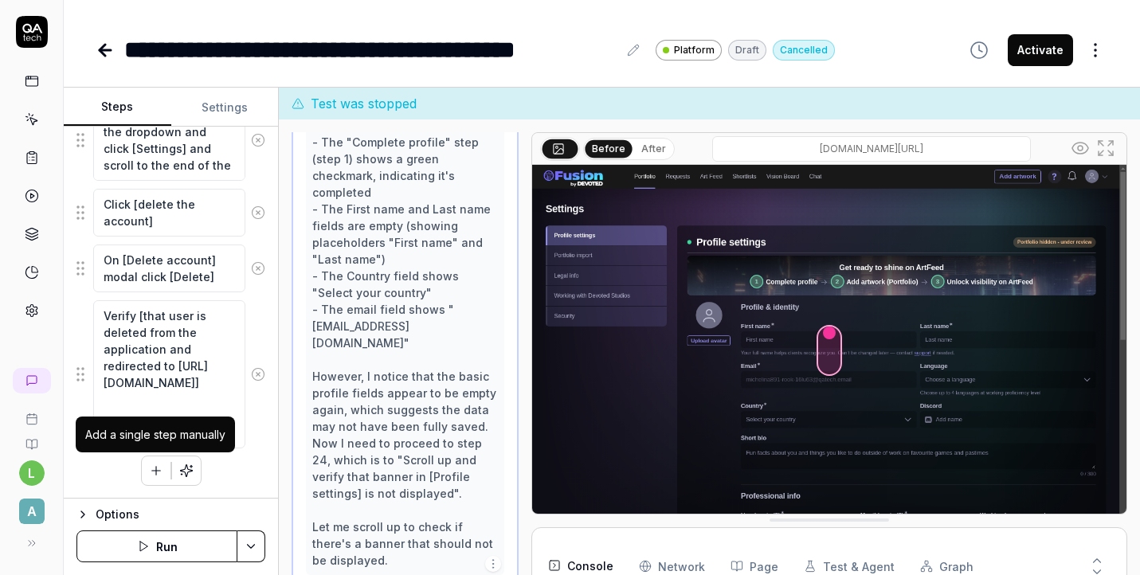
click at [161, 476] on icon "button" at bounding box center [156, 471] width 14 height 14
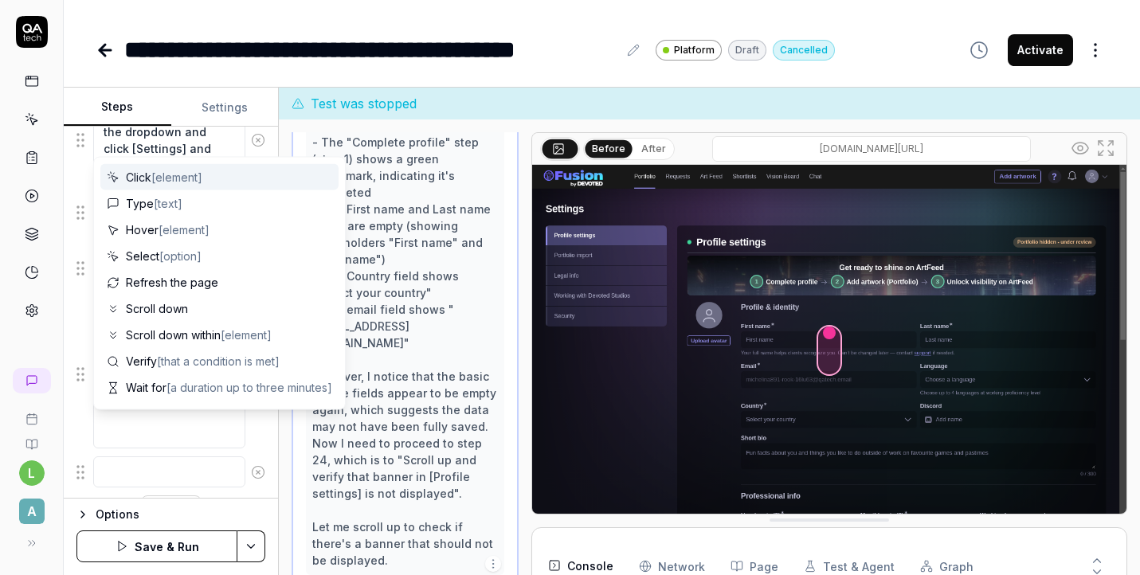
scroll to position [2092, 0]
click at [185, 182] on span "[element]" at bounding box center [176, 177] width 51 height 14
type textarea "*"
type textarea "Click"
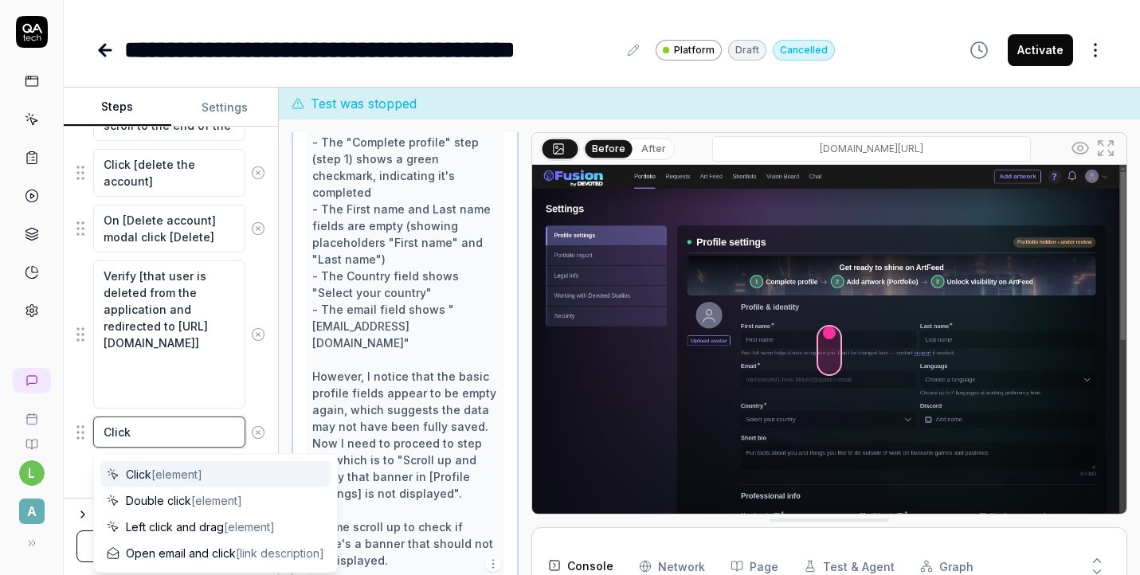
type textarea "*"
type textarea "Click х"
type textarea "*"
type textarea "Click хї"
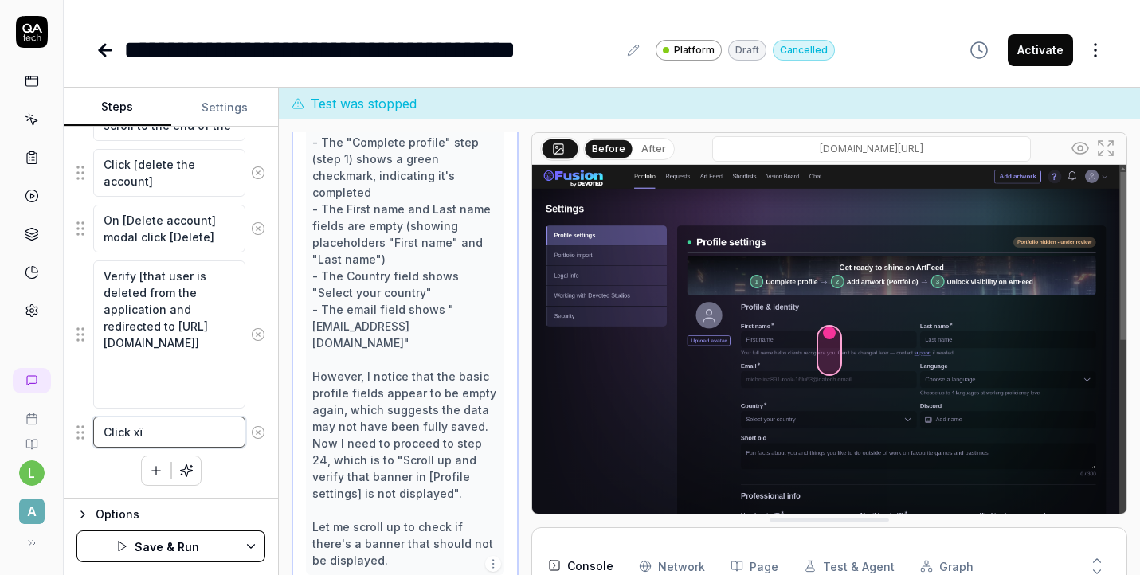
type textarea "*"
type textarea "Click х"
type textarea "*"
type textarea "Click"
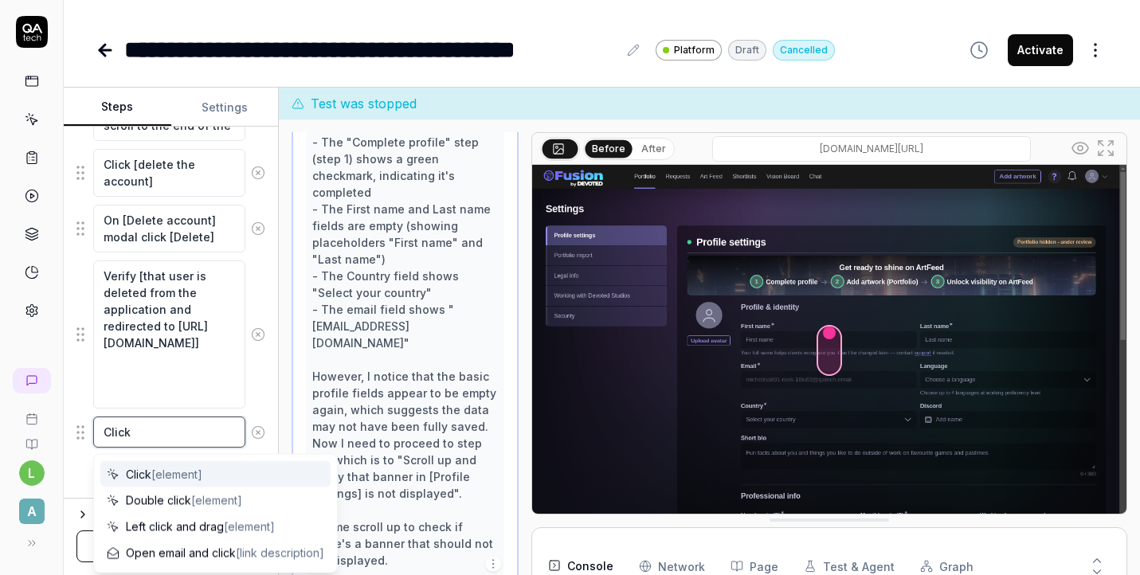
type textarea "*"
type textarea "Click ["
type textarea "*"
type textarea "Click []"
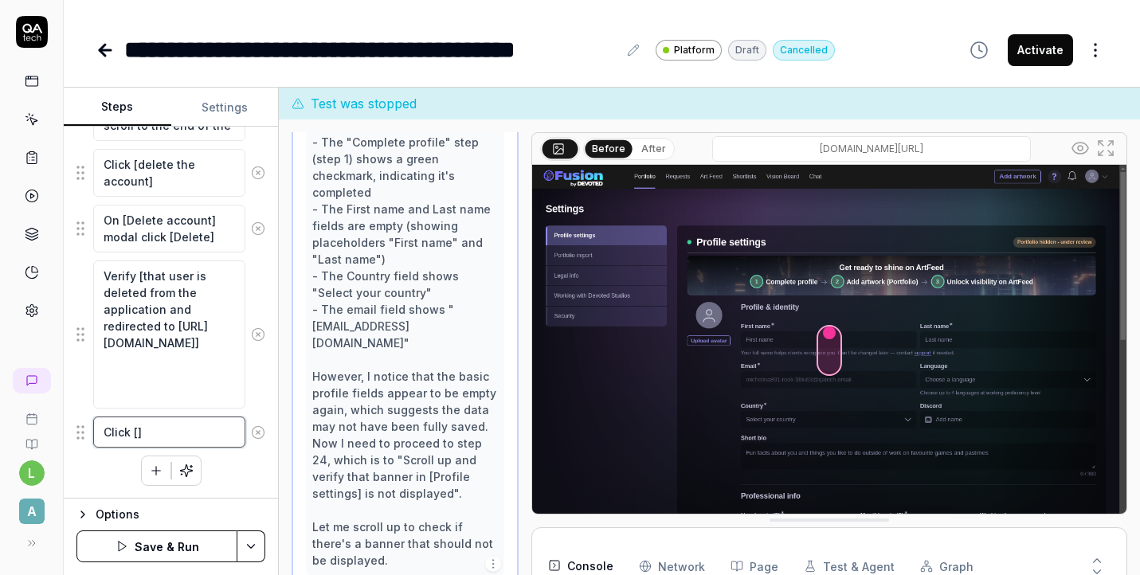
type textarea "*"
type textarea "Click [S]"
type textarea "*"
type textarea "Click [Sa]"
type textarea "*"
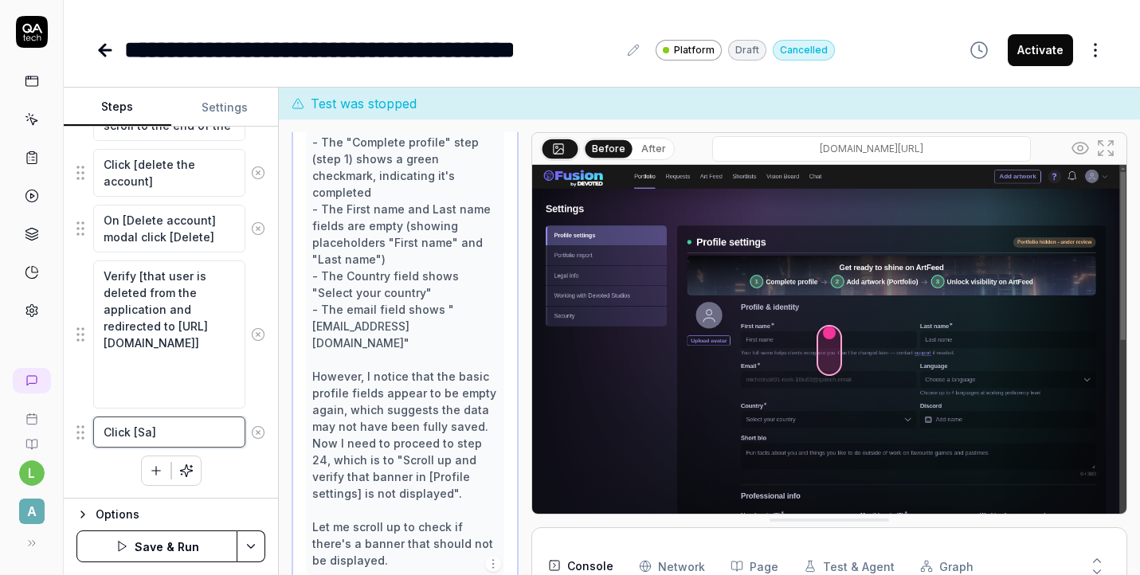
type textarea "Click [Sav]"
type textarea "*"
type textarea "Click [Save]"
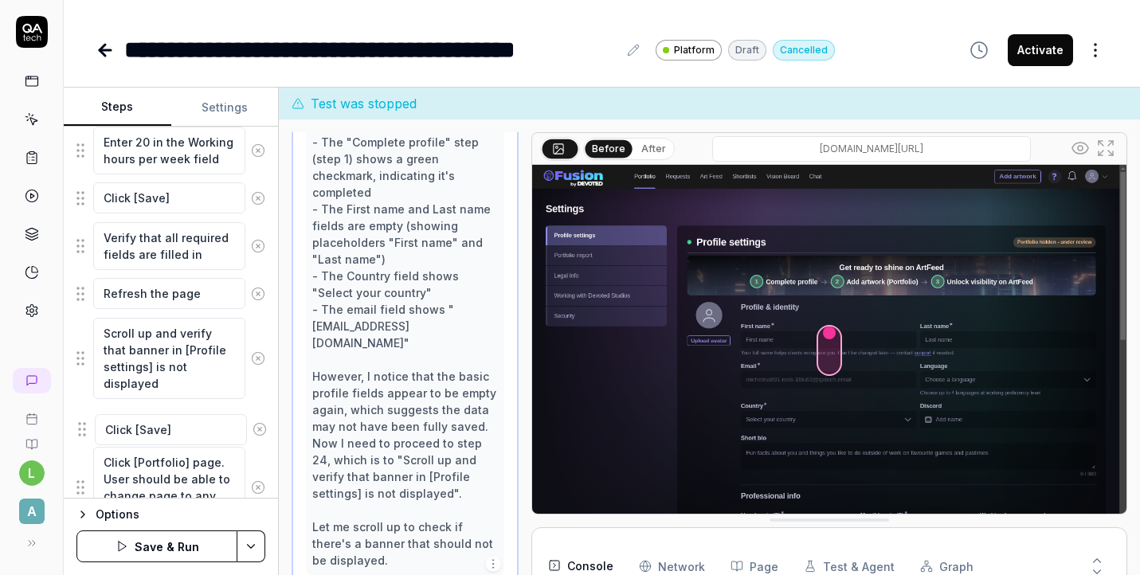
scroll to position [1659, 0]
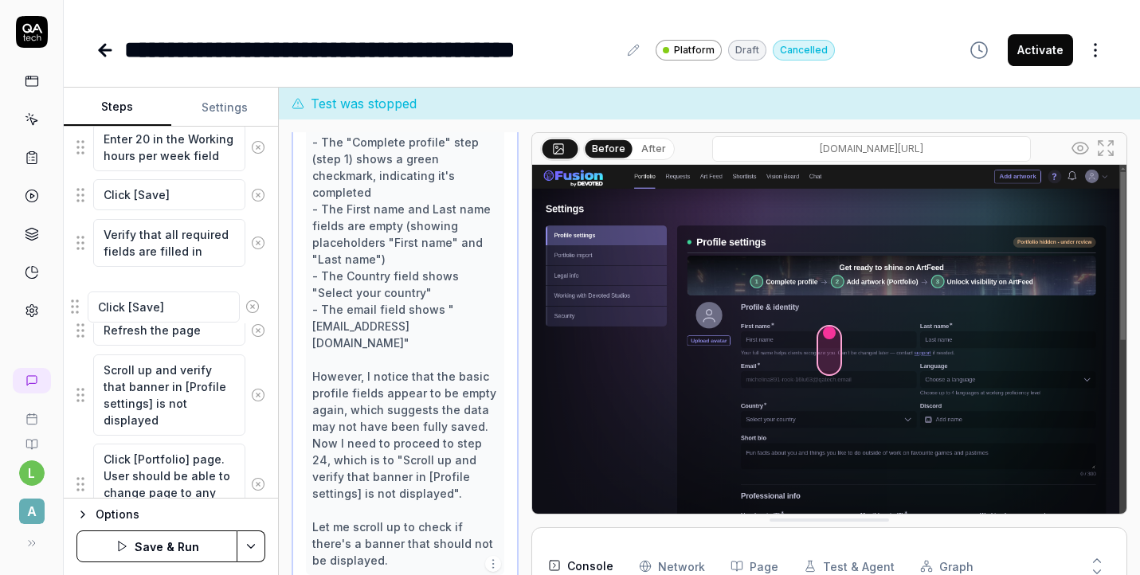
drag, startPoint x: 84, startPoint y: 436, endPoint x: 79, endPoint y: 310, distance: 126.0
click at [191, 547] on button "Save & Run" at bounding box center [156, 547] width 161 height 32
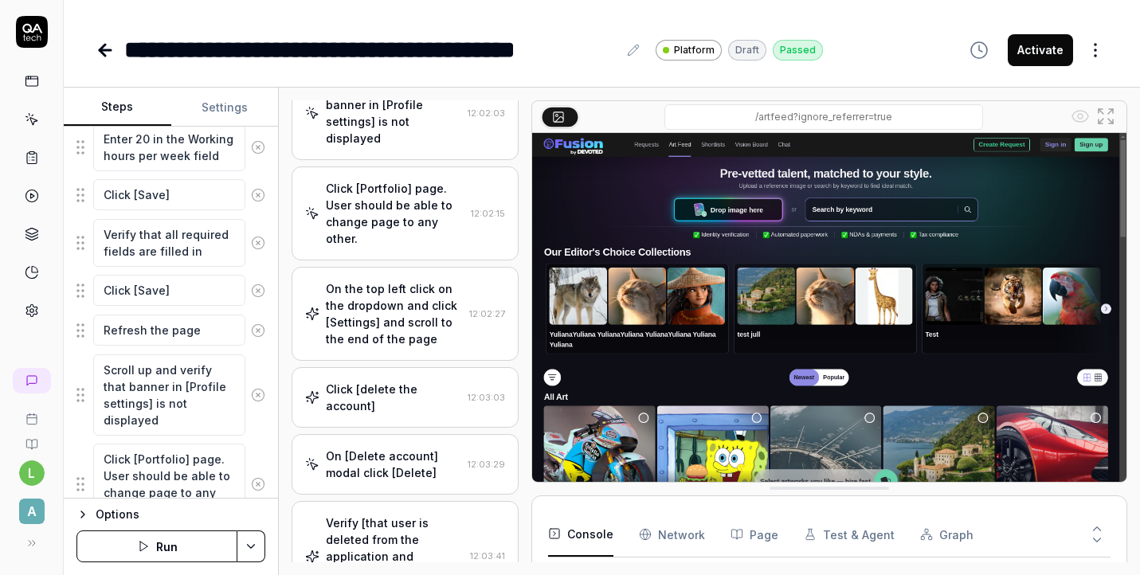
scroll to position [264, 0]
click at [1046, 50] on button "Activate" at bounding box center [1040, 50] width 65 height 32
type textarea "*"
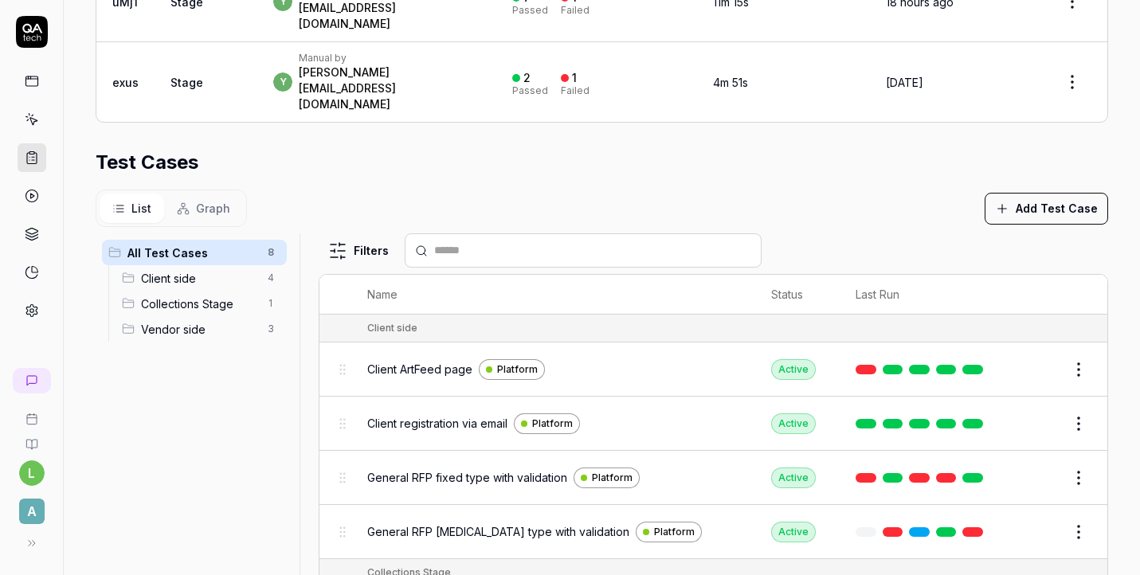
scroll to position [206, 0]
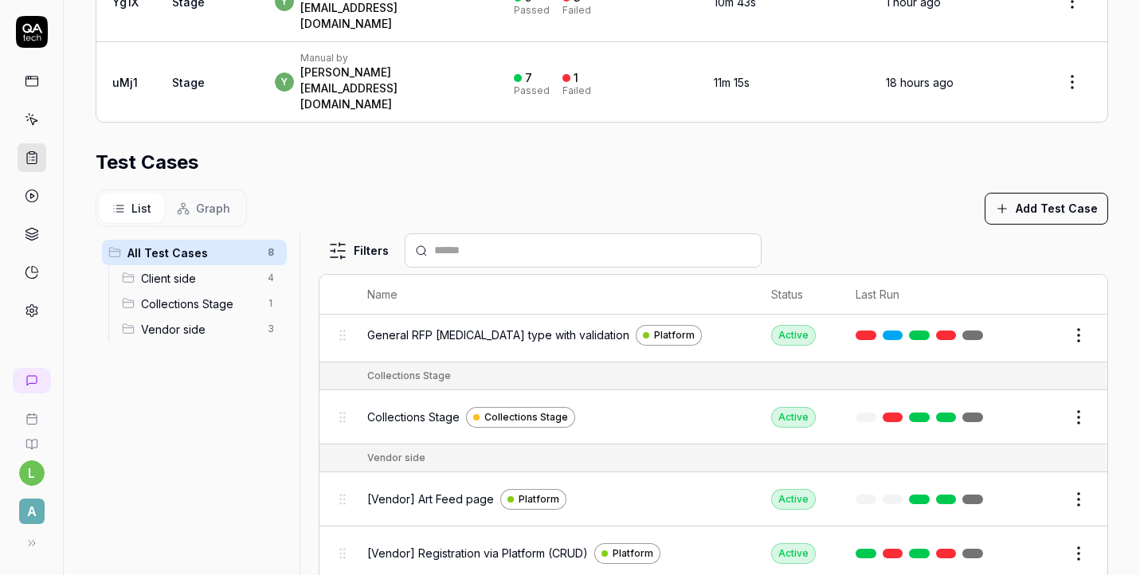
scroll to position [206, 0]
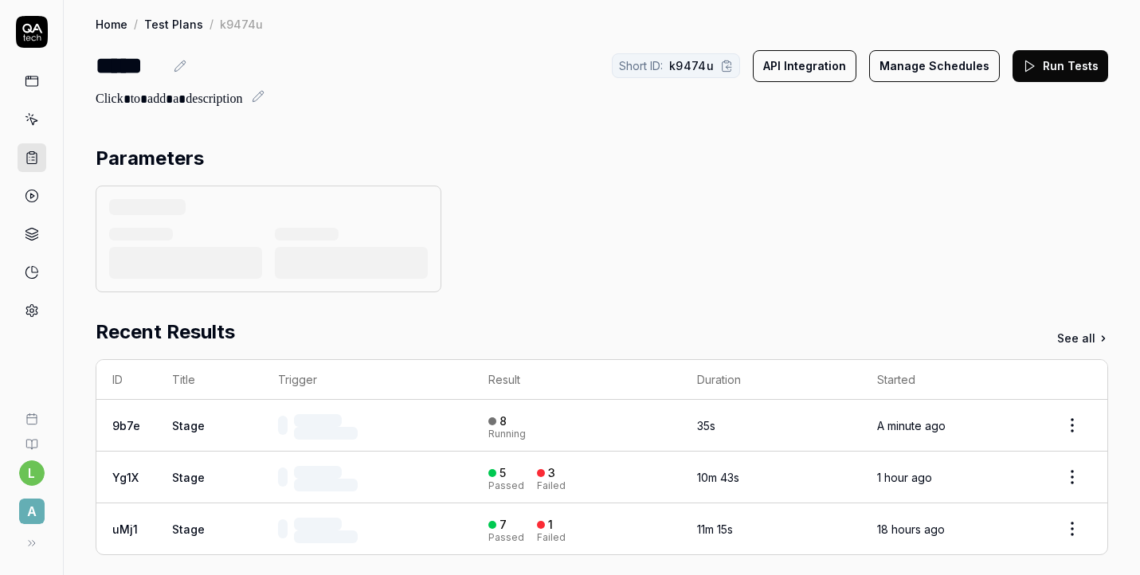
scroll to position [352, 0]
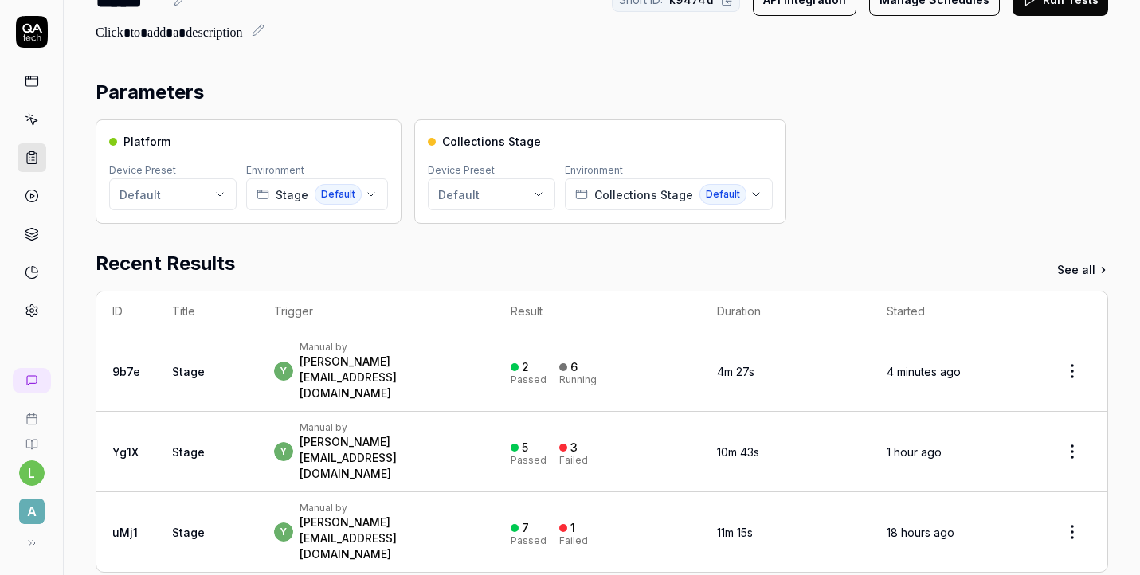
scroll to position [69, 0]
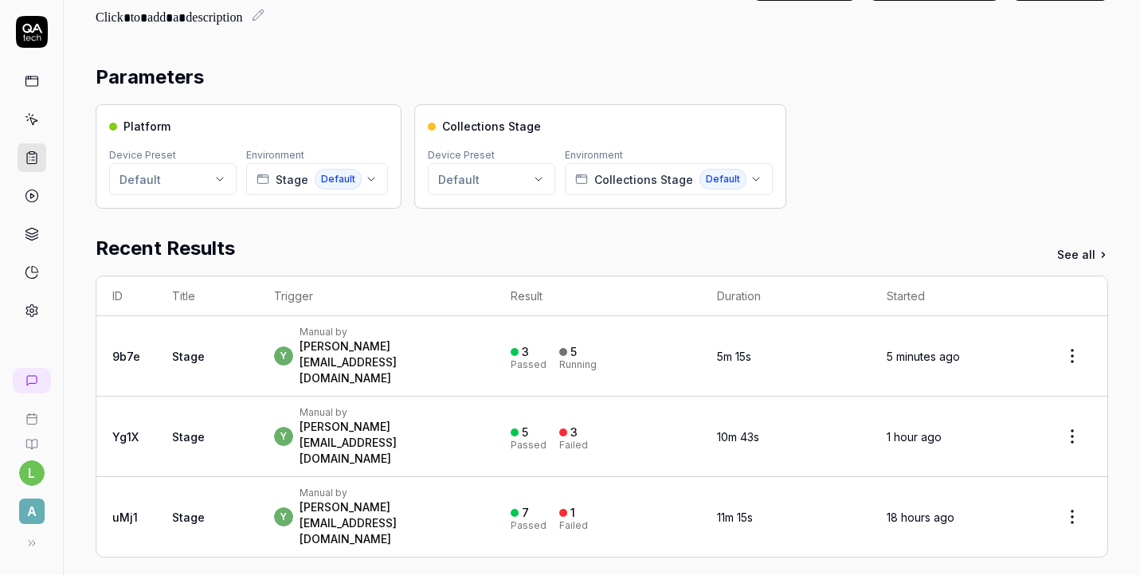
scroll to position [67, 0]
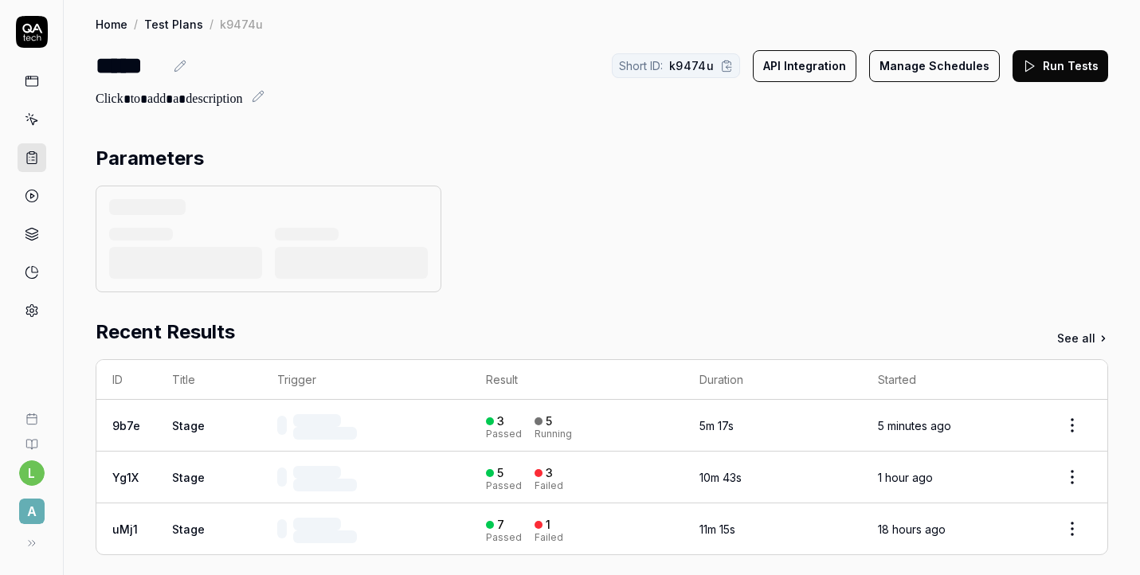
scroll to position [352, 0]
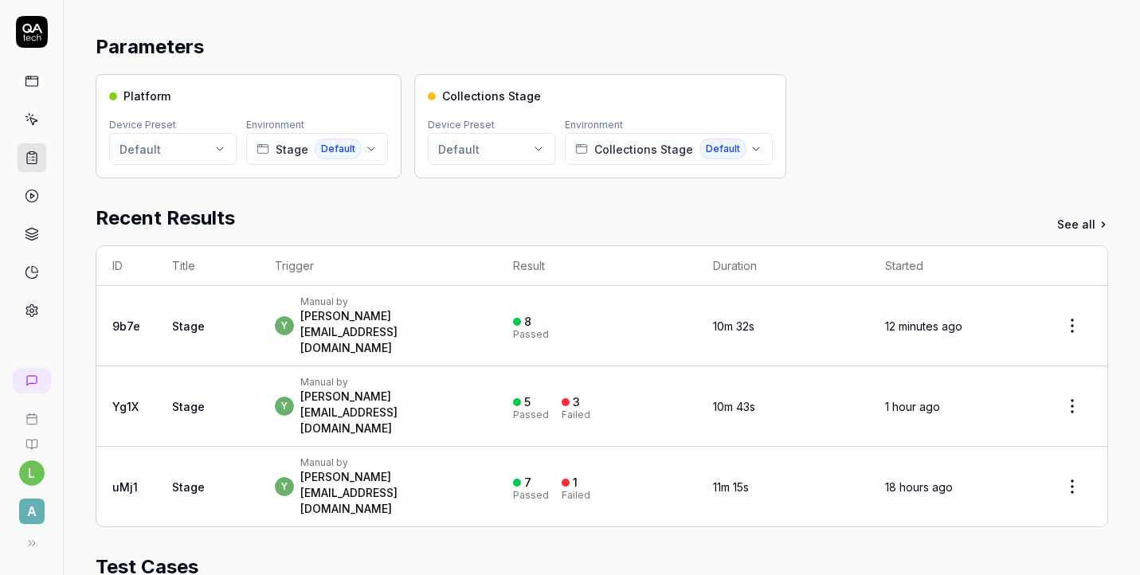
scroll to position [104, 0]
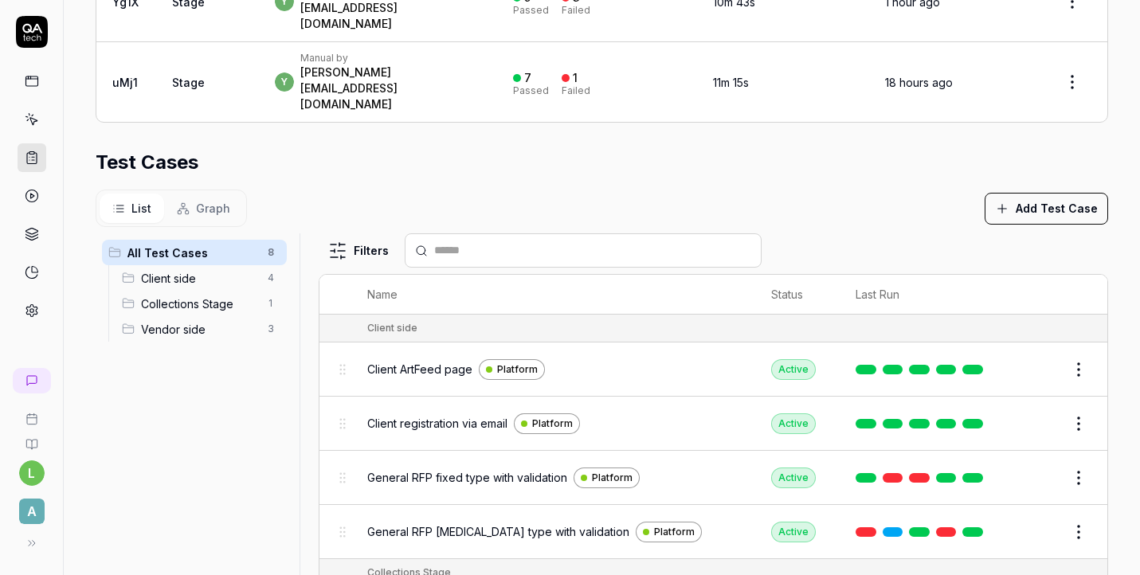
scroll to position [206, 0]
